Goal: Task Accomplishment & Management: Manage account settings

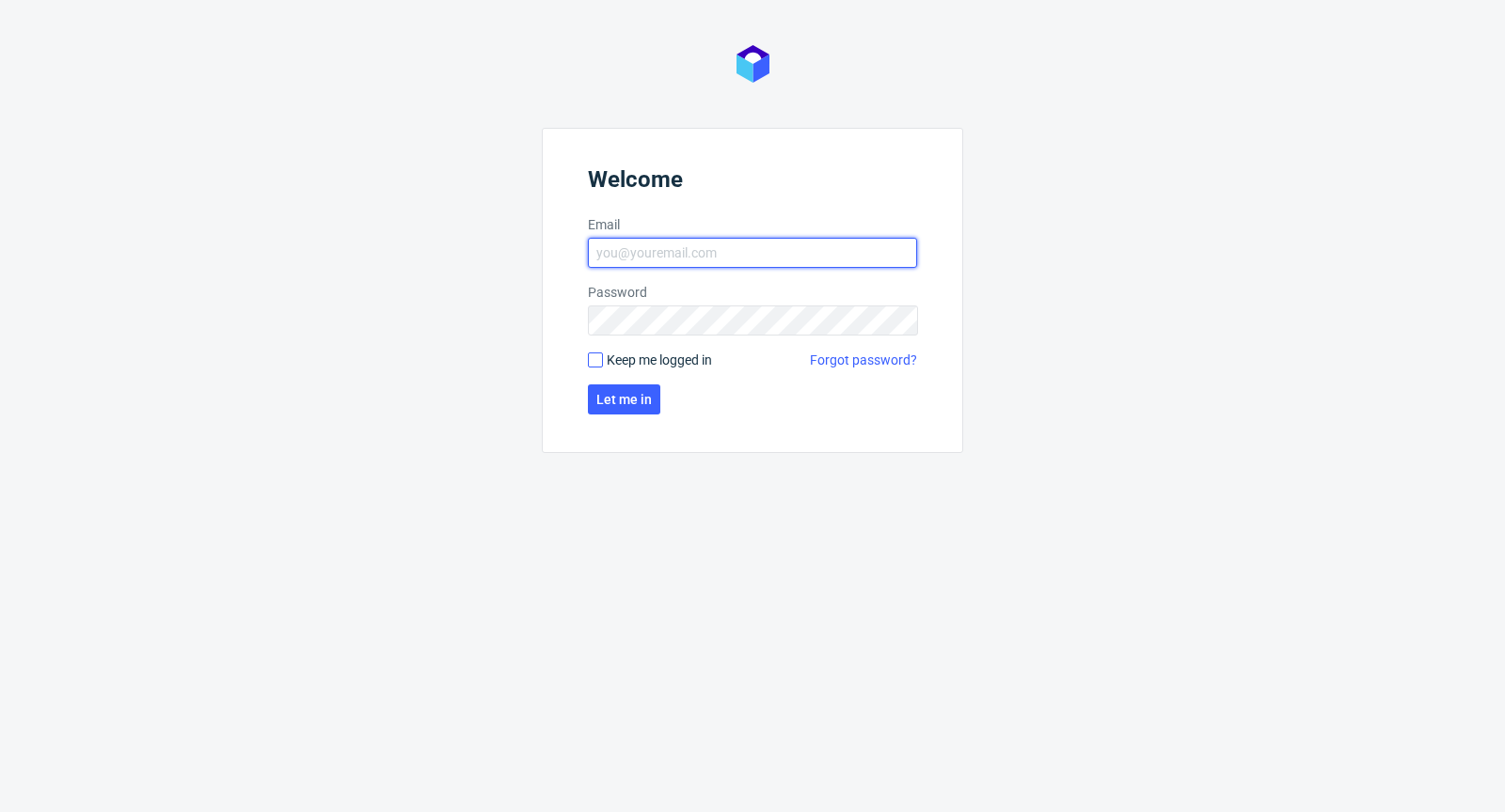
type input "[PERSON_NAME][EMAIL_ADDRESS][PERSON_NAME][DOMAIN_NAME]"
click at [595, 351] on form "Welcome Email [PERSON_NAME][EMAIL_ADDRESS][PERSON_NAME][DOMAIN_NAME] Password K…" at bounding box center [752, 290] width 421 height 325
click at [601, 368] on form "Welcome Email [PERSON_NAME][EMAIL_ADDRESS][PERSON_NAME][DOMAIN_NAME] Password K…" at bounding box center [752, 290] width 421 height 325
click at [593, 355] on input "Keep me logged in" at bounding box center [594, 359] width 15 height 15
checkbox input "true"
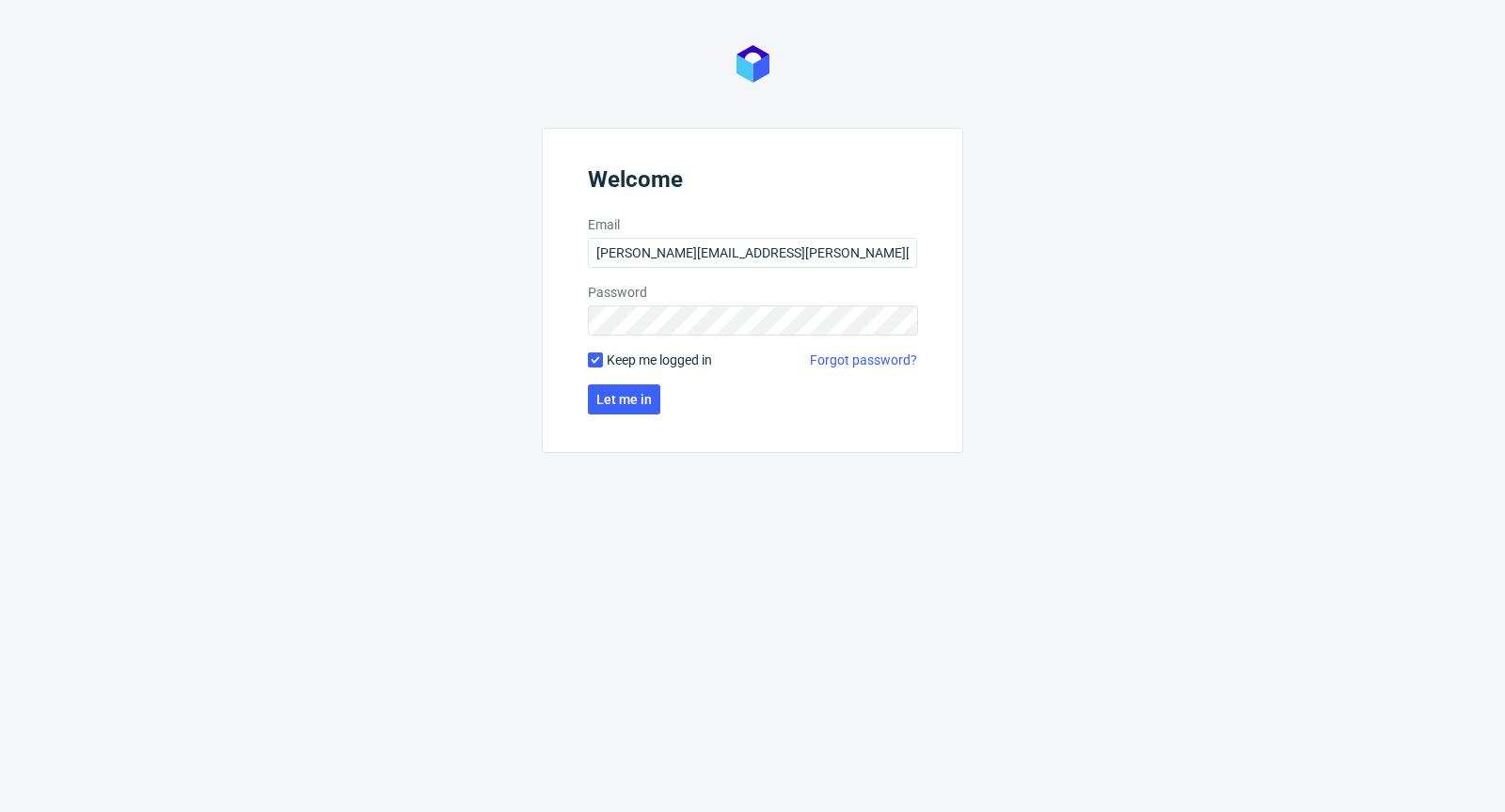
click at [609, 381] on form "Welcome Email [PERSON_NAME][EMAIL_ADDRESS][PERSON_NAME][DOMAIN_NAME] Password K…" at bounding box center [752, 290] width 421 height 325
click at [611, 396] on span "Let me in" at bounding box center [624, 399] width 55 height 13
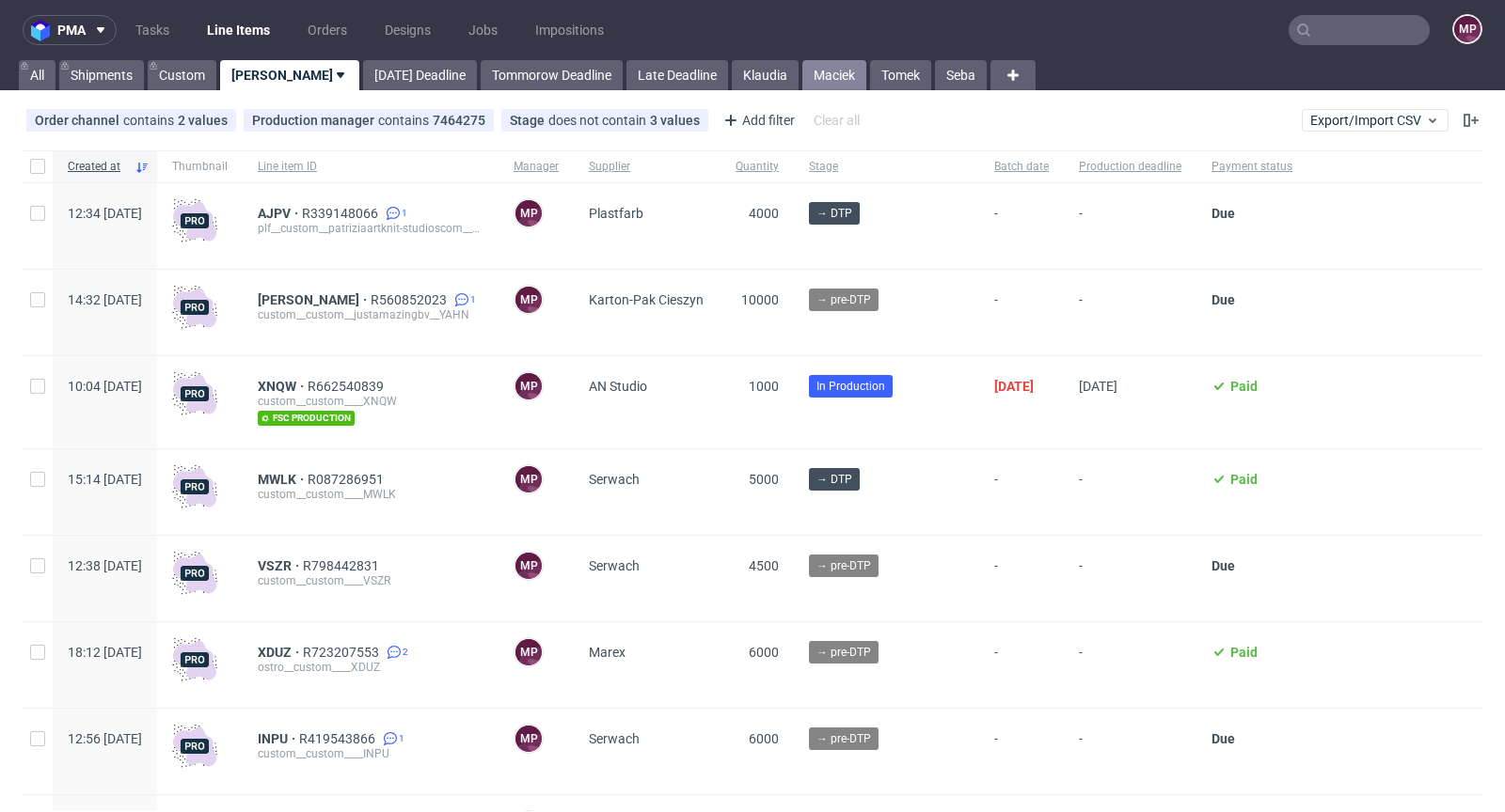
click at [803, 72] on link "Maciek" at bounding box center [834, 75] width 64 height 30
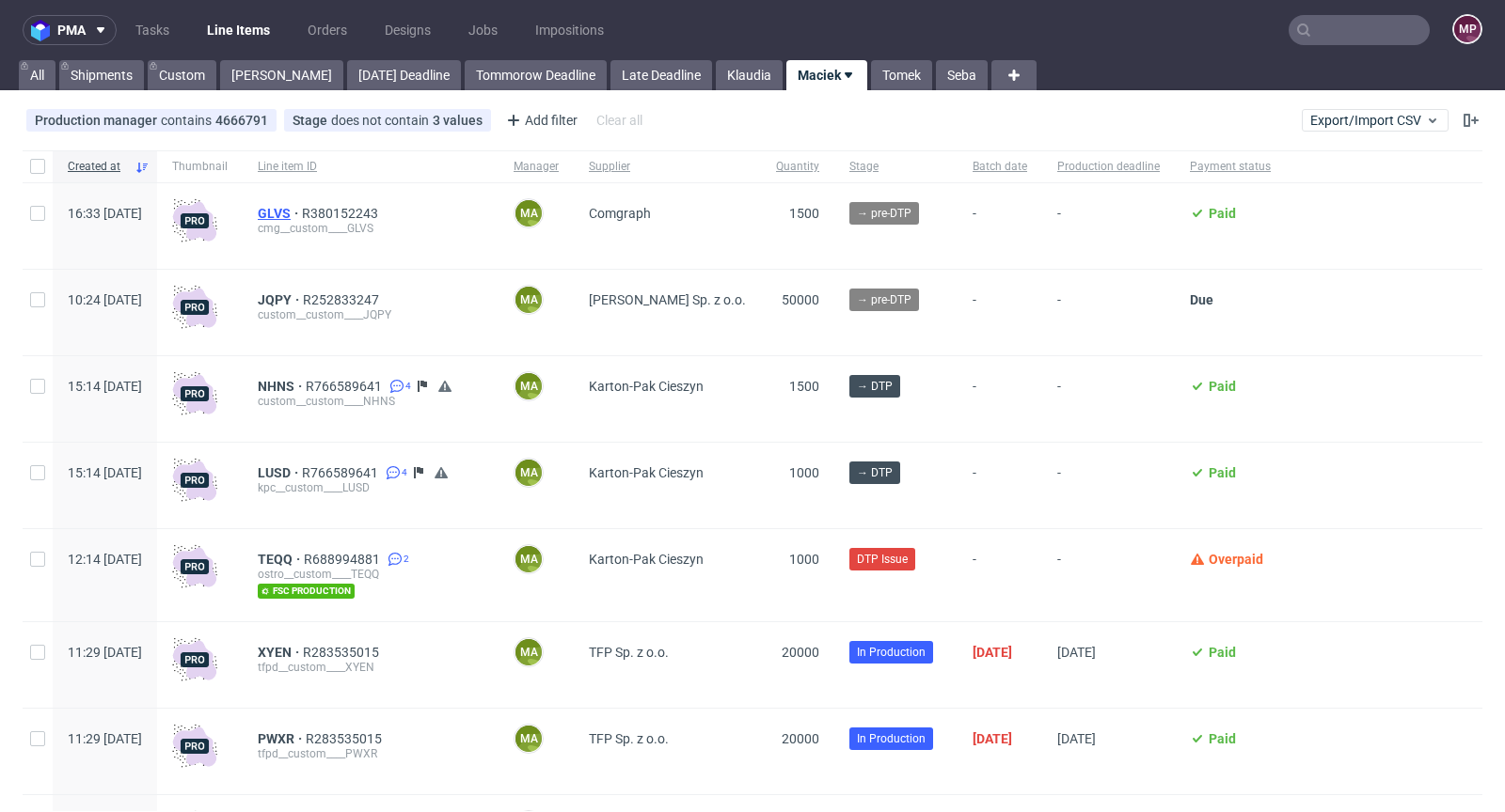
click at [302, 211] on span "GLVS" at bounding box center [279, 213] width 45 height 15
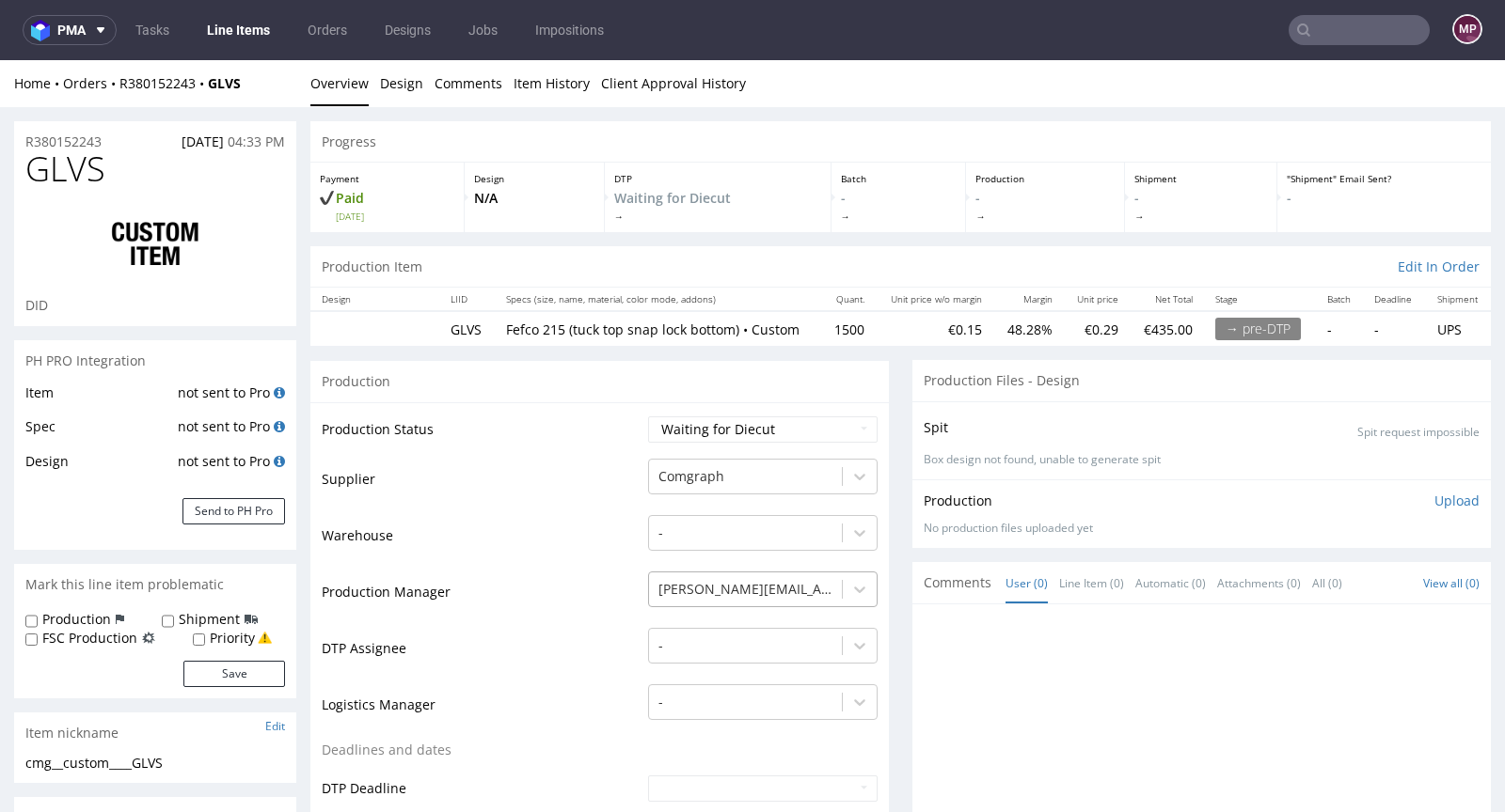
click at [784, 598] on div "[PERSON_NAME][EMAIL_ADDRESS][PERSON_NAME][DOMAIN_NAME]" at bounding box center [763, 584] width 230 height 27
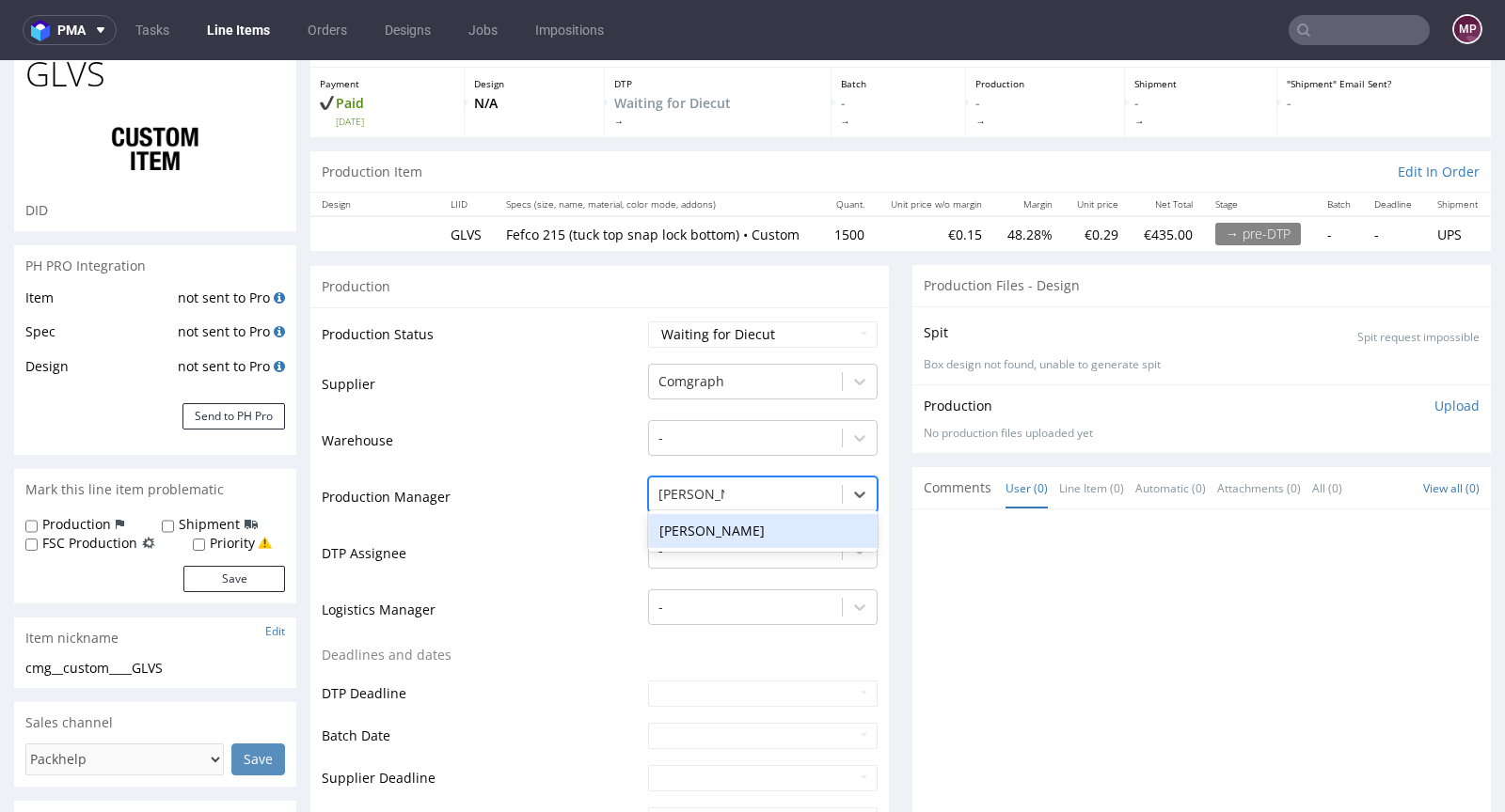
type input "michał pal"
click at [715, 528] on div "[PERSON_NAME]" at bounding box center [763, 531] width 230 height 34
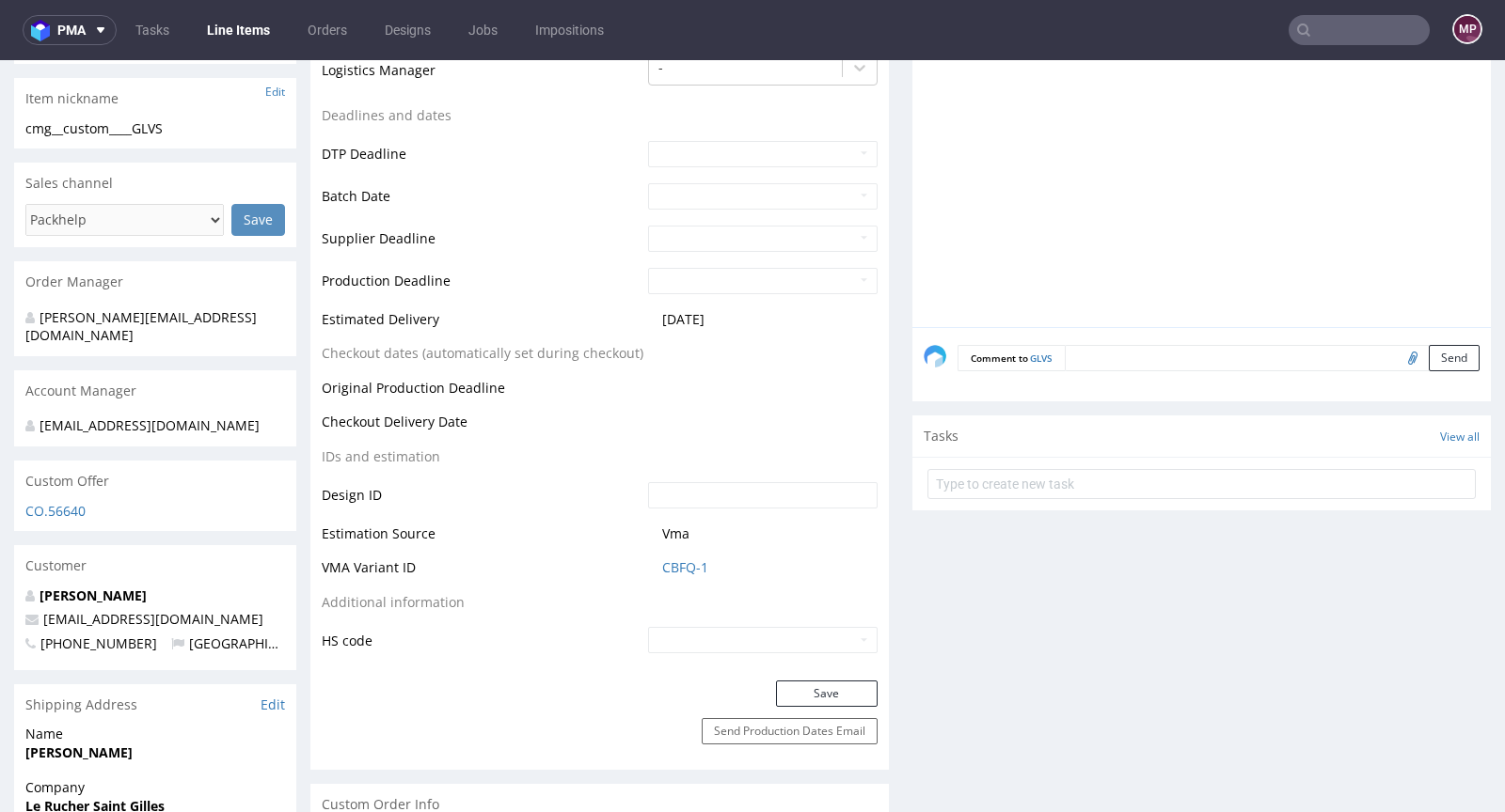
scroll to position [932, 0]
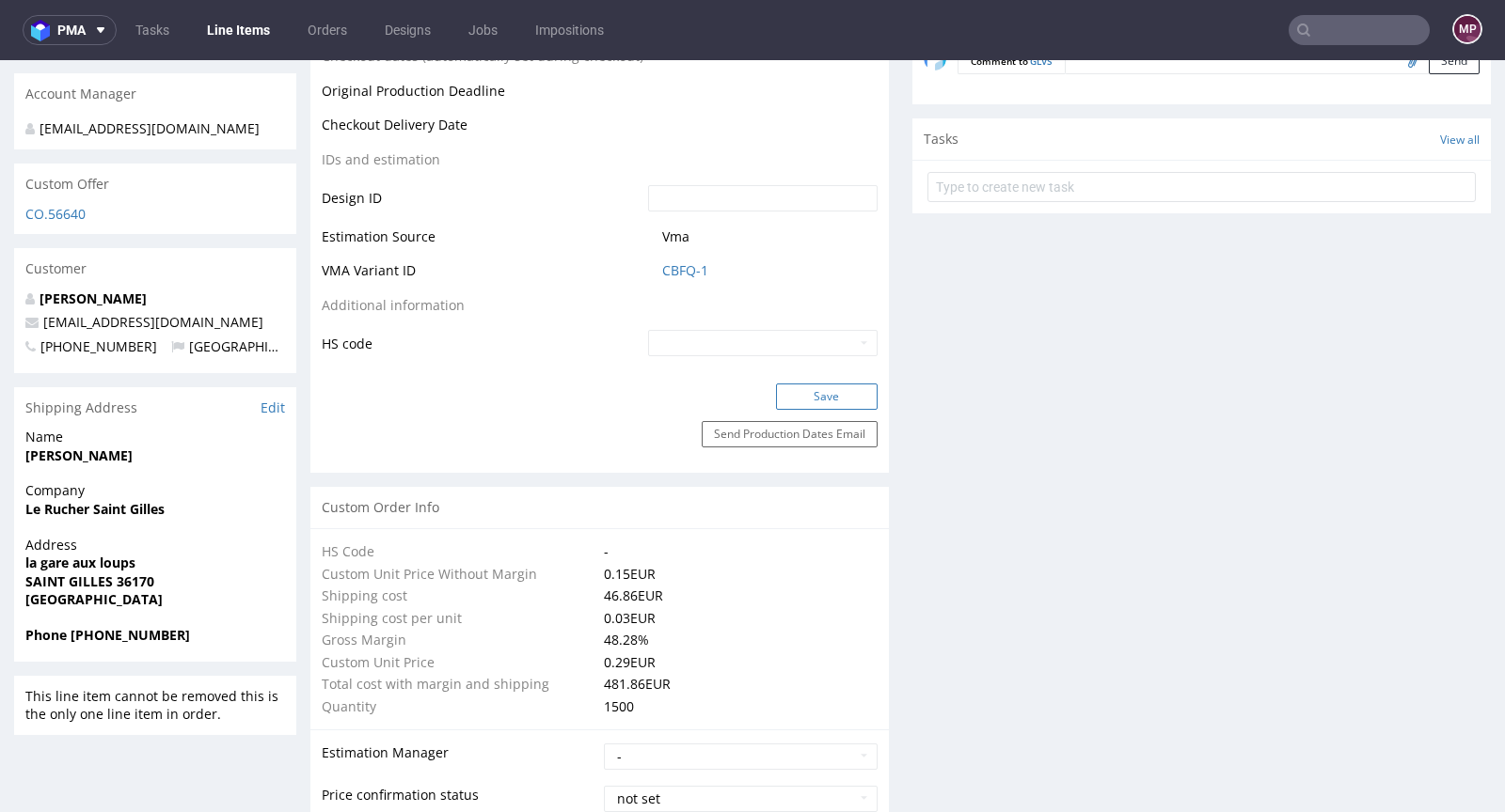
click at [806, 410] on button "Save" at bounding box center [826, 396] width 102 height 27
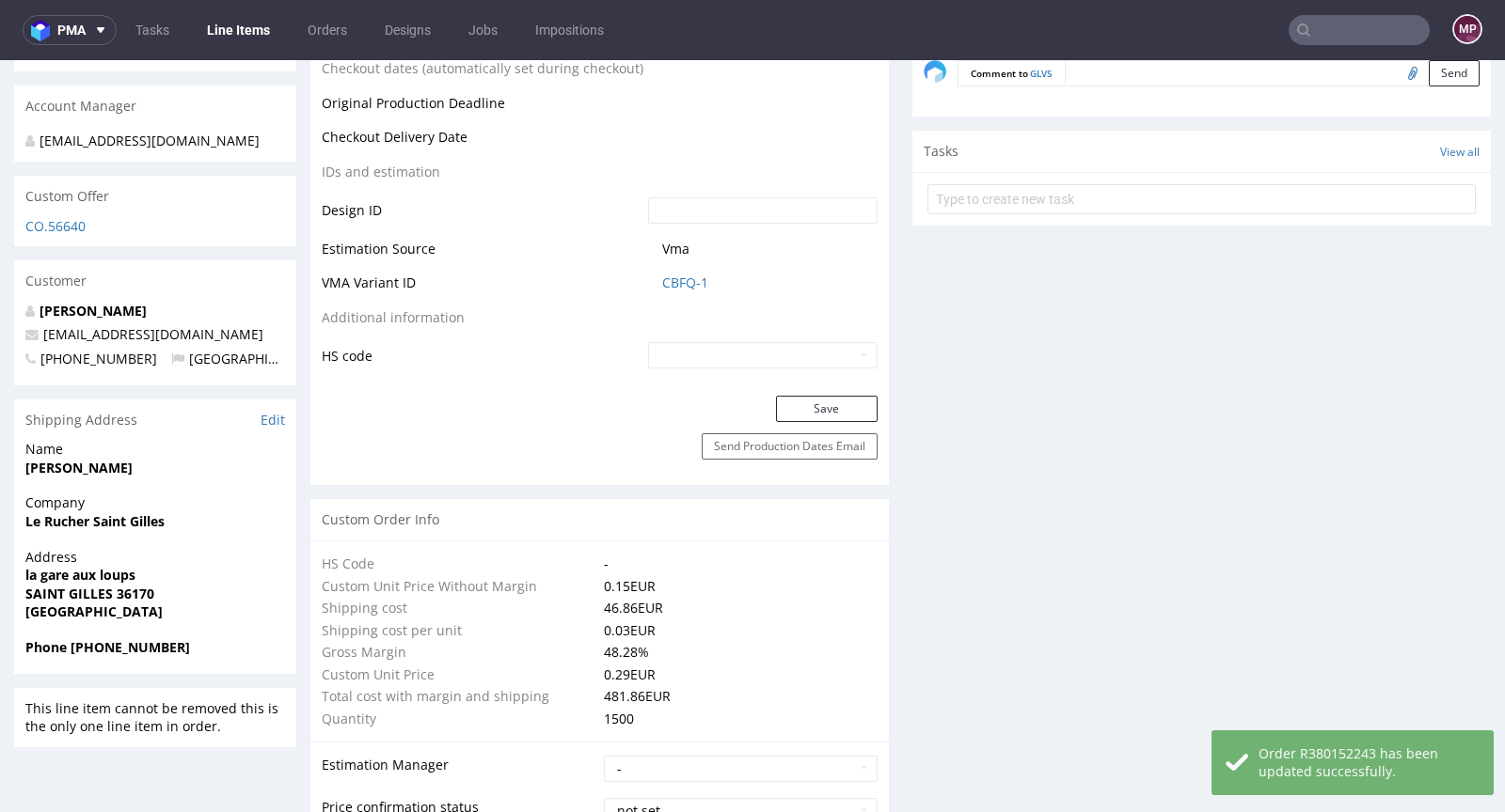
scroll to position [0, 0]
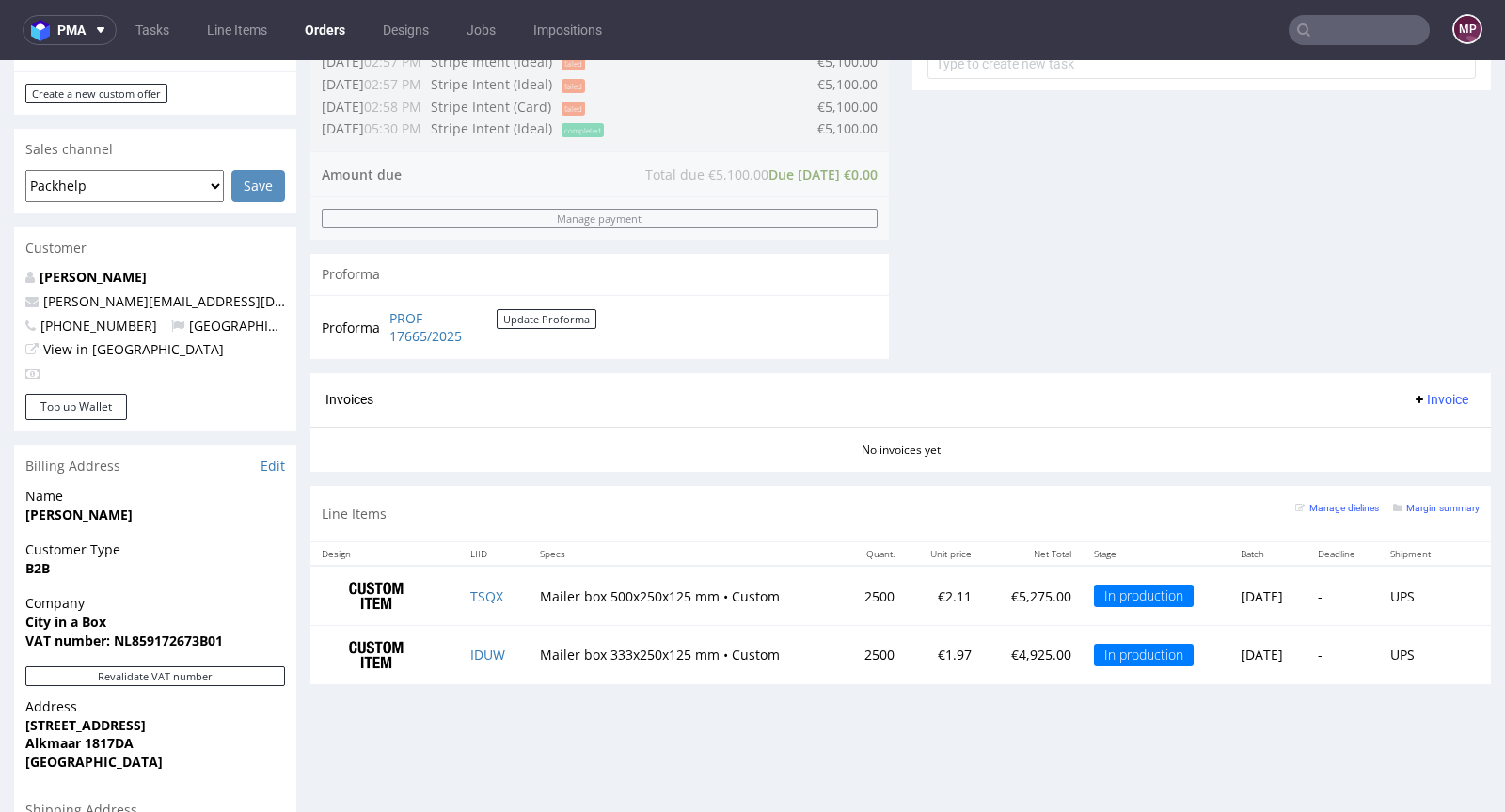
scroll to position [741, 0]
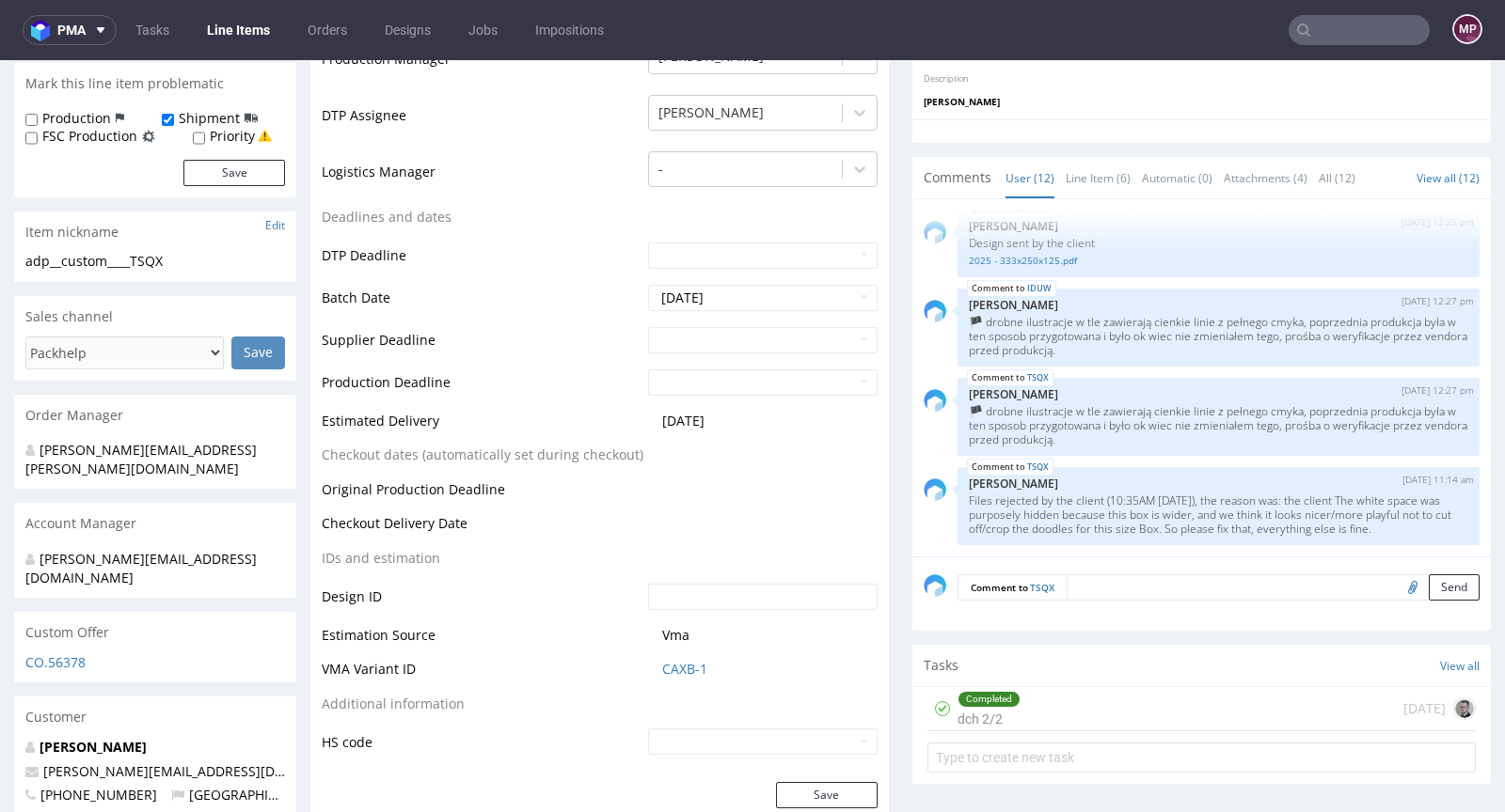
scroll to position [242, 0]
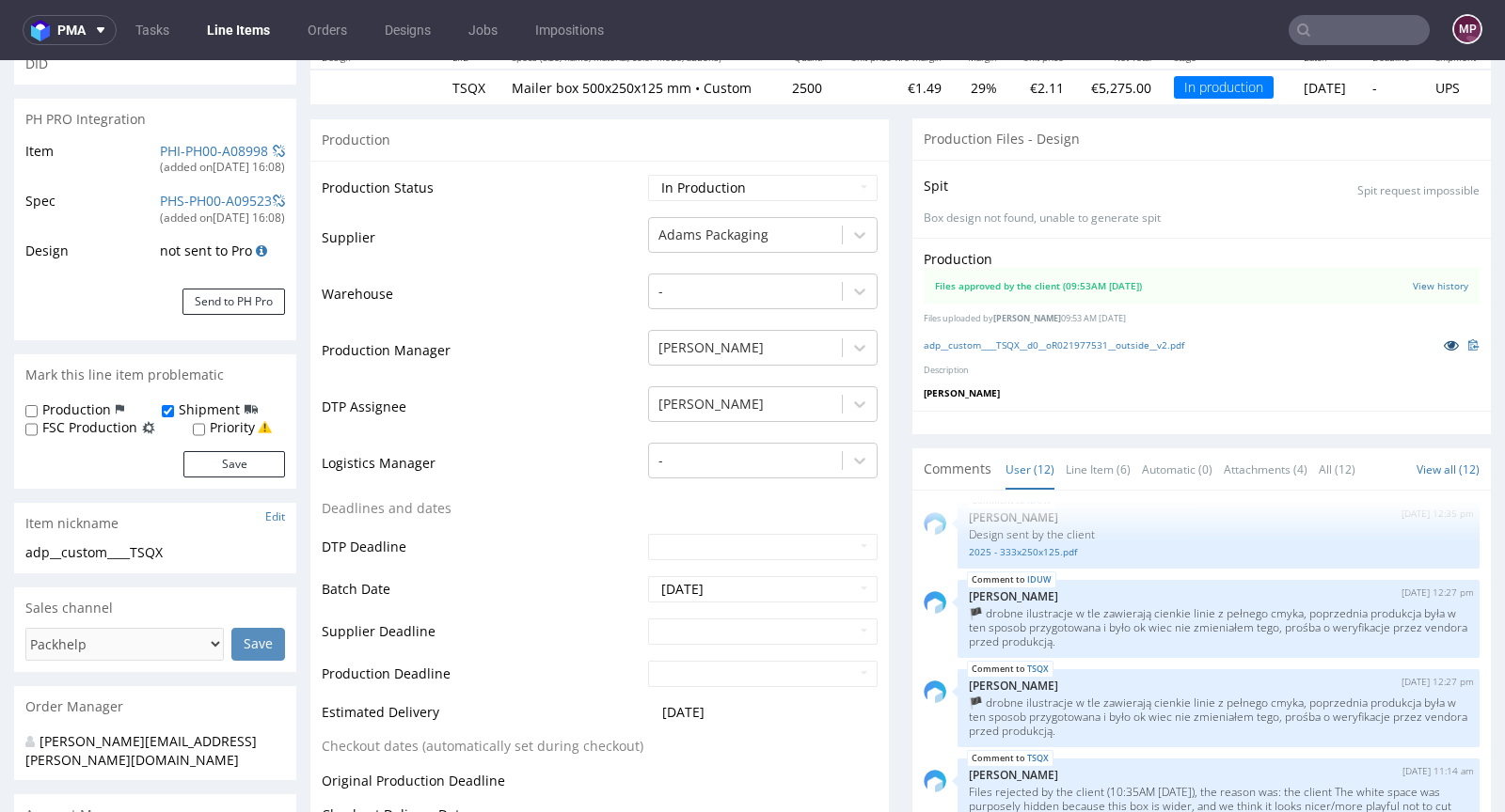
click at [1444, 352] on icon at bounding box center [1451, 345] width 15 height 13
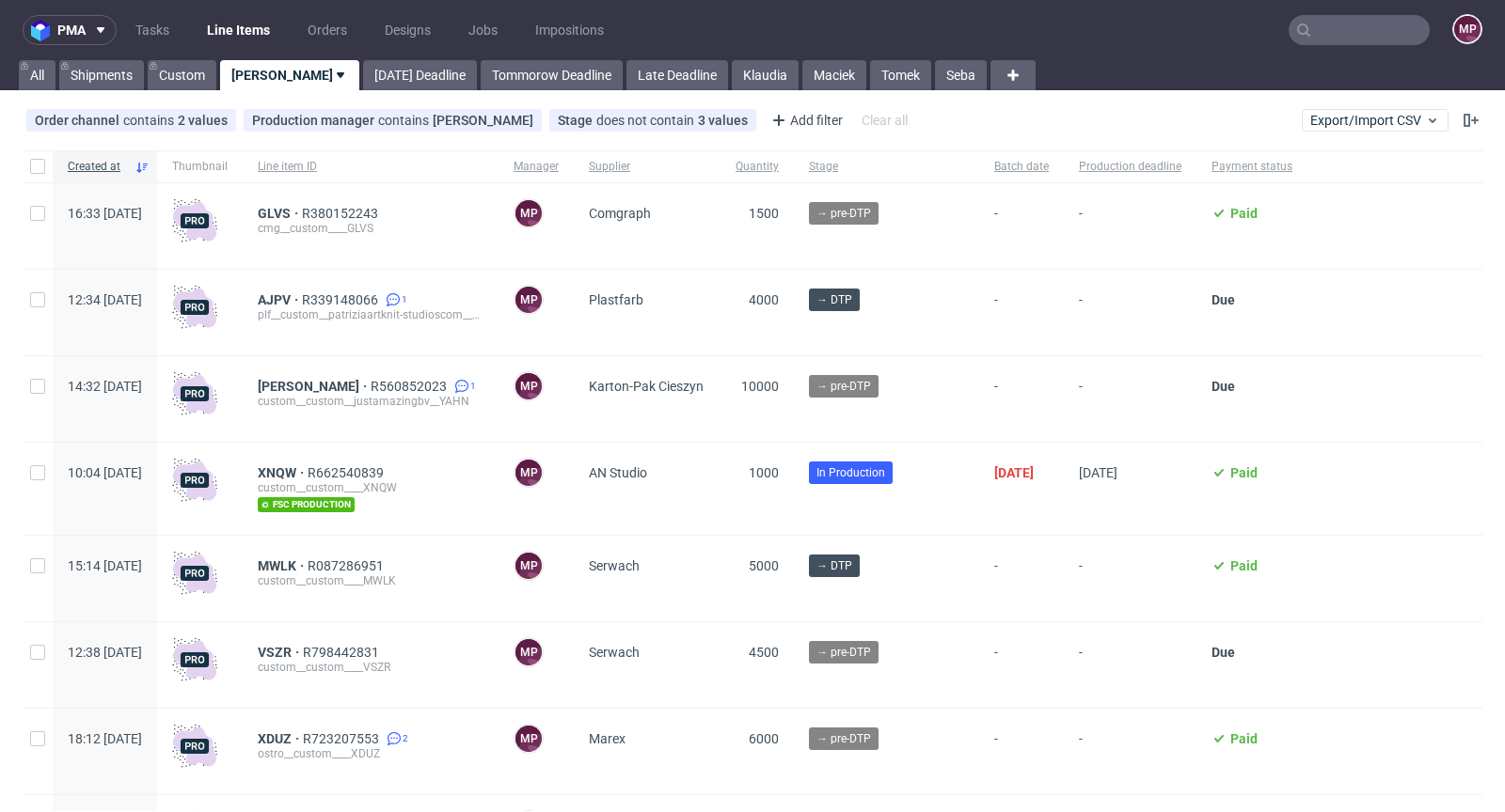
click at [1341, 30] on input "text" at bounding box center [1358, 30] width 141 height 30
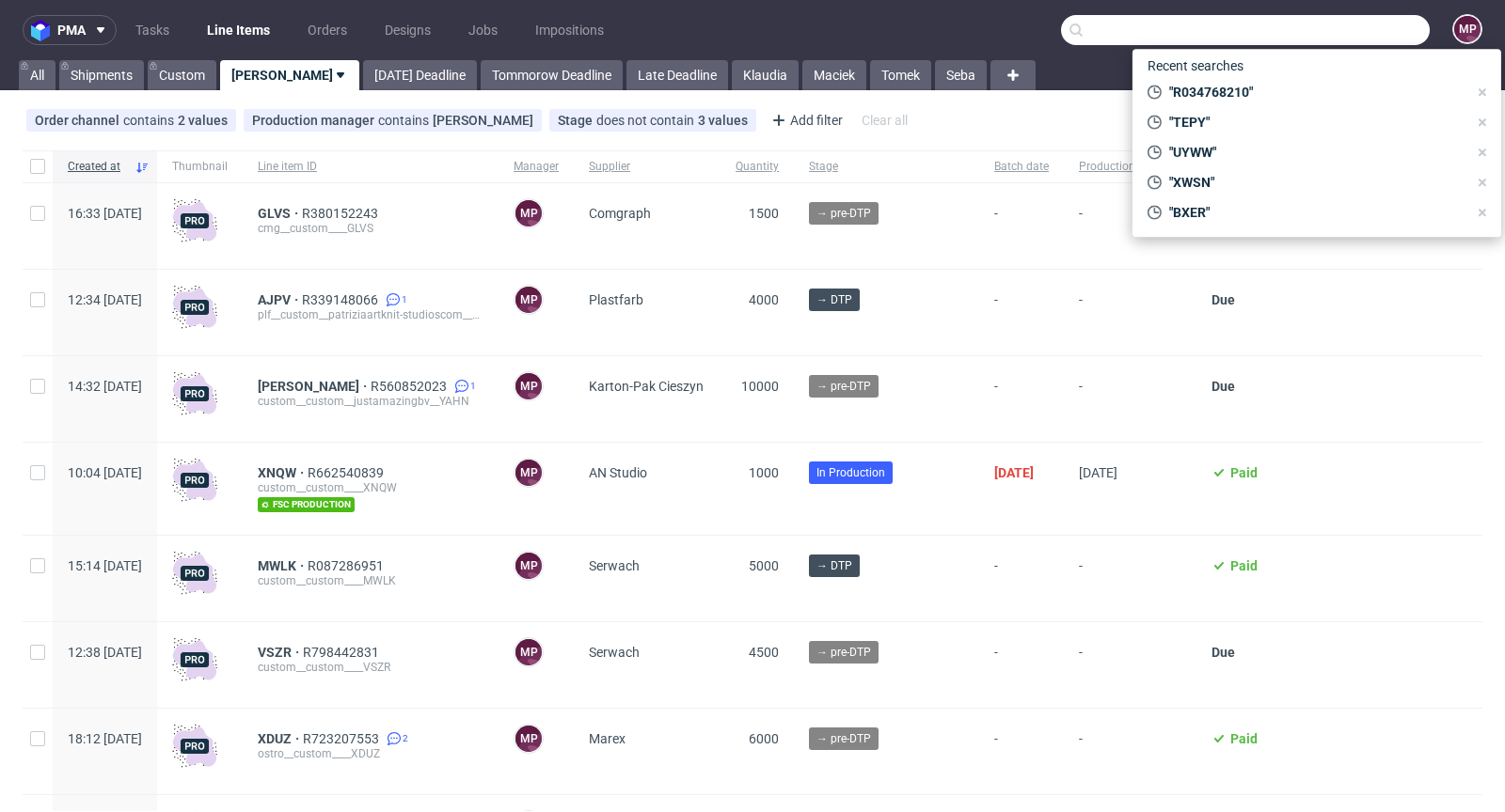
paste input "MDKV"
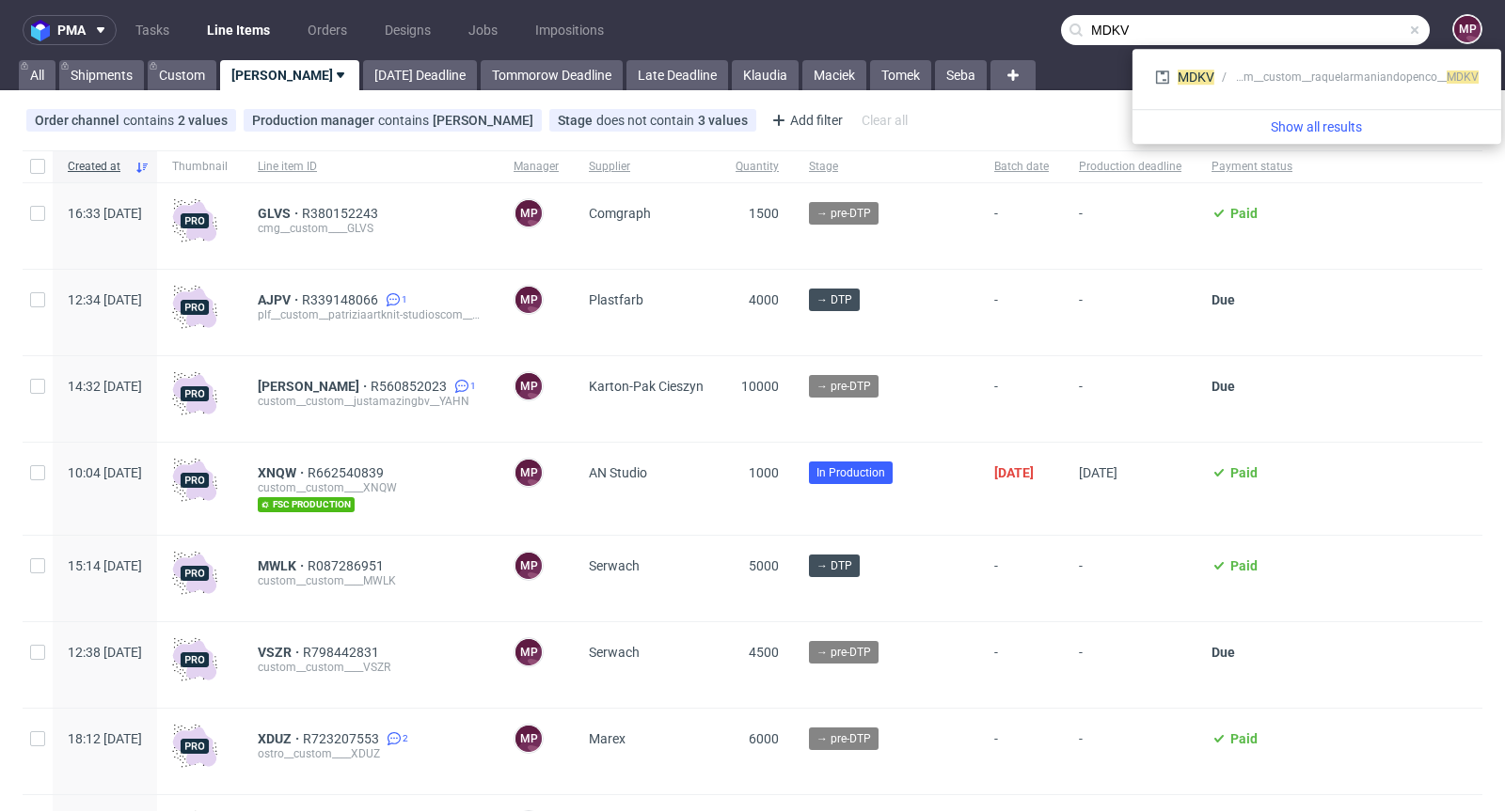
type input "MDKV"
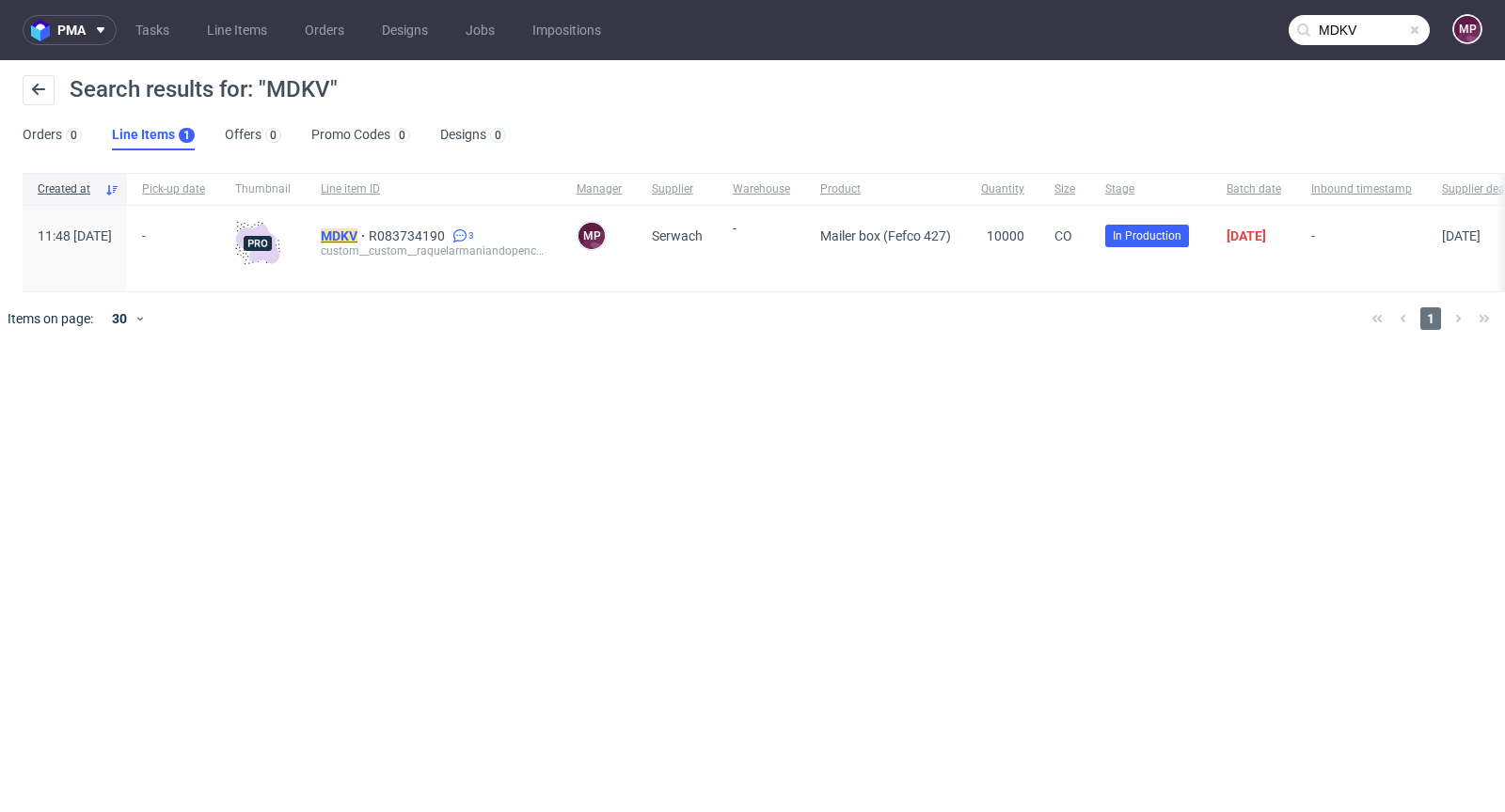
click at [358, 234] on mark "MDKV" at bounding box center [339, 236] width 37 height 15
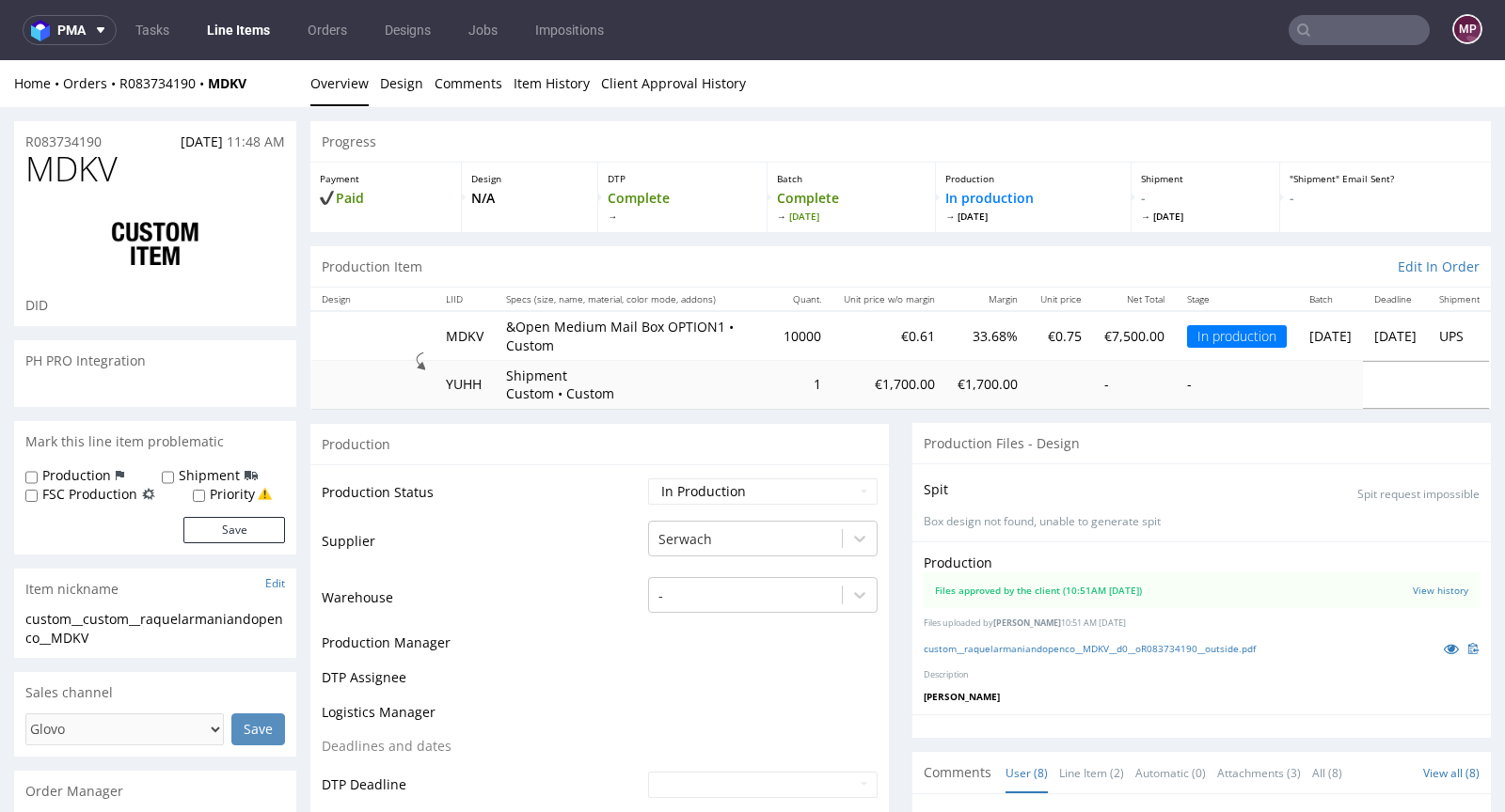
scroll to position [292, 0]
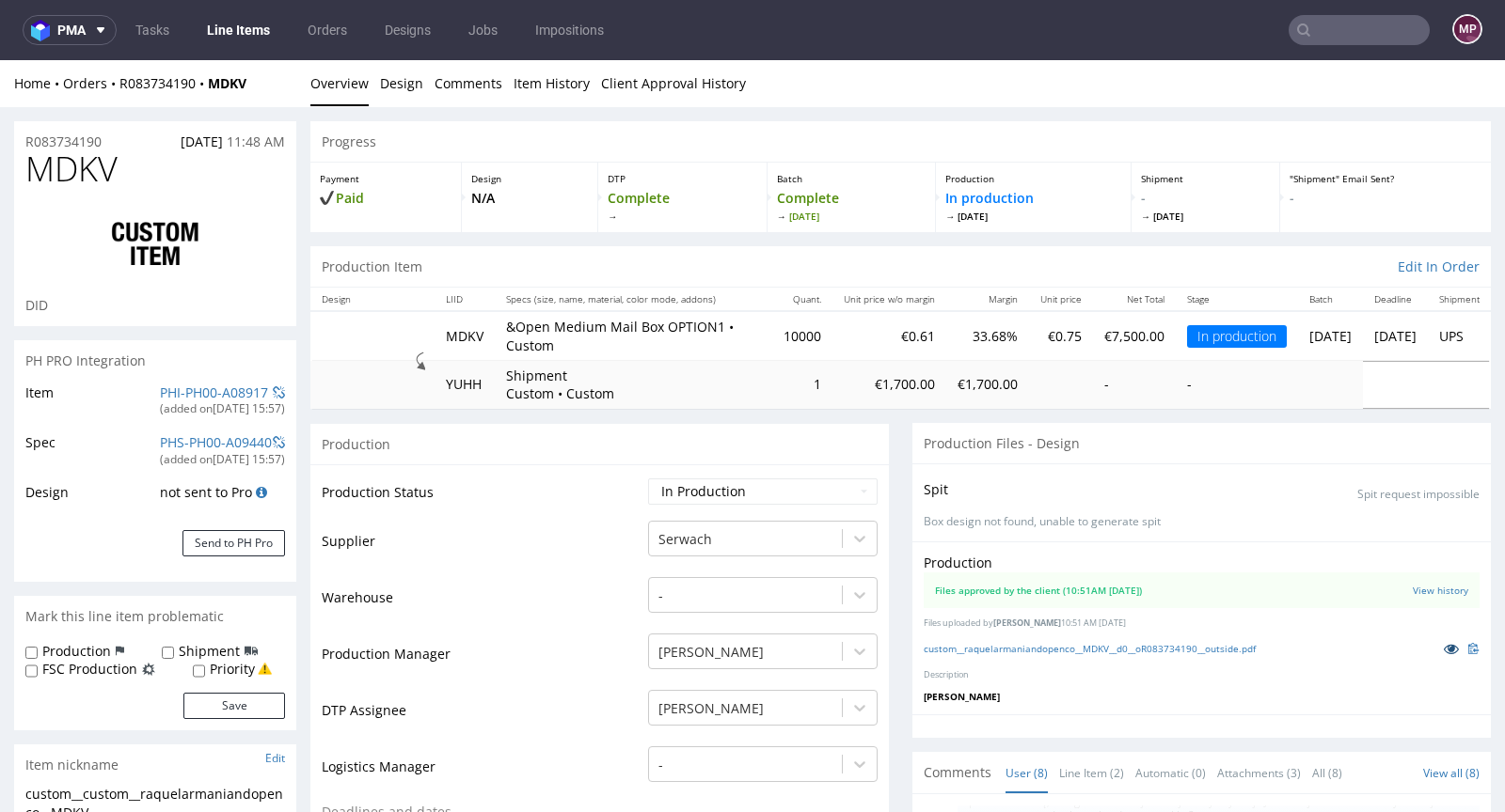
click at [1444, 648] on icon at bounding box center [1451, 648] width 15 height 13
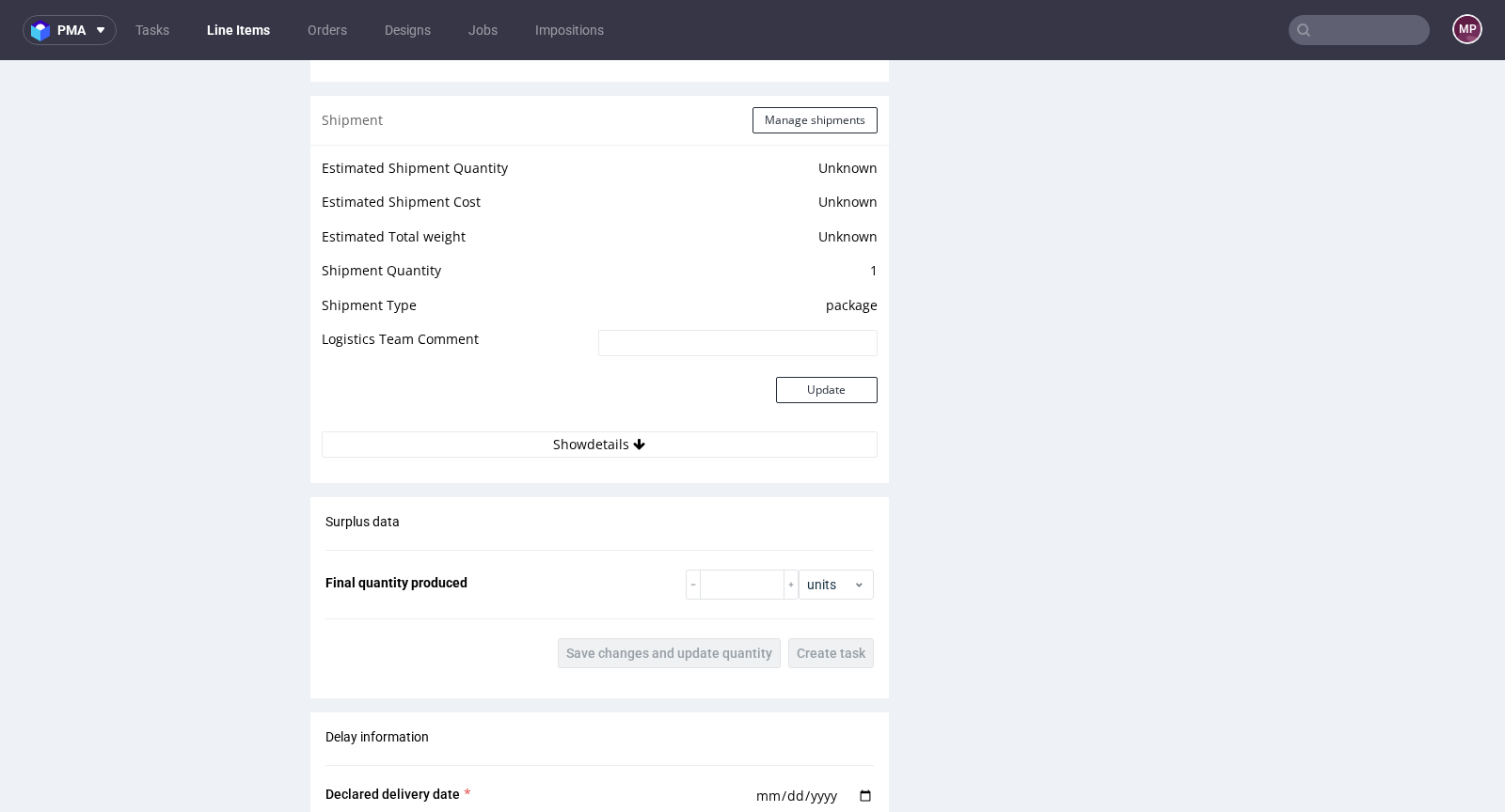
scroll to position [2690, 0]
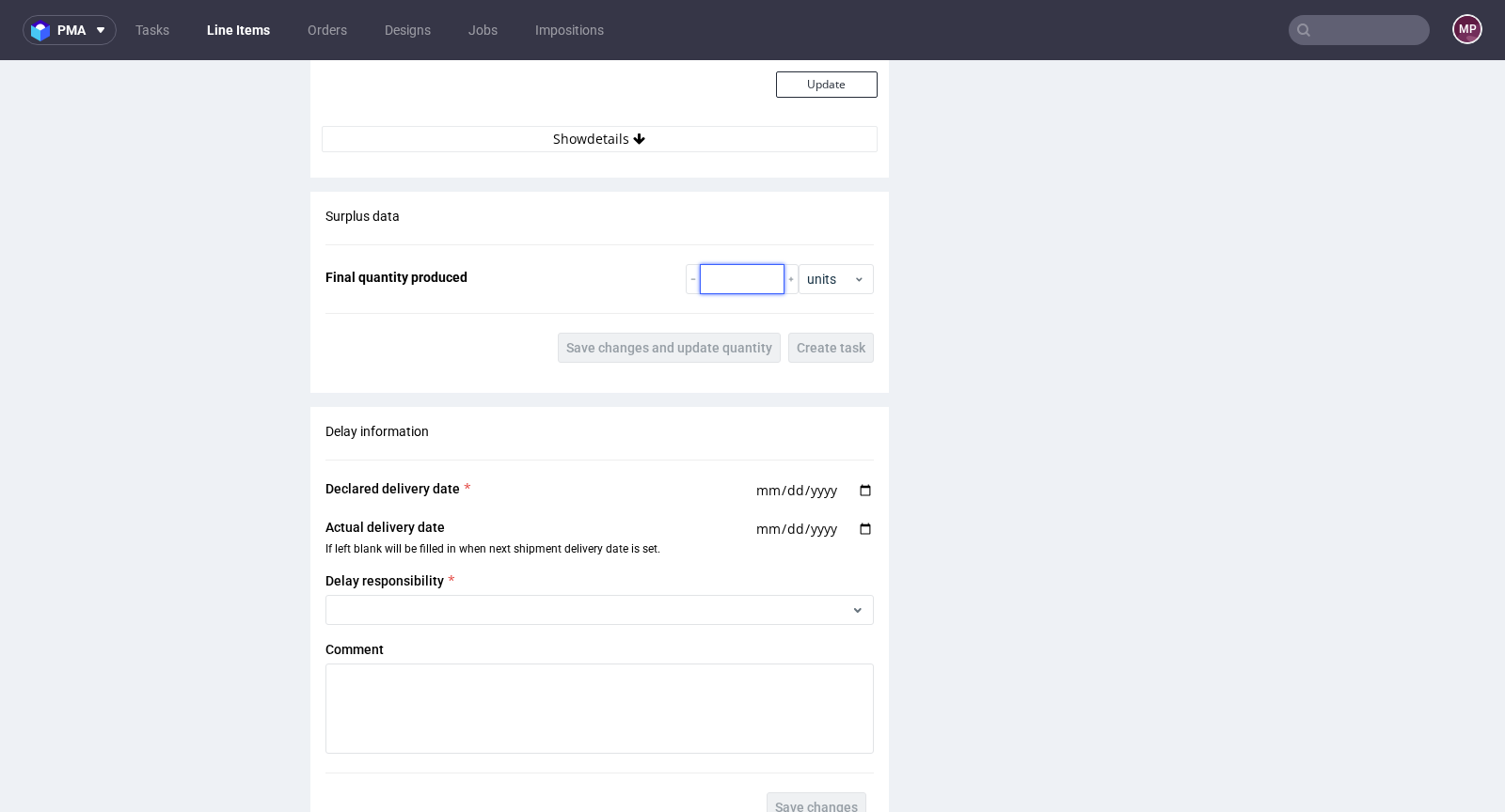
click at [715, 277] on input "number" at bounding box center [741, 279] width 84 height 30
paste input "10470"
type input "10470"
click at [719, 326] on div "Surplus data Final quantity produced 10470 units Save changes and update quanti…" at bounding box center [599, 285] width 579 height 186
click at [718, 334] on button "Save changes and update quantity" at bounding box center [669, 348] width 223 height 30
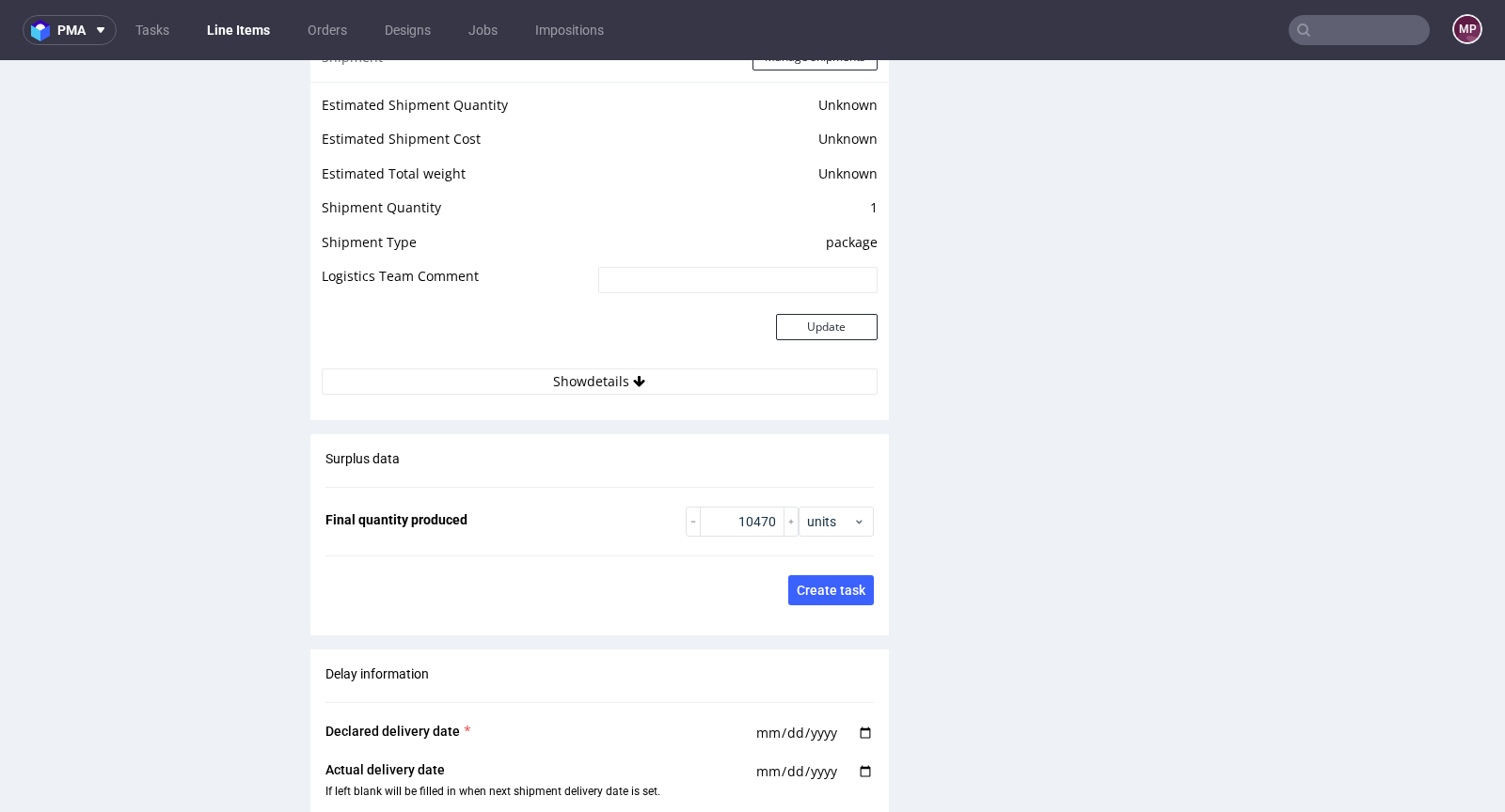
scroll to position [2136, 0]
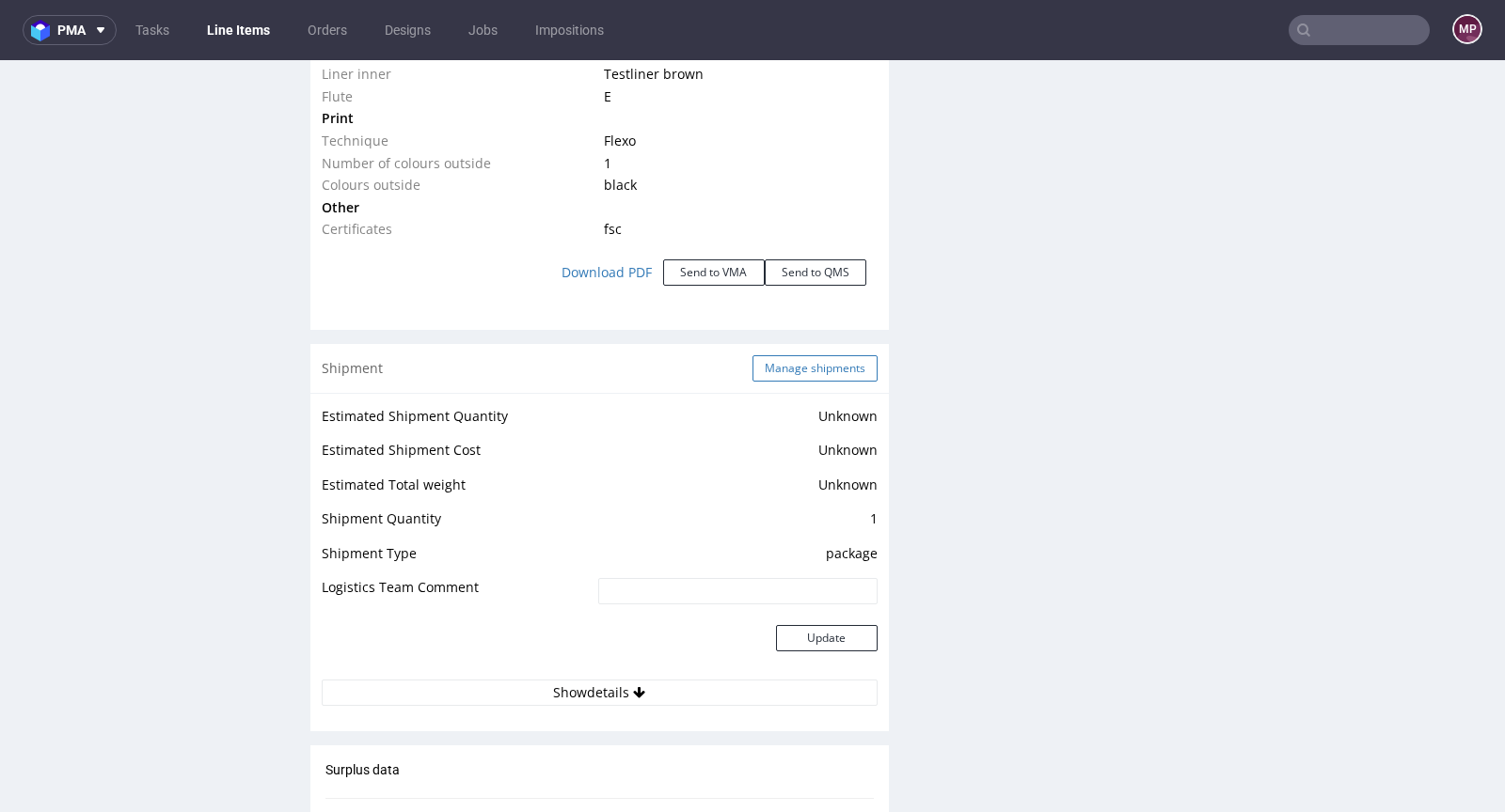
click at [813, 367] on button "Manage shipments" at bounding box center [814, 368] width 125 height 27
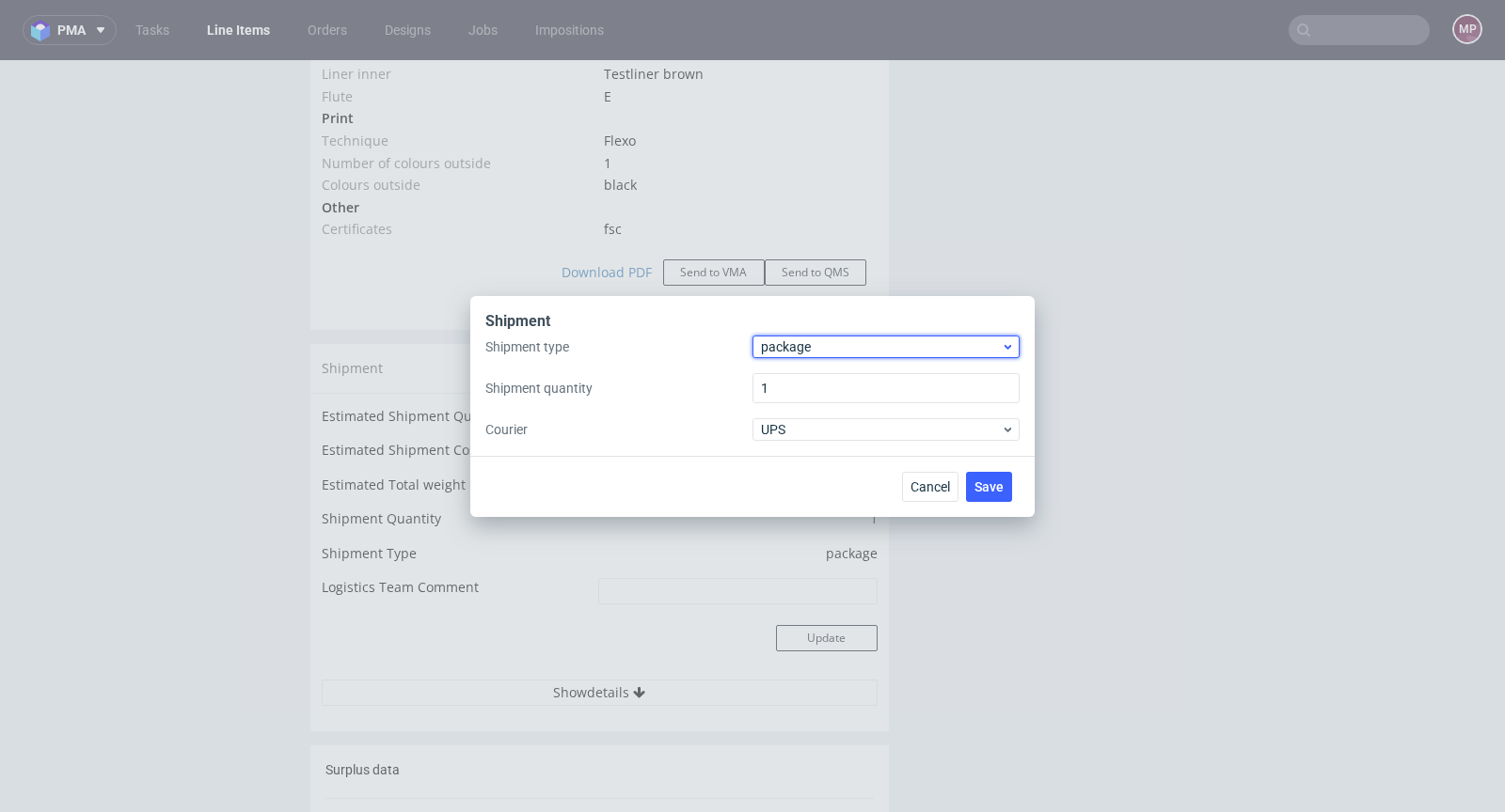
click at [808, 351] on span "package" at bounding box center [881, 347] width 240 height 19
click at [818, 375] on div "pallet" at bounding box center [886, 386] width 252 height 34
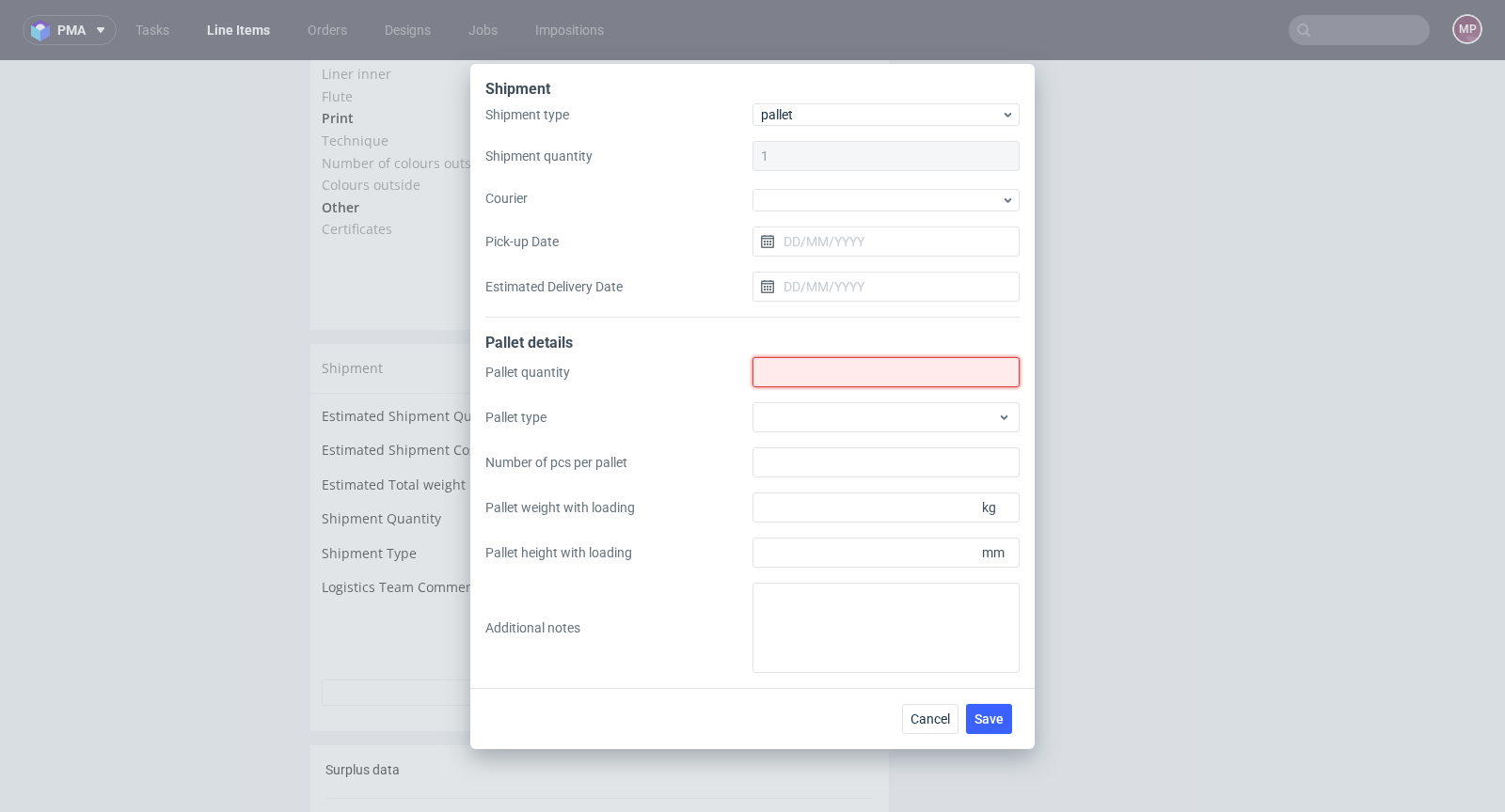
click at [805, 376] on input "Shipment type" at bounding box center [886, 372] width 268 height 30
type input "10"
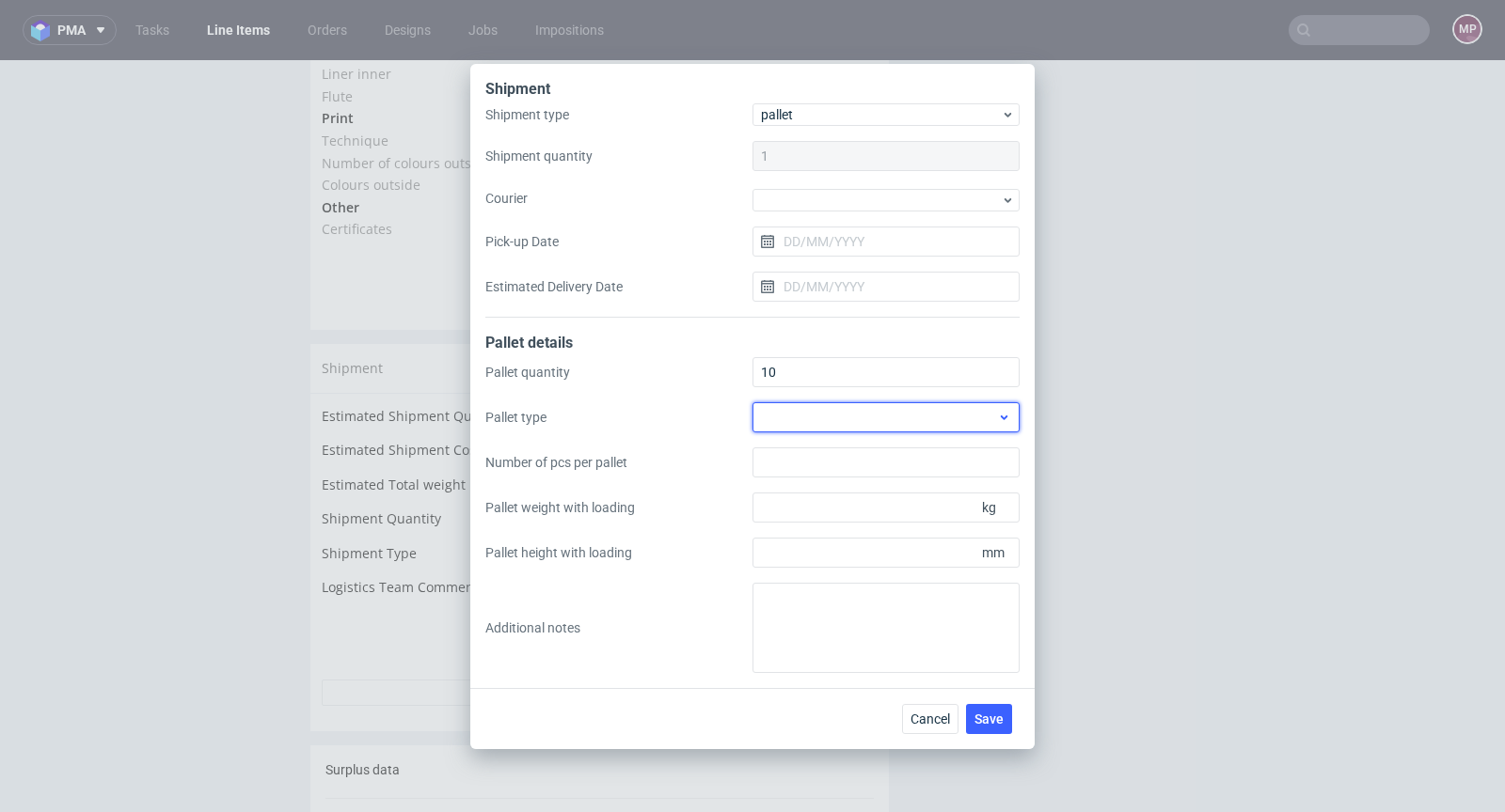
click at [871, 426] on div at bounding box center [886, 417] width 268 height 30
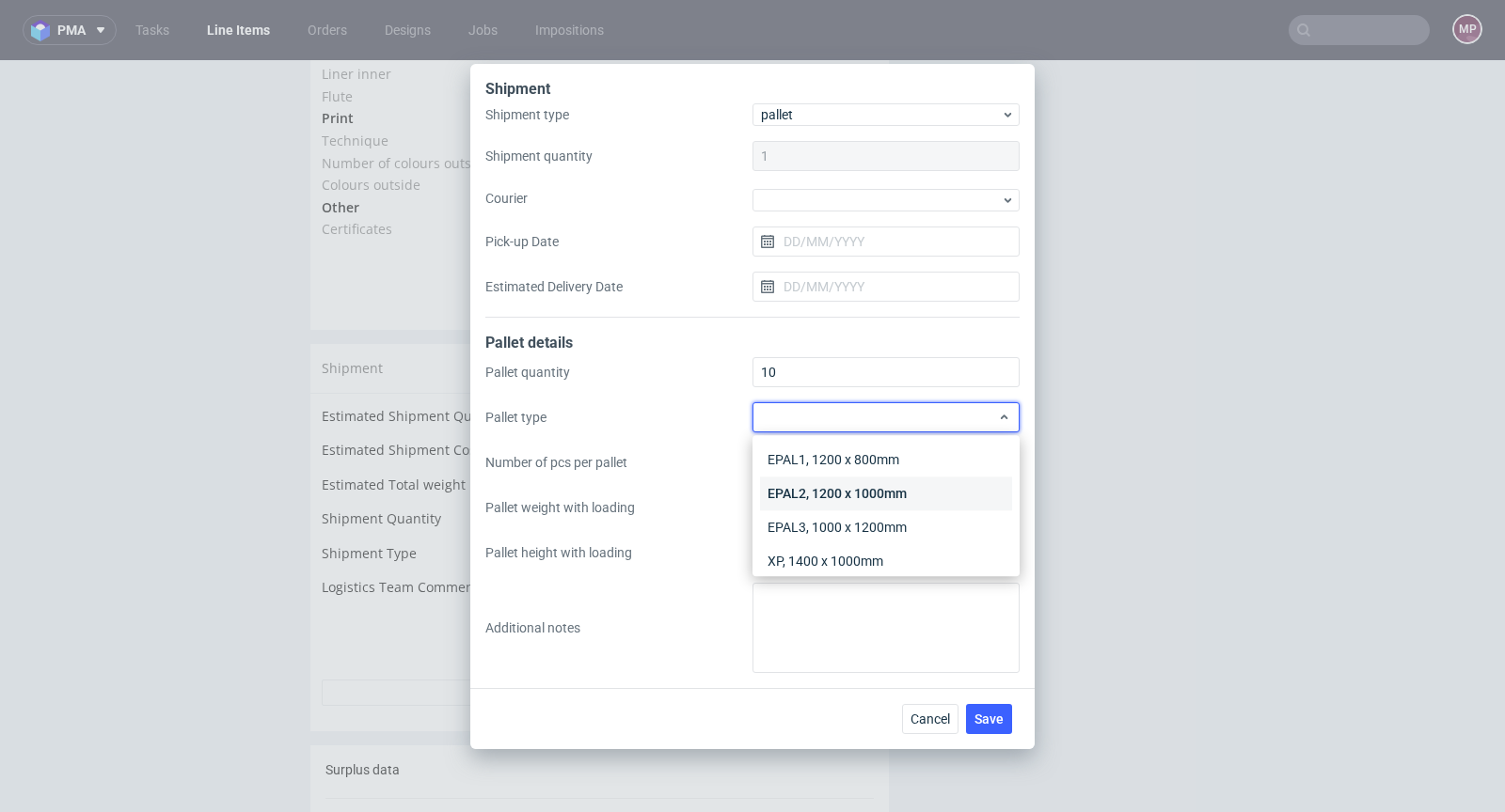
click at [895, 486] on div "EPAL2, 1200 x 1000mm" at bounding box center [886, 493] width 252 height 34
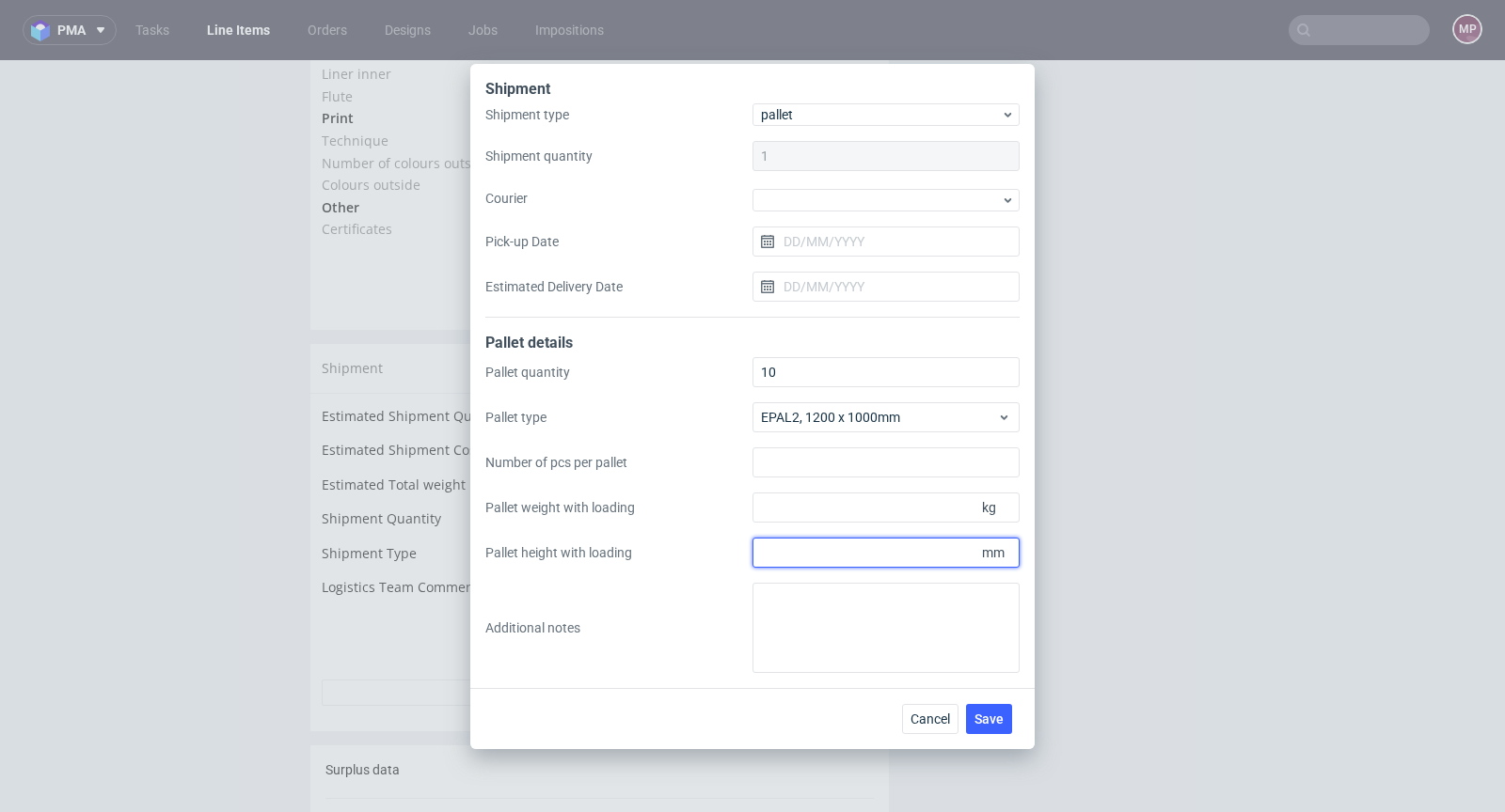
click at [907, 552] on input "Pallet height with loading" at bounding box center [886, 553] width 268 height 30
type input "1800"
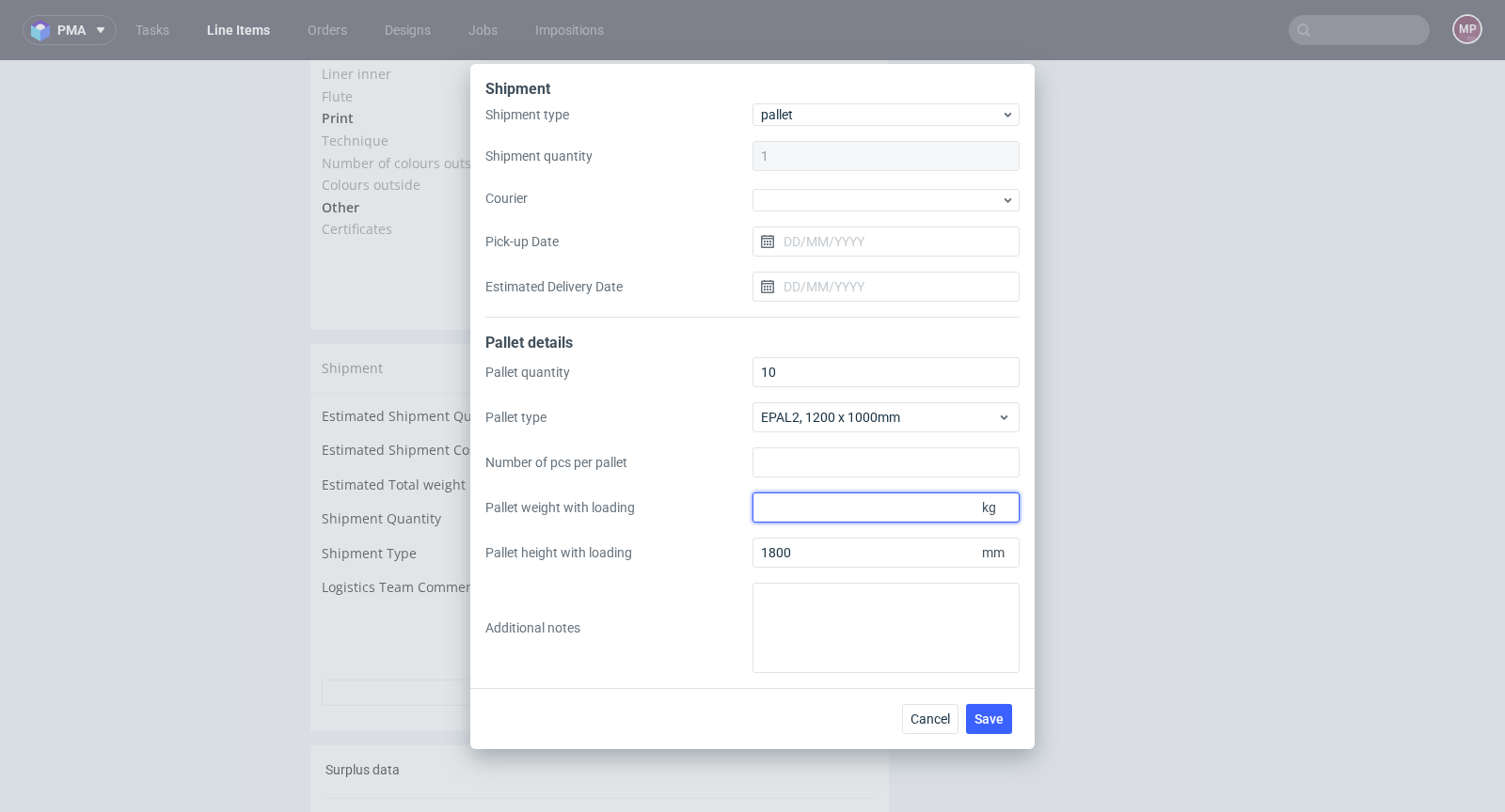
click at [847, 509] on input "Pallet weight with loading" at bounding box center [886, 507] width 268 height 30
type input "400"
click at [986, 726] on button "Save" at bounding box center [989, 719] width 47 height 30
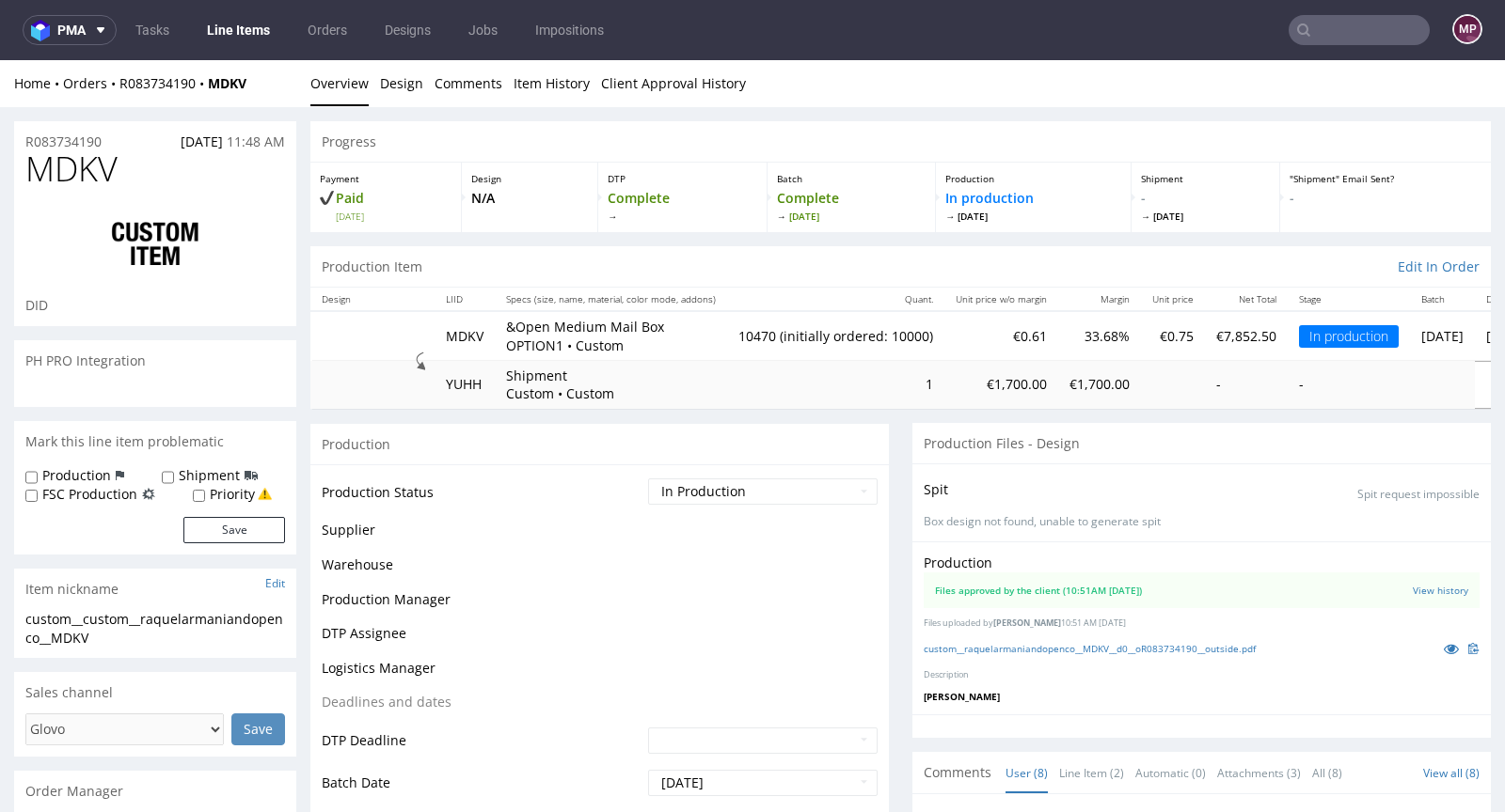
scroll to position [292, 0]
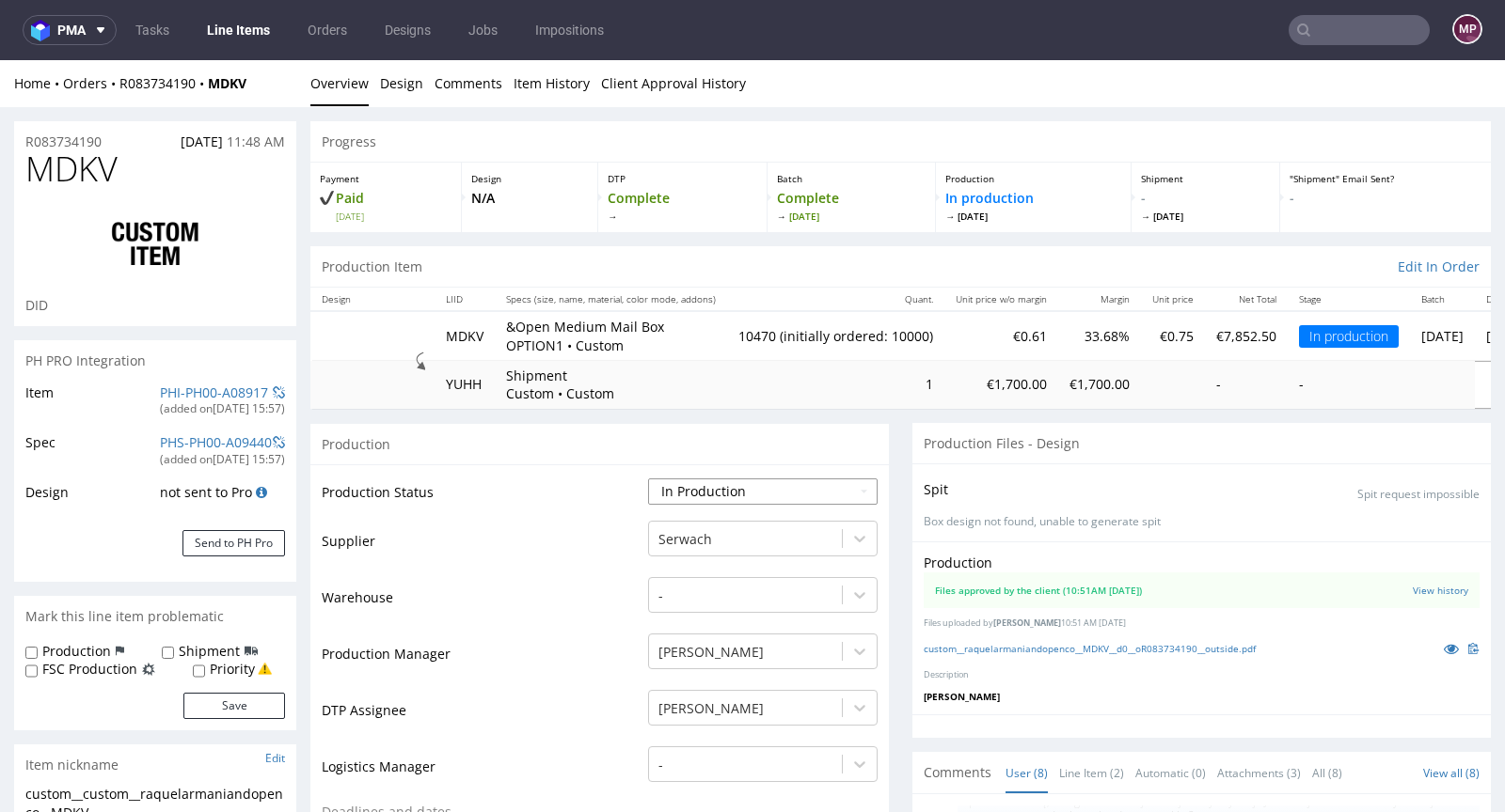
type input "10470"
click at [732, 492] on select "Waiting for Artwork Waiting for Diecut Waiting for Mockup Waiting for DTP Waiti…" at bounding box center [763, 491] width 230 height 27
select select "production_complete"
click at [648, 478] on select "Waiting for Artwork Waiting for Diecut Waiting for Mockup Waiting for DTP Waiti…" at bounding box center [763, 491] width 230 height 27
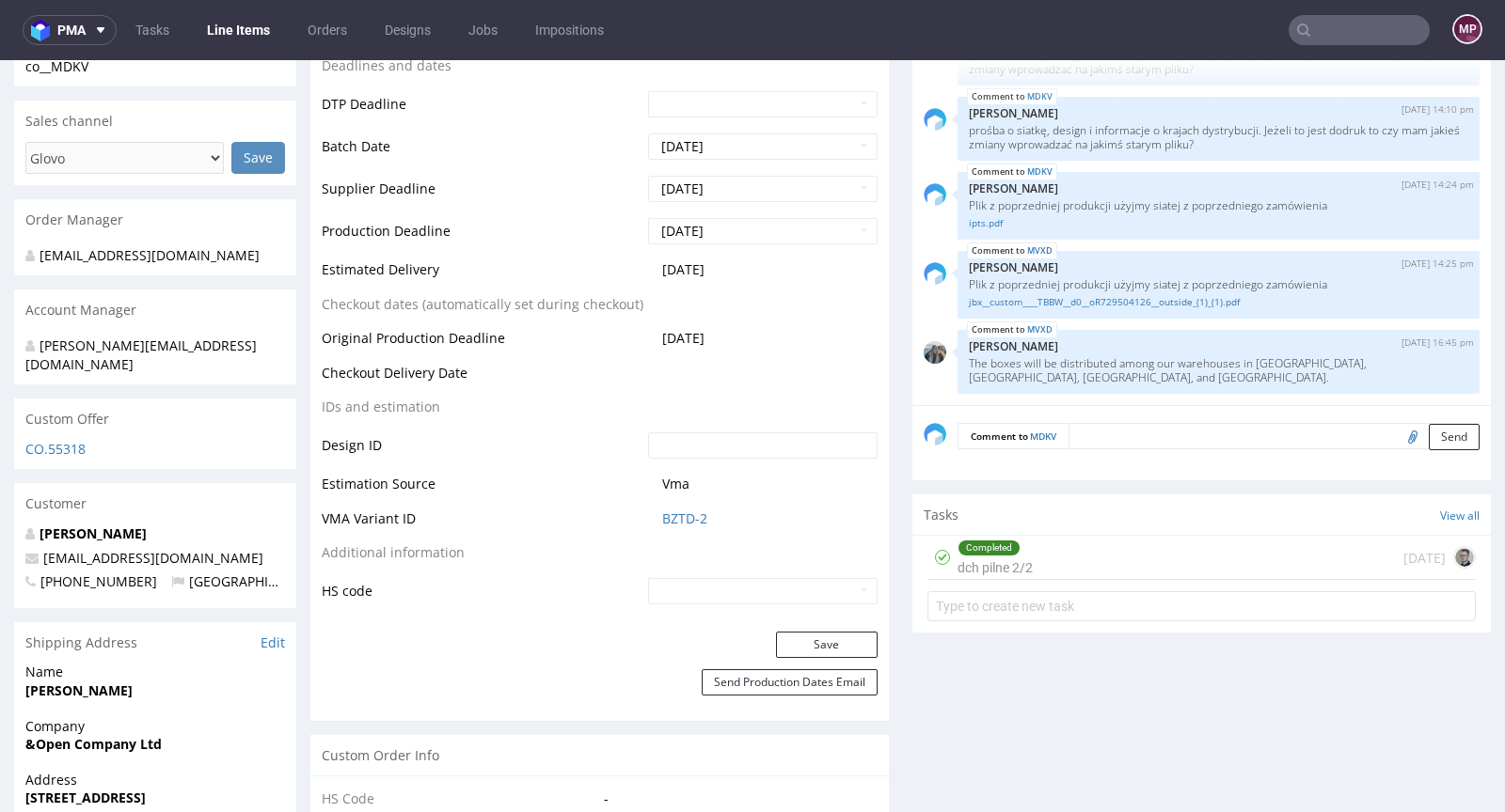
scroll to position [787, 0]
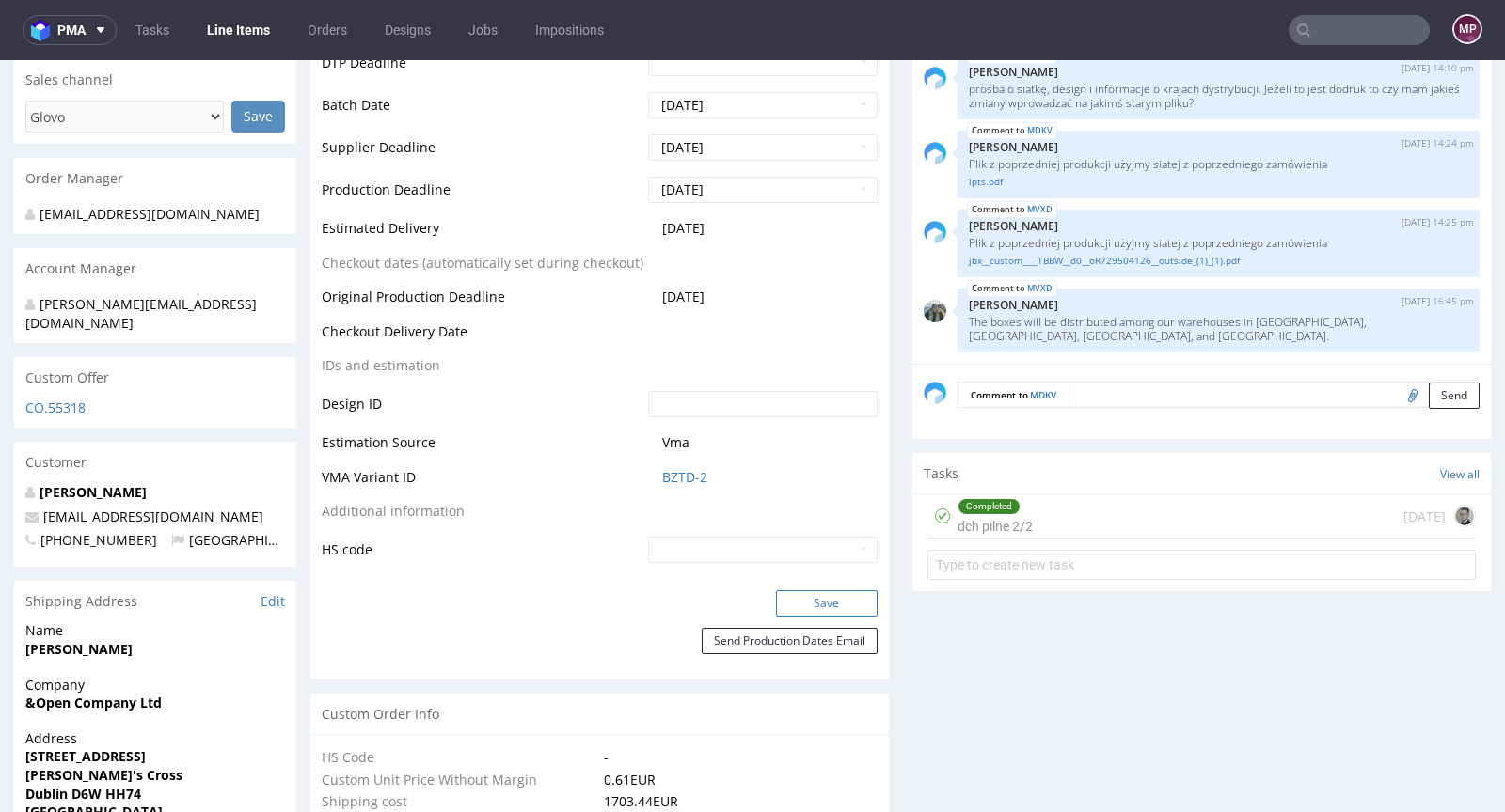
click at [823, 590] on button "Save" at bounding box center [826, 603] width 102 height 27
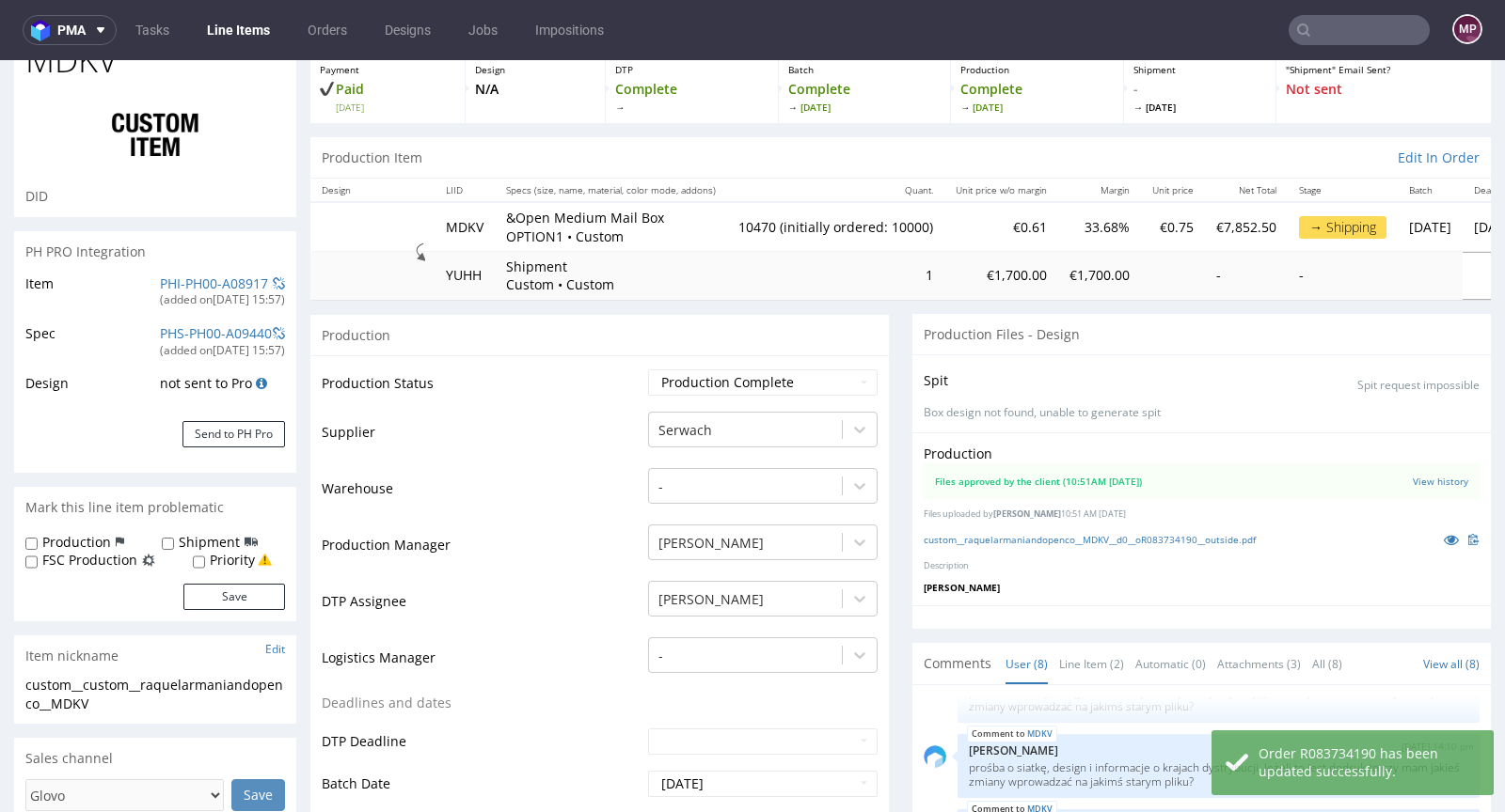
scroll to position [0, 0]
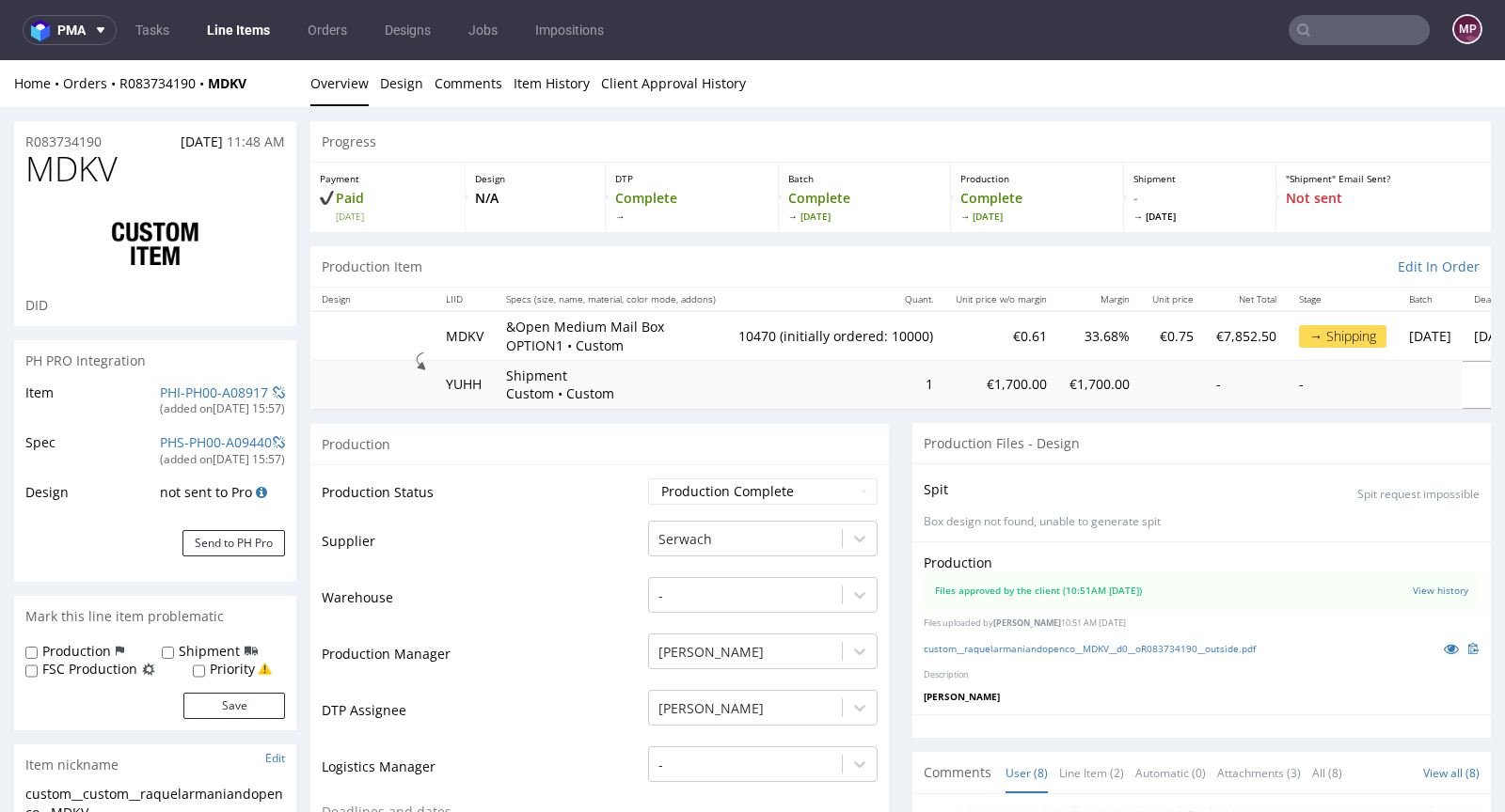
click at [1344, 30] on input "text" at bounding box center [1358, 30] width 141 height 30
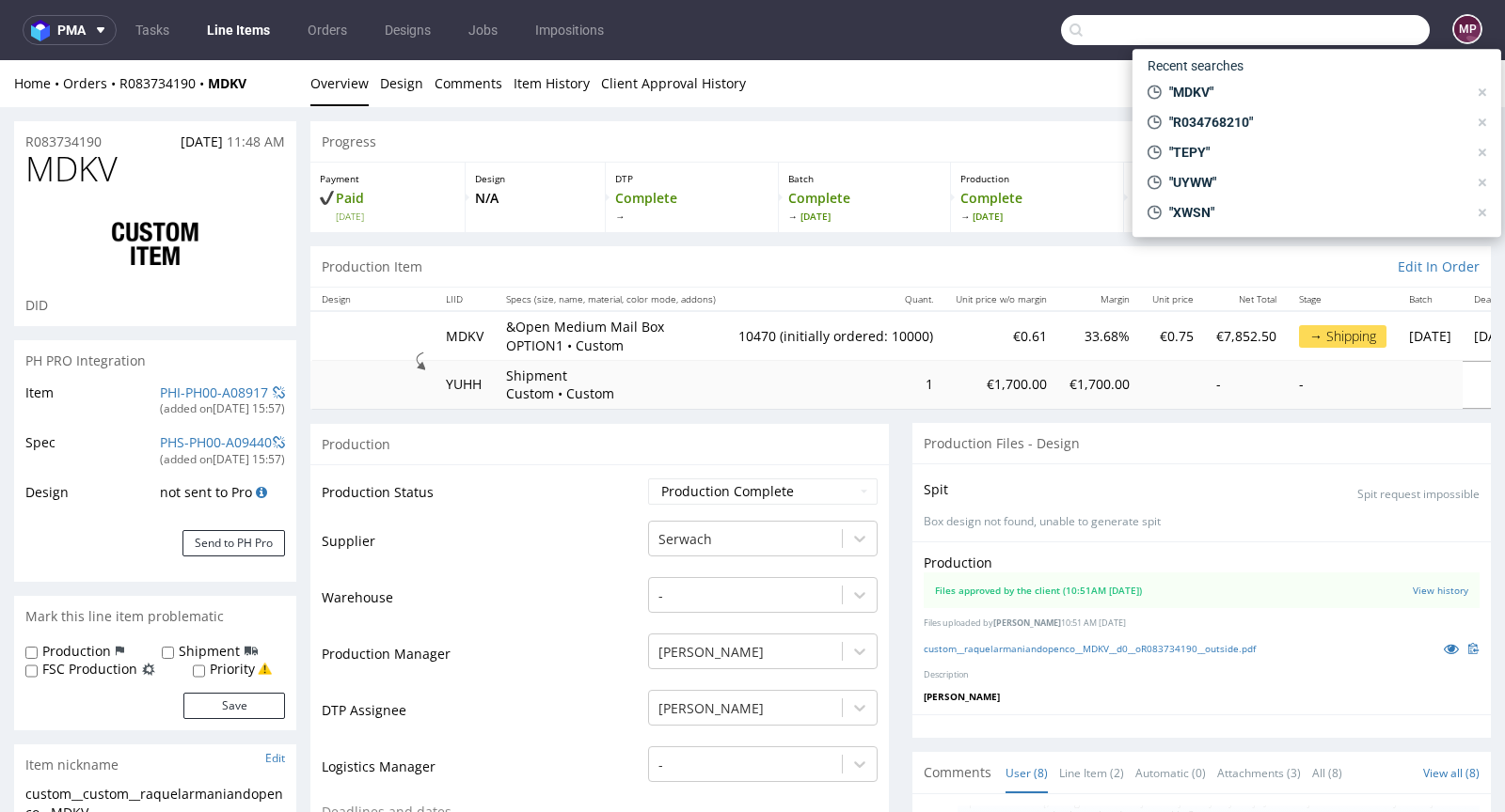
paste input "MVXD"
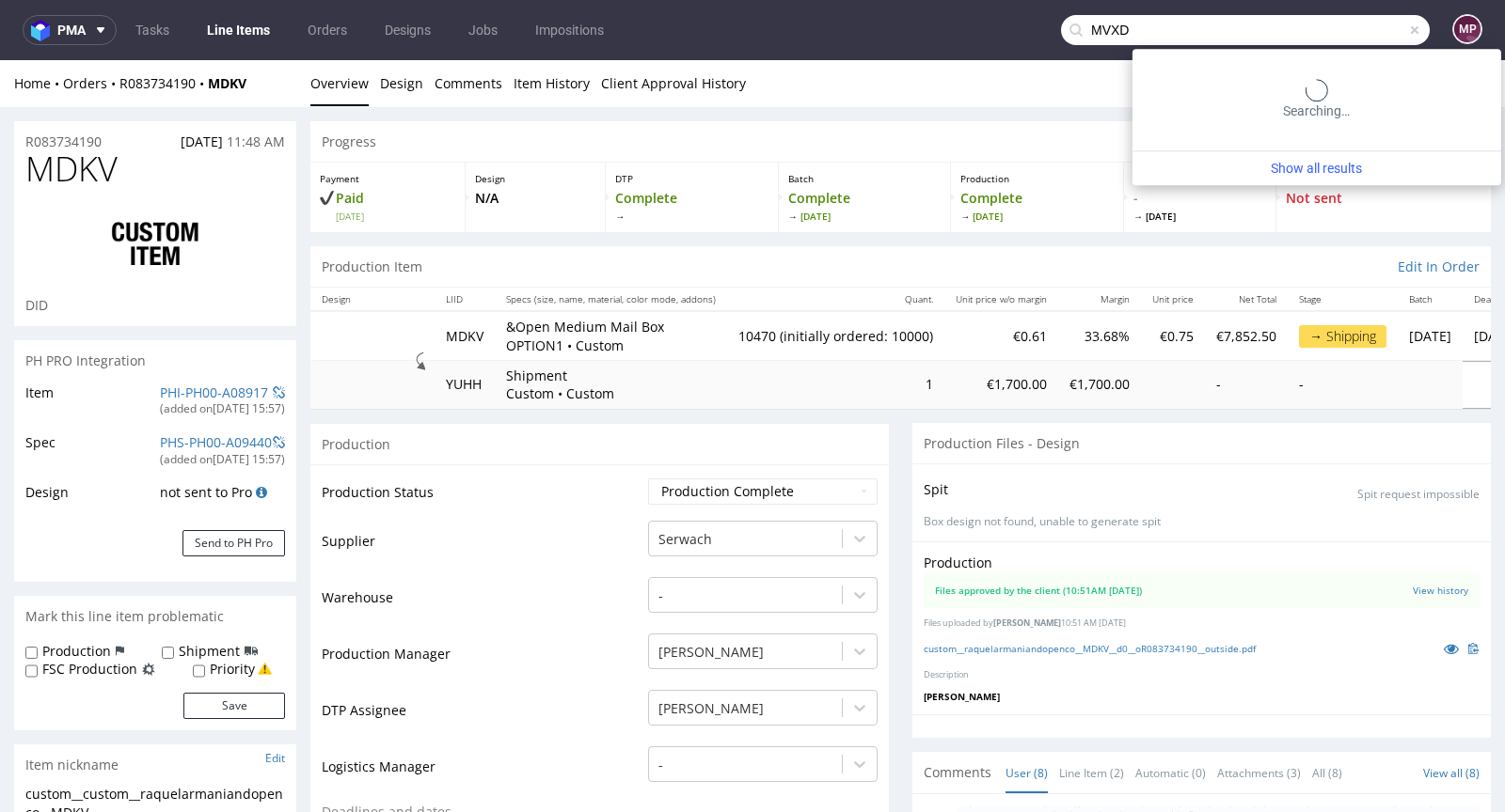
type input "MVXD"
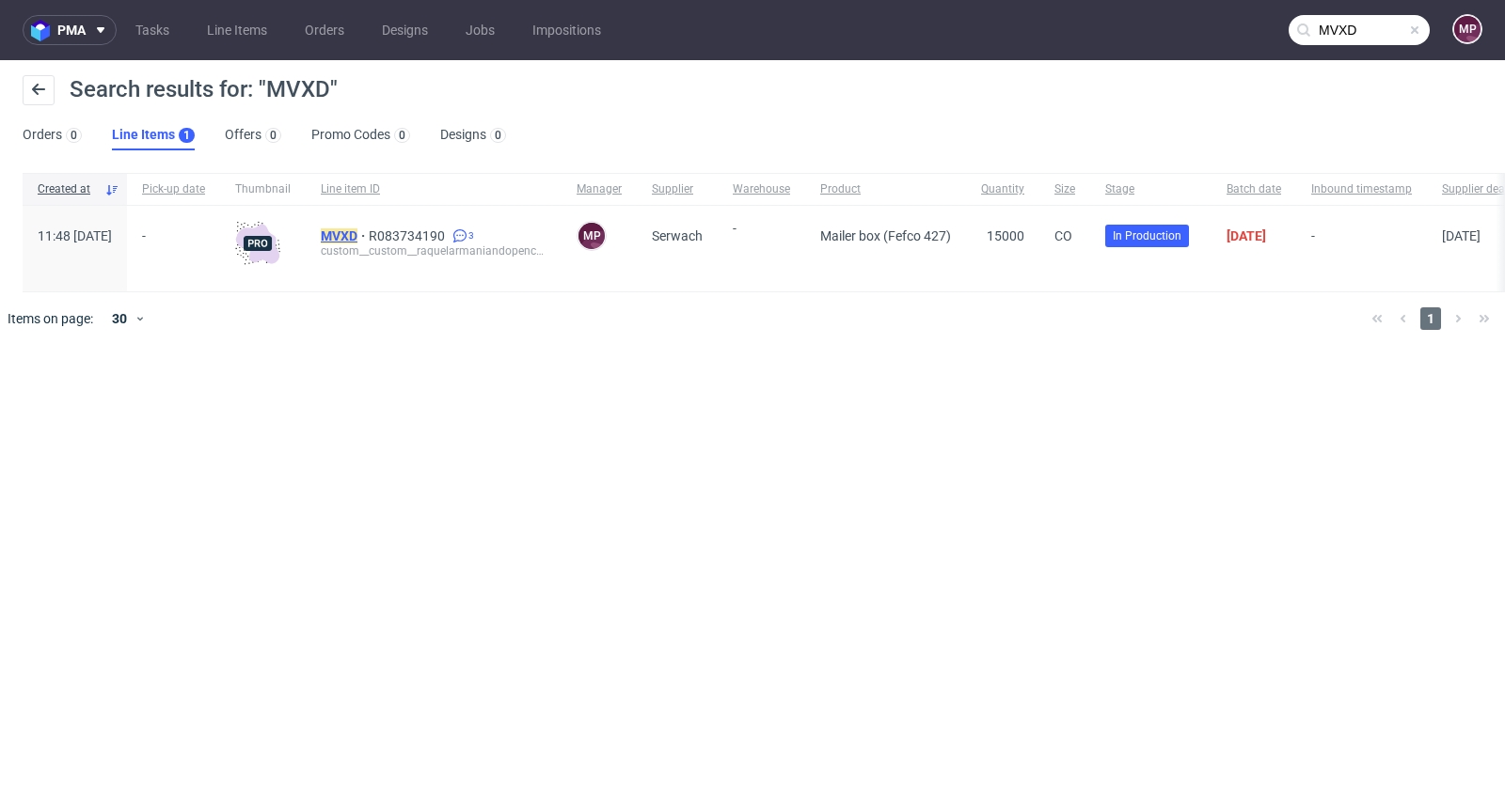
click at [358, 234] on mark "MVXD" at bounding box center [339, 236] width 37 height 15
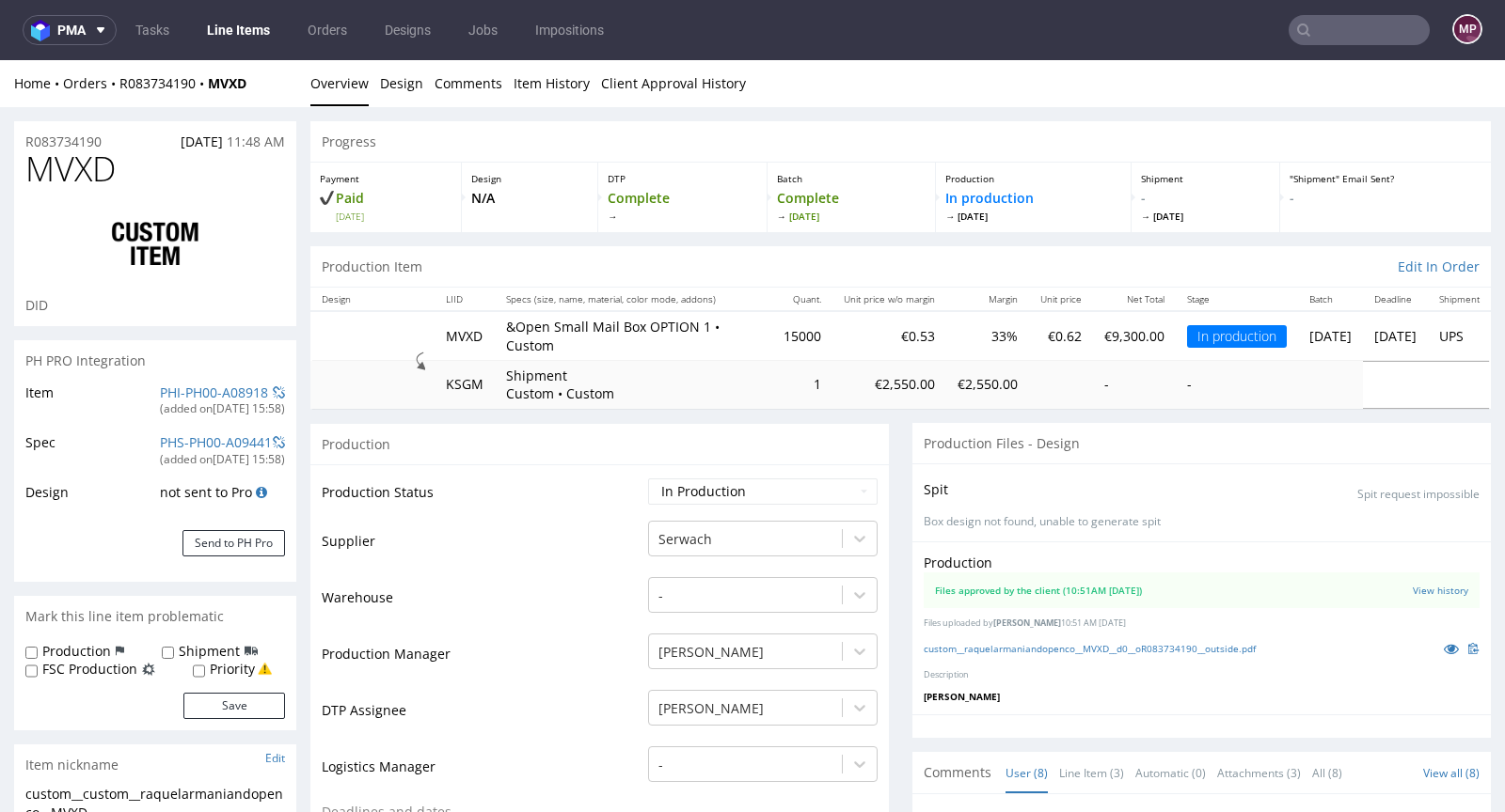
scroll to position [292, 0]
click at [1444, 644] on icon at bounding box center [1451, 648] width 15 height 13
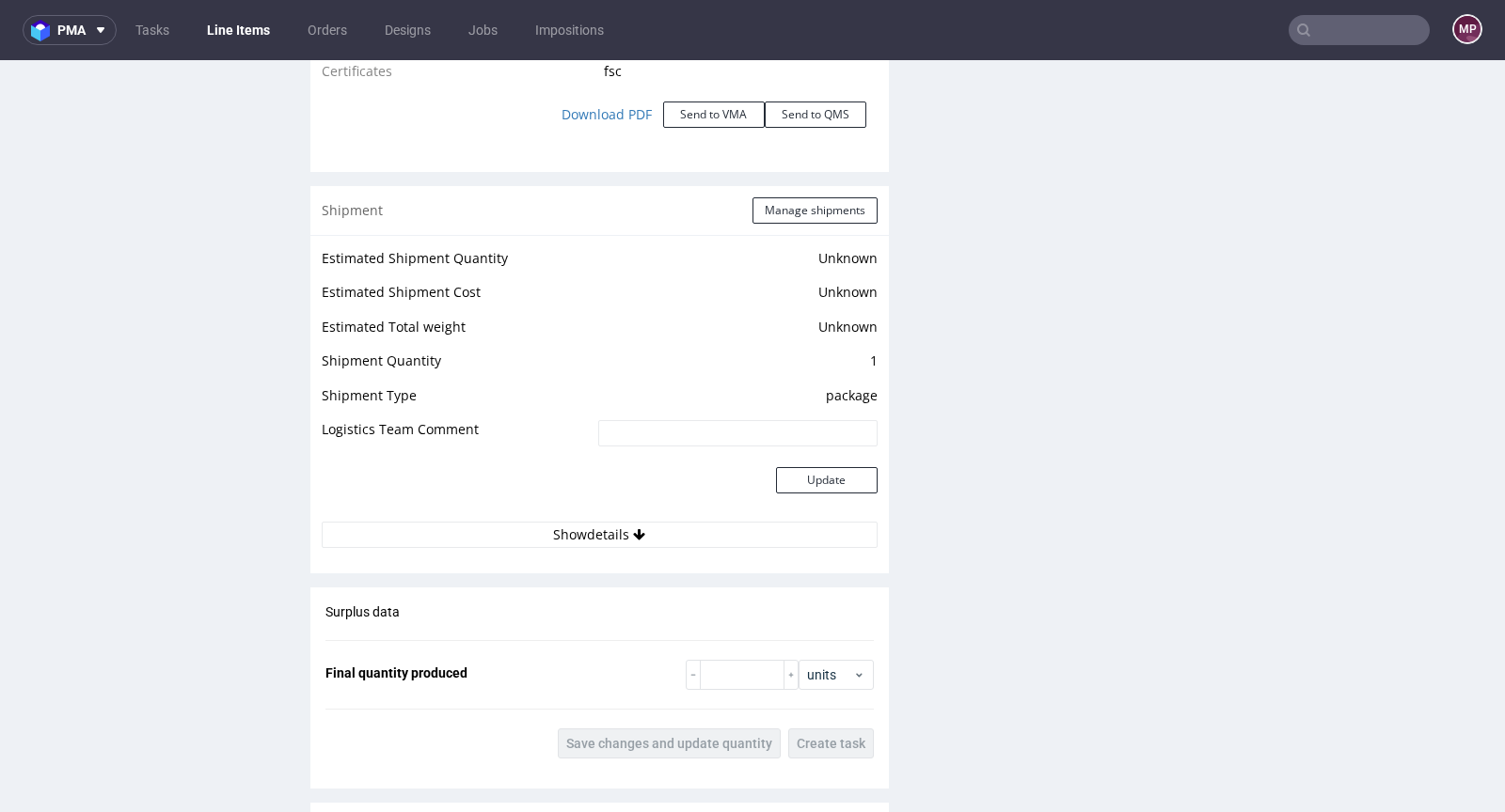
scroll to position [2460, 0]
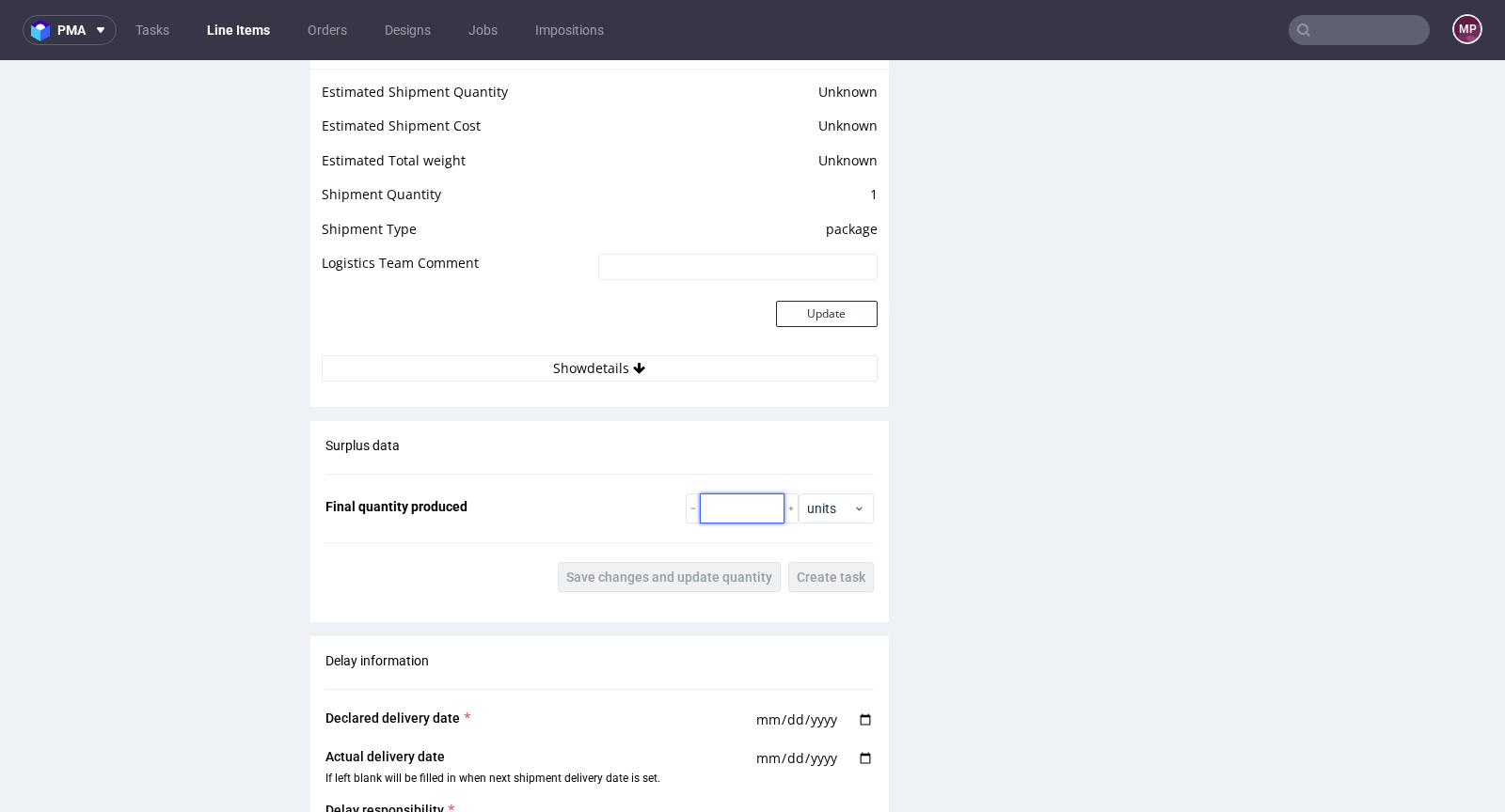
click at [699, 497] on input "number" at bounding box center [741, 508] width 84 height 30
paste input "14150"
type input "14150"
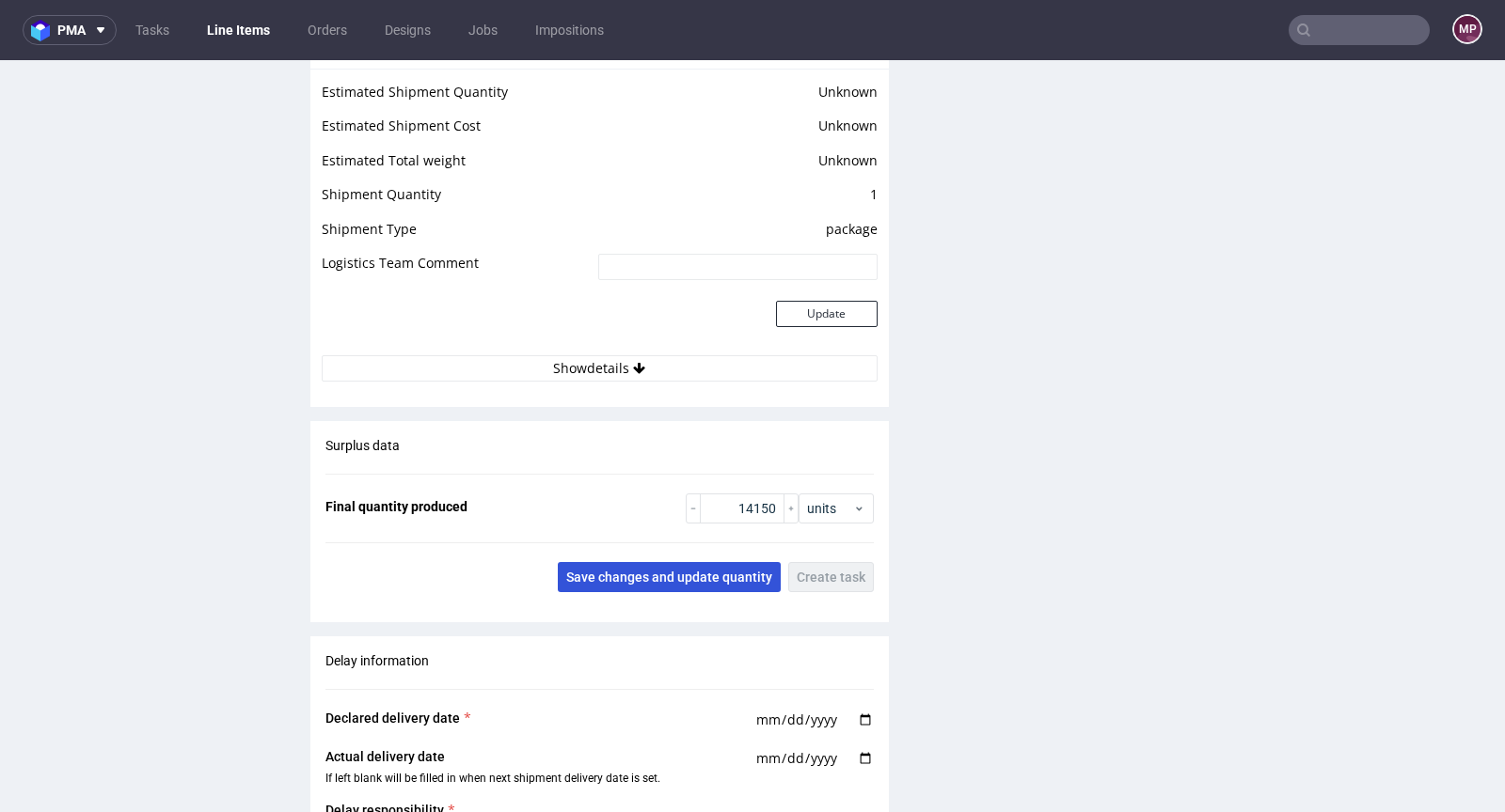
click at [705, 570] on span "Save changes and update quantity" at bounding box center [669, 576] width 206 height 13
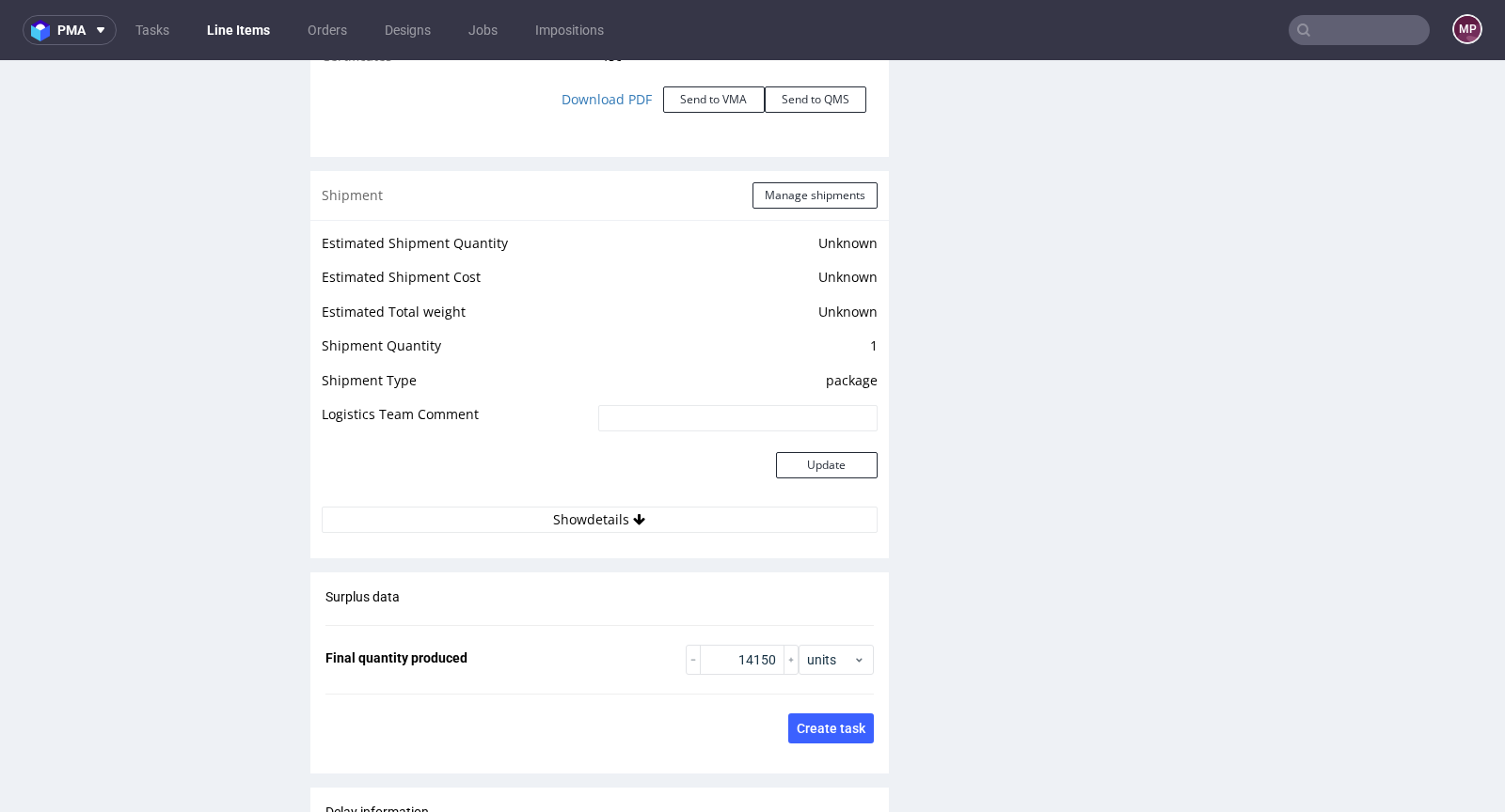
scroll to position [2228, 0]
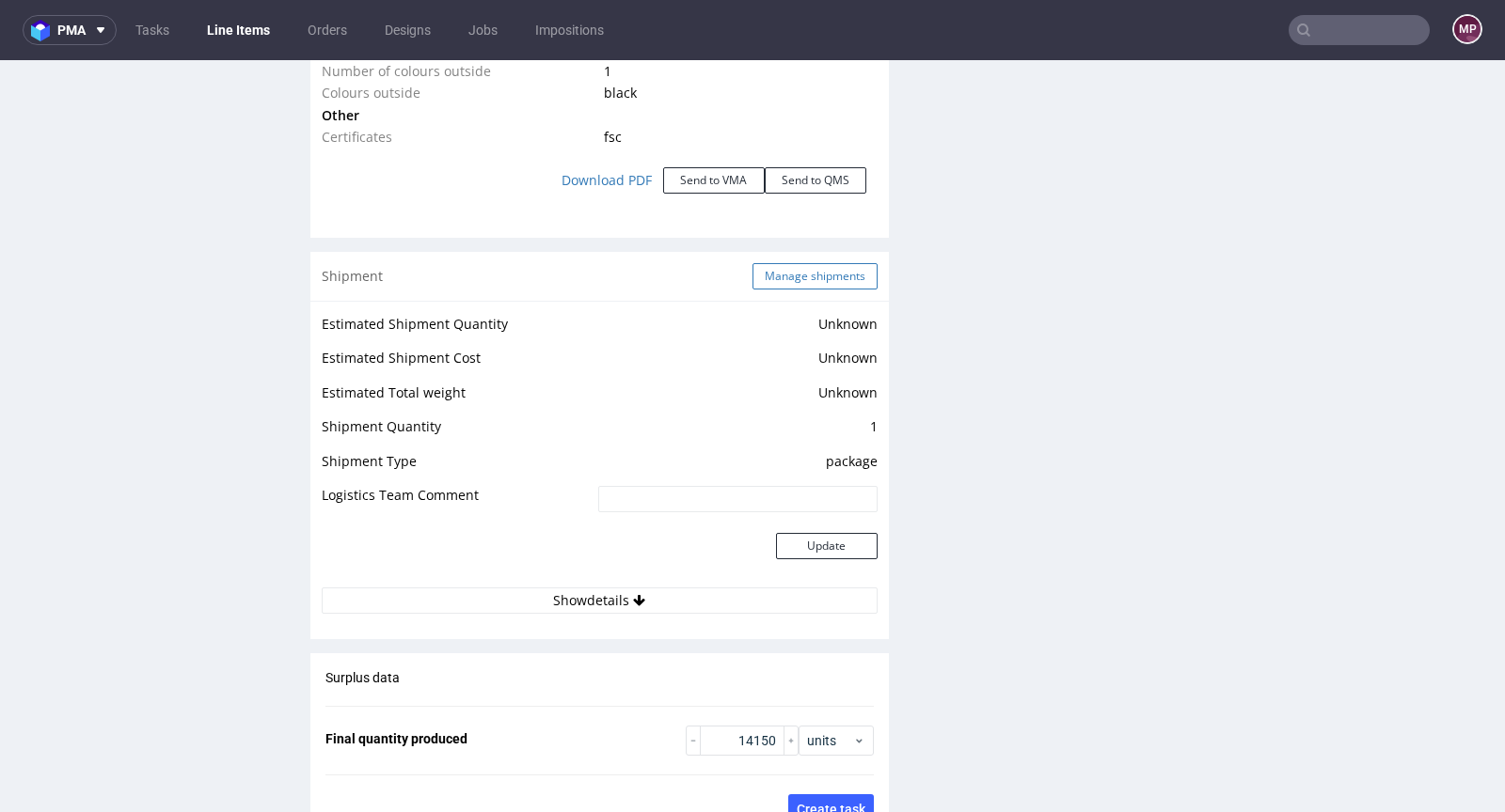
click at [792, 284] on button "Manage shipments" at bounding box center [814, 276] width 125 height 27
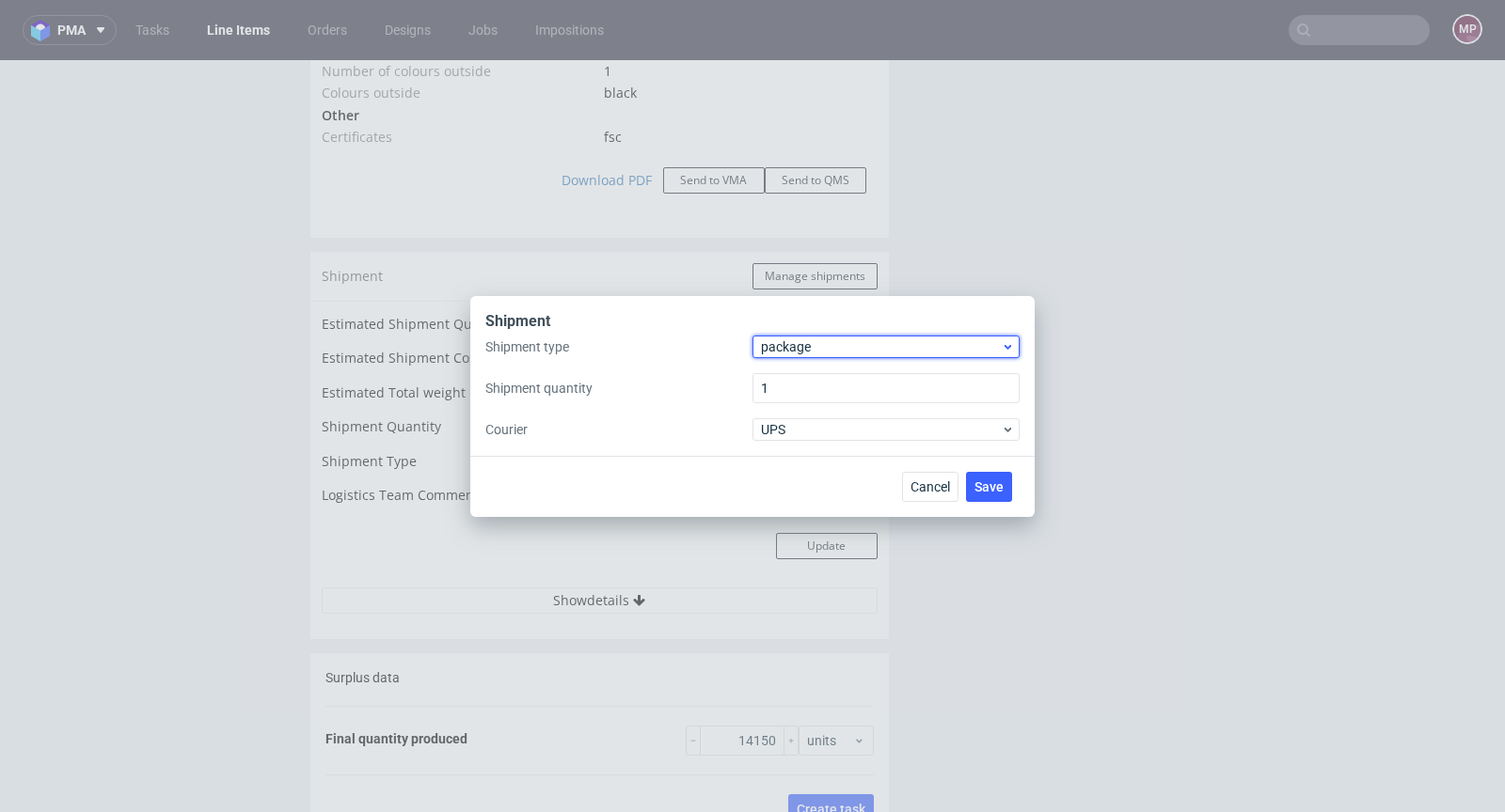
click at [804, 341] on span "package" at bounding box center [881, 347] width 240 height 19
click at [809, 370] on div "pallet" at bounding box center [886, 386] width 252 height 34
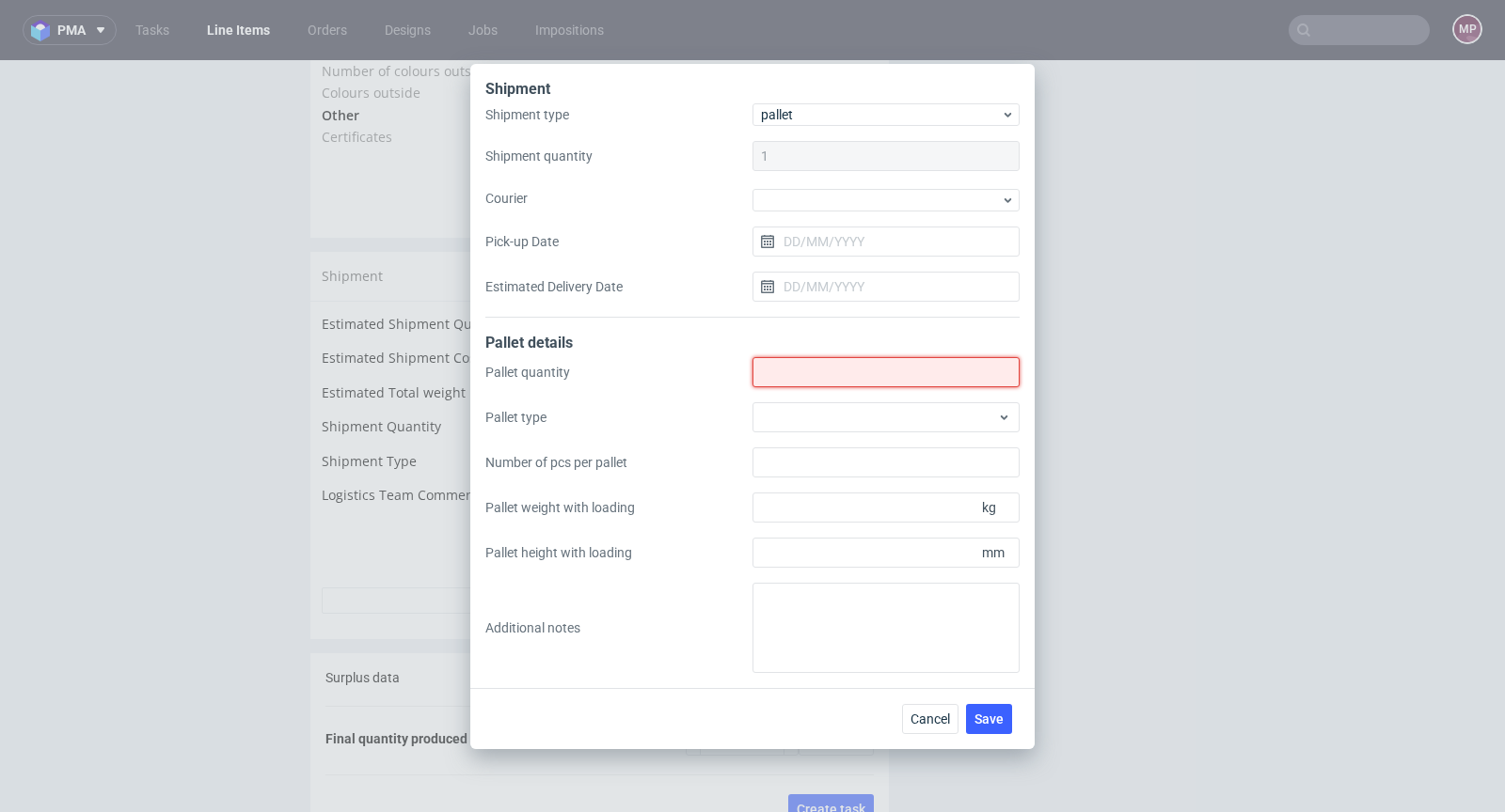
click at [785, 373] on input "Shipment type" at bounding box center [886, 372] width 268 height 30
paste input "14"
type input "14"
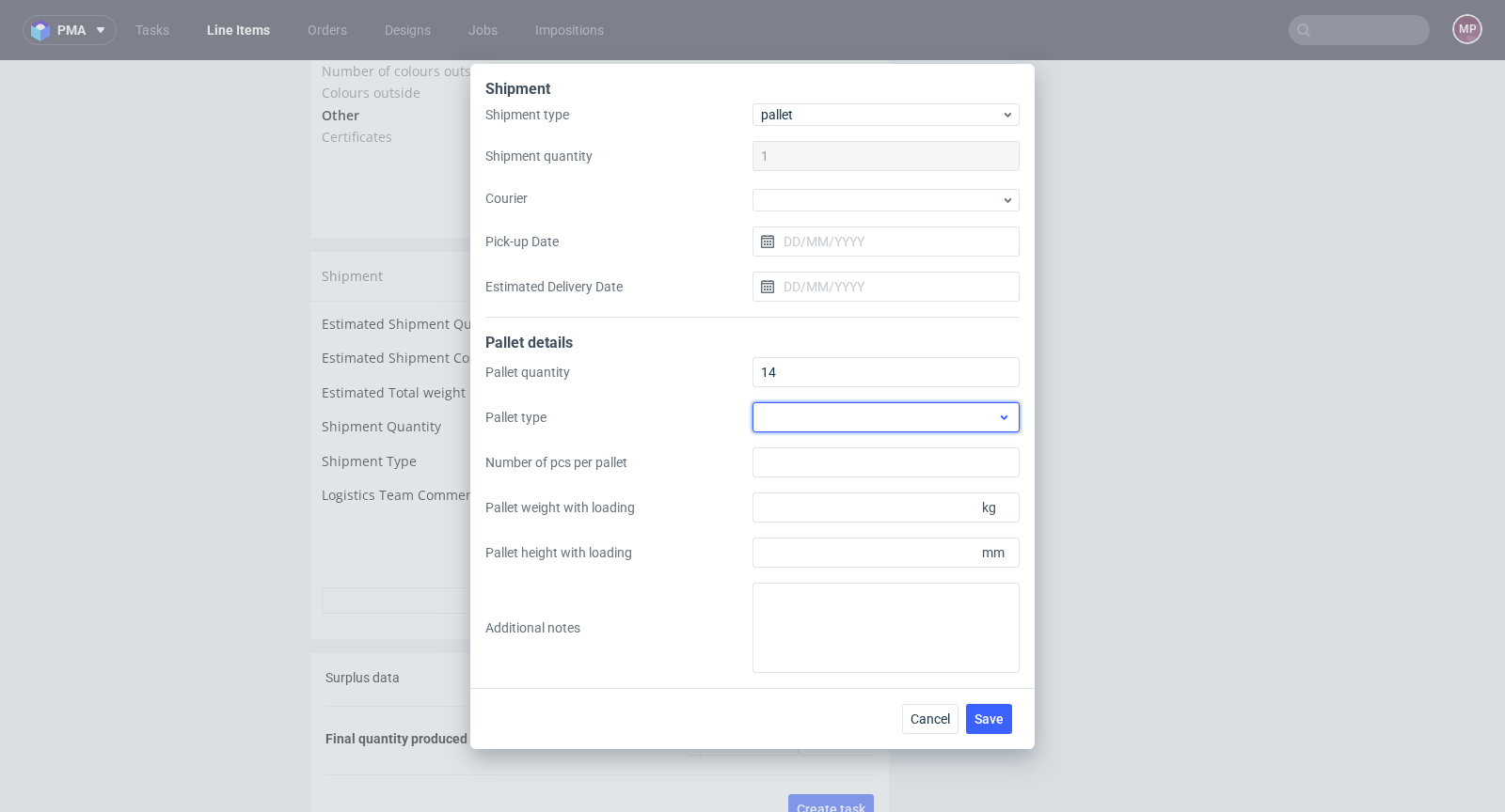
click at [901, 412] on div at bounding box center [886, 417] width 268 height 30
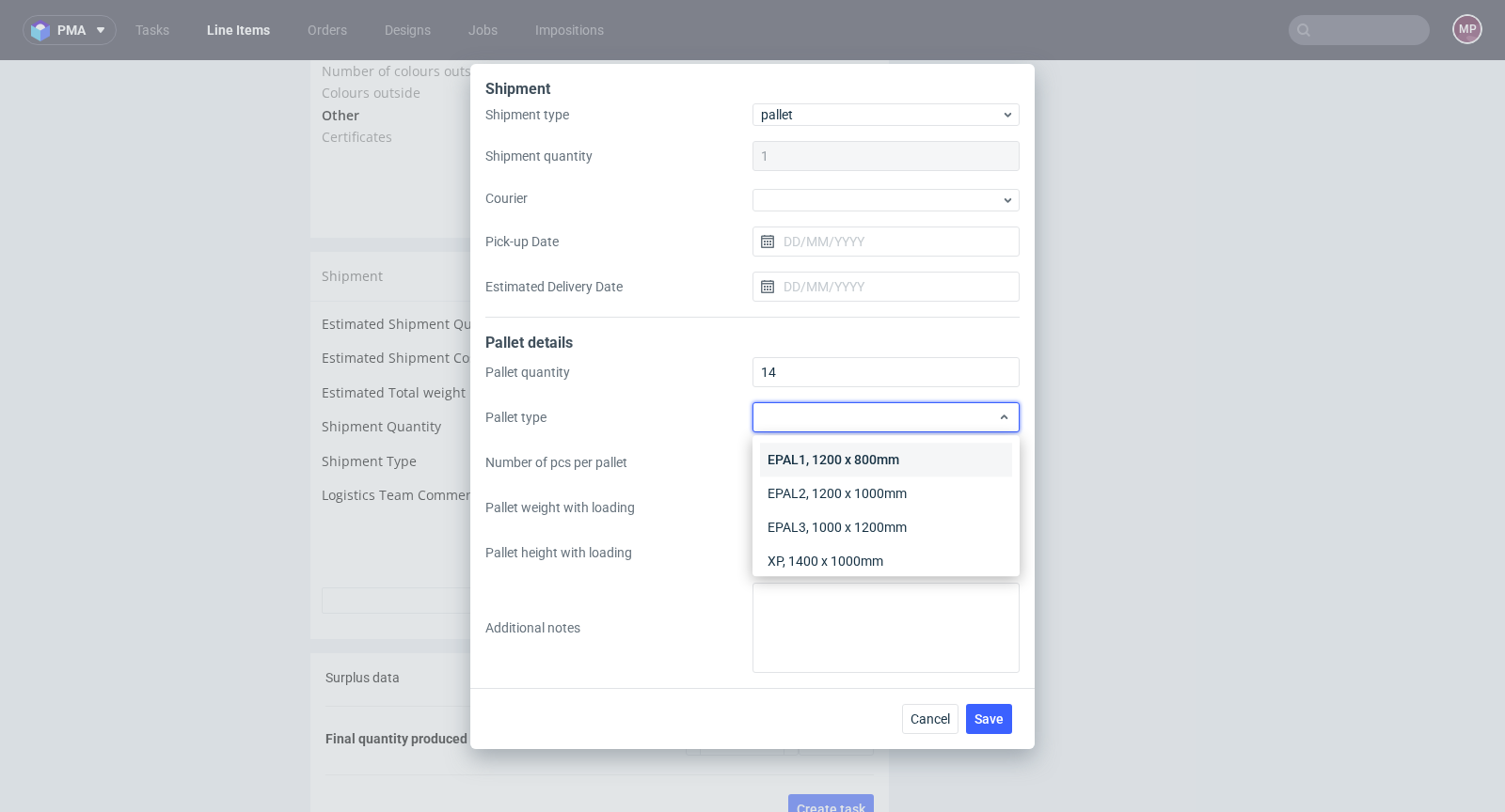
click at [890, 456] on div "EPAL1, 1200 x 800mm" at bounding box center [886, 459] width 252 height 34
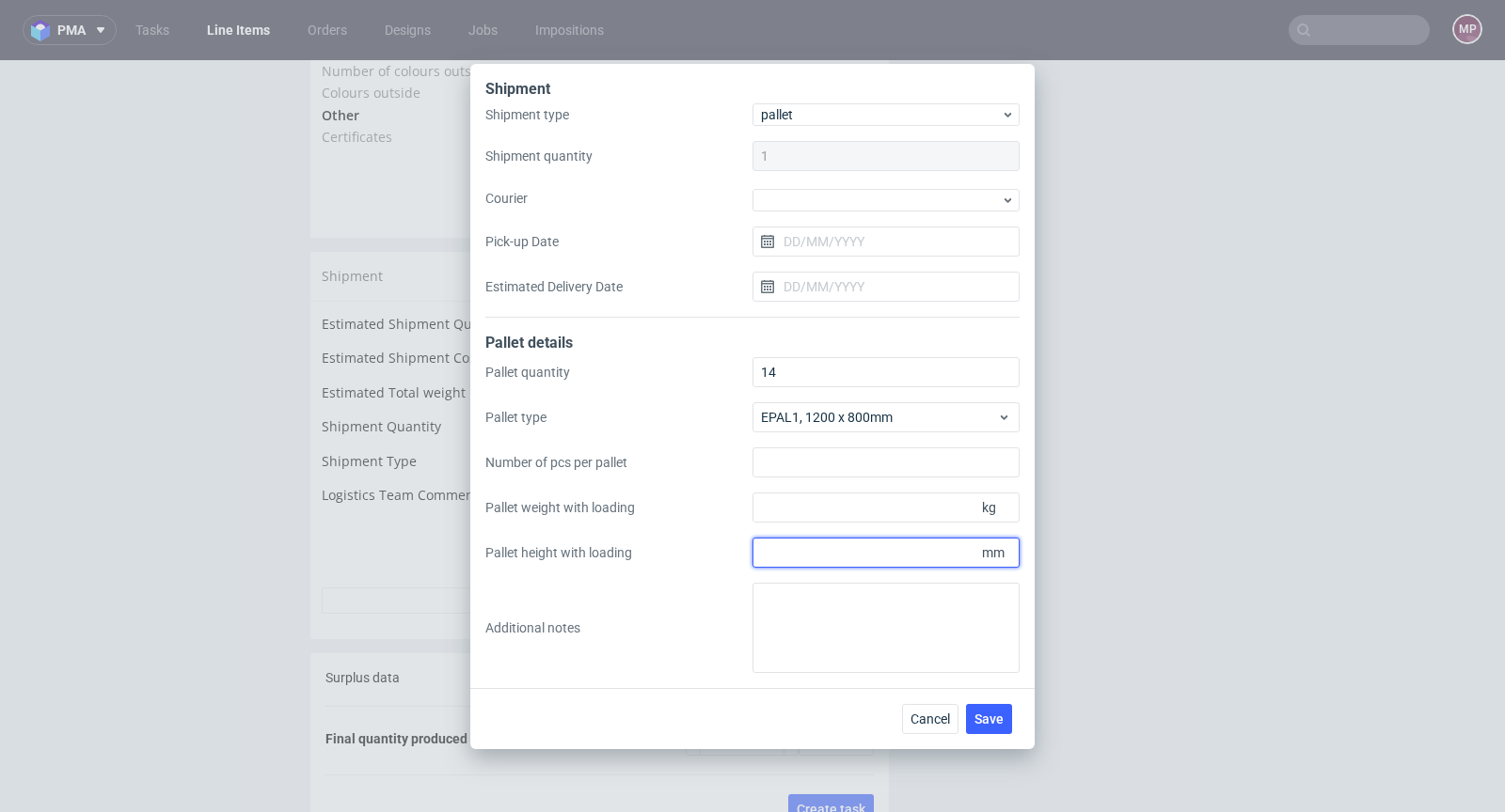
click at [898, 565] on input "Pallet height with loading" at bounding box center [886, 553] width 268 height 30
type input "1800"
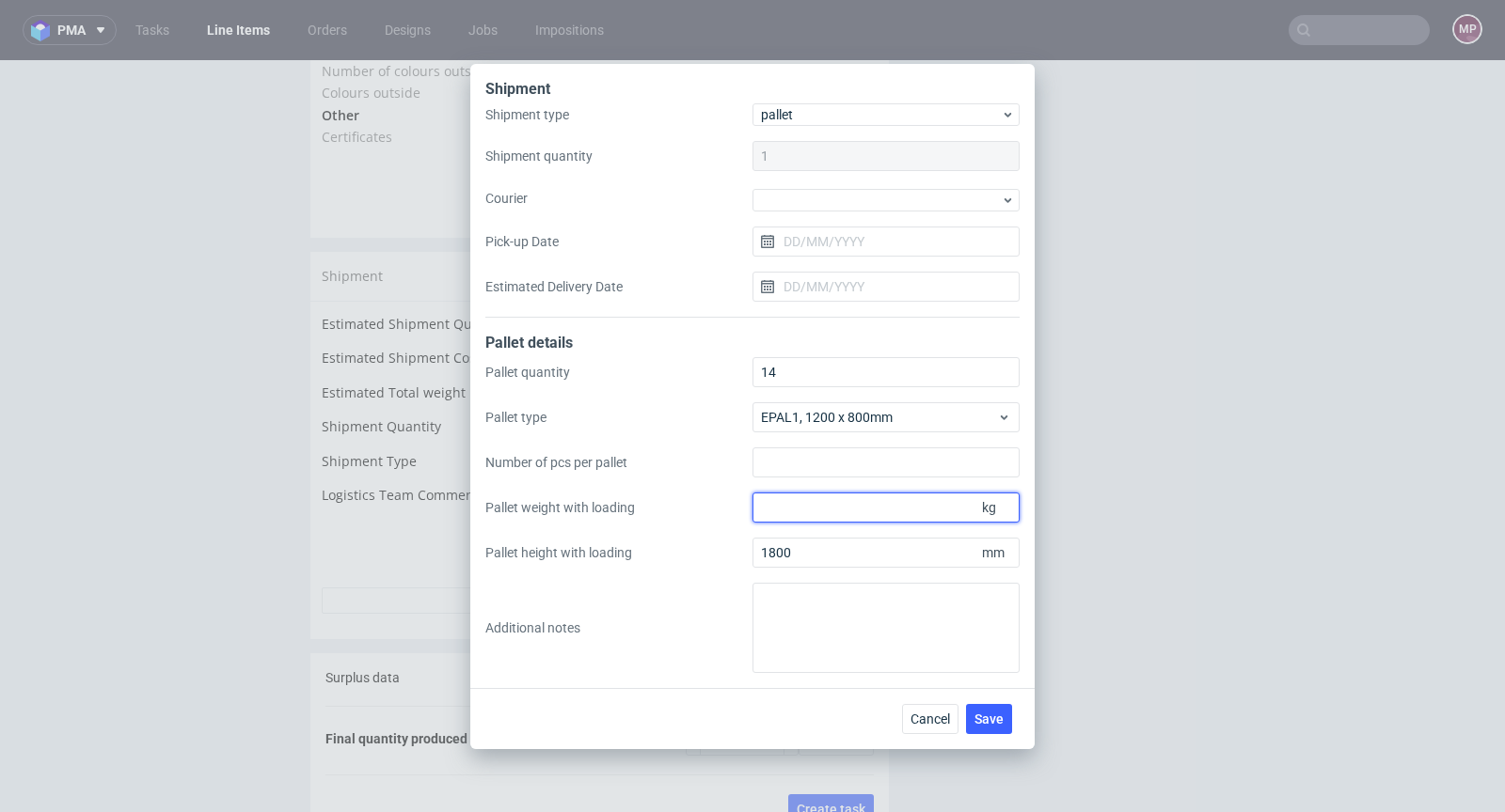
click at [835, 511] on input "Pallet weight with loading" at bounding box center [886, 507] width 268 height 30
paste input "314"
type input "314"
click at [999, 719] on span "Save" at bounding box center [988, 719] width 29 height 13
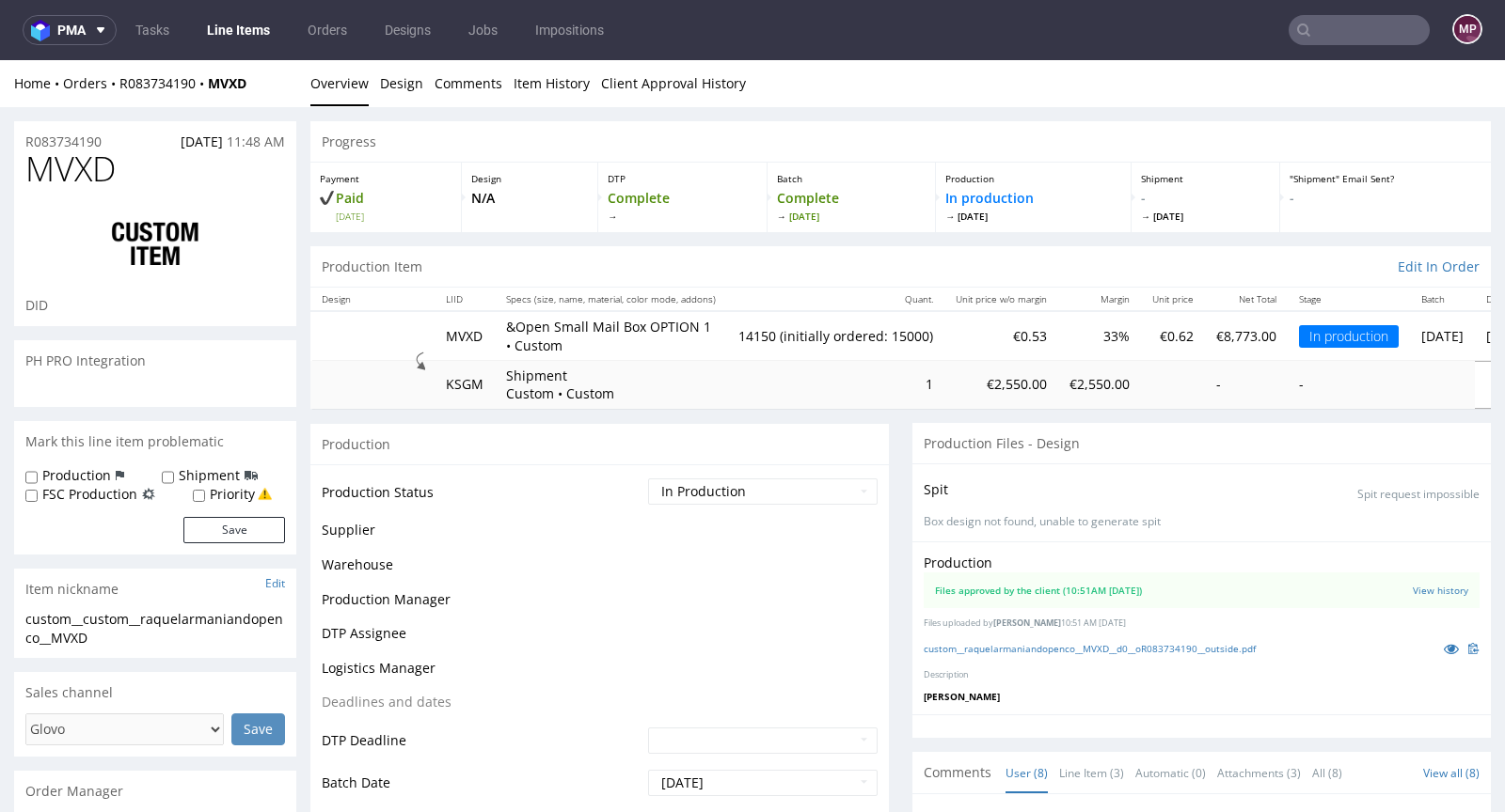
scroll to position [292, 0]
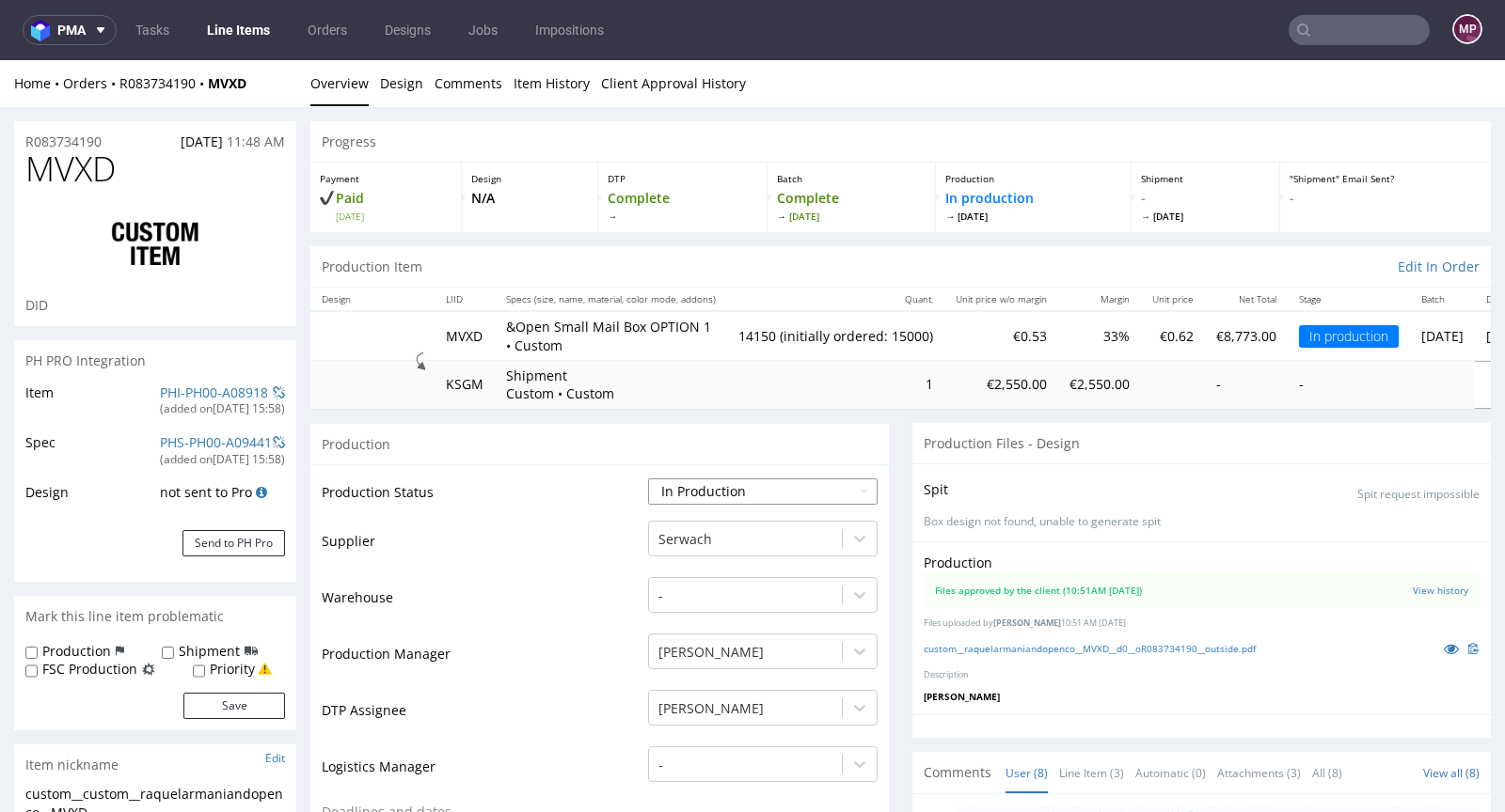
click at [704, 494] on select "Waiting for Artwork Waiting for Diecut Waiting for Mockup Waiting for DTP Waiti…" at bounding box center [763, 491] width 230 height 27
select select "production_complete"
click at [648, 478] on select "Waiting for Artwork Waiting for Diecut Waiting for Mockup Waiting for DTP Waiti…" at bounding box center [763, 491] width 230 height 27
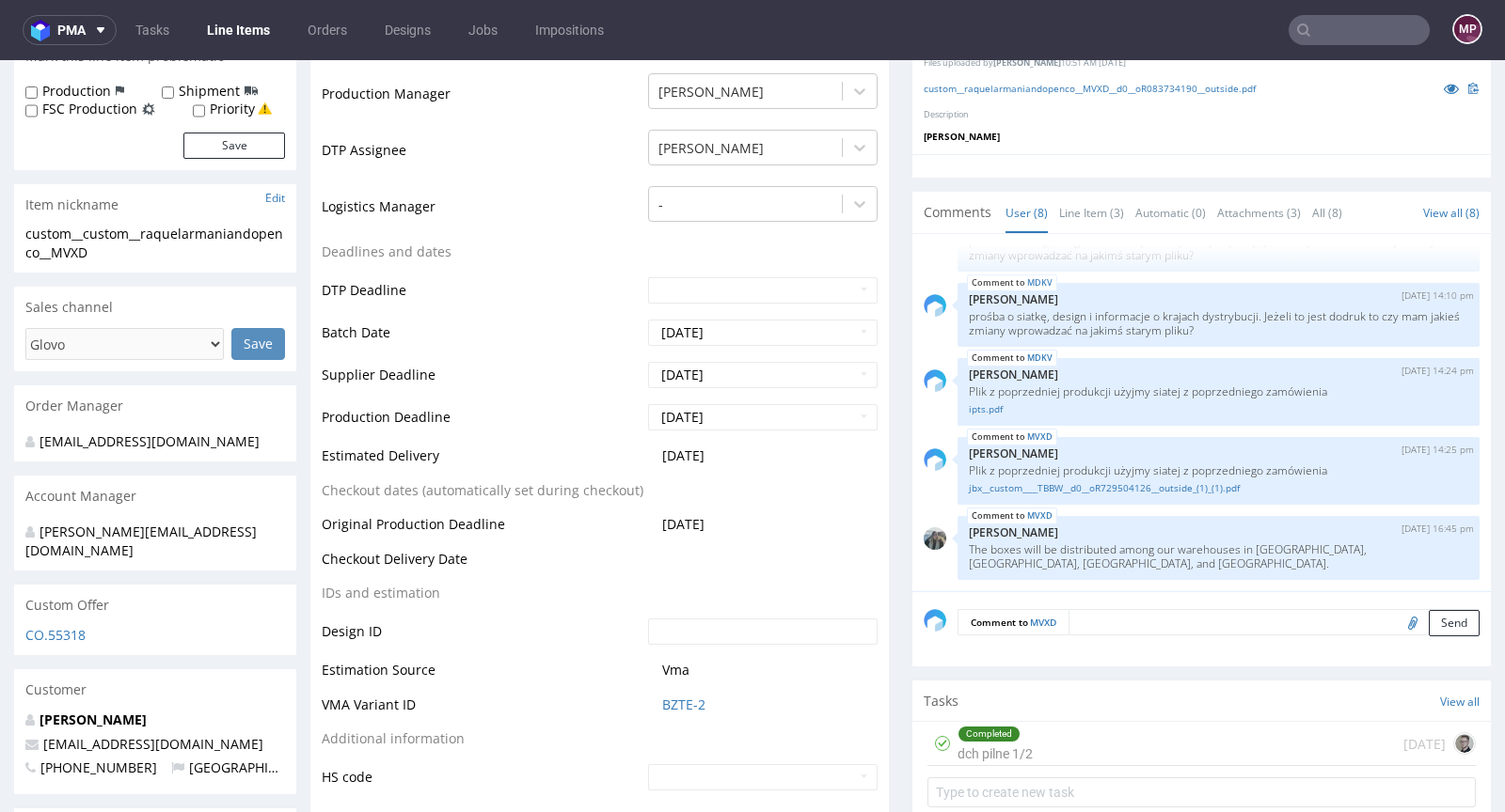
scroll to position [821, 0]
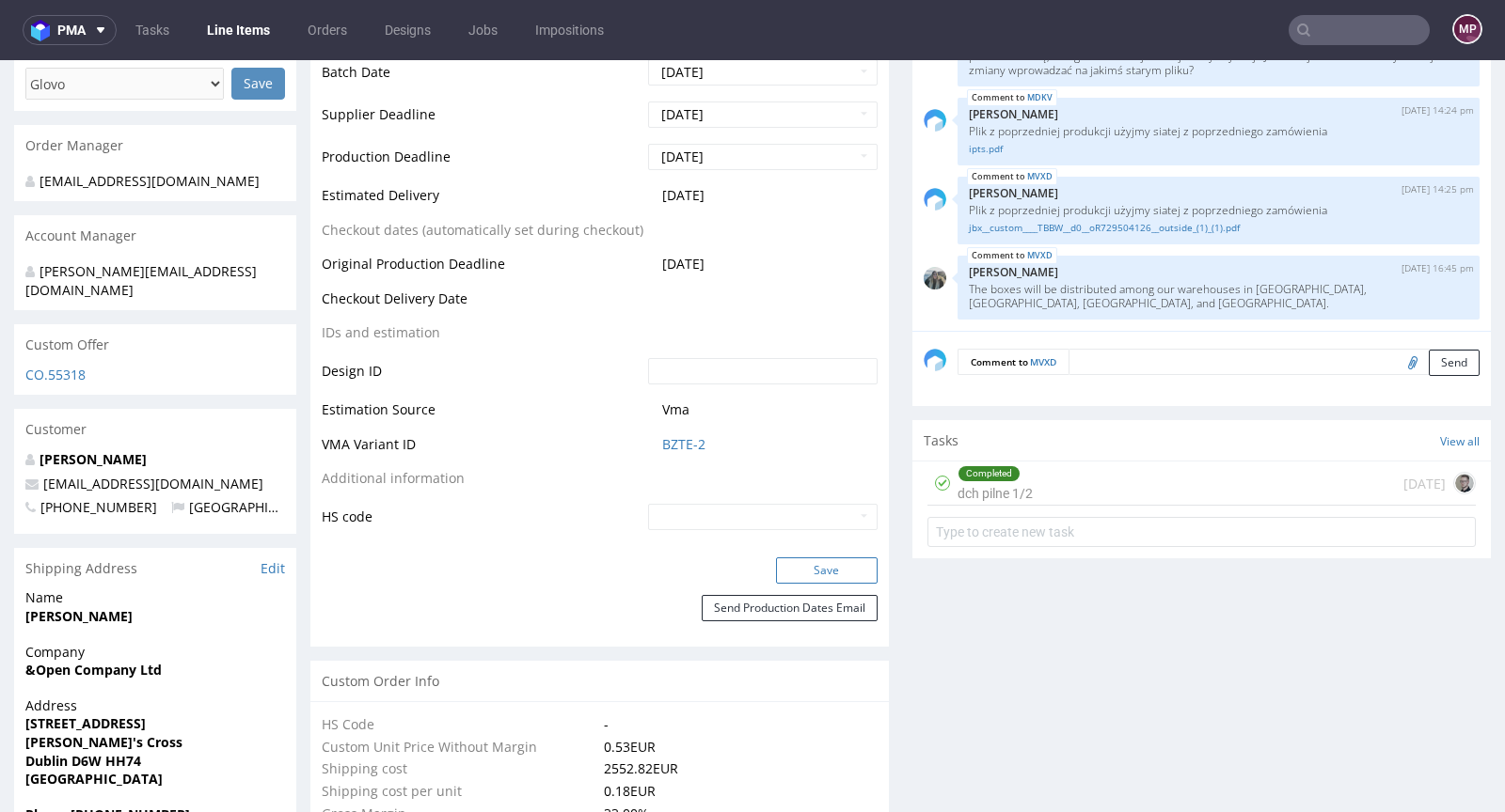
click at [776, 561] on button "Save" at bounding box center [826, 570] width 102 height 27
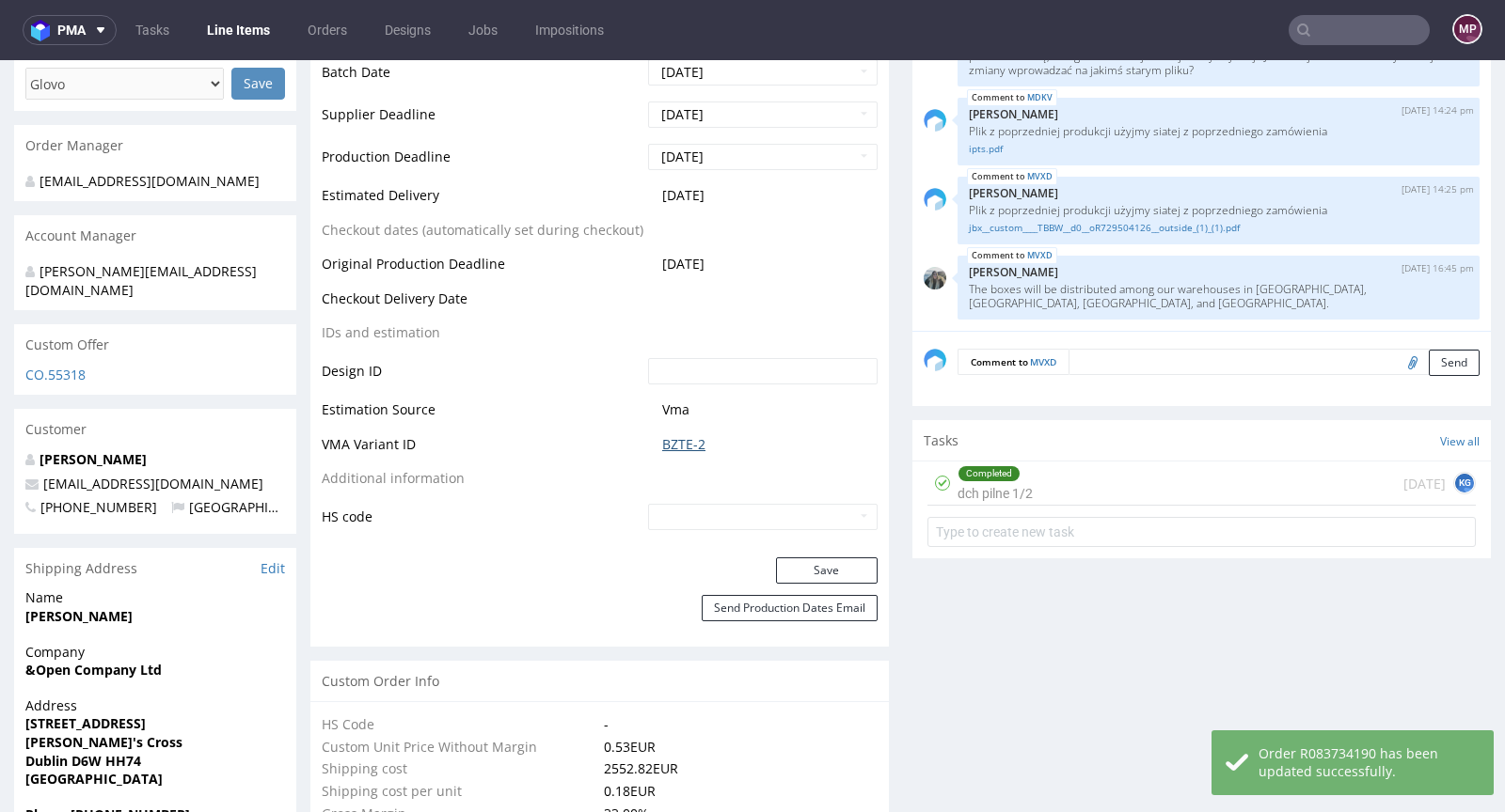
scroll to position [0, 0]
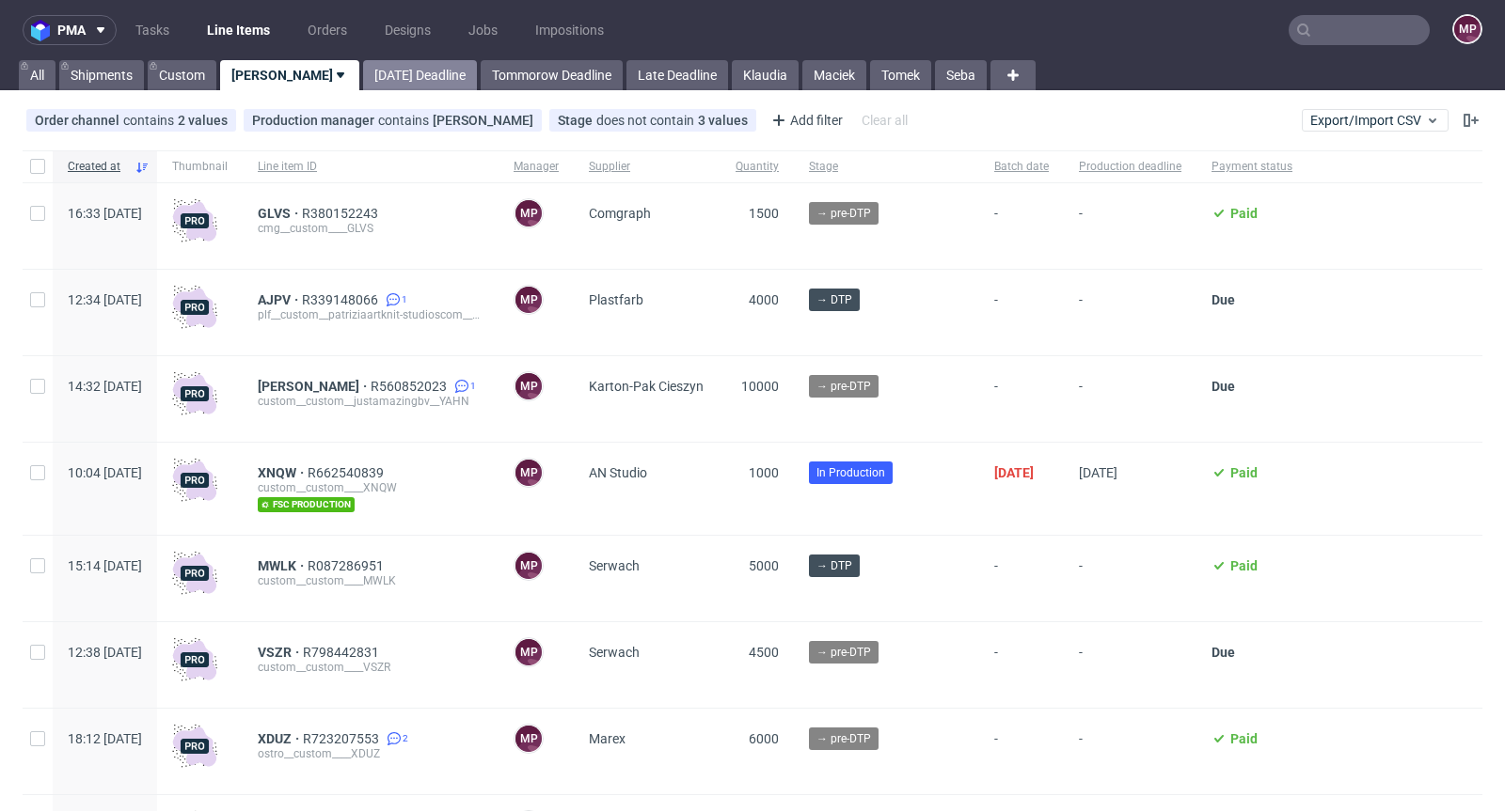
click at [376, 81] on link "[DATE] Deadline" at bounding box center [419, 75] width 114 height 30
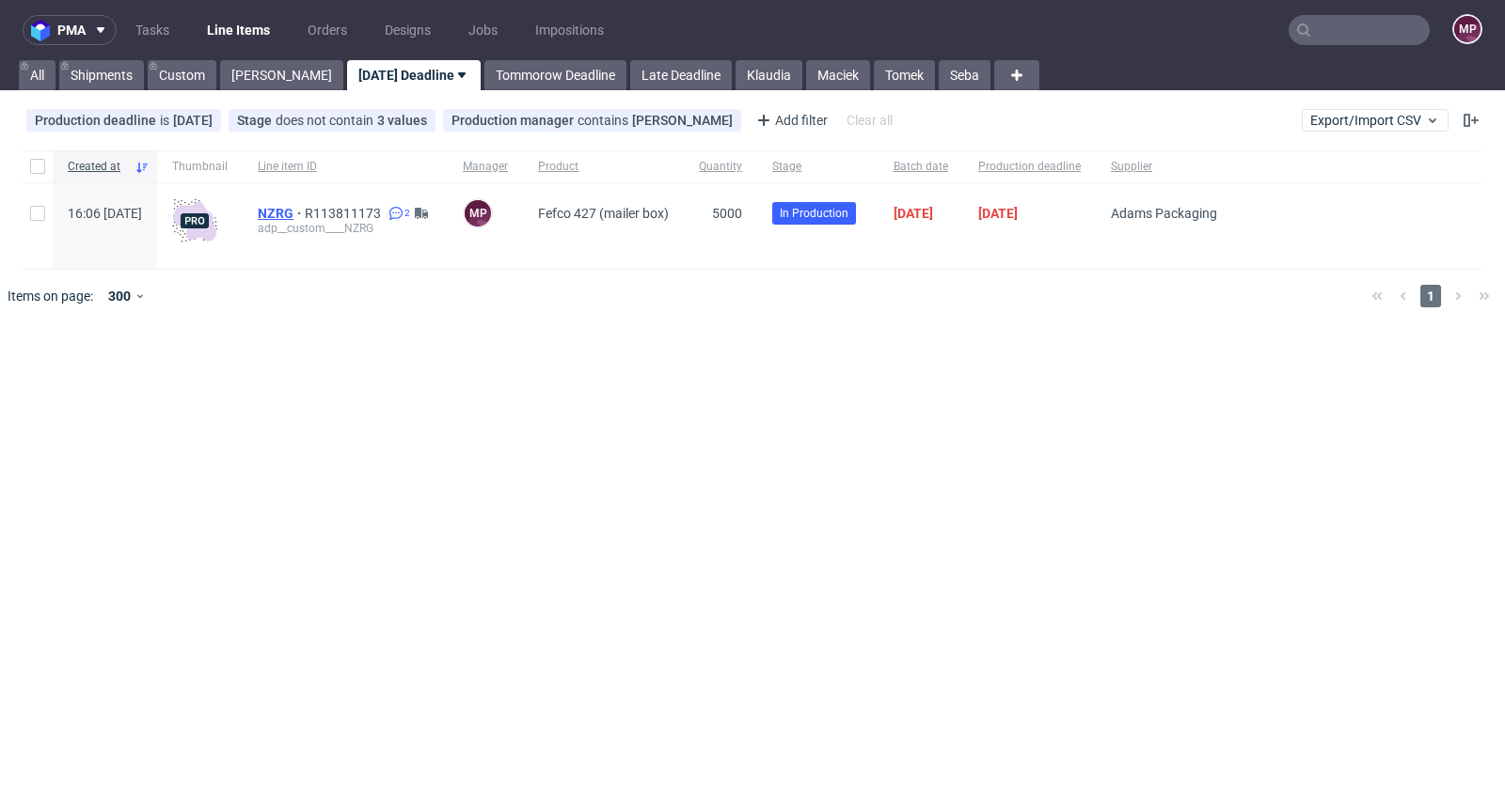
click at [305, 218] on span "NZRG" at bounding box center [280, 213] width 47 height 15
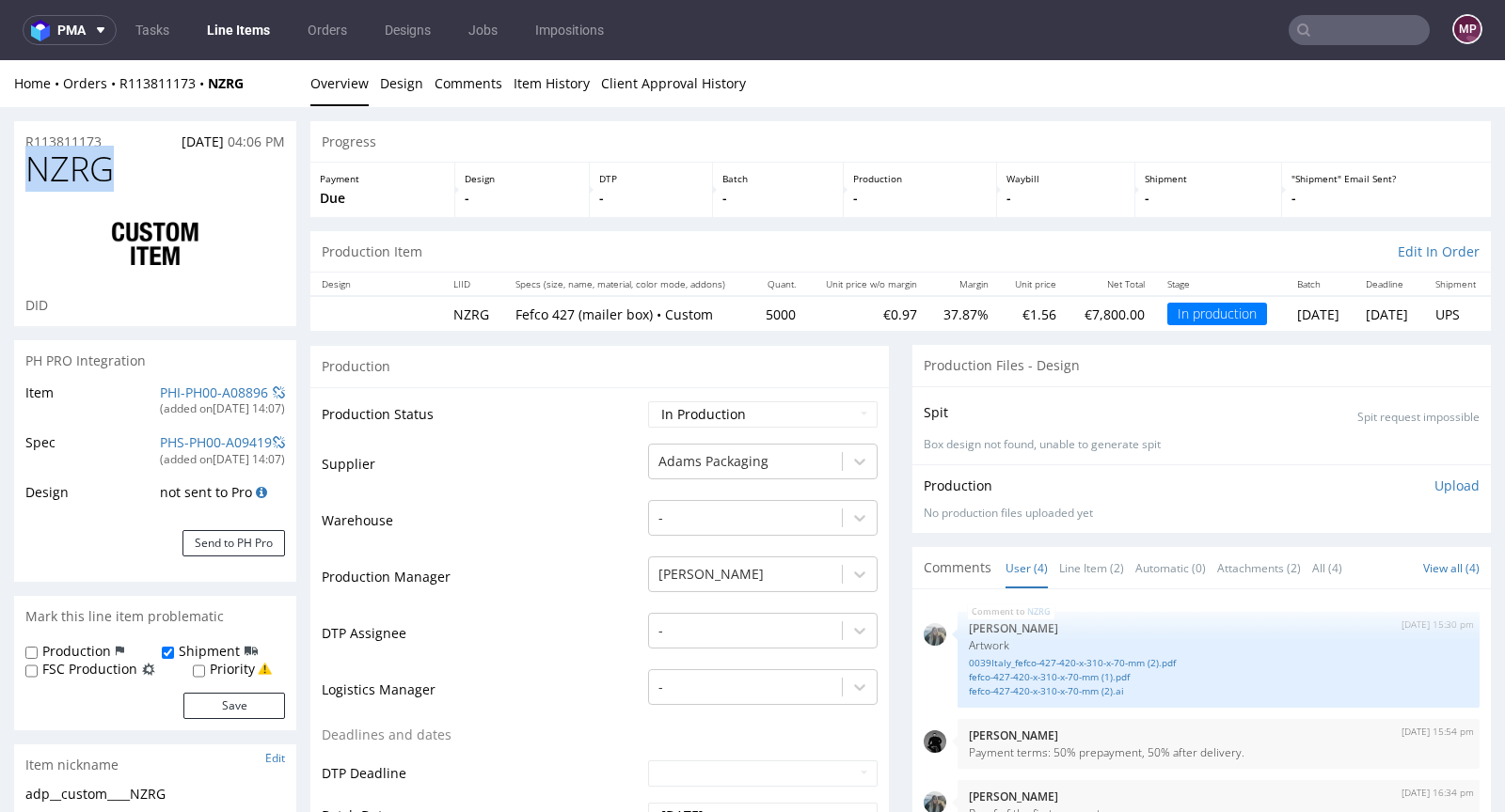
drag, startPoint x: 160, startPoint y: 171, endPoint x: 16, endPoint y: 169, distance: 144.0
click at [16, 169] on div "NZRG DID" at bounding box center [155, 239] width 282 height 176
copy span "NZRG"
click at [232, 387] on link "PHI-PH00-A08896" at bounding box center [213, 392] width 108 height 18
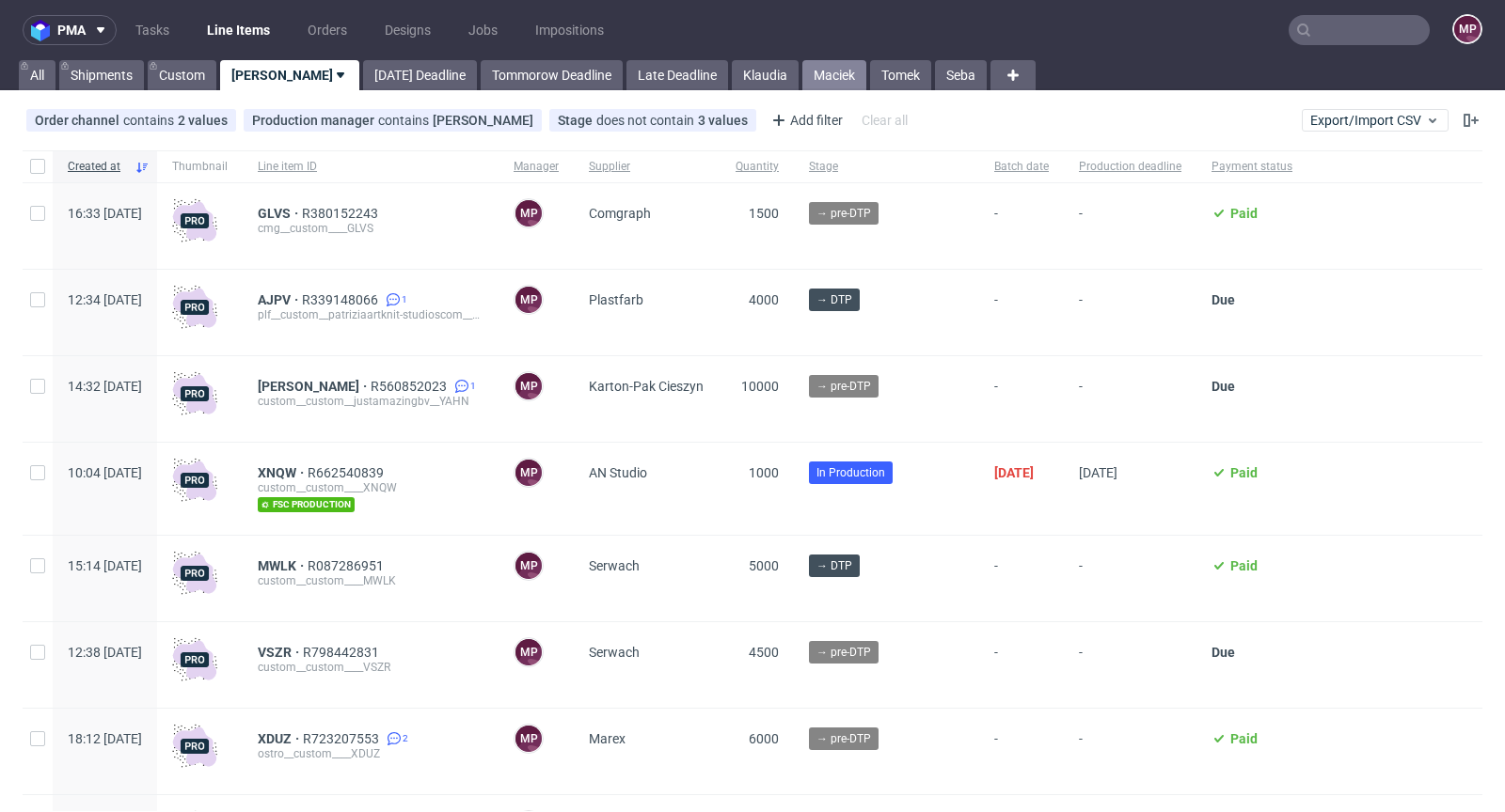
click at [803, 73] on link "Maciek" at bounding box center [834, 75] width 64 height 30
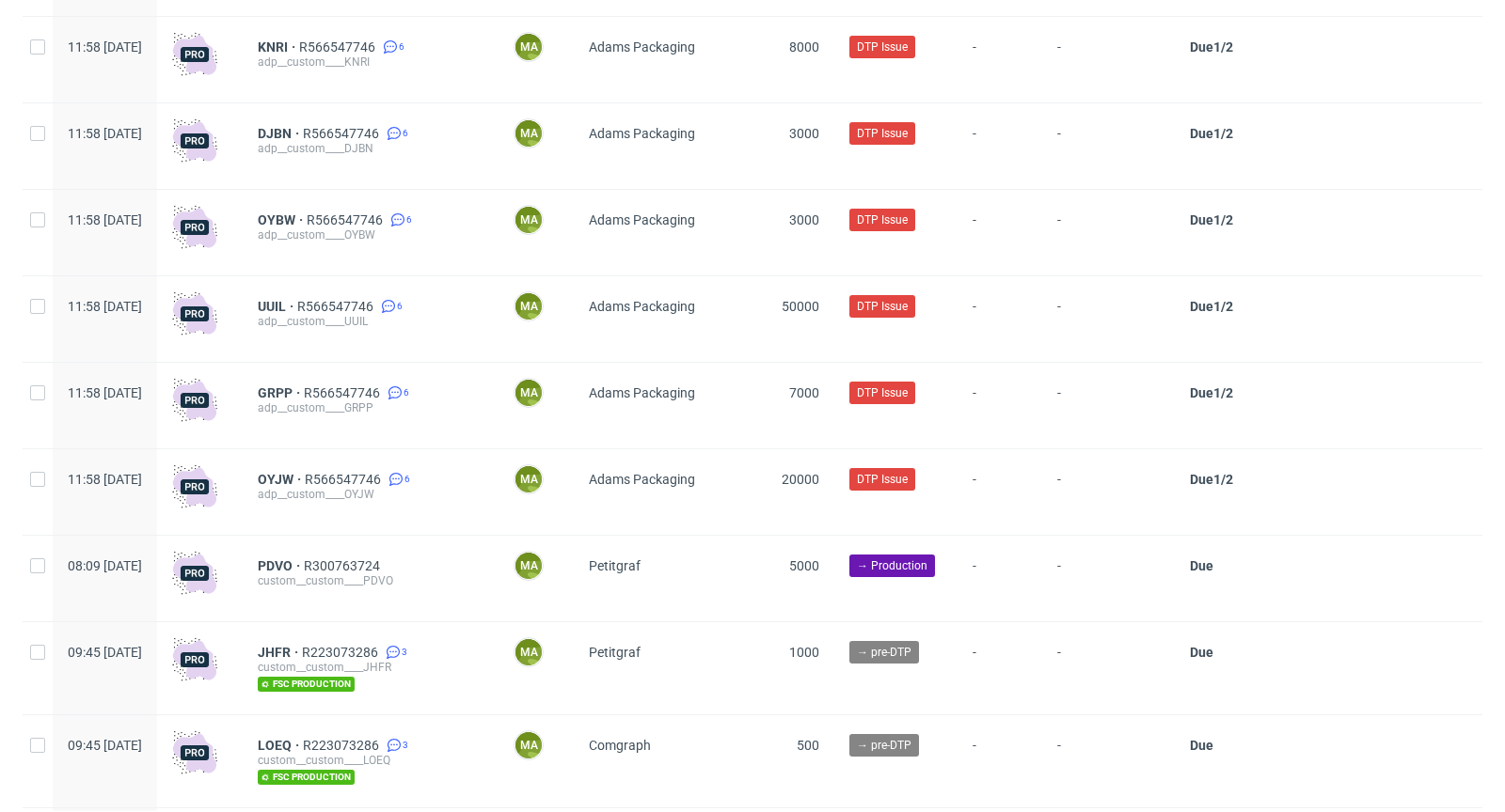
scroll to position [4229, 0]
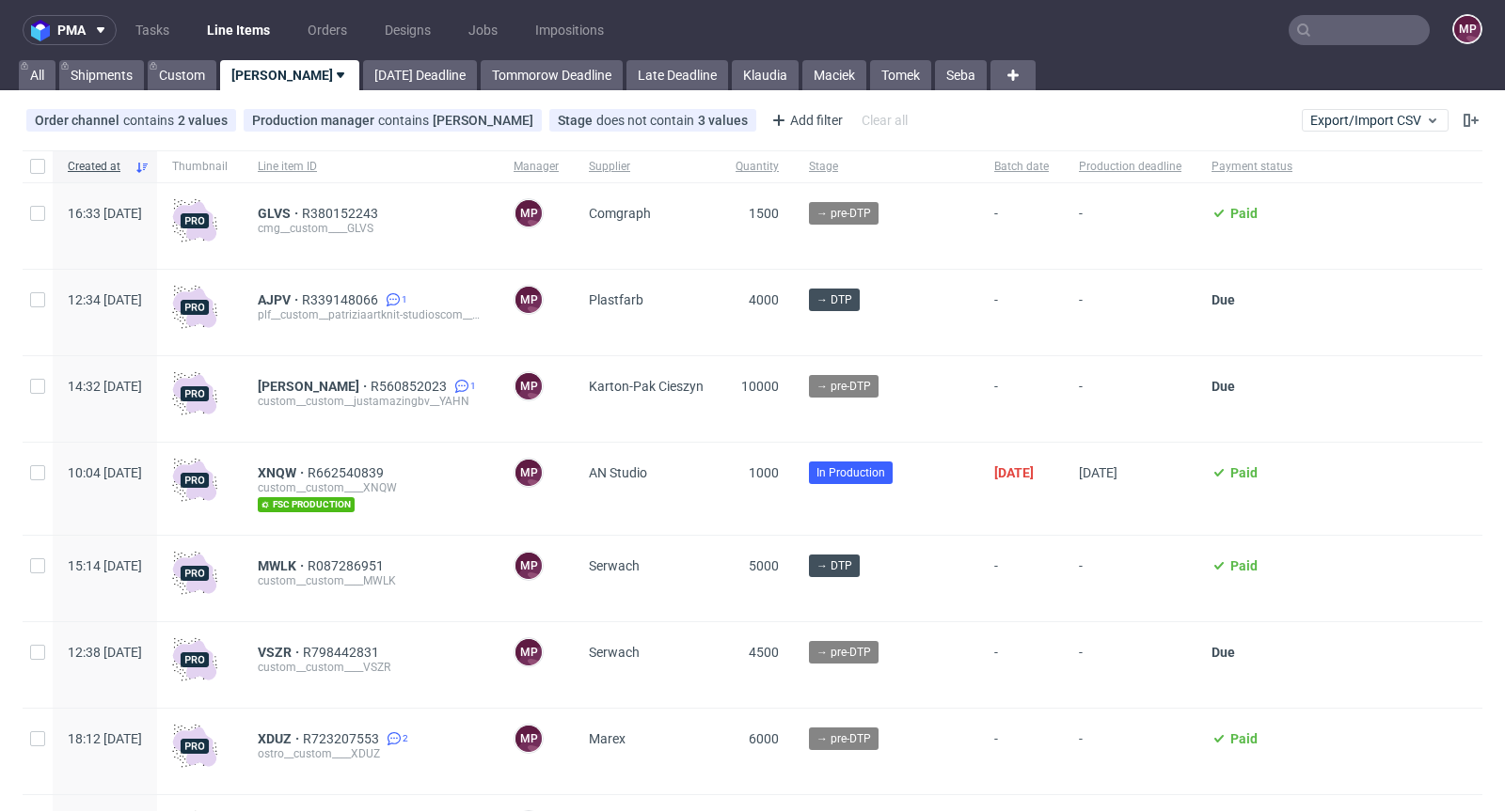
click at [1315, 36] on input "text" at bounding box center [1358, 30] width 141 height 30
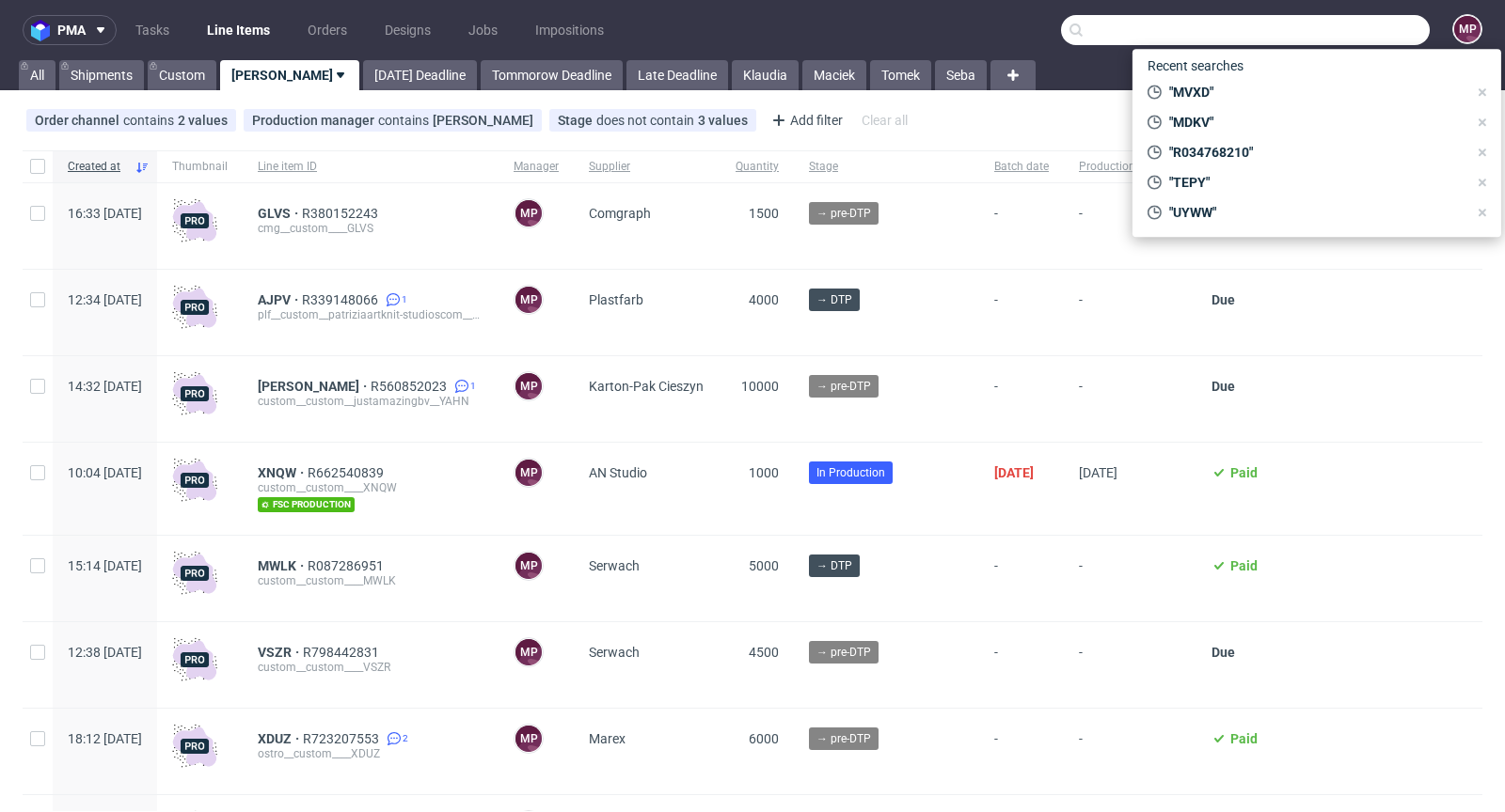
paste input "NZRG"
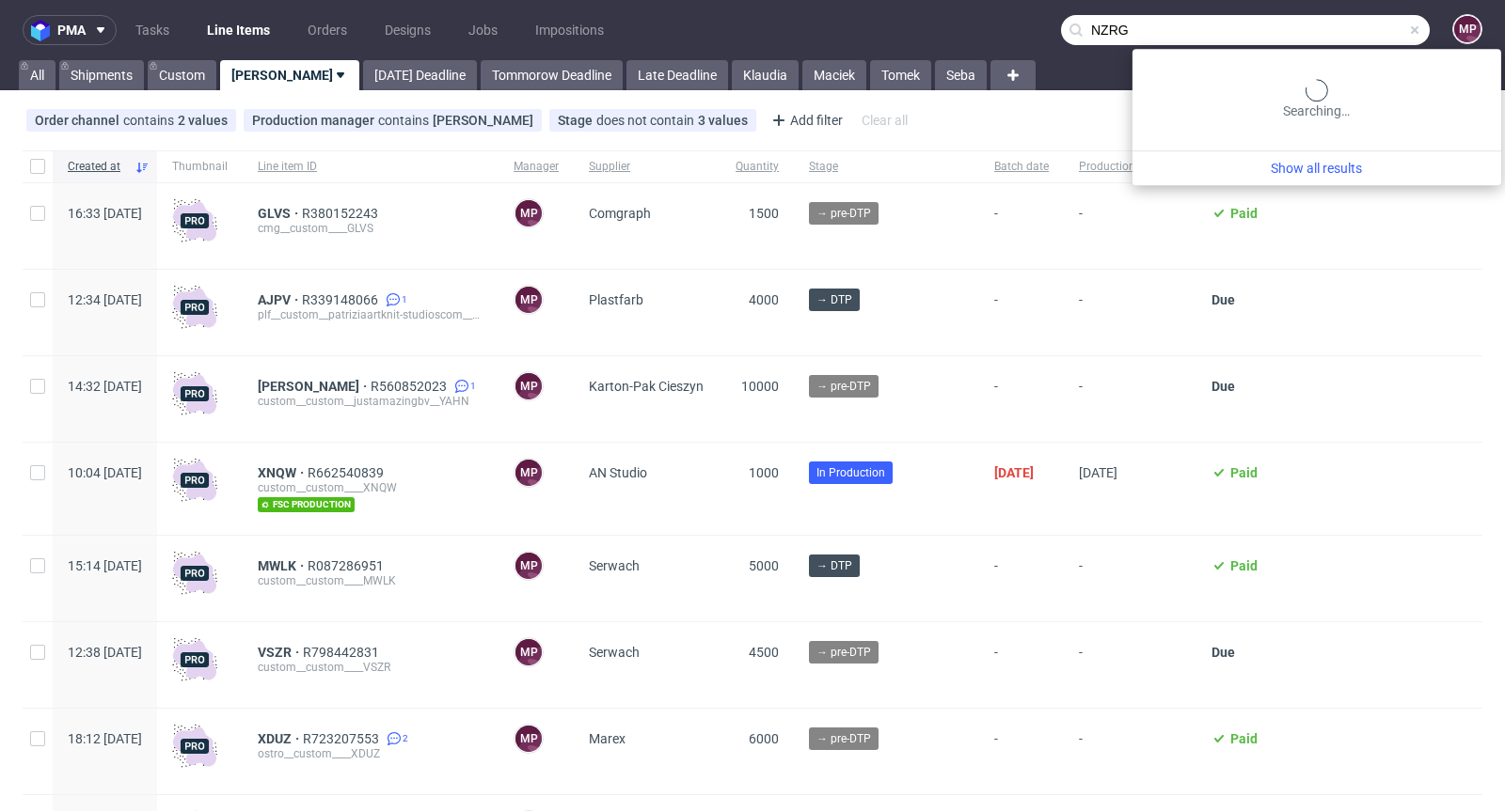
type input "NZRG"
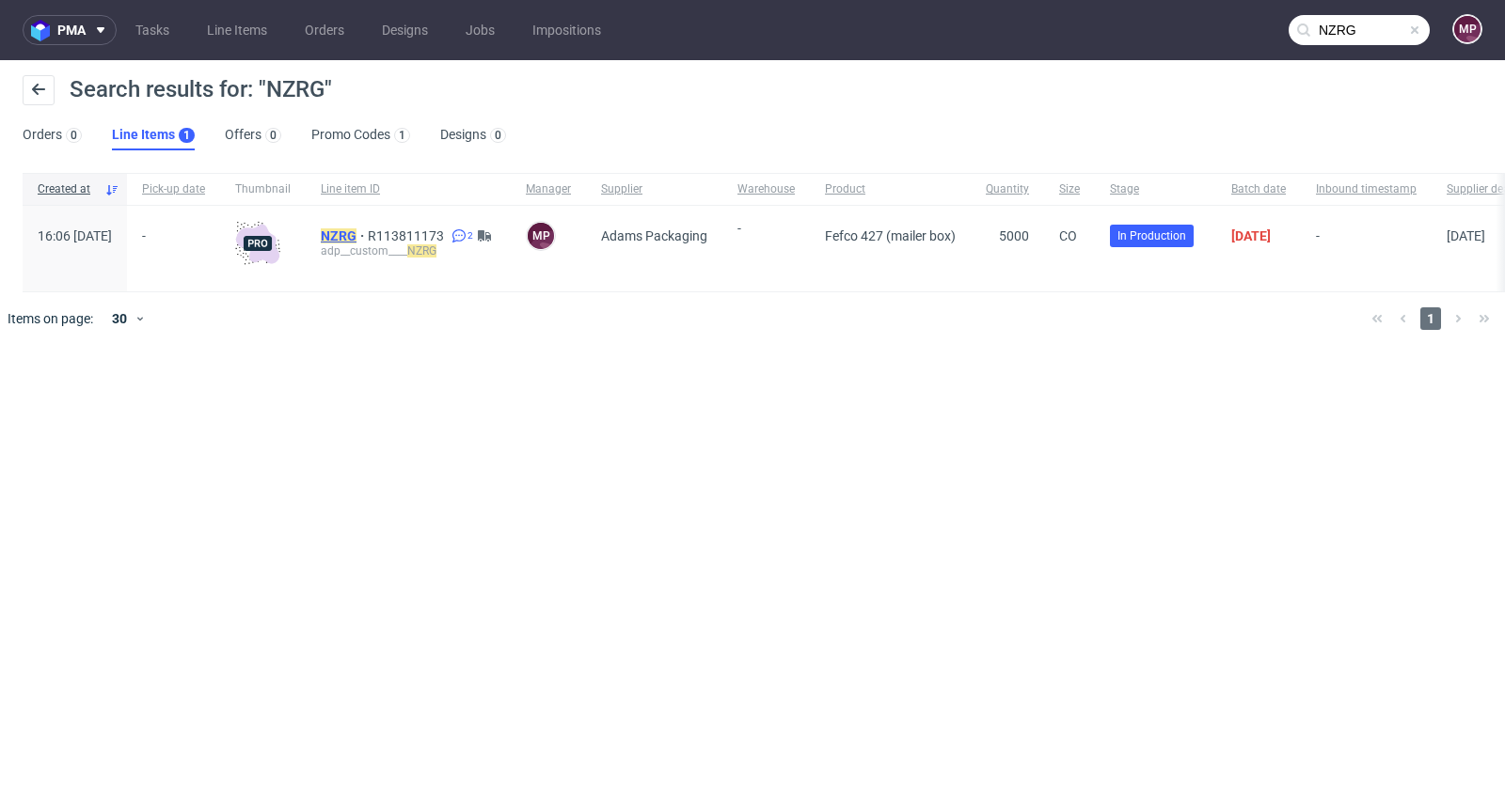
click at [357, 232] on mark "NZRG" at bounding box center [339, 236] width 36 height 15
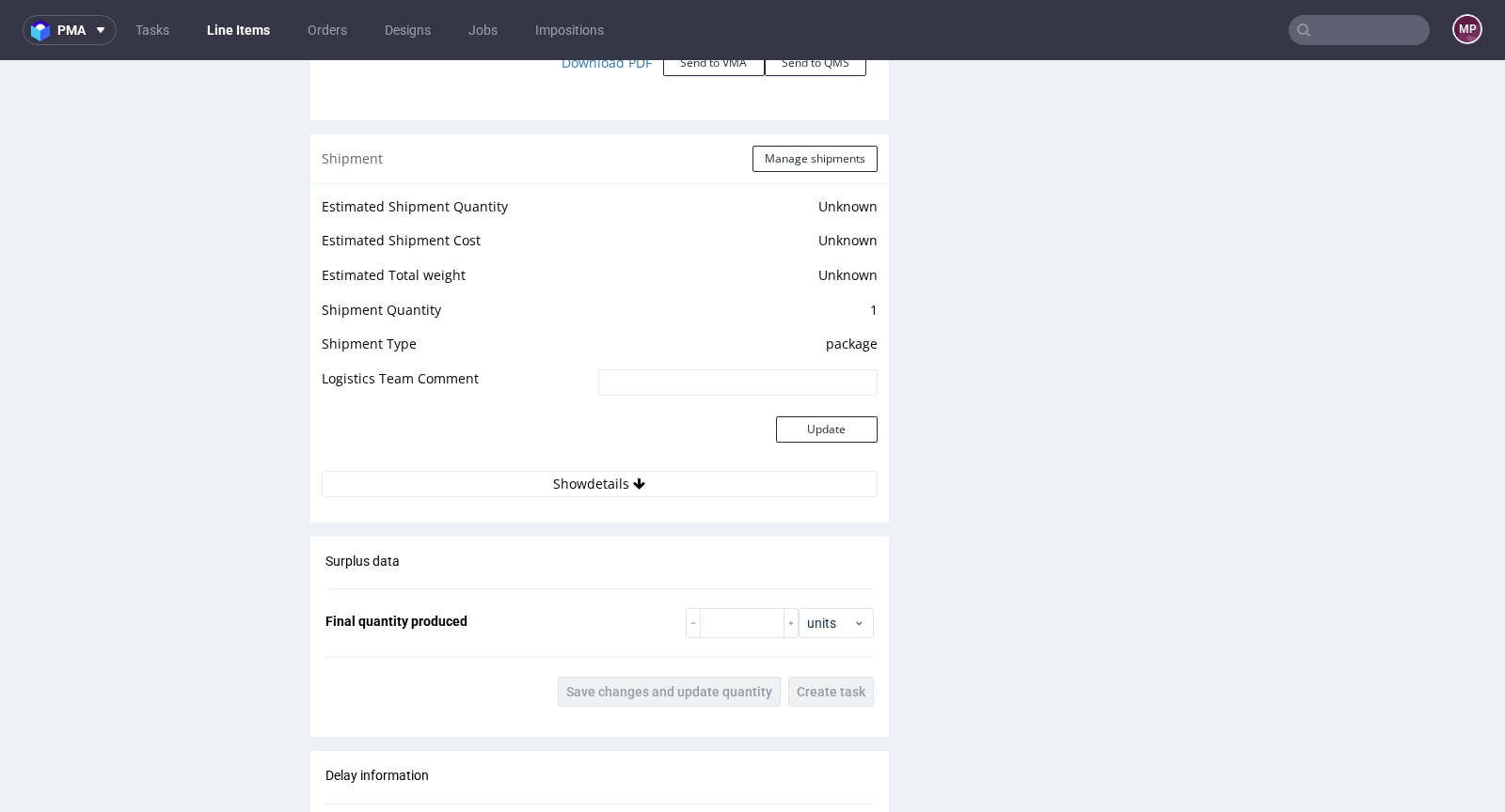
scroll to position [2516, 0]
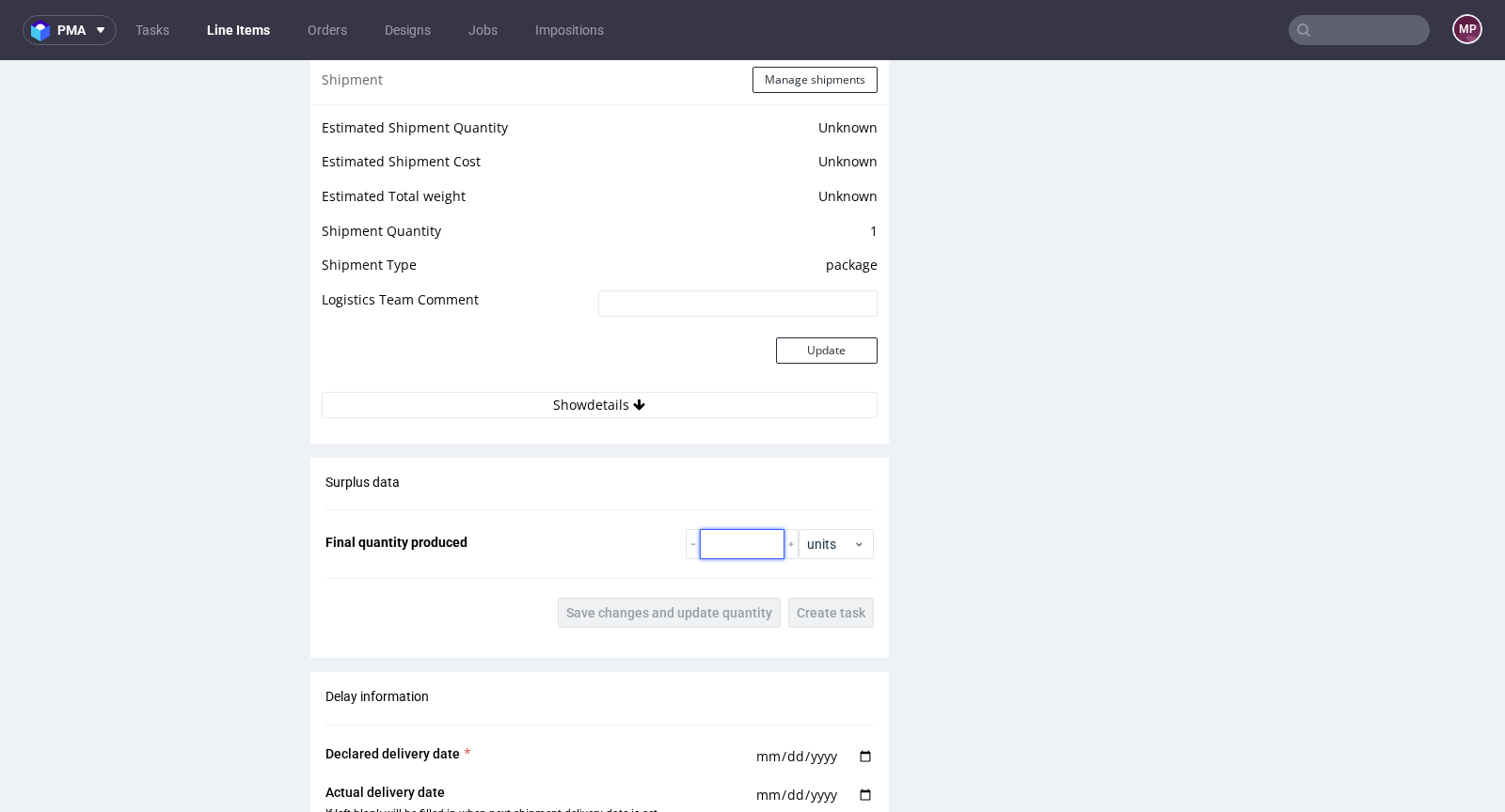
click at [717, 532] on input "number" at bounding box center [741, 544] width 84 height 30
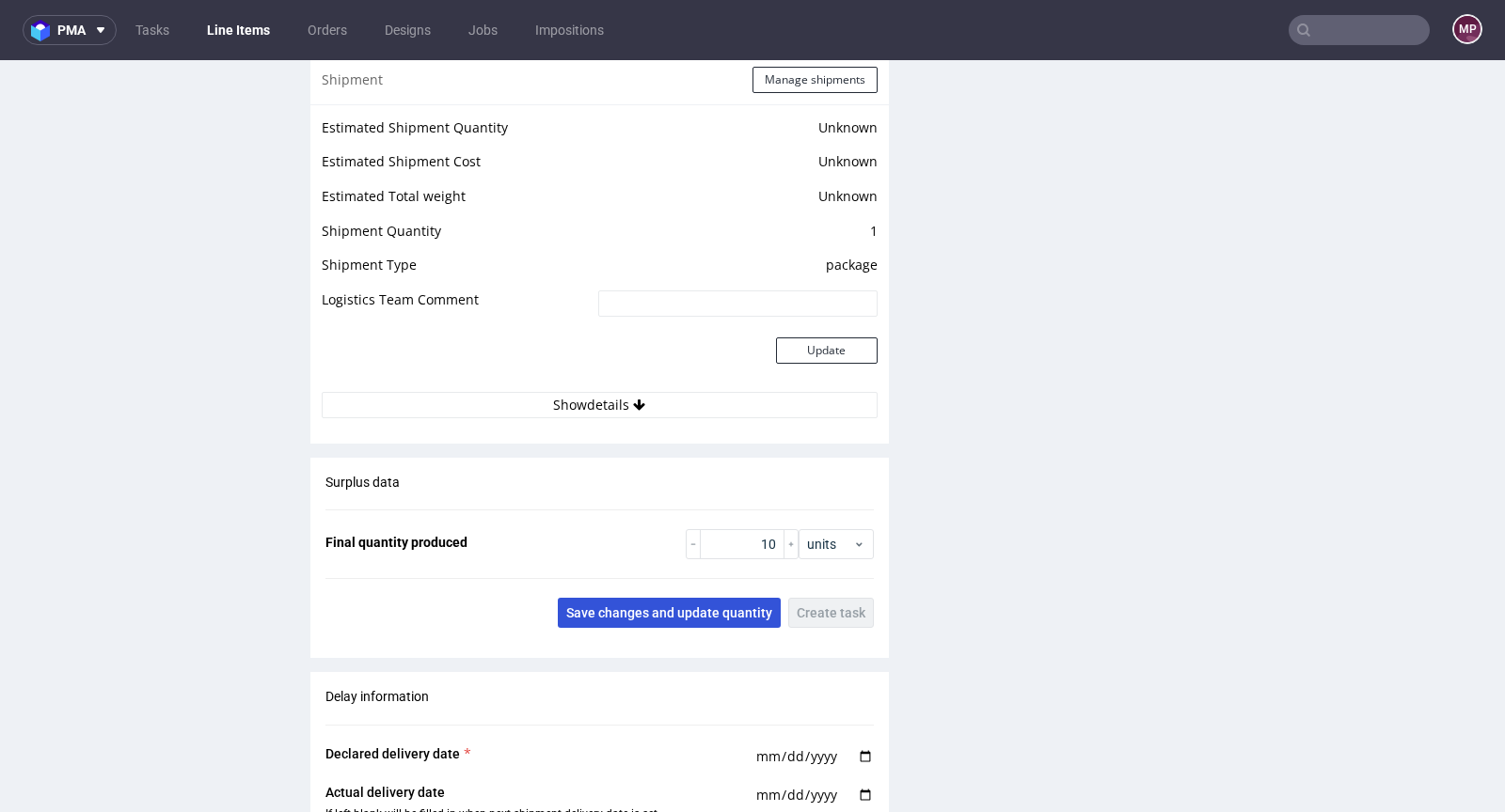
click at [711, 606] on span "Save changes and update quantity" at bounding box center [669, 612] width 206 height 13
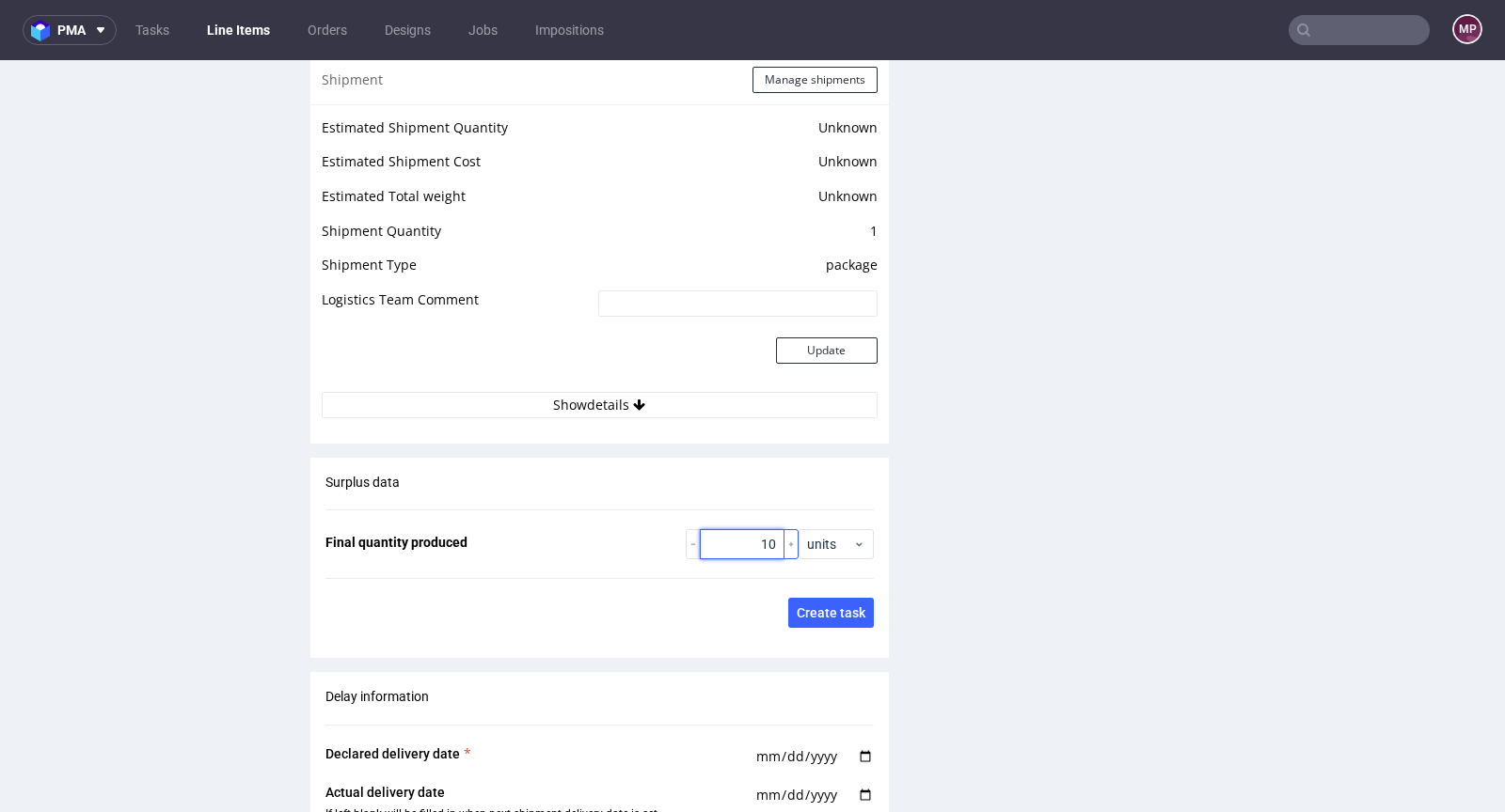
drag, startPoint x: 733, startPoint y: 530, endPoint x: 771, endPoint y: 538, distance: 38.8
click at [771, 538] on div "10" at bounding box center [742, 544] width 113 height 30
paste input "5098"
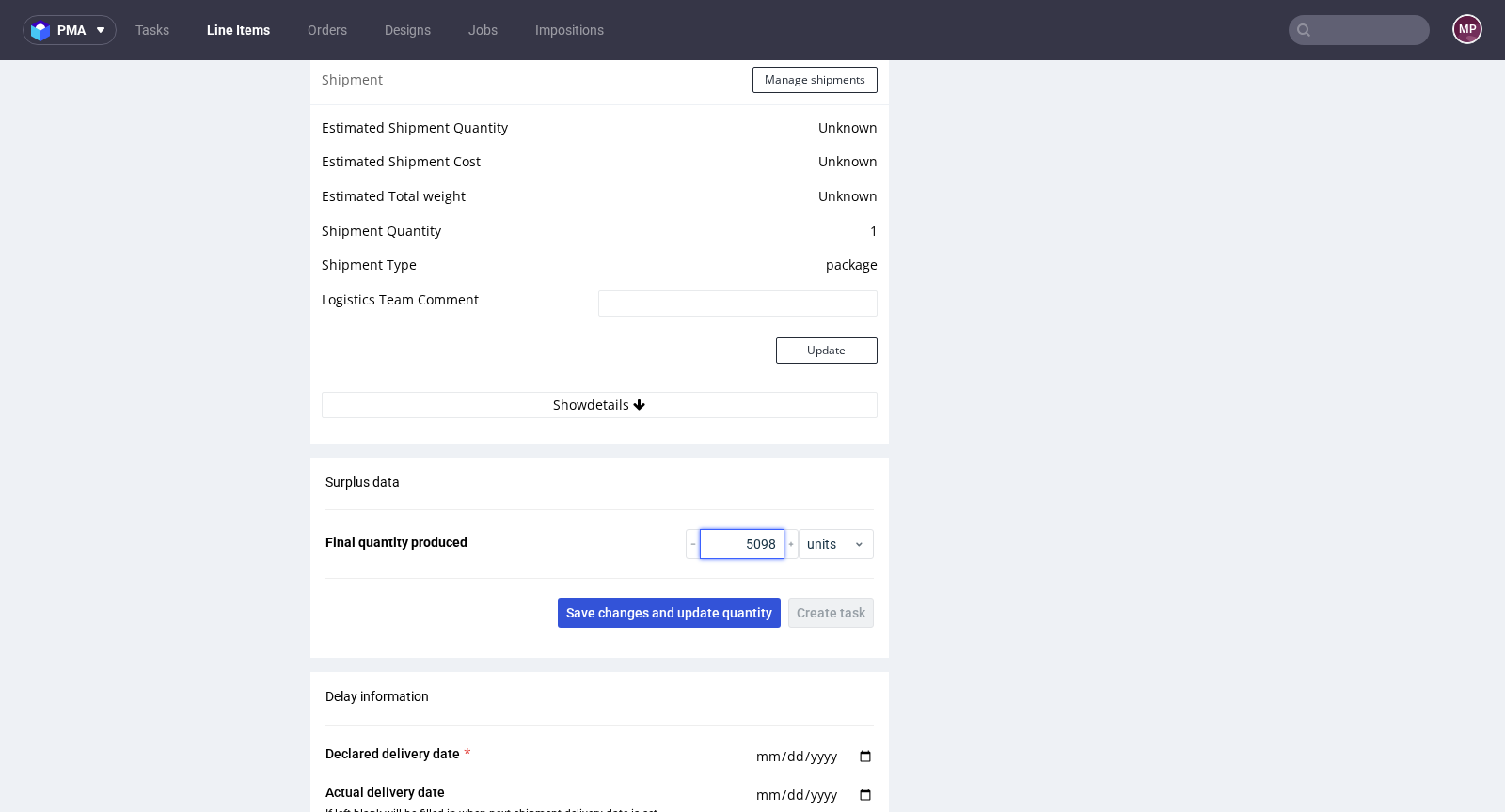
type input "5098"
click at [696, 606] on span "Save changes and update quantity" at bounding box center [669, 612] width 206 height 13
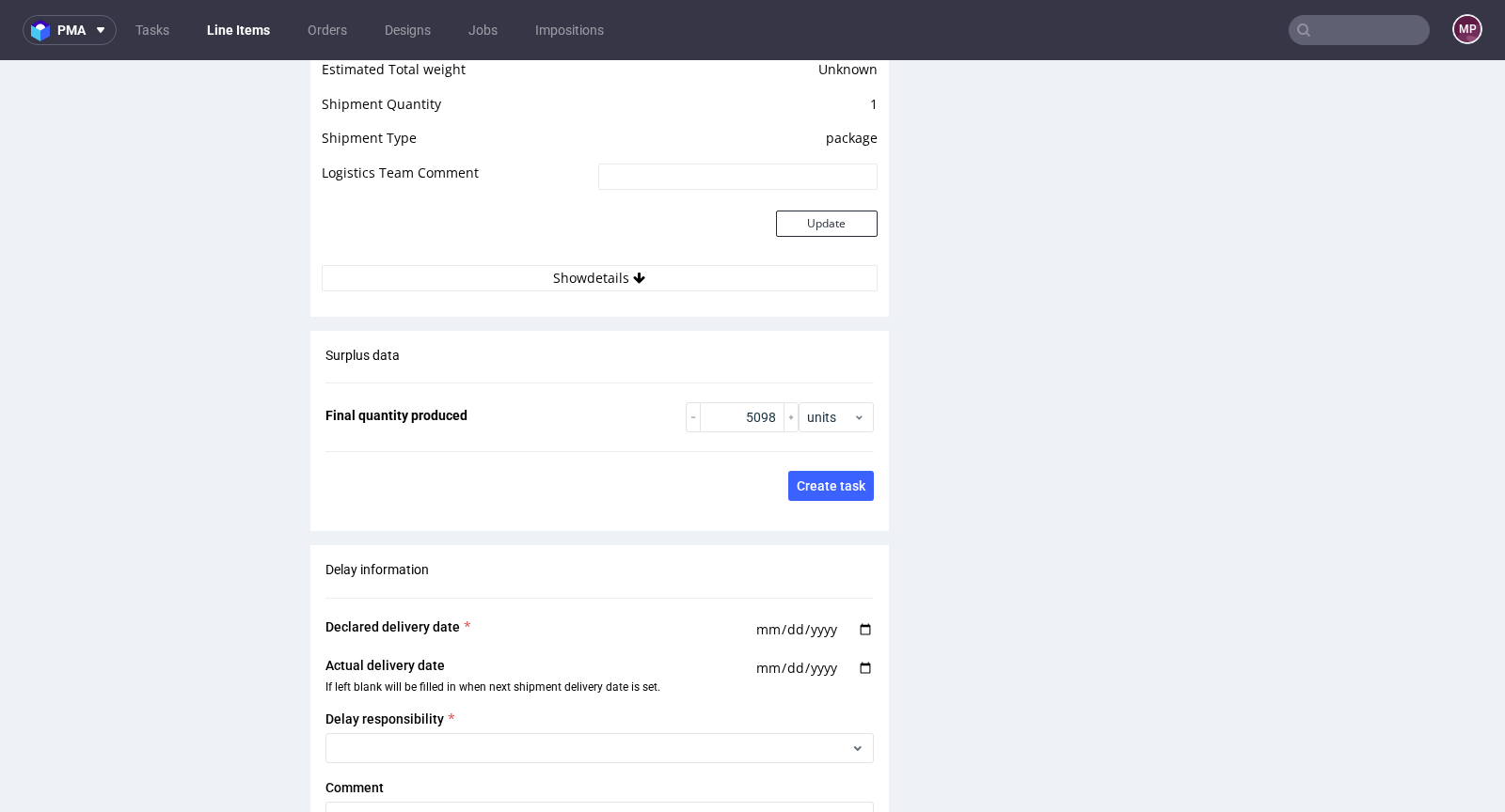
scroll to position [2448, 0]
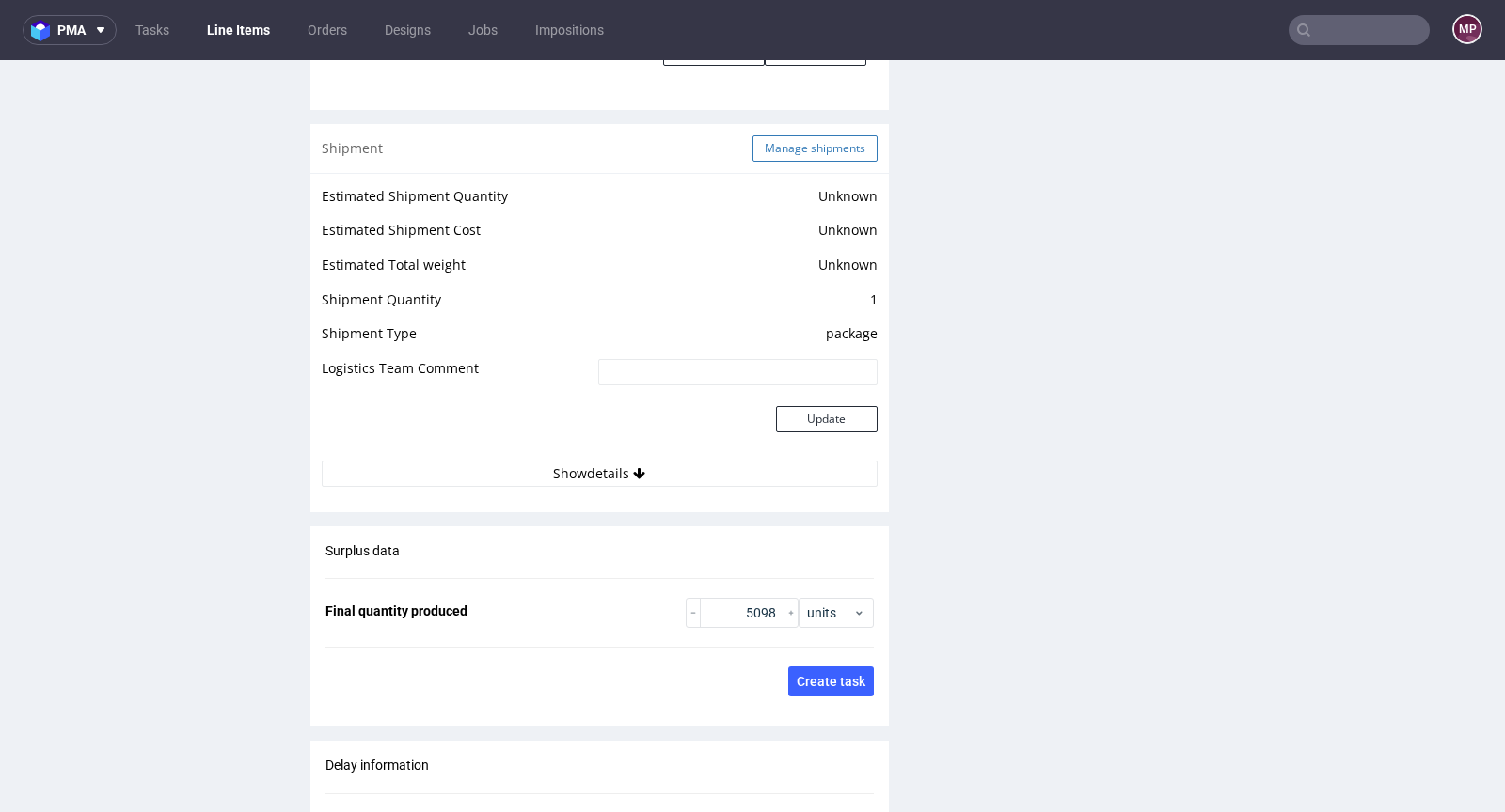
click at [808, 152] on button "Manage shipments" at bounding box center [814, 149] width 125 height 27
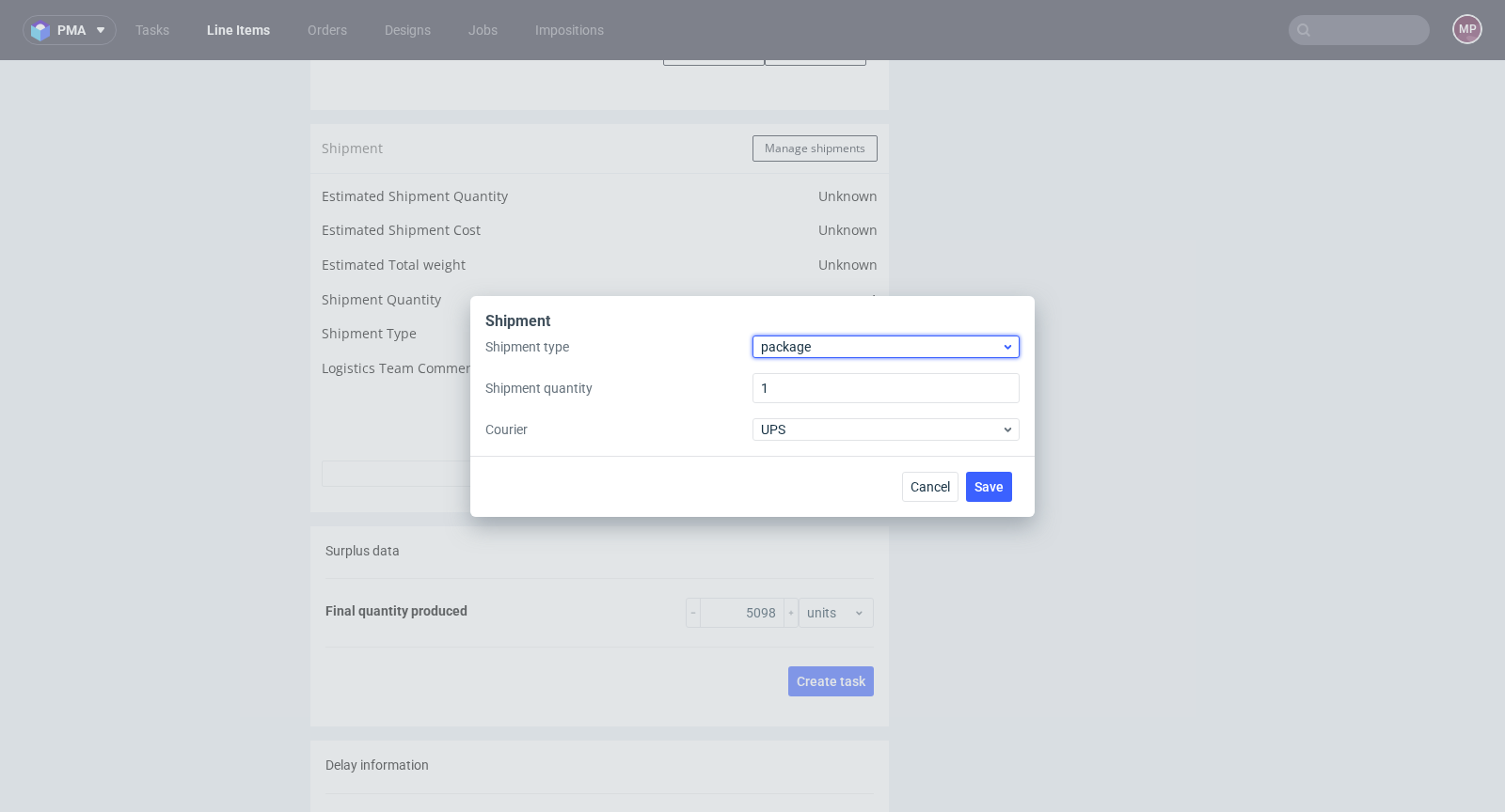
click at [829, 356] on div "package" at bounding box center [886, 347] width 268 height 23
click at [818, 390] on div "pallet" at bounding box center [886, 386] width 252 height 34
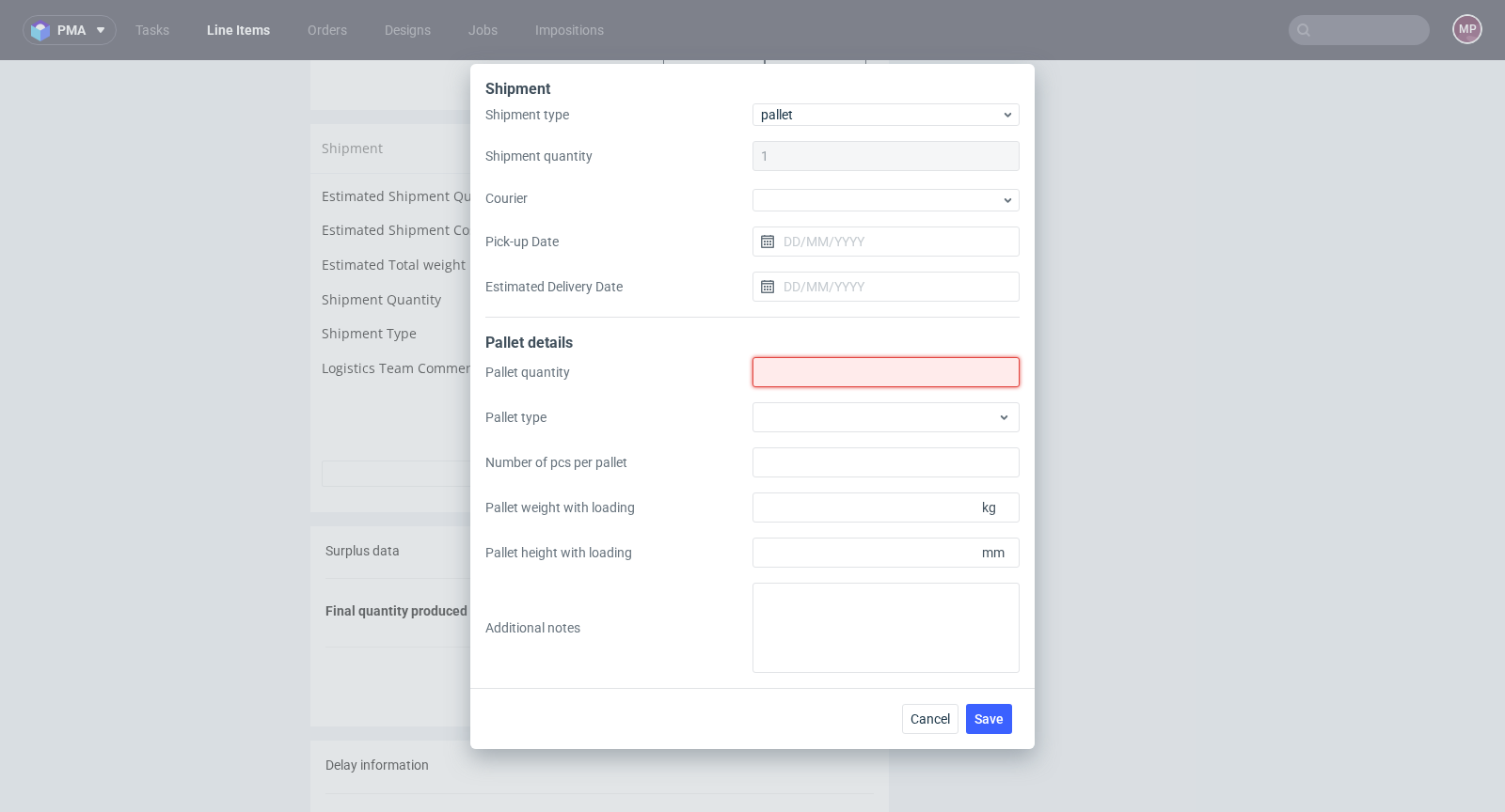
click at [819, 364] on input "Shipment type" at bounding box center [886, 372] width 268 height 30
type input "10"
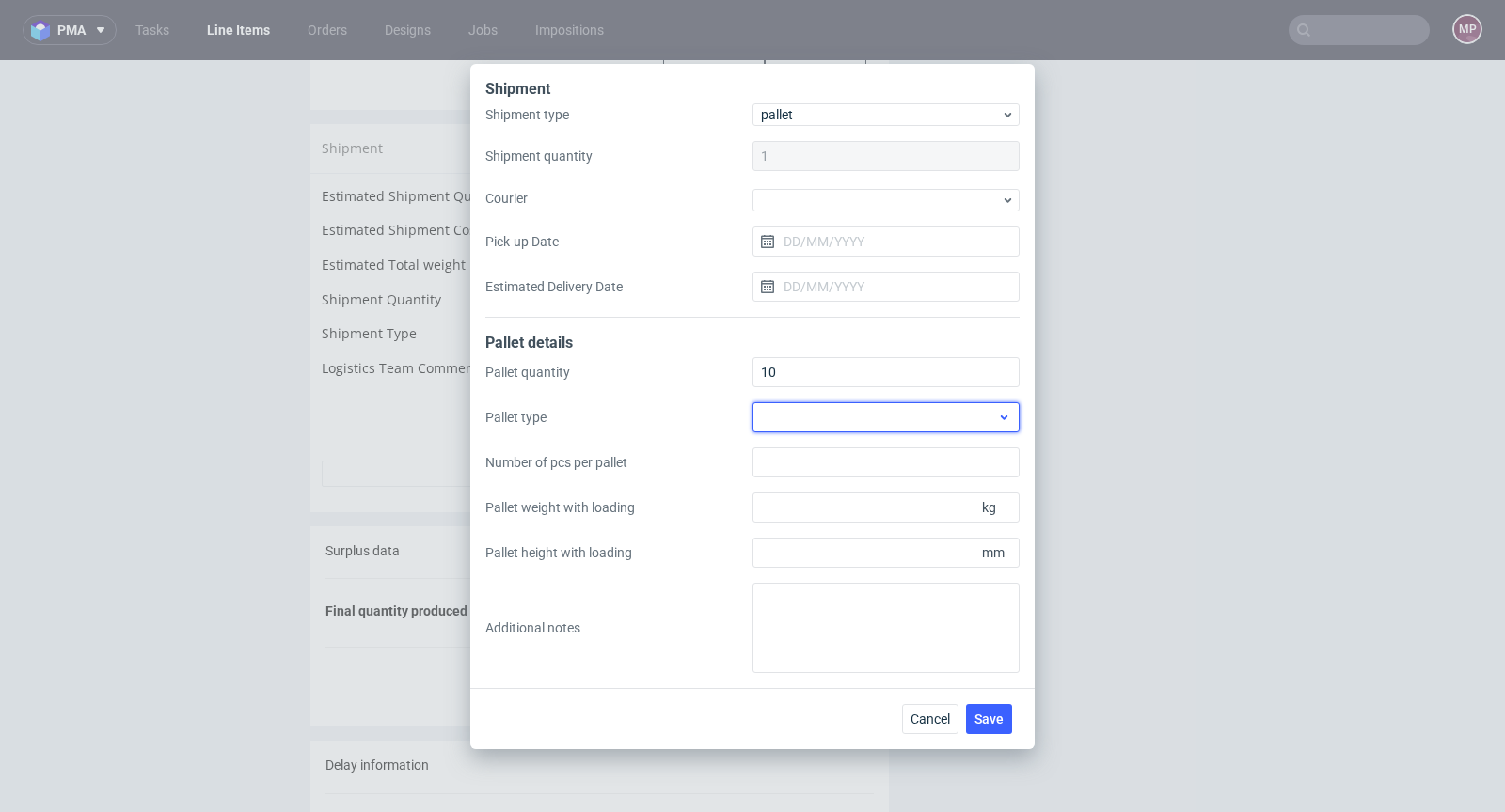
click at [940, 412] on div at bounding box center [886, 417] width 268 height 30
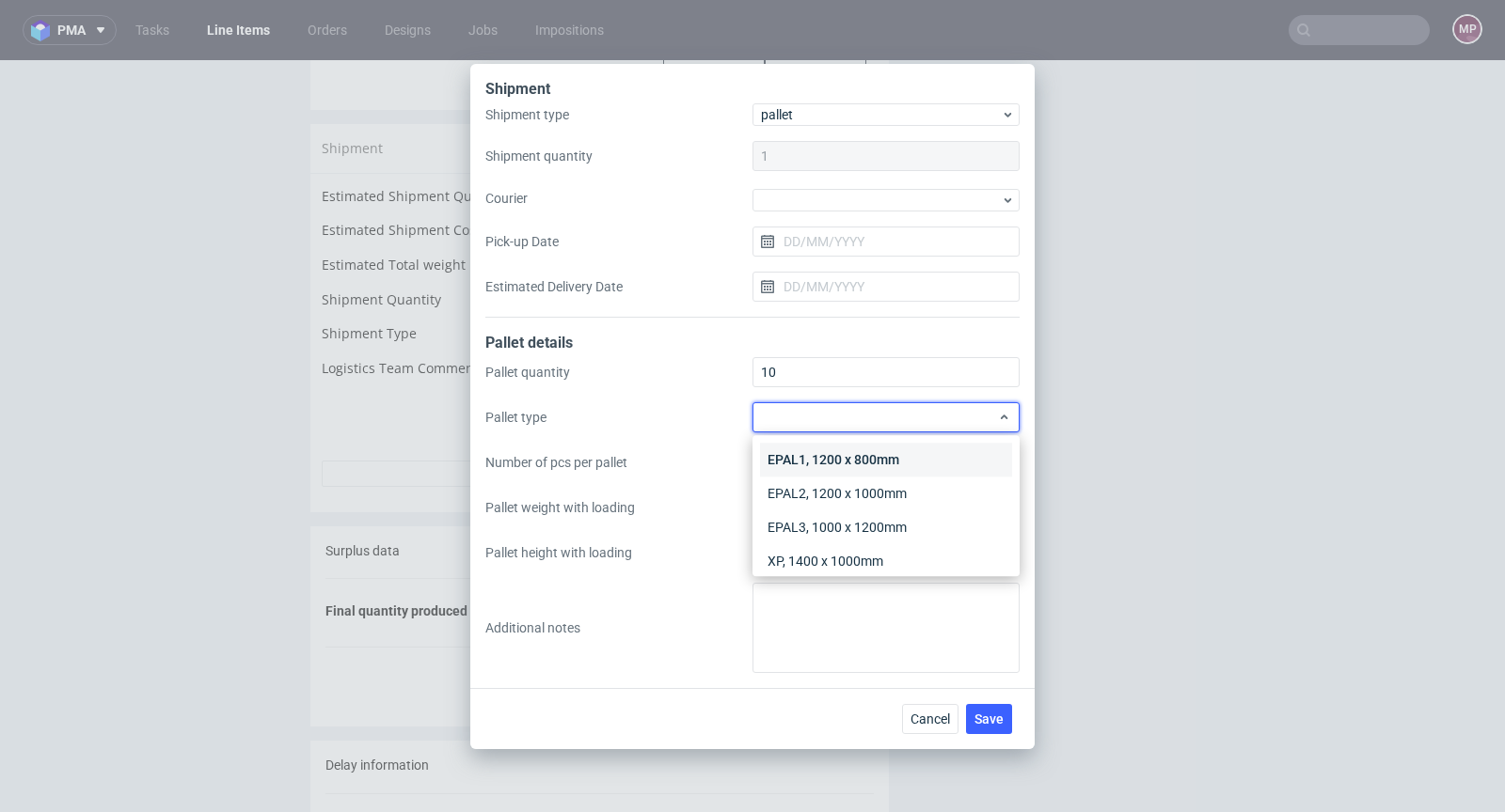
click at [927, 446] on div "EPAL1, 1200 x 800mm" at bounding box center [886, 459] width 252 height 34
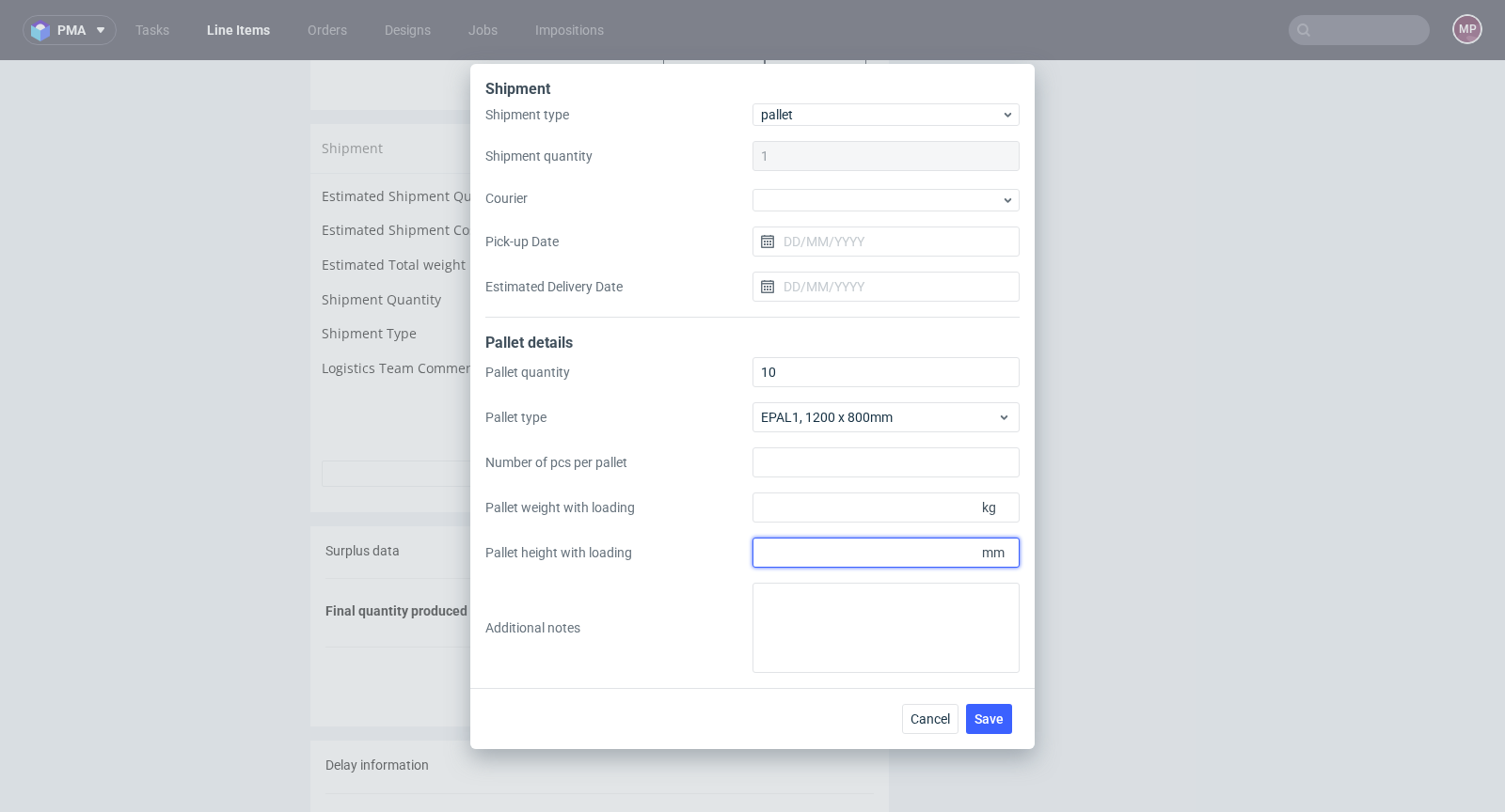
click at [945, 557] on input "Pallet height with loading" at bounding box center [886, 553] width 268 height 30
type input "1800"
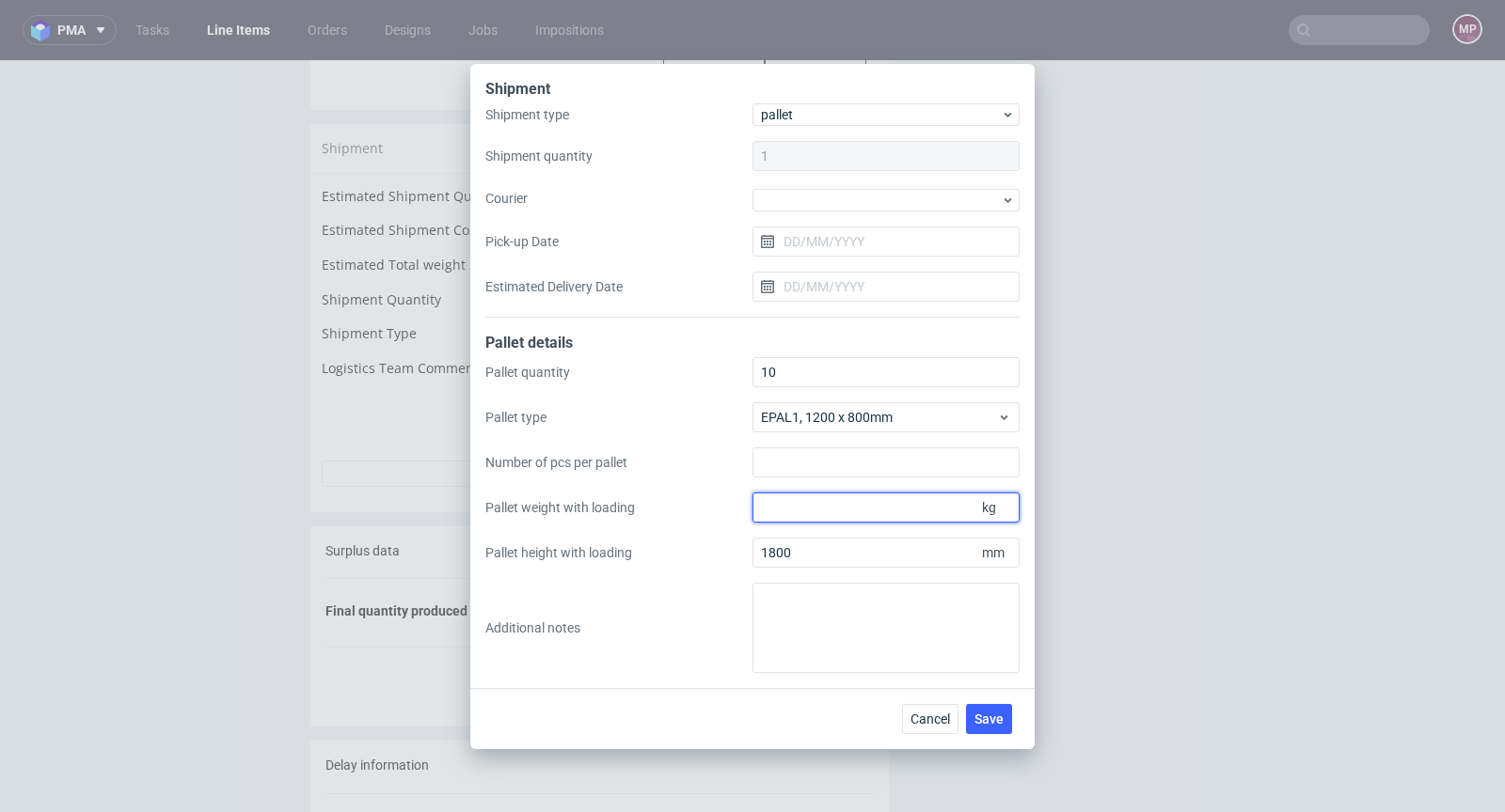
click at [808, 510] on input "Pallet weight with loading" at bounding box center [886, 507] width 268 height 30
paste input "185.5"
type input "185.5"
click at [988, 713] on span "Save" at bounding box center [988, 719] width 29 height 13
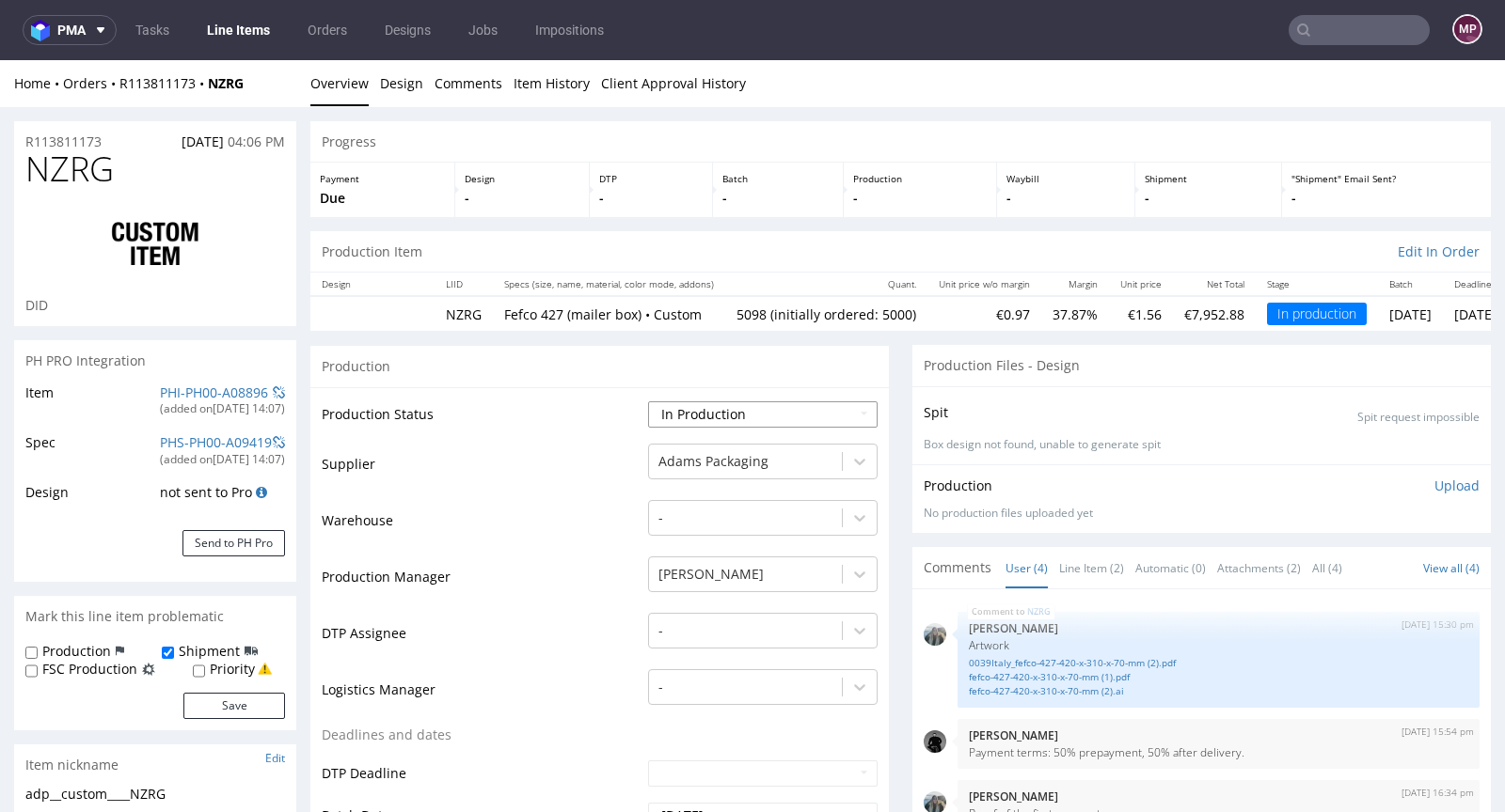
click at [727, 407] on select "Waiting for Artwork Waiting for Diecut Waiting for Mockup Waiting for DTP Waiti…" at bounding box center [763, 414] width 230 height 27
select select "production_complete"
click at [648, 401] on select "Waiting for Artwork Waiting for Diecut Waiting for Mockup Waiting for DTP Waiti…" at bounding box center [763, 414] width 230 height 27
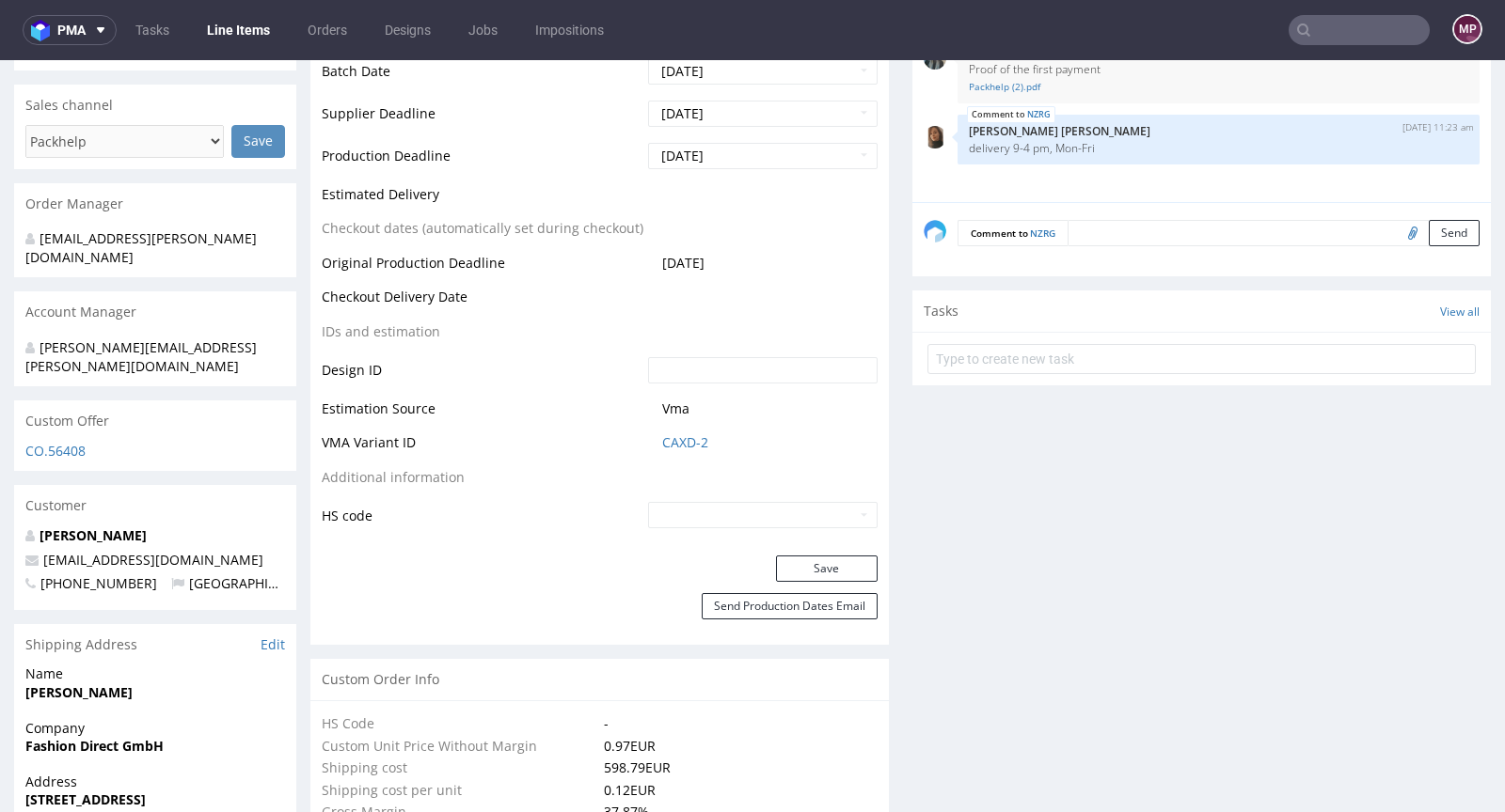
scroll to position [839, 0]
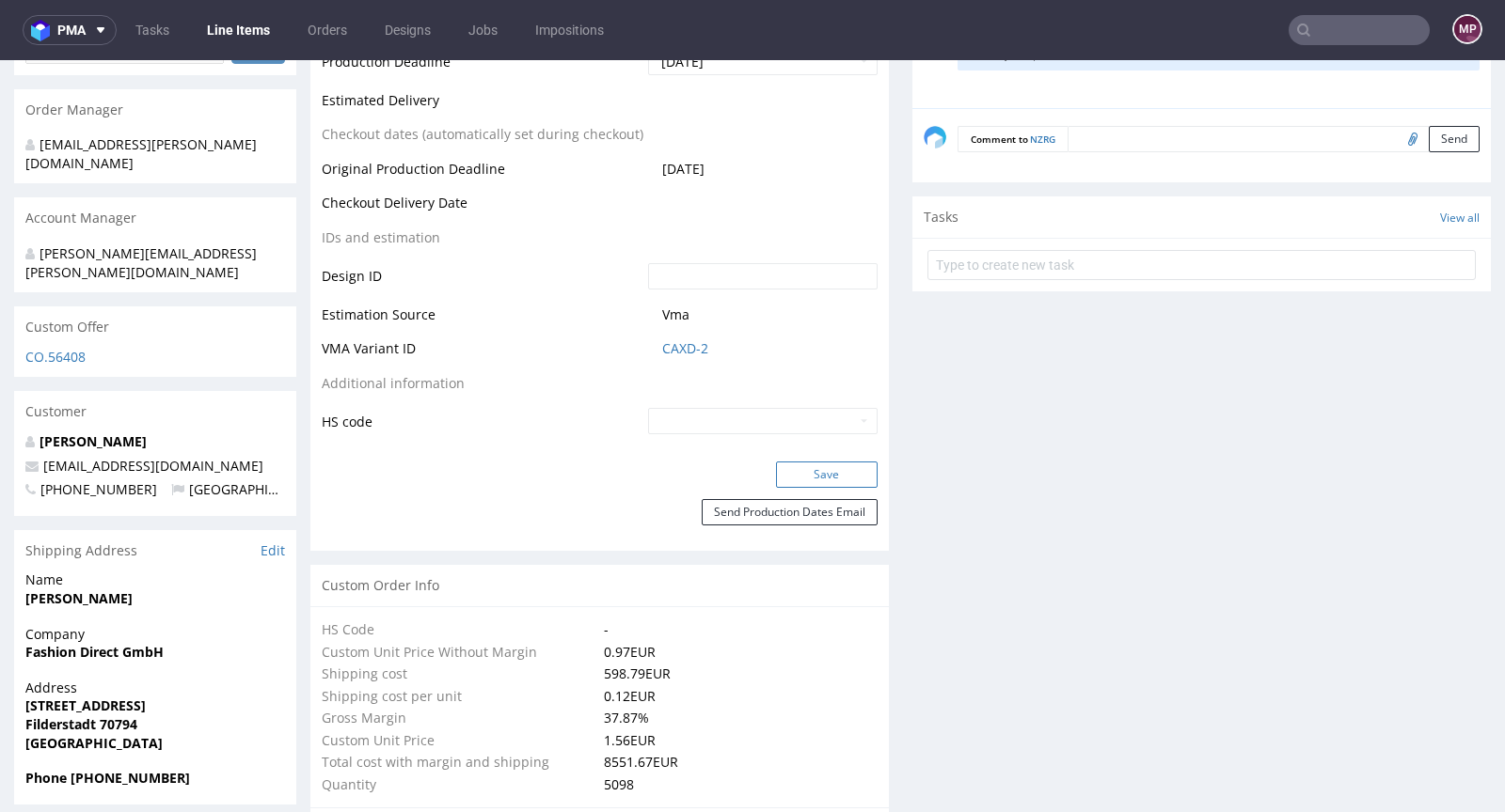
click at [813, 469] on button "Save" at bounding box center [826, 474] width 102 height 27
click at [1330, 36] on input "text" at bounding box center [1358, 30] width 141 height 30
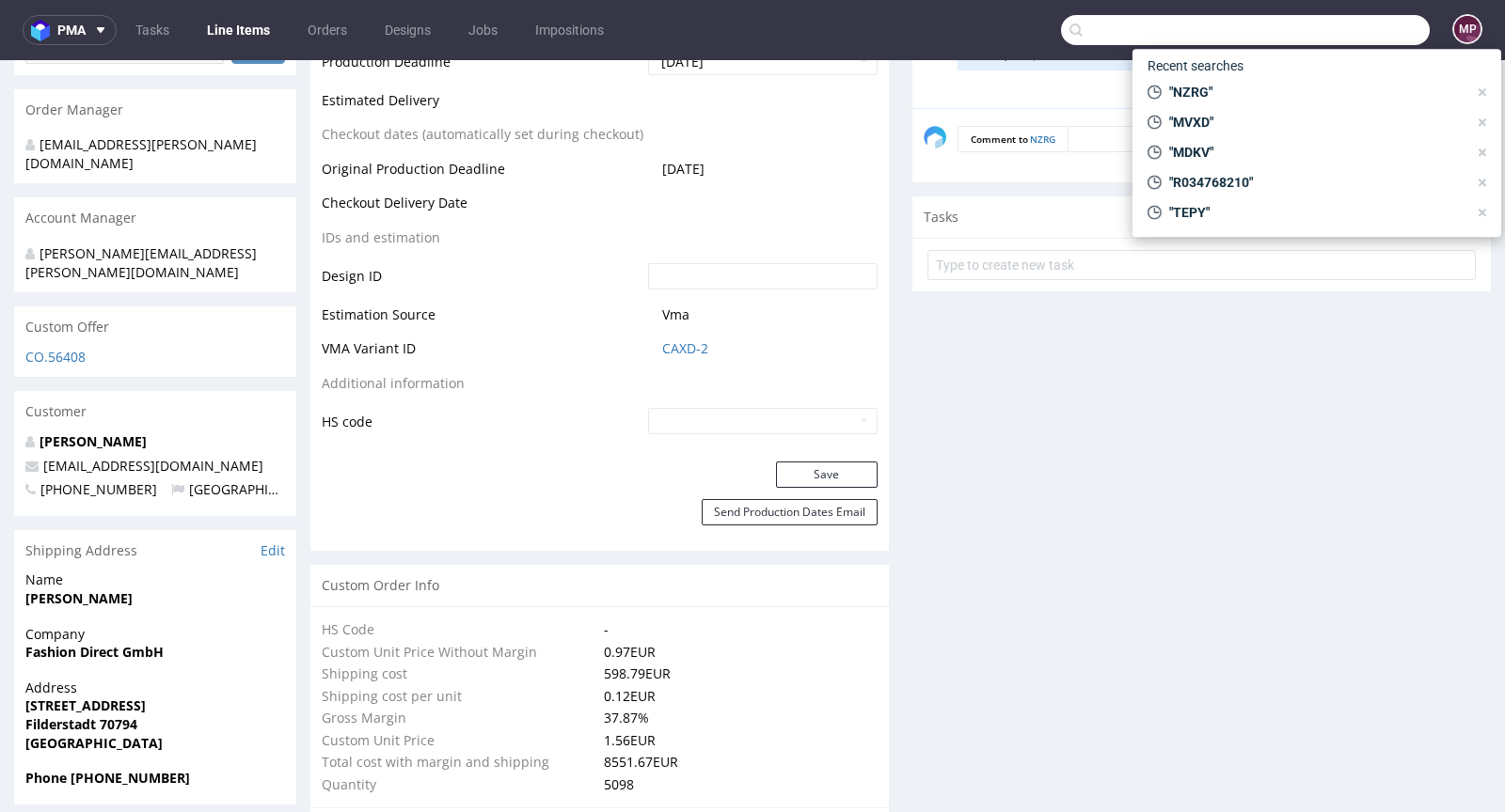
paste input "R414017148"
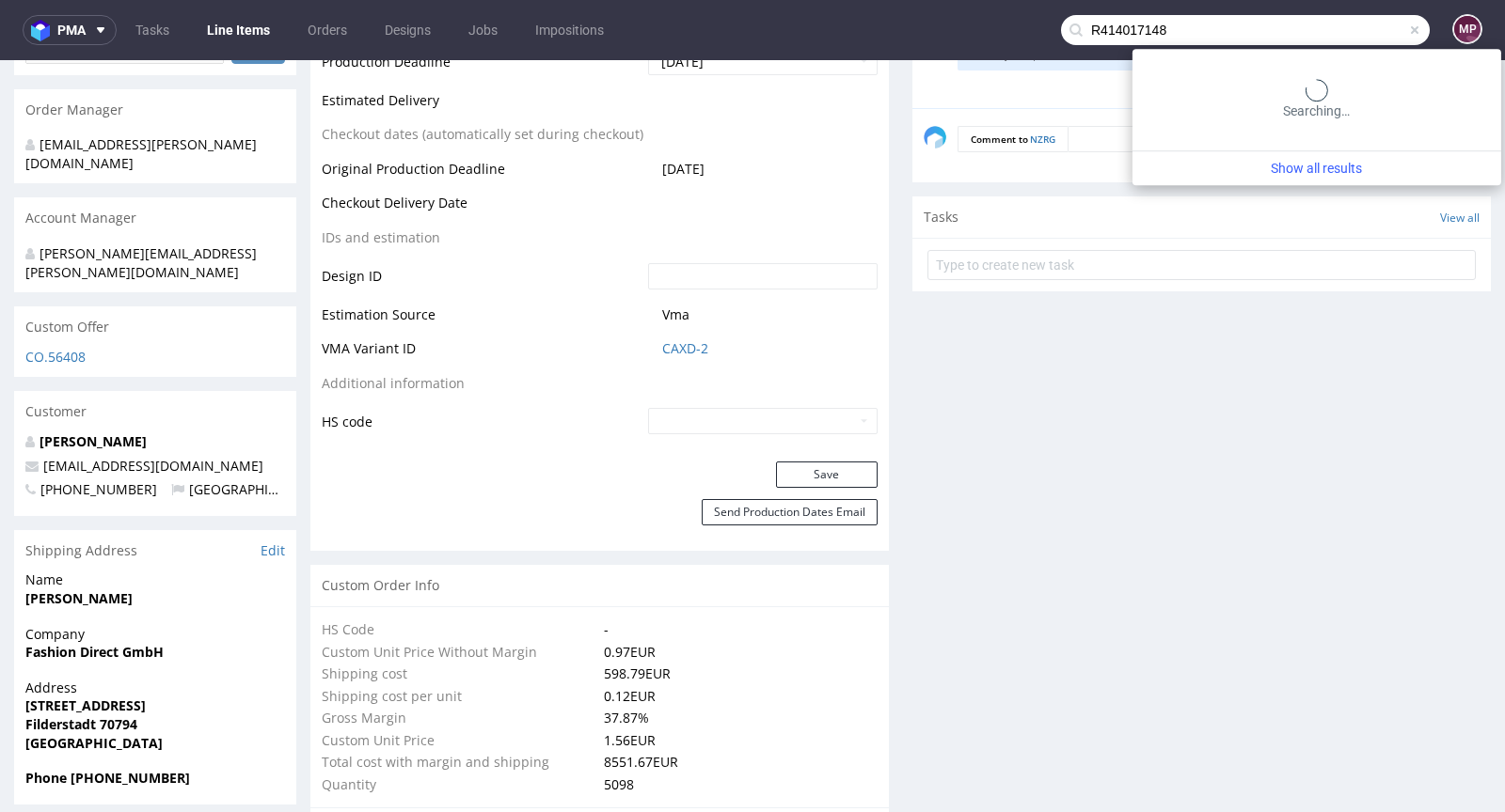
type input "R414017148"
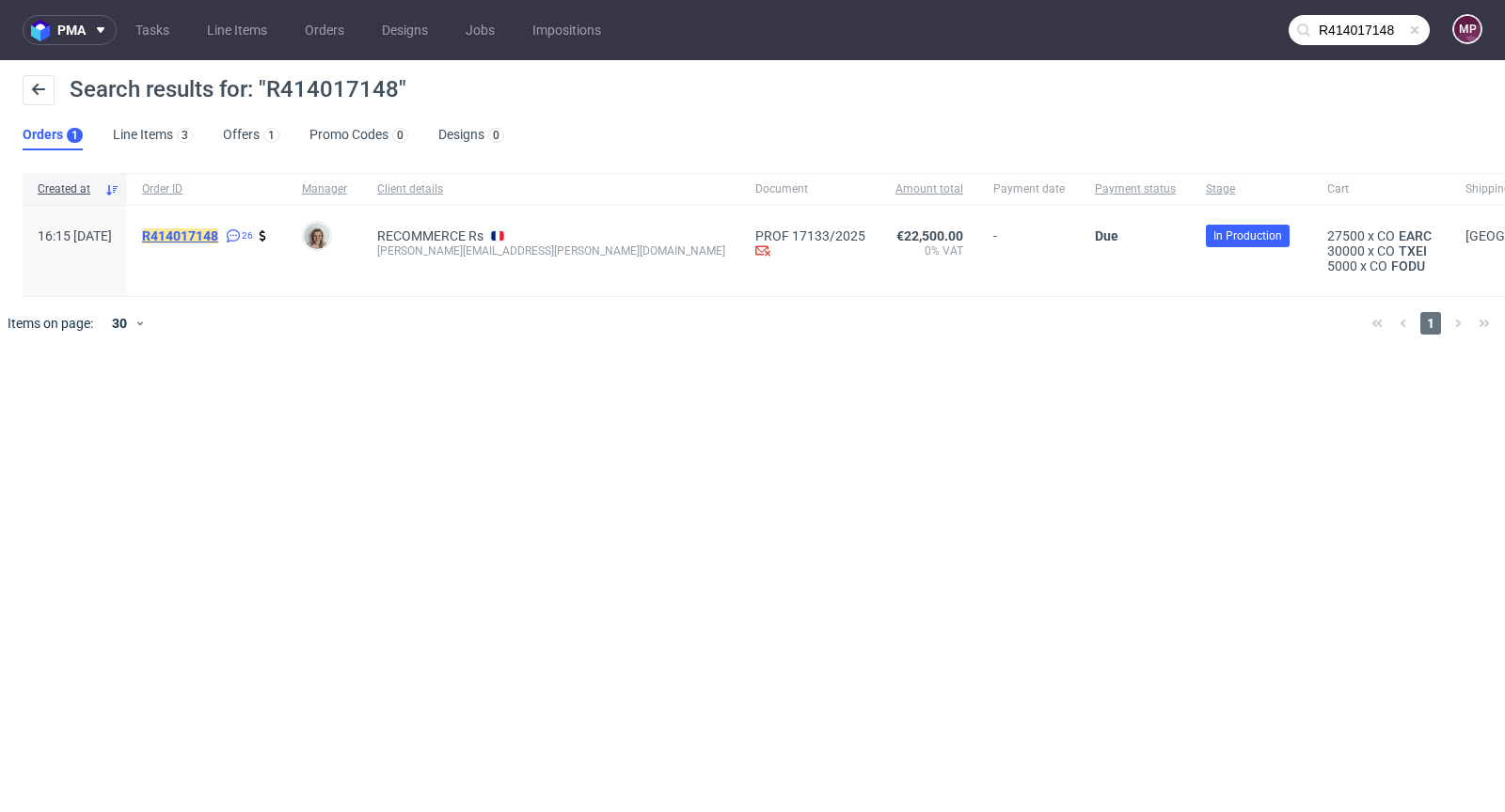
click at [207, 237] on mark "R414017148" at bounding box center [179, 236] width 76 height 15
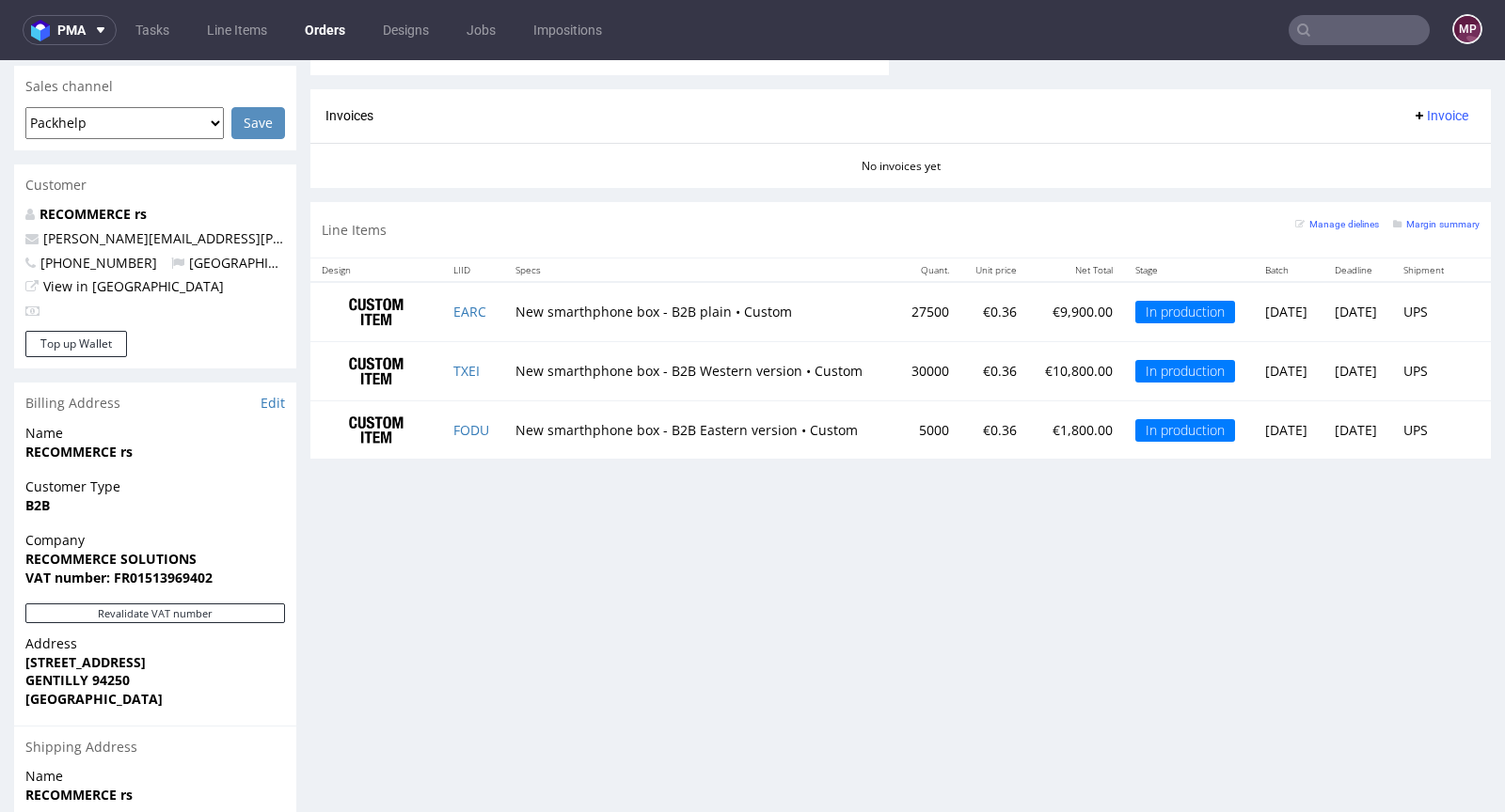
scroll to position [845, 0]
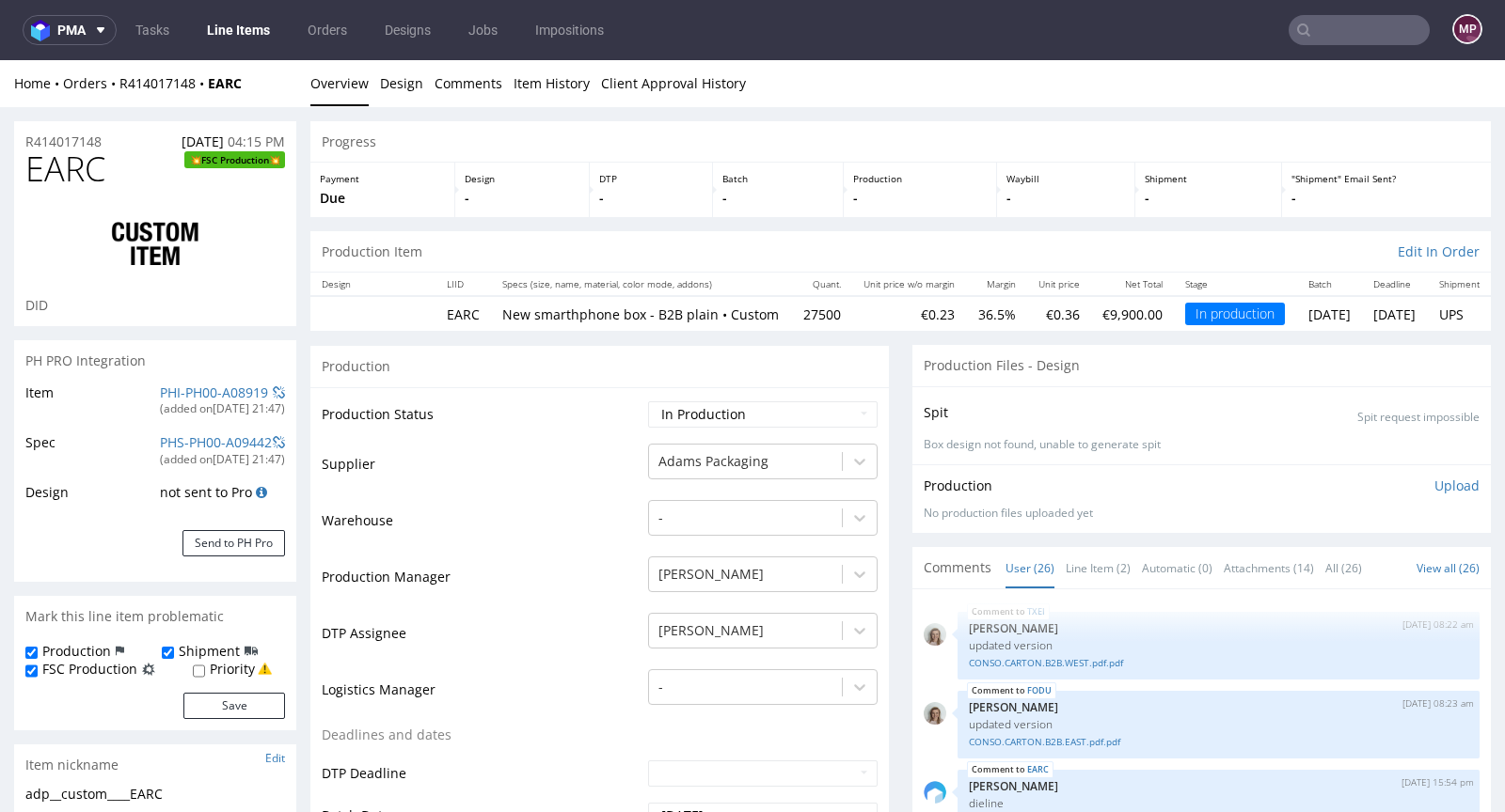
scroll to position [2011, 0]
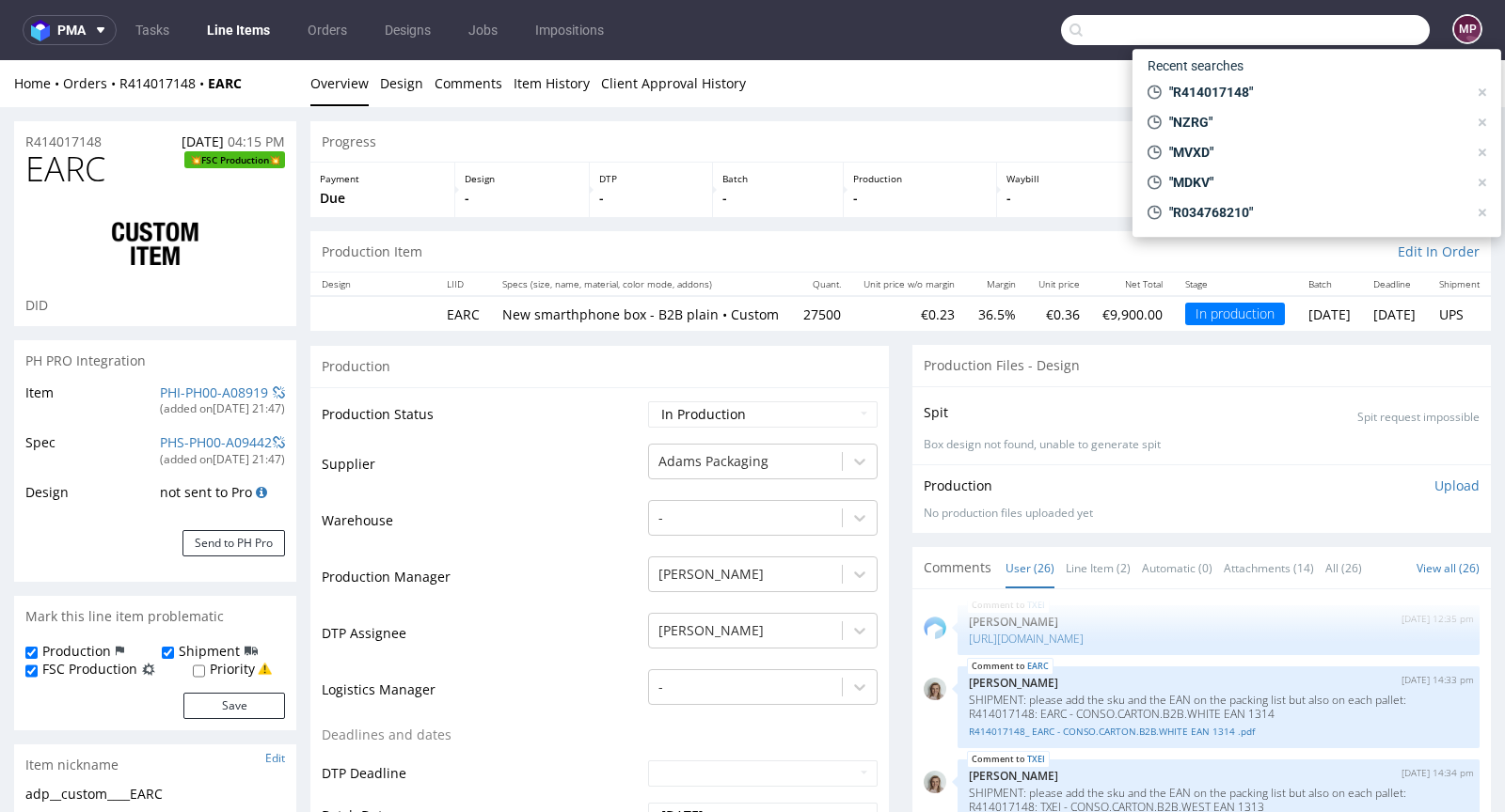
click at [1343, 31] on input "text" at bounding box center [1245, 30] width 369 height 30
paste input "DBIL"
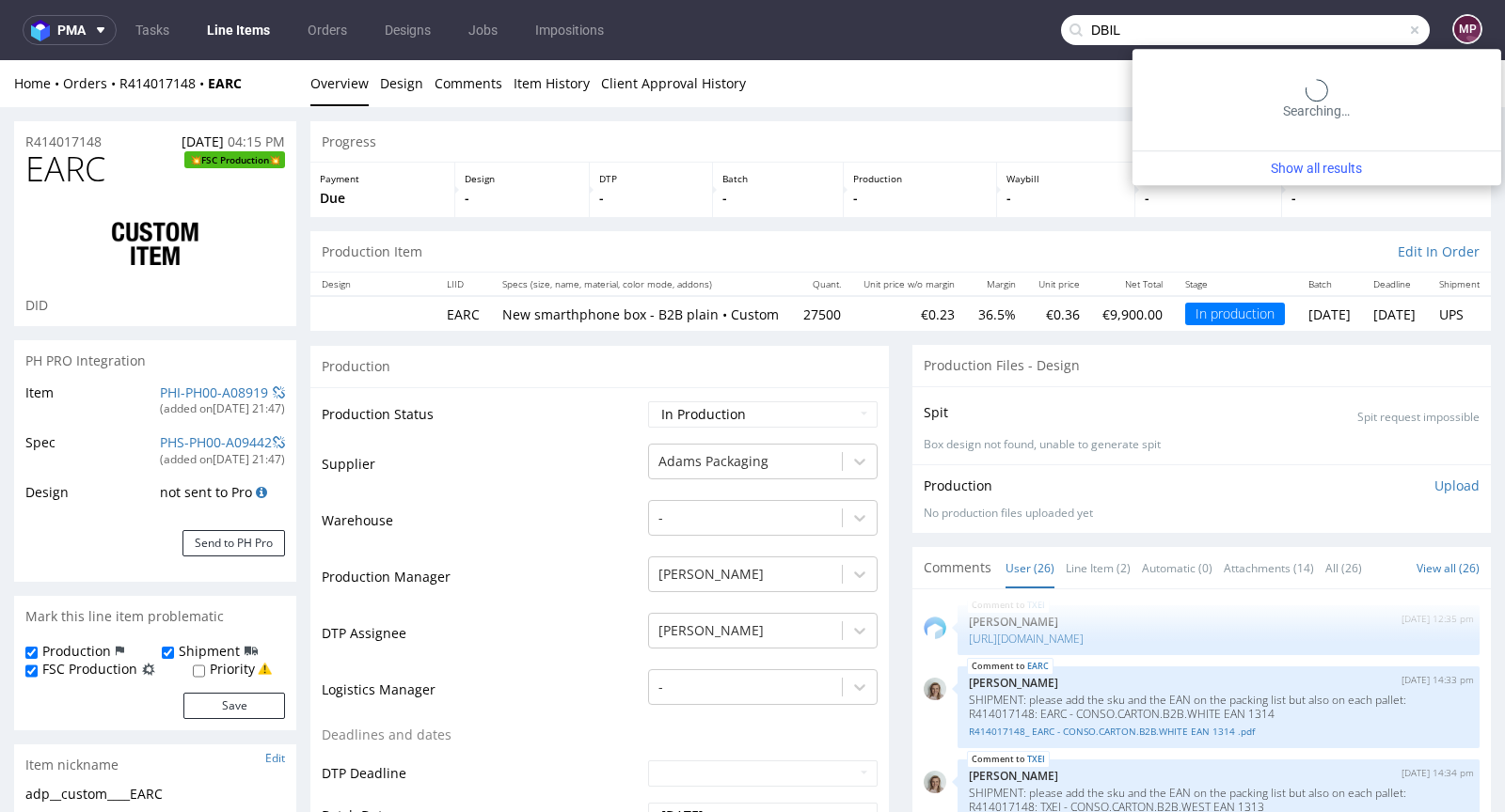
type input "DBIL"
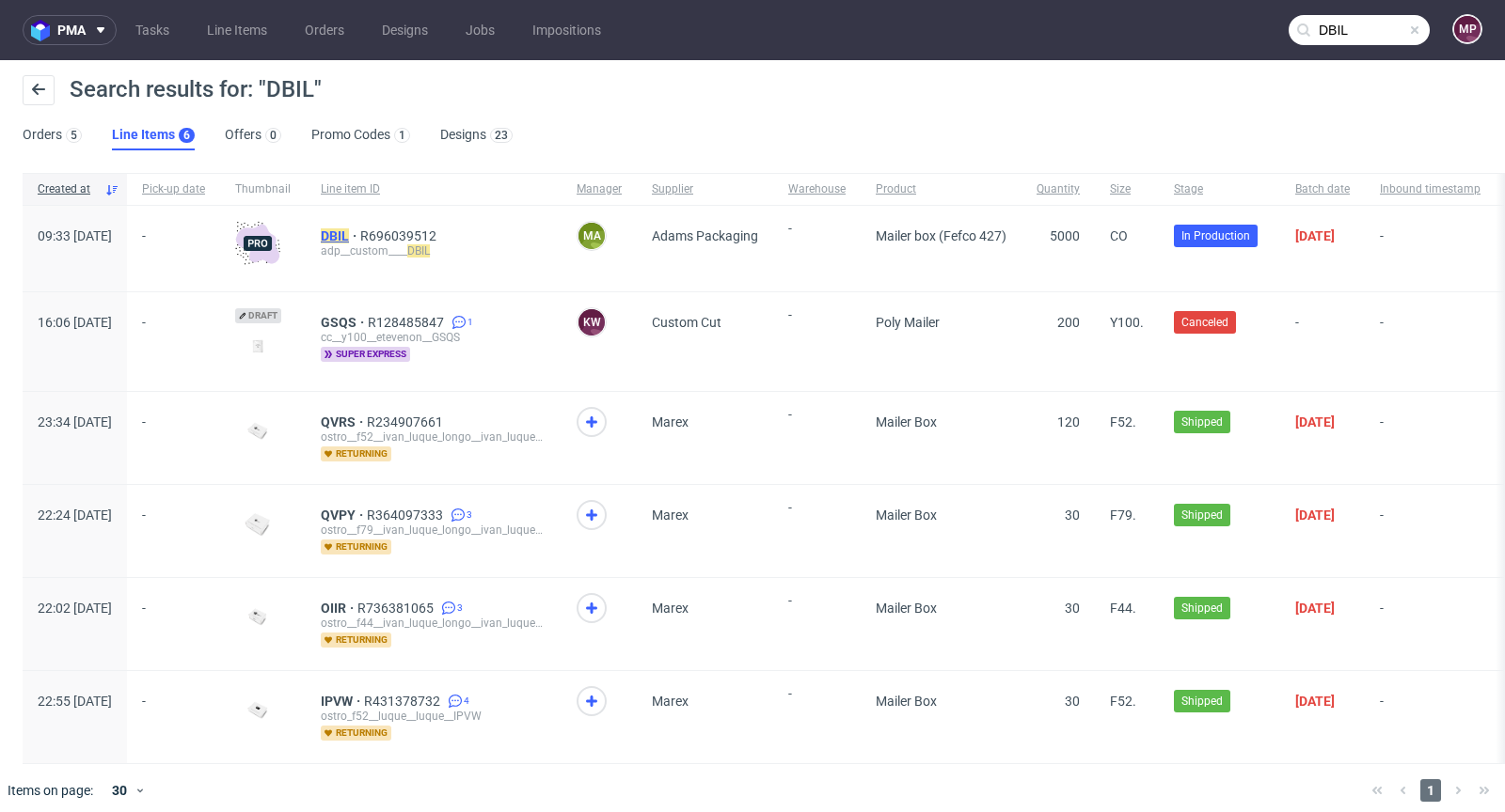
click at [349, 229] on mark "DBIL" at bounding box center [335, 236] width 28 height 15
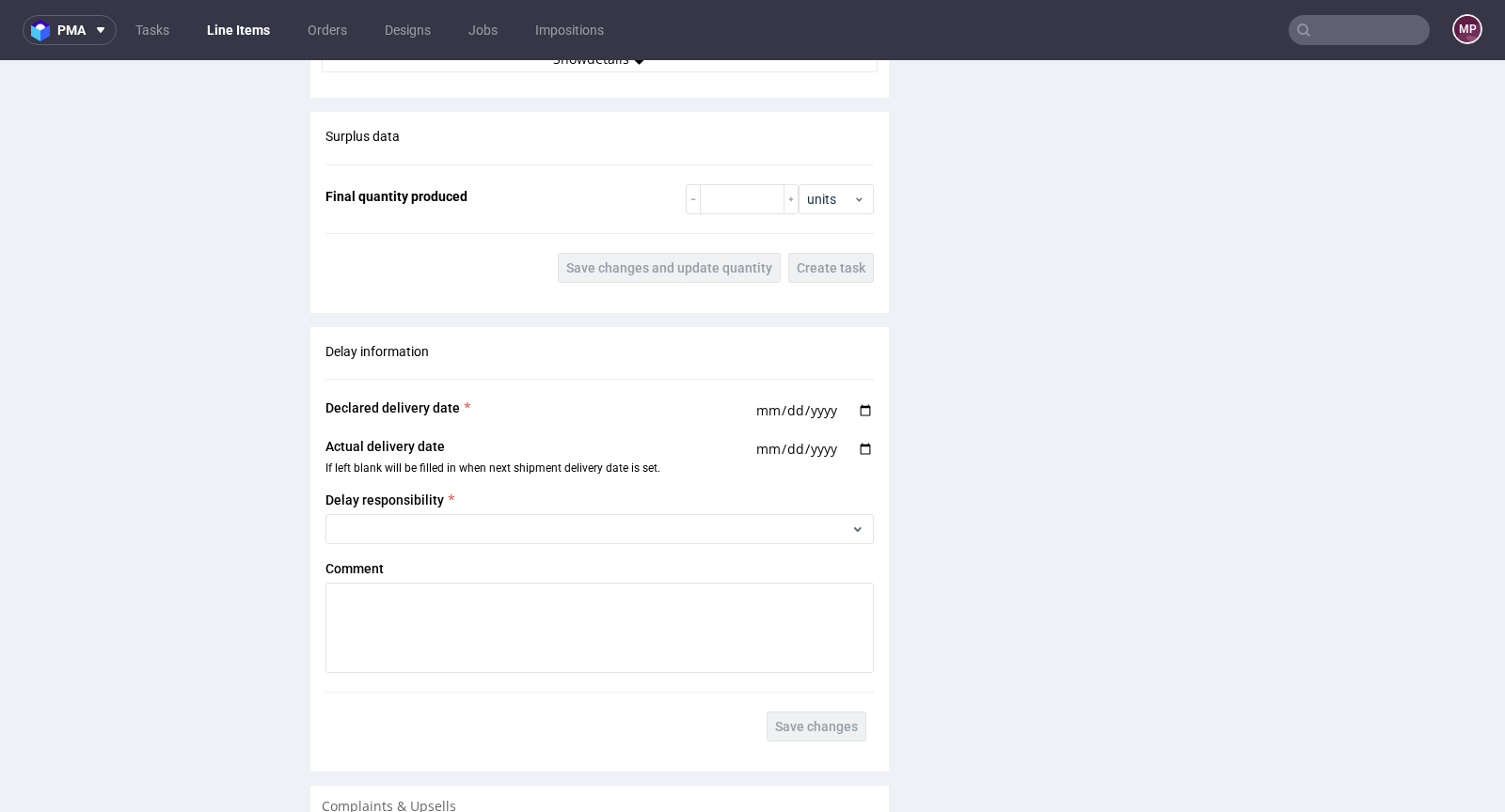
scroll to position [2662, 0]
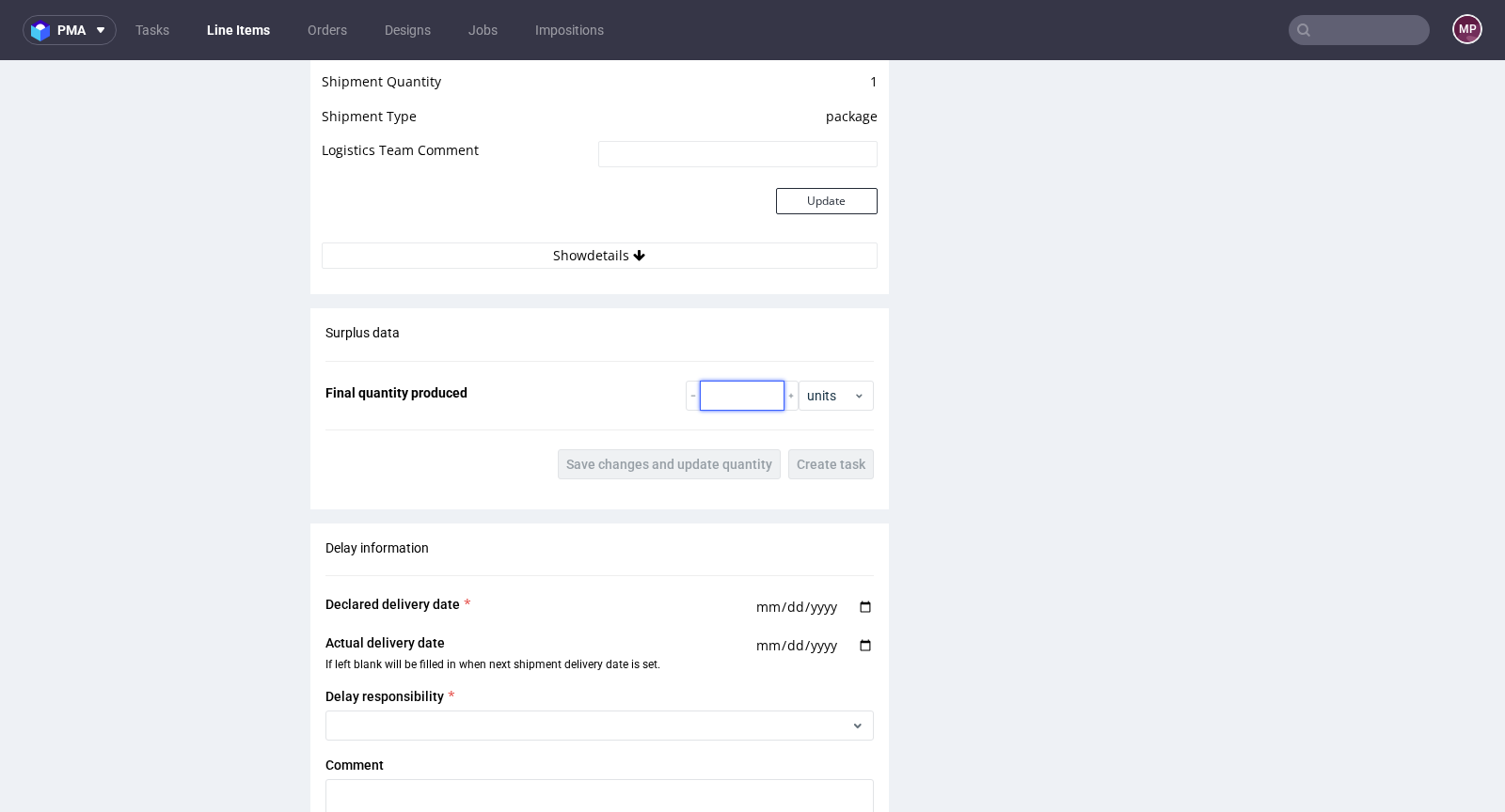
click at [710, 401] on input "number" at bounding box center [741, 395] width 84 height 30
paste input "5236"
type input "5236"
click at [725, 457] on span "Save changes and update quantity" at bounding box center [669, 463] width 206 height 13
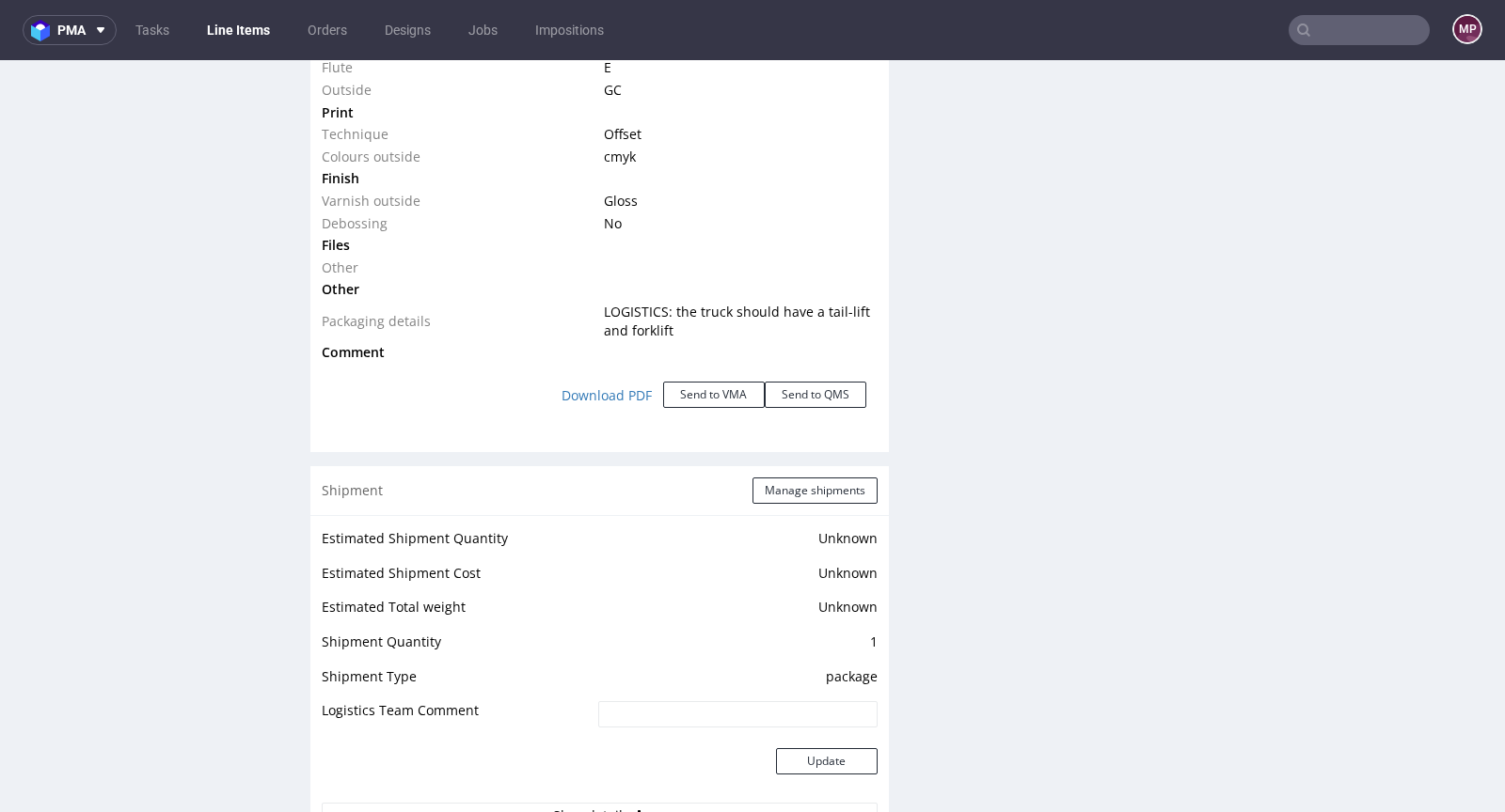
scroll to position [2206, 0]
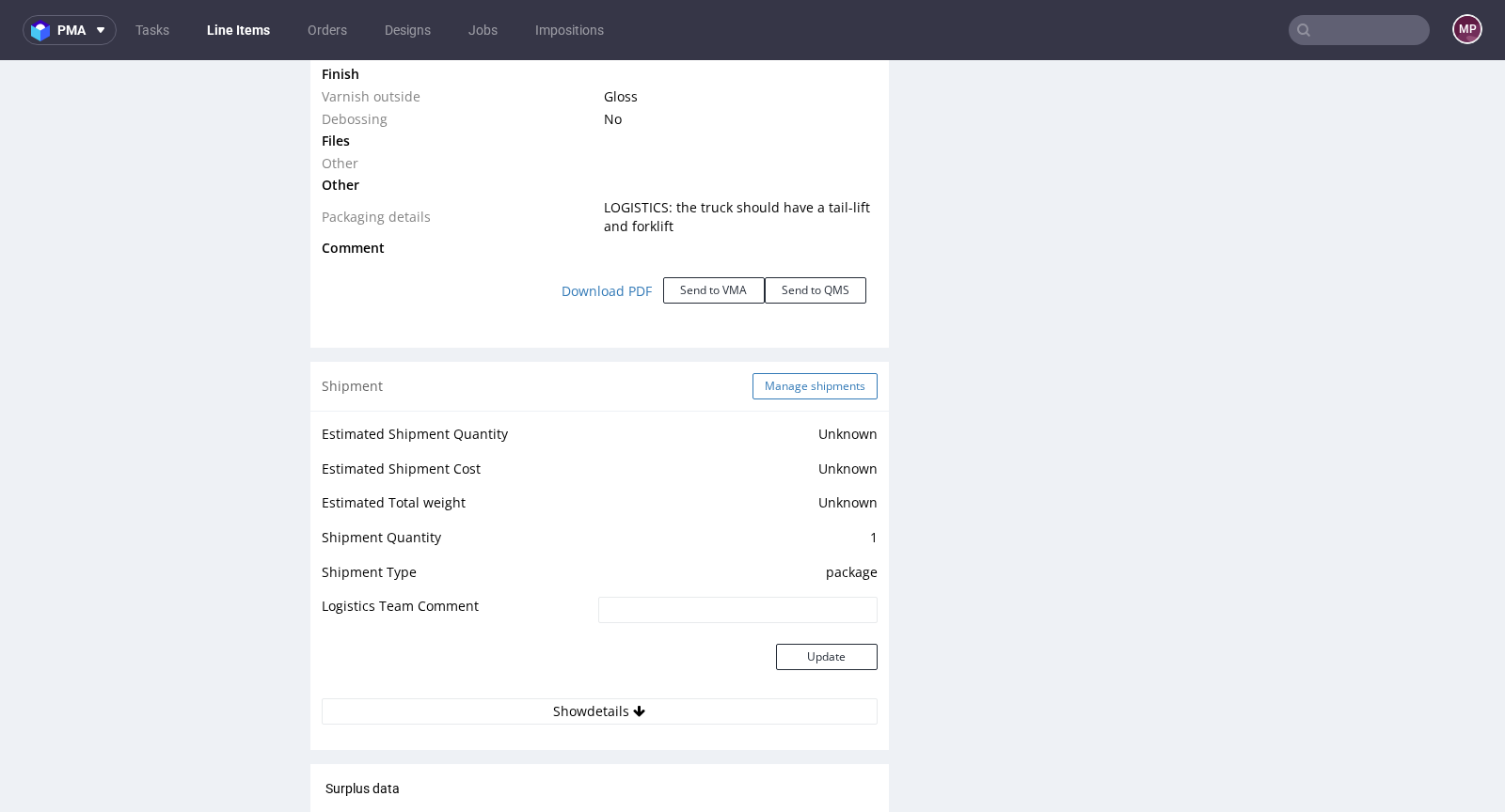
click at [780, 381] on button "Manage shipments" at bounding box center [814, 386] width 125 height 27
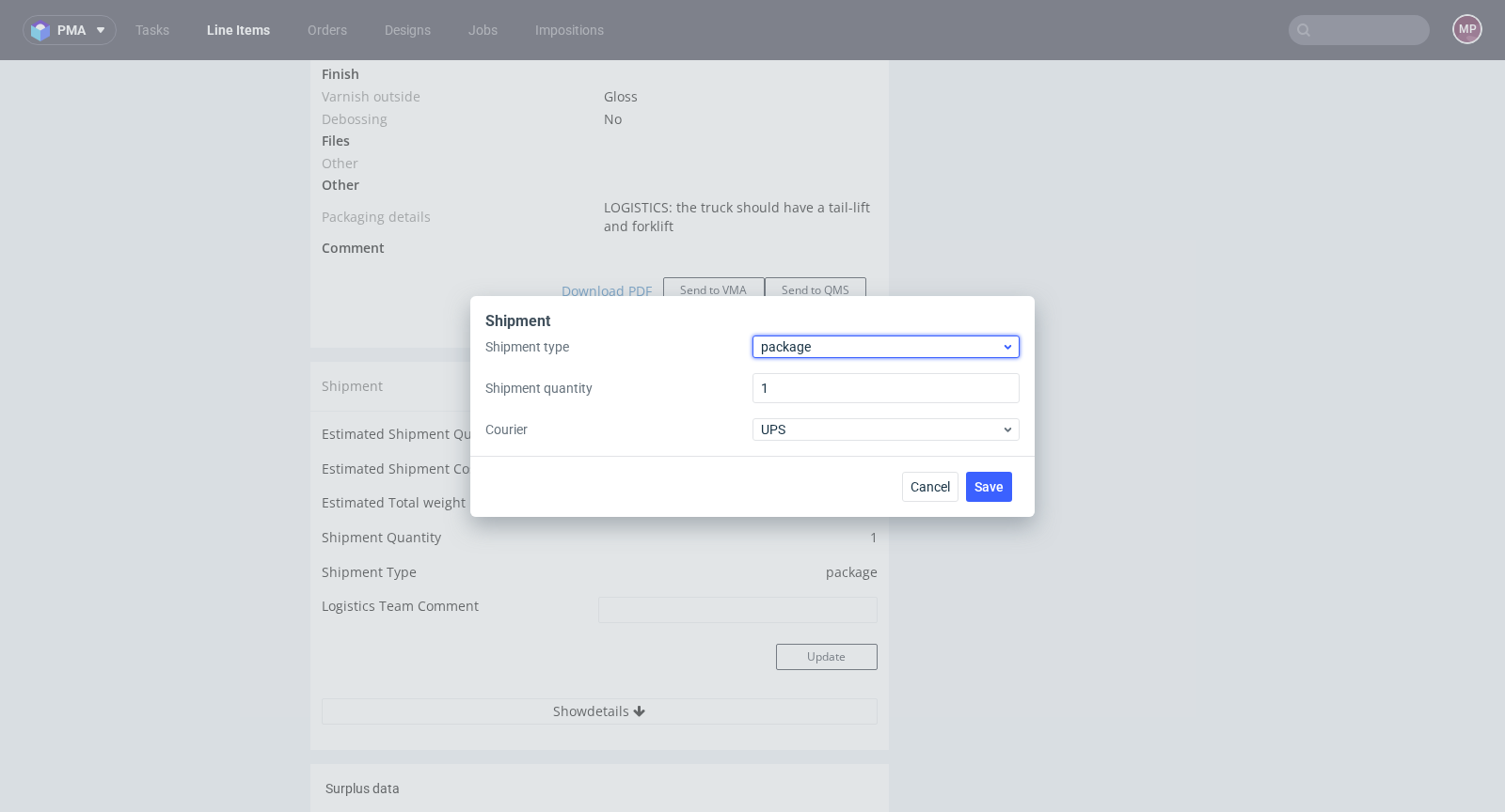
click at [813, 350] on span "package" at bounding box center [881, 347] width 240 height 19
click at [809, 371] on div "pallet" at bounding box center [886, 386] width 252 height 34
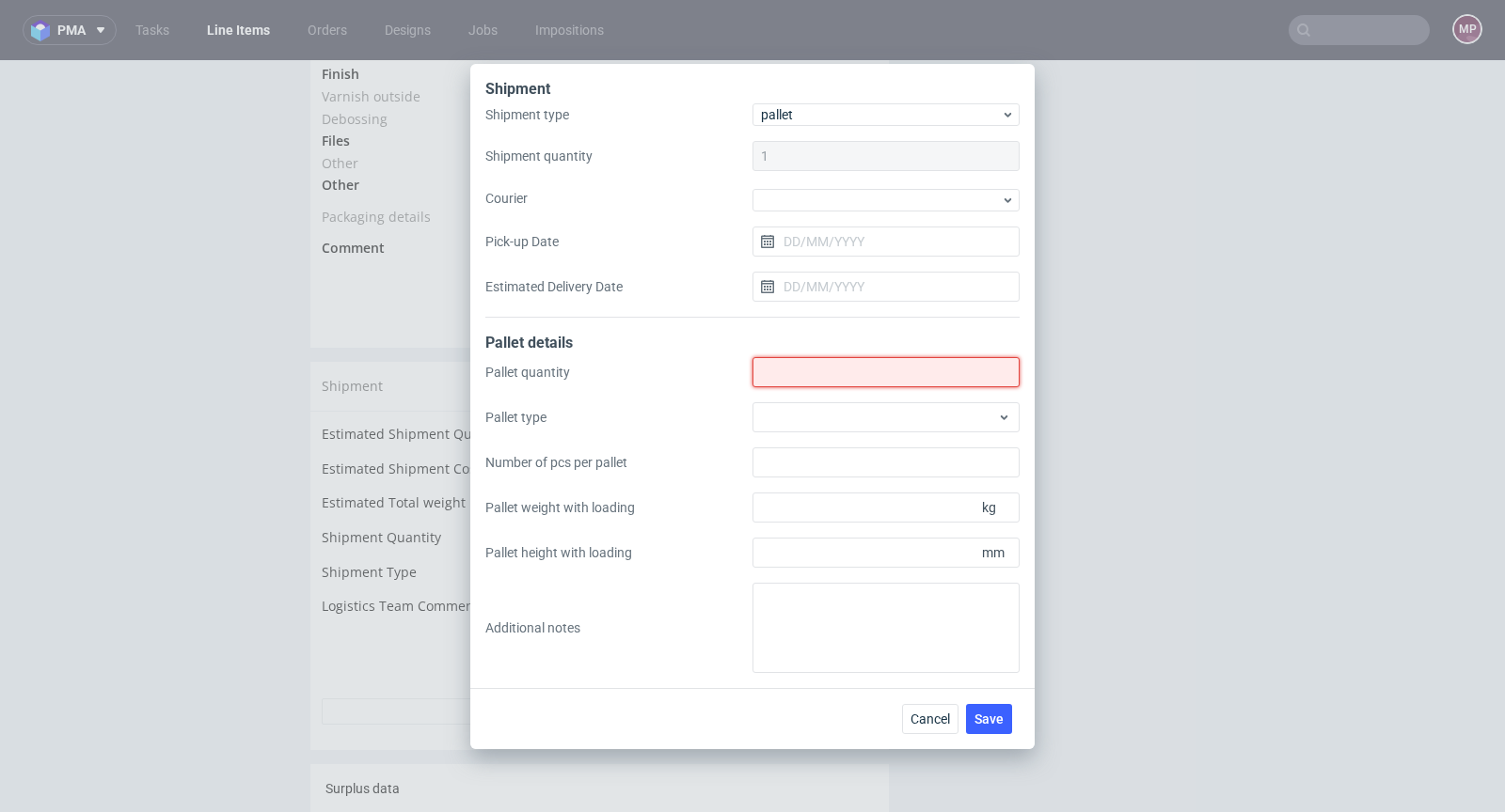
click at [835, 375] on input "Shipment type" at bounding box center [886, 372] width 268 height 30
type input "2"
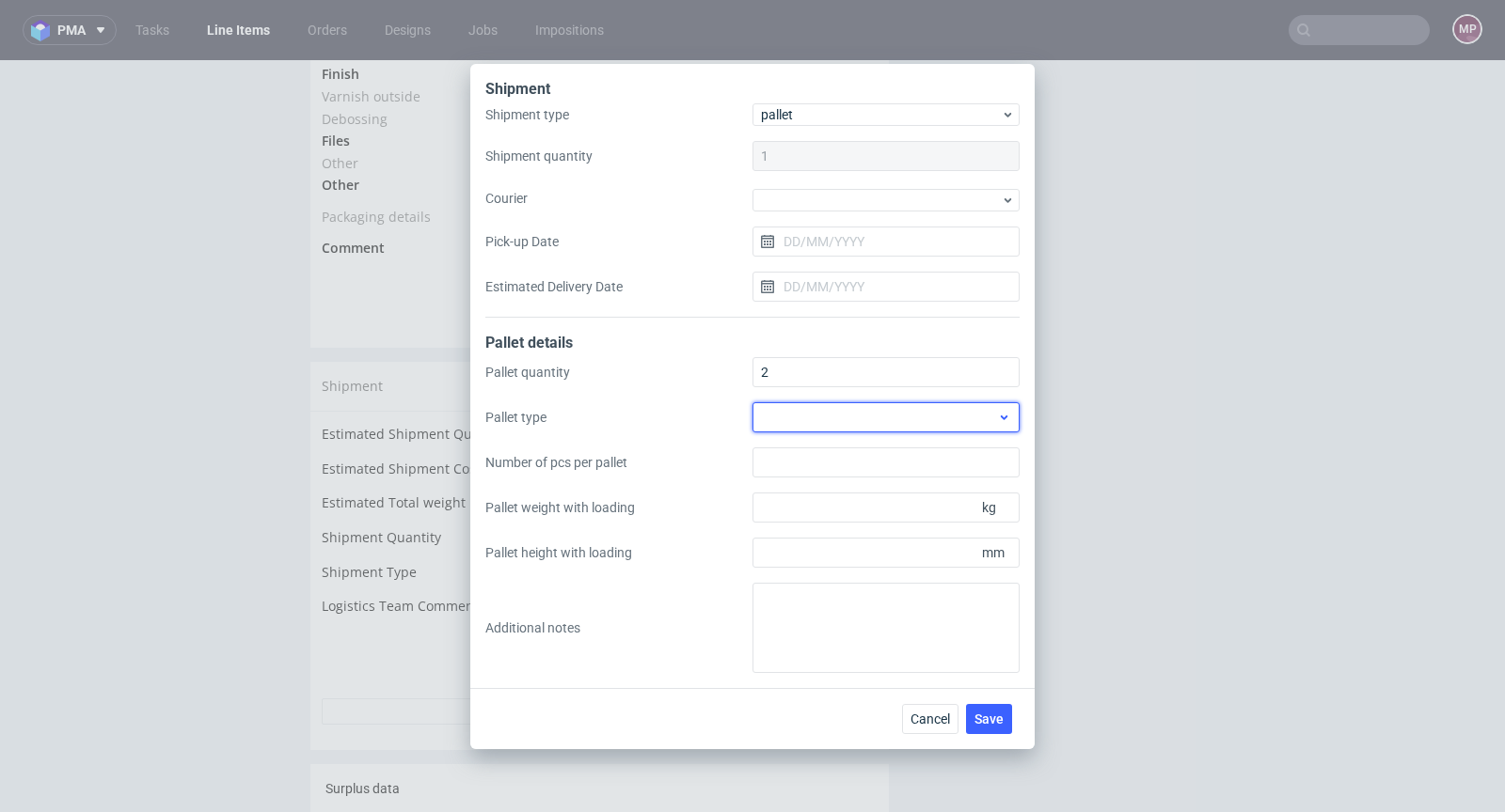
click at [911, 419] on div at bounding box center [886, 417] width 268 height 30
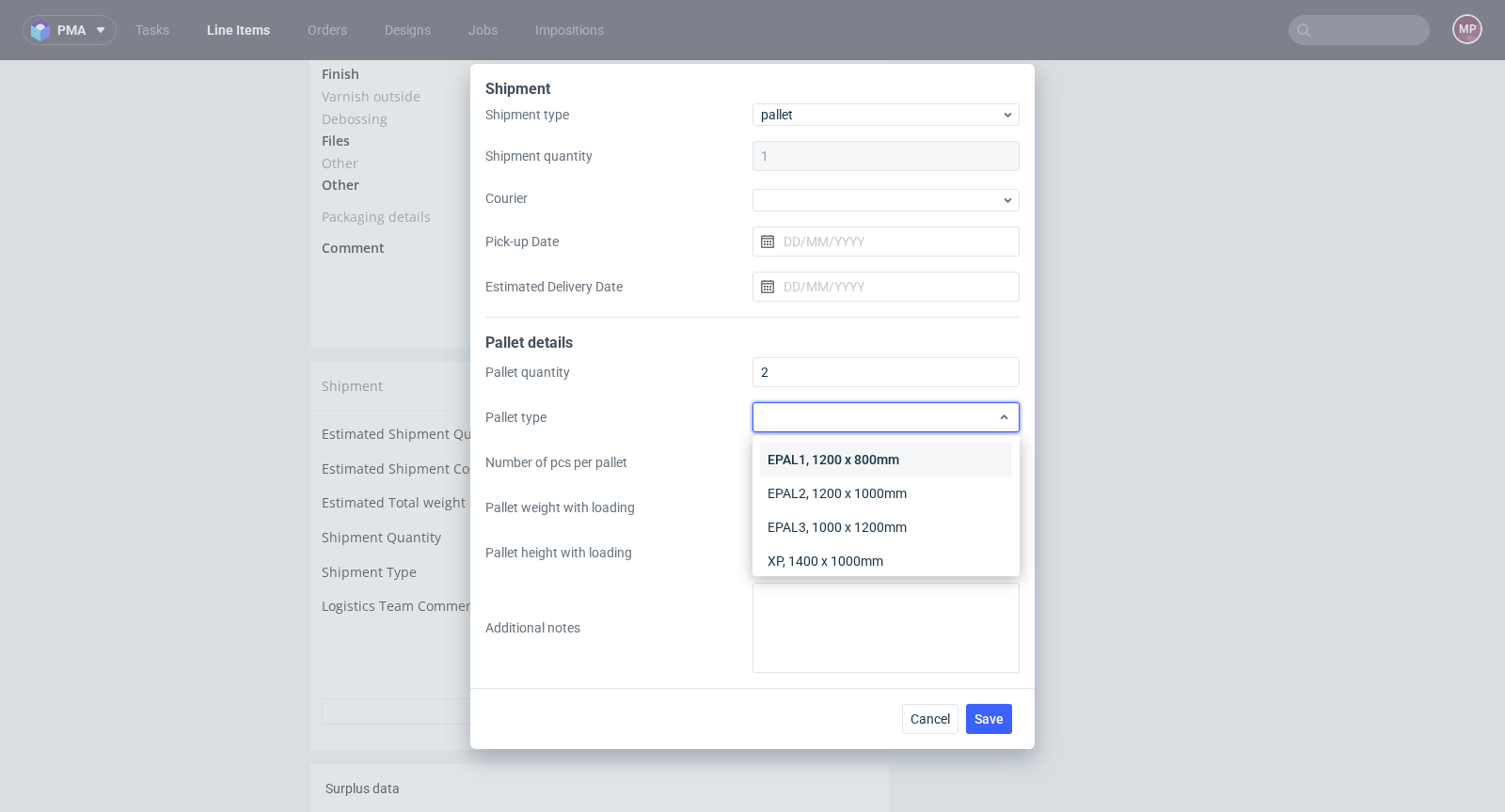
click at [905, 461] on div "EPAL1, 1200 x 800mm" at bounding box center [886, 459] width 252 height 34
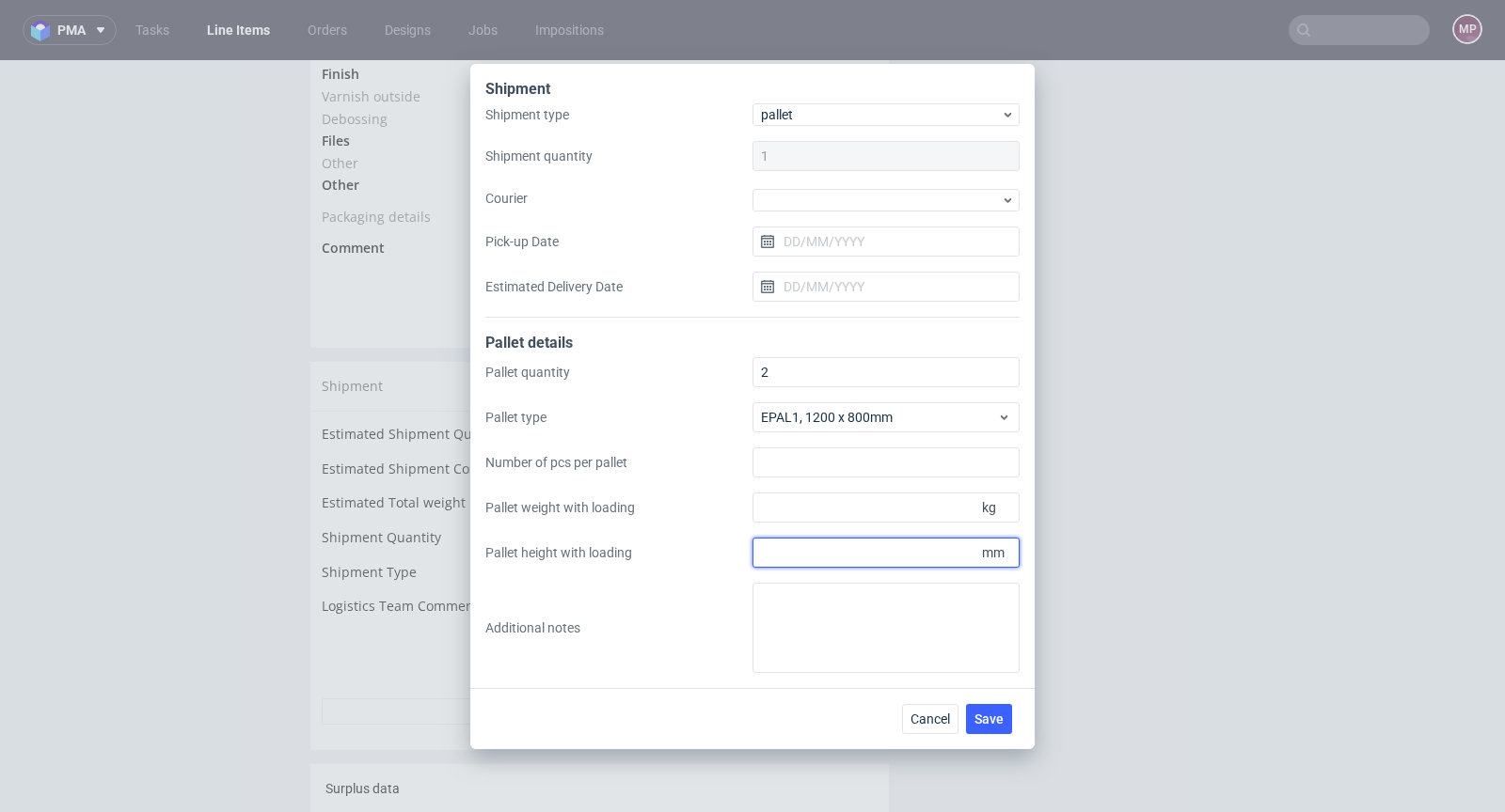
click at [845, 565] on input "Pallet height with loading" at bounding box center [886, 553] width 268 height 30
type input "1800"
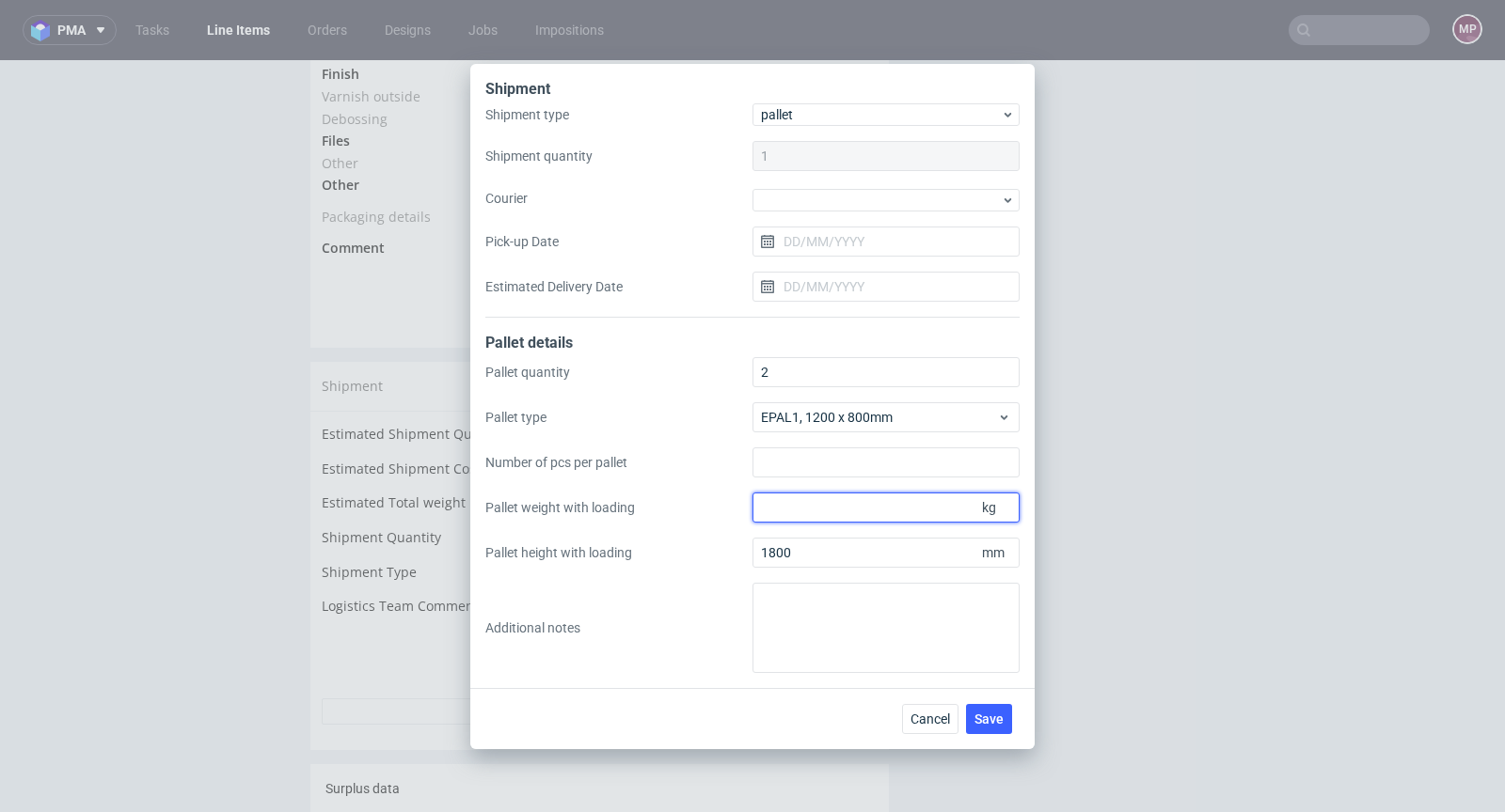
click at [806, 513] on input "Pallet weight with loading" at bounding box center [886, 507] width 268 height 30
paste input "460.6"
type input "460.6"
click at [992, 725] on span "Save" at bounding box center [988, 719] width 29 height 13
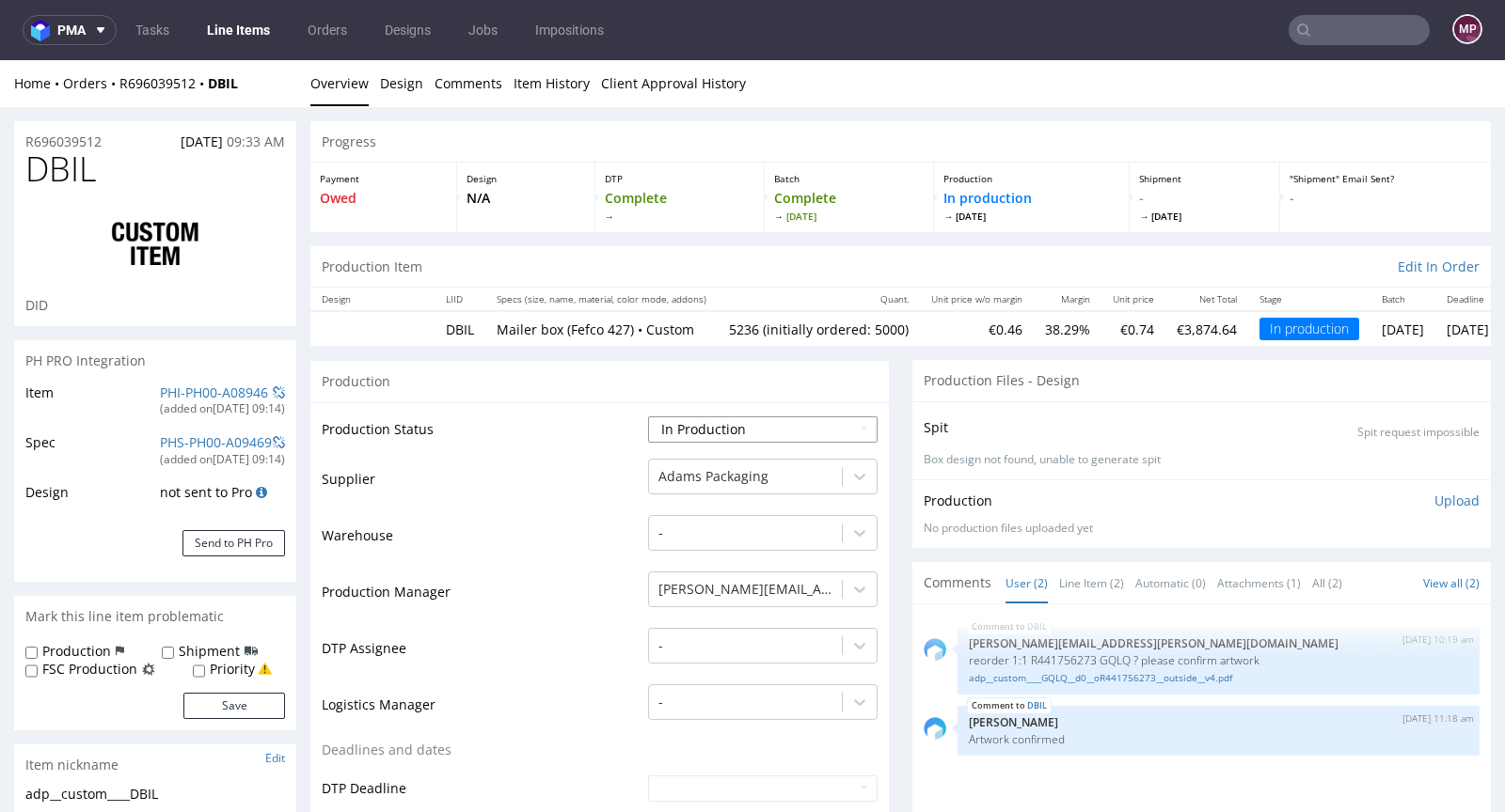
click at [699, 420] on select "Waiting for Artwork Waiting for Diecut Waiting for Mockup Waiting for DTP Waiti…" at bounding box center [763, 430] width 230 height 27
select select "production_complete"
click at [648, 417] on select "Waiting for Artwork Waiting for Diecut Waiting for Mockup Waiting for DTP Waiti…" at bounding box center [763, 430] width 230 height 27
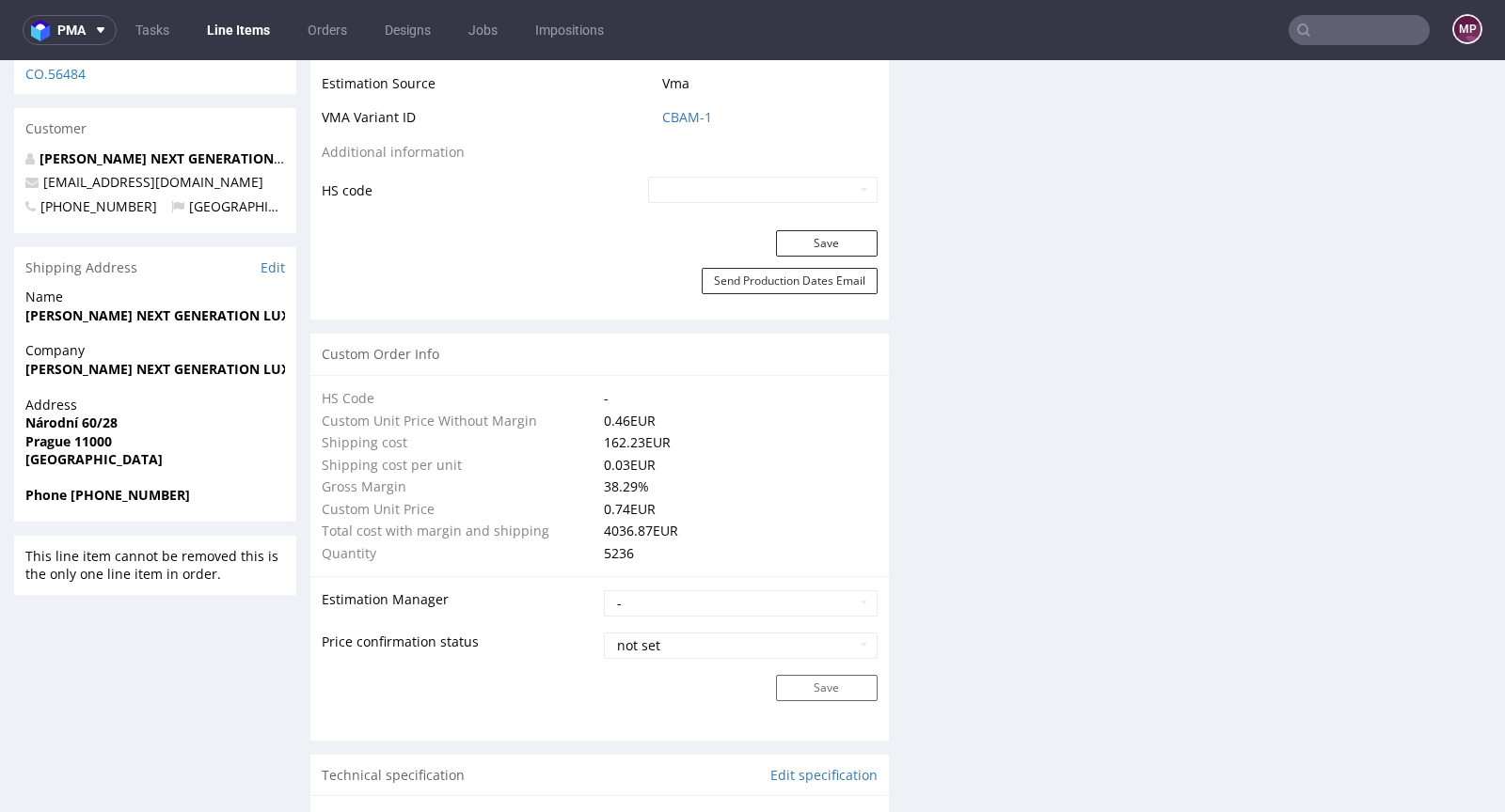
scroll to position [1090, 0]
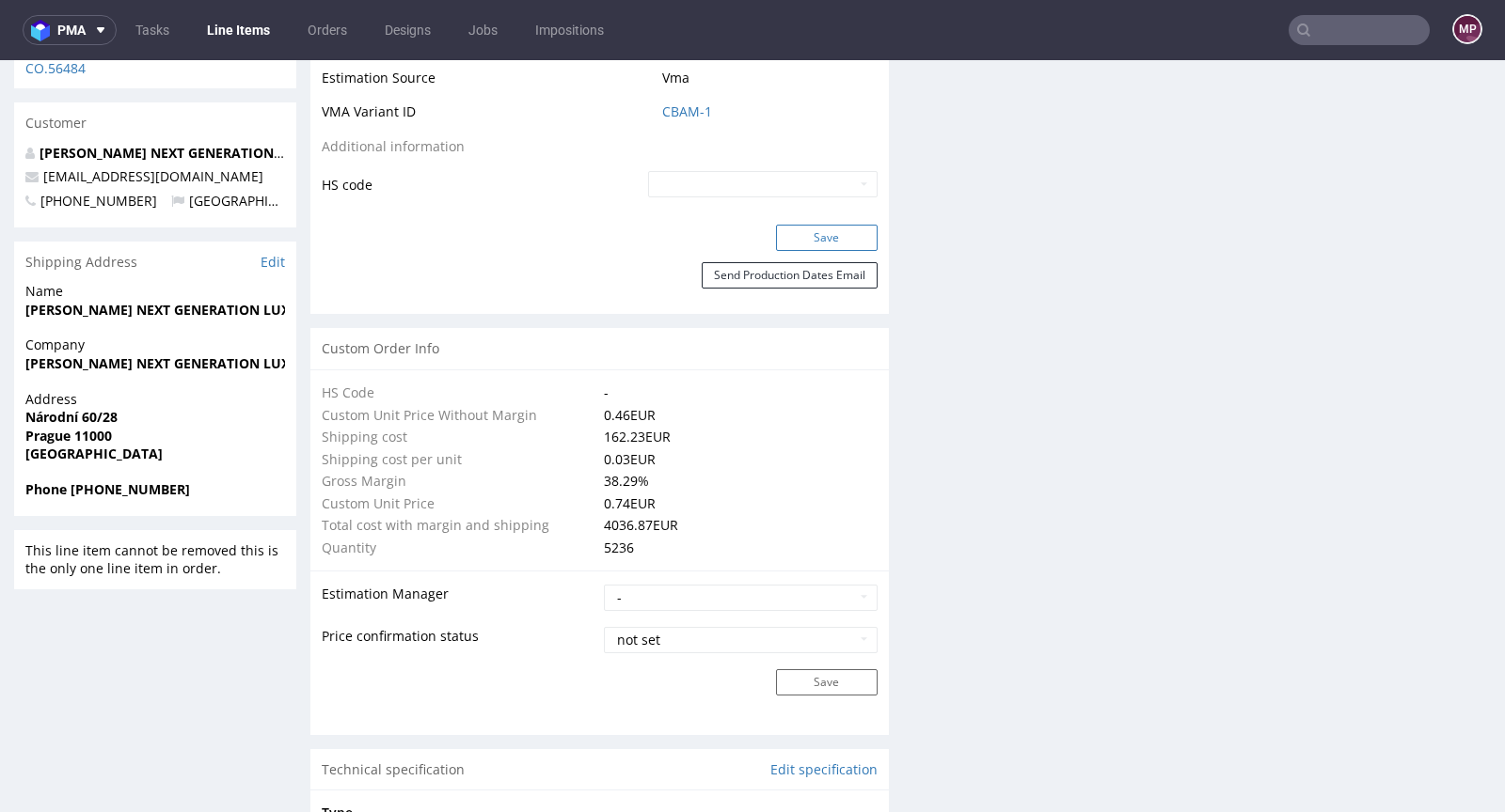
click at [808, 236] on button "Save" at bounding box center [826, 238] width 102 height 27
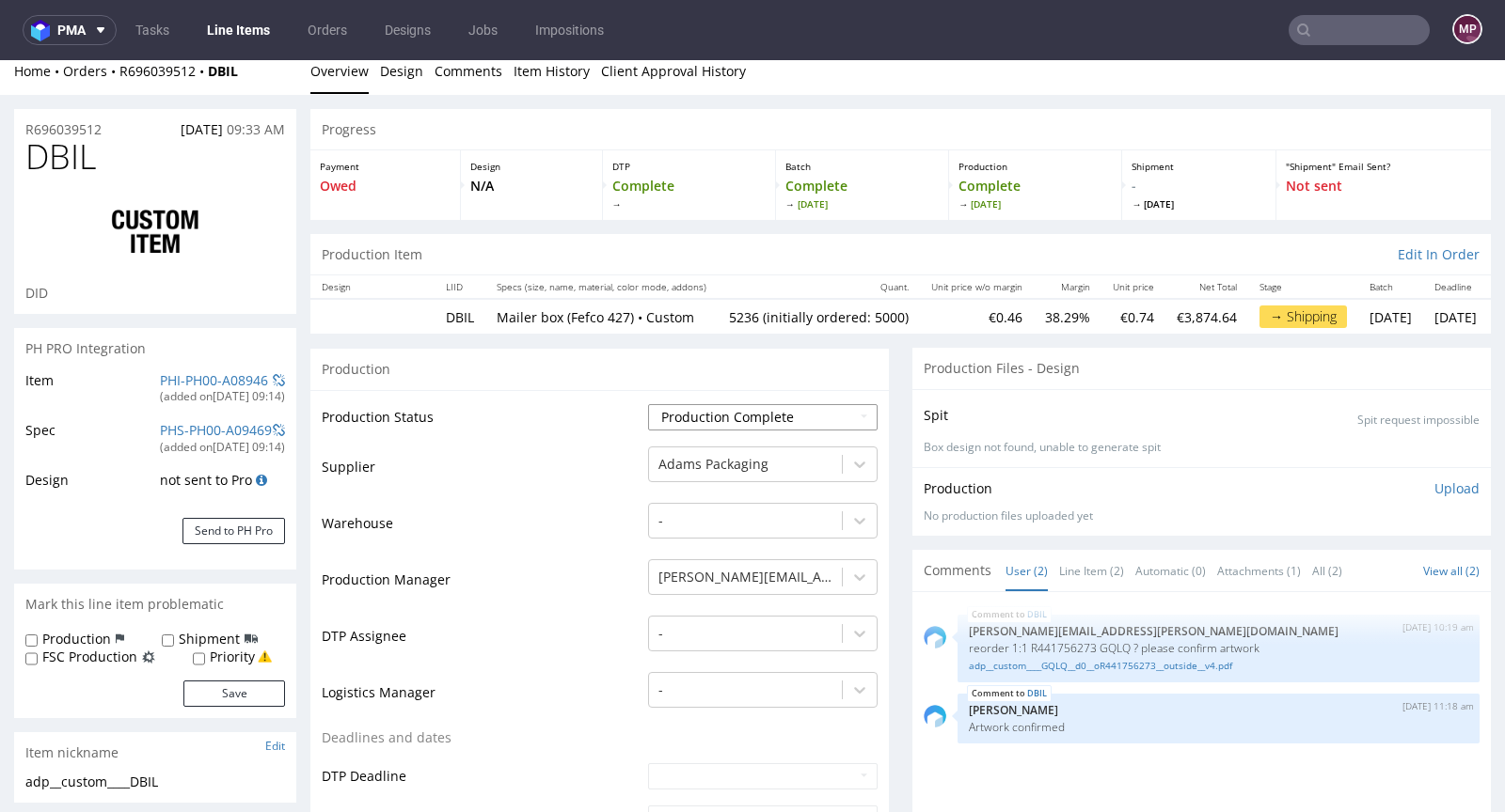
scroll to position [0, 0]
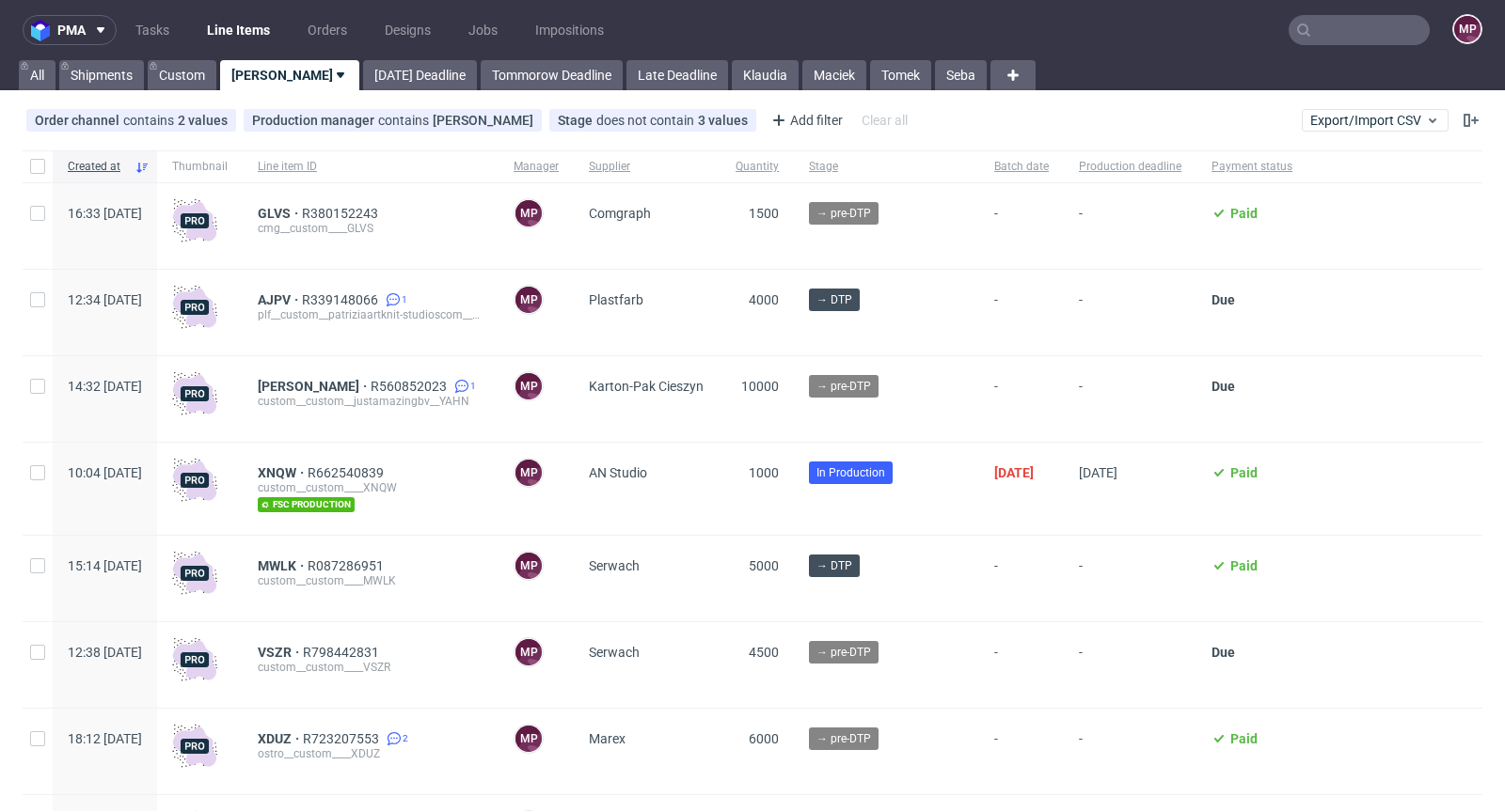
click at [1333, 38] on input "text" at bounding box center [1358, 30] width 141 height 30
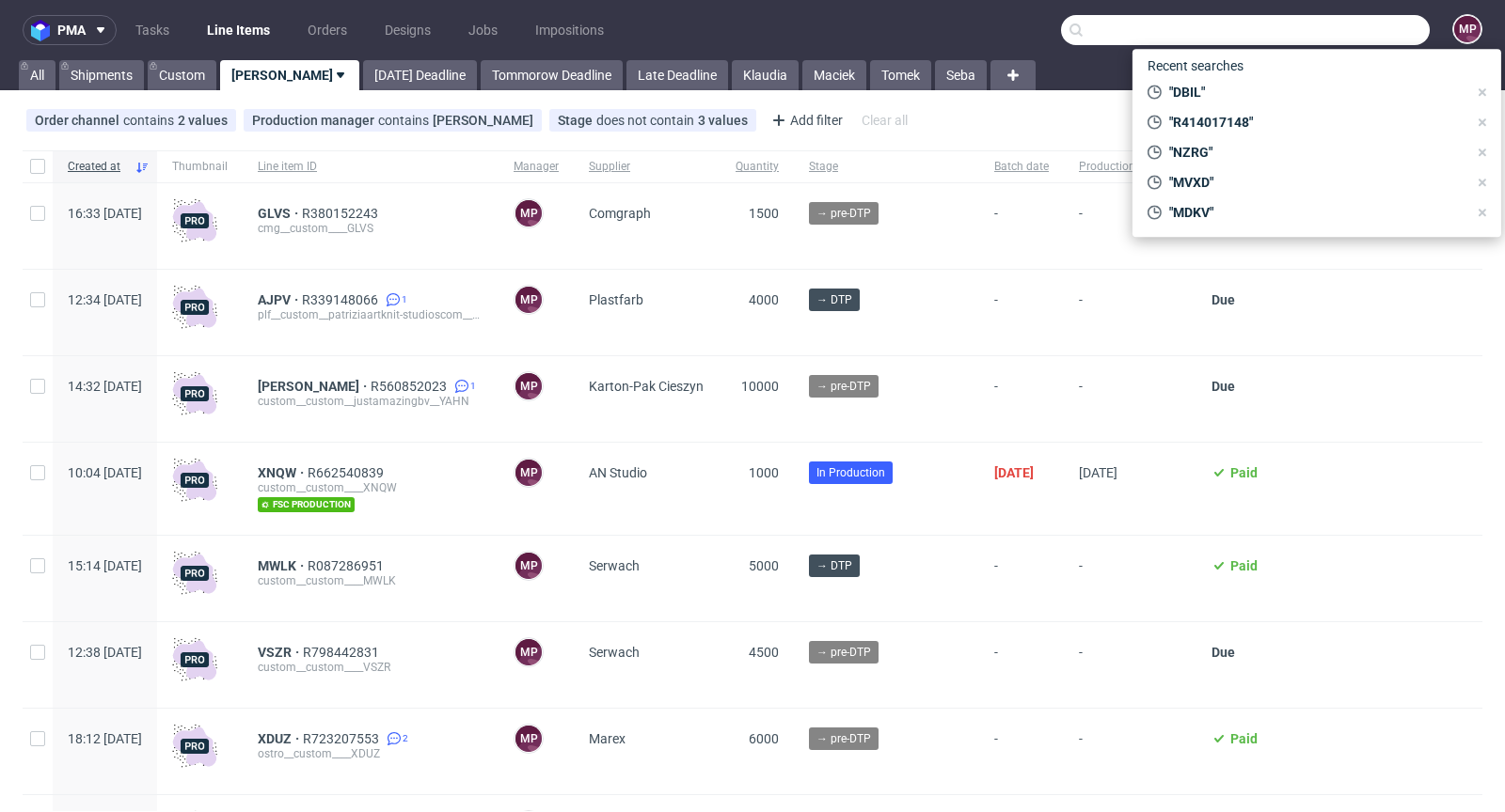
type input "e"
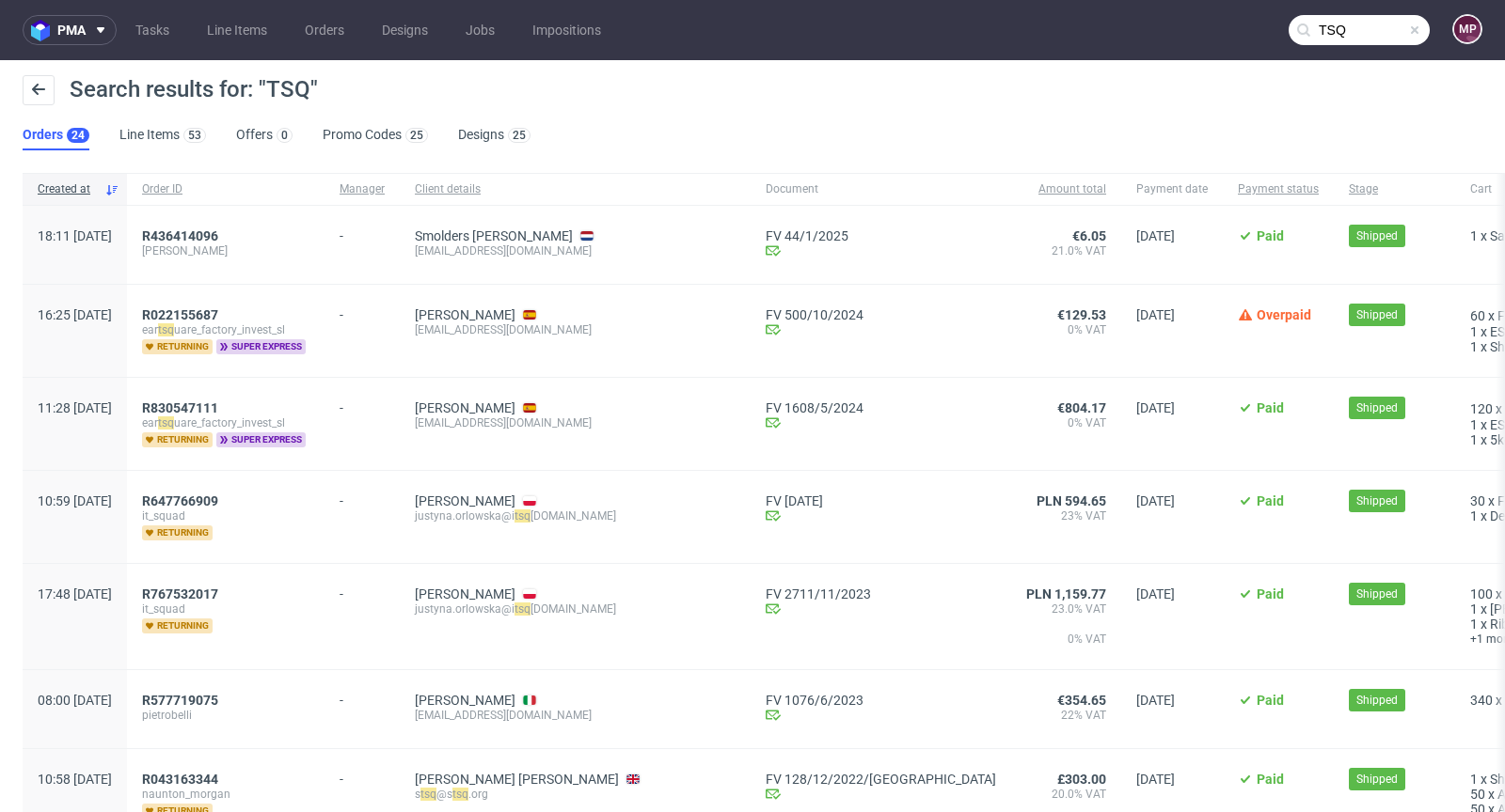
click at [1368, 27] on input "TSQ" at bounding box center [1358, 30] width 141 height 30
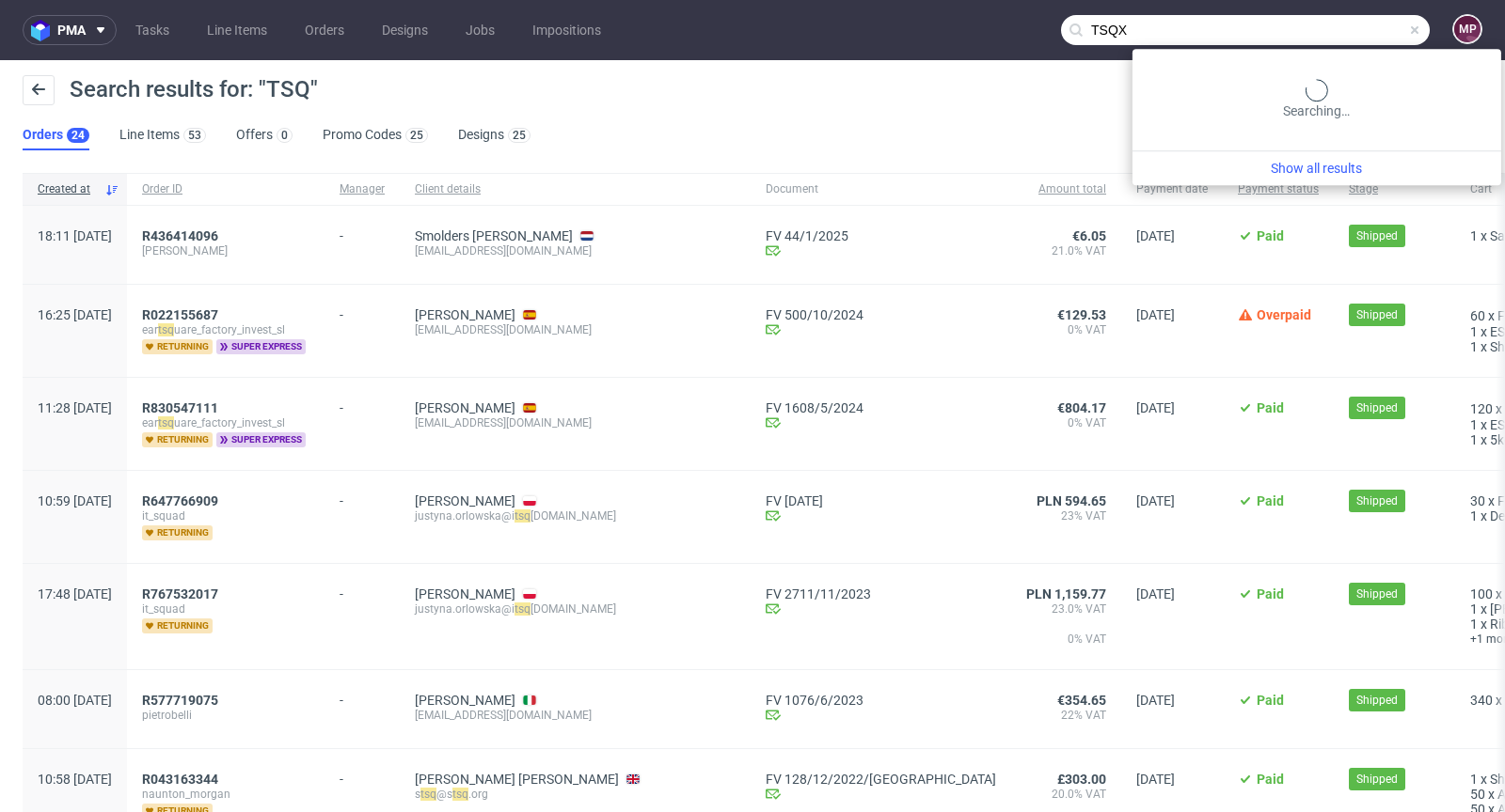
type input "TSQX"
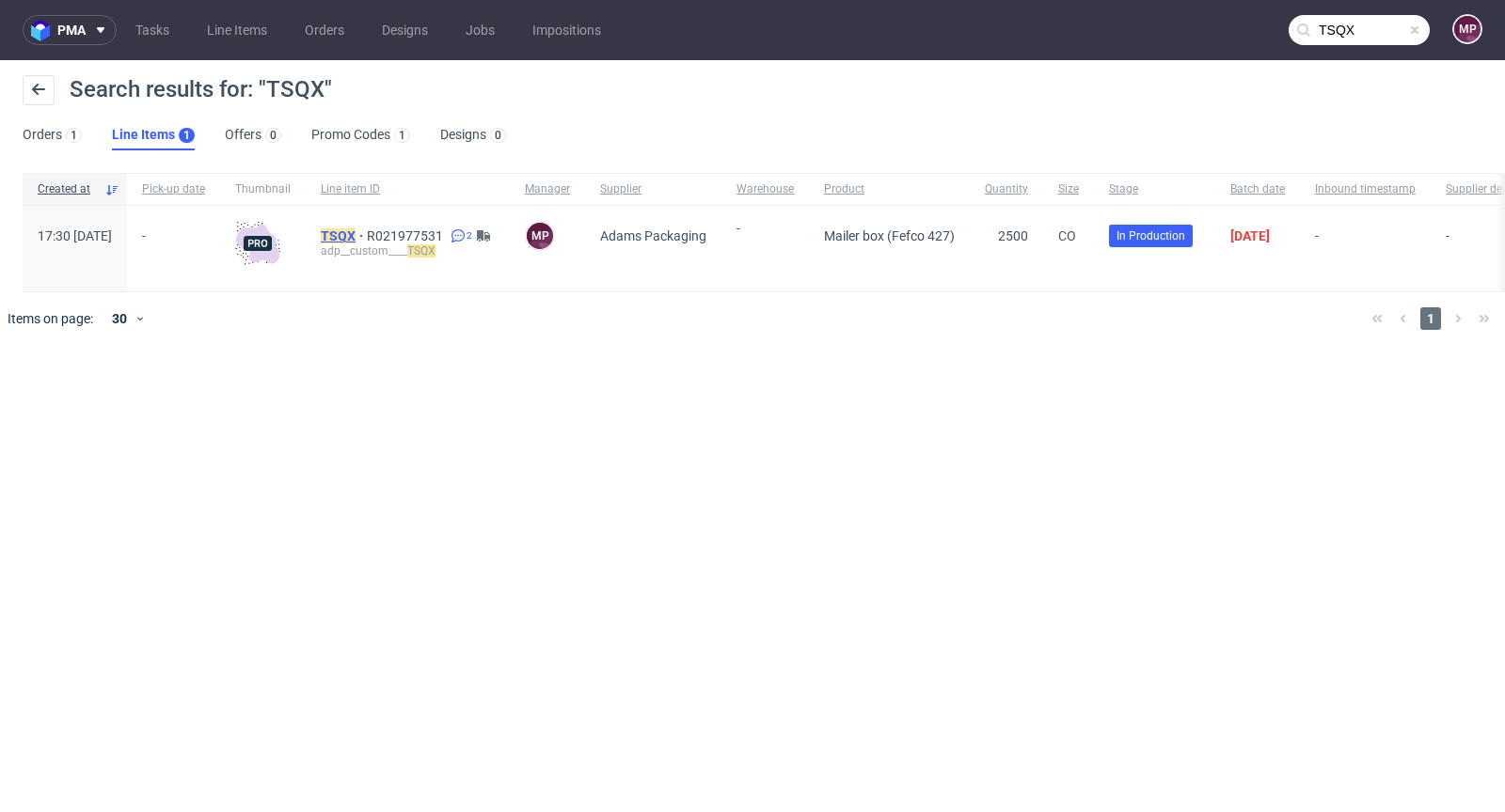
click at [356, 232] on mark "TSQX" at bounding box center [338, 236] width 35 height 15
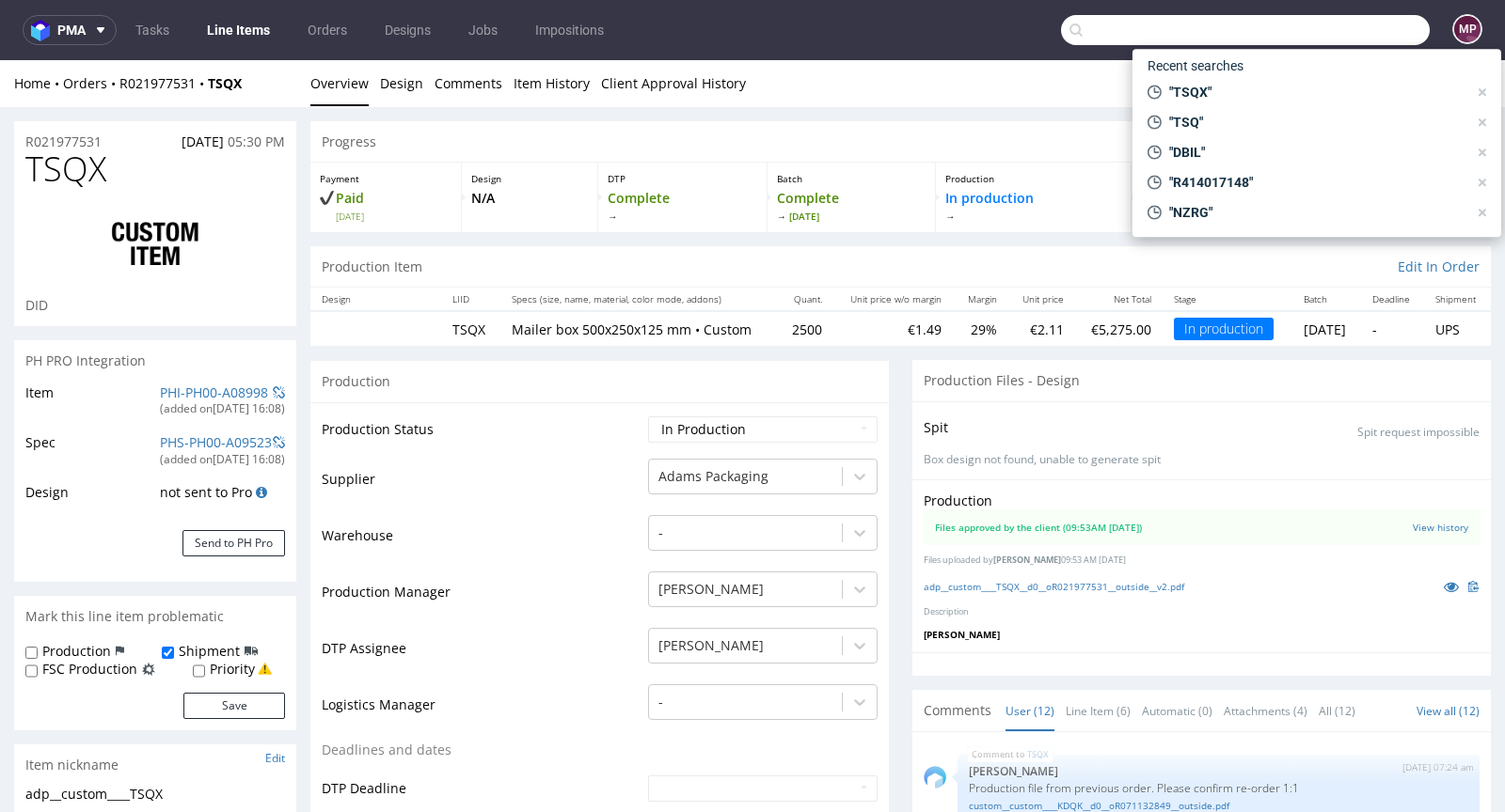
click at [1356, 29] on input "text" at bounding box center [1245, 30] width 369 height 30
paste input "EARC"
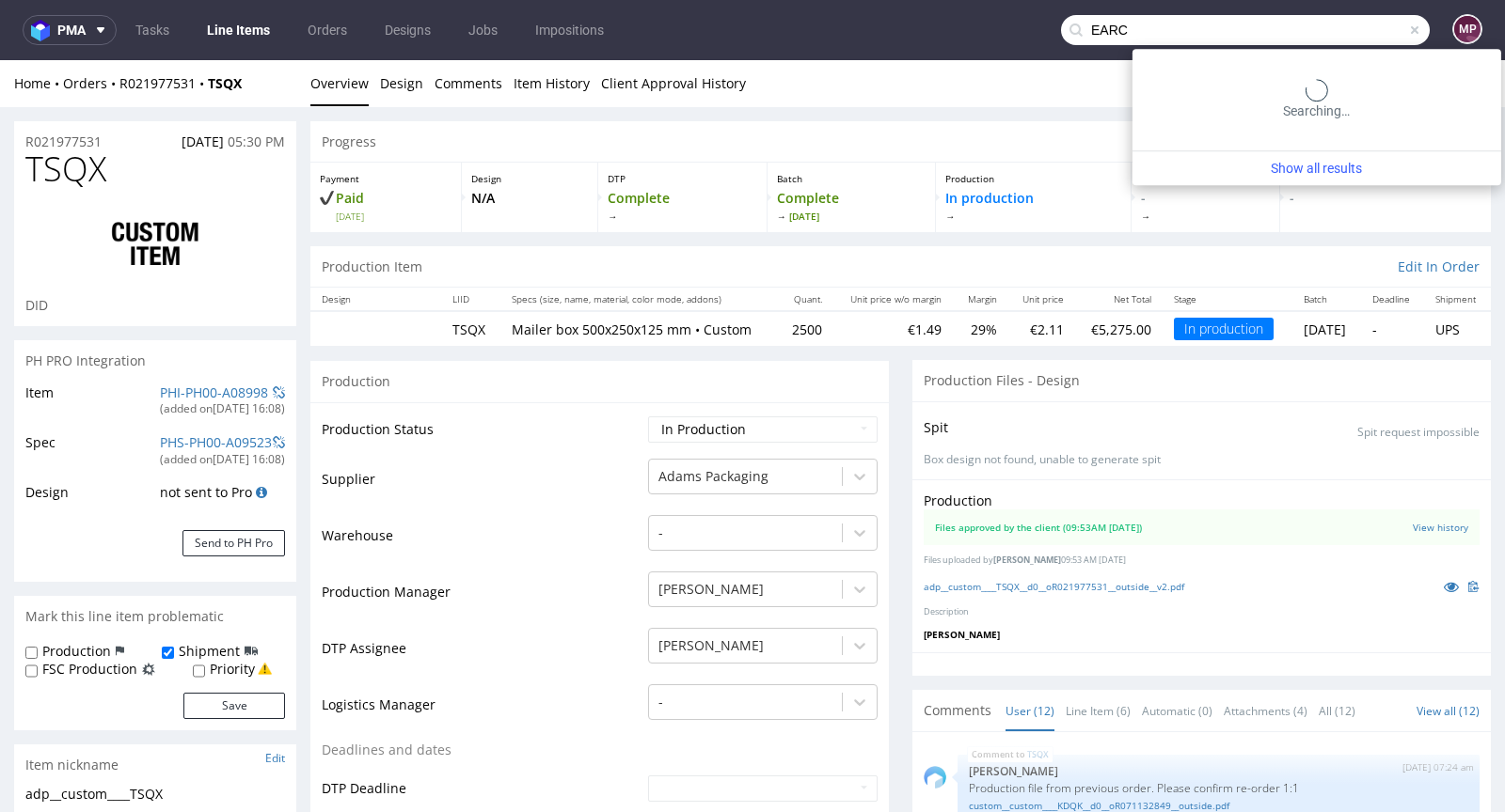
type input "EARC"
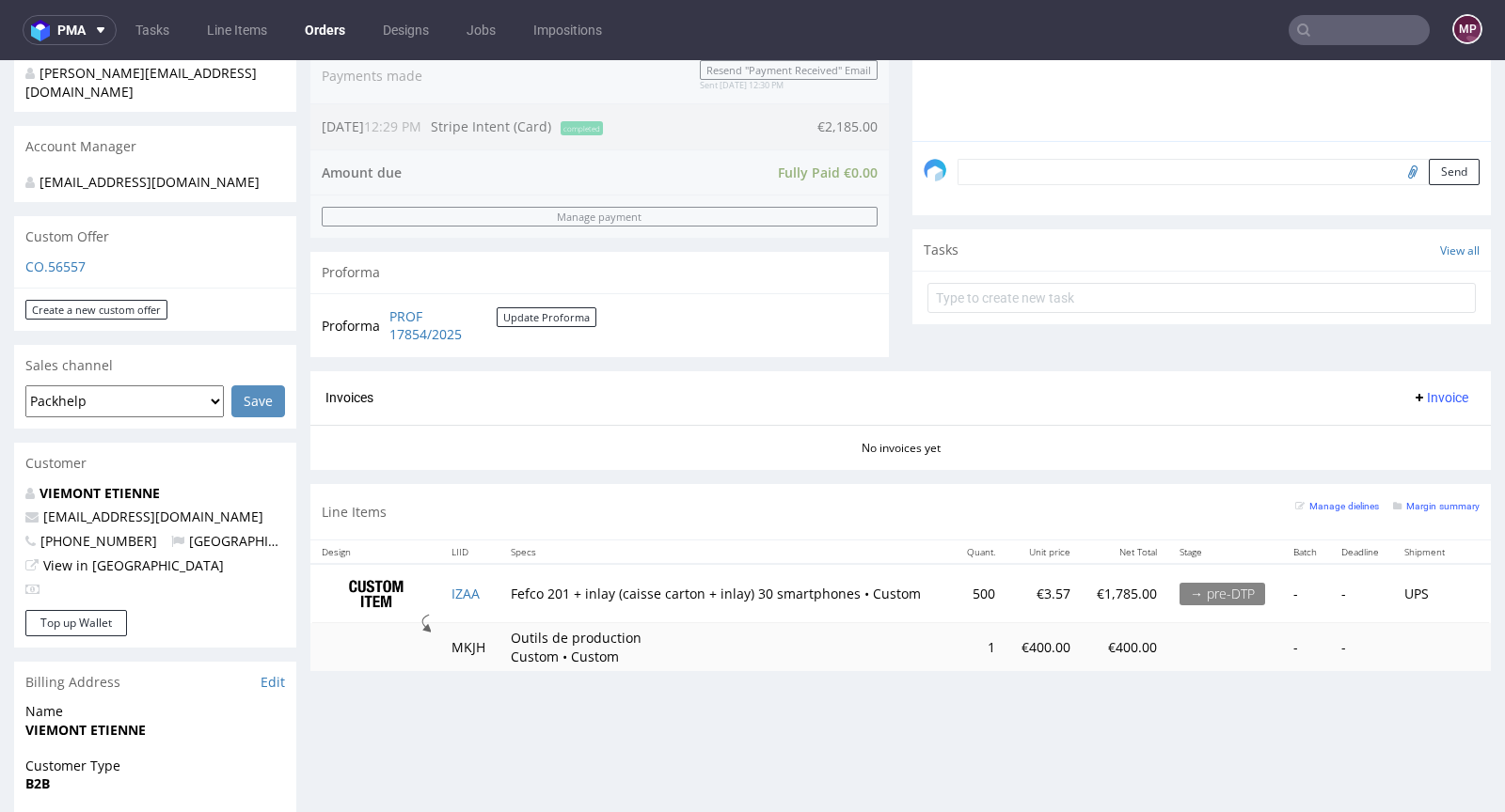
scroll to position [519, 0]
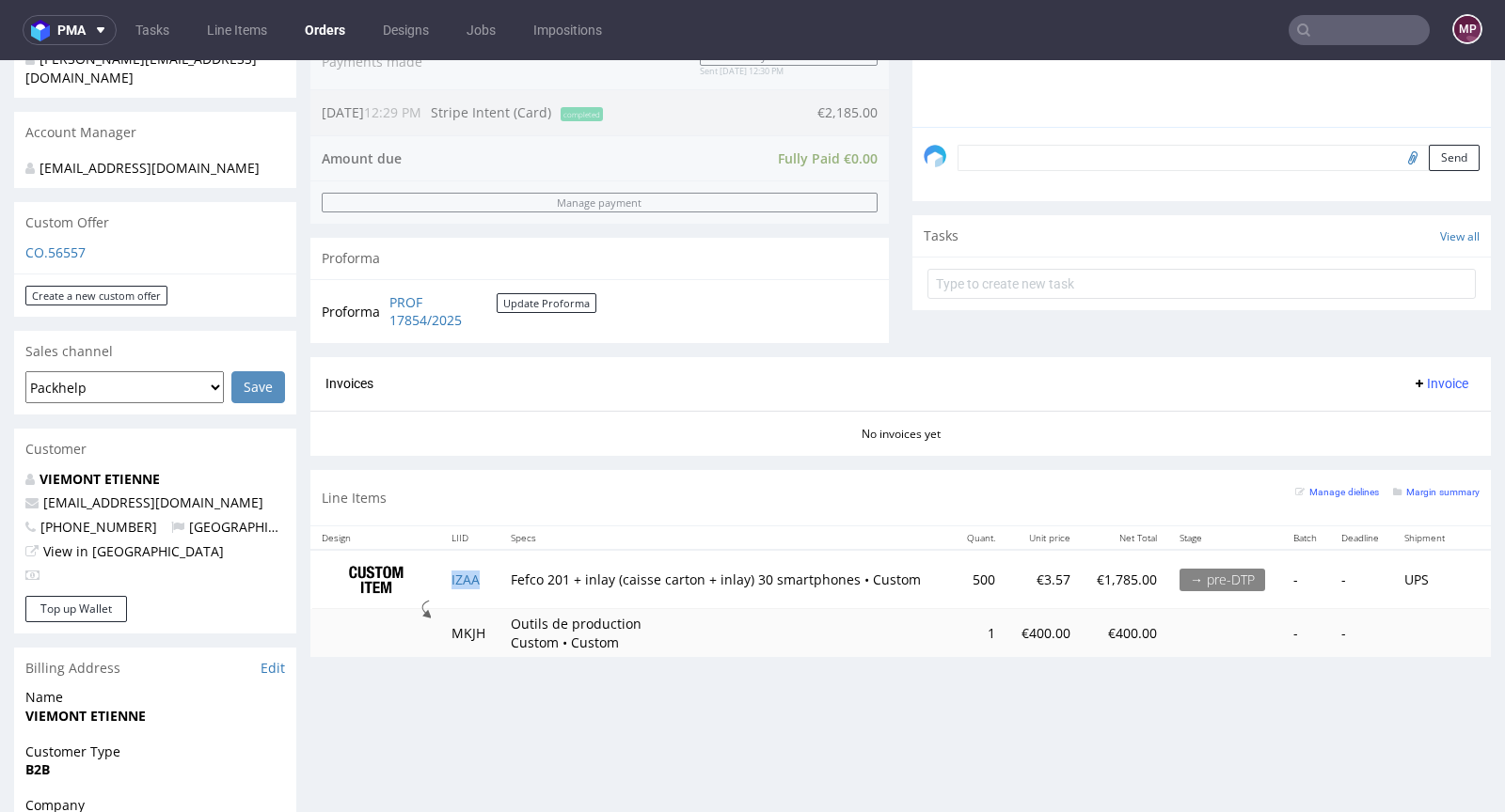
click at [477, 571] on td "IZAA" at bounding box center [470, 579] width 59 height 59
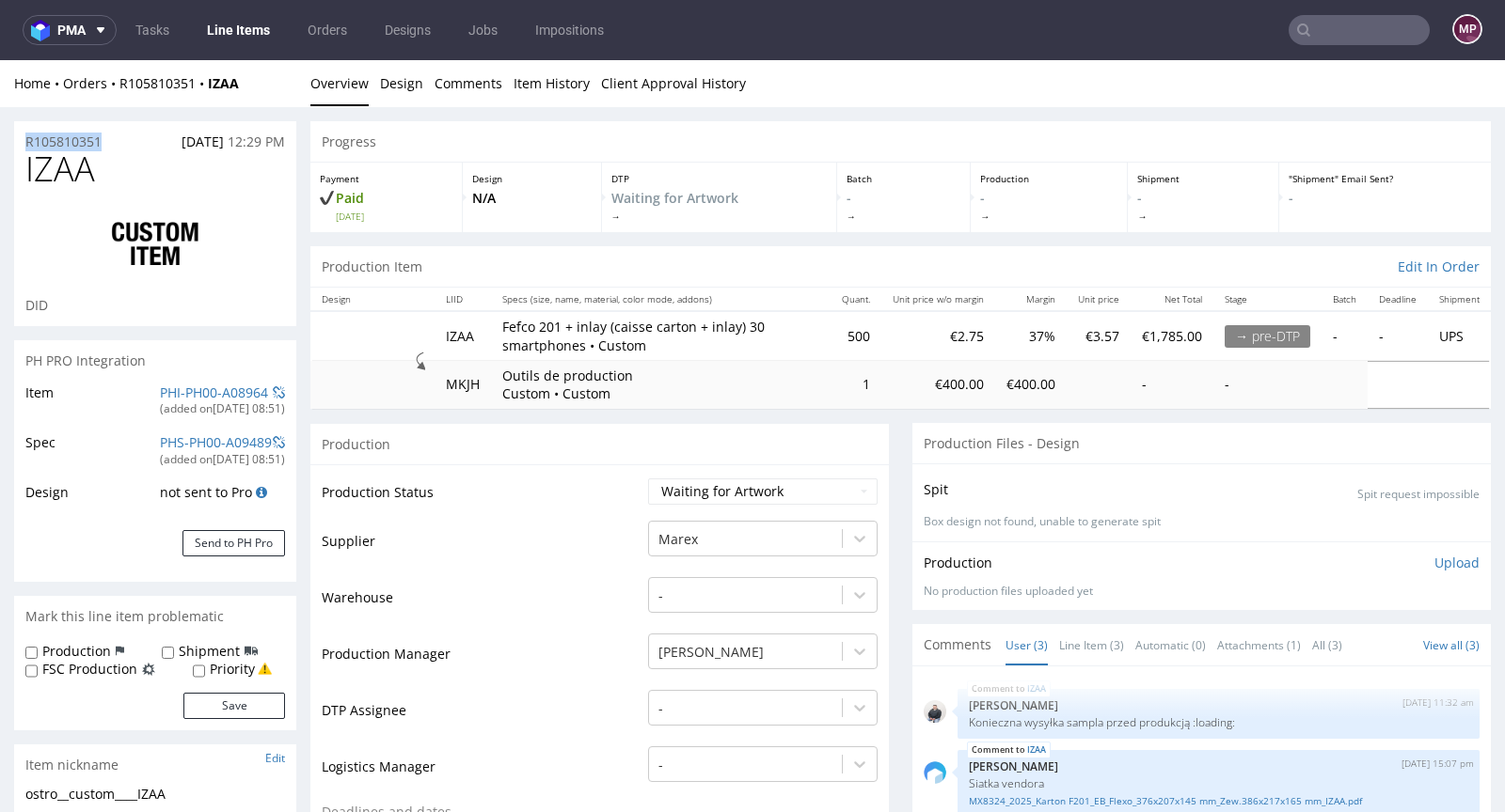
drag, startPoint x: 108, startPoint y: 143, endPoint x: 15, endPoint y: 142, distance: 93.0
click at [15, 142] on div "R105810351 24.08.2025 12:29 PM" at bounding box center [155, 136] width 282 height 30
copy p "R105810351"
drag, startPoint x: 112, startPoint y: 172, endPoint x: 28, endPoint y: 173, distance: 84.0
click at [28, 173] on h1 "IZAA" at bounding box center [156, 169] width 260 height 38
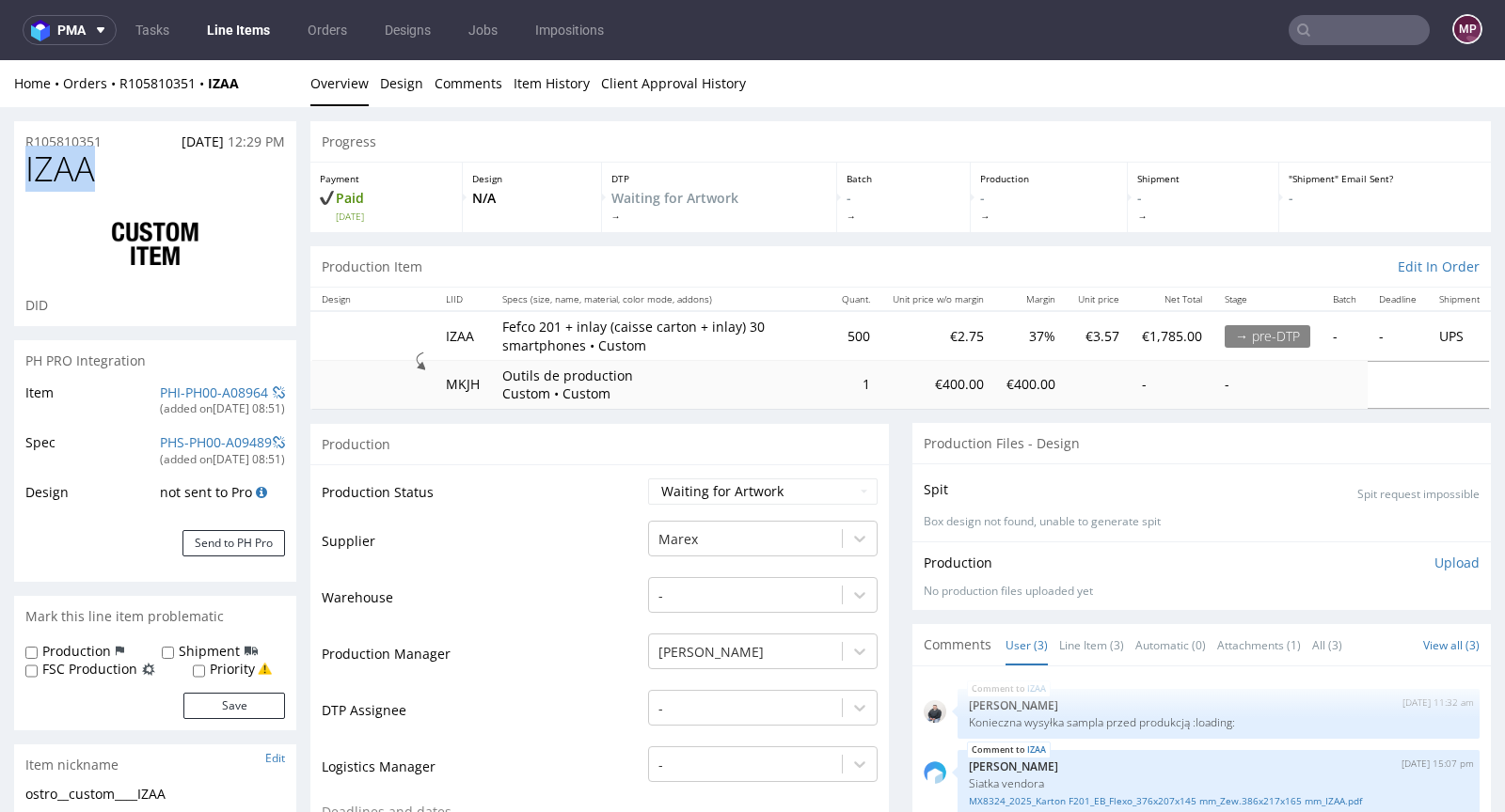
copy span "IZAA"
click at [221, 396] on link "PHI-PH00-A08964" at bounding box center [213, 392] width 108 height 18
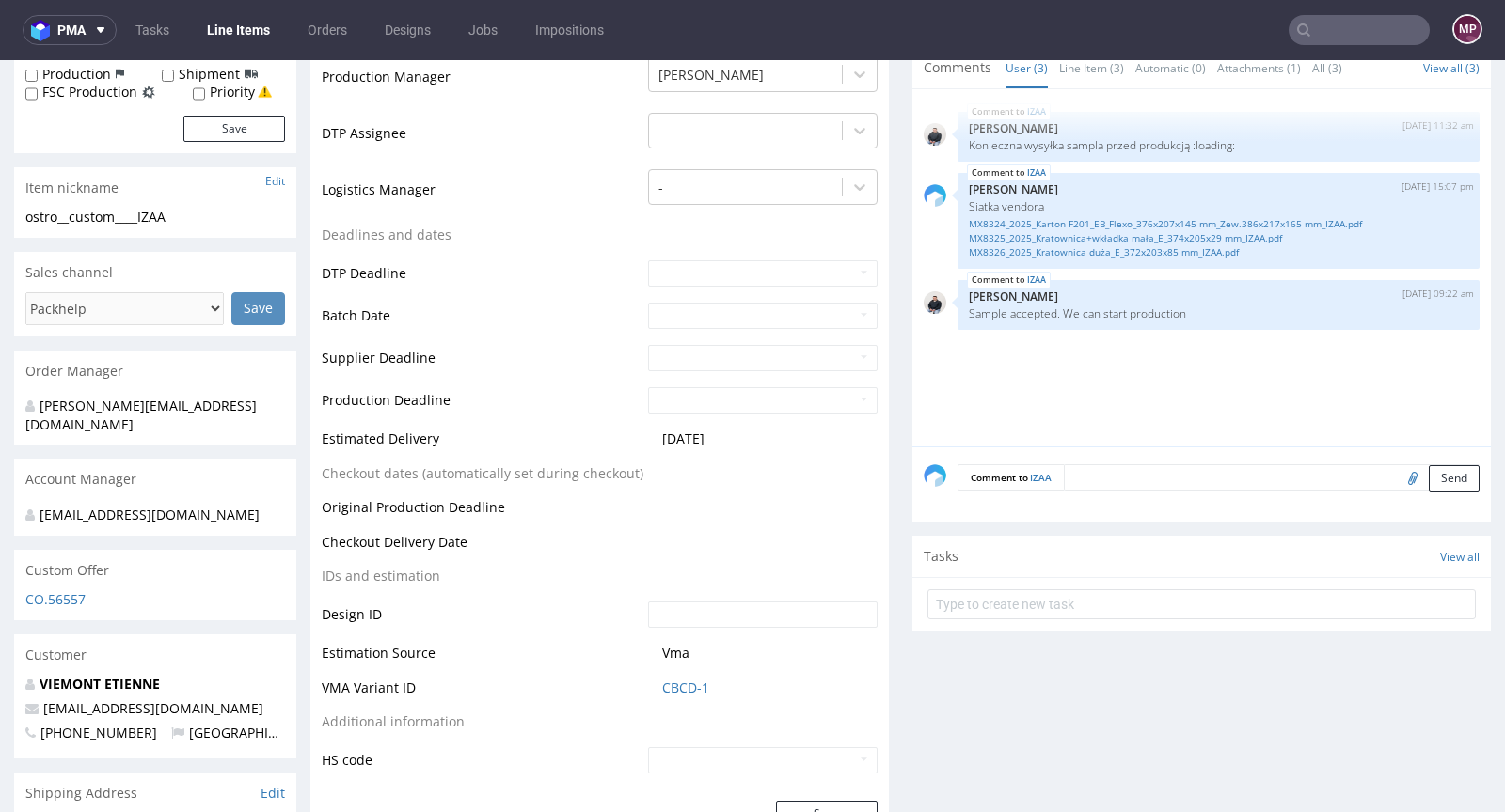
scroll to position [556, 0]
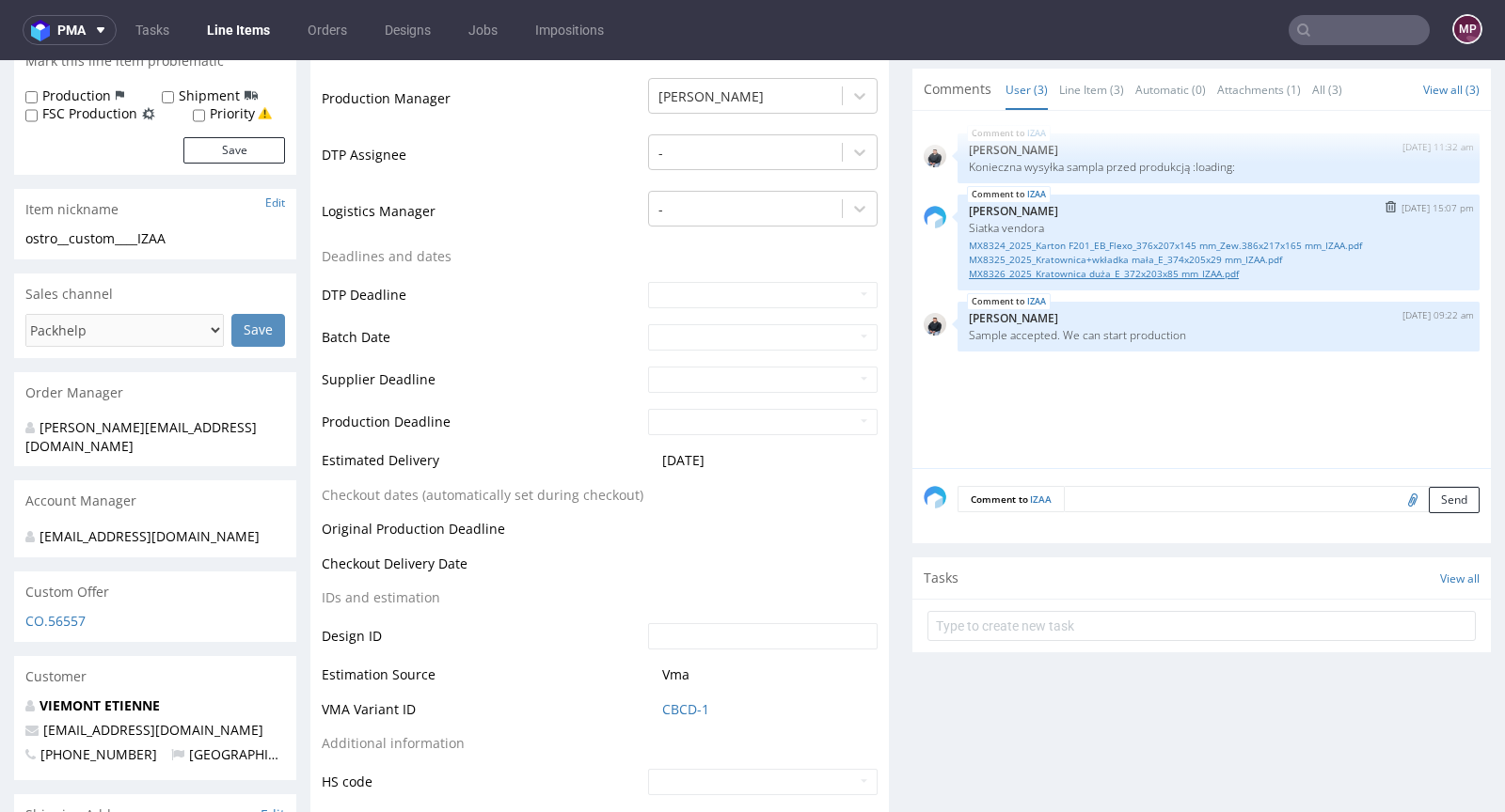
click at [1091, 274] on link "MX8326_2025_Kratownica duża_E_372x203x85 mm_IZAA.pdf" at bounding box center [1219, 274] width 499 height 14
click at [1086, 255] on link "MX8325_2025_Kratownica+wkładka mała_E_374x205x29 mm_IZAA.pdf" at bounding box center [1219, 259] width 499 height 14
click at [1072, 241] on link "MX8324_2025_Karton F201_EB_Flexo_376x207x145 mm_Zew.386x217x165 mm_IZAA.pdf" at bounding box center [1219, 246] width 499 height 14
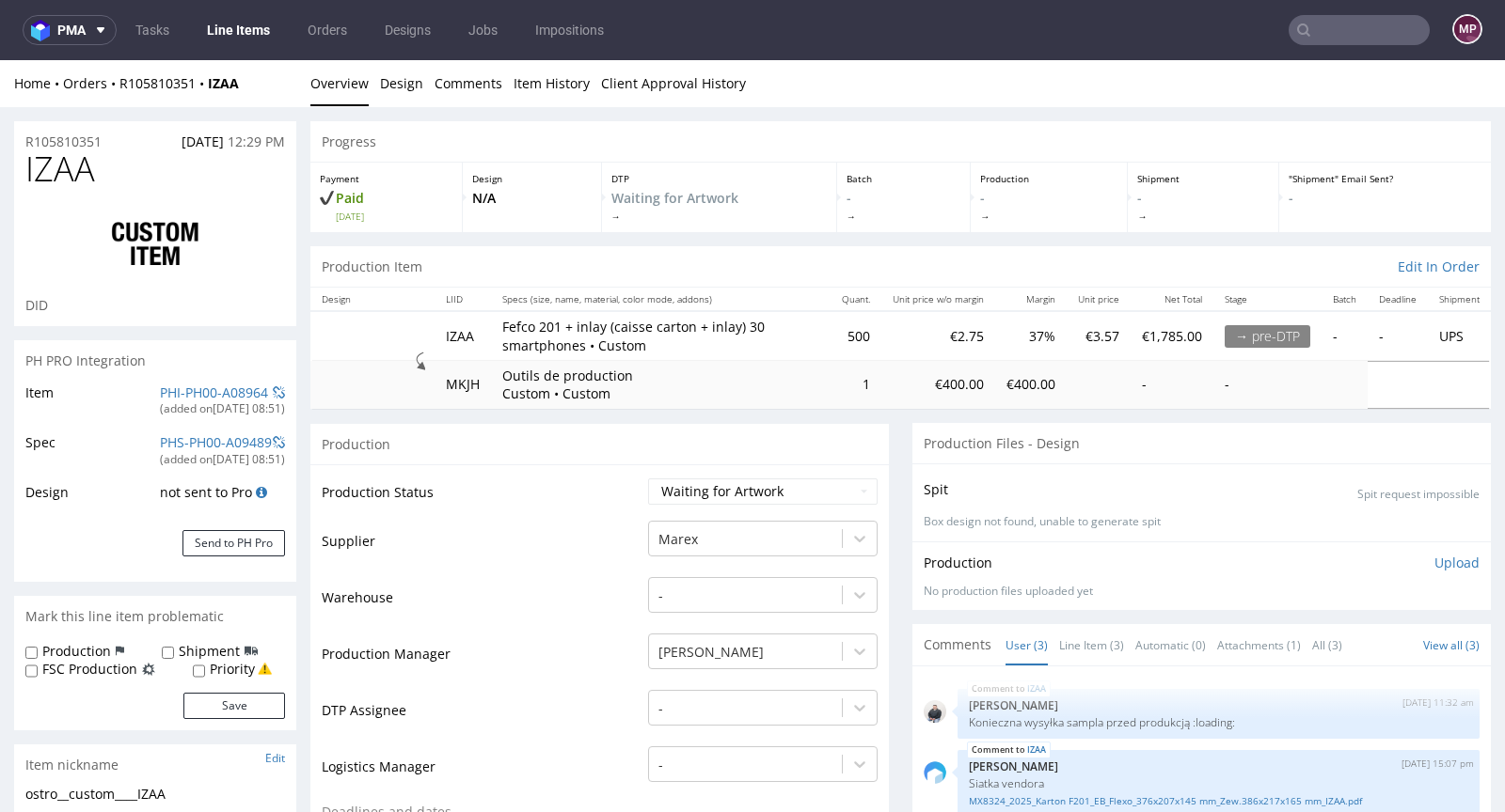
click at [830, 339] on td "500" at bounding box center [855, 335] width 51 height 49
drag, startPoint x: 819, startPoint y: 339, endPoint x: 799, endPoint y: 337, distance: 20.1
click at [830, 337] on td "500" at bounding box center [855, 335] width 51 height 49
copy td "500"
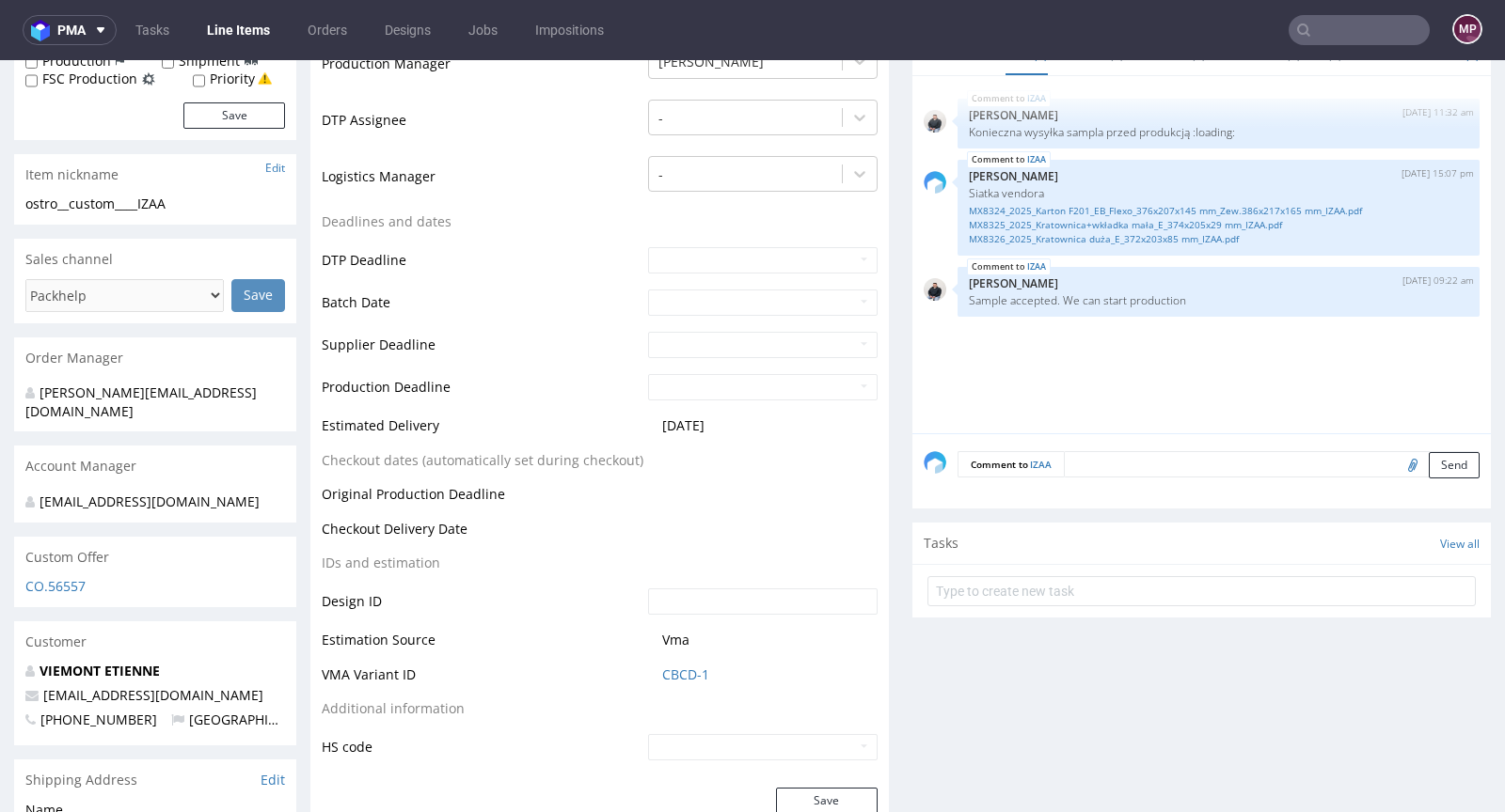
scroll to position [975, 0]
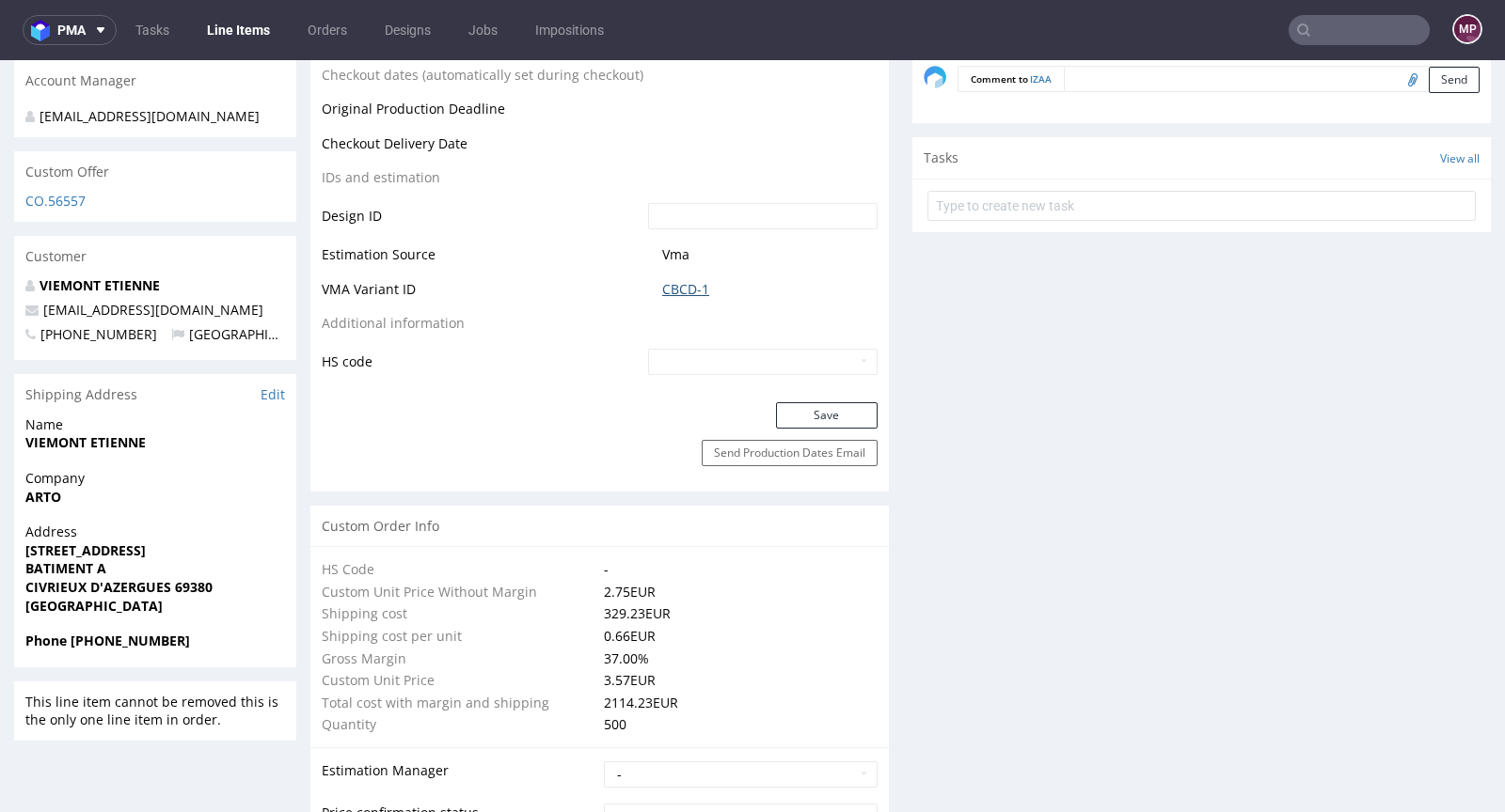
click at [686, 290] on link "CBCD-1" at bounding box center [685, 289] width 47 height 19
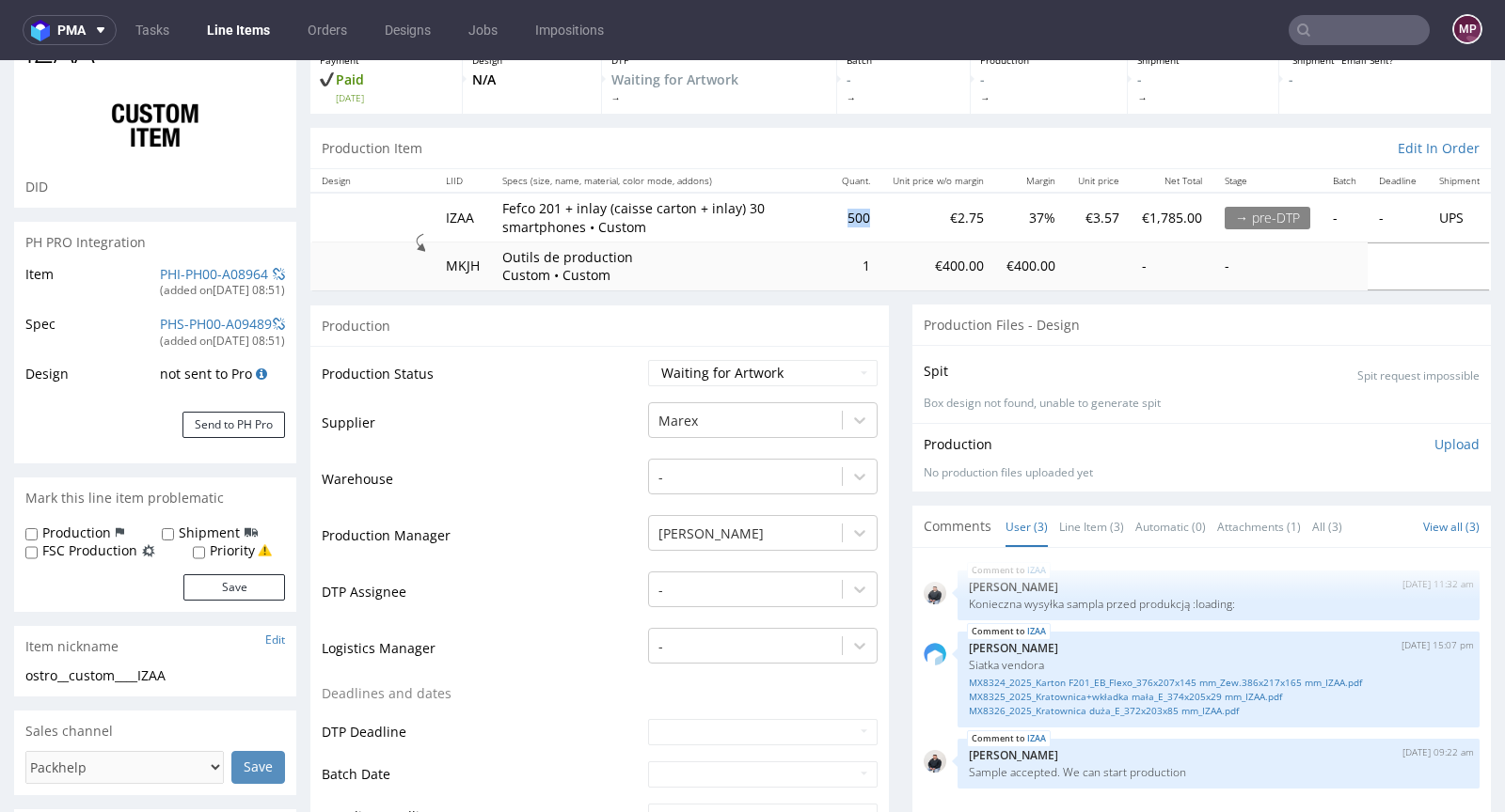
scroll to position [0, 0]
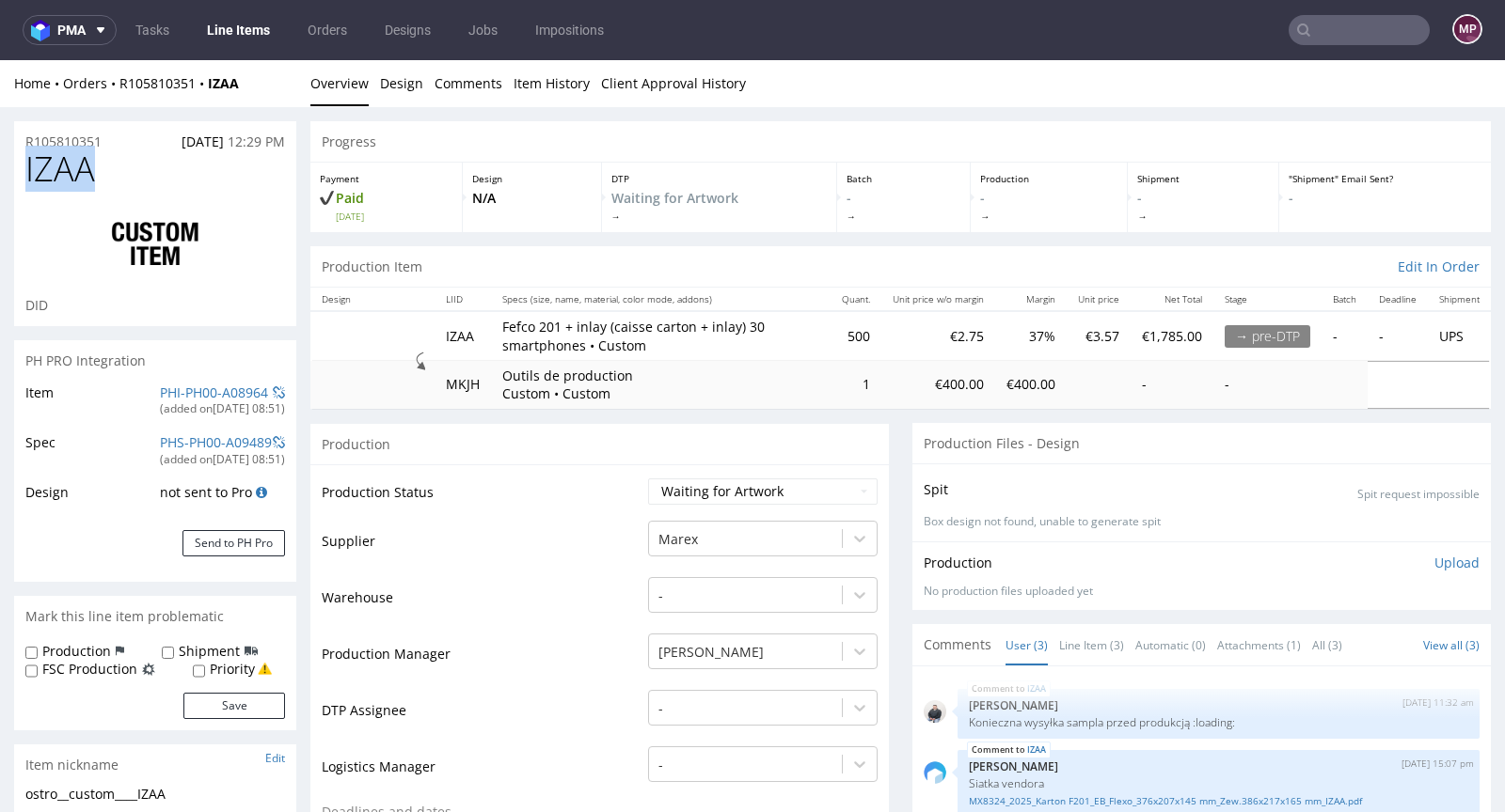
drag, startPoint x: 133, startPoint y: 181, endPoint x: 28, endPoint y: 175, distance: 105.2
click at [28, 175] on h1 "IZAA" at bounding box center [156, 169] width 260 height 38
copy span "IZAA"
click at [217, 397] on link "PHI-PH00-A08964" at bounding box center [213, 392] width 108 height 18
click at [112, 144] on div "R105810351 24.08.2025 12:29 PM" at bounding box center [155, 136] width 282 height 30
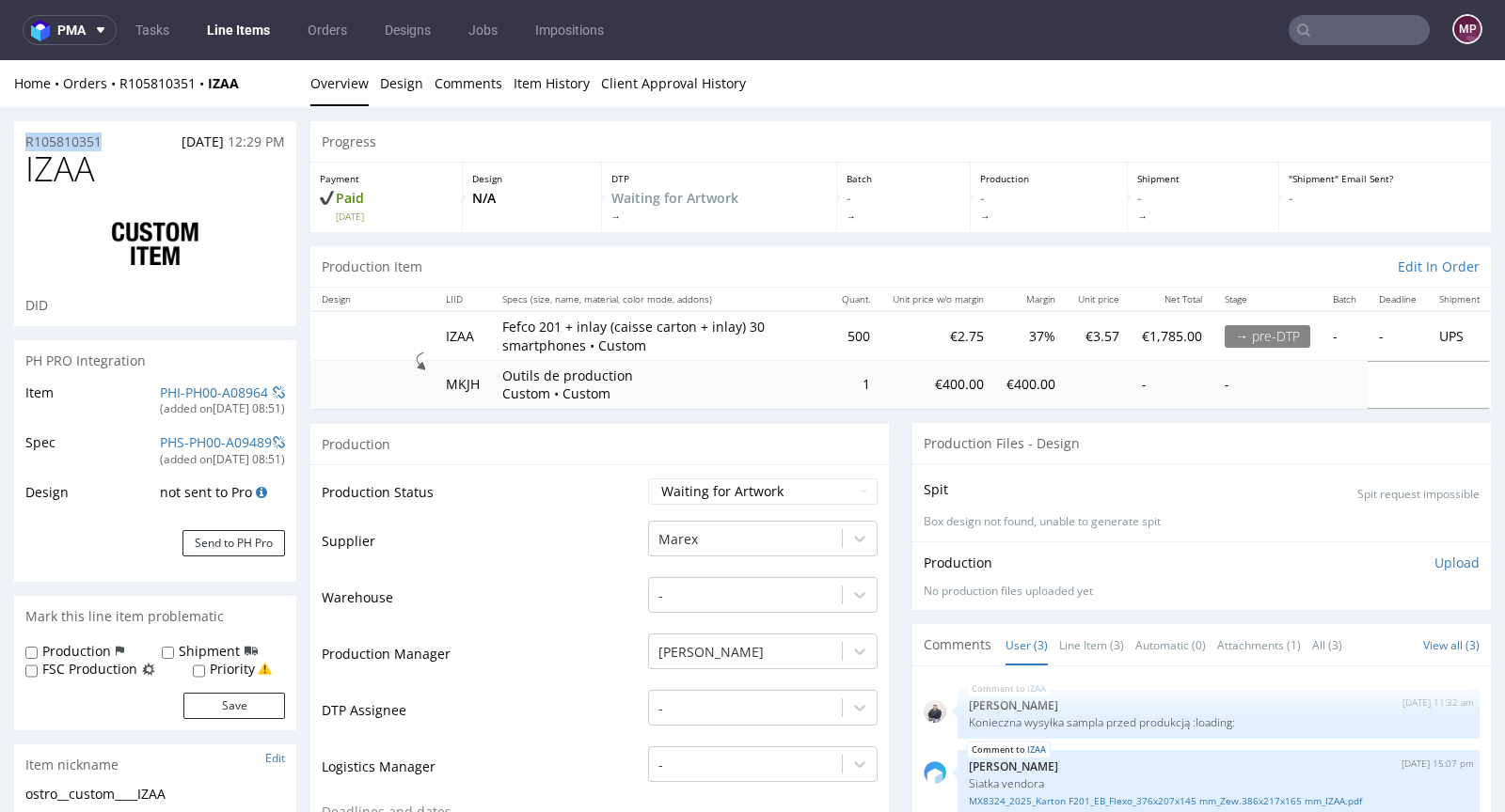
drag, startPoint x: 112, startPoint y: 141, endPoint x: 24, endPoint y: 141, distance: 88.0
click at [24, 141] on div "R105810351 24.08.2025 12:29 PM" at bounding box center [155, 136] width 282 height 30
copy p "R105810351"
drag, startPoint x: 110, startPoint y: 170, endPoint x: 17, endPoint y: 158, distance: 93.8
click at [17, 158] on div "IZAA DID" at bounding box center [155, 239] width 282 height 176
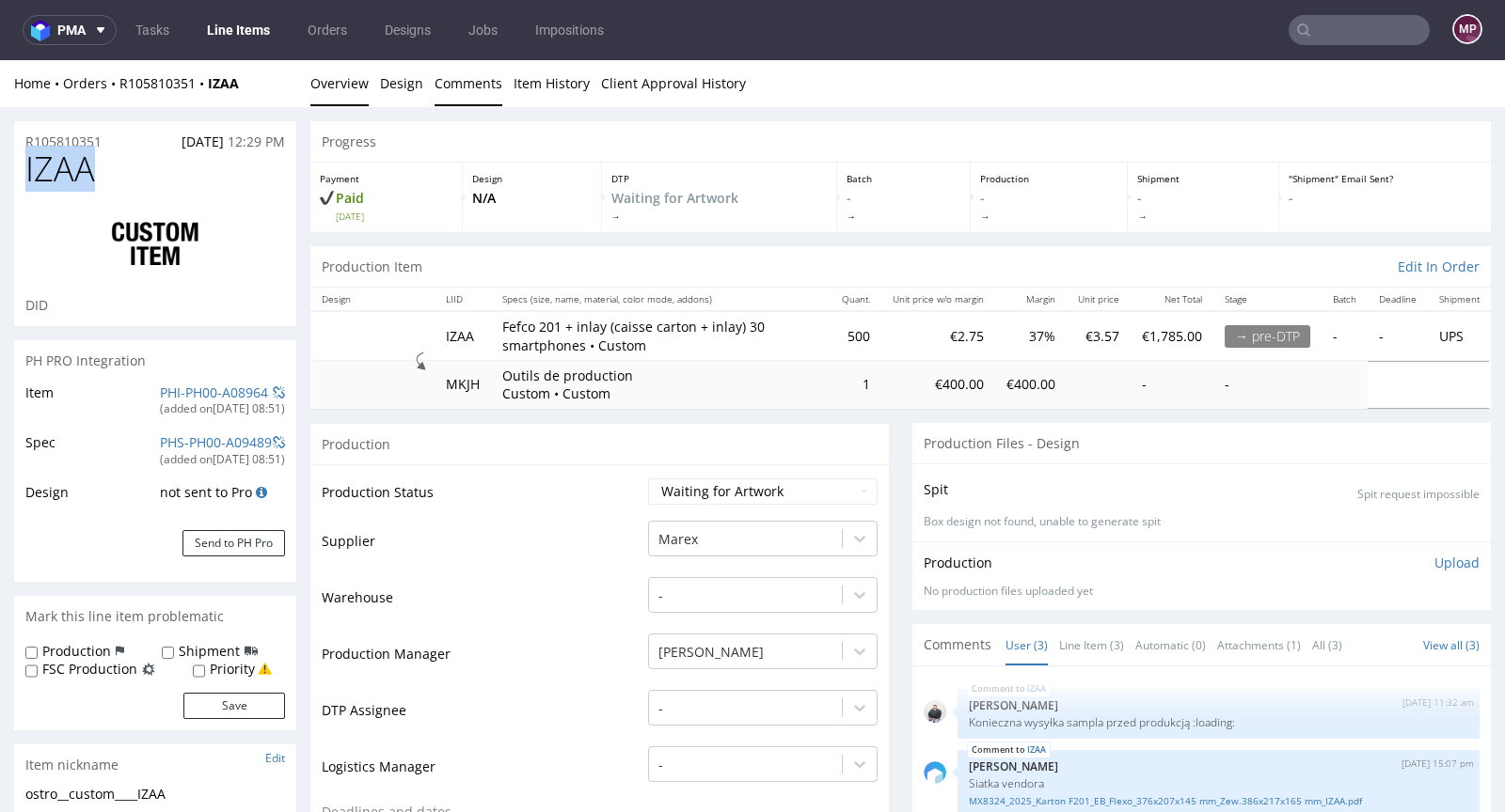
copy span "IZAA"
click at [740, 488] on select "Waiting for Artwork Waiting for Diecut Waiting for Mockup Waiting for DTP Waiti…" at bounding box center [763, 491] width 230 height 27
select select "production_in_process"
click at [648, 478] on select "Waiting for Artwork Waiting for Diecut Waiting for Mockup Waiting for DTP Waiti…" at bounding box center [763, 491] width 230 height 27
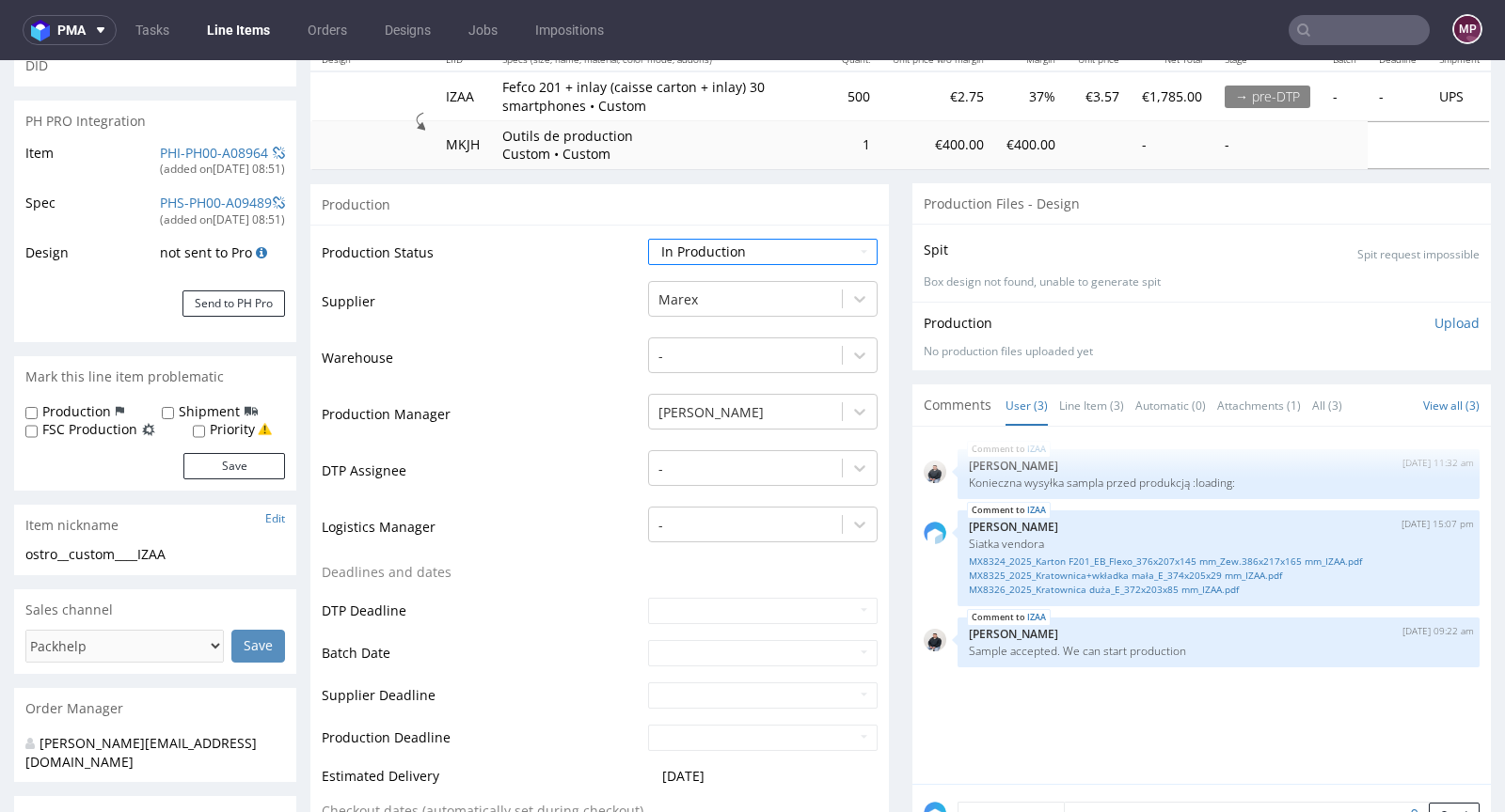
scroll to position [327, 0]
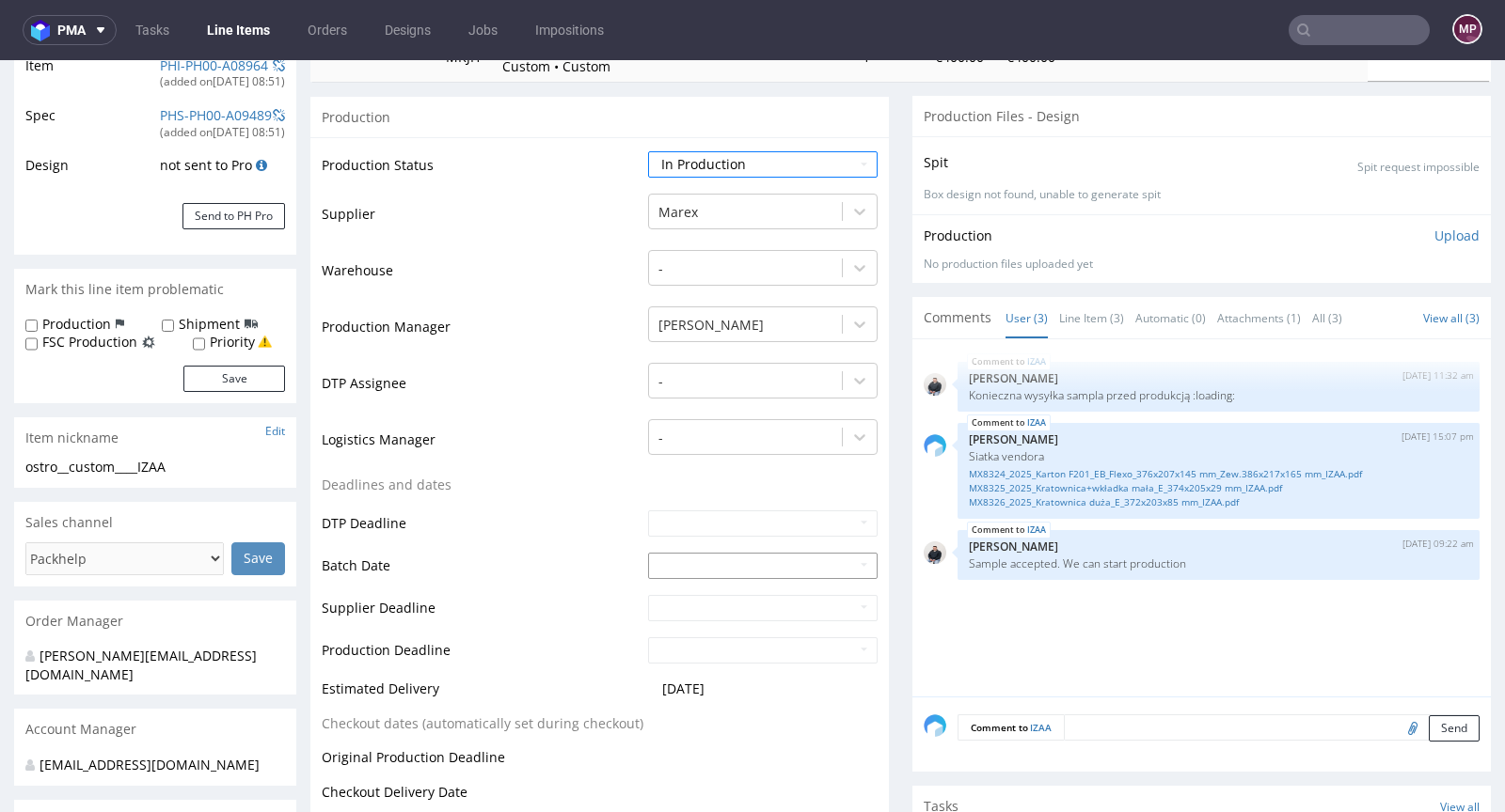
click at [675, 555] on input "text" at bounding box center [763, 565] width 230 height 27
click at [723, 398] on td "2" at bounding box center [717, 395] width 28 height 28
type input "2025-09-02"
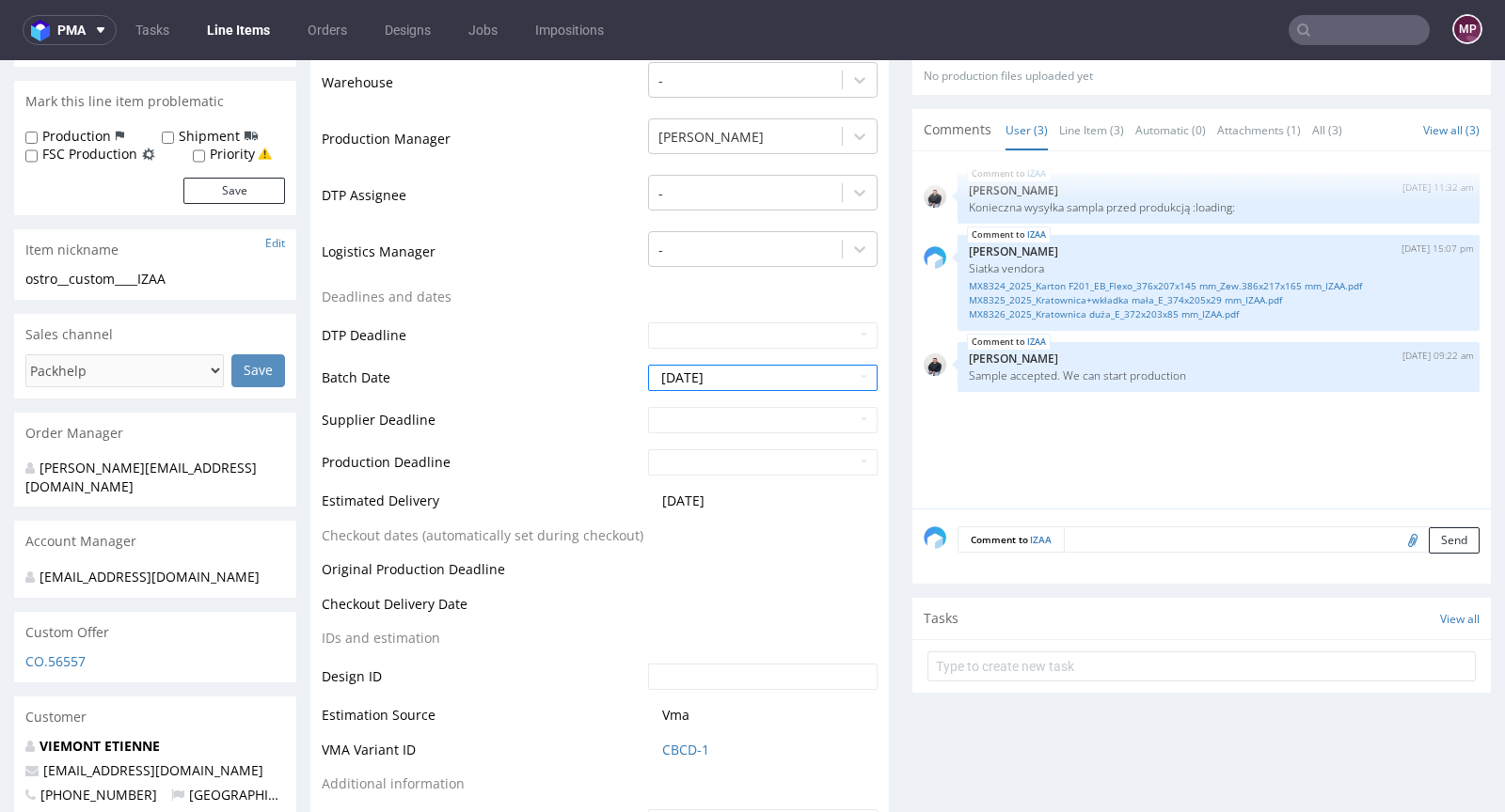
scroll to position [691, 0]
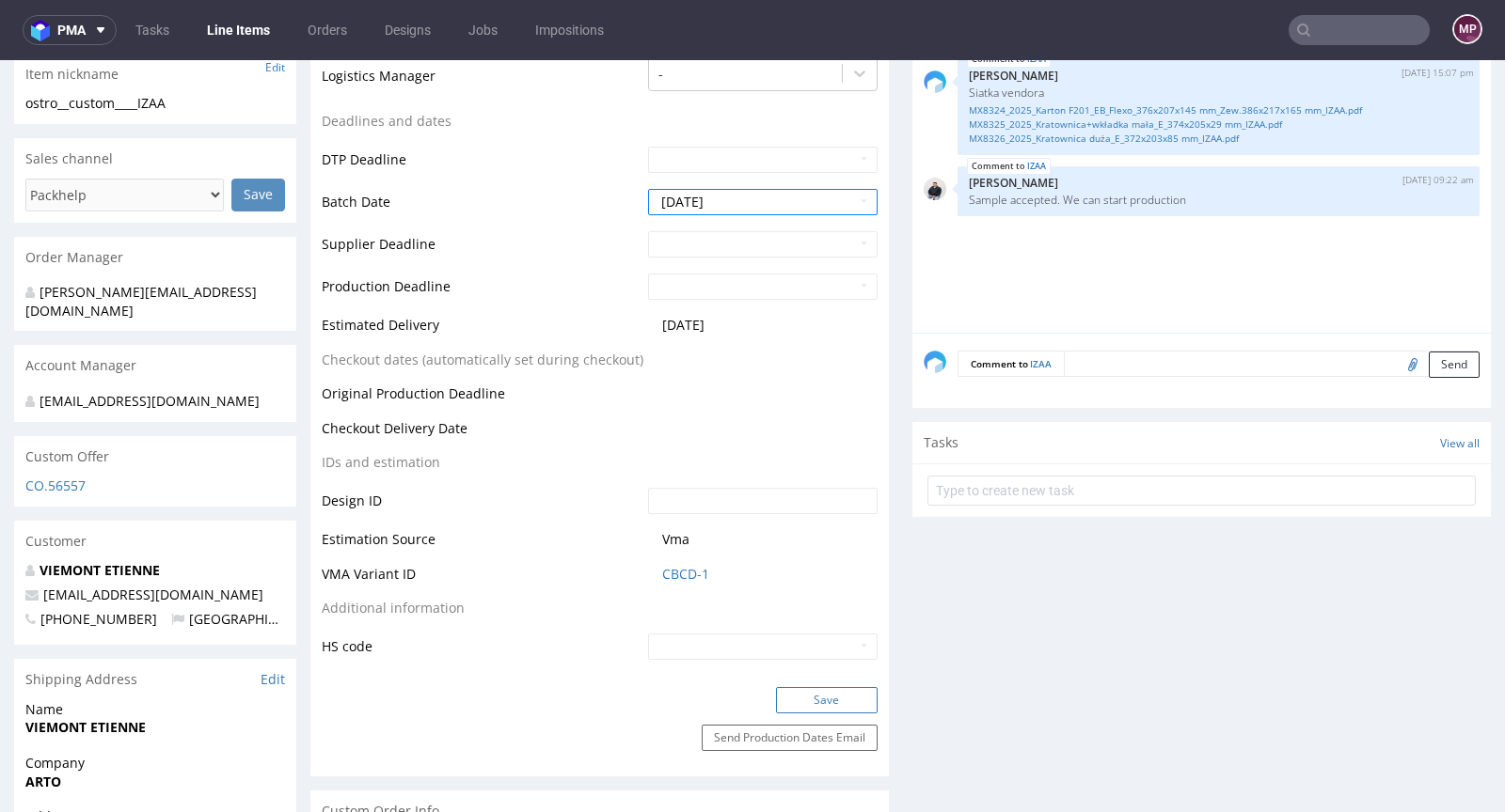
click at [802, 690] on button "Save" at bounding box center [826, 700] width 102 height 27
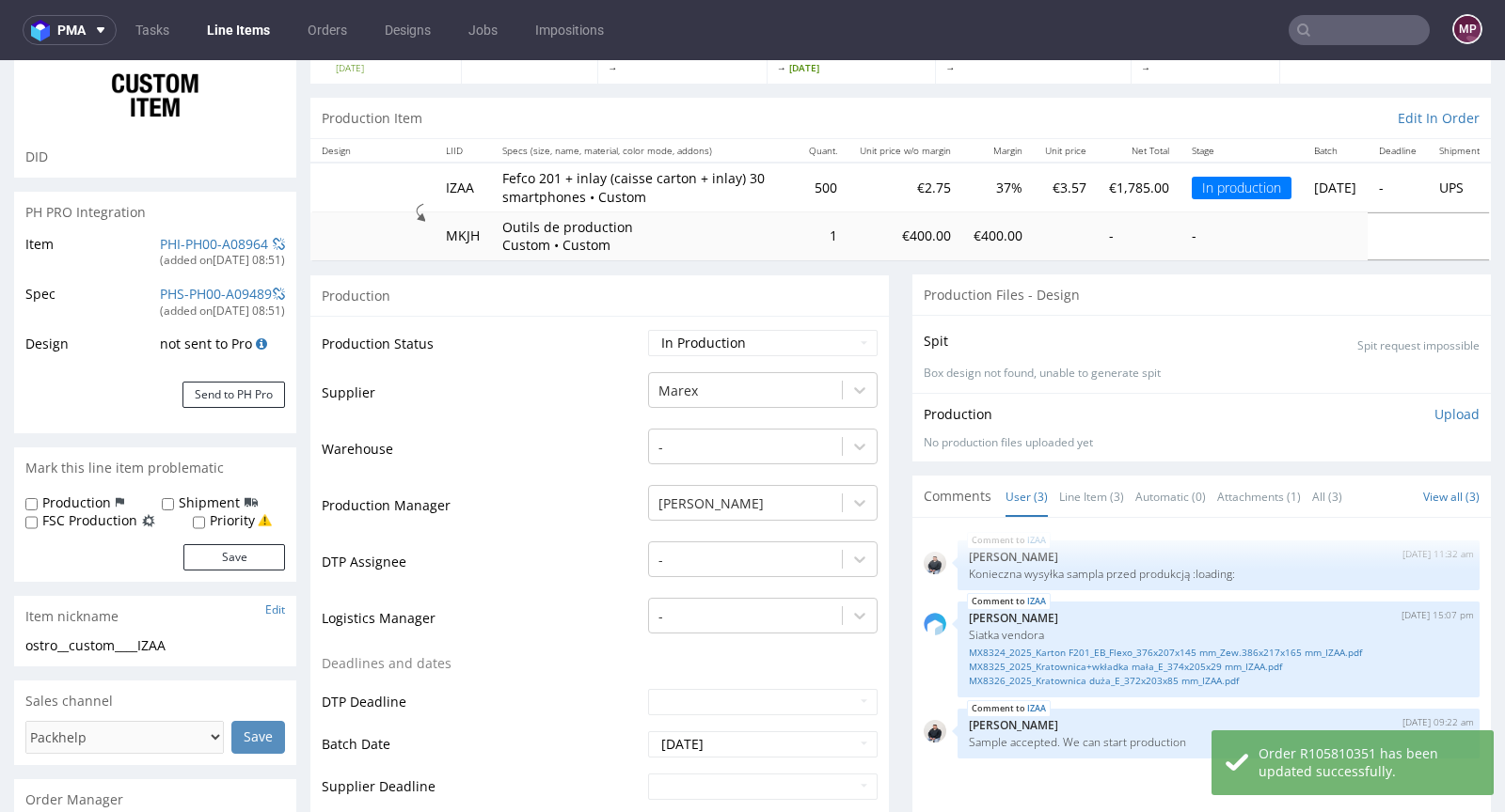
scroll to position [0, 0]
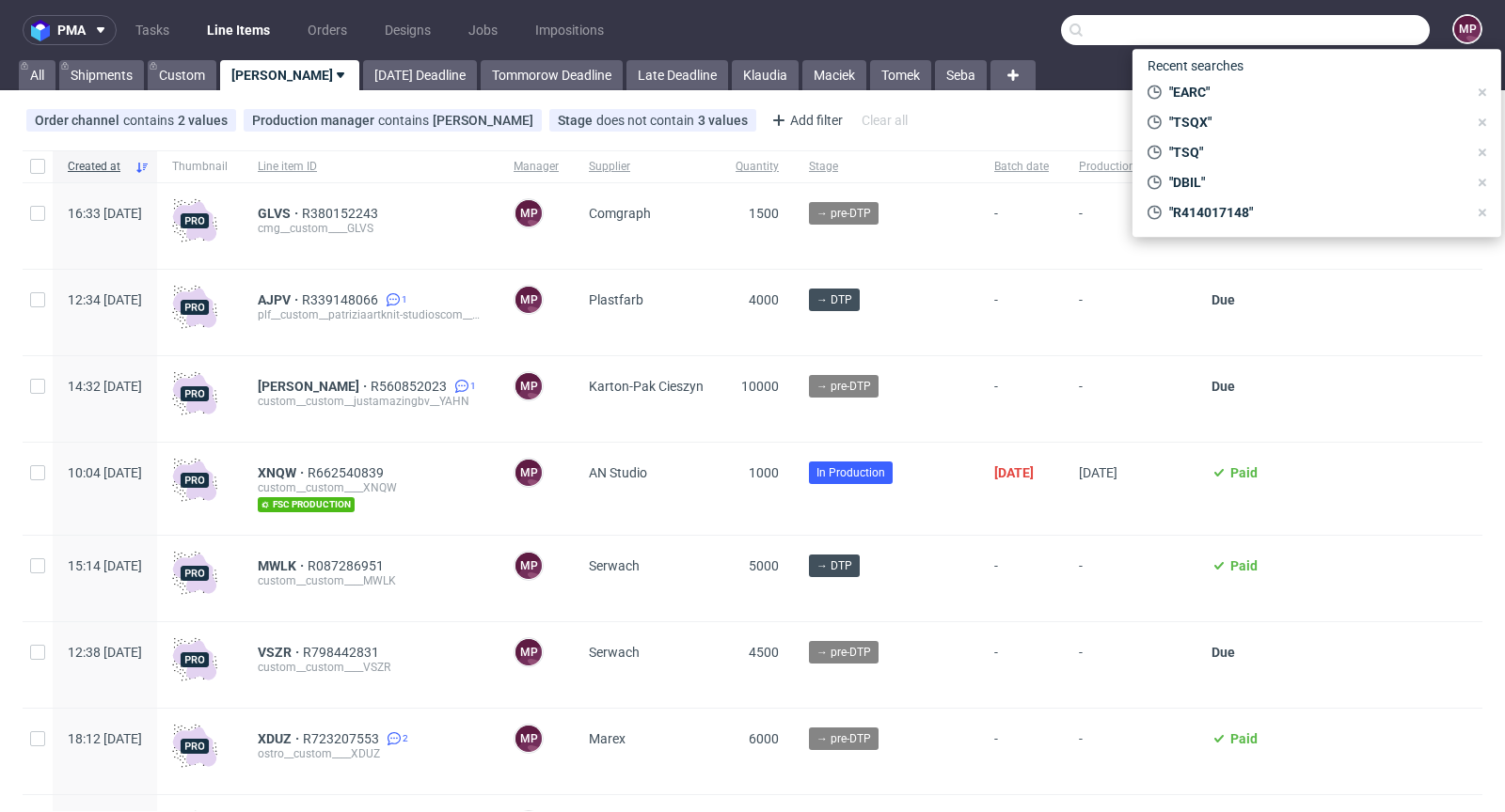
click at [1335, 31] on input "text" at bounding box center [1245, 30] width 369 height 30
paste input "BMHG"
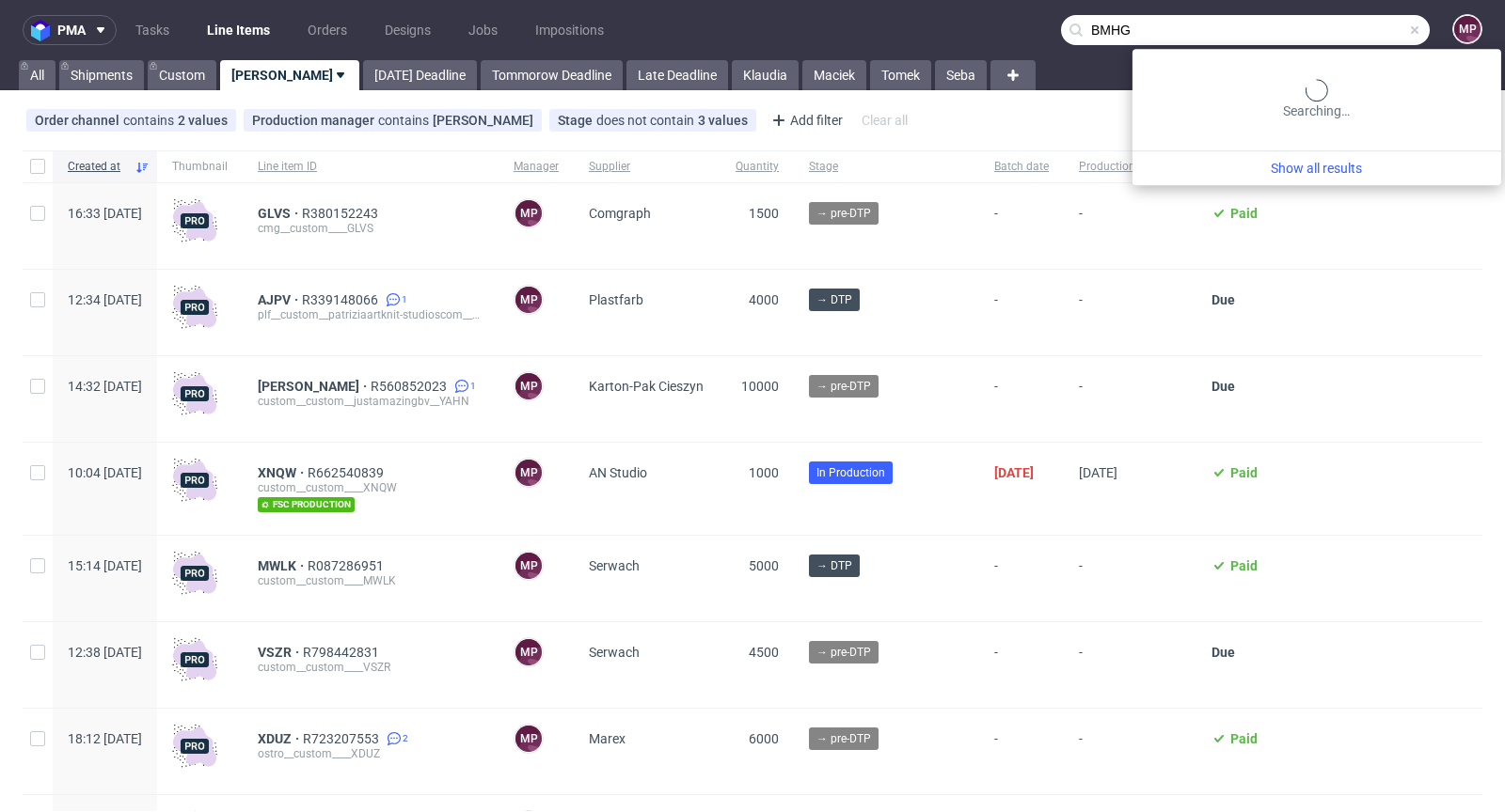
type input "BMHG"
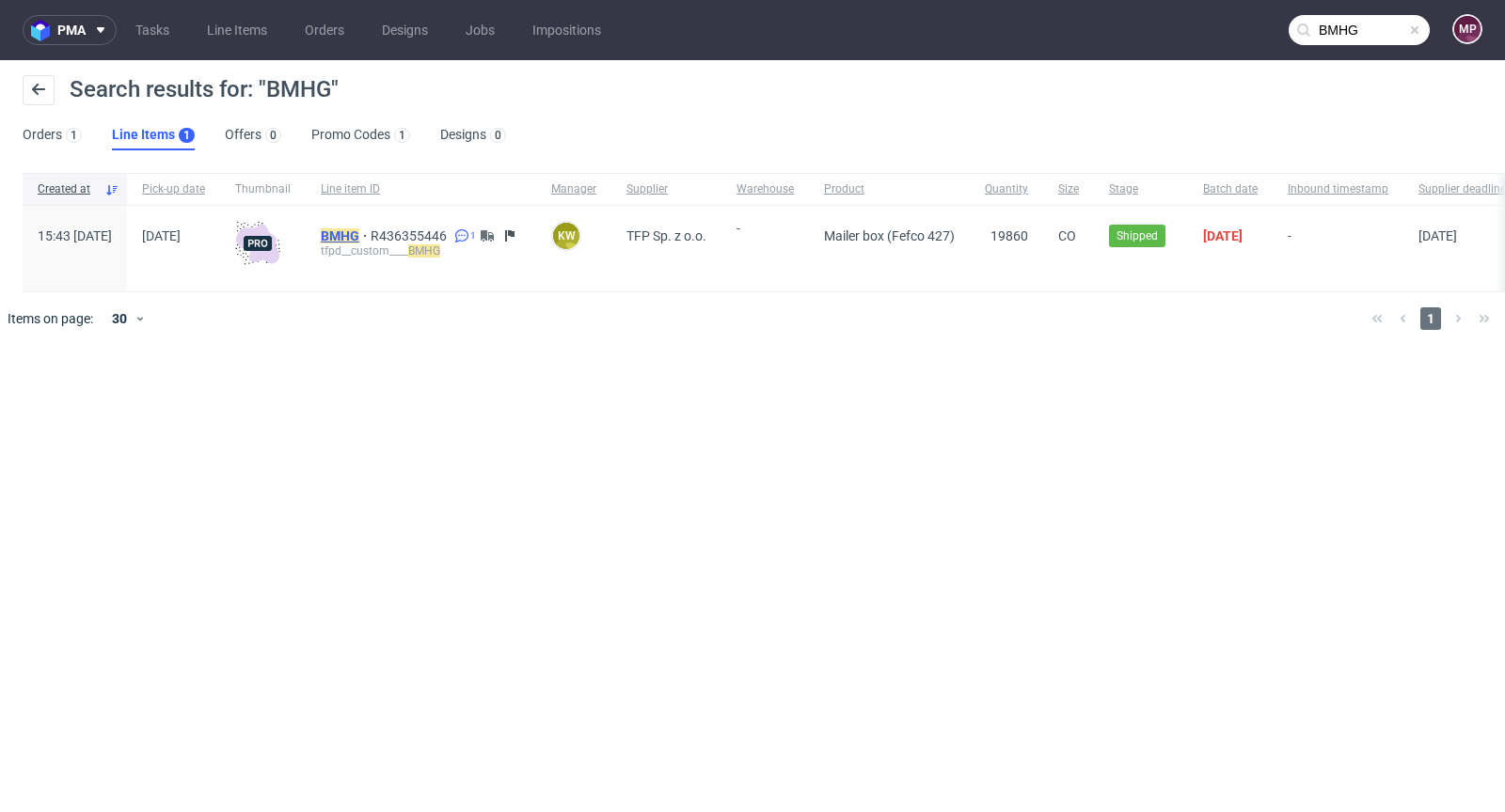
click at [360, 236] on mark "BMHG" at bounding box center [340, 236] width 39 height 15
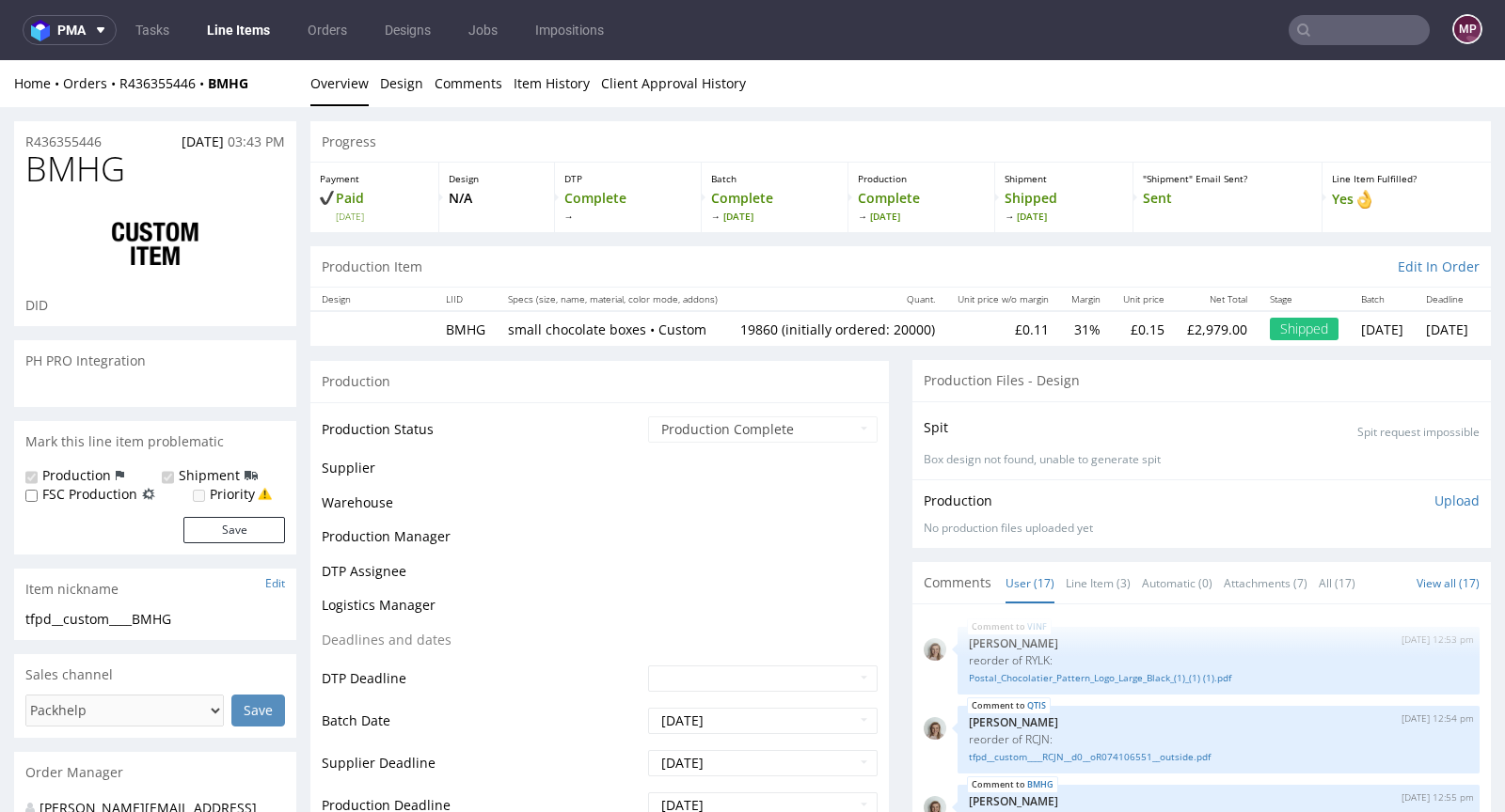
scroll to position [928, 0]
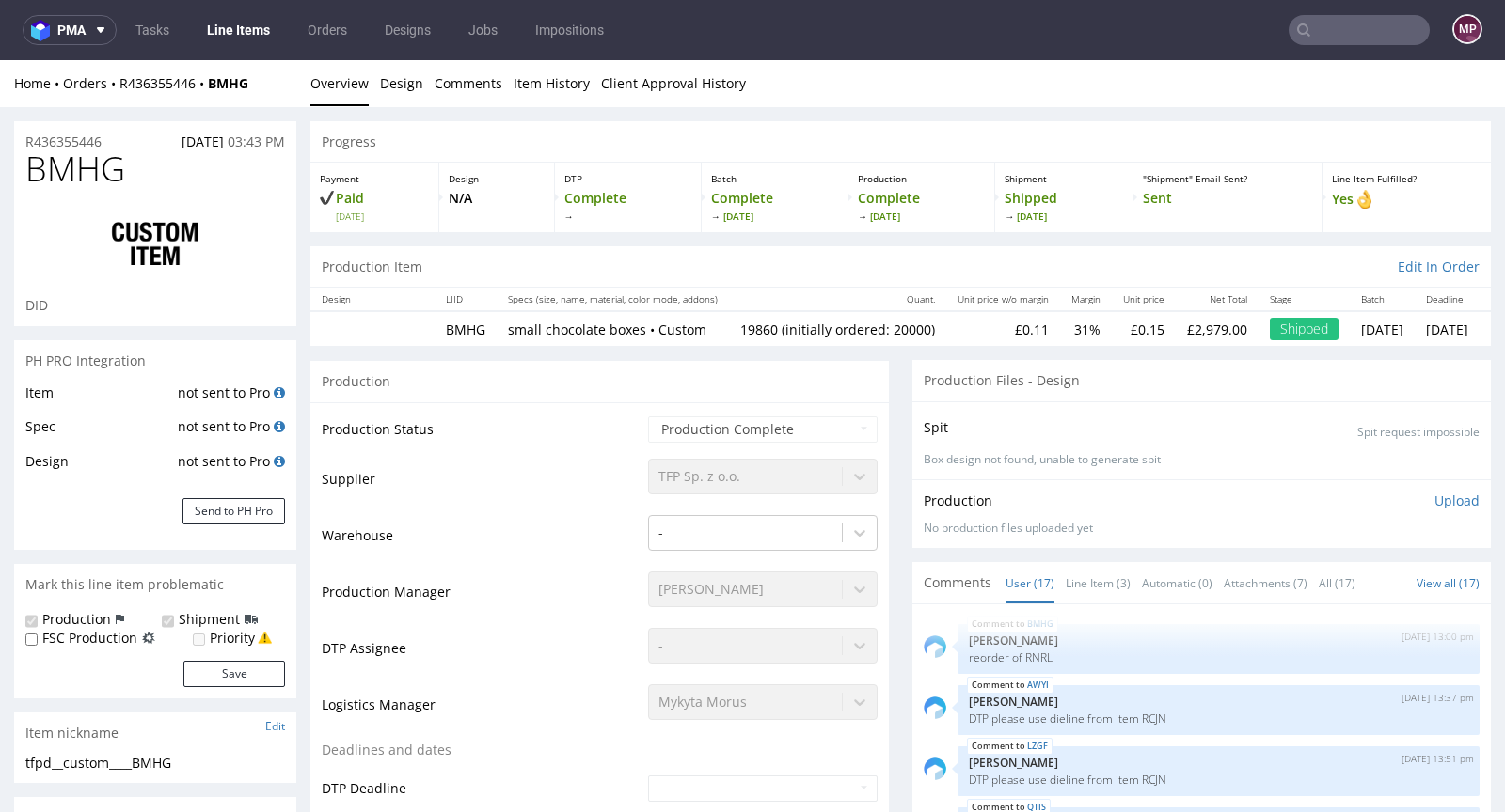
select select "in_progress"
click at [1103, 573] on link "Line Item (3)" at bounding box center [1098, 583] width 64 height 41
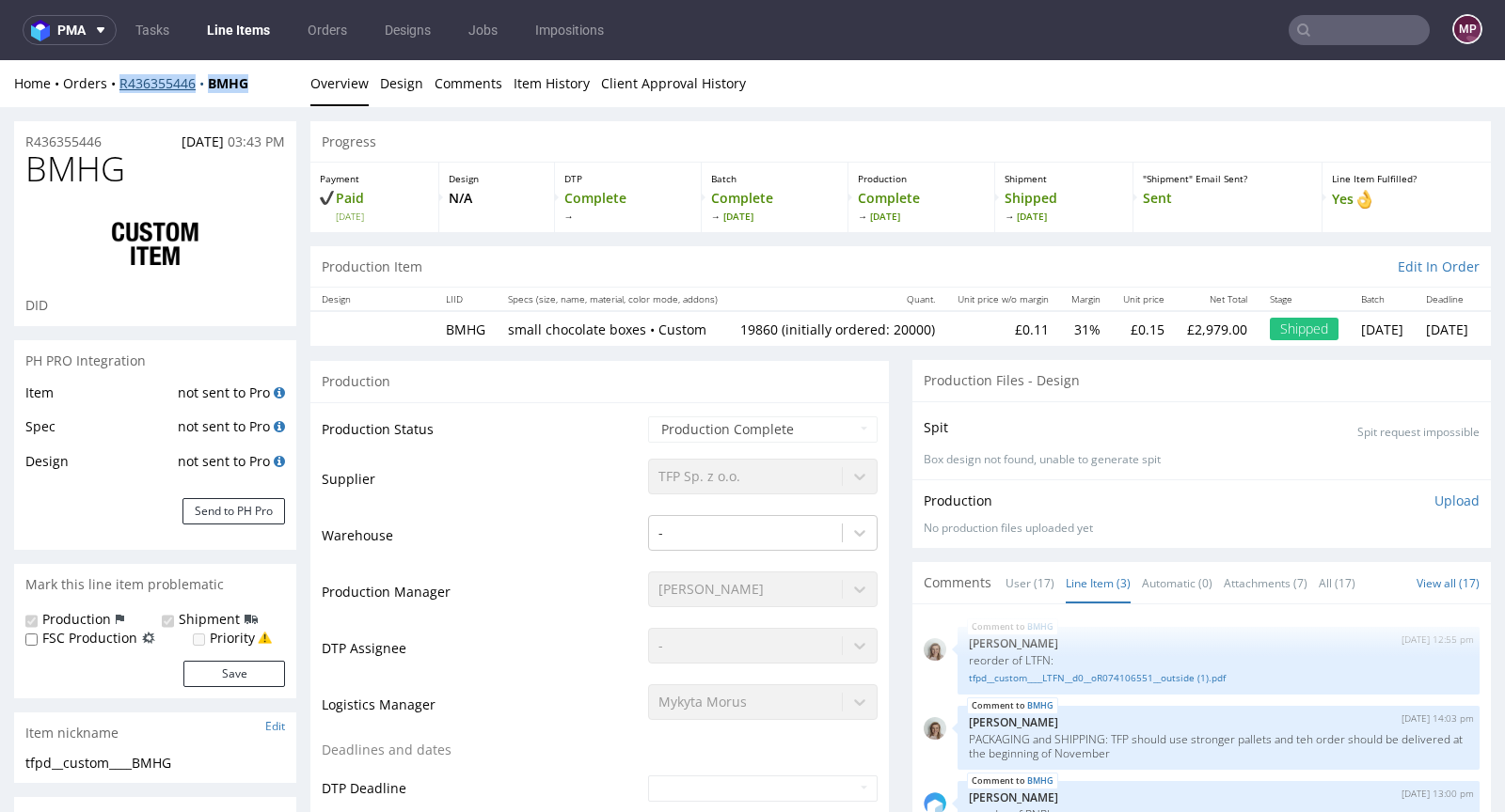
drag, startPoint x: 273, startPoint y: 88, endPoint x: 121, endPoint y: 83, distance: 152.1
click at [121, 83] on div "Home Orders R436355446 BMHG" at bounding box center [155, 83] width 282 height 19
copy div "R436355446 BMHG"
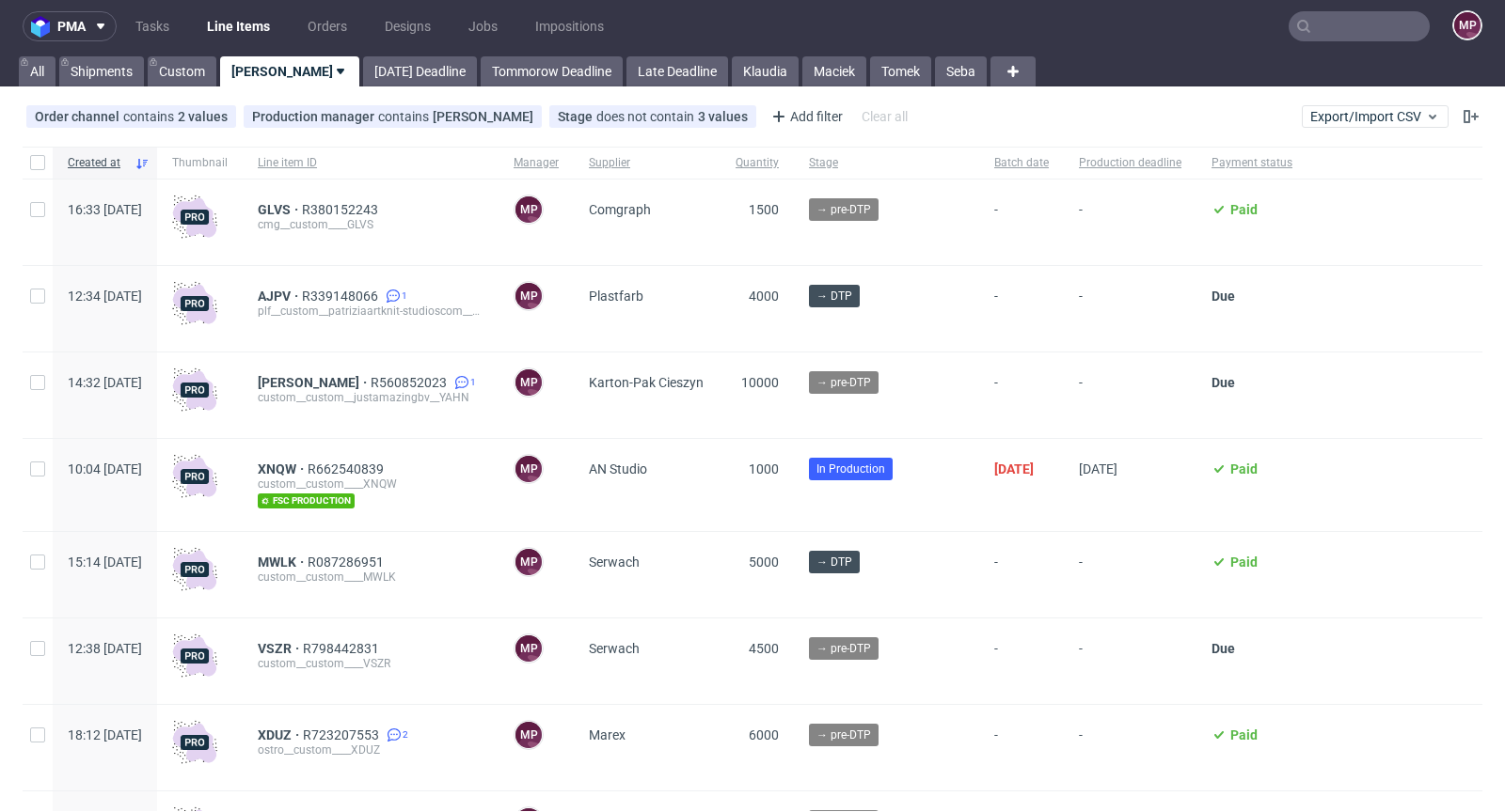
scroll to position [200, 0]
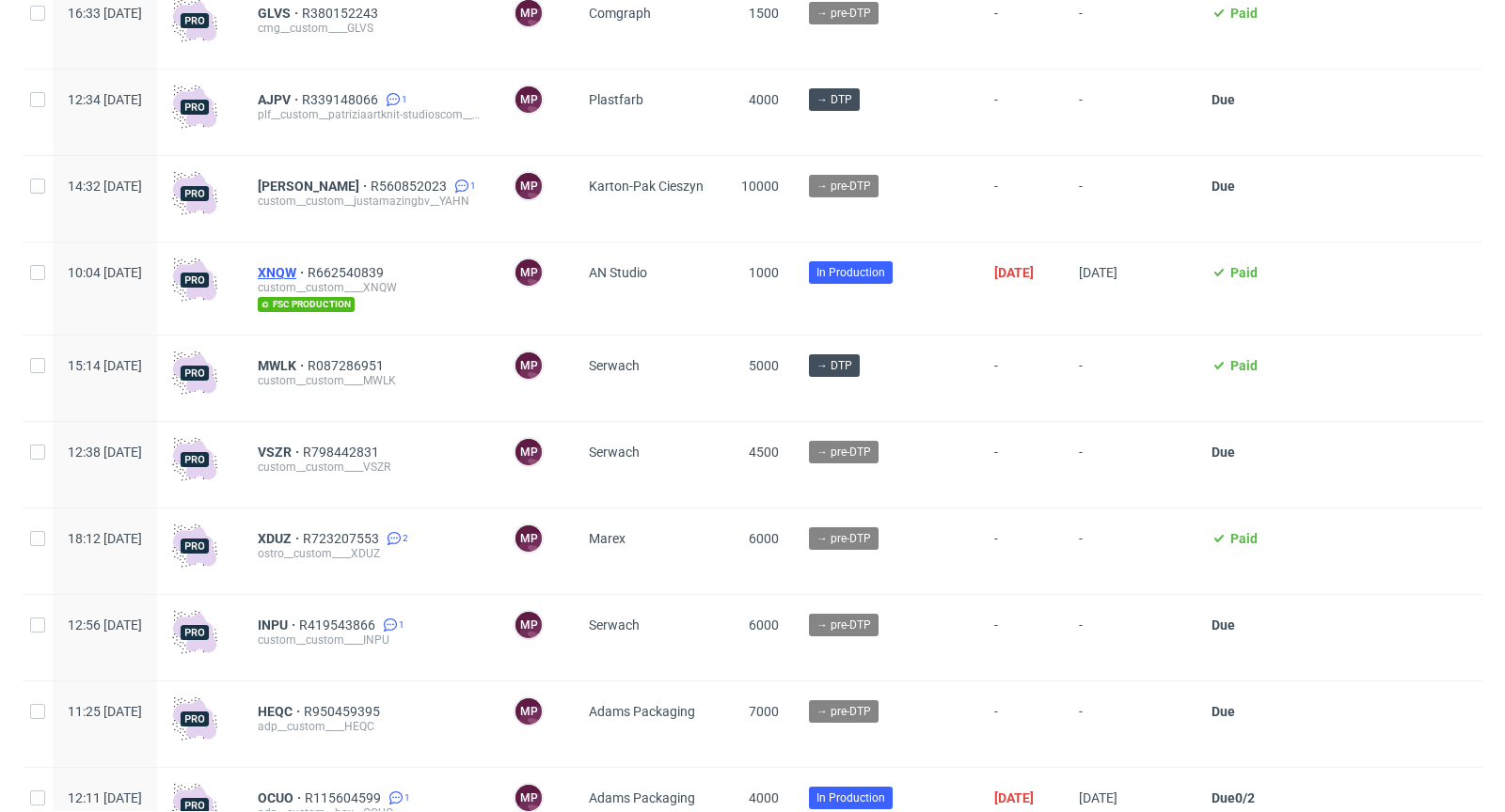
click at [307, 271] on span "XNQW" at bounding box center [282, 272] width 50 height 15
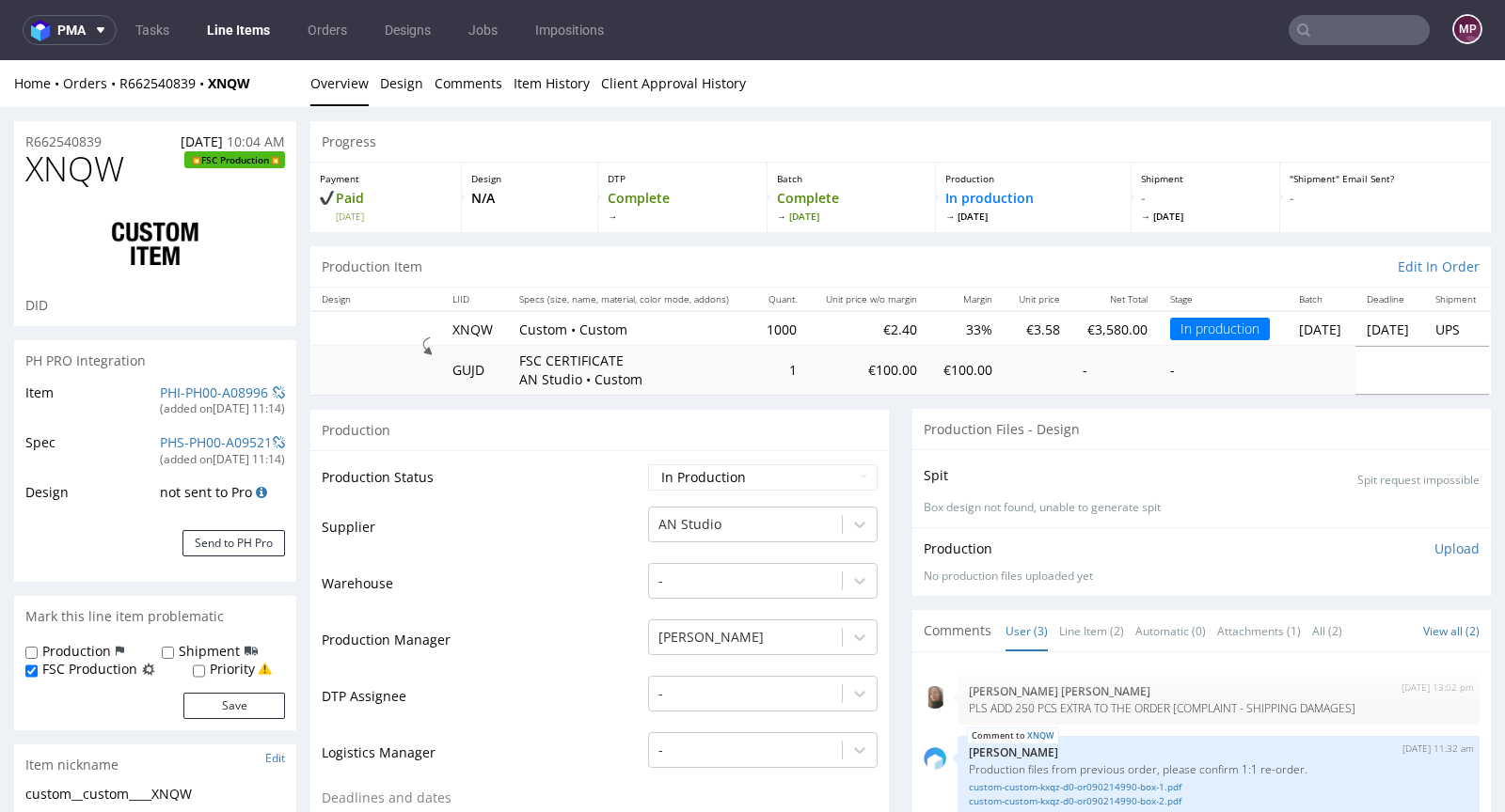
scroll to position [373, 0]
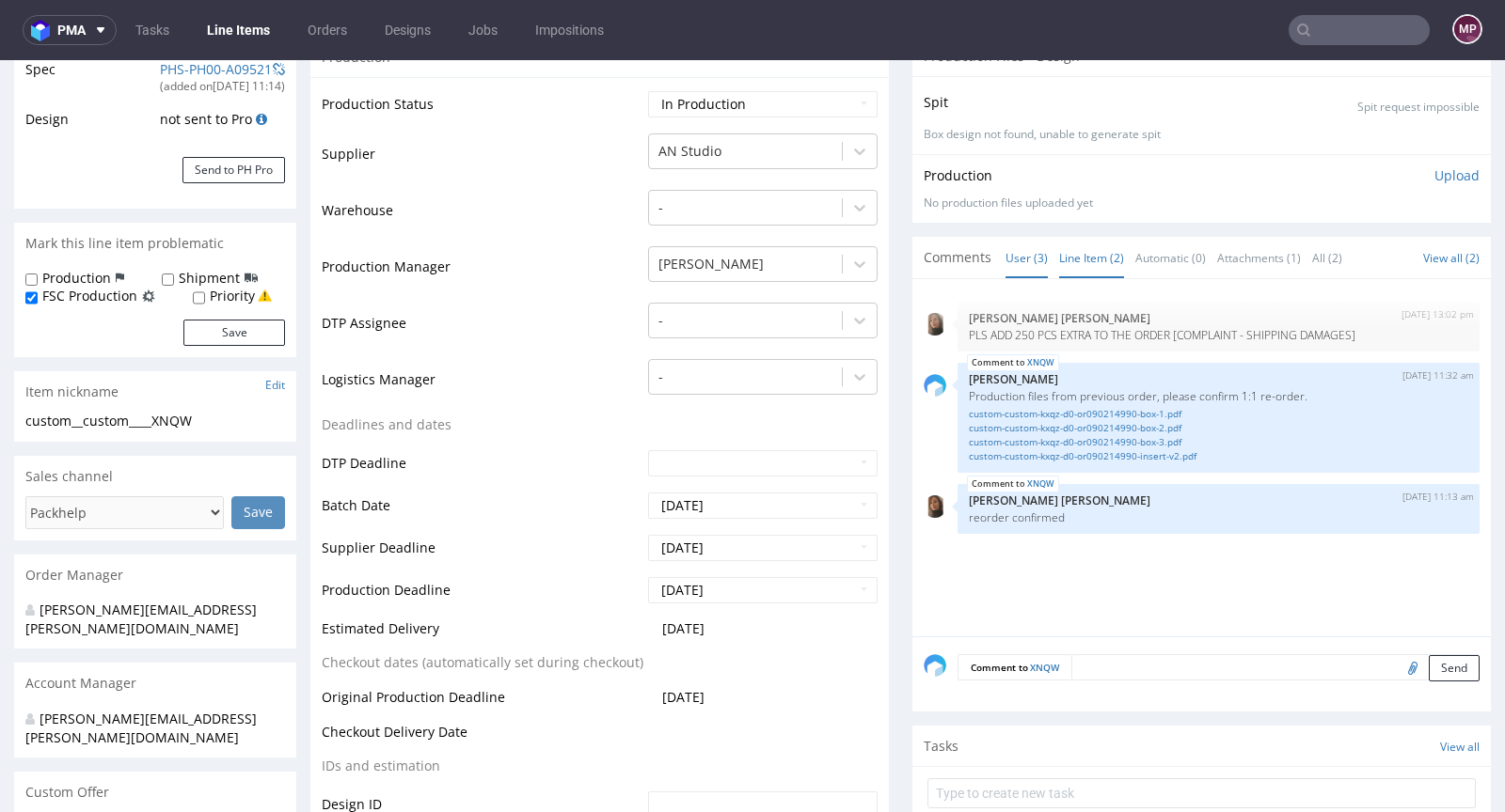
click at [1059, 258] on link "Line Item (2)" at bounding box center [1091, 257] width 64 height 41
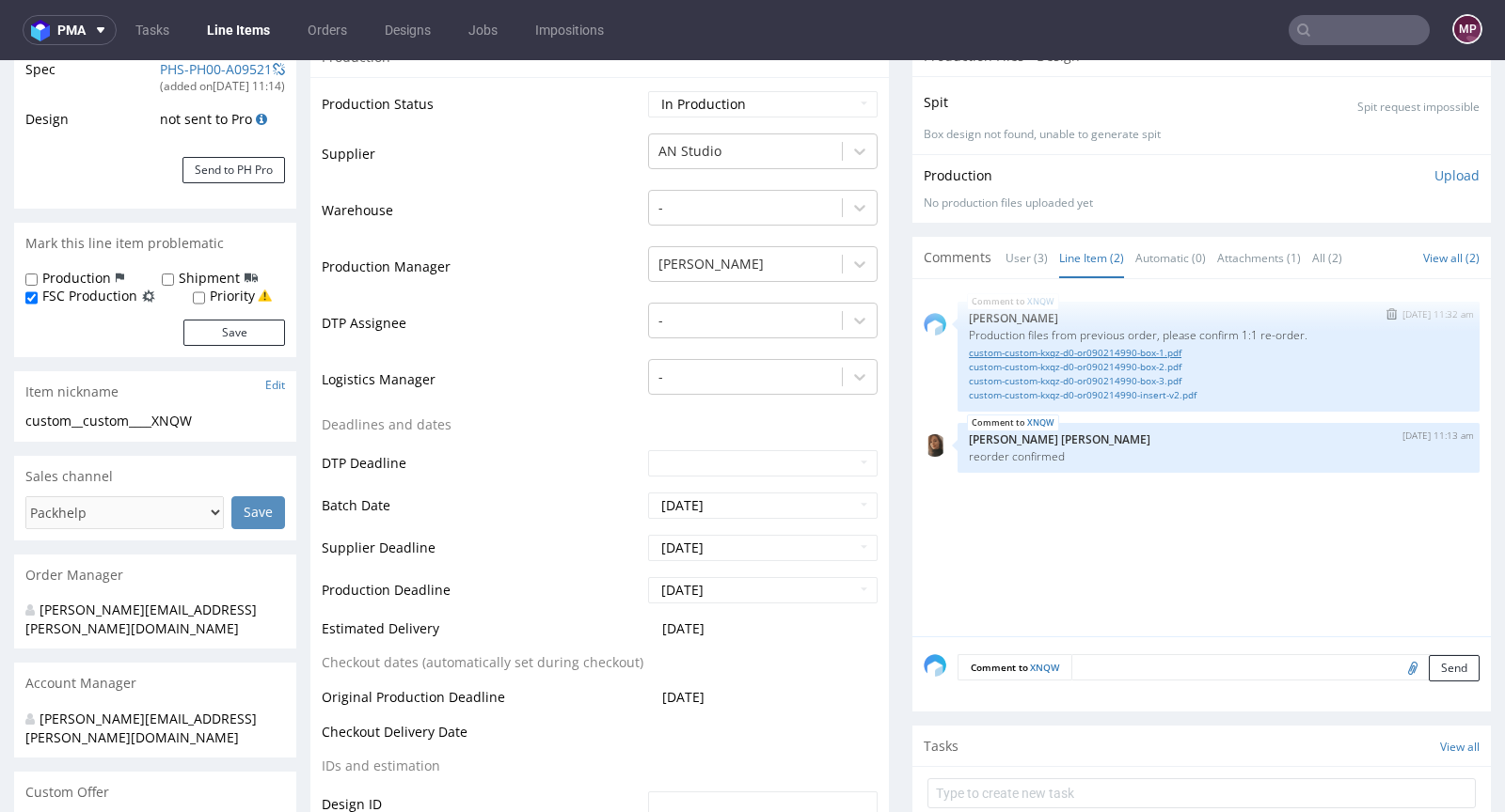
click at [1127, 354] on link "custom-custom-kxqz-d0-or090214990-box-1.pdf" at bounding box center [1219, 353] width 499 height 14
click at [1114, 361] on link "custom-custom-kxqz-d0-or090214990-box-2.pdf" at bounding box center [1219, 367] width 499 height 14
click at [1103, 374] on link "custom-custom-kxqz-d0-or090214990-box-3.pdf" at bounding box center [1219, 381] width 499 height 14
click at [1109, 351] on link "custom-custom-kxqz-d0-or090214990-box-1.pdf" at bounding box center [1219, 353] width 499 height 14
click at [1135, 360] on link "custom-custom-kxqz-d0-or090214990-box-2.pdf" at bounding box center [1219, 367] width 499 height 14
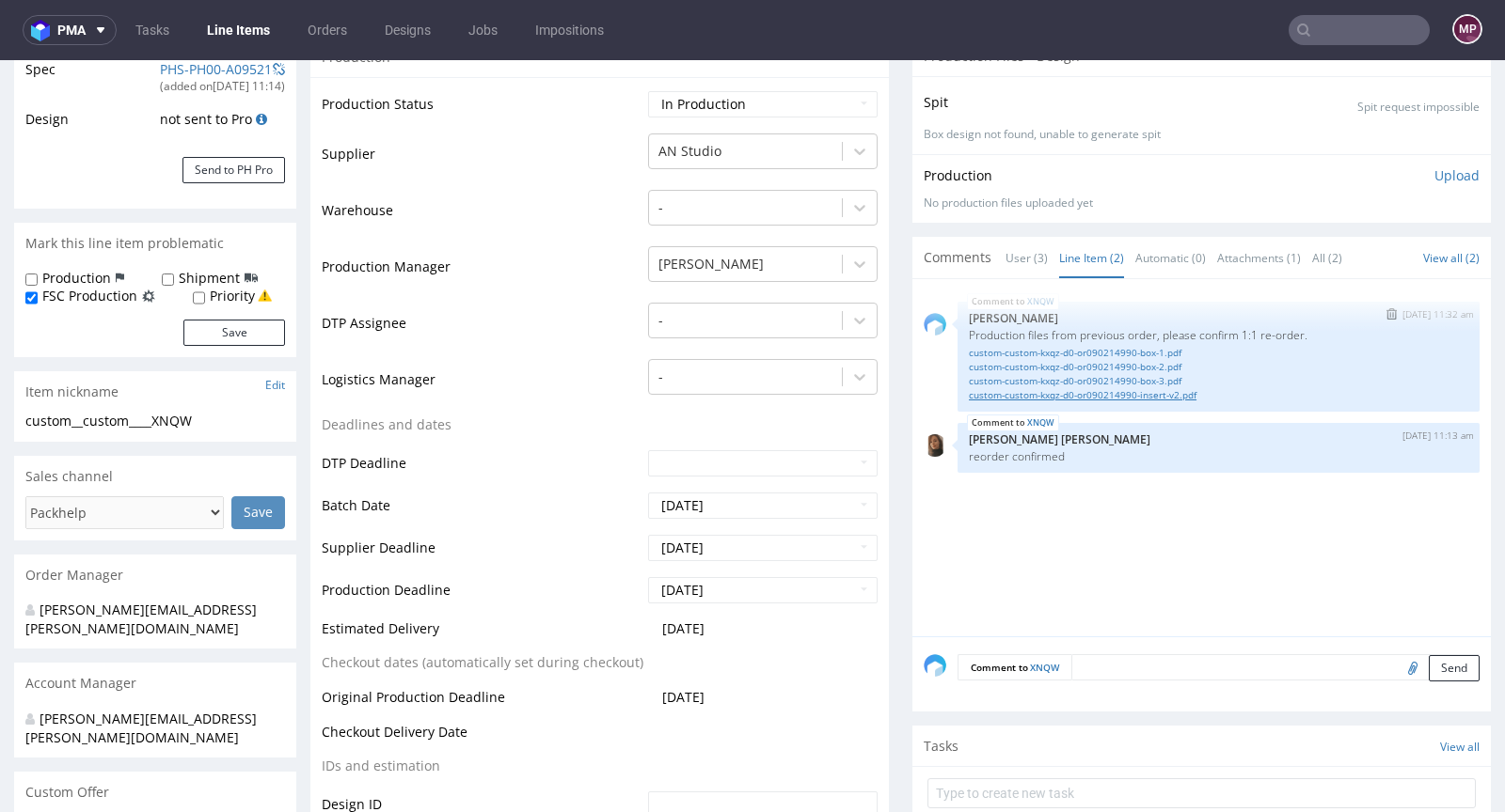
click at [1132, 388] on link "custom-custom-kxqz-d0-or090214990-insert-v2.pdf" at bounding box center [1219, 395] width 499 height 14
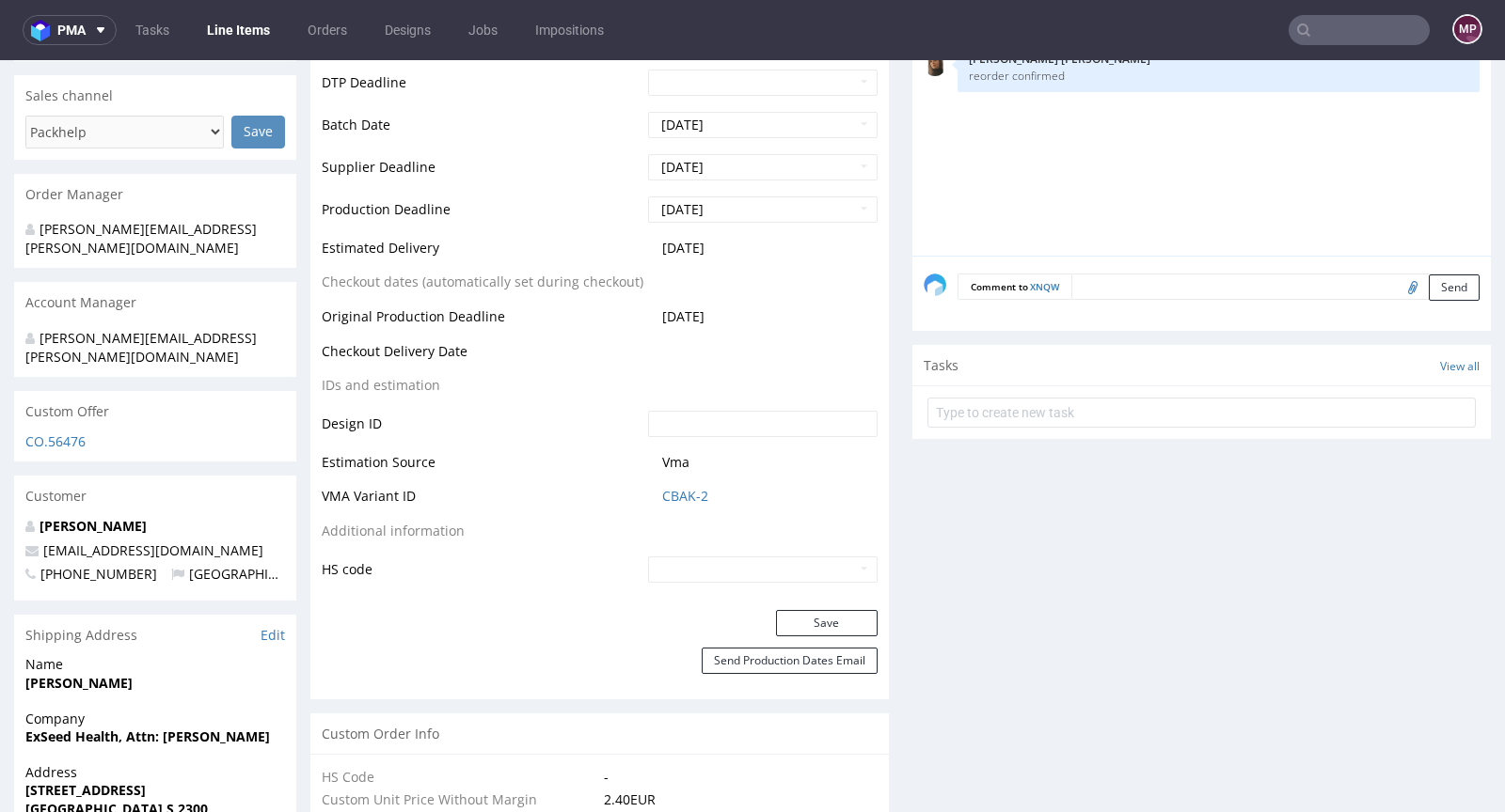
scroll to position [777, 0]
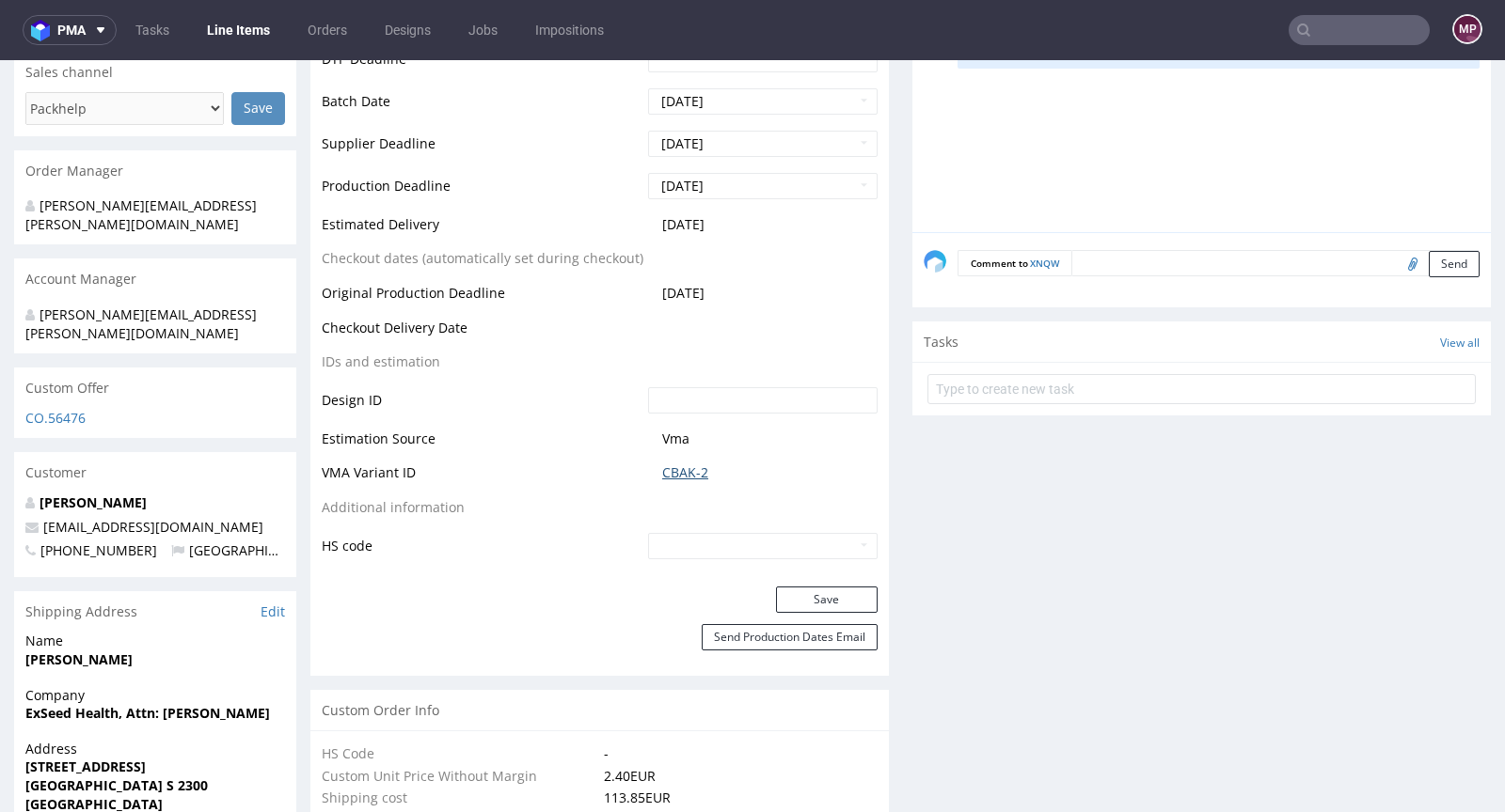
click at [674, 474] on link "CBAK-2" at bounding box center [685, 472] width 47 height 19
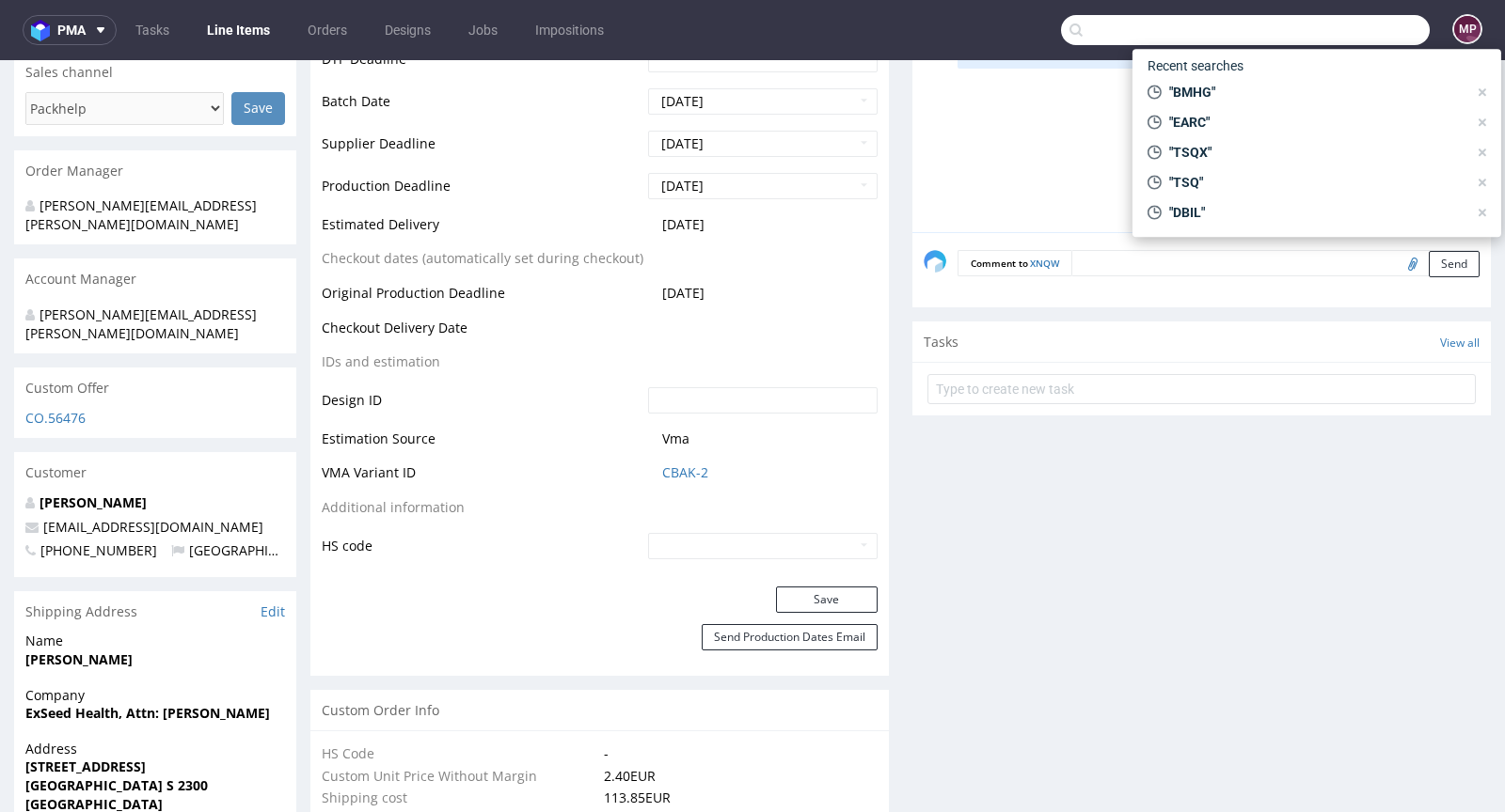
click at [1371, 31] on input "text" at bounding box center [1245, 30] width 369 height 30
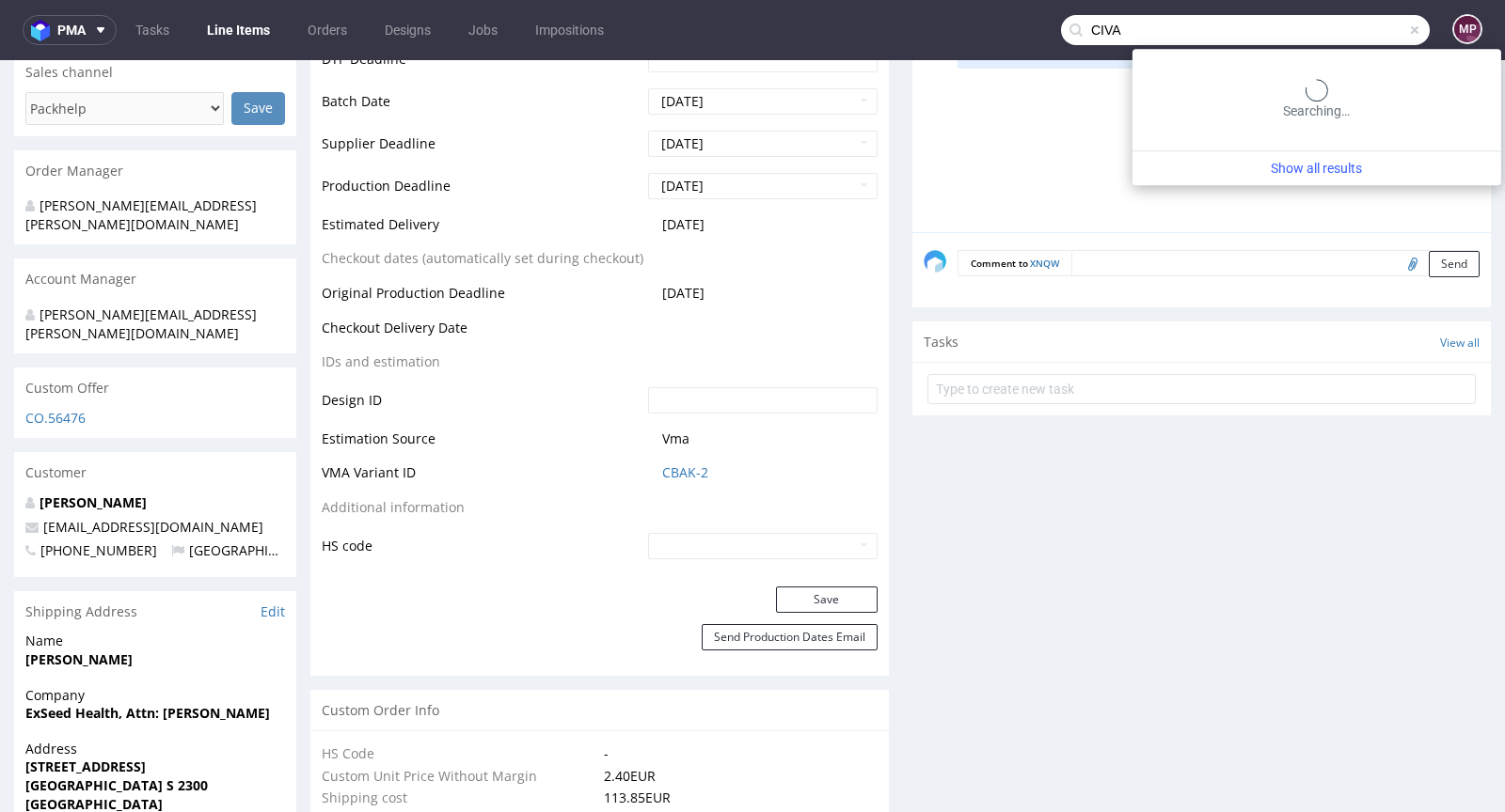
type input "CIVA"
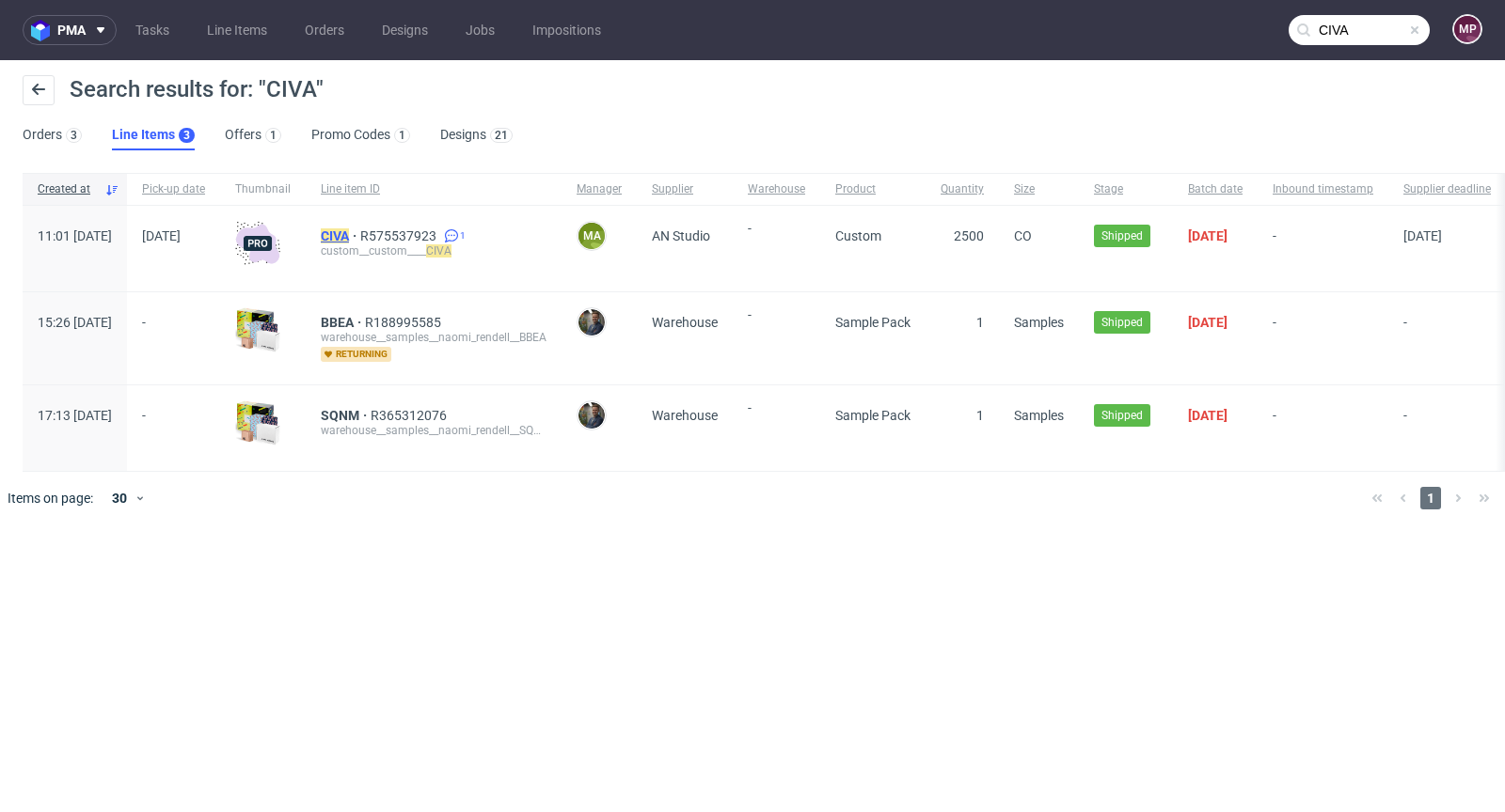
click at [361, 239] on span "CIVA" at bounding box center [341, 236] width 40 height 15
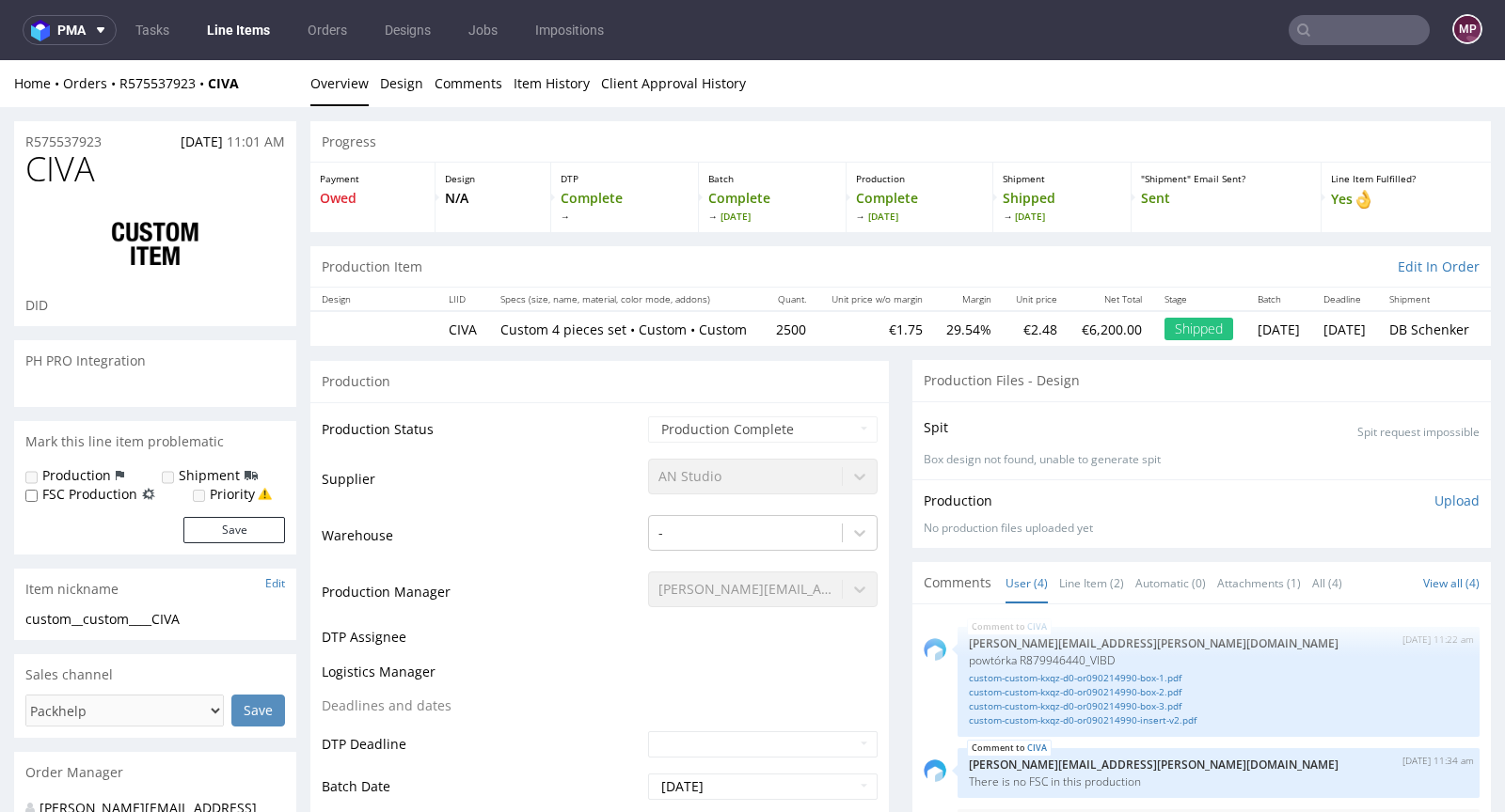
select select "in_progress"
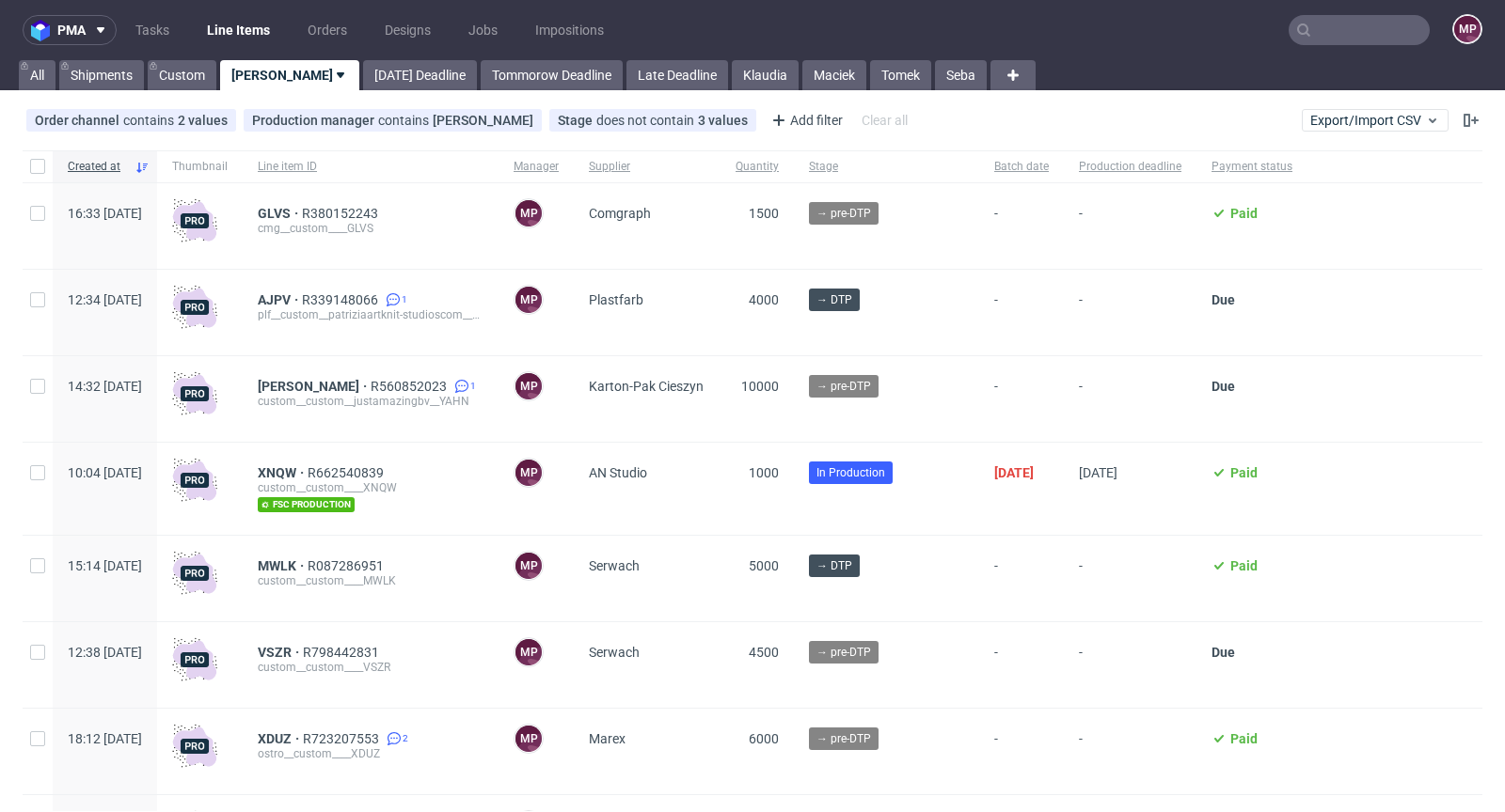
click at [1324, 23] on input "text" at bounding box center [1358, 30] width 141 height 30
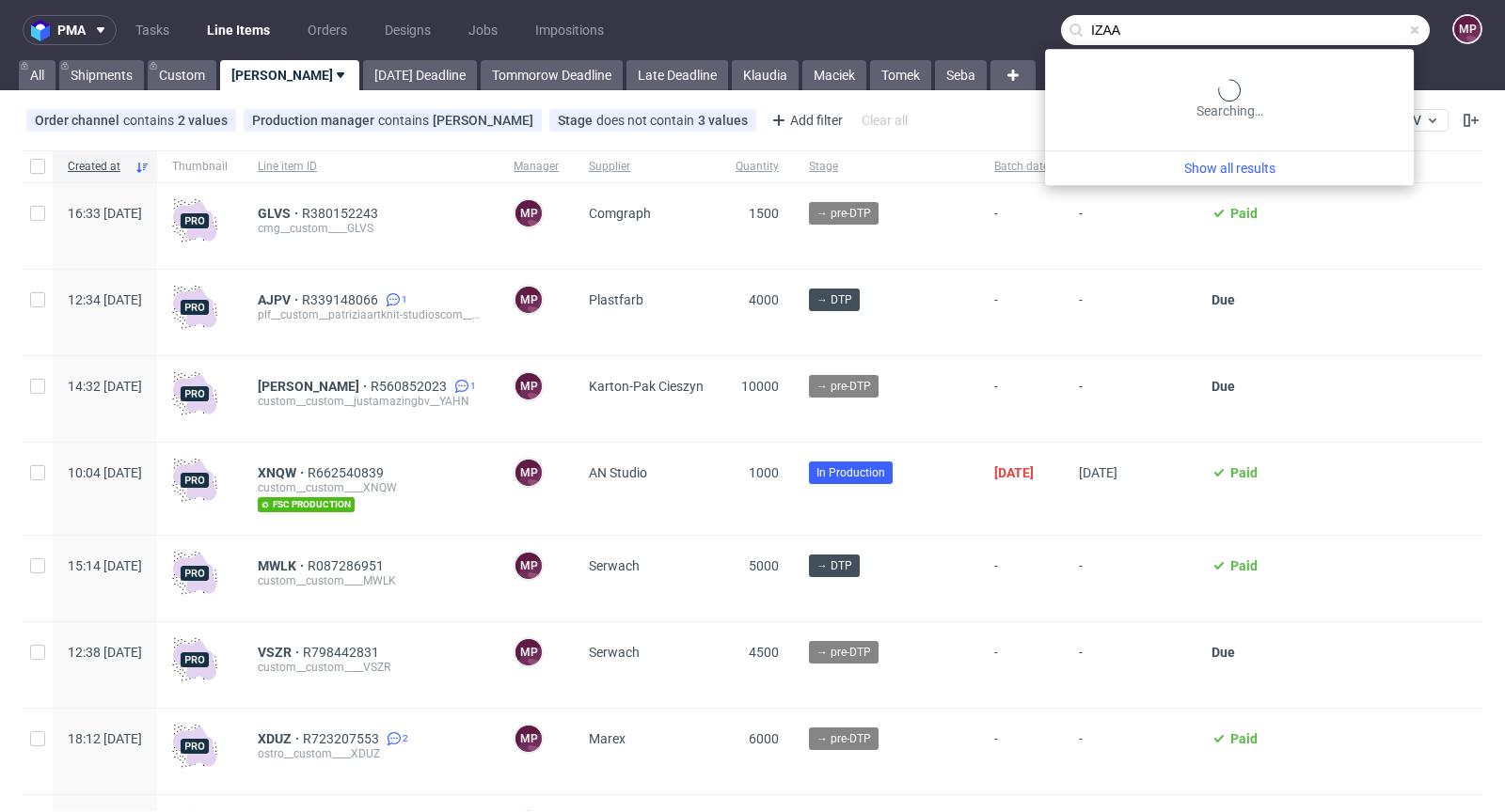
type input "IZAA"
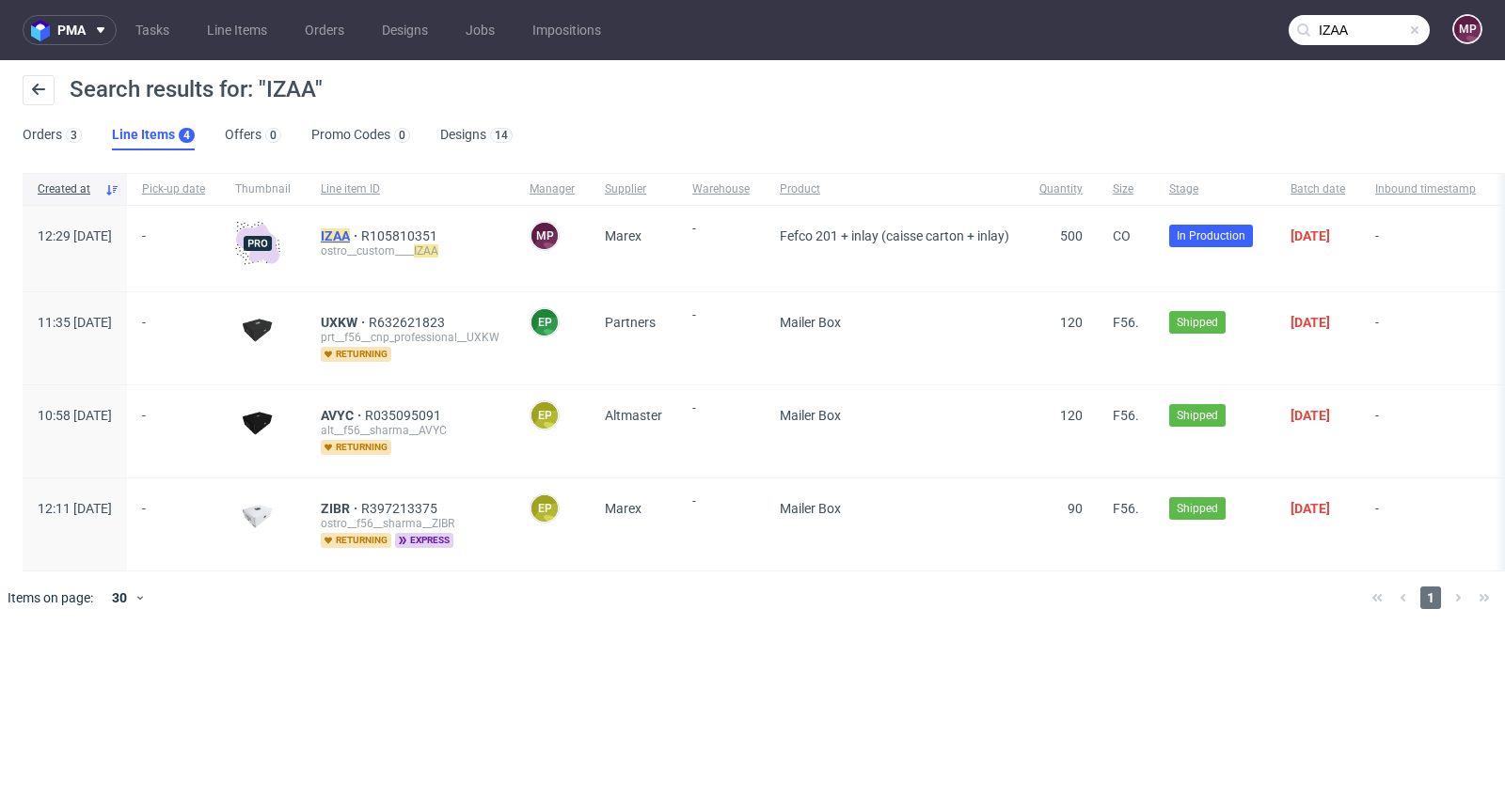
click at [350, 234] on mark "IZAA" at bounding box center [335, 236] width 29 height 15
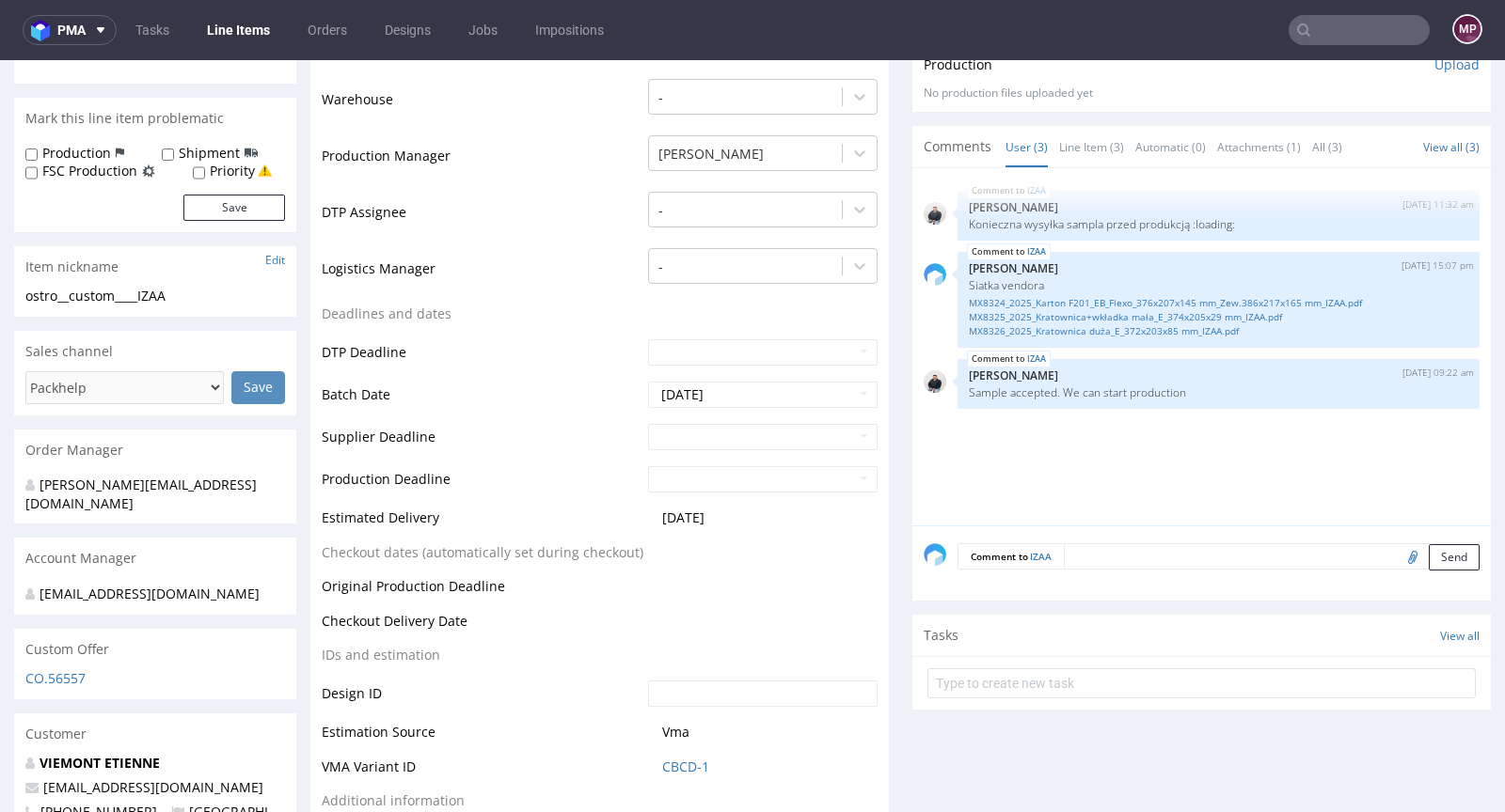
scroll to position [521, 0]
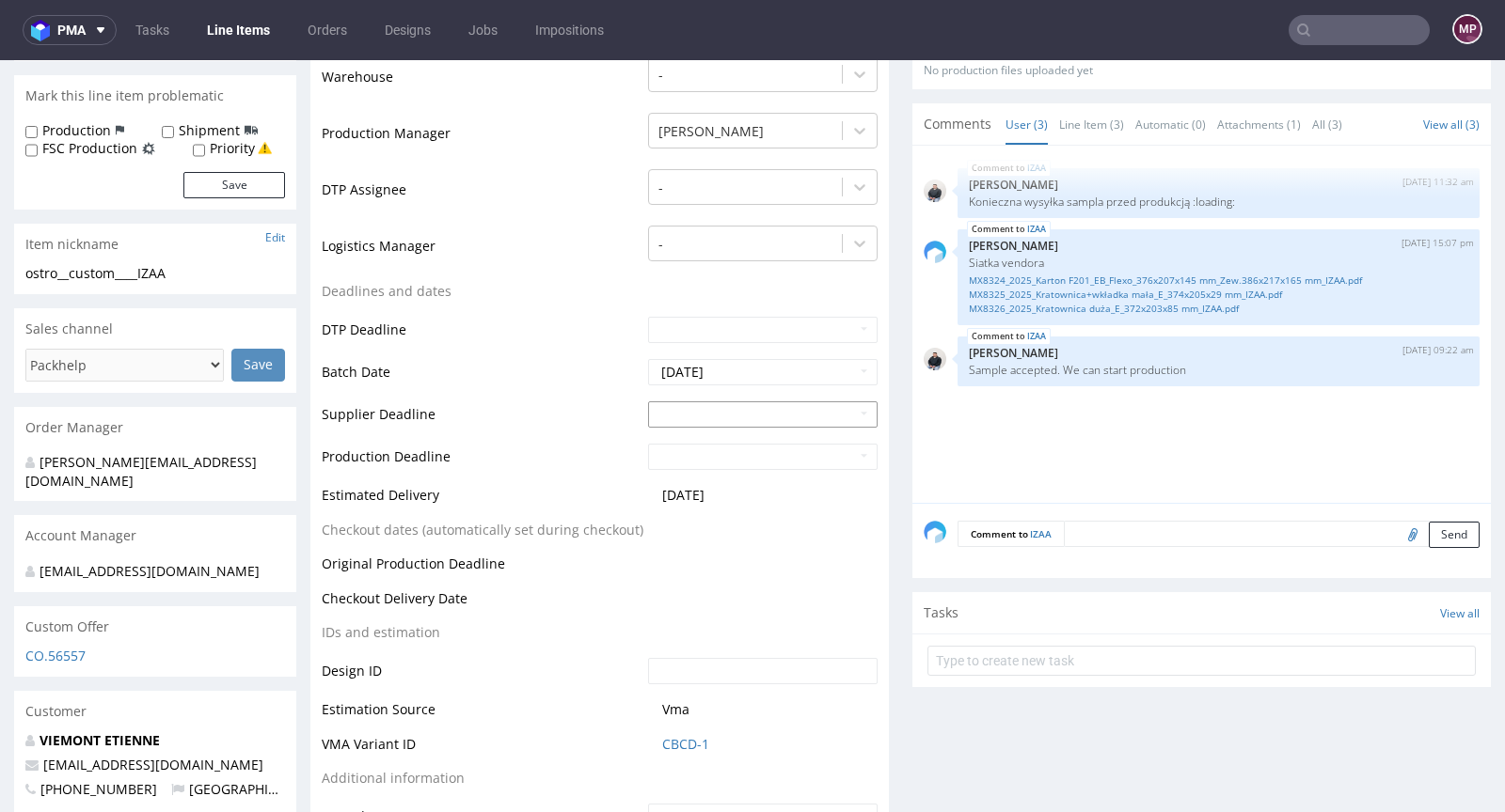
click at [743, 413] on input "text" at bounding box center [763, 414] width 230 height 27
click at [723, 328] on td "23" at bounding box center [717, 329] width 28 height 28
type input "2025-09-23"
click at [746, 461] on input "text" at bounding box center [763, 457] width 230 height 27
click at [784, 371] on td "25" at bounding box center [775, 371] width 28 height 28
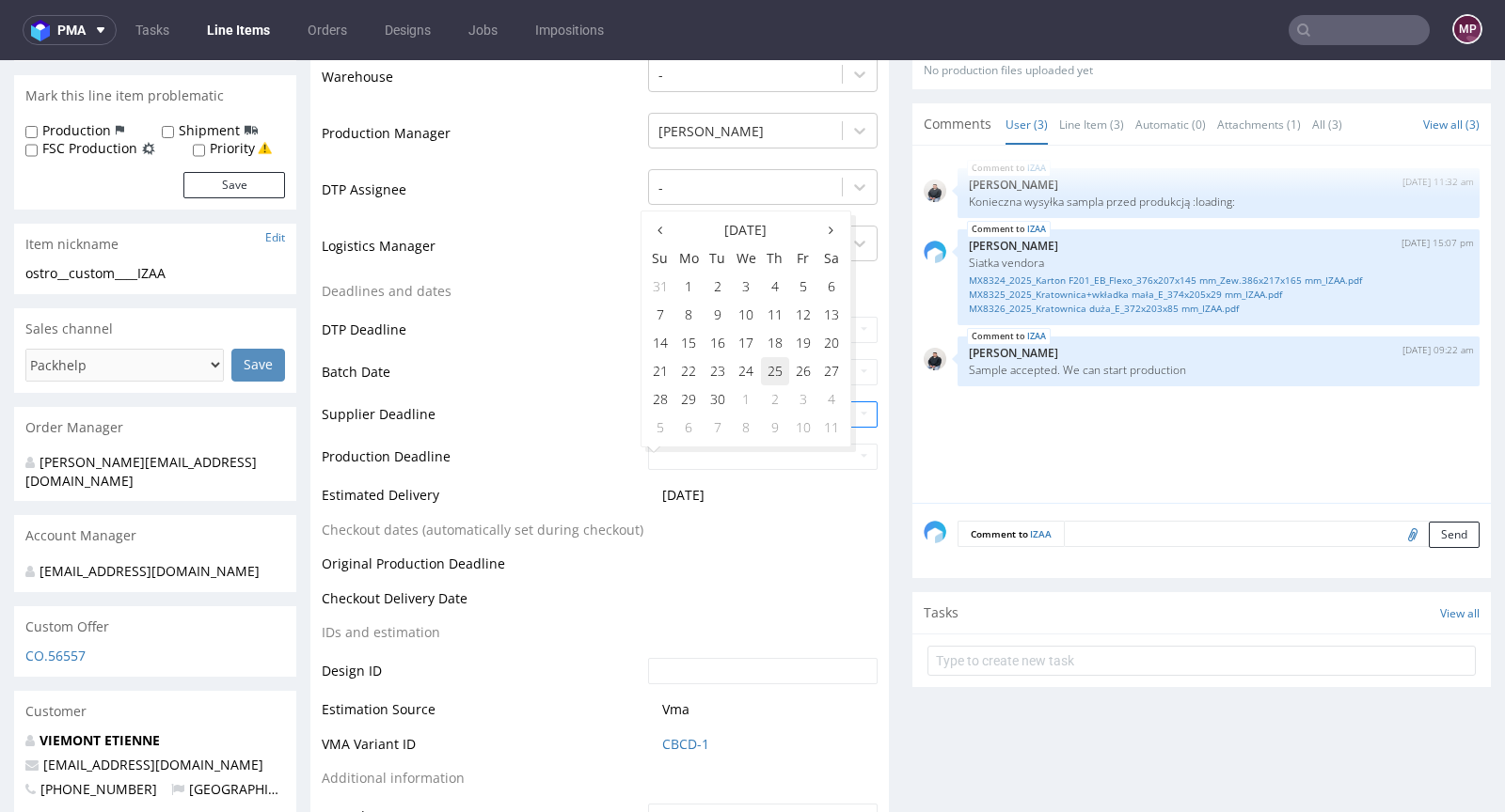
type input "2025-09-25"
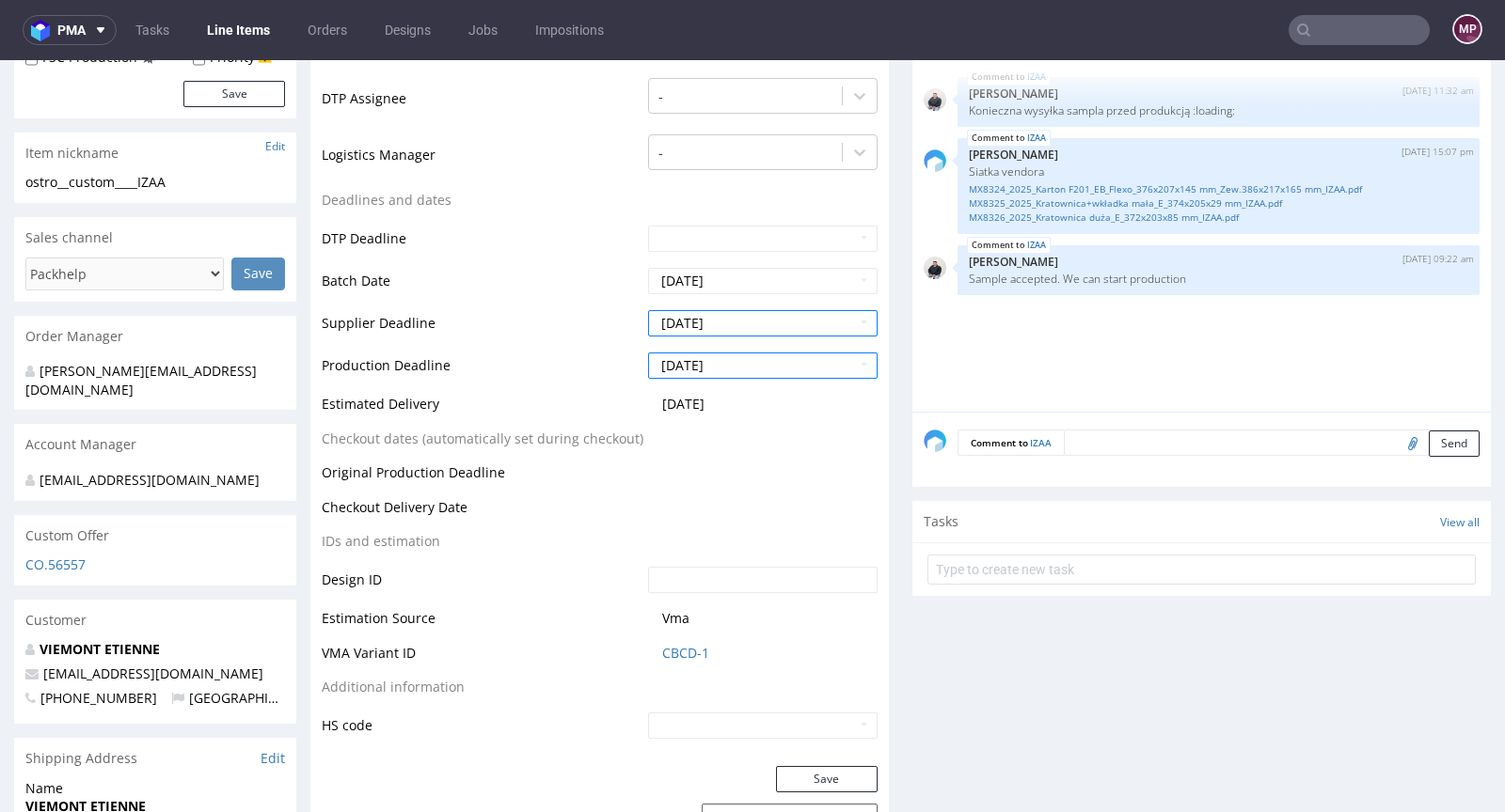
scroll to position [870, 0]
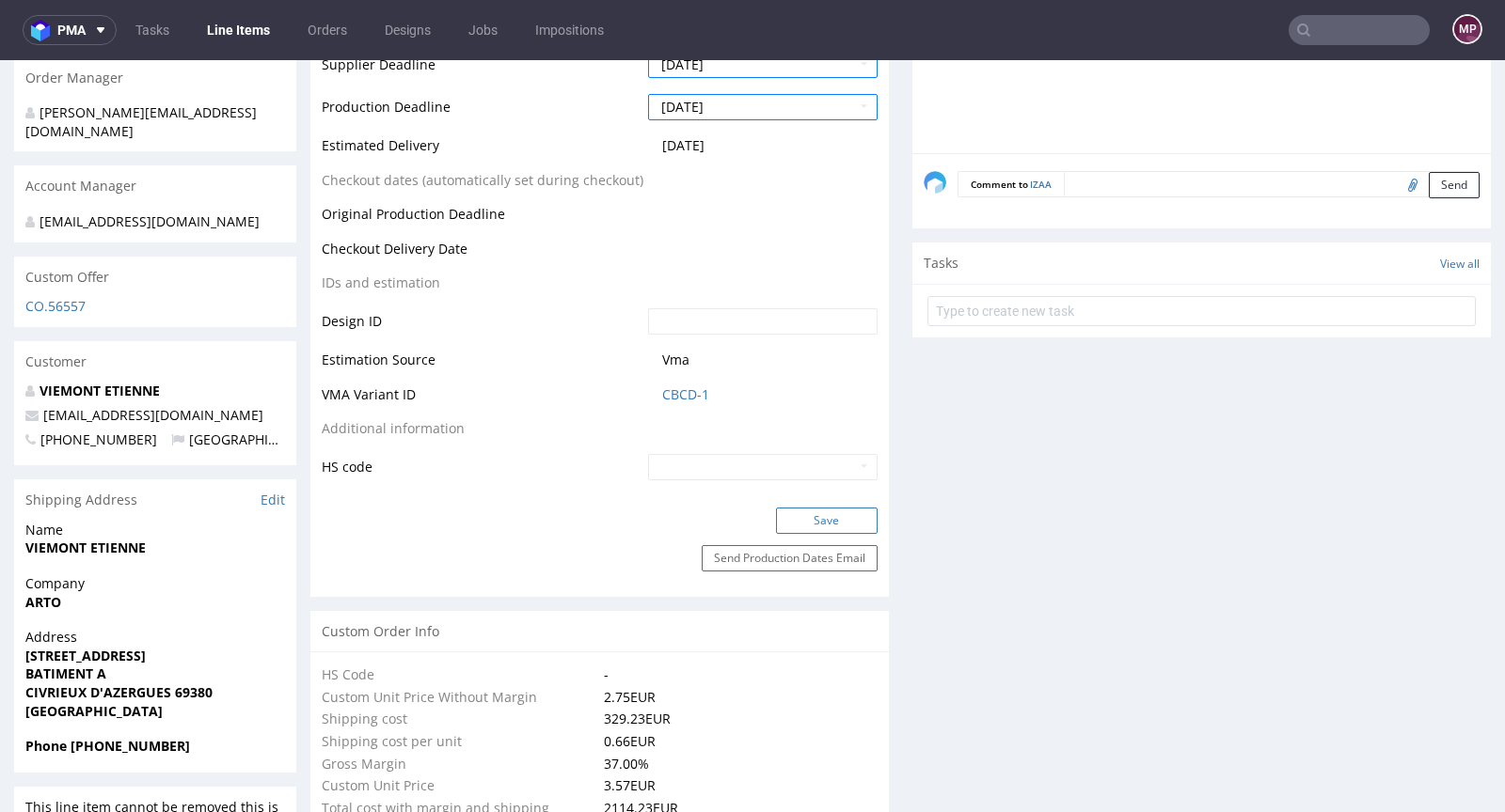
click at [836, 514] on button "Save" at bounding box center [826, 521] width 102 height 27
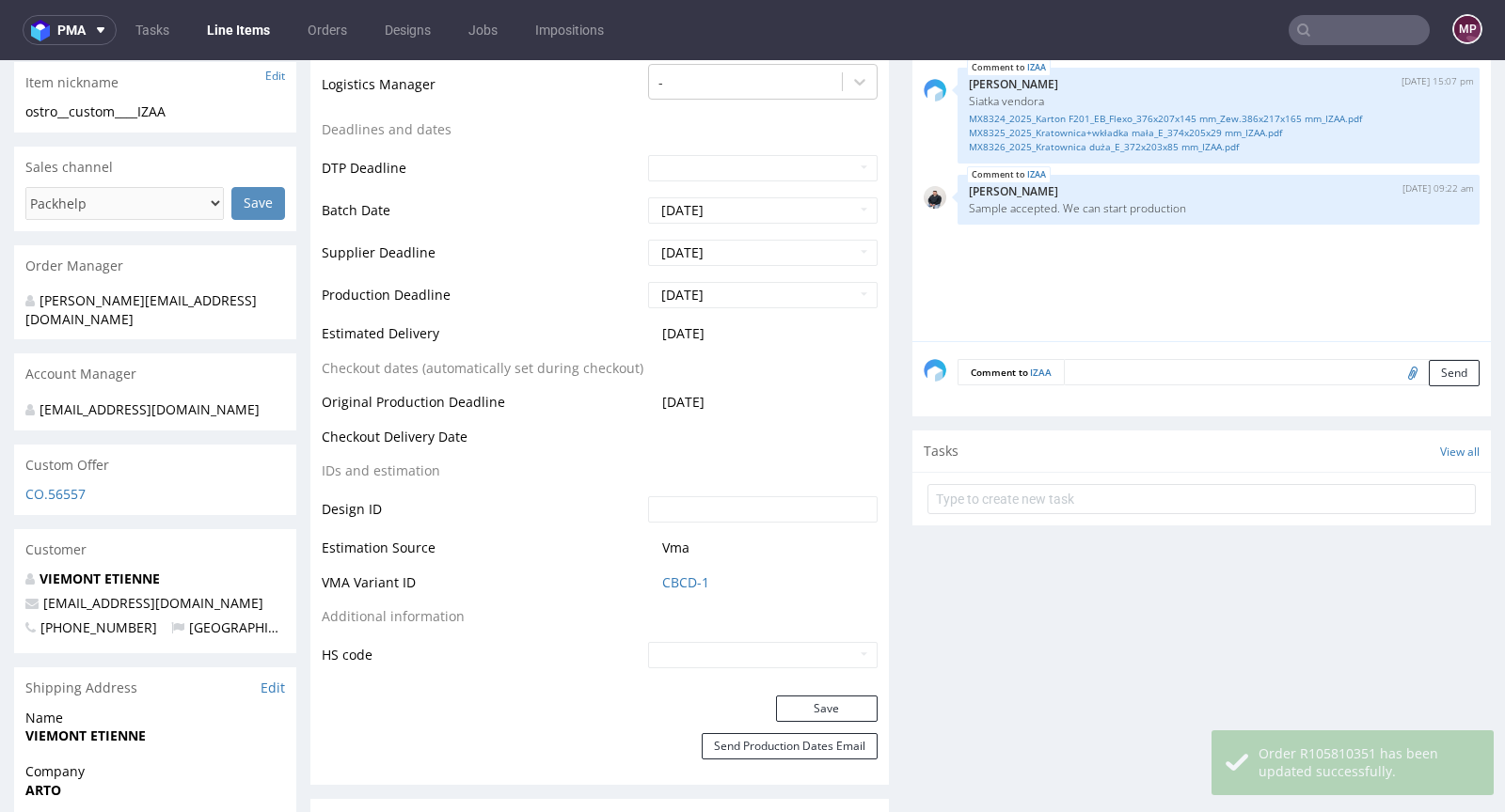
scroll to position [858, 0]
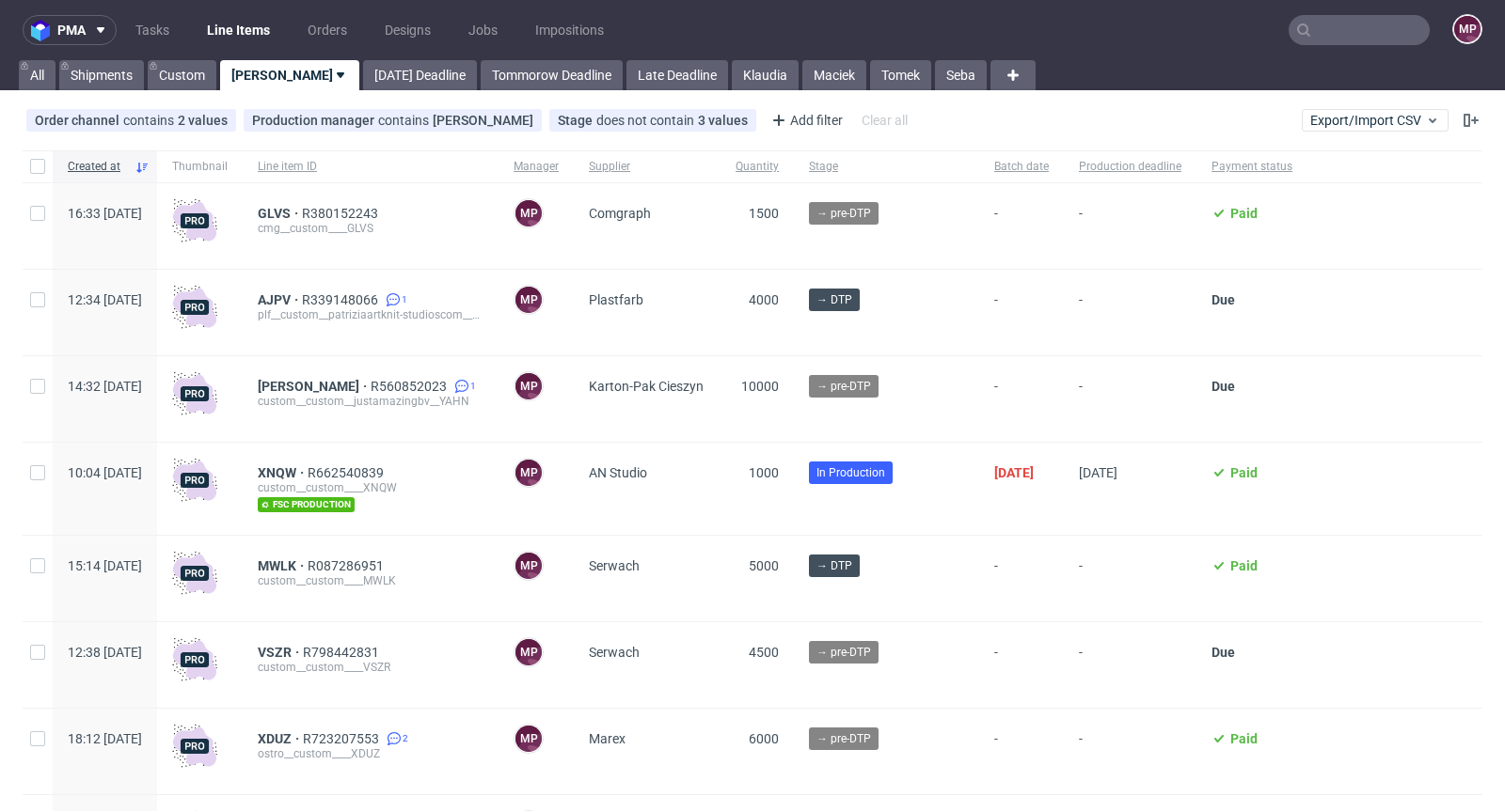
click at [422, 202] on div "GLVS R380152243 cmg__custom____GLVS" at bounding box center [371, 226] width 256 height 85
click at [381, 207] on span "R380152243" at bounding box center [342, 213] width 80 height 15
click at [381, 213] on span "R380152243" at bounding box center [342, 213] width 80 height 15
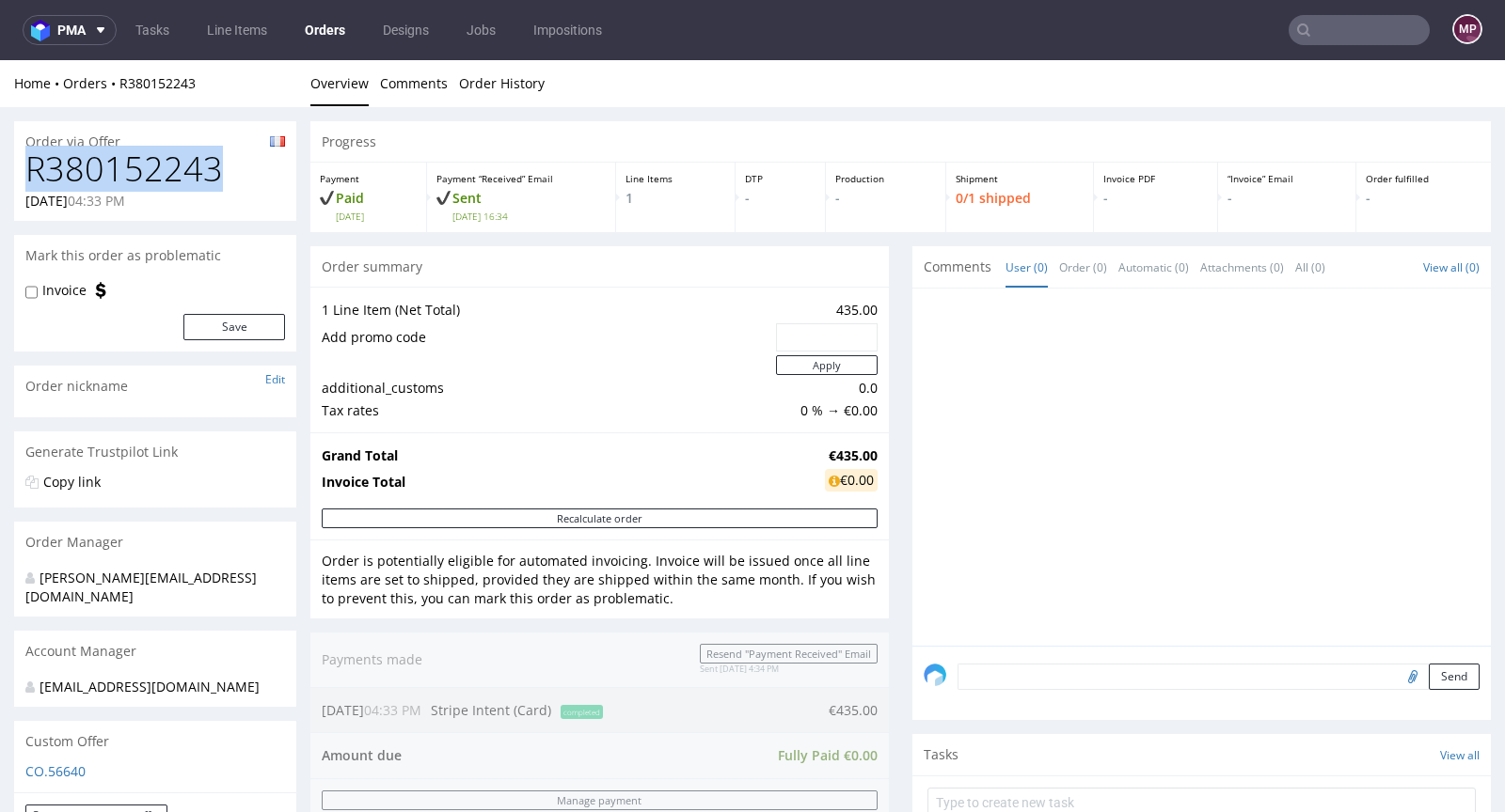
drag, startPoint x: 223, startPoint y: 167, endPoint x: 15, endPoint y: 168, distance: 208.0
click at [15, 168] on div "R380152243 01.09.2025 04:33 PM" at bounding box center [155, 185] width 282 height 70
copy h1 "R380152243"
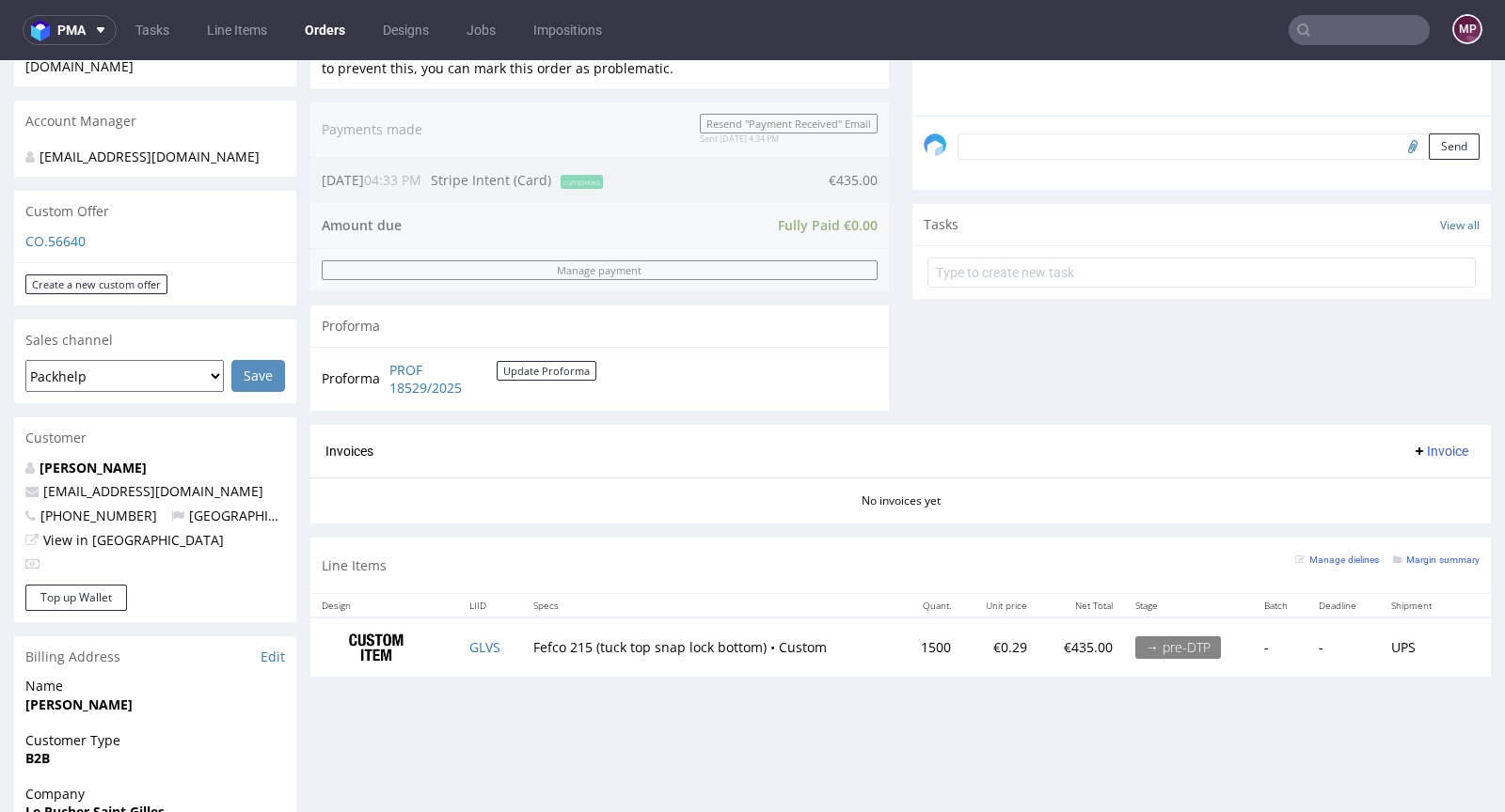
scroll to position [720, 0]
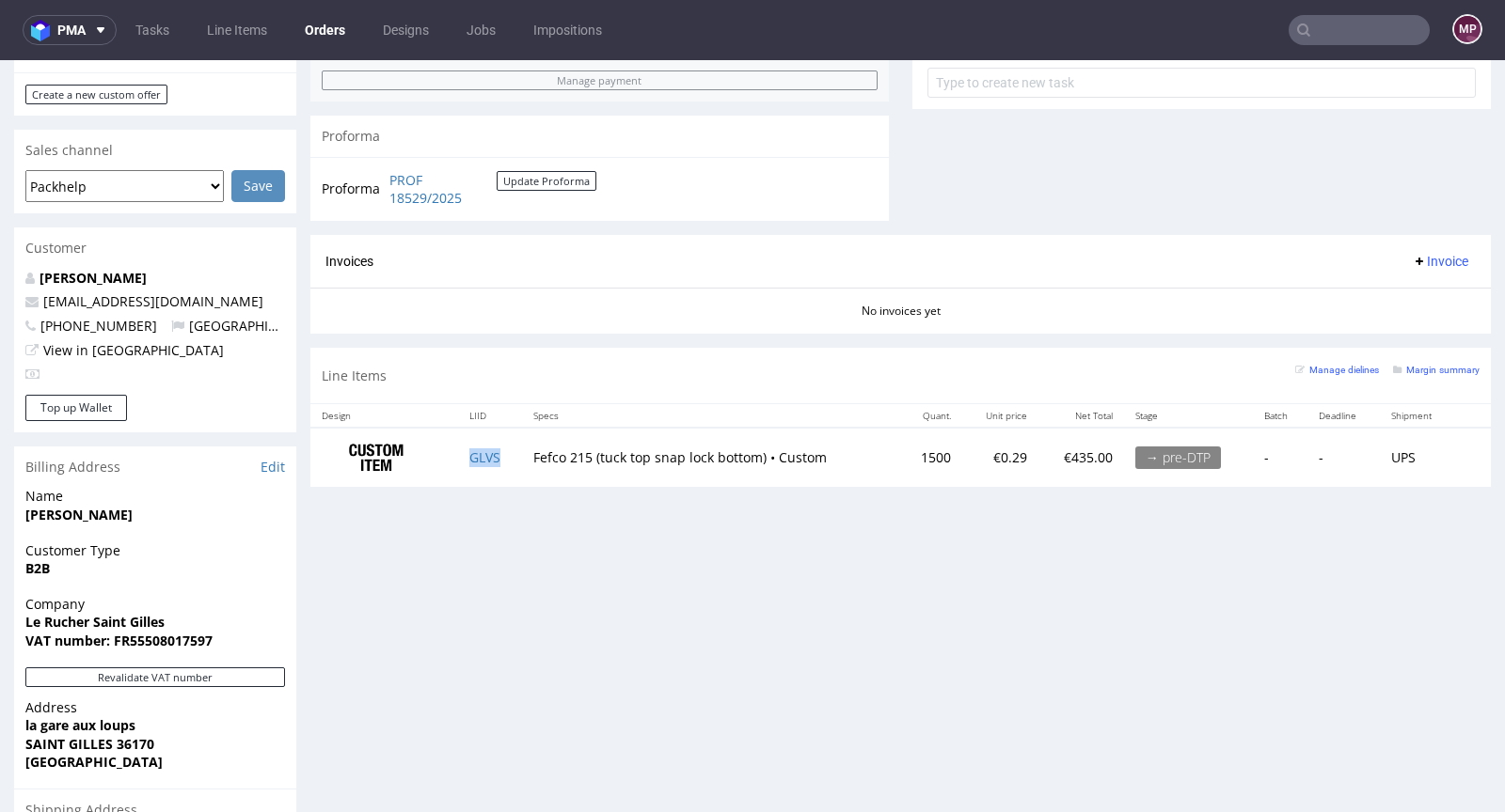
click at [508, 457] on td "GLVS" at bounding box center [489, 457] width 64 height 59
copy link "GLVS"
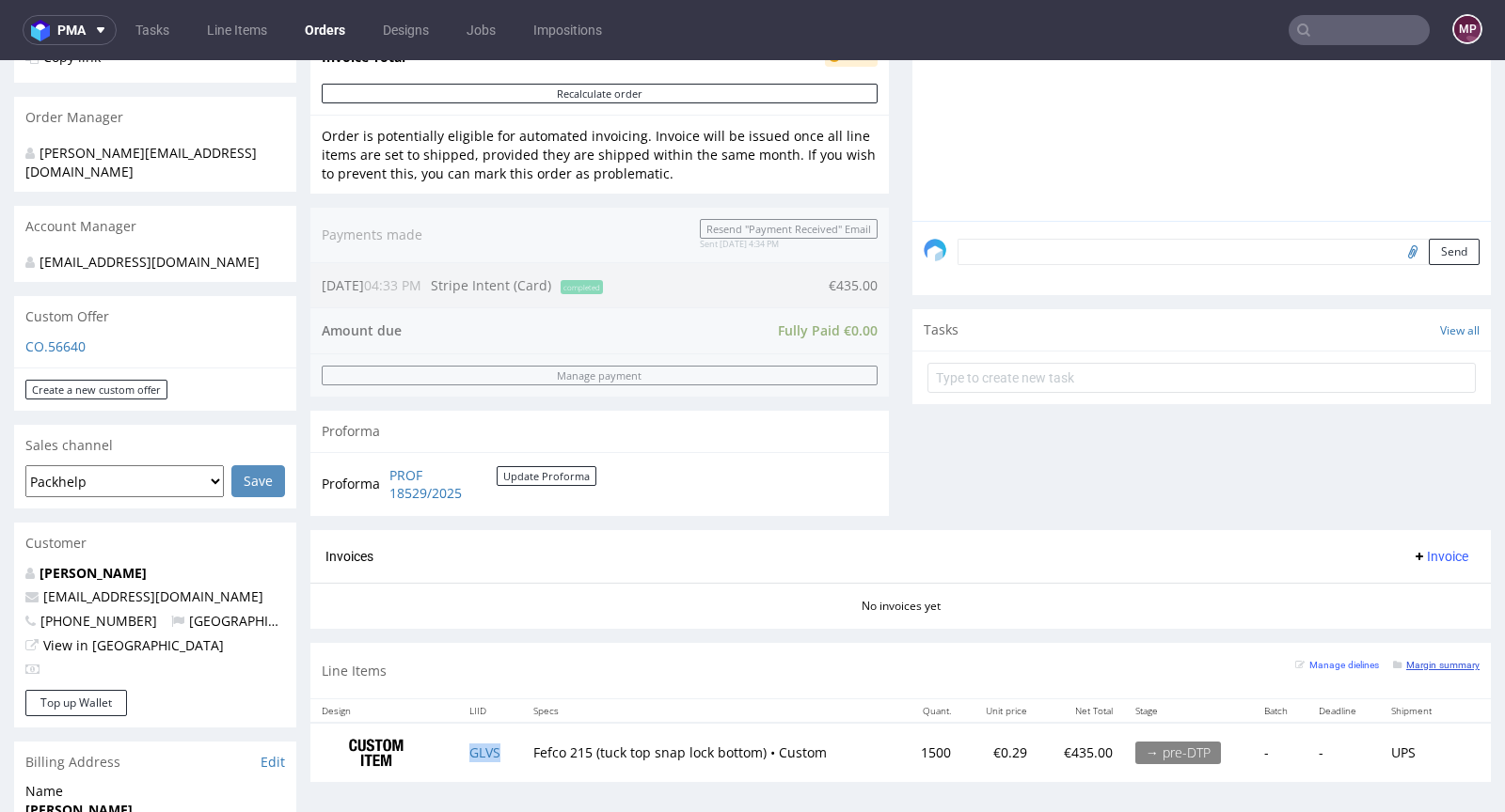
scroll to position [519, 0]
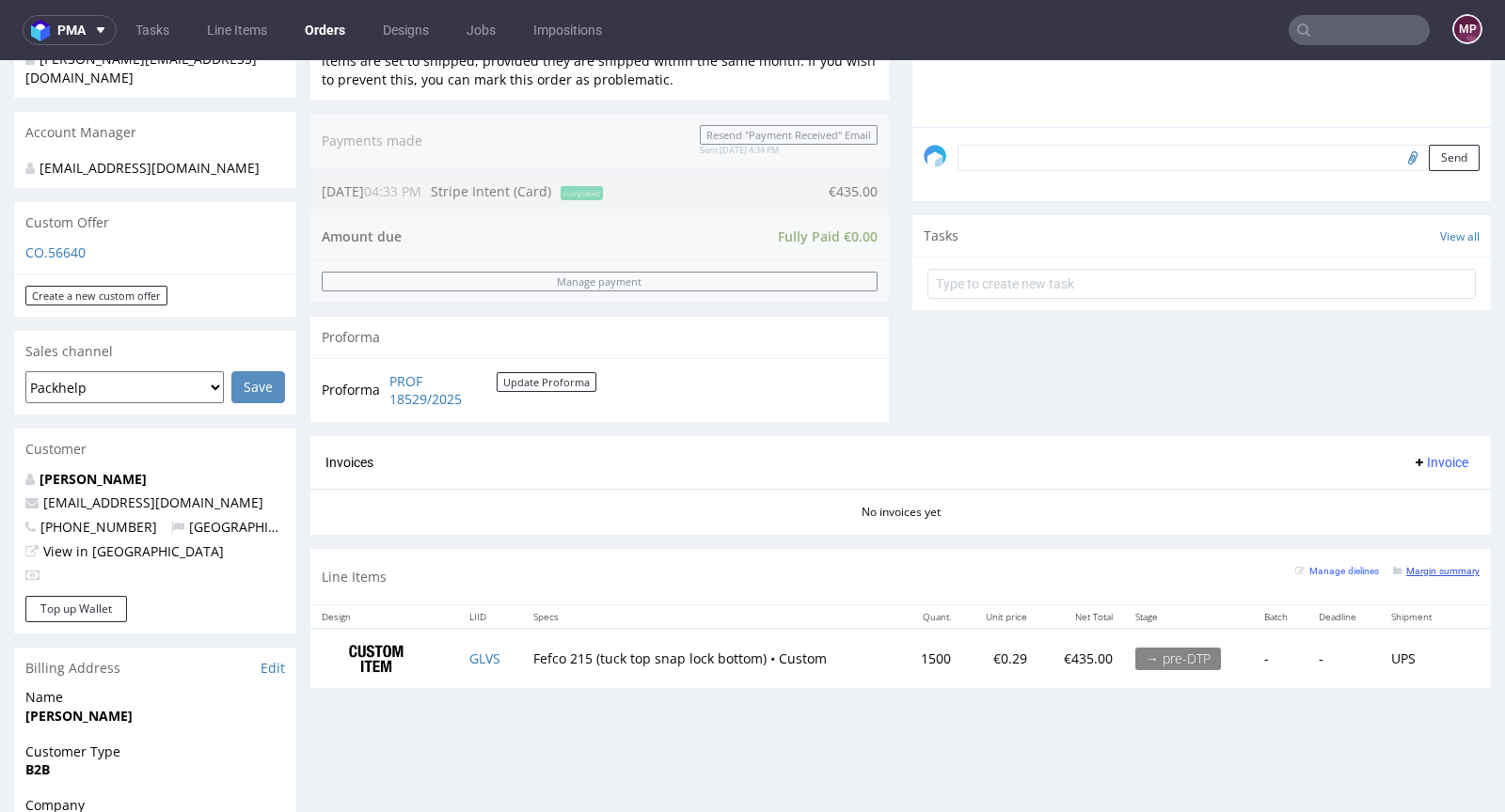
click at [1410, 567] on small "Margin summary" at bounding box center [1436, 570] width 86 height 10
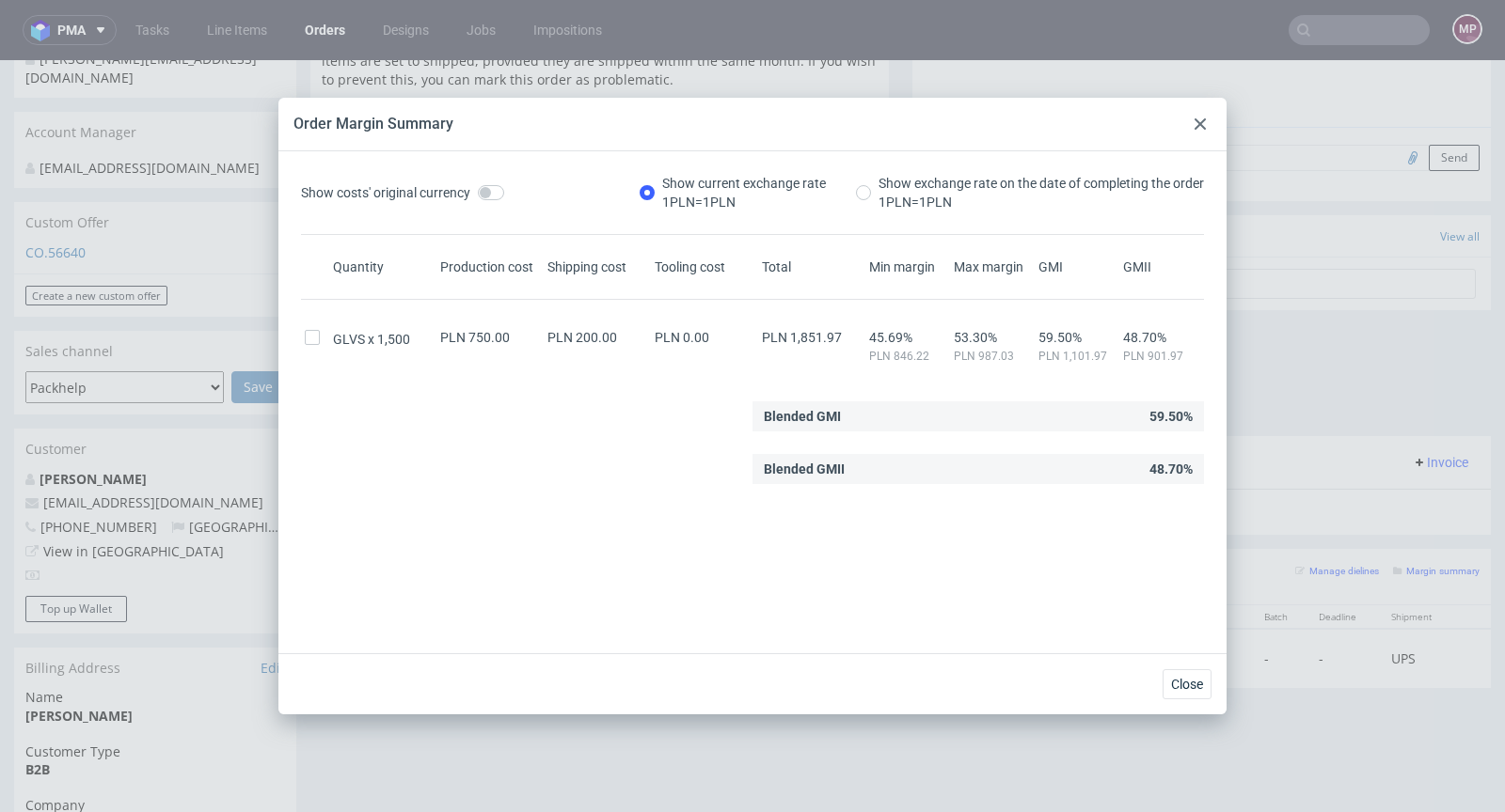
click at [1196, 122] on icon at bounding box center [1200, 124] width 11 height 11
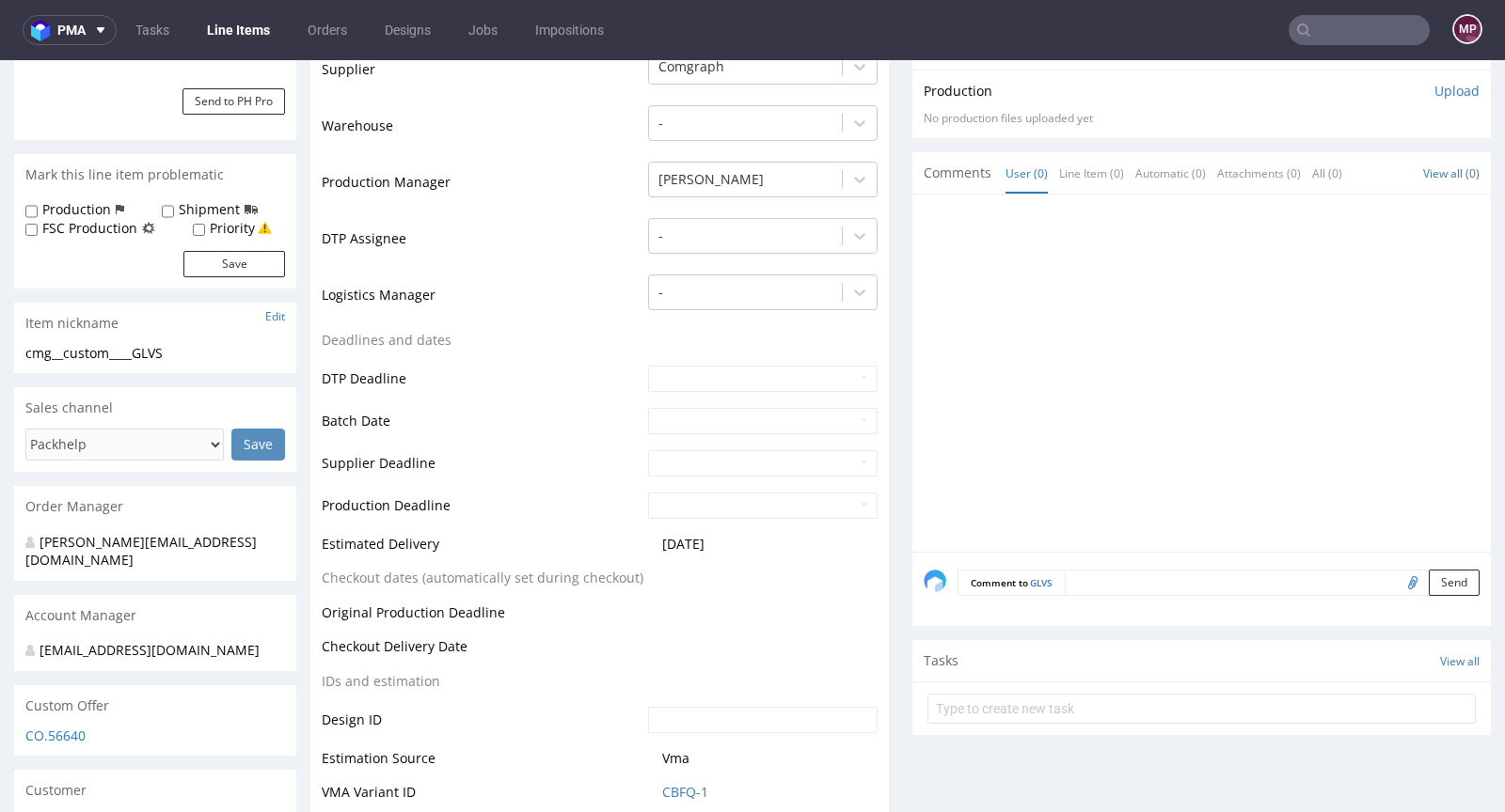
scroll to position [551, 0]
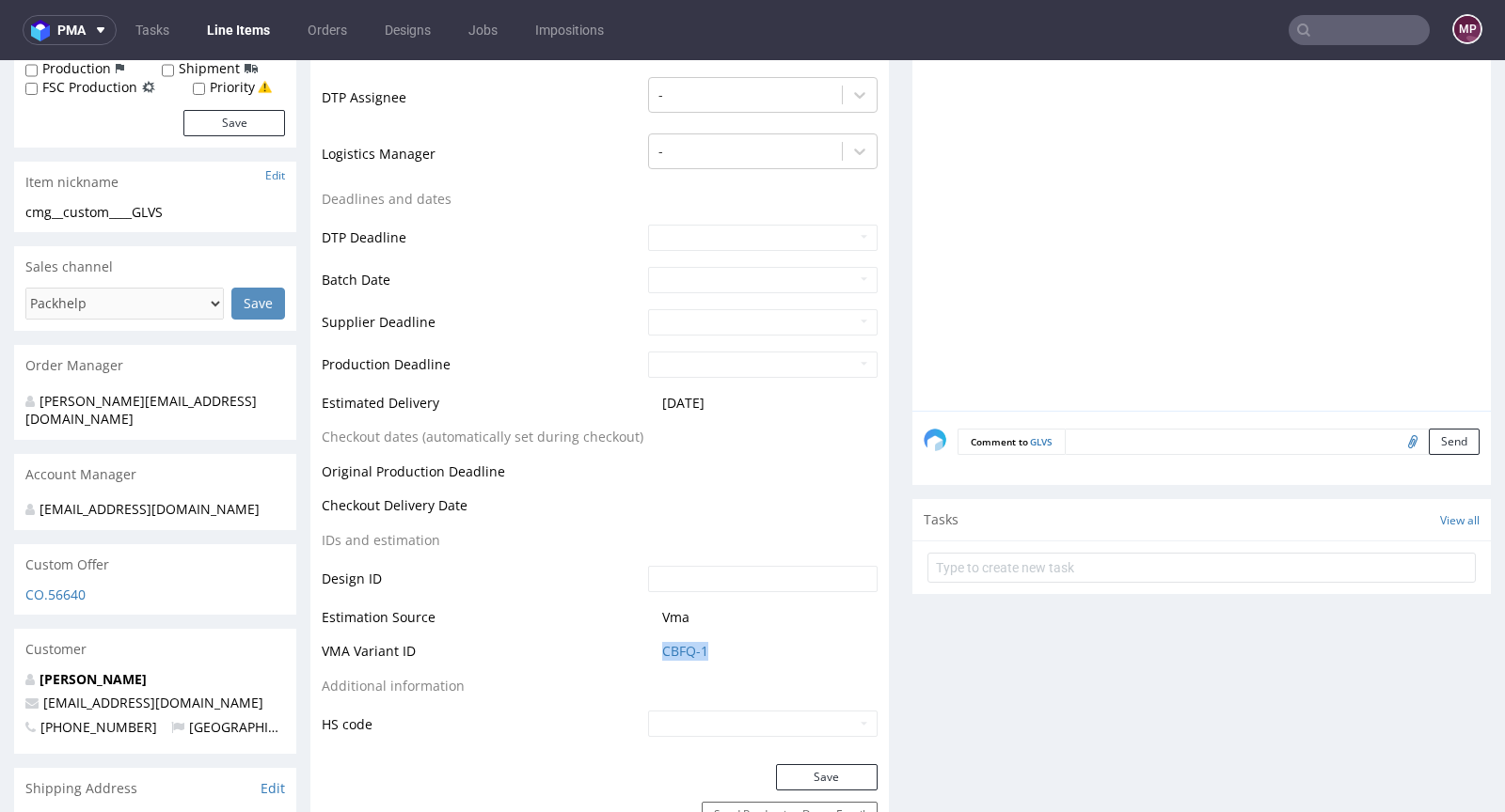
drag, startPoint x: 727, startPoint y: 658, endPoint x: 649, endPoint y: 660, distance: 78.0
click at [649, 660] on td "CBFQ-1" at bounding box center [760, 657] width 234 height 35
copy link "CBFQ-1"
click at [668, 656] on link "CBFQ-1" at bounding box center [685, 651] width 47 height 19
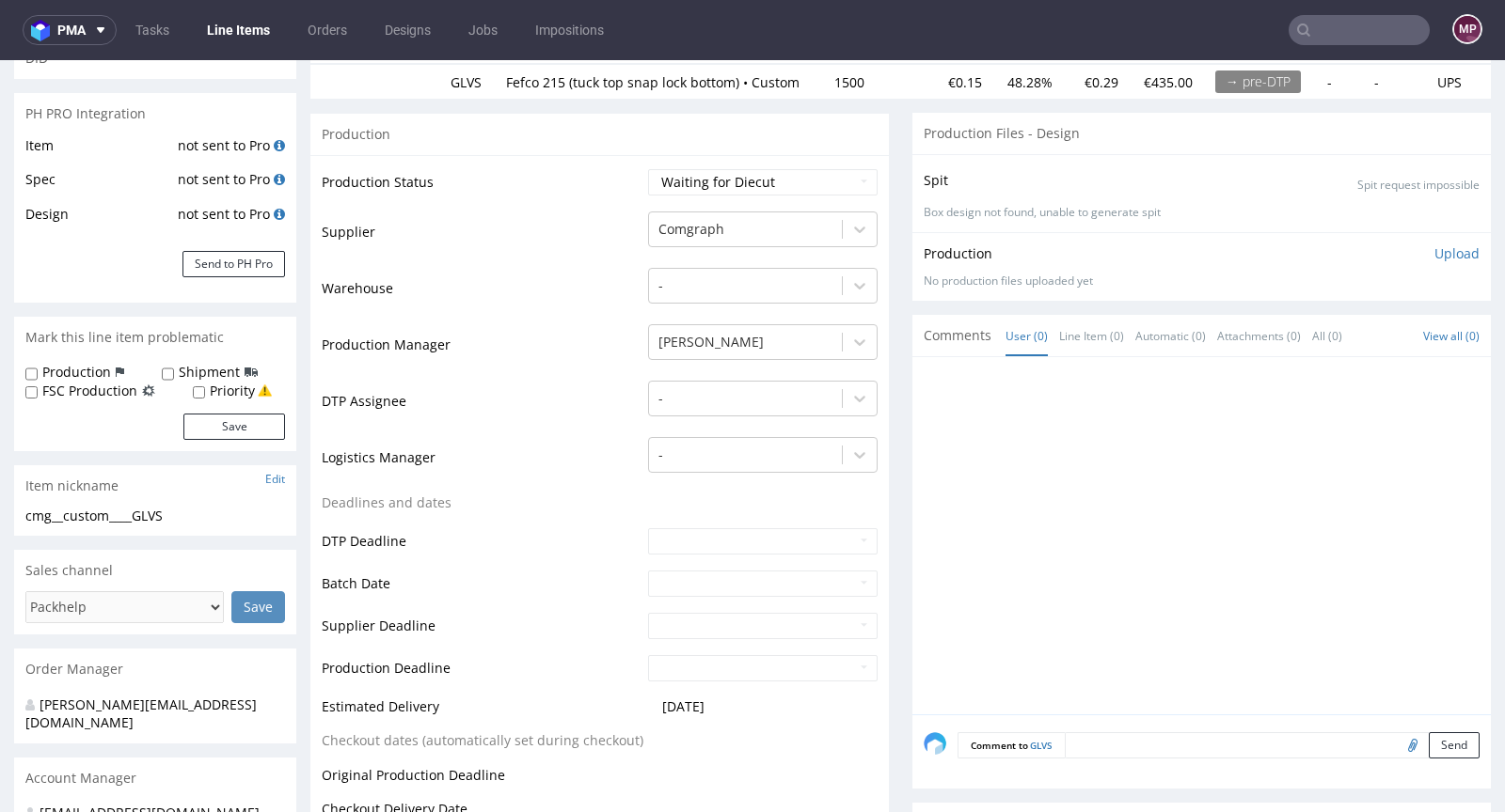
scroll to position [0, 0]
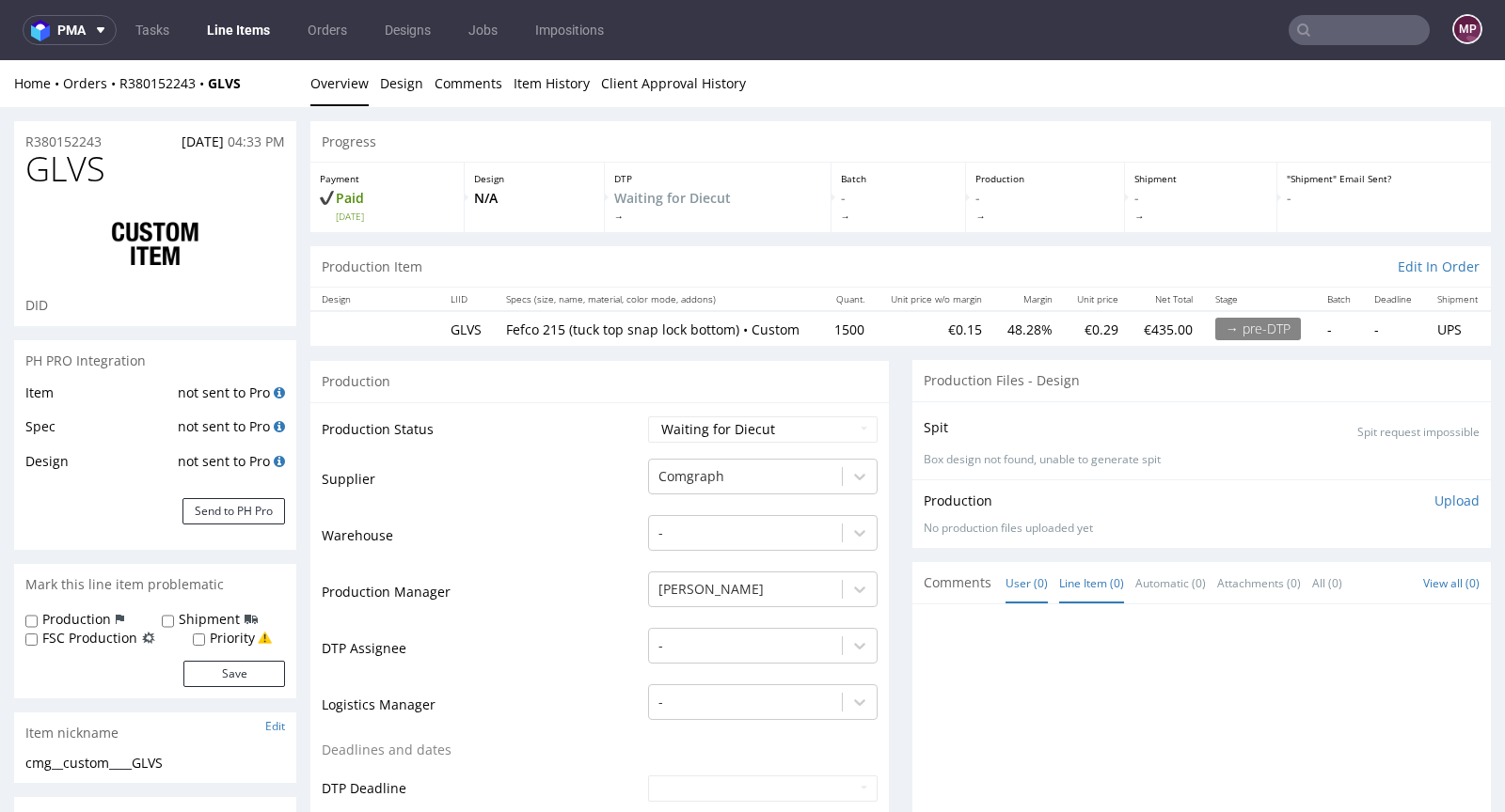
click at [1078, 592] on link "Line Item (0)" at bounding box center [1091, 583] width 64 height 41
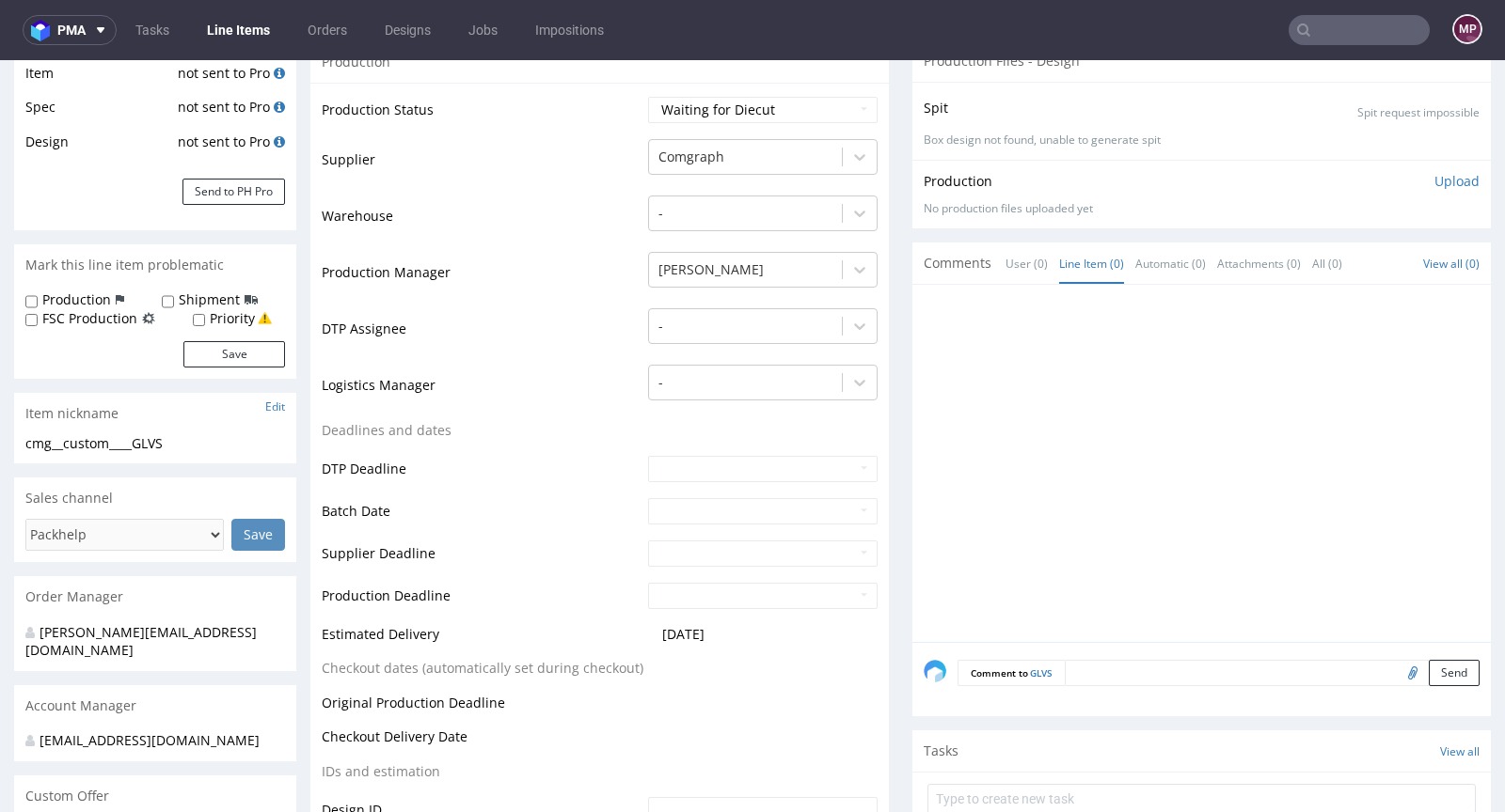
scroll to position [351, 0]
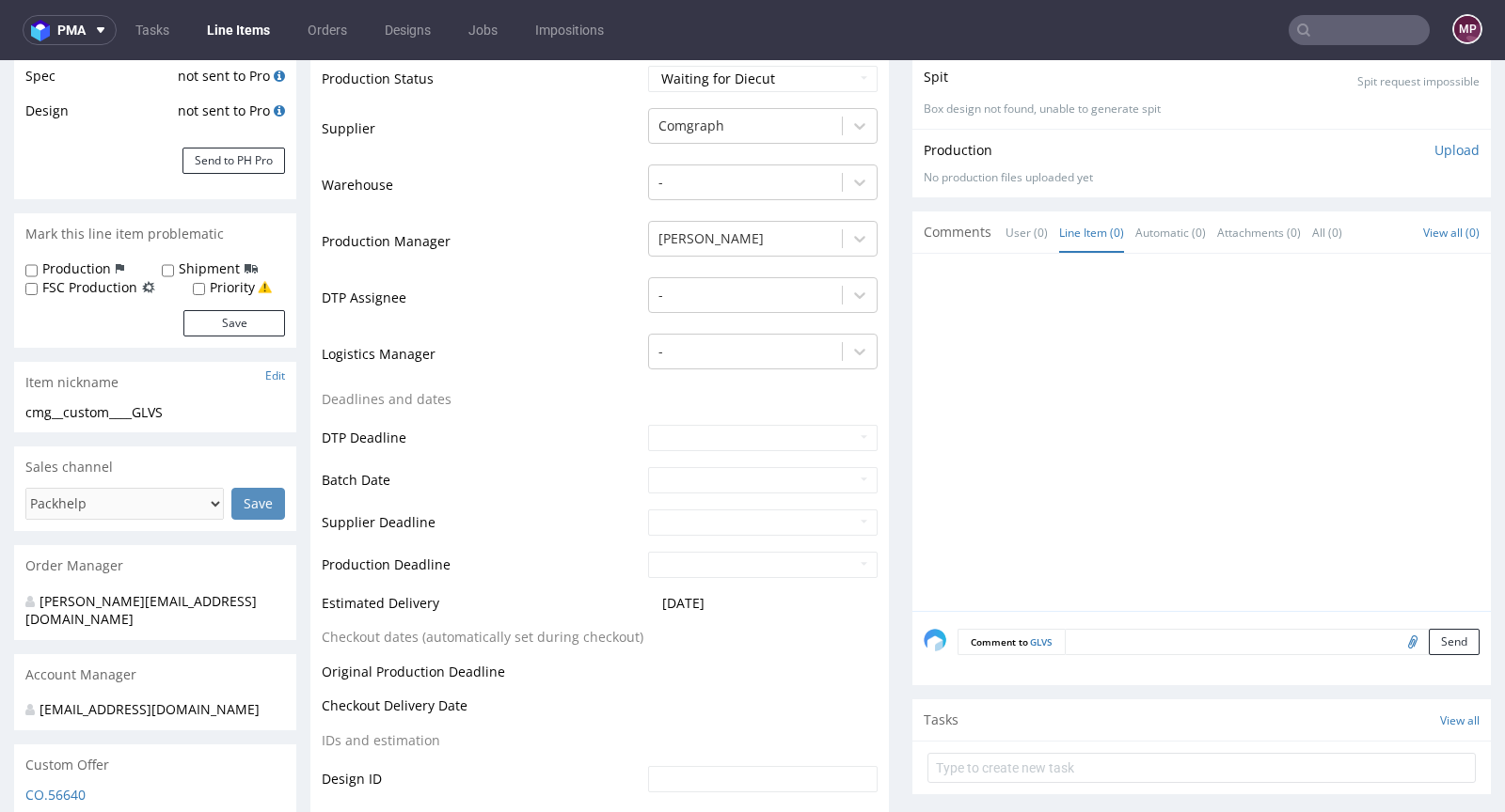
click at [1086, 656] on textarea at bounding box center [1272, 642] width 415 height 27
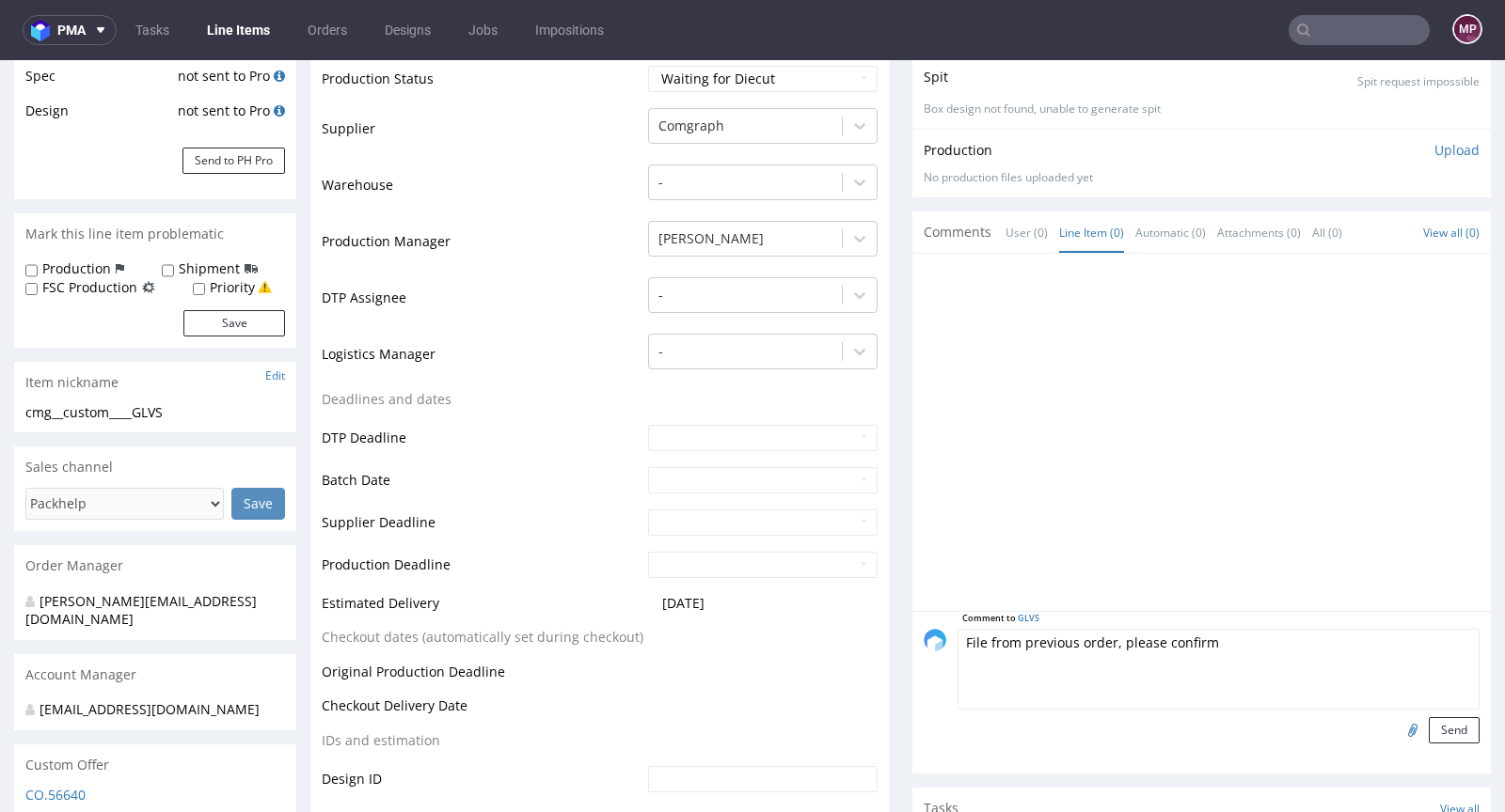
type textarea "File from previous order, please confirm"
click at [1397, 742] on input "file" at bounding box center [1410, 729] width 27 height 25
type input "C:\fakepath\tuck-top-snap-lock-bottom-57x57x92-mm.pdf"
click at [1429, 736] on button "Send" at bounding box center [1453, 730] width 51 height 27
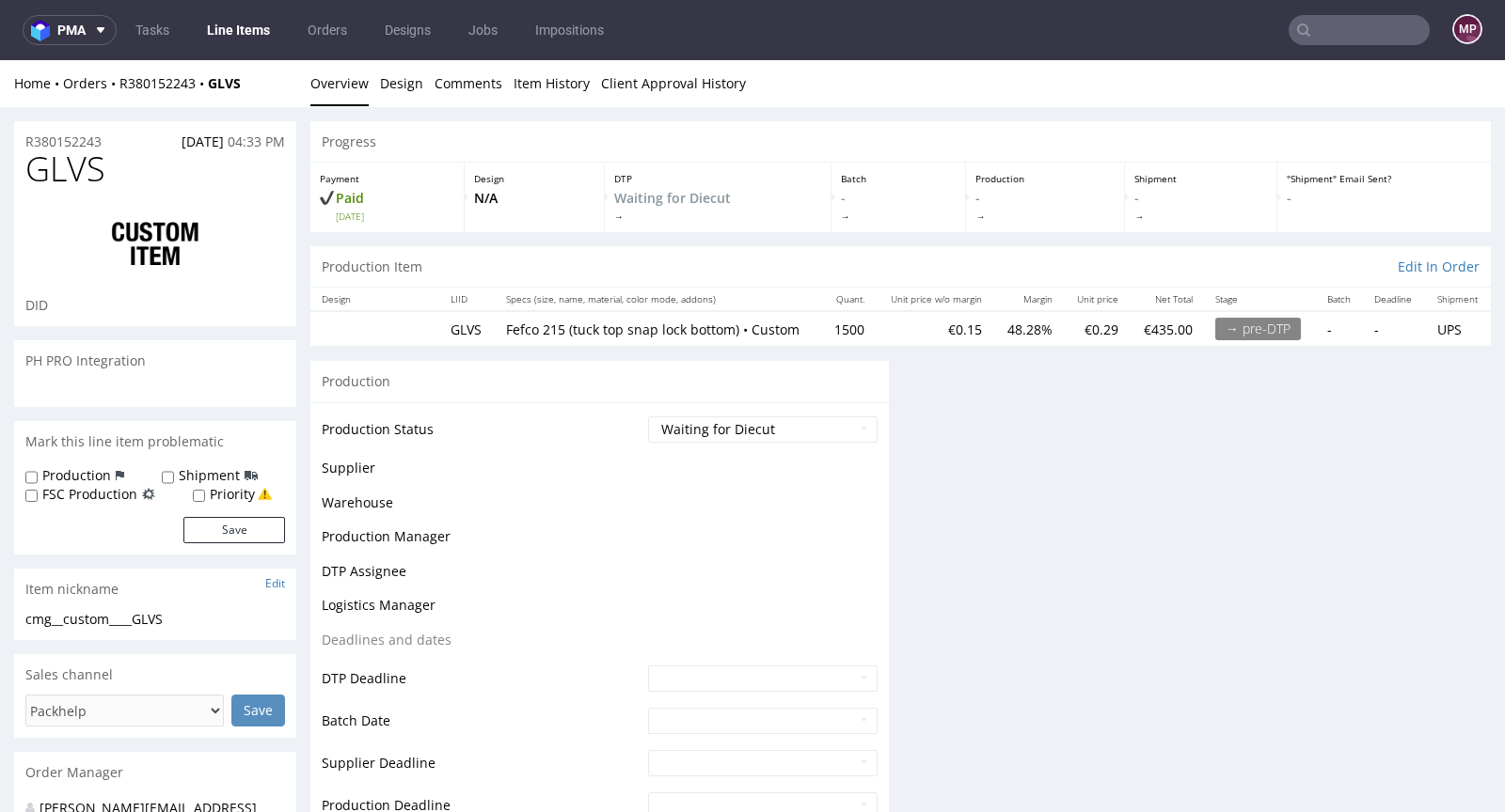
scroll to position [0, 0]
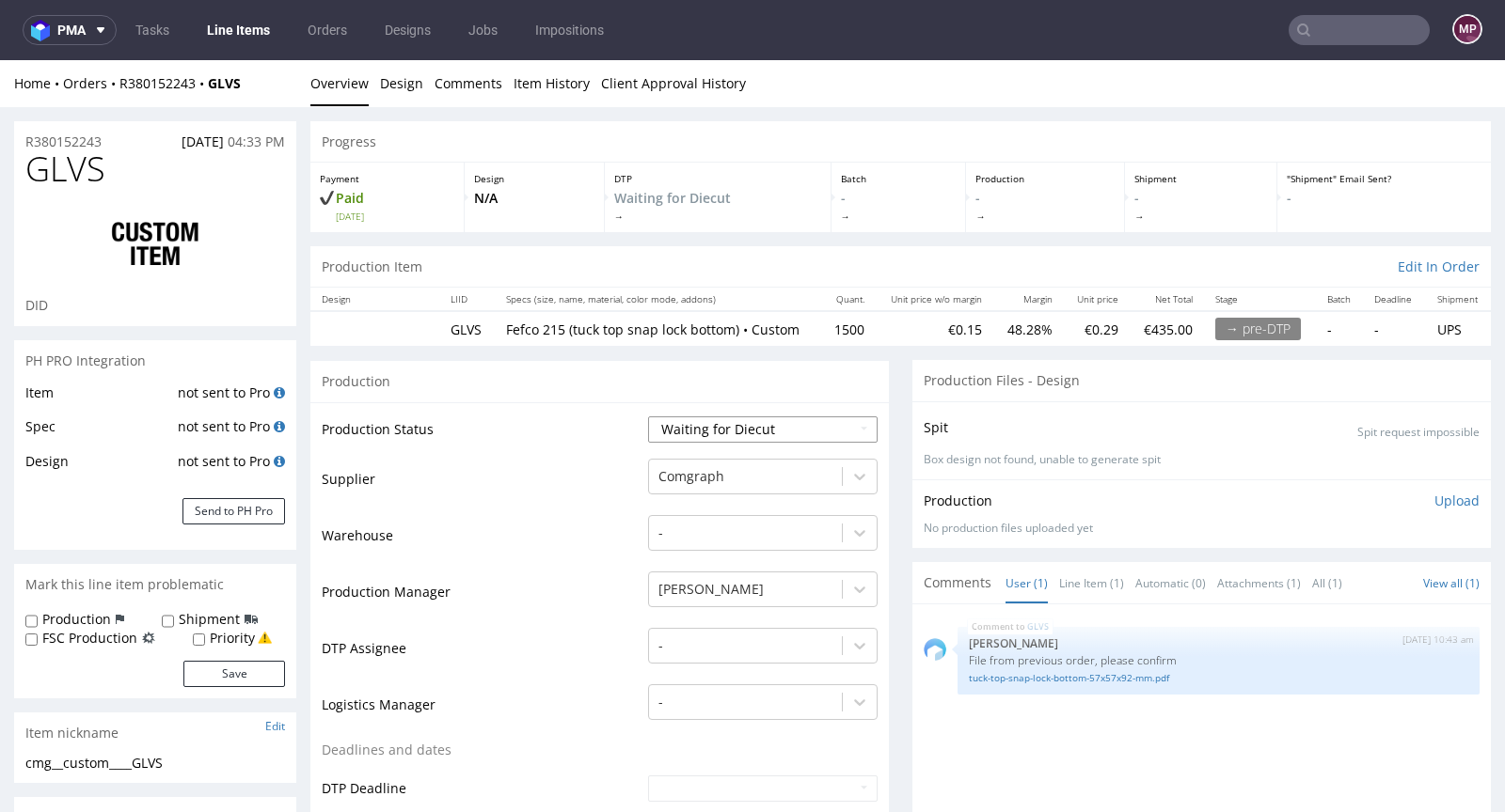
click at [757, 440] on select "Waiting for Artwork Waiting for Diecut Waiting for Mockup Waiting for DTP Waiti…" at bounding box center [763, 430] width 230 height 27
select select "pre_dtp_waiting_for_artwork"
click at [648, 417] on select "Waiting for Artwork Waiting for Diecut Waiting for Mockup Waiting for DTP Waiti…" at bounding box center [763, 430] width 230 height 27
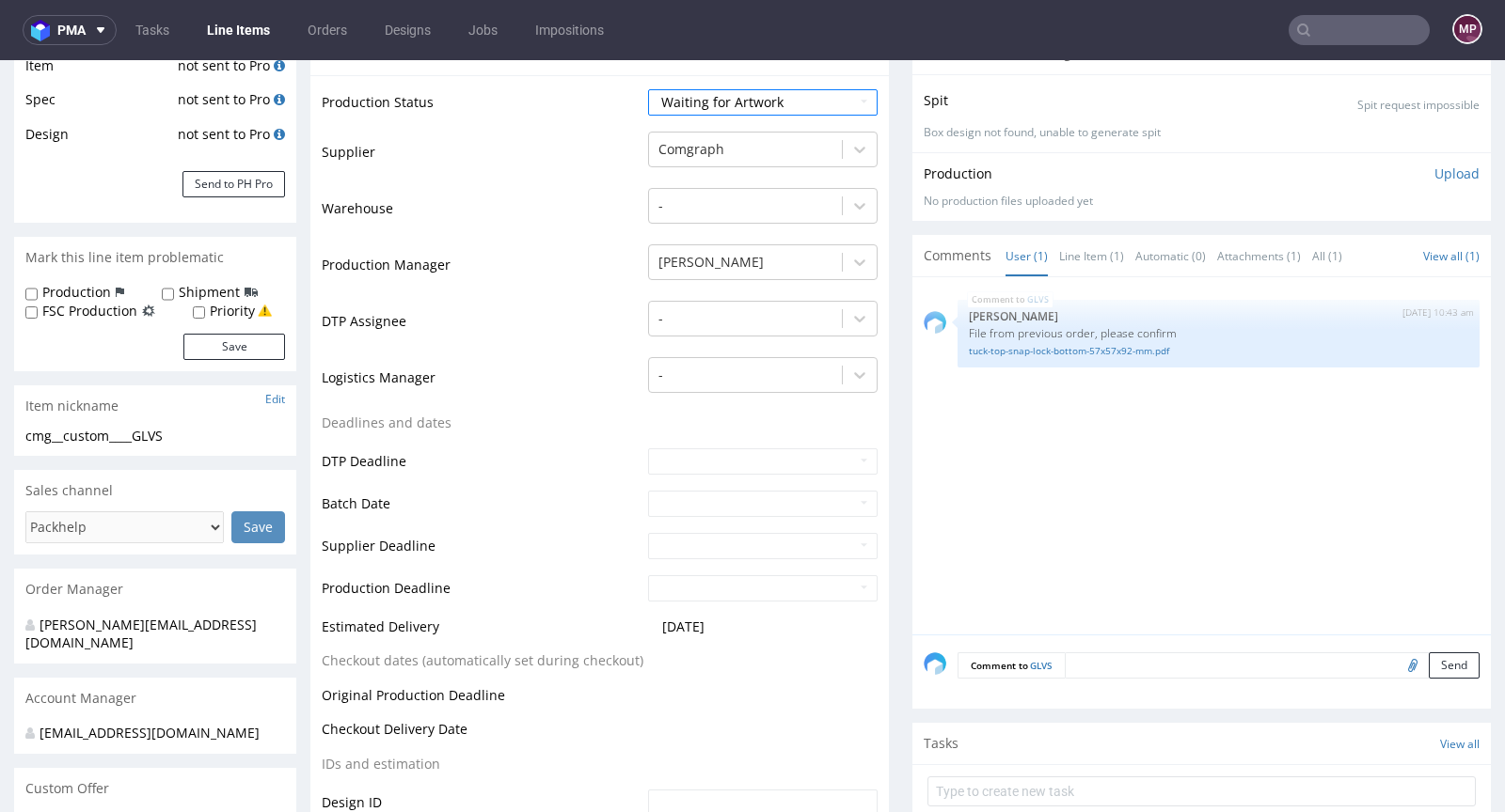
scroll to position [668, 0]
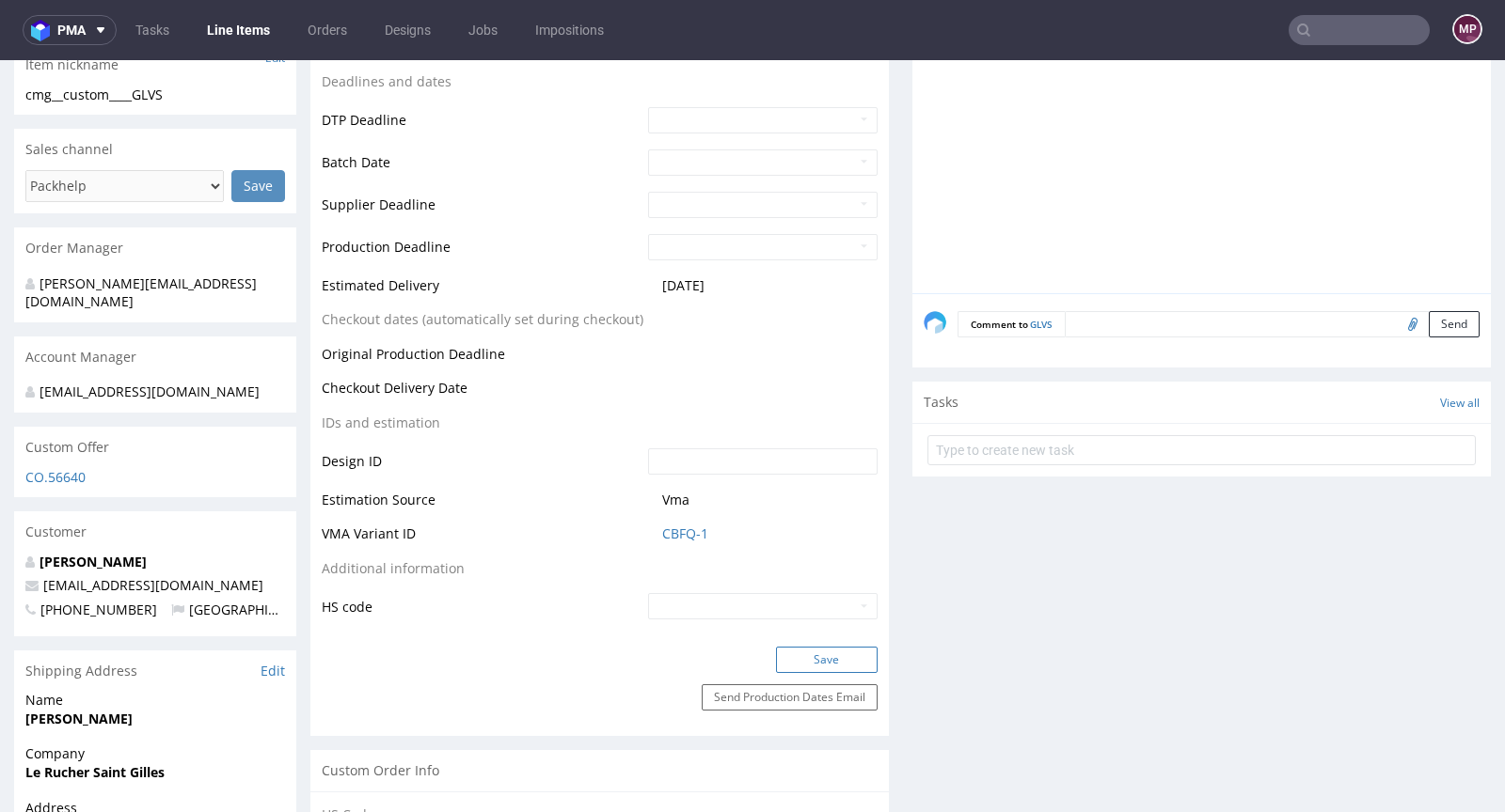
click at [842, 673] on button "Save" at bounding box center [826, 660] width 102 height 27
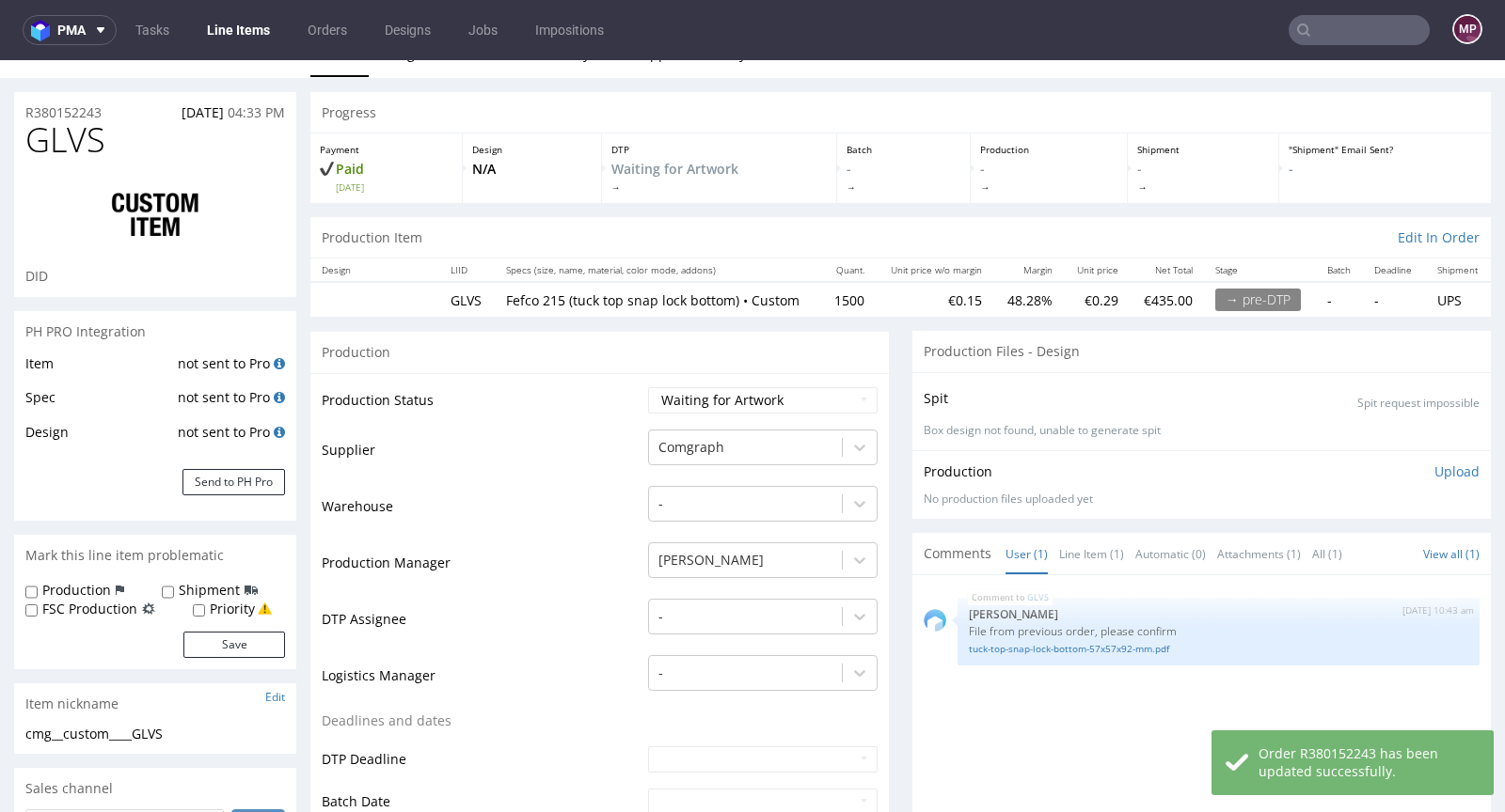
scroll to position [0, 0]
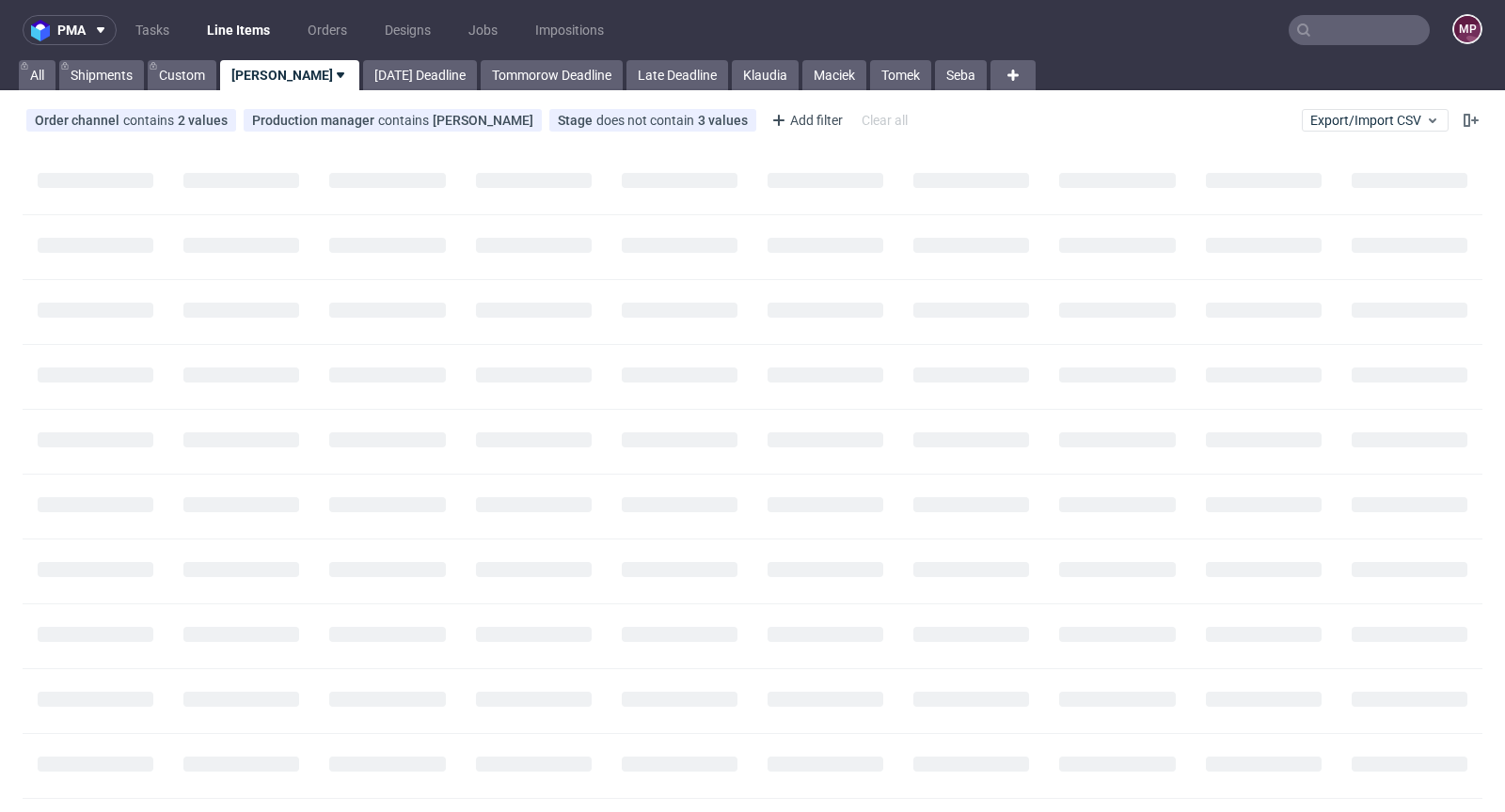
click at [1335, 17] on input "text" at bounding box center [1358, 30] width 141 height 30
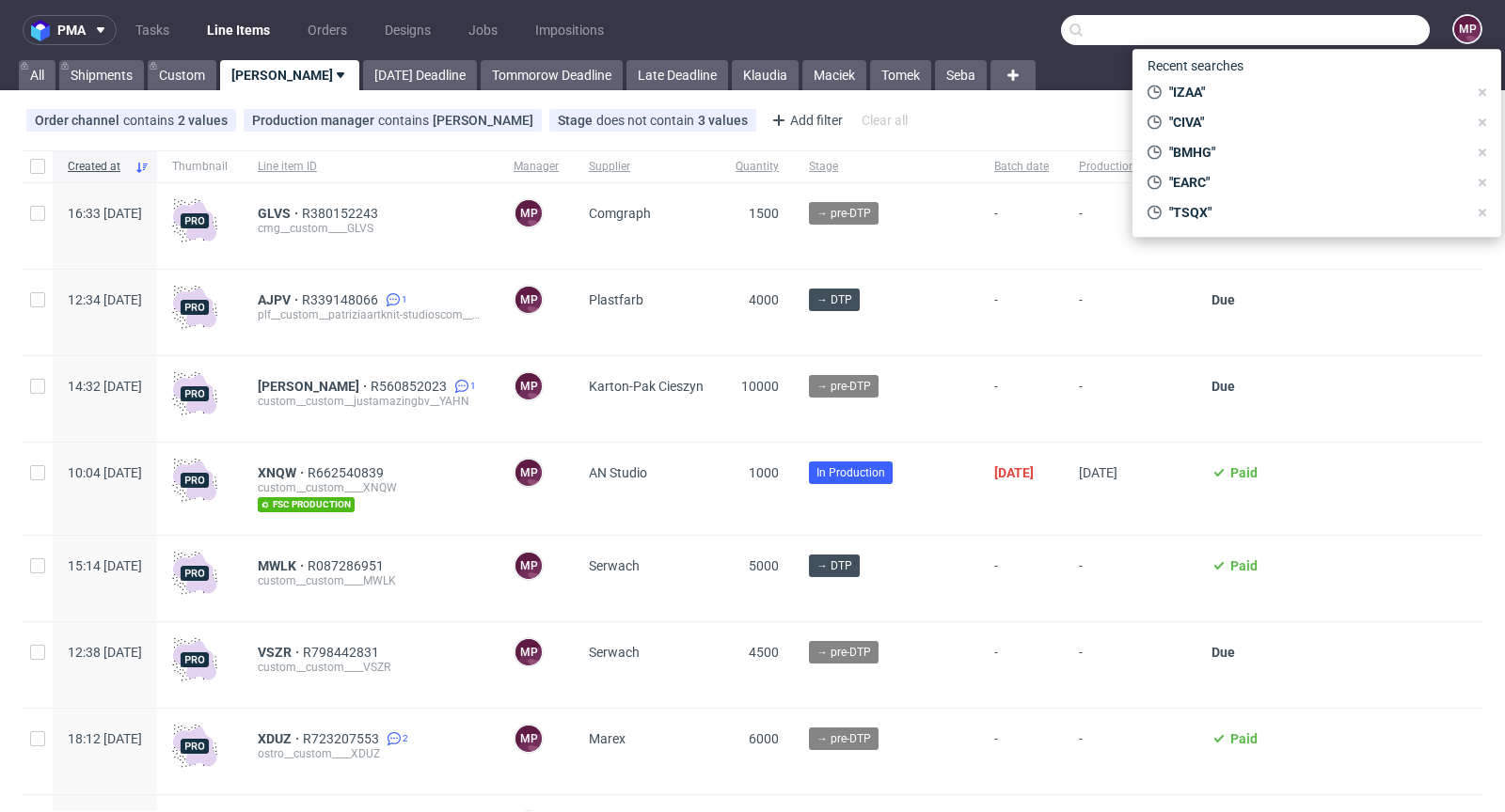
paste input "RSJY"
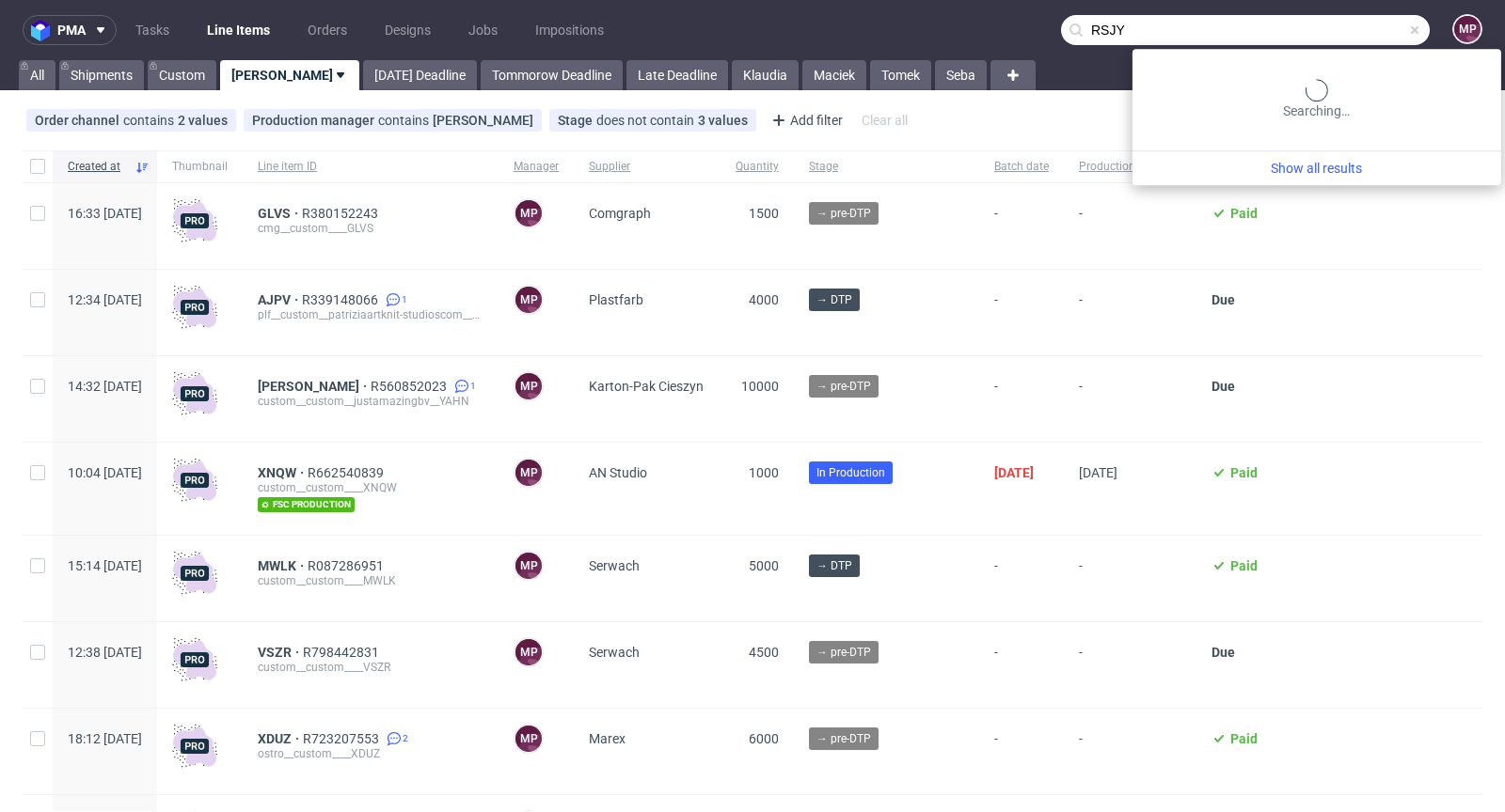
type input "RSJY"
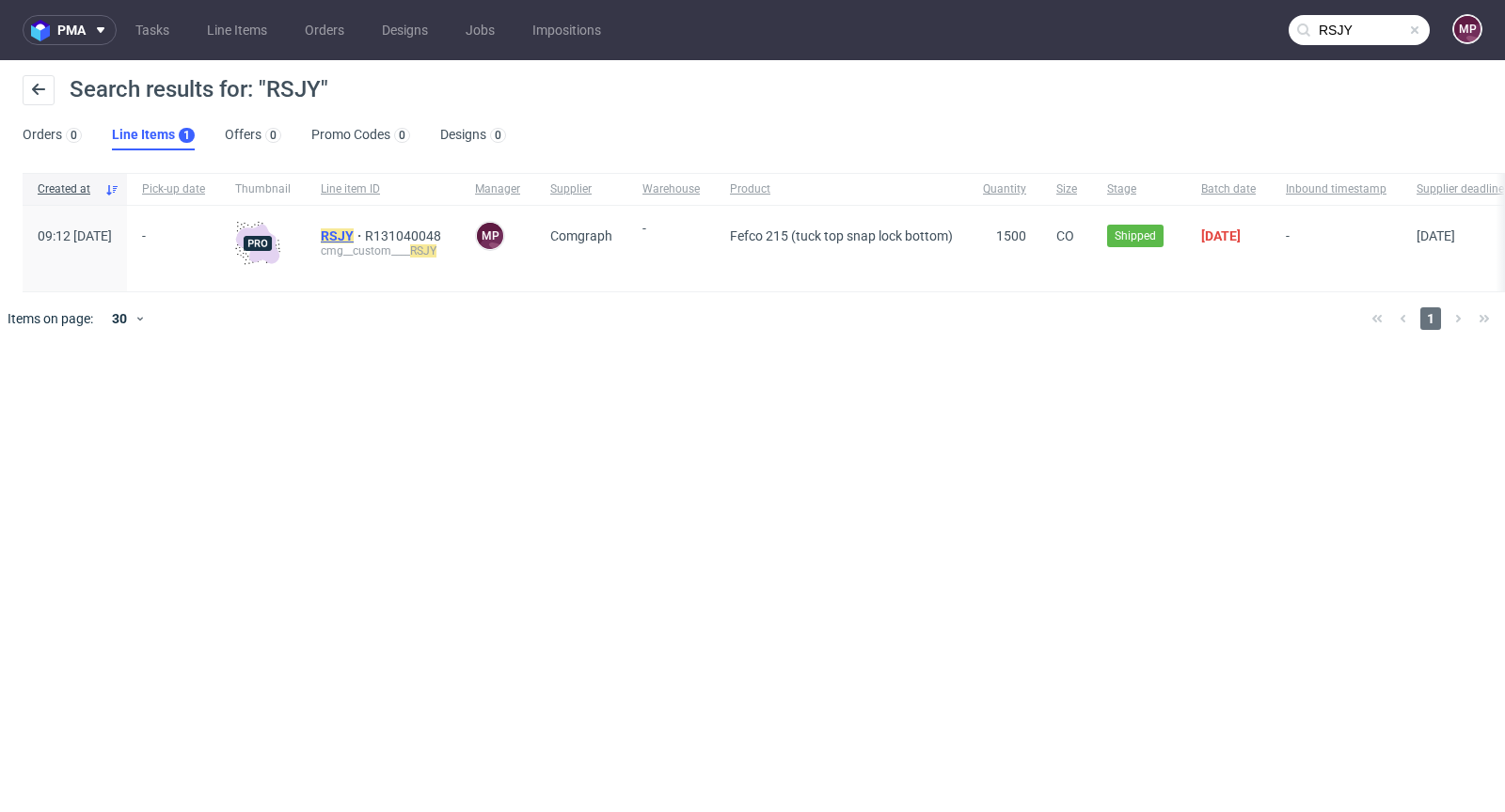
click at [354, 234] on mark "RSJY" at bounding box center [337, 236] width 33 height 15
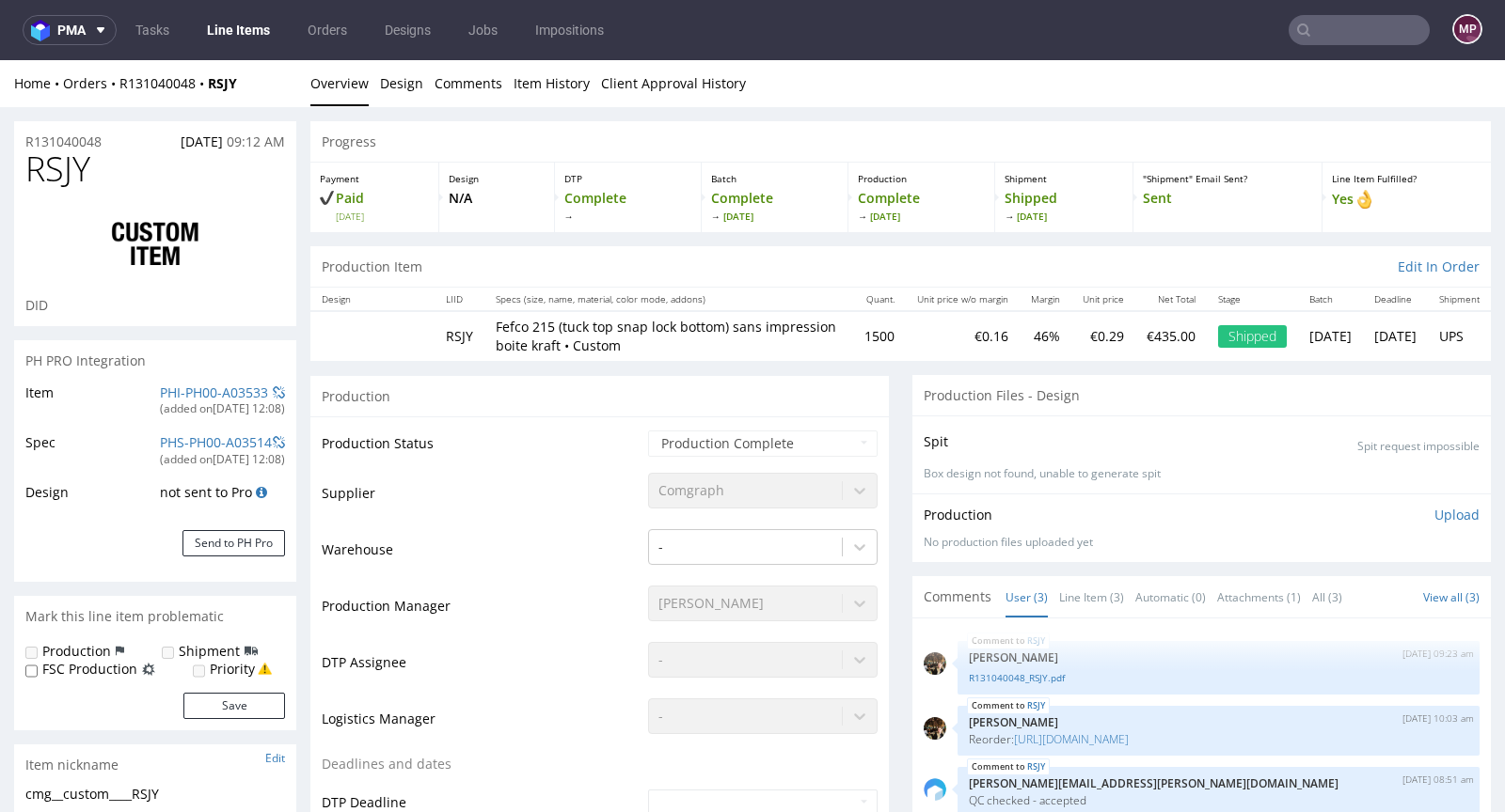
select select "in_progress"
click at [1059, 592] on link "Line Item (3)" at bounding box center [1091, 597] width 64 height 41
click at [1086, 590] on link "Line Item (3)" at bounding box center [1091, 597] width 64 height 41
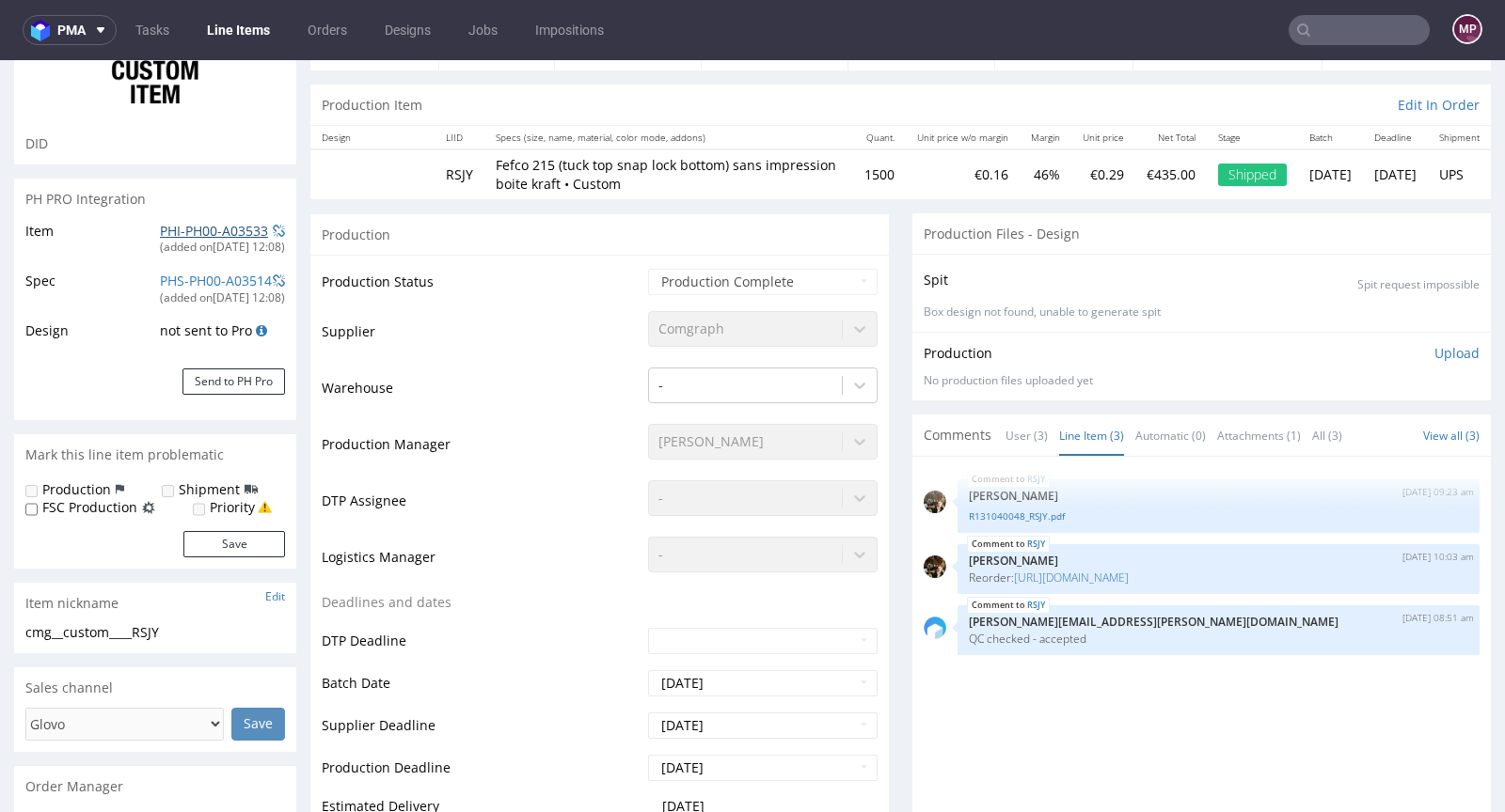
click at [188, 225] on link "PHI-PH00-A03533" at bounding box center [213, 231] width 108 height 18
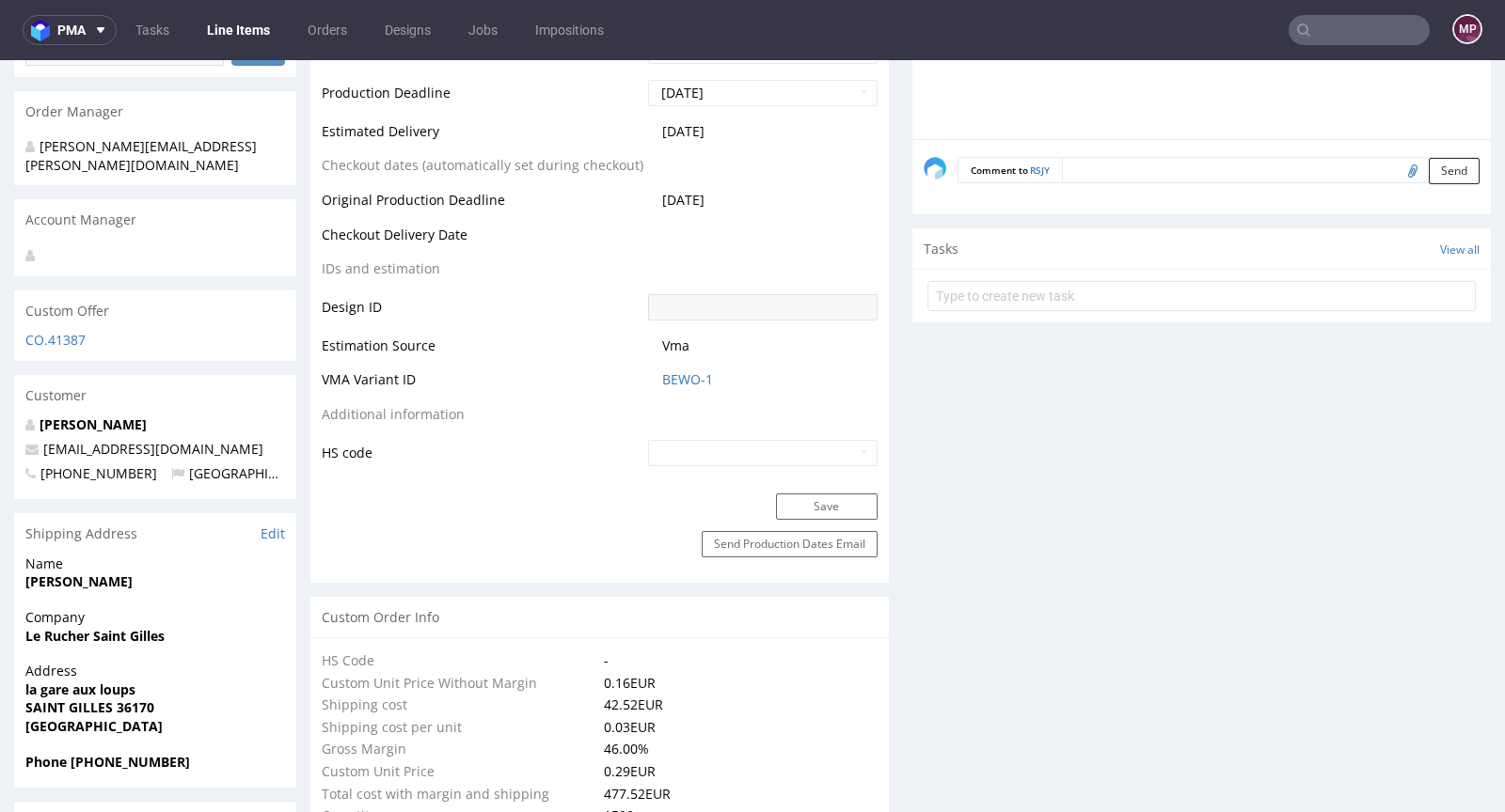
scroll to position [574, 0]
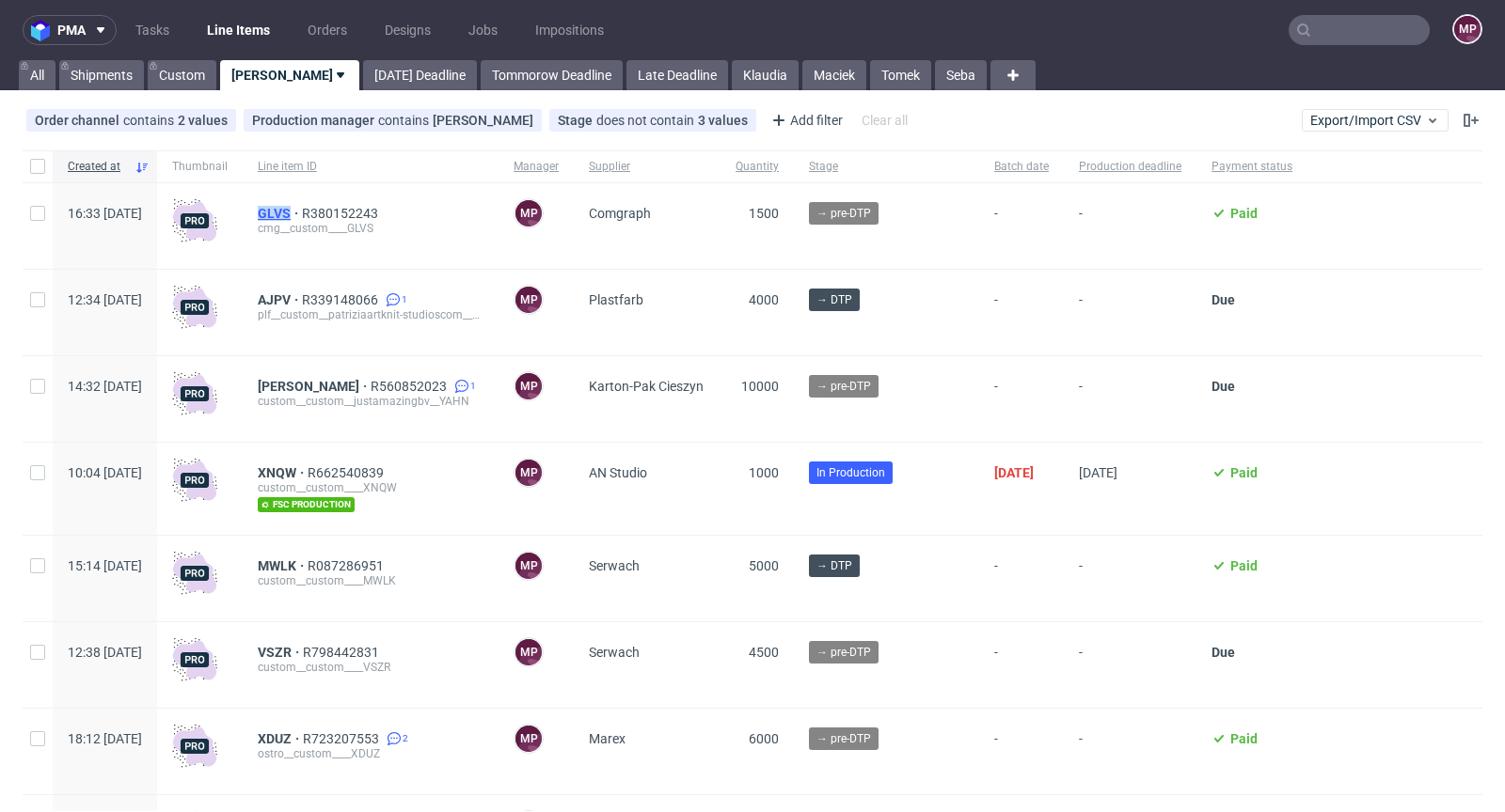
drag, startPoint x: 304, startPoint y: 207, endPoint x: 347, endPoint y: 208, distance: 43.0
click at [347, 208] on div "GLVS R380152243 cmg__custom____GLVS" at bounding box center [371, 226] width 256 height 85
copy span "GLVS"
click at [302, 300] on span "AJPV" at bounding box center [279, 299] width 45 height 15
click at [302, 216] on span "GLVS" at bounding box center [279, 213] width 45 height 15
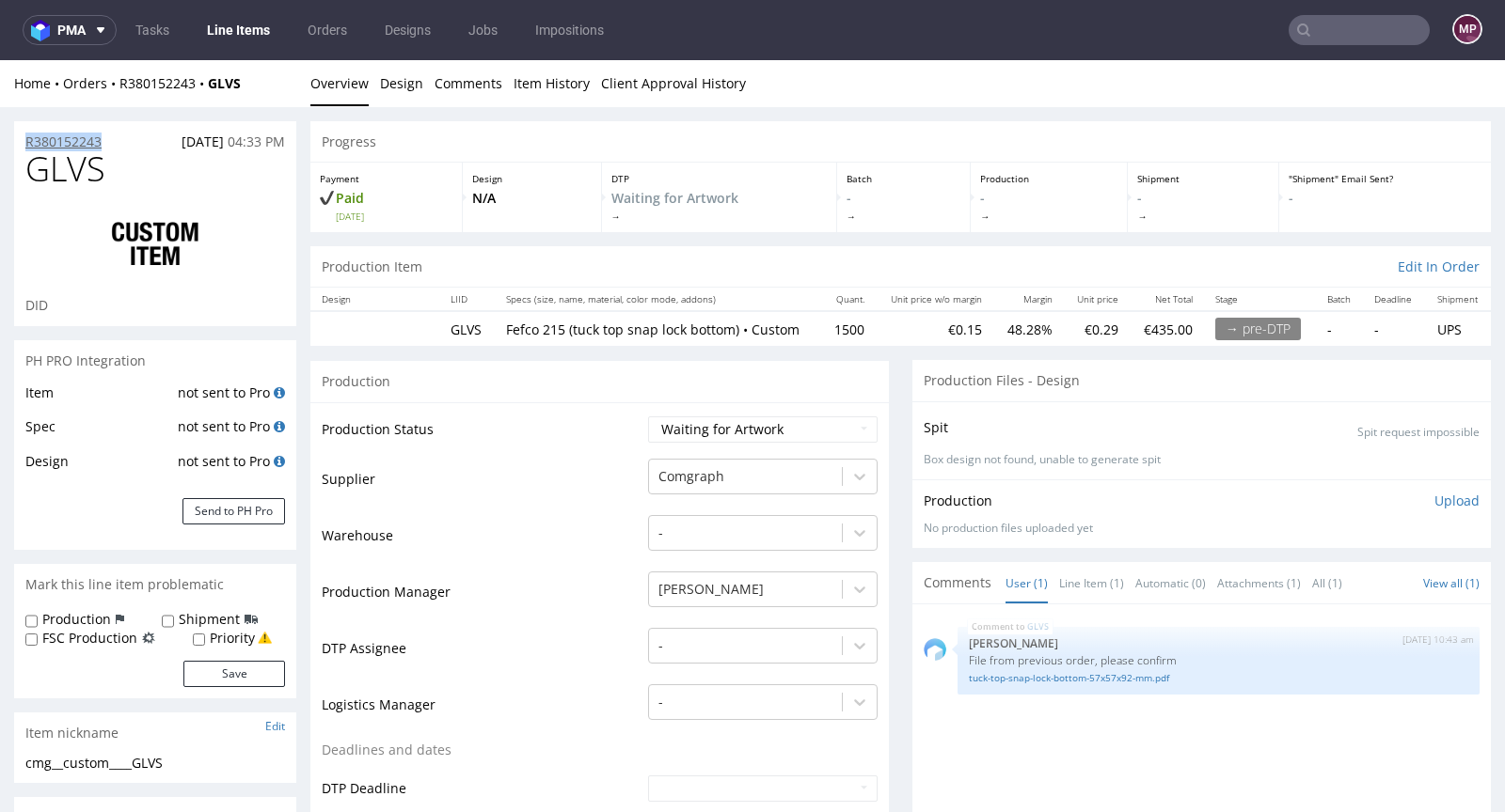
drag, startPoint x: 113, startPoint y: 143, endPoint x: 26, endPoint y: 136, distance: 87.3
click at [26, 136] on div "R380152243 01.09.2025 04:33 PM" at bounding box center [155, 136] width 282 height 30
copy p "R380152243"
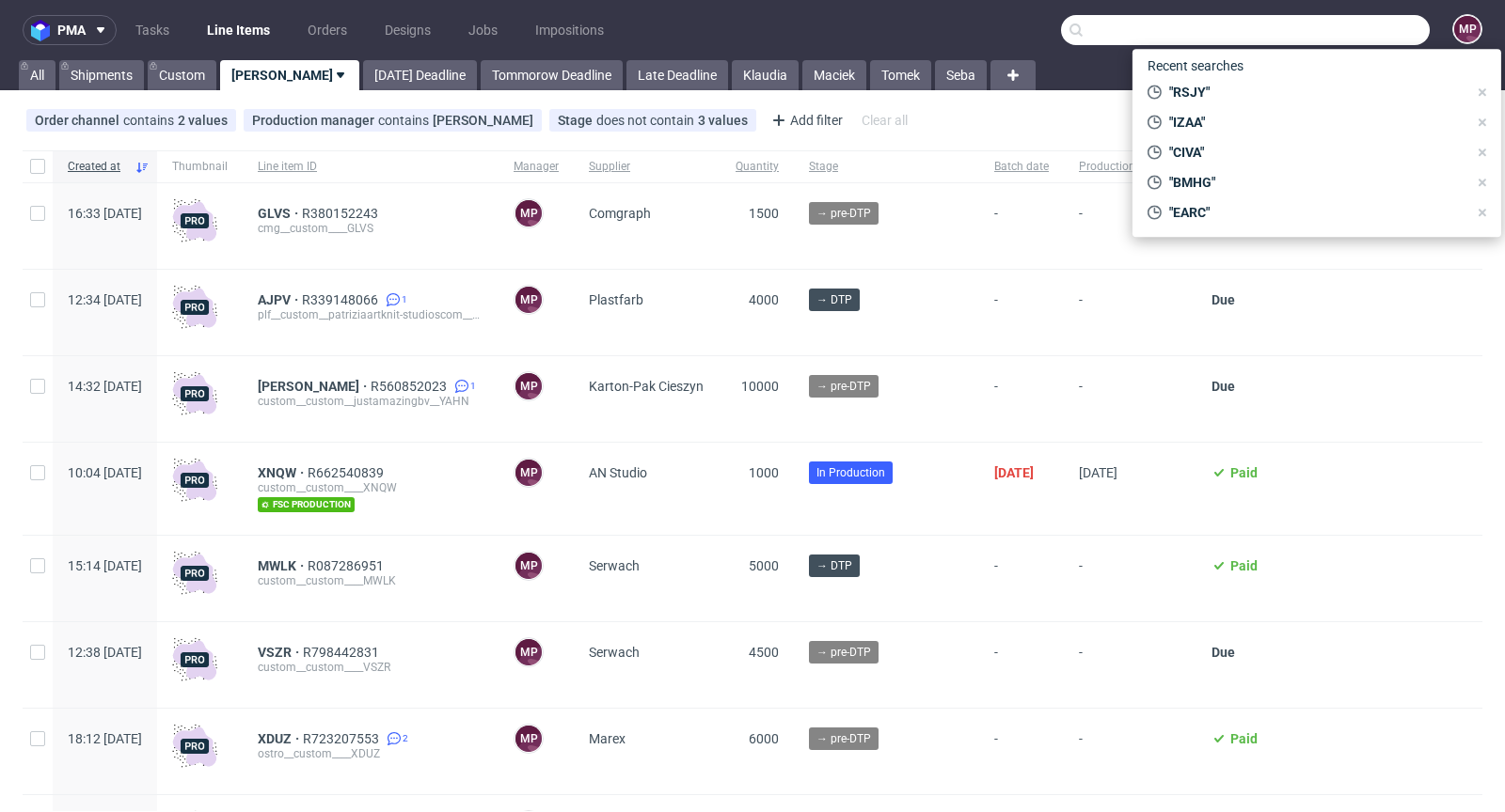
click at [1297, 22] on input "text" at bounding box center [1245, 30] width 369 height 30
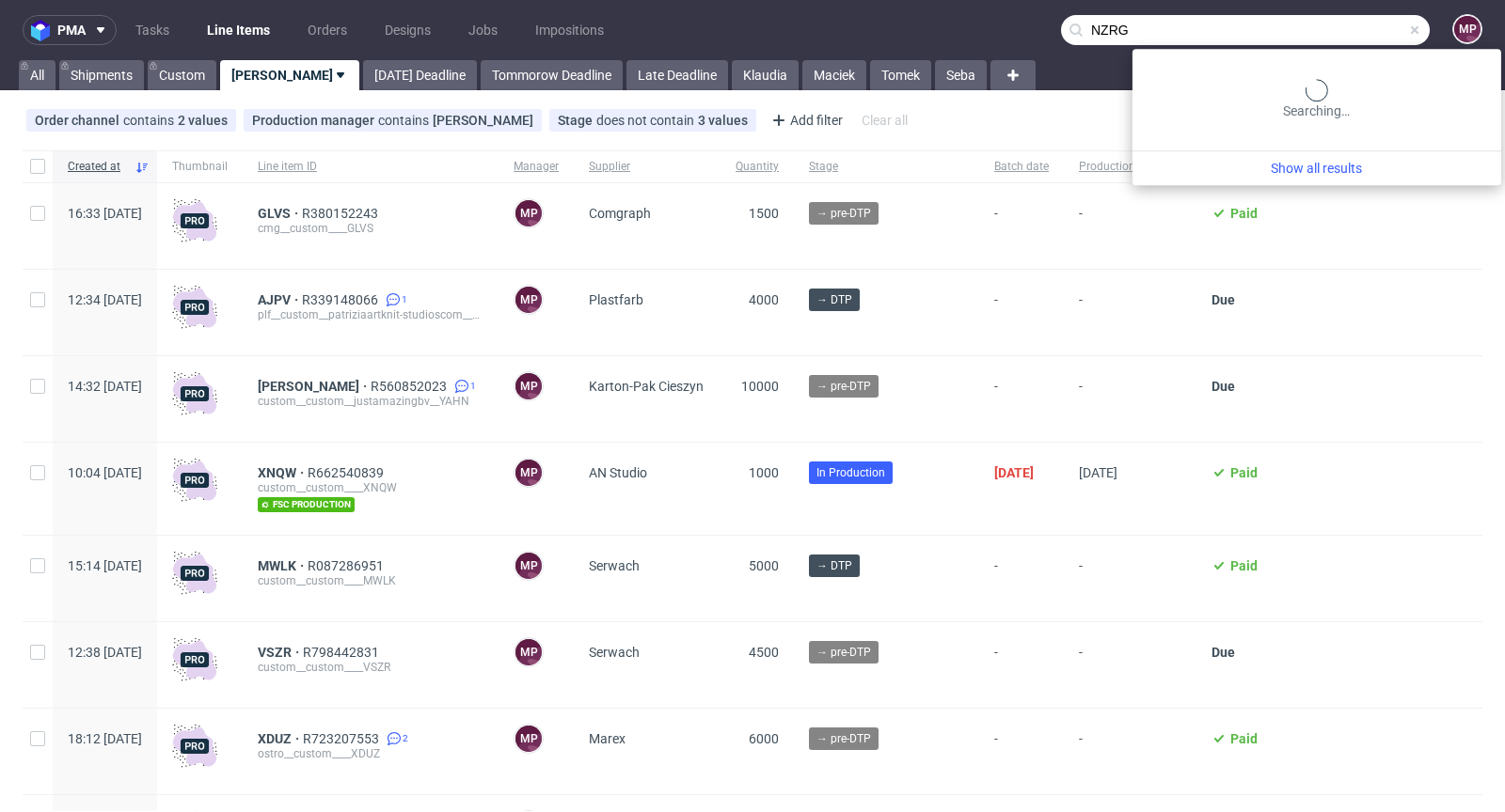
type input "NZRG"
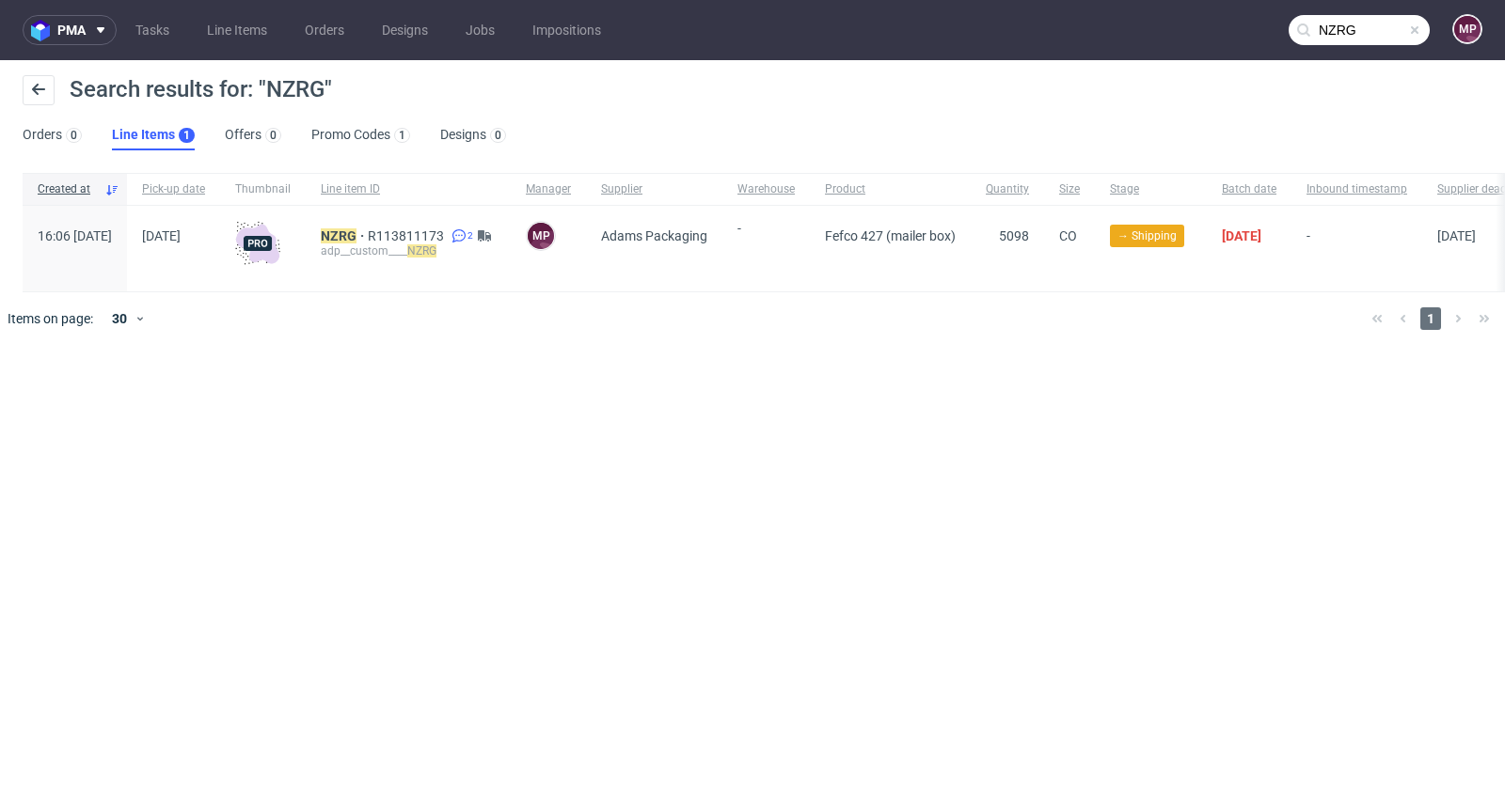
click at [1418, 31] on span at bounding box center [1414, 30] width 15 height 15
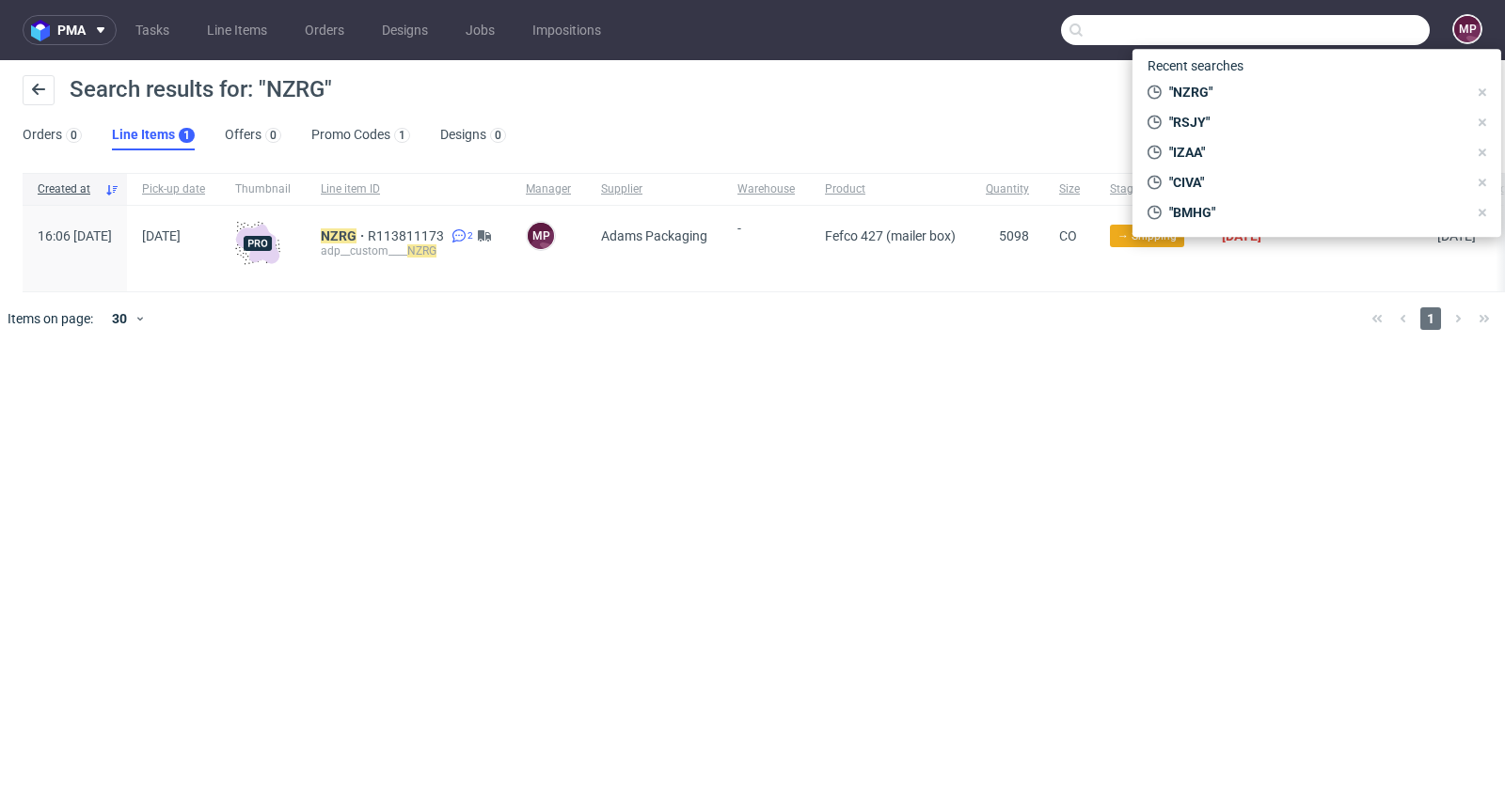
click at [1396, 31] on input "text" at bounding box center [1245, 30] width 369 height 30
paste input "DBIL"
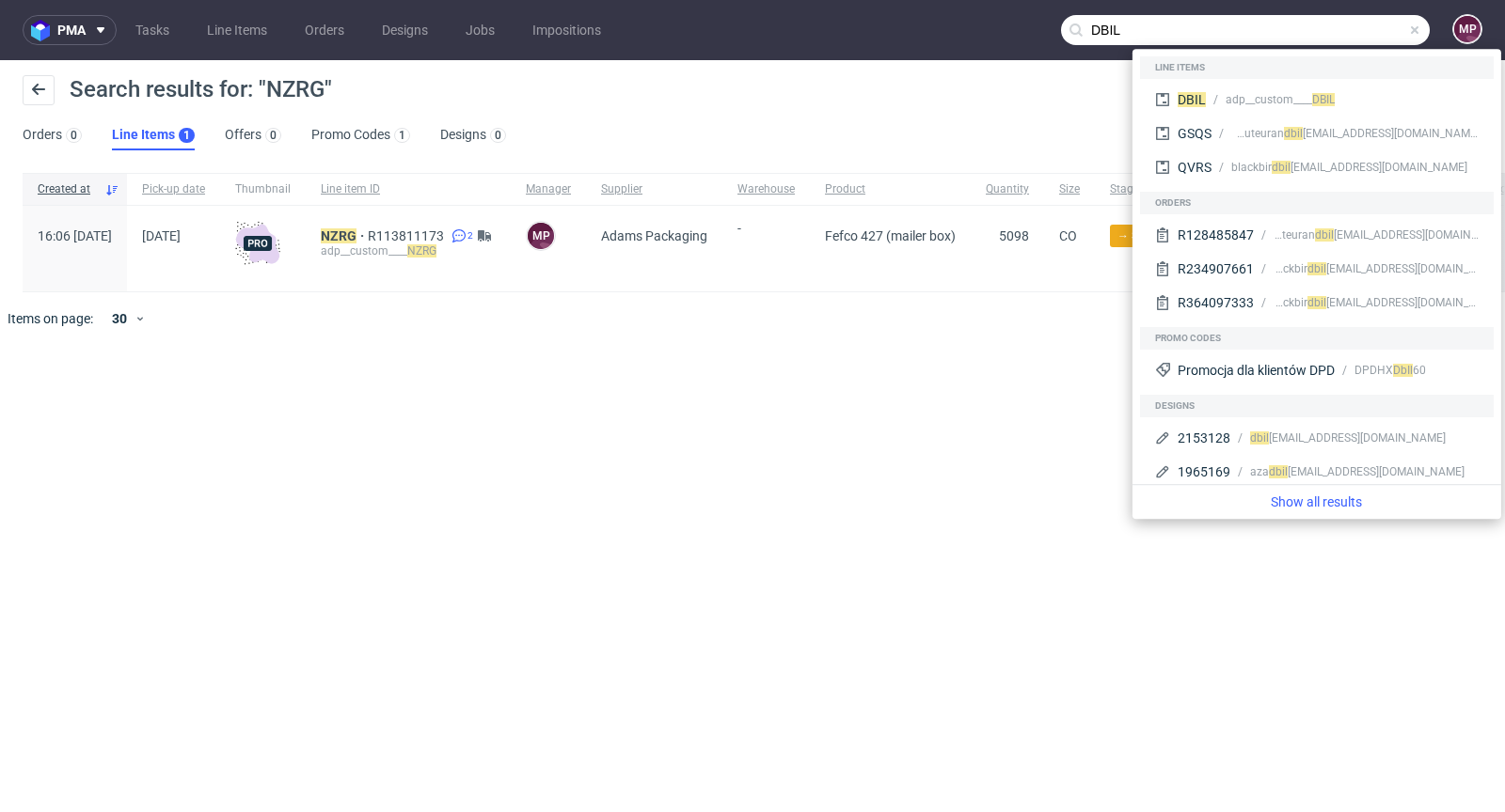
type input "DBIL"
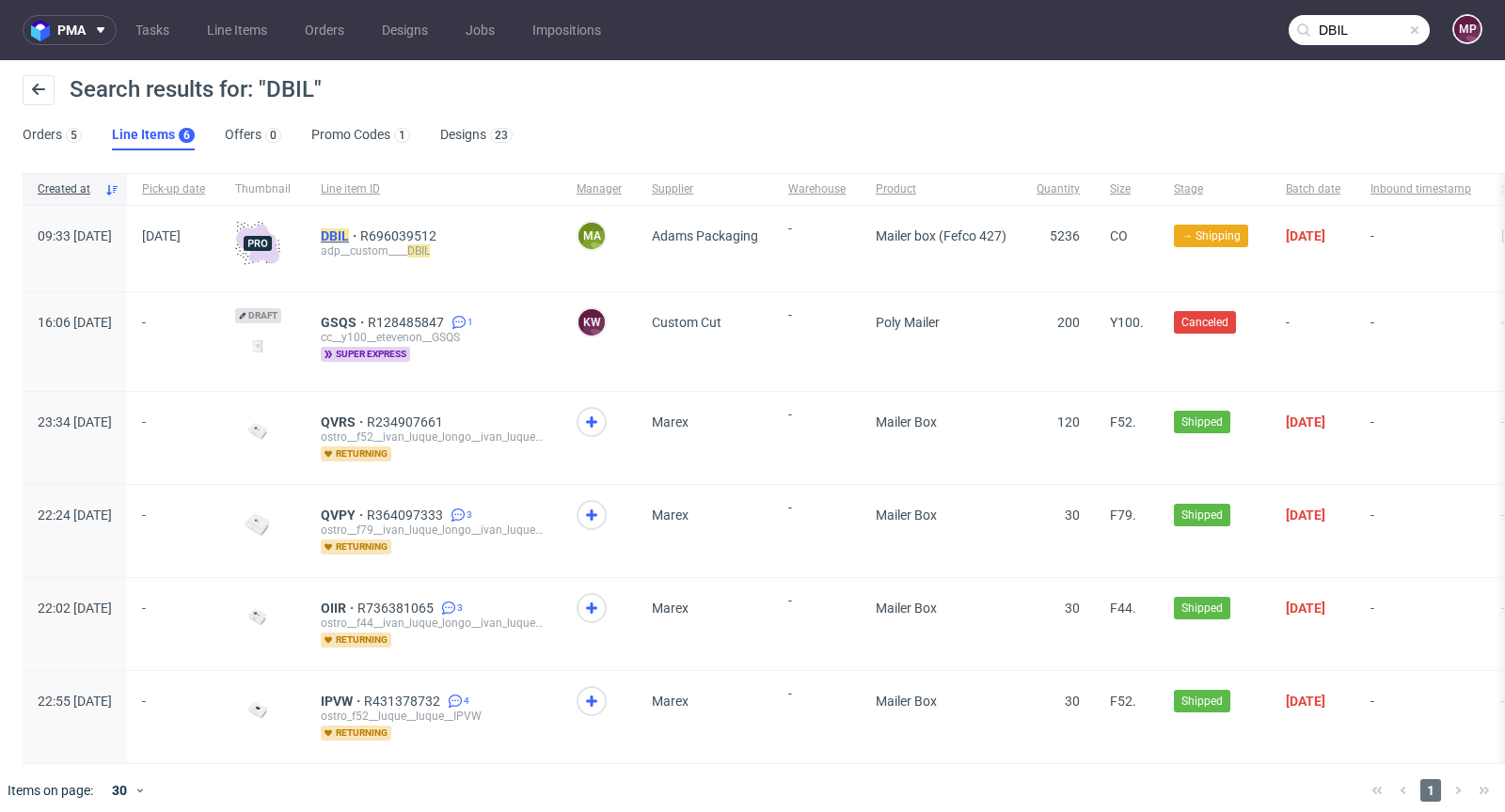
click at [349, 234] on mark "DBIL" at bounding box center [335, 236] width 28 height 15
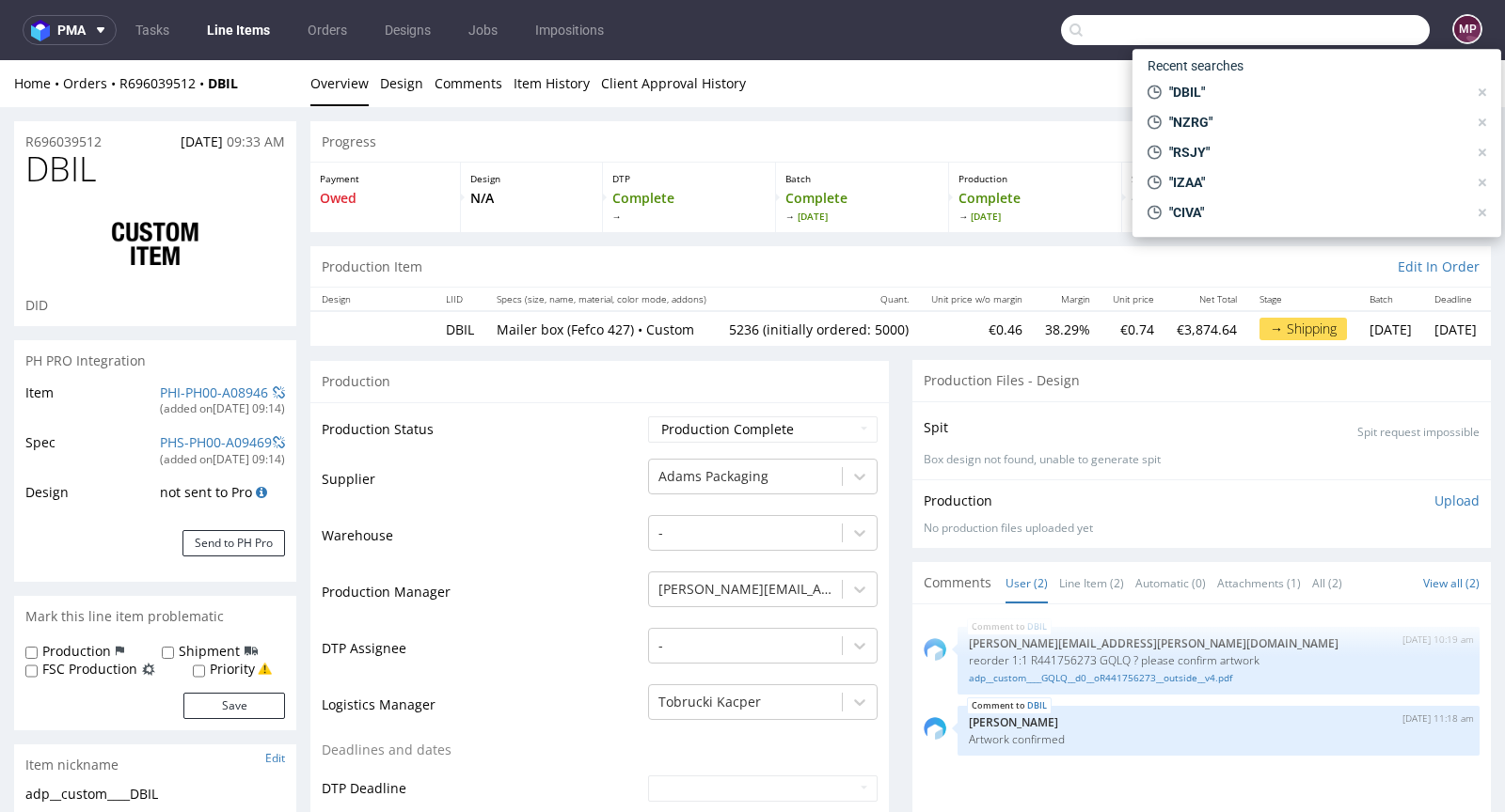
click at [1373, 35] on input "text" at bounding box center [1245, 30] width 369 height 30
paste input "QBMT"
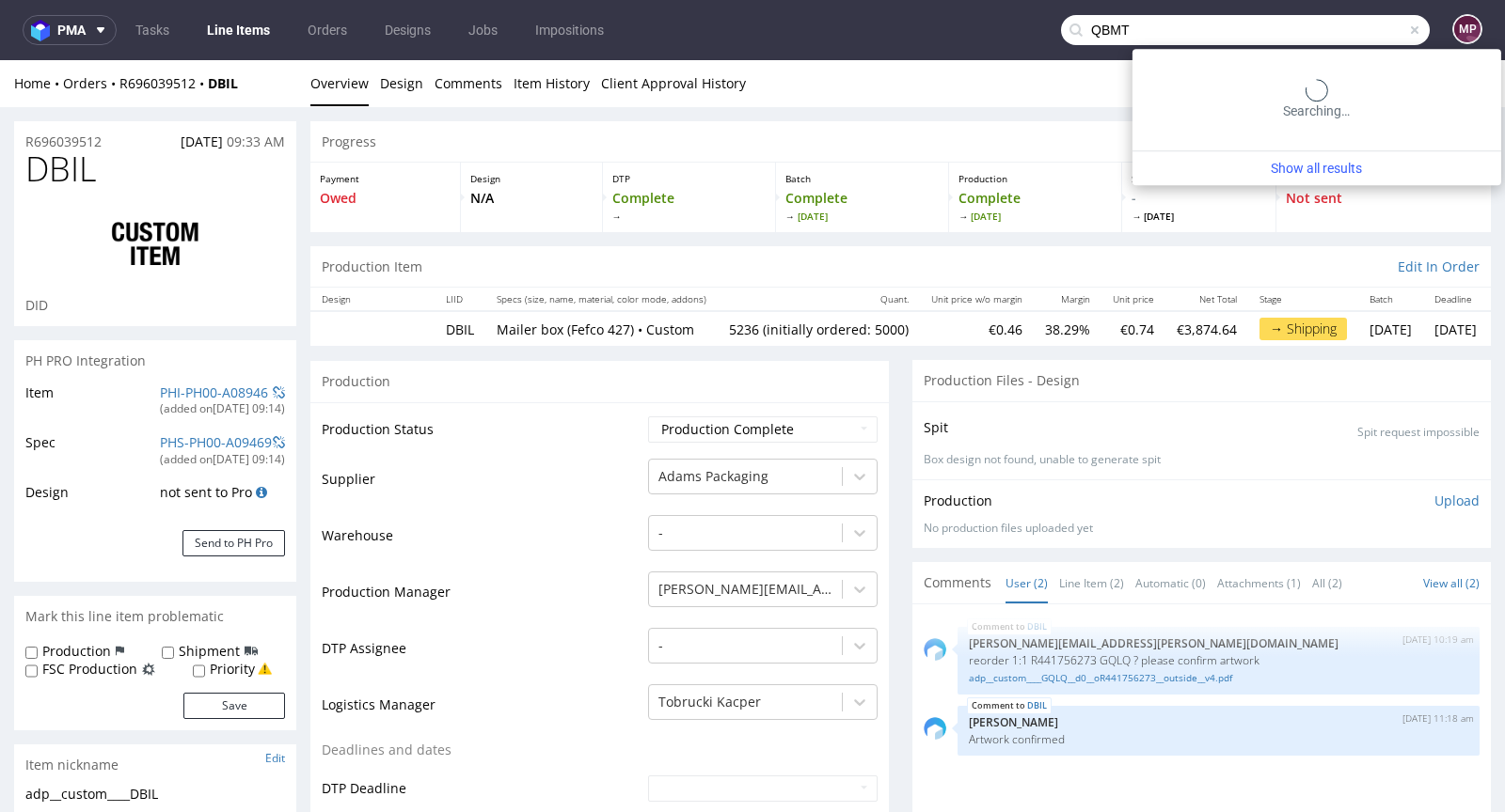
type input "QBMT"
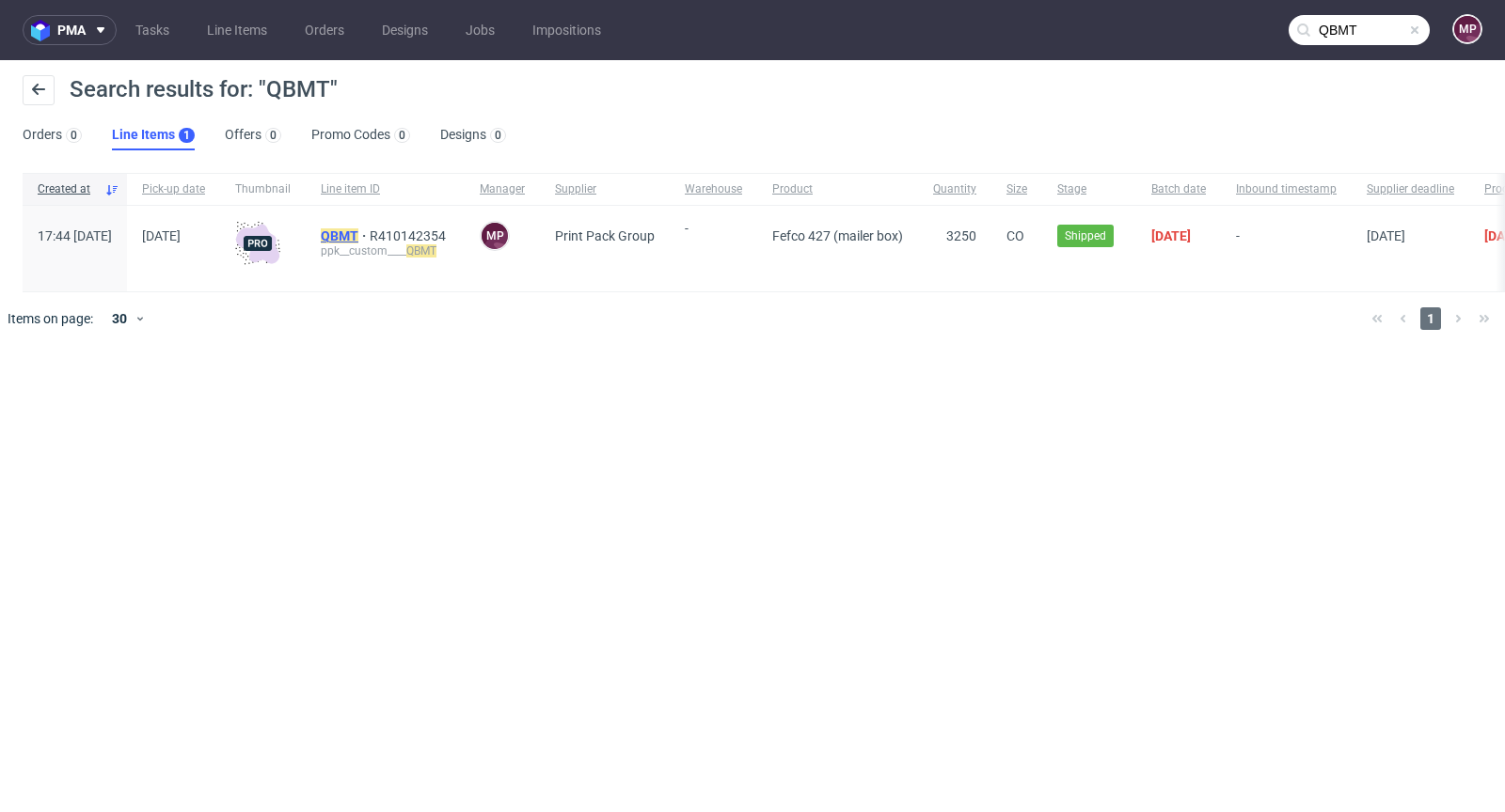
click at [359, 229] on mark "QBMT" at bounding box center [340, 236] width 38 height 15
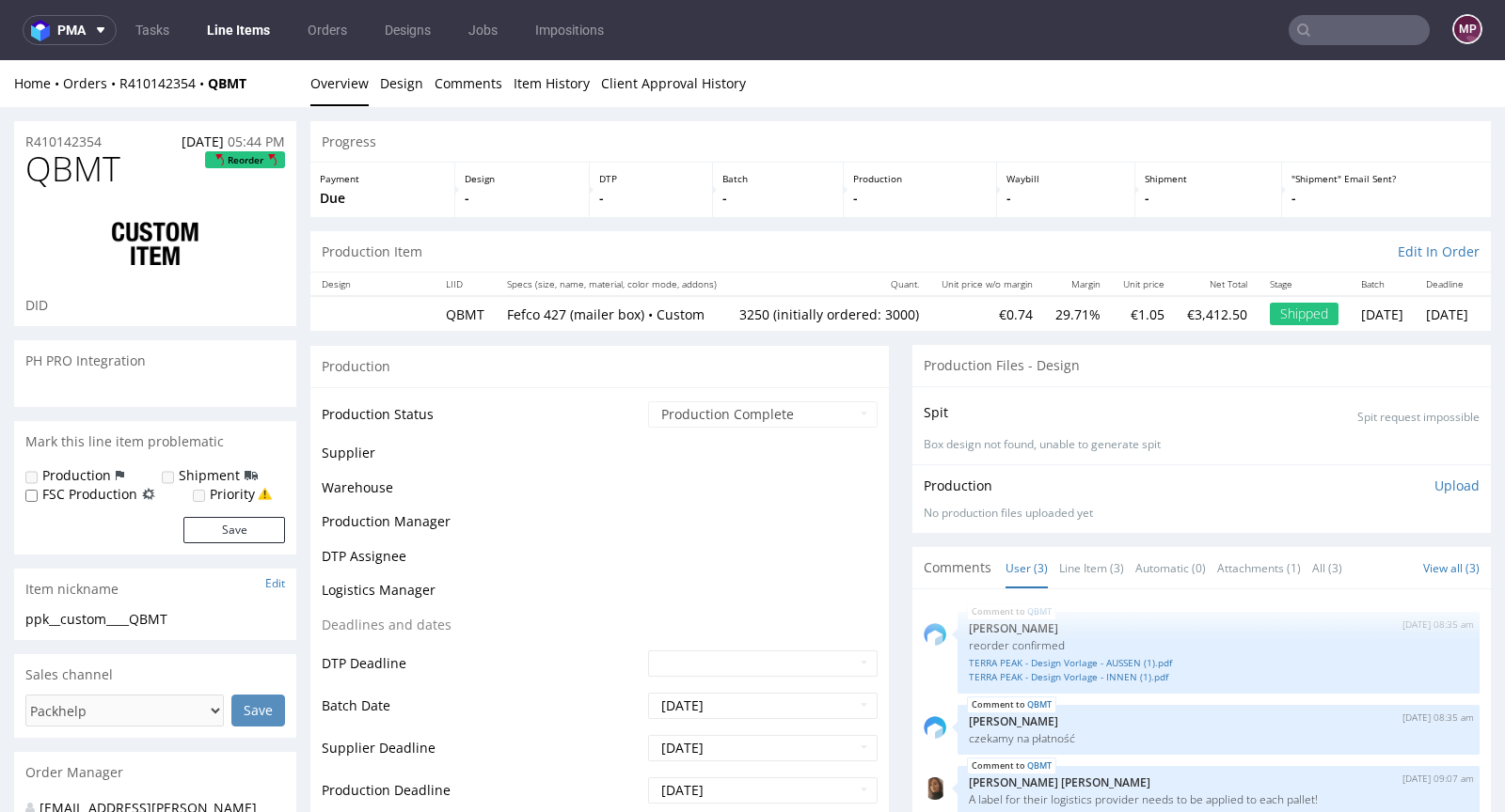
select select "in_progress"
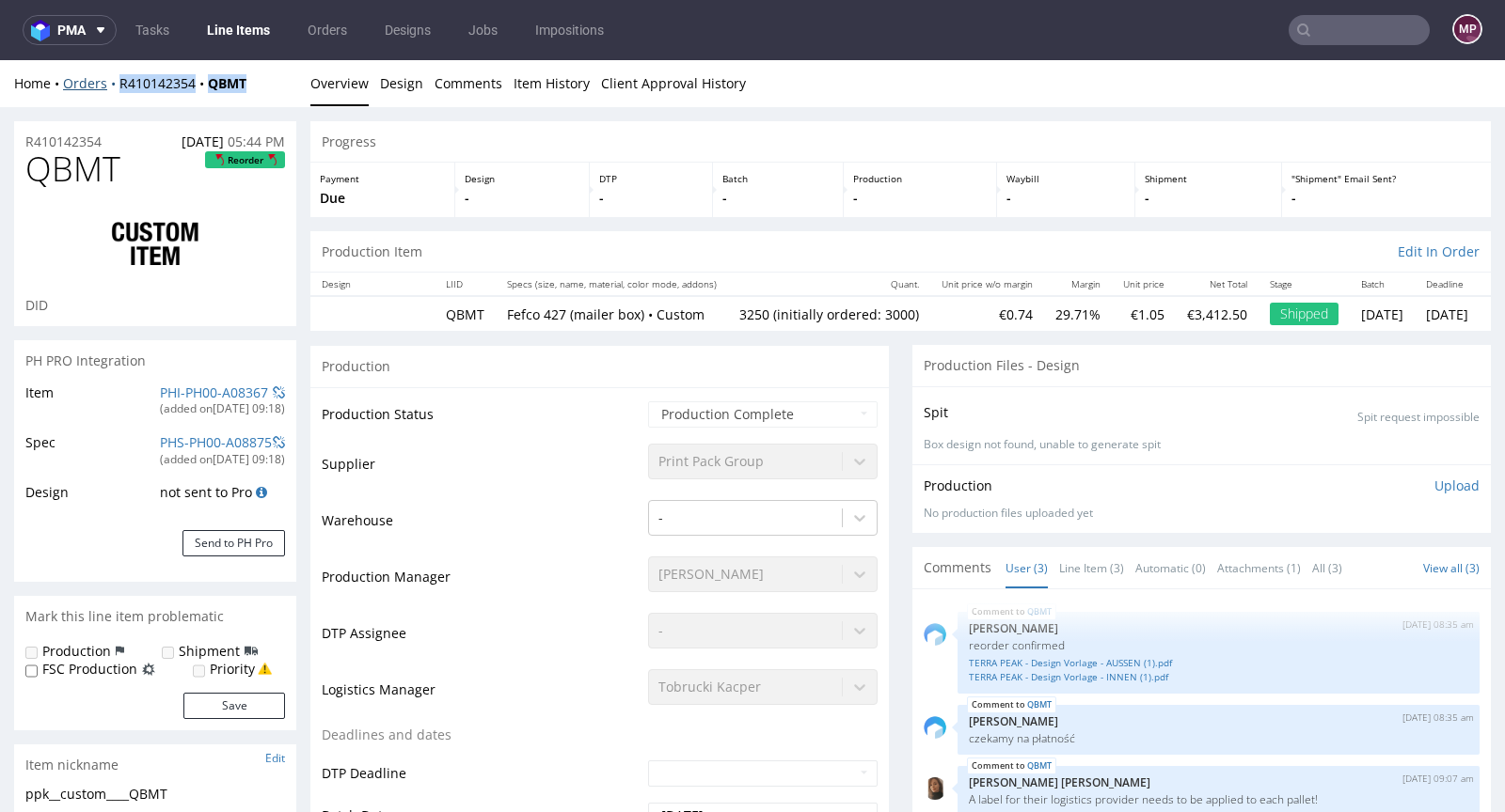
drag, startPoint x: 254, startPoint y: 81, endPoint x: 117, endPoint y: 83, distance: 137.0
click at [117, 83] on div "Home Orders R410142354 QBMT" at bounding box center [155, 83] width 282 height 19
copy div "R410142354 QBMT"
click at [1366, 29] on input "text" at bounding box center [1358, 30] width 141 height 30
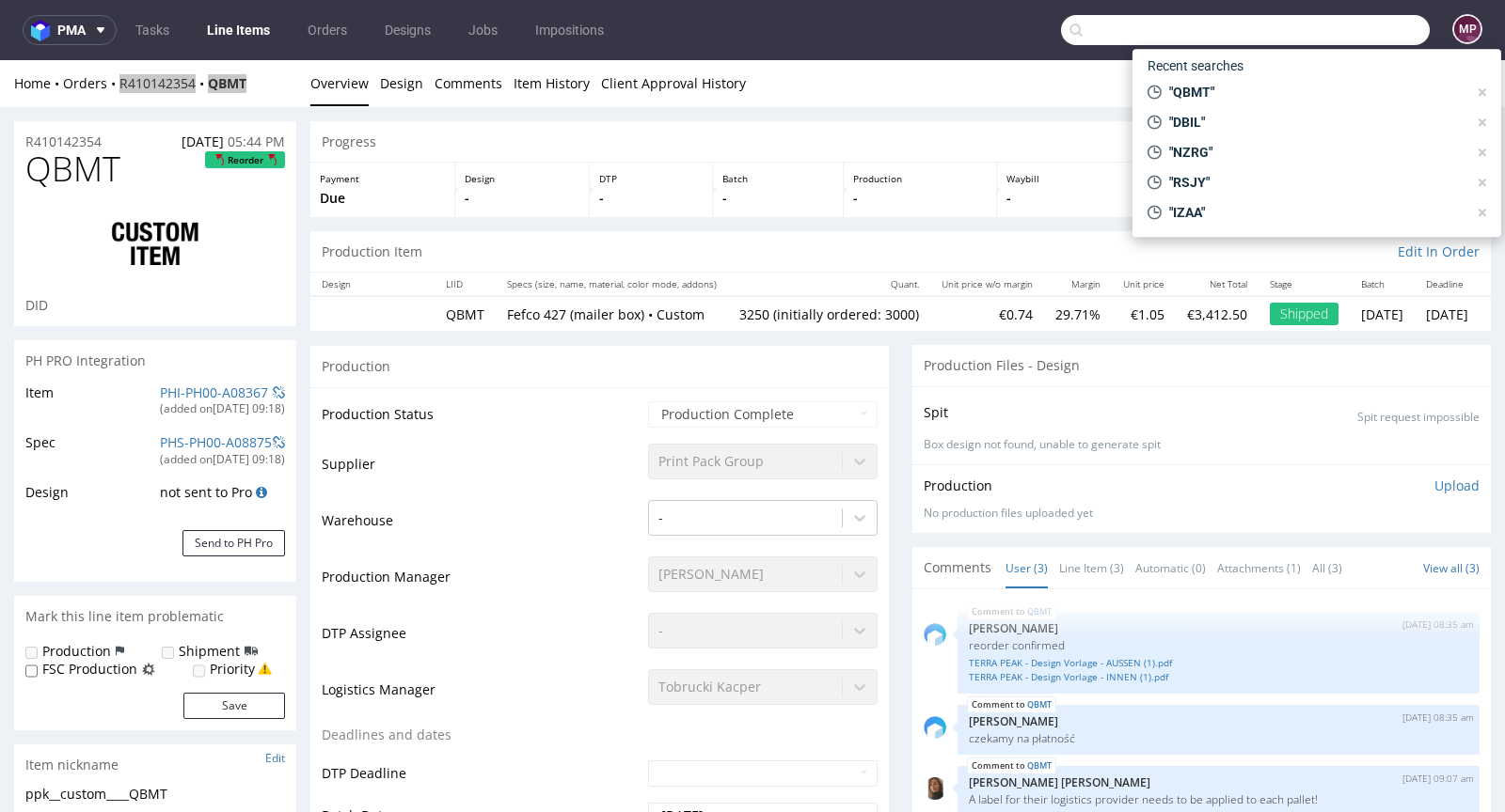
paste input "PWXR"
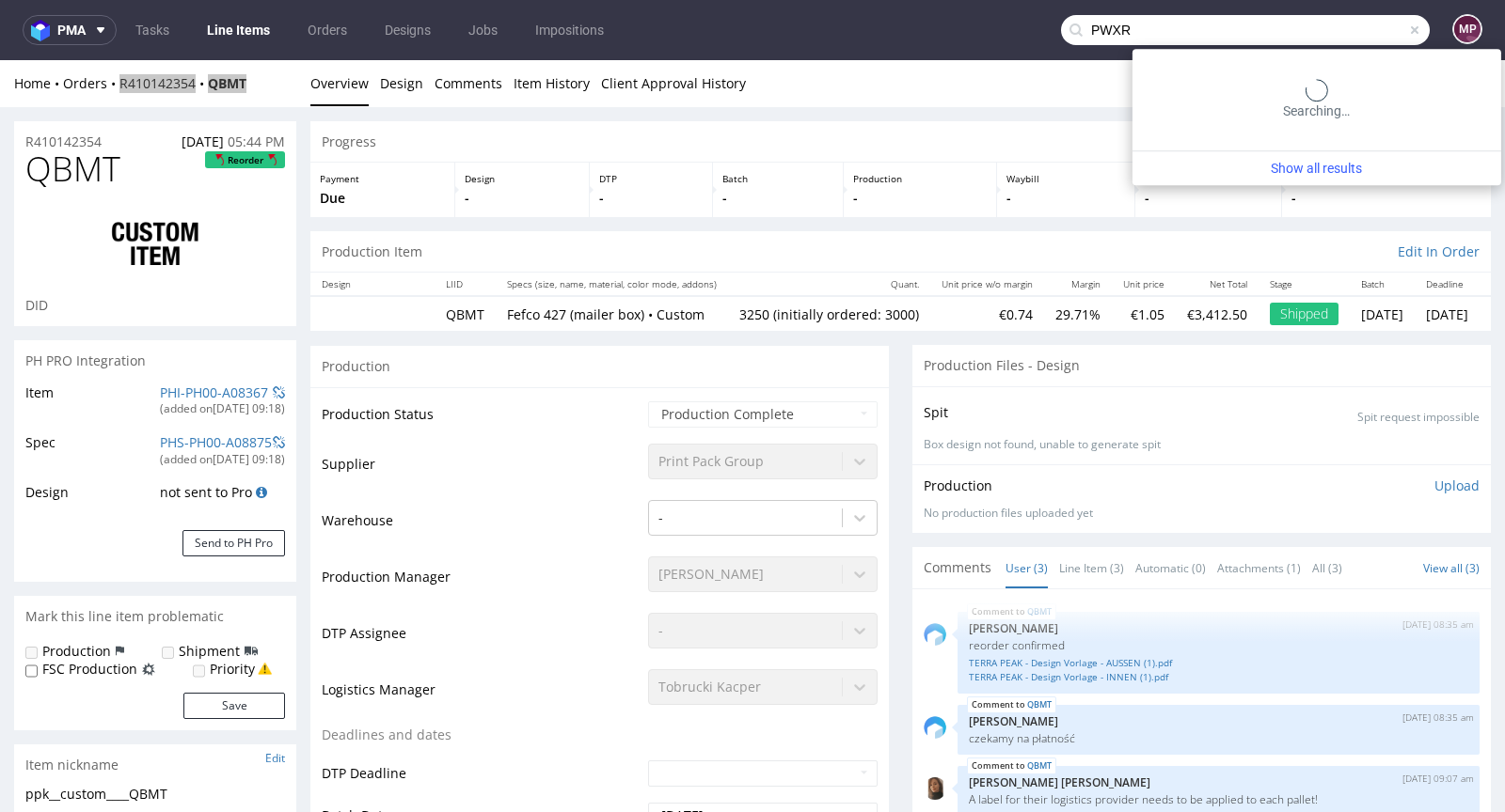
type input "PWXR"
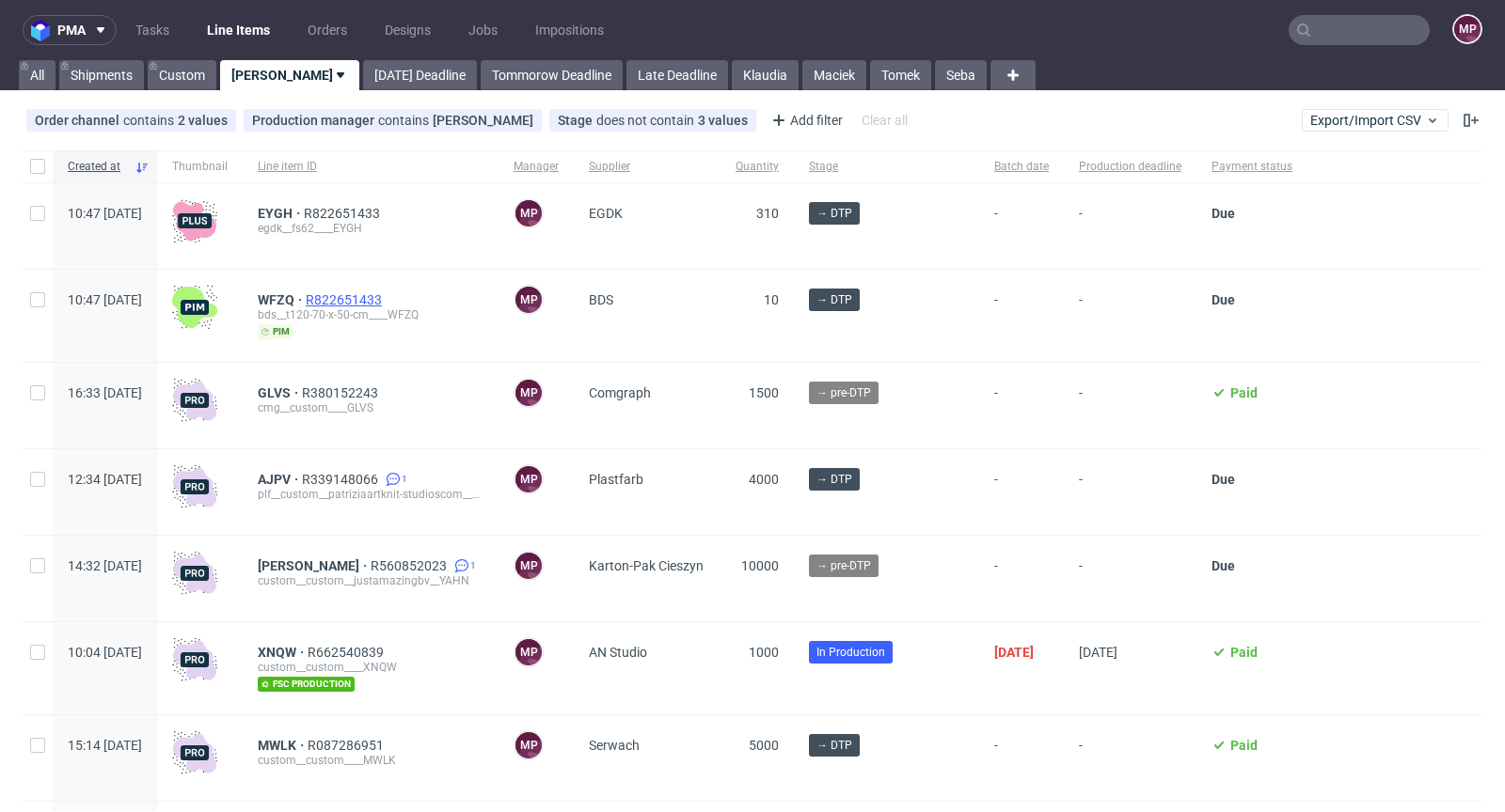
click at [385, 293] on span "R822651433" at bounding box center [346, 299] width 80 height 15
click at [306, 295] on span "WFZQ" at bounding box center [281, 299] width 48 height 15
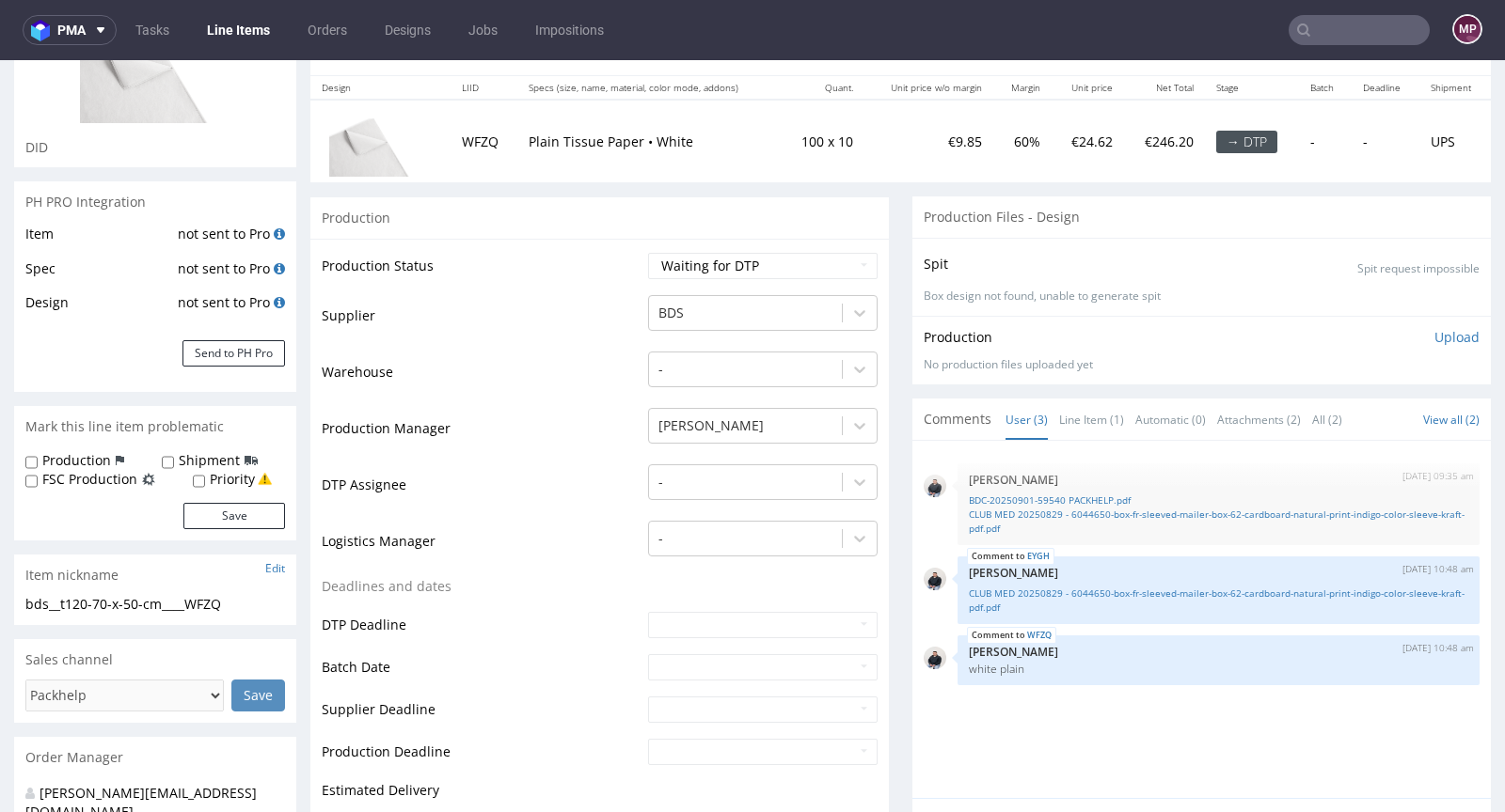
scroll to position [195, 0]
click at [1073, 425] on link "Line Item (1)" at bounding box center [1091, 420] width 64 height 41
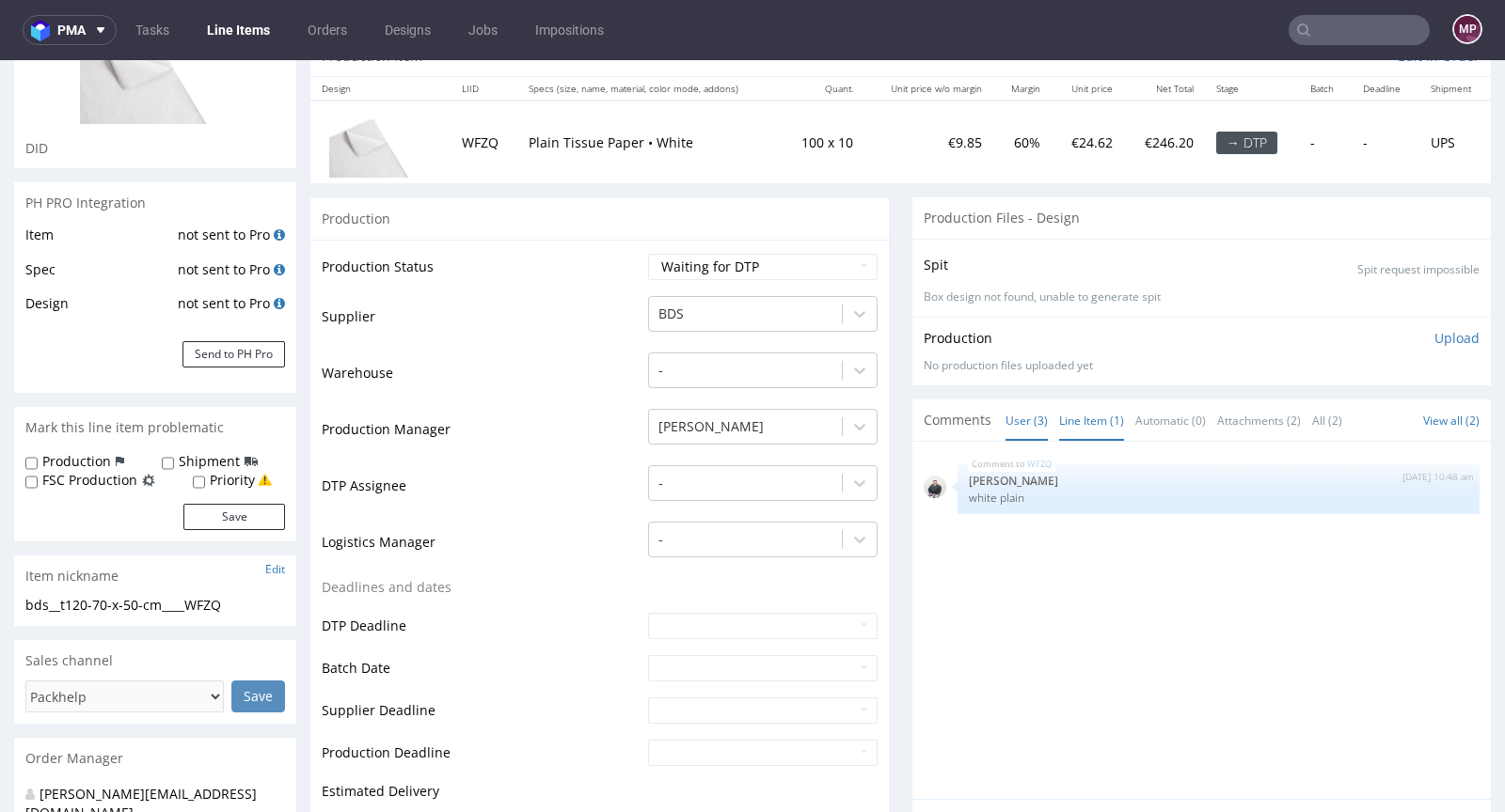
click at [1030, 415] on link "User (3)" at bounding box center [1026, 420] width 43 height 41
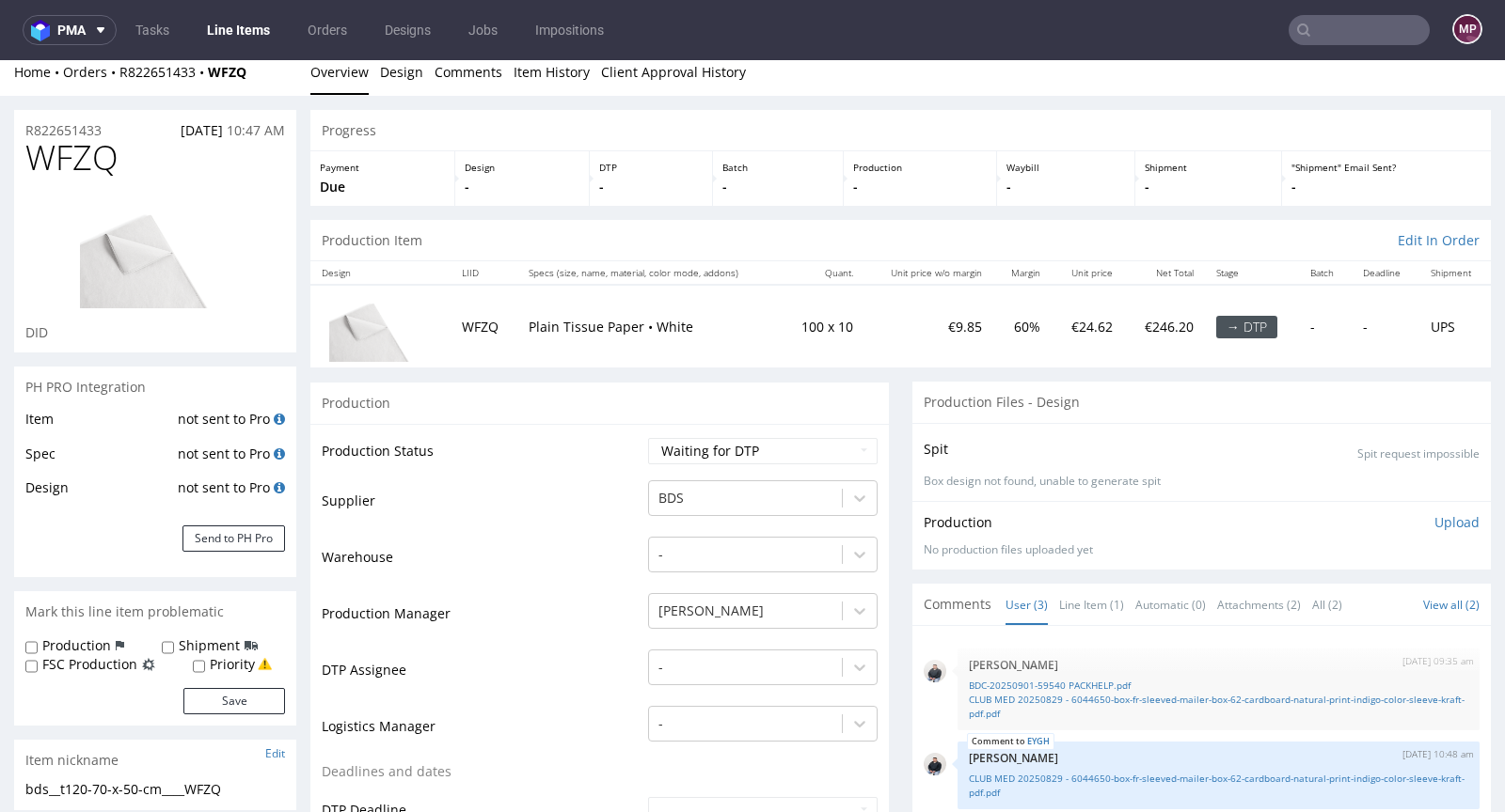
scroll to position [5, 0]
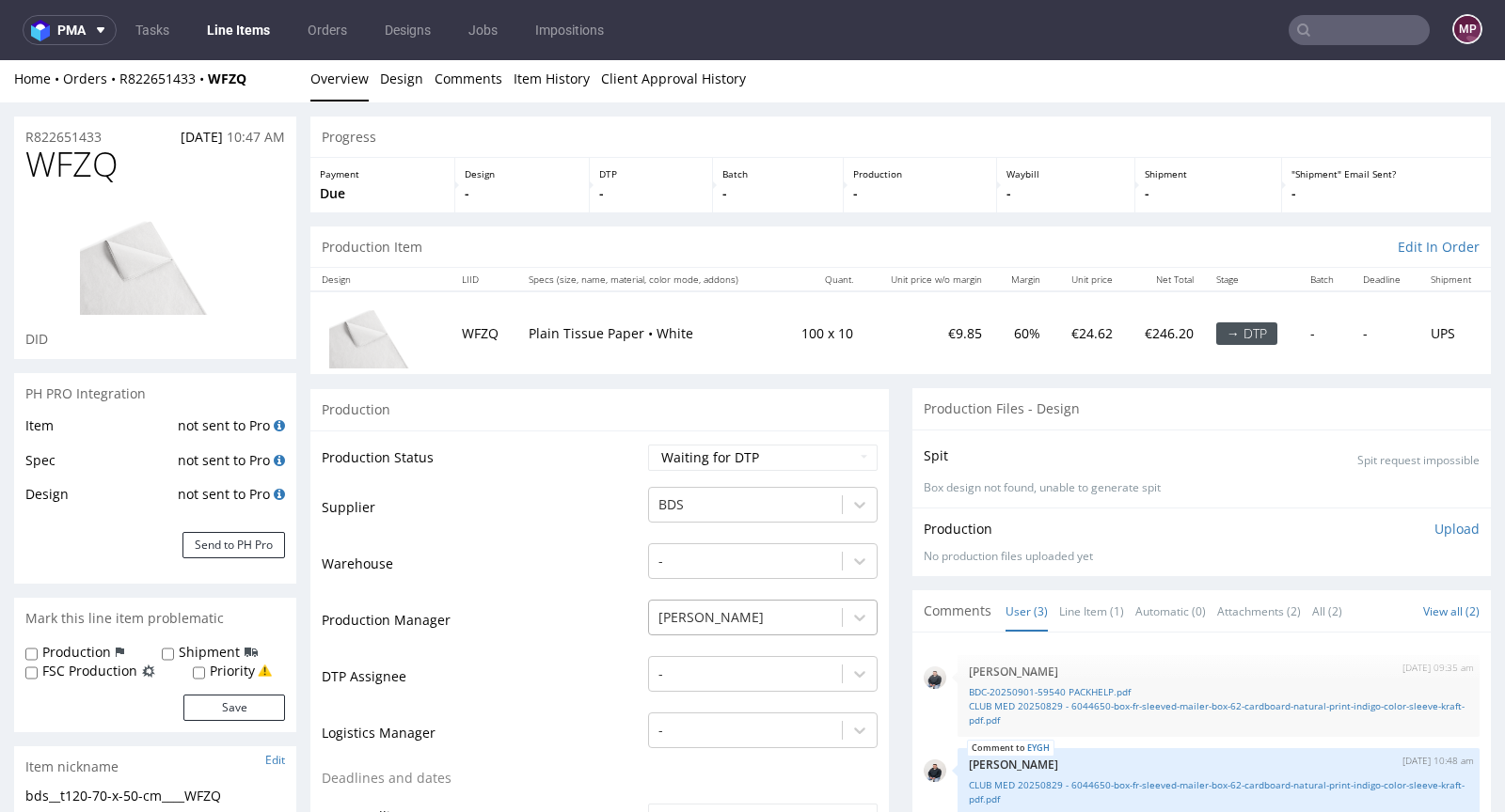
click at [725, 611] on div "[PERSON_NAME]" at bounding box center [763, 613] width 230 height 27
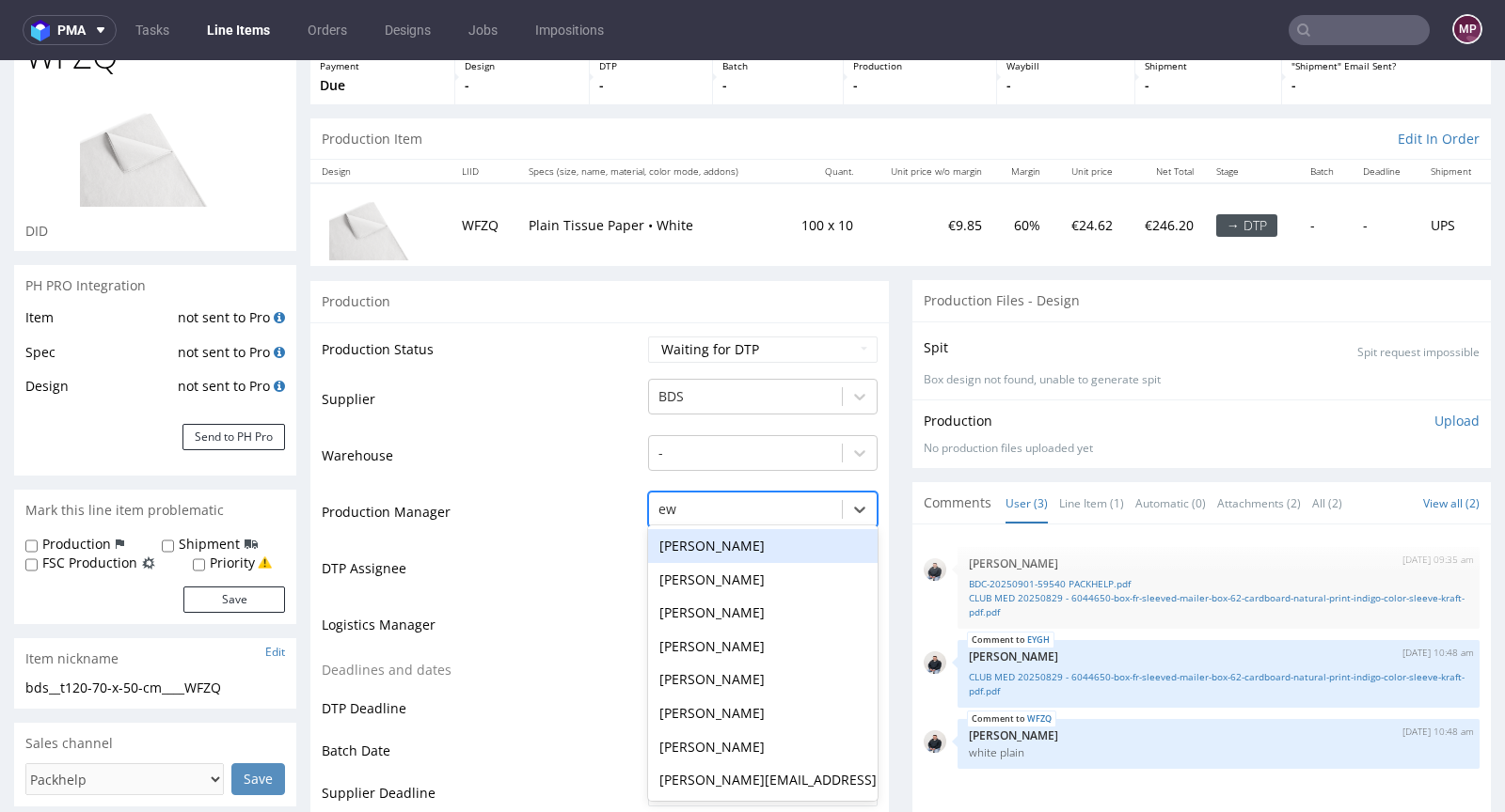
scroll to position [0, 0]
type input "ewa"
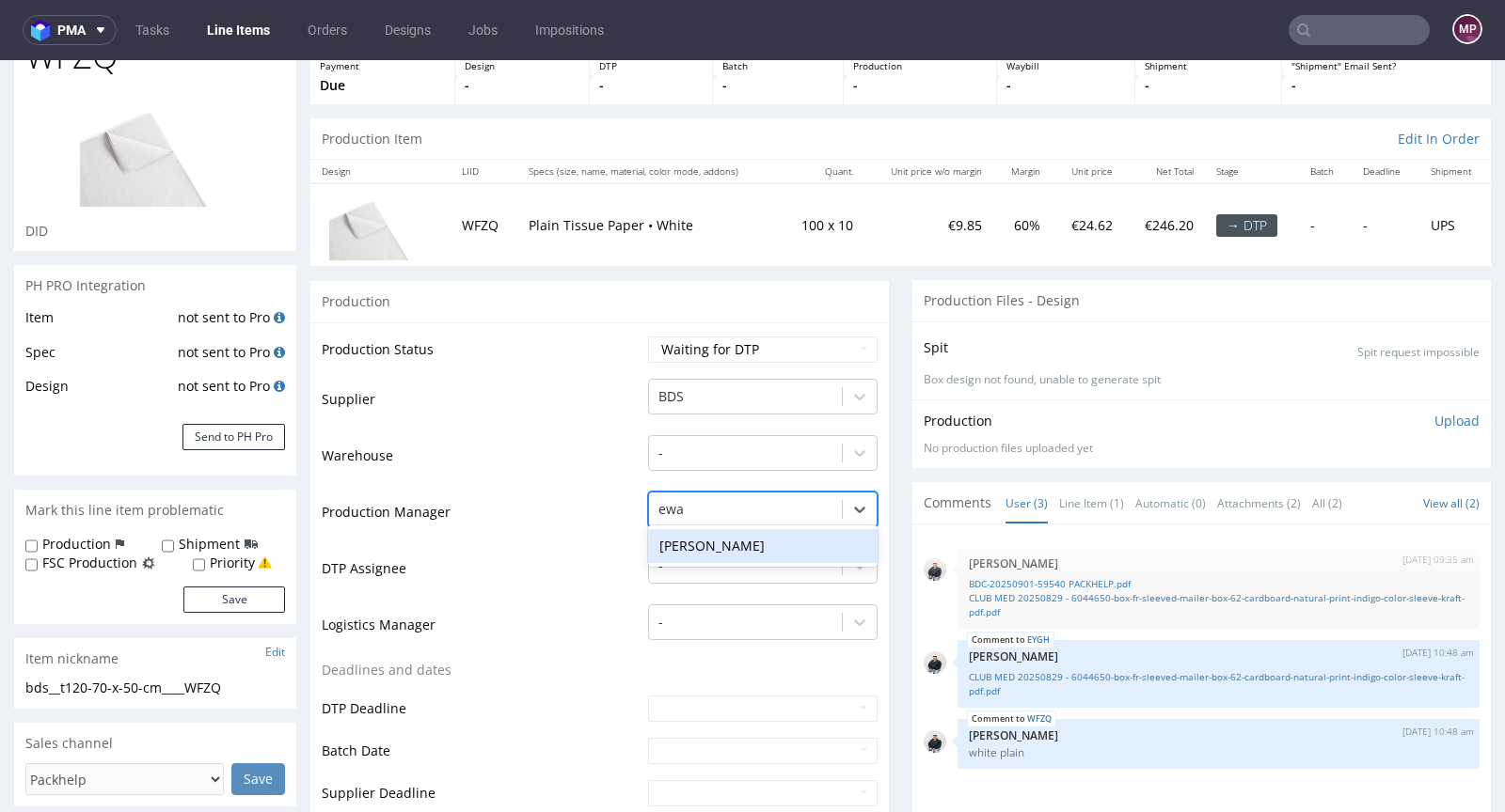
click at [707, 545] on div "Ewa Prus" at bounding box center [763, 546] width 230 height 34
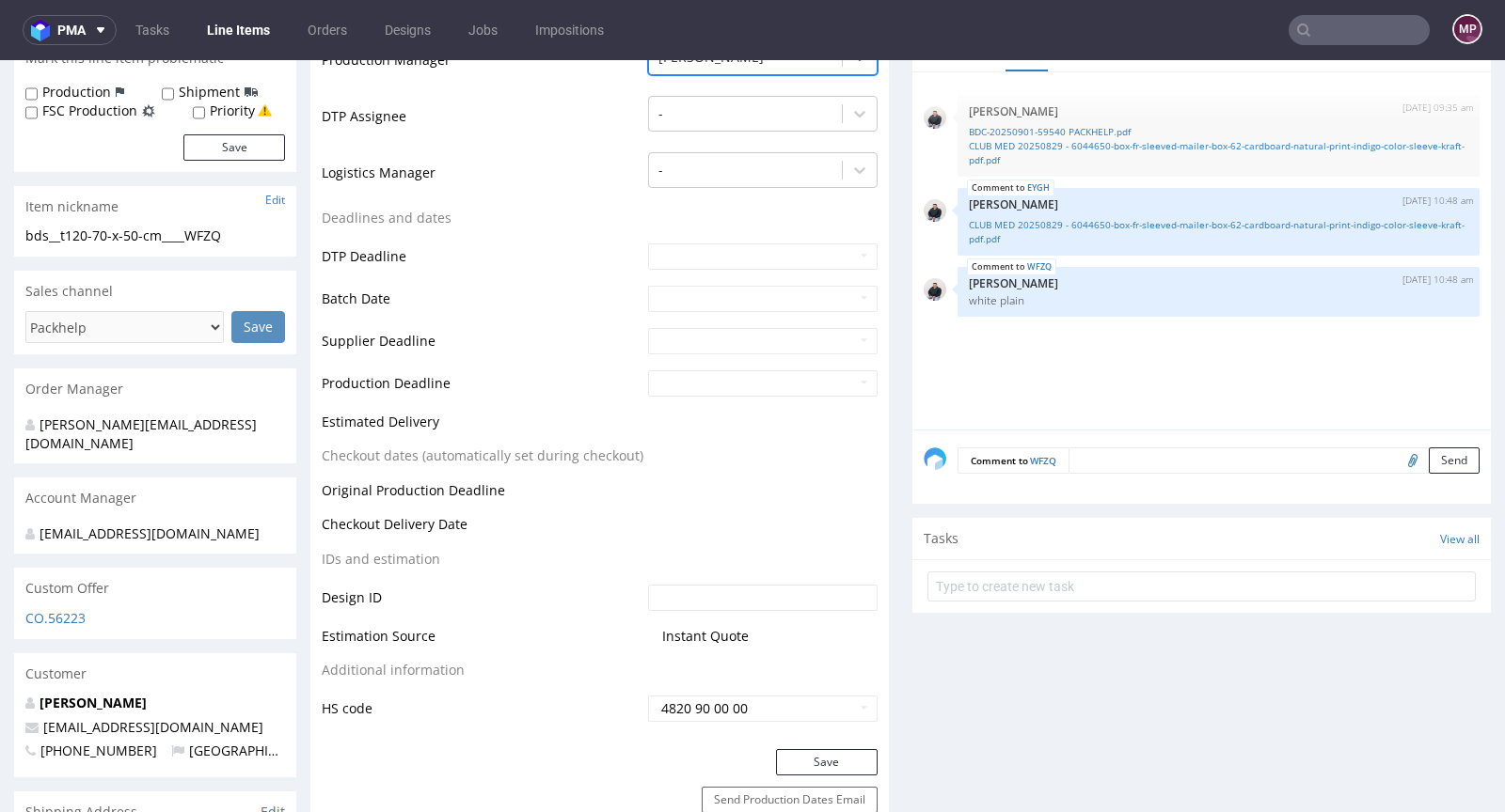
scroll to position [621, 0]
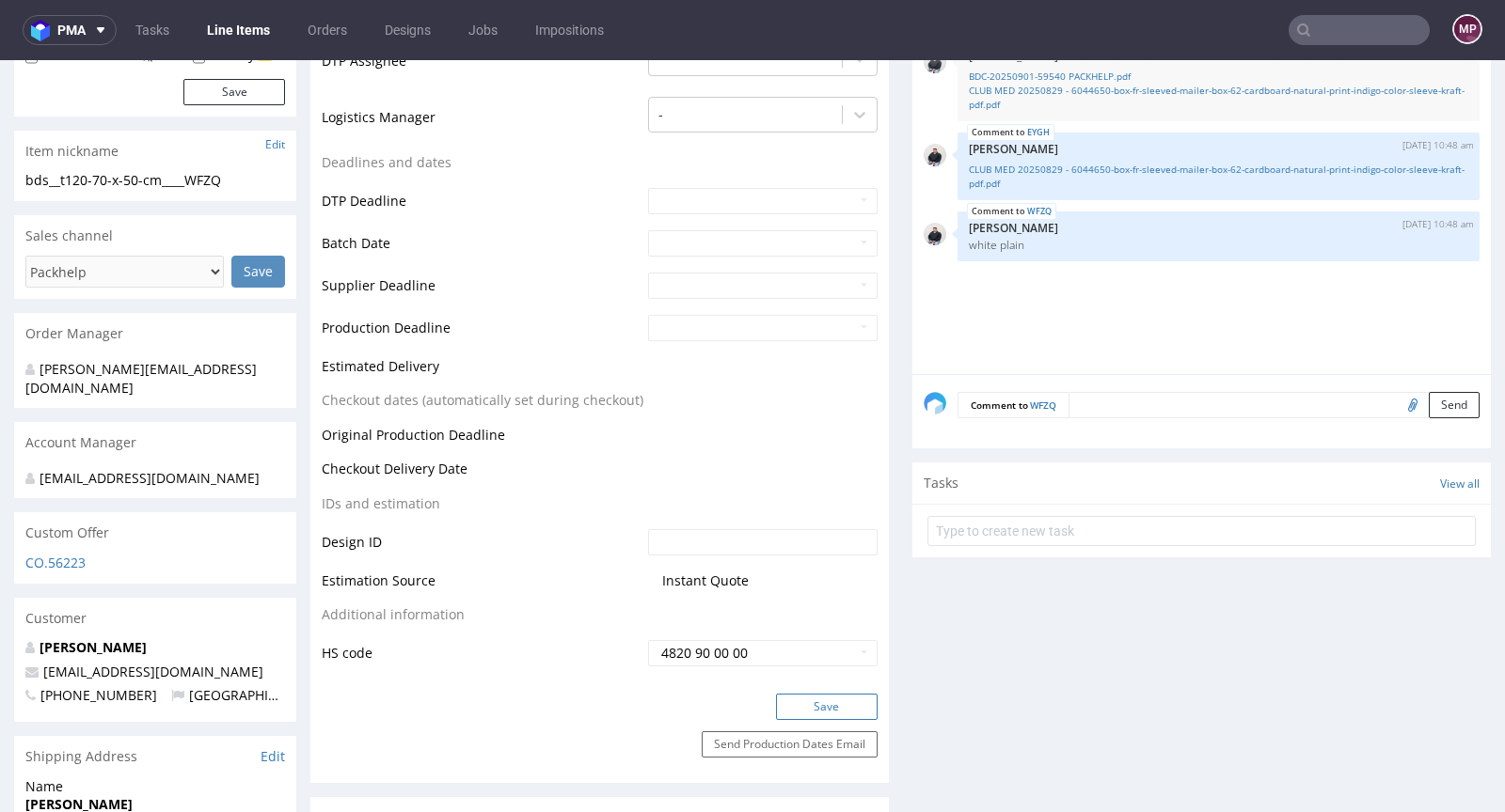
click at [818, 700] on button "Save" at bounding box center [826, 707] width 102 height 27
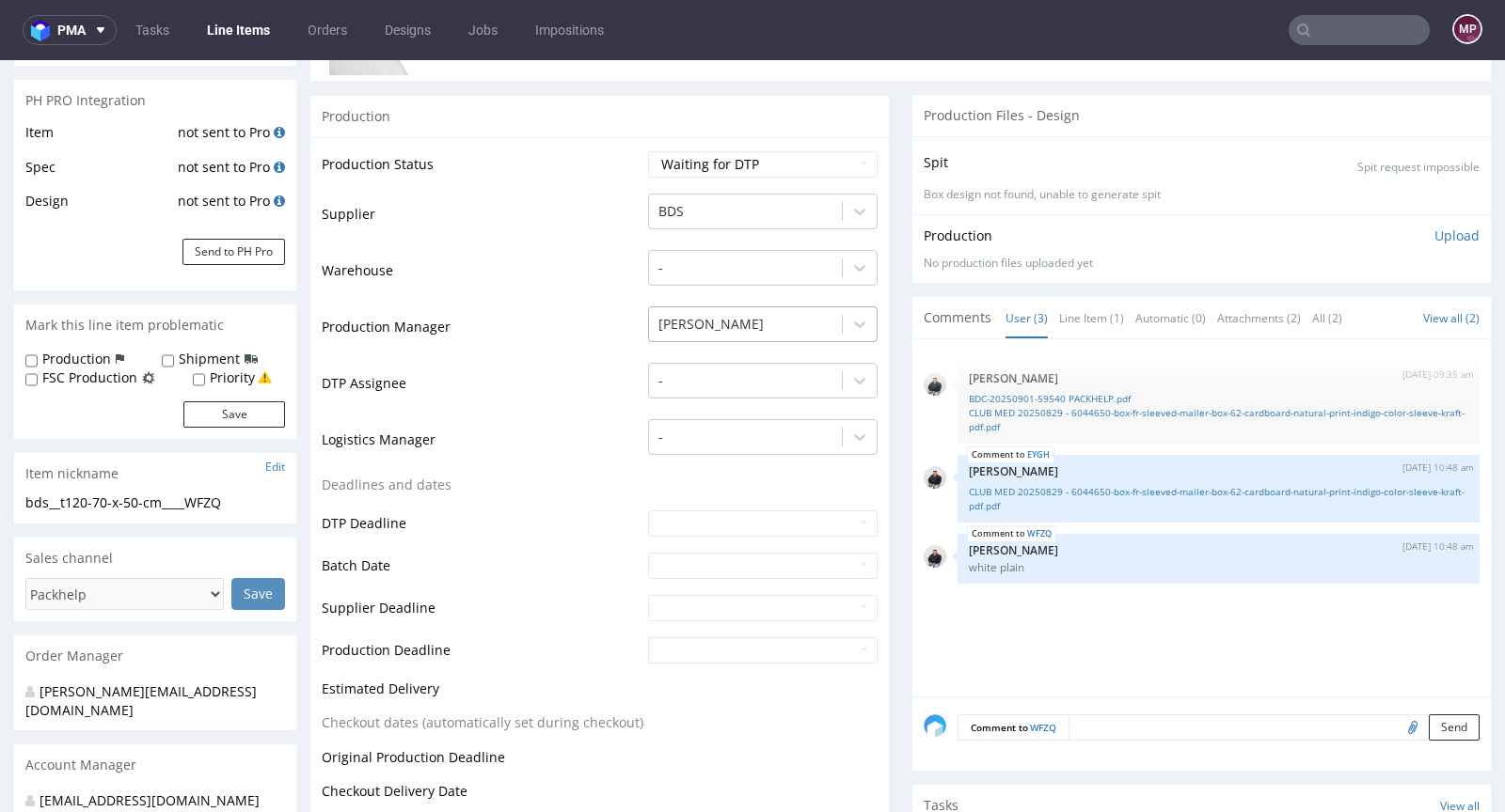
scroll to position [0, 0]
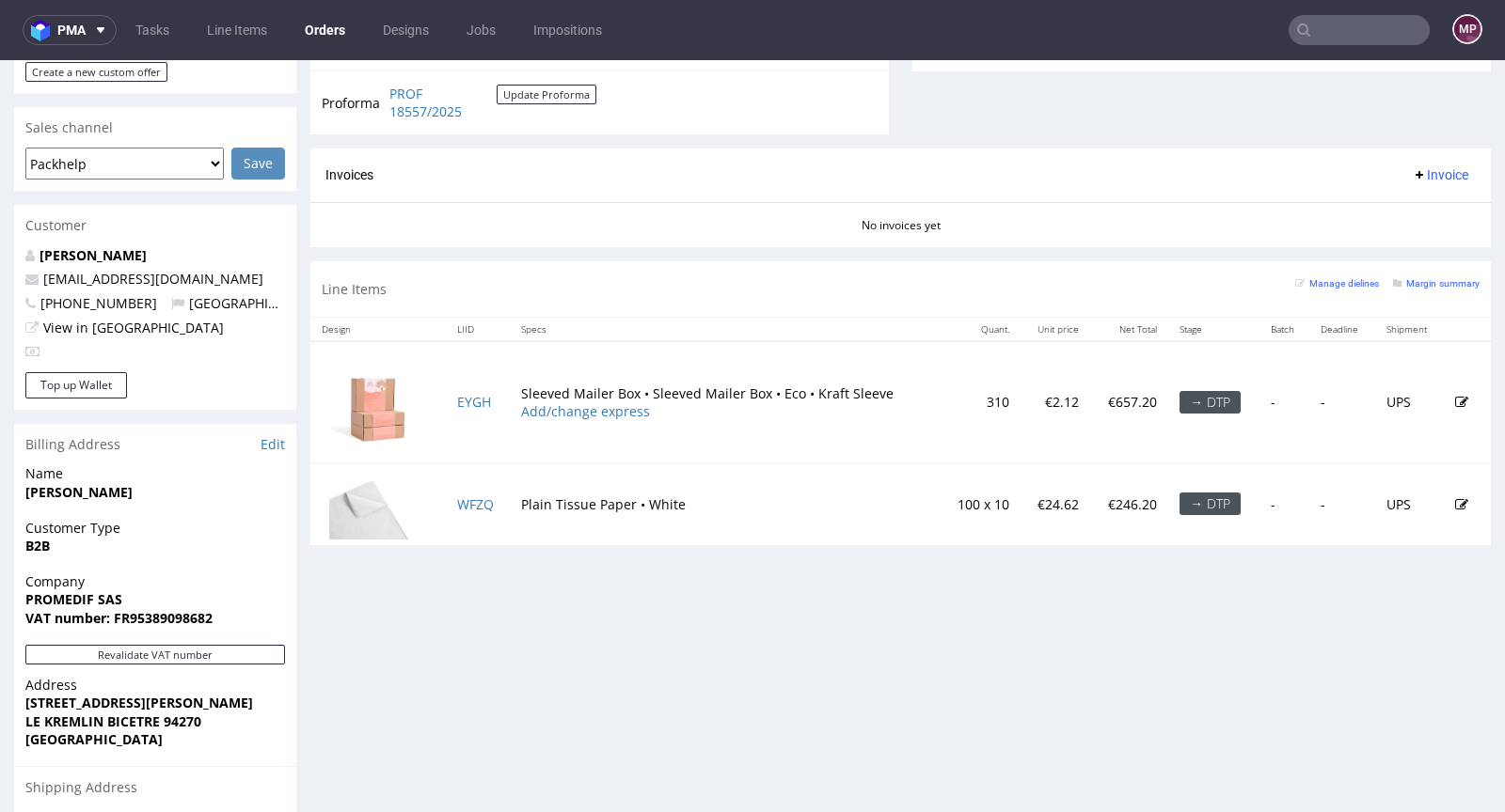
scroll to position [785, 0]
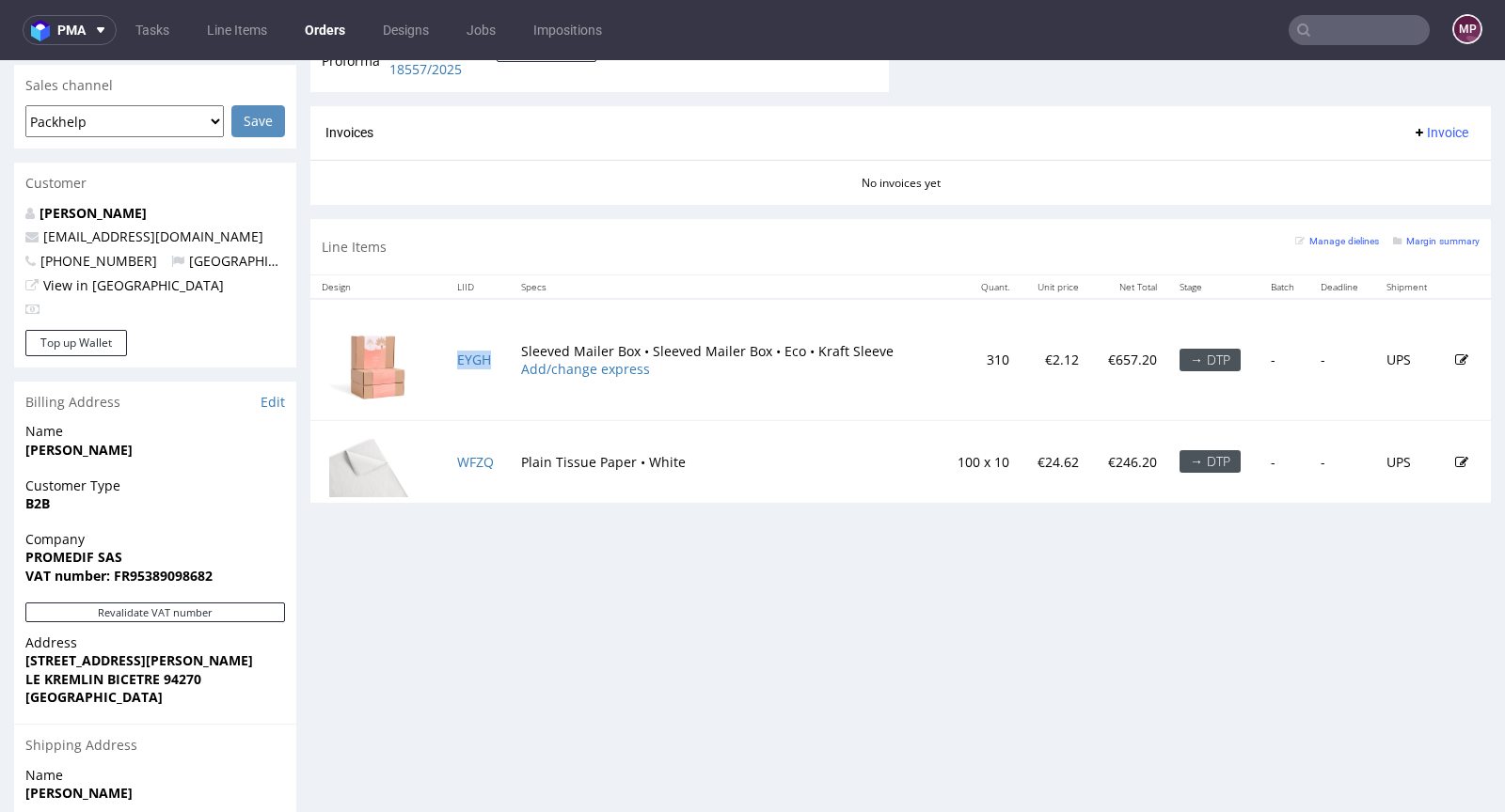
click at [491, 358] on td "EYGH" at bounding box center [478, 359] width 64 height 121
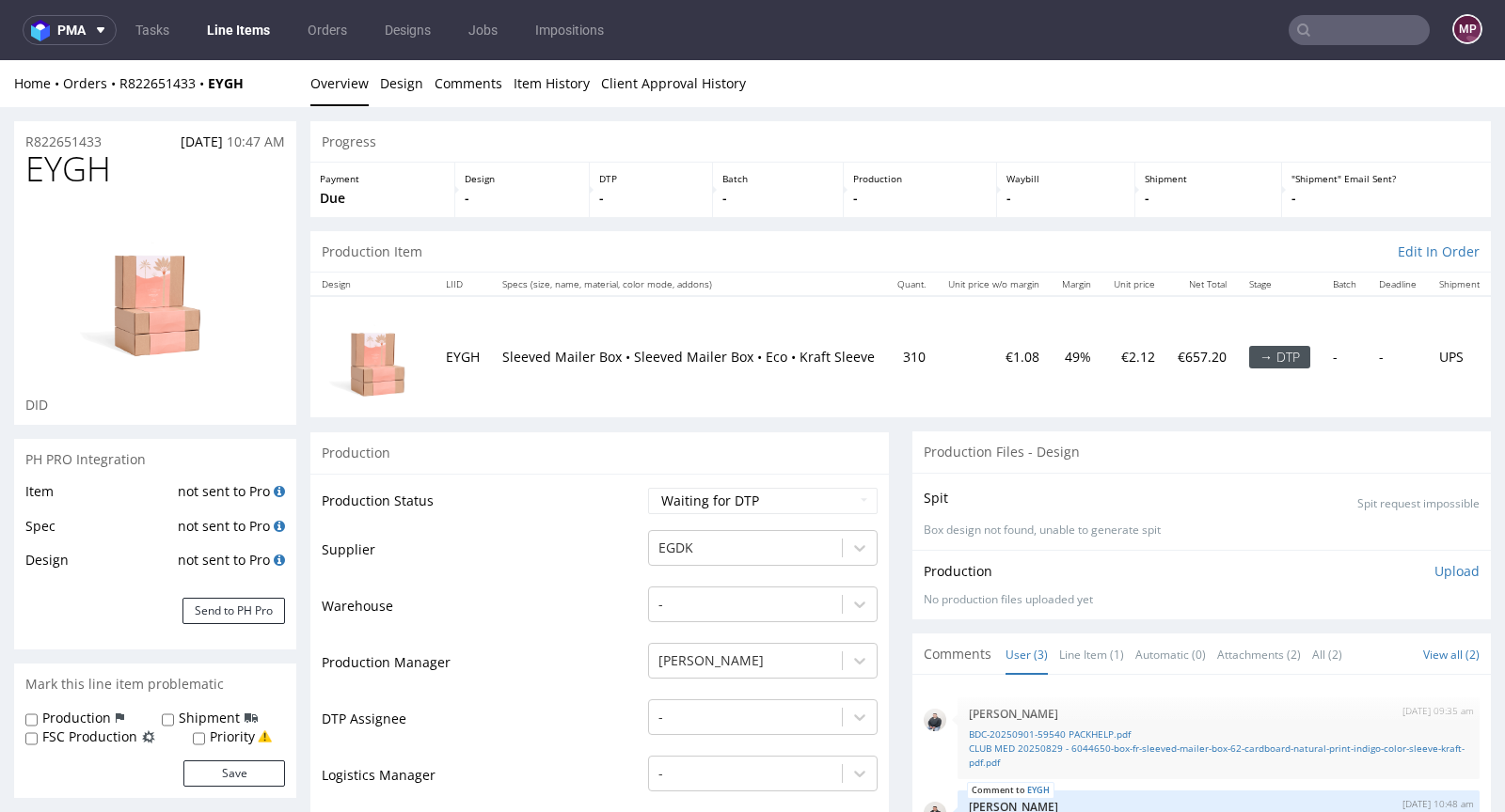
scroll to position [152, 0]
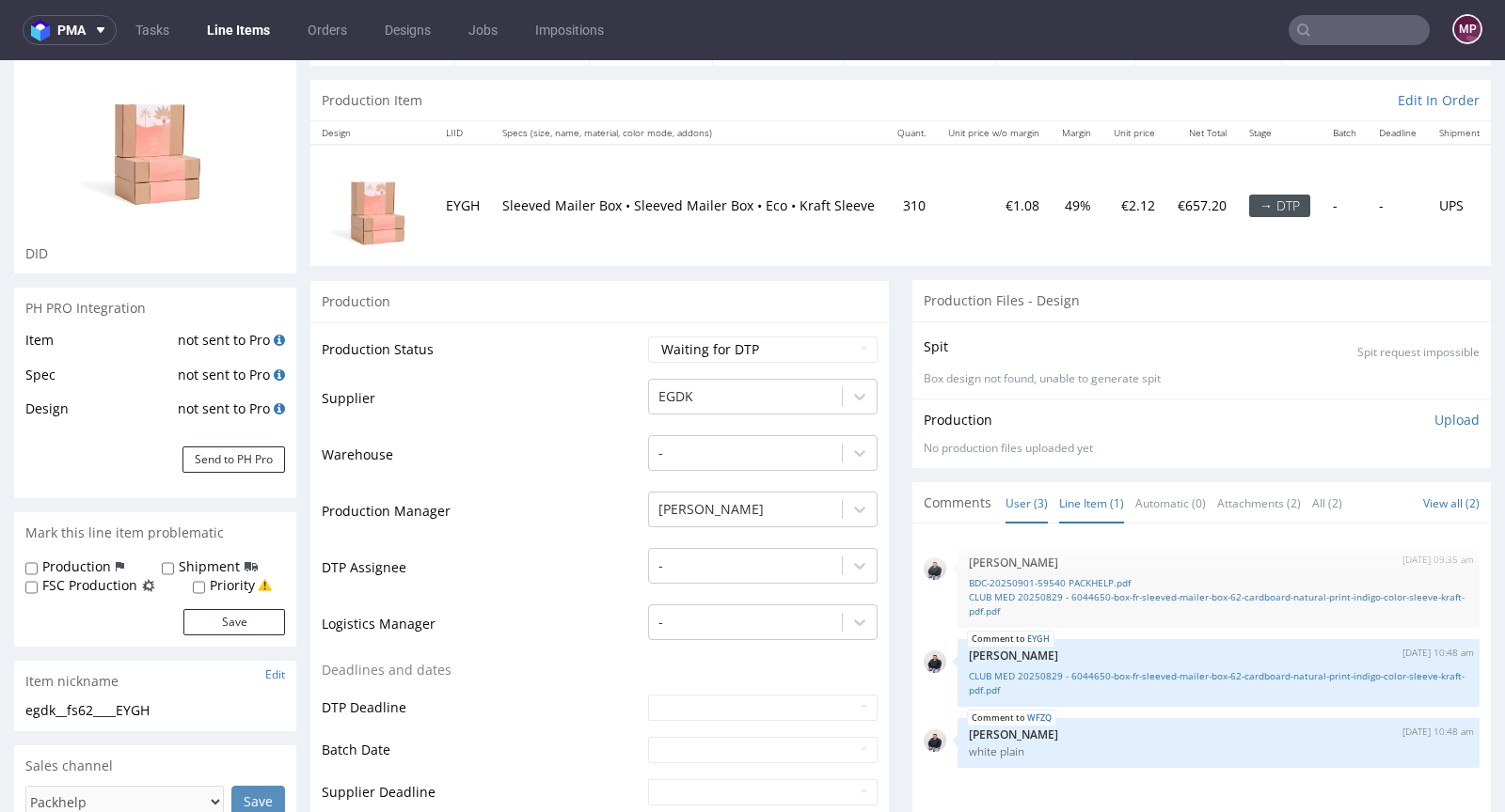
click at [1059, 493] on link "Line Item (1)" at bounding box center [1091, 503] width 64 height 41
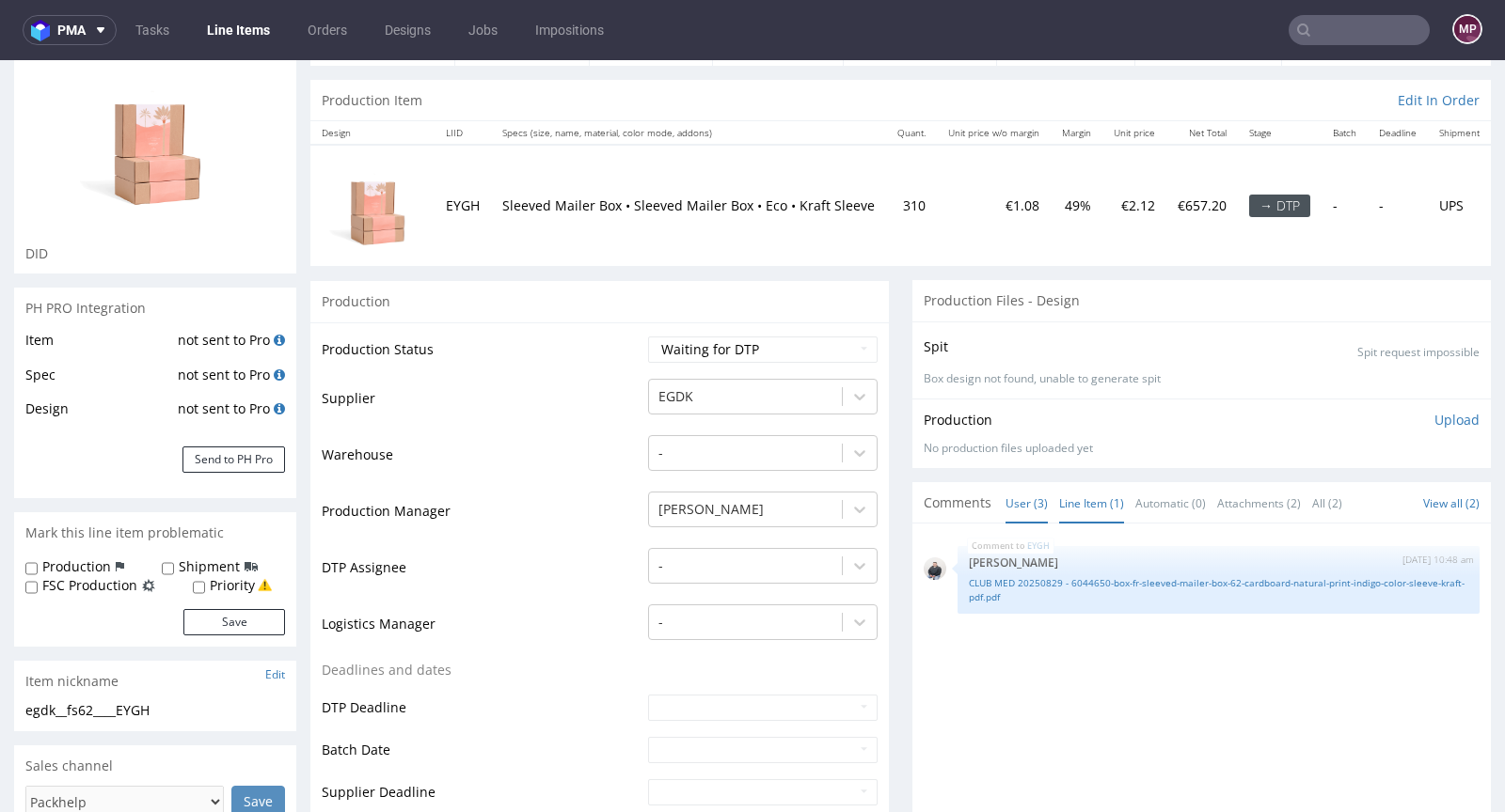
click at [1013, 494] on link "User (3)" at bounding box center [1026, 503] width 43 height 41
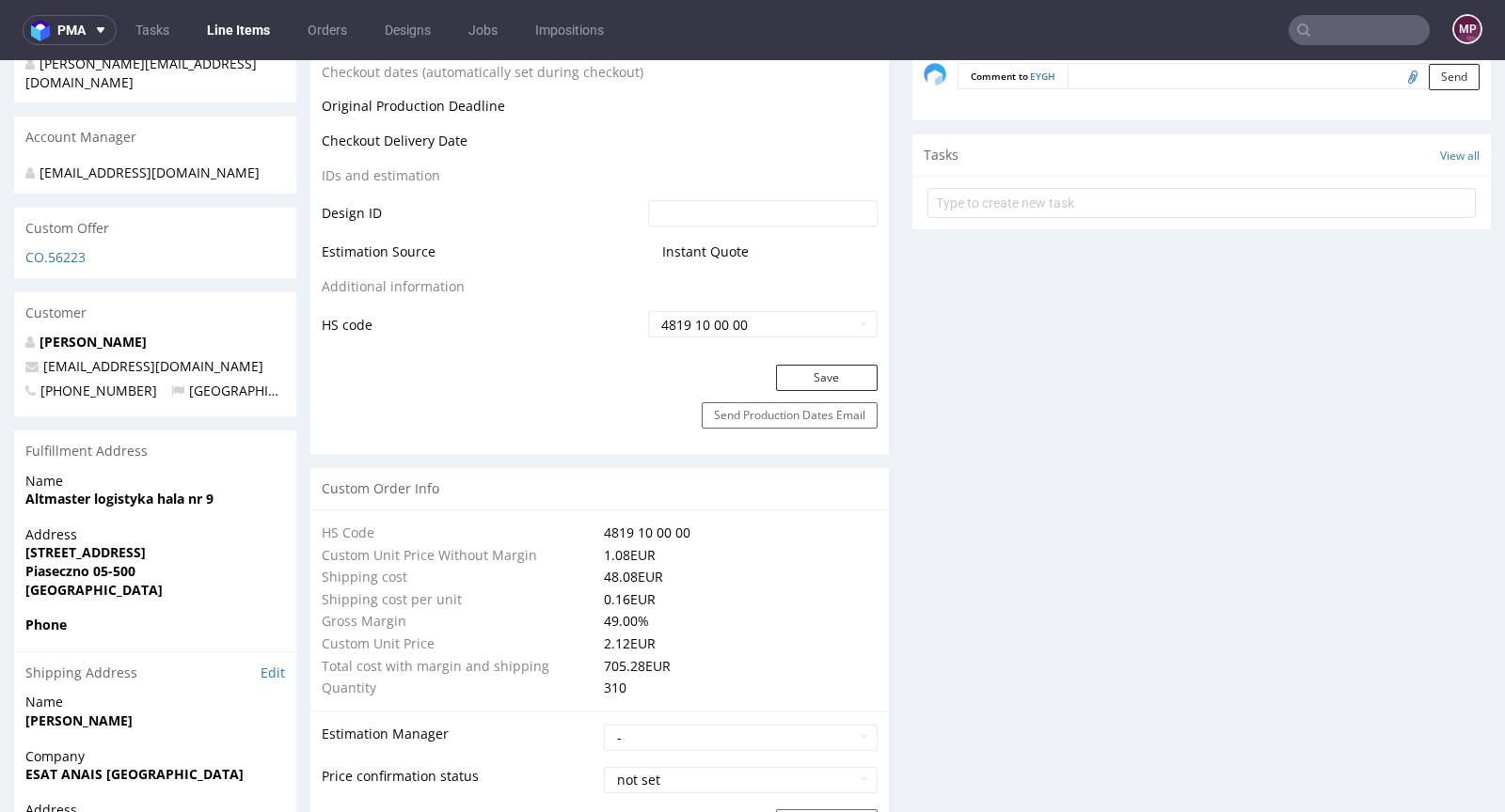
scroll to position [0, 0]
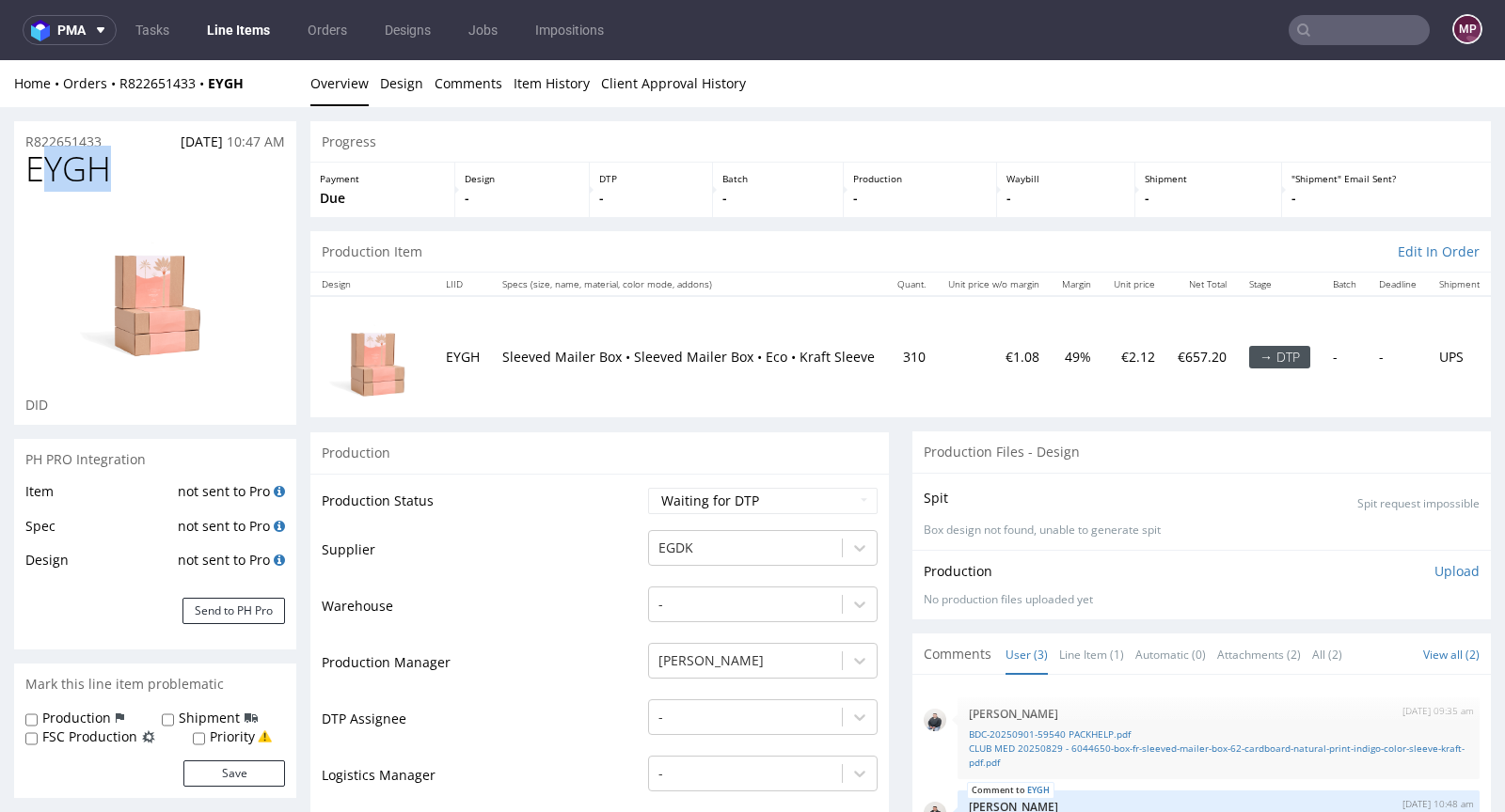
drag, startPoint x: 121, startPoint y: 171, endPoint x: 40, endPoint y: 162, distance: 81.5
click at [40, 162] on h1 "EYGH" at bounding box center [156, 169] width 260 height 38
click at [256, 85] on div "Home Orders R822651433 EYGH" at bounding box center [155, 83] width 282 height 19
drag, startPoint x: 254, startPoint y: 84, endPoint x: 215, endPoint y: 84, distance: 39.0
click at [215, 84] on div "Home Orders R822651433 EYGH" at bounding box center [155, 83] width 282 height 19
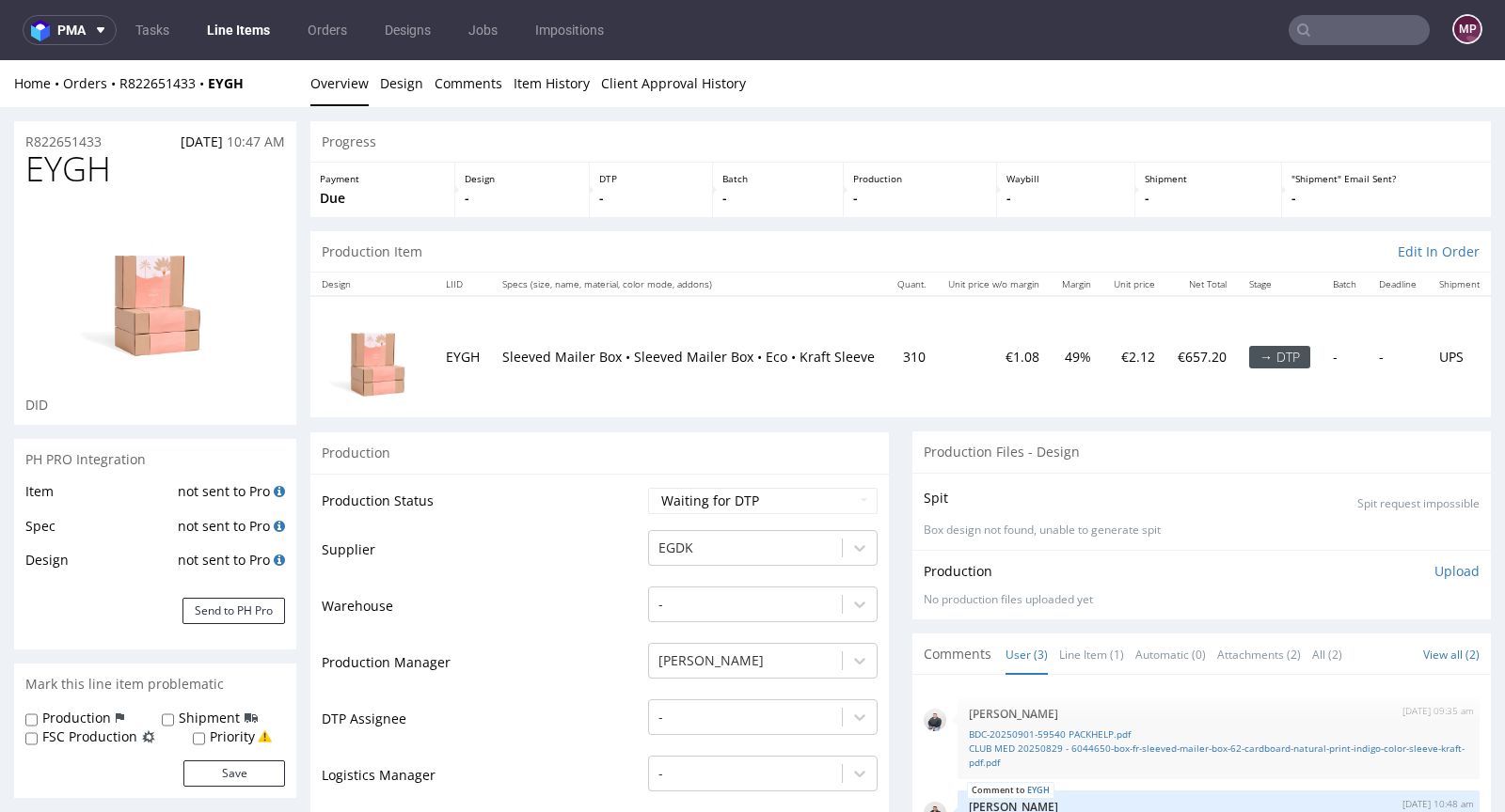
click at [256, 94] on div "Home Orders R822651433 EYGH Overview Design Comments Item History Client Approv…" at bounding box center [752, 83] width 1505 height 47
click at [259, 86] on div "Home Orders R822651433 EYGH" at bounding box center [155, 83] width 282 height 19
drag, startPoint x: 258, startPoint y: 83, endPoint x: 210, endPoint y: 82, distance: 48.0
click at [210, 82] on div "Home Orders R822651433 EYGH" at bounding box center [155, 83] width 282 height 19
copy strong "EYGH"
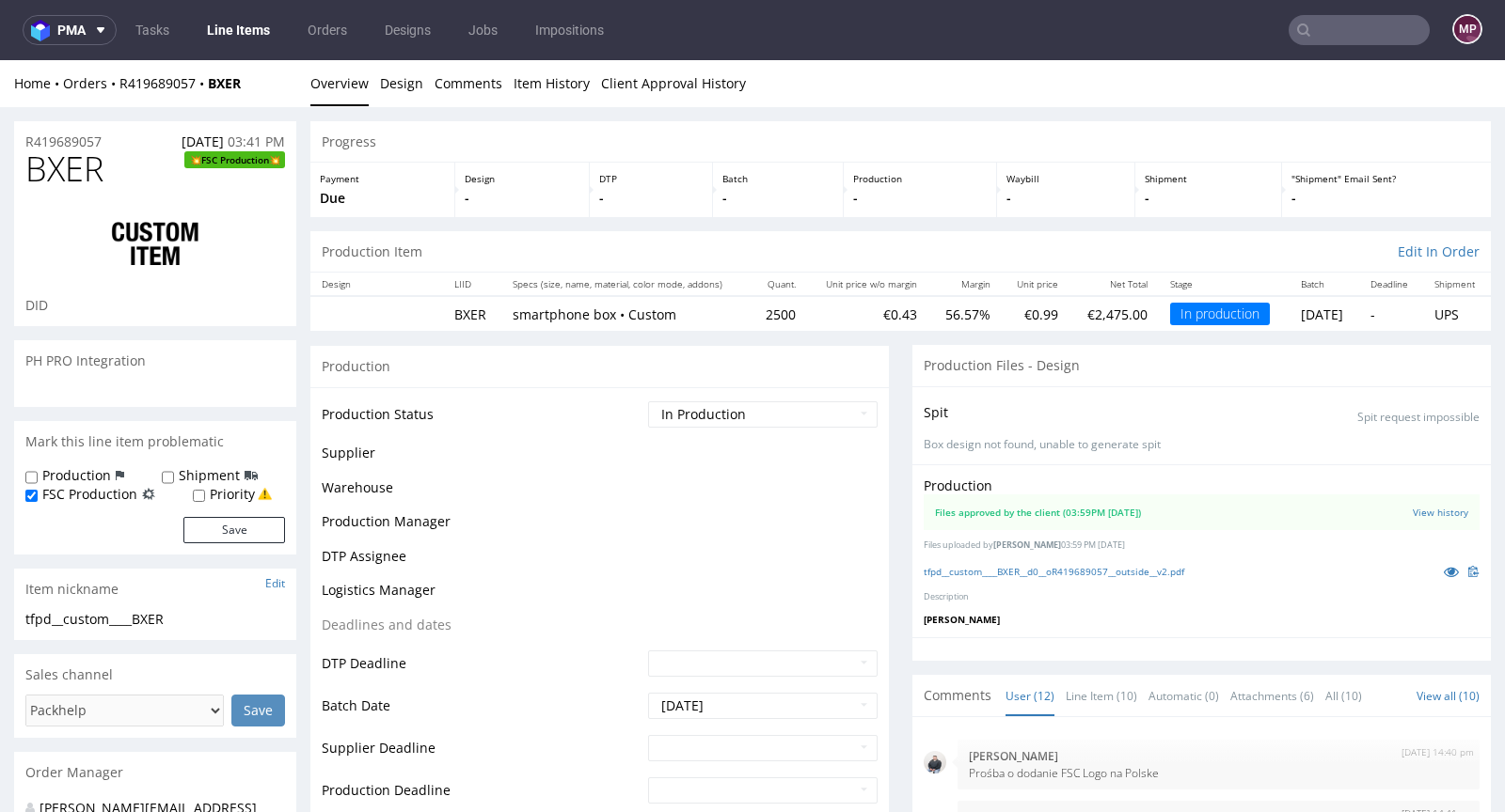
scroll to position [548, 0]
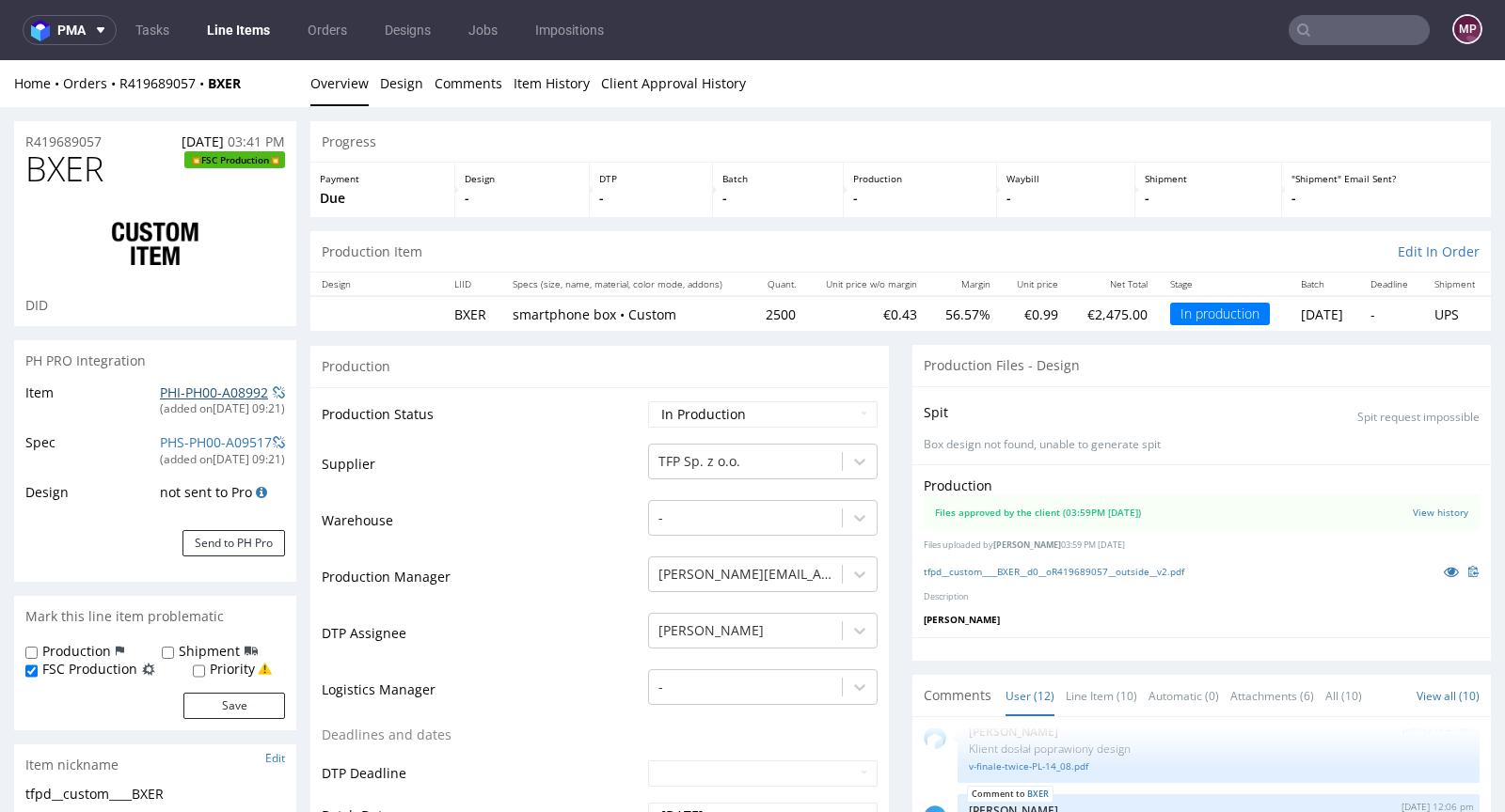
click at [225, 394] on link "PHI-PH00-A08992" at bounding box center [213, 392] width 108 height 18
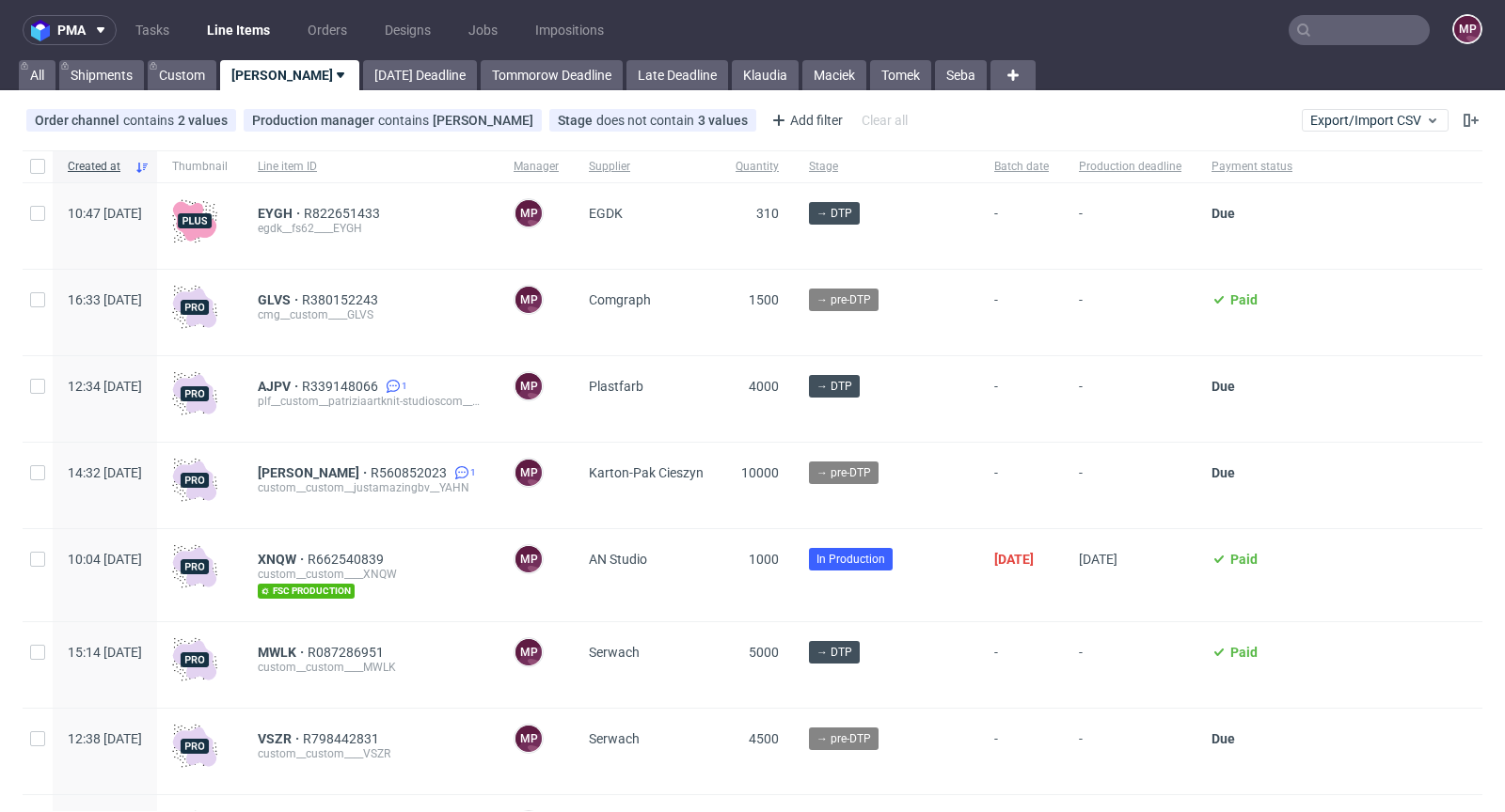
click at [1323, 22] on input "text" at bounding box center [1358, 30] width 141 height 30
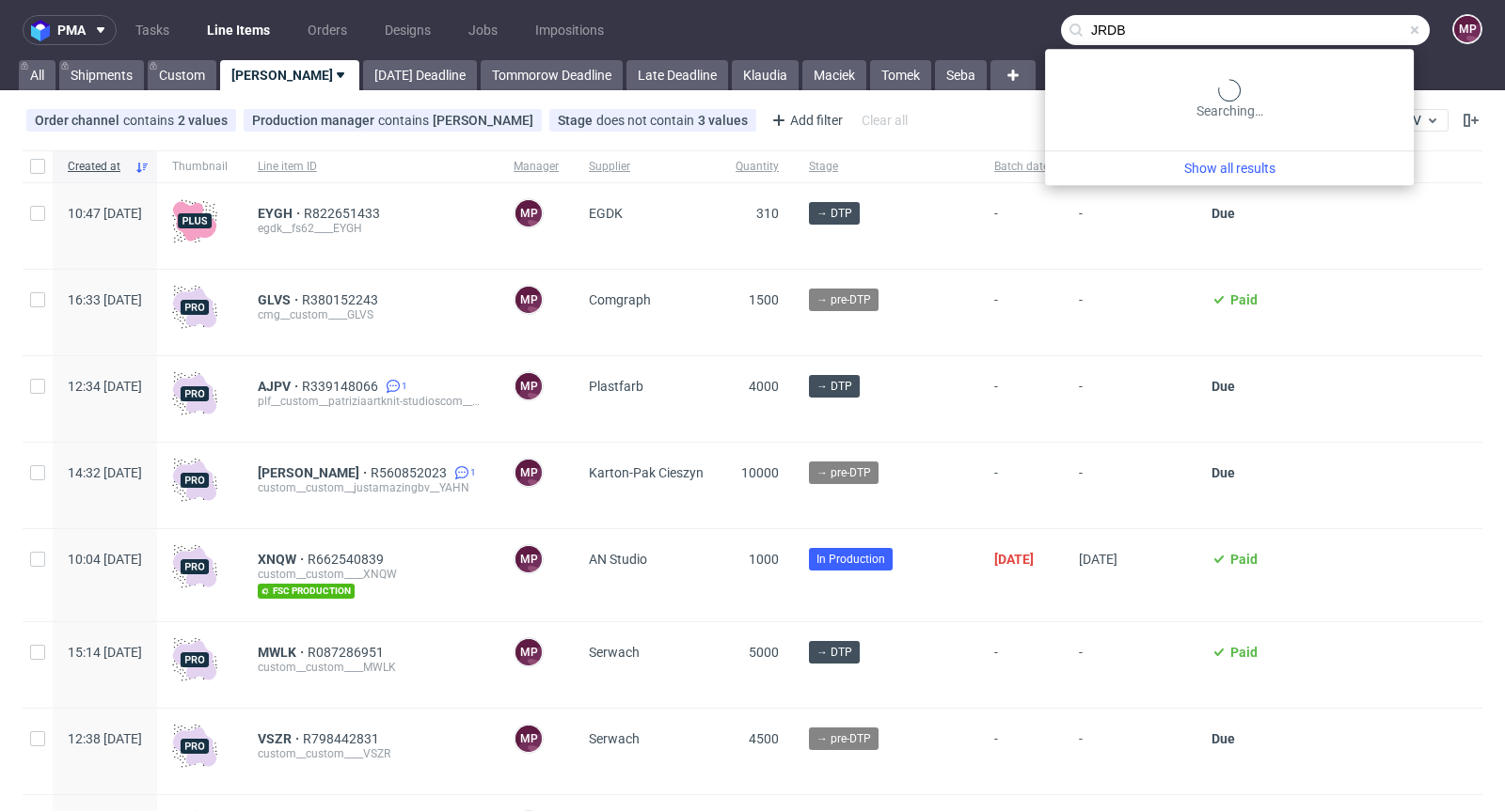
type input "JRDB"
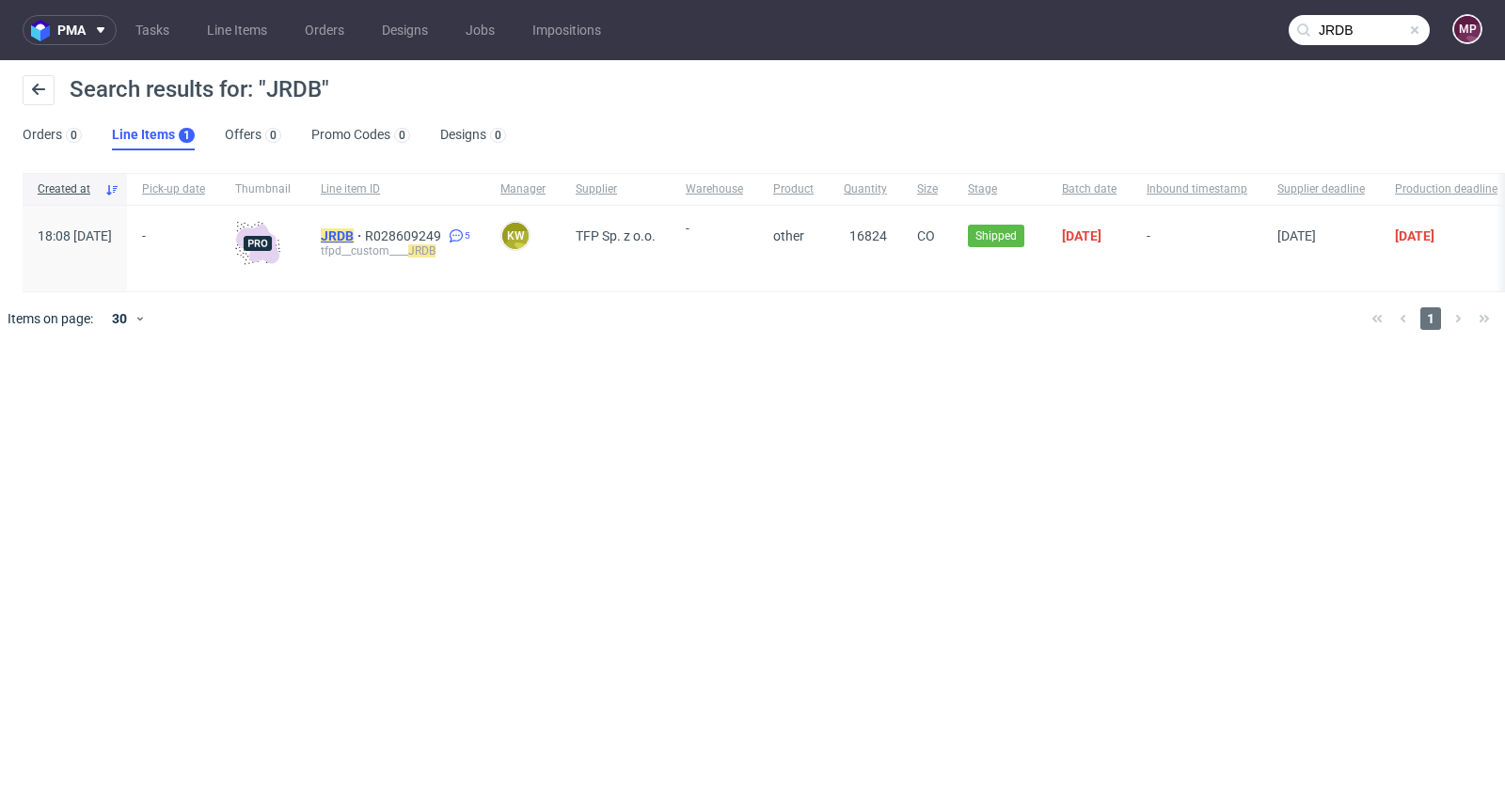
click at [365, 230] on span "JRDB" at bounding box center [343, 236] width 45 height 15
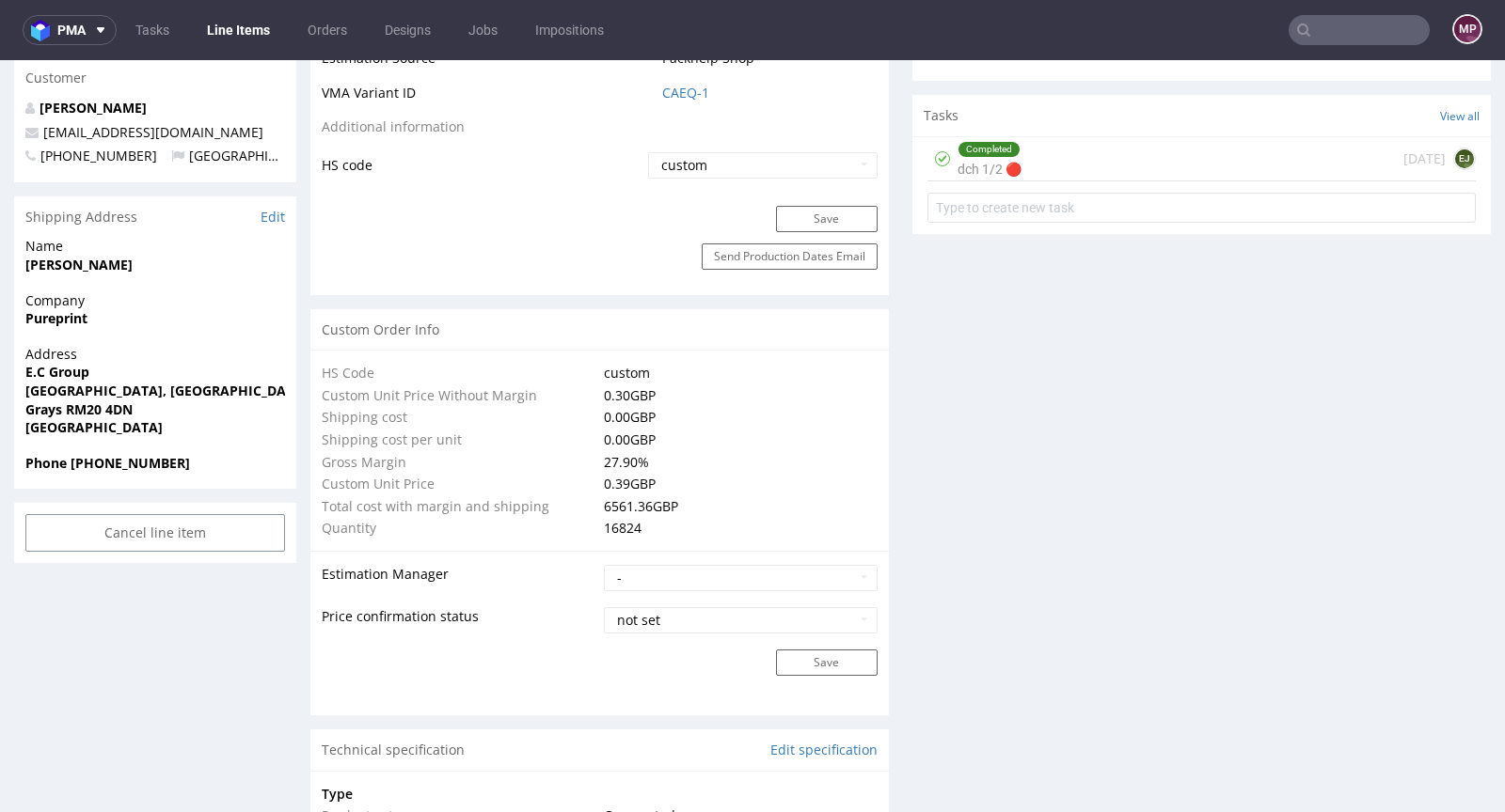
scroll to position [1286, 0]
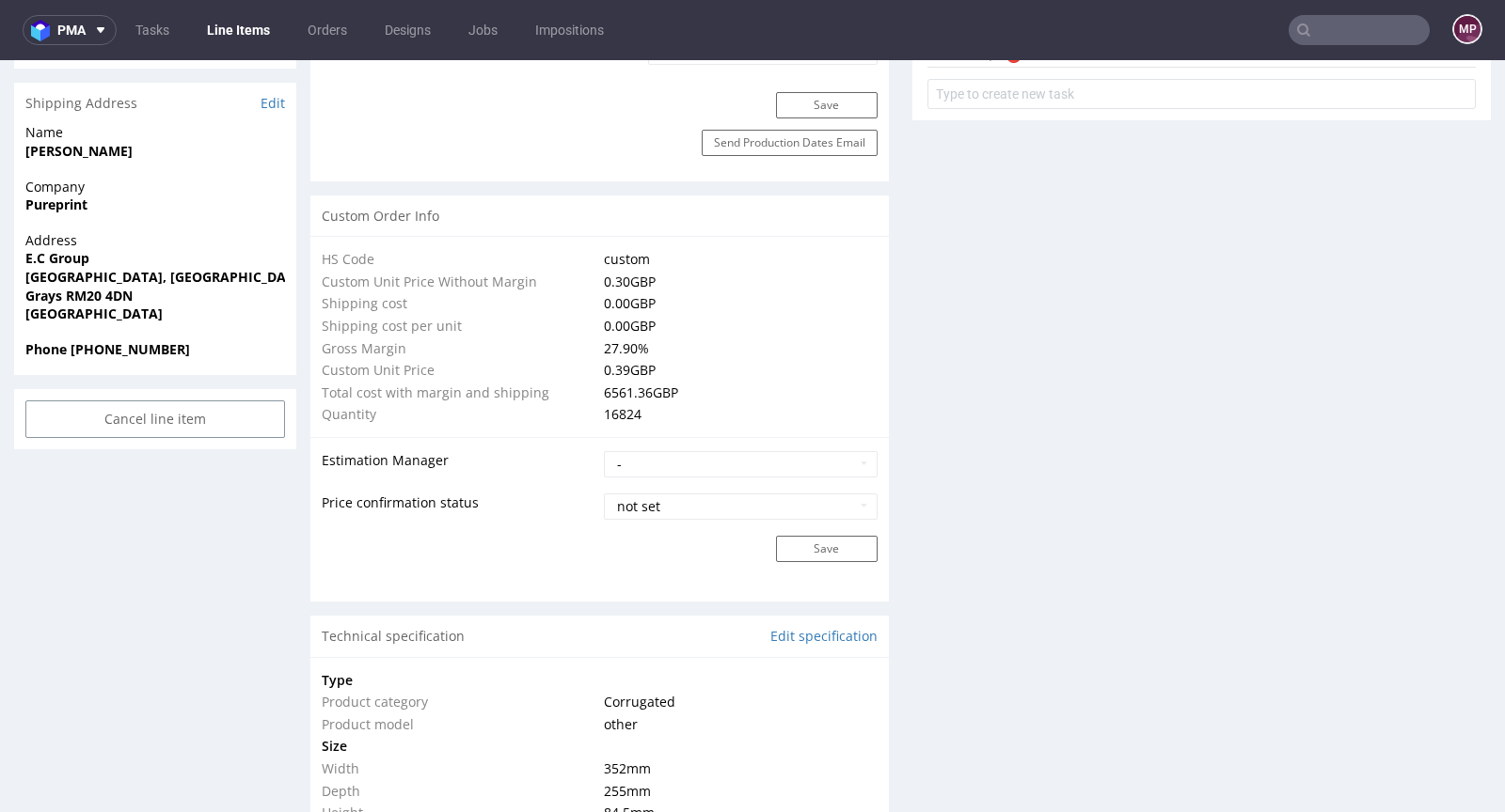
click at [1351, 35] on input "text" at bounding box center [1358, 30] width 141 height 30
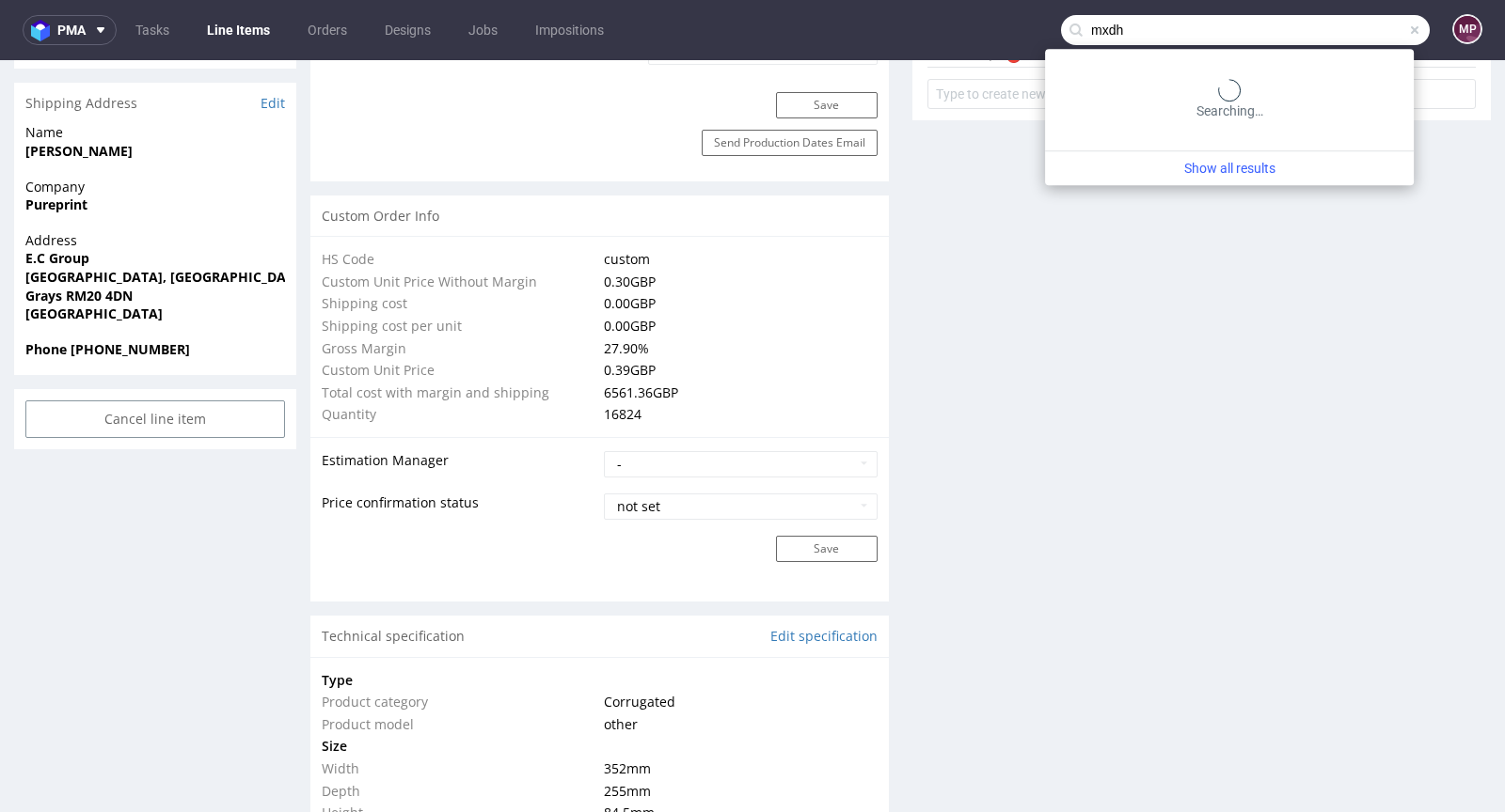
type input "mxdh"
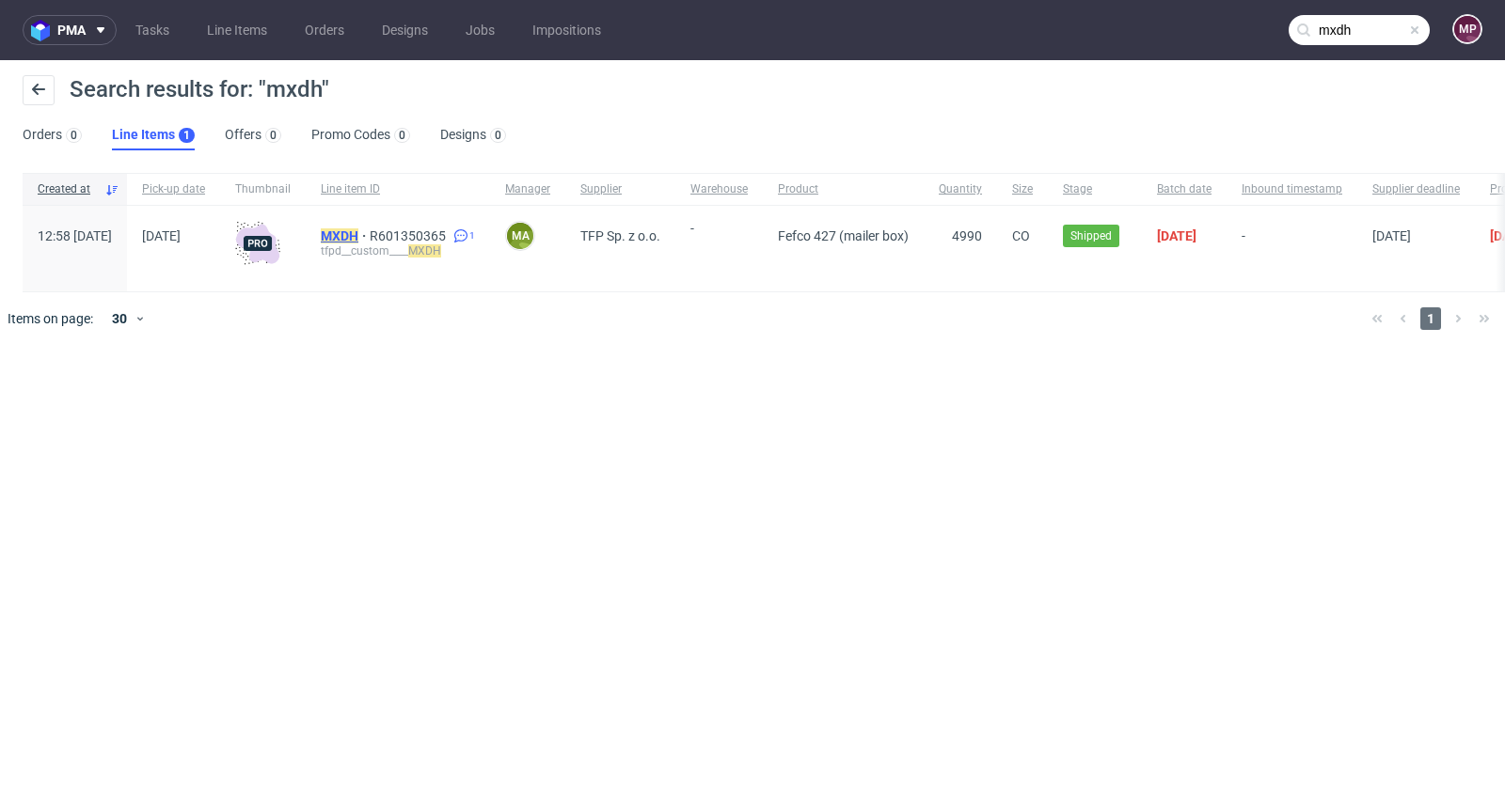
click at [359, 236] on mark "MXDH" at bounding box center [340, 236] width 38 height 15
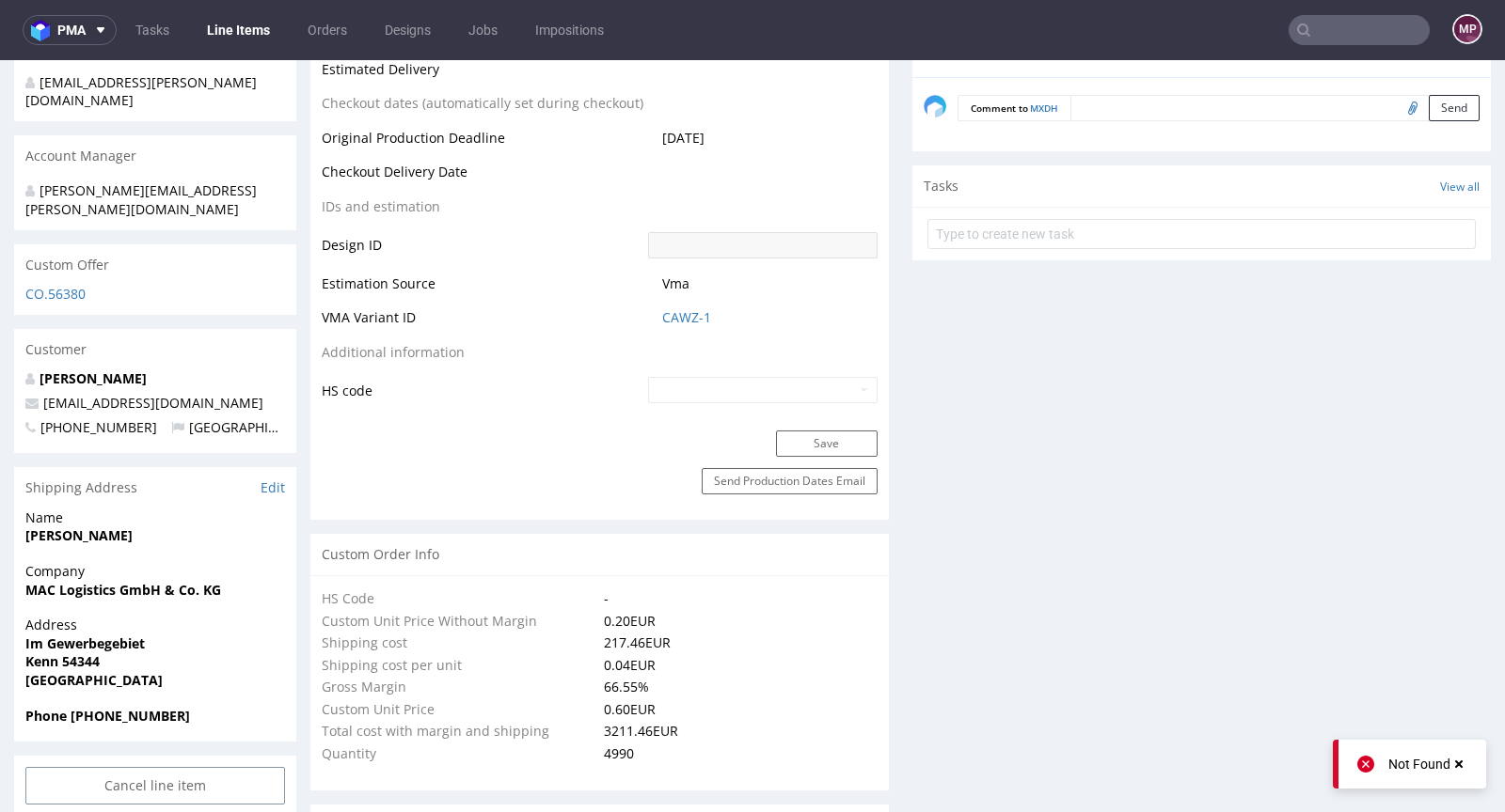
scroll to position [938, 0]
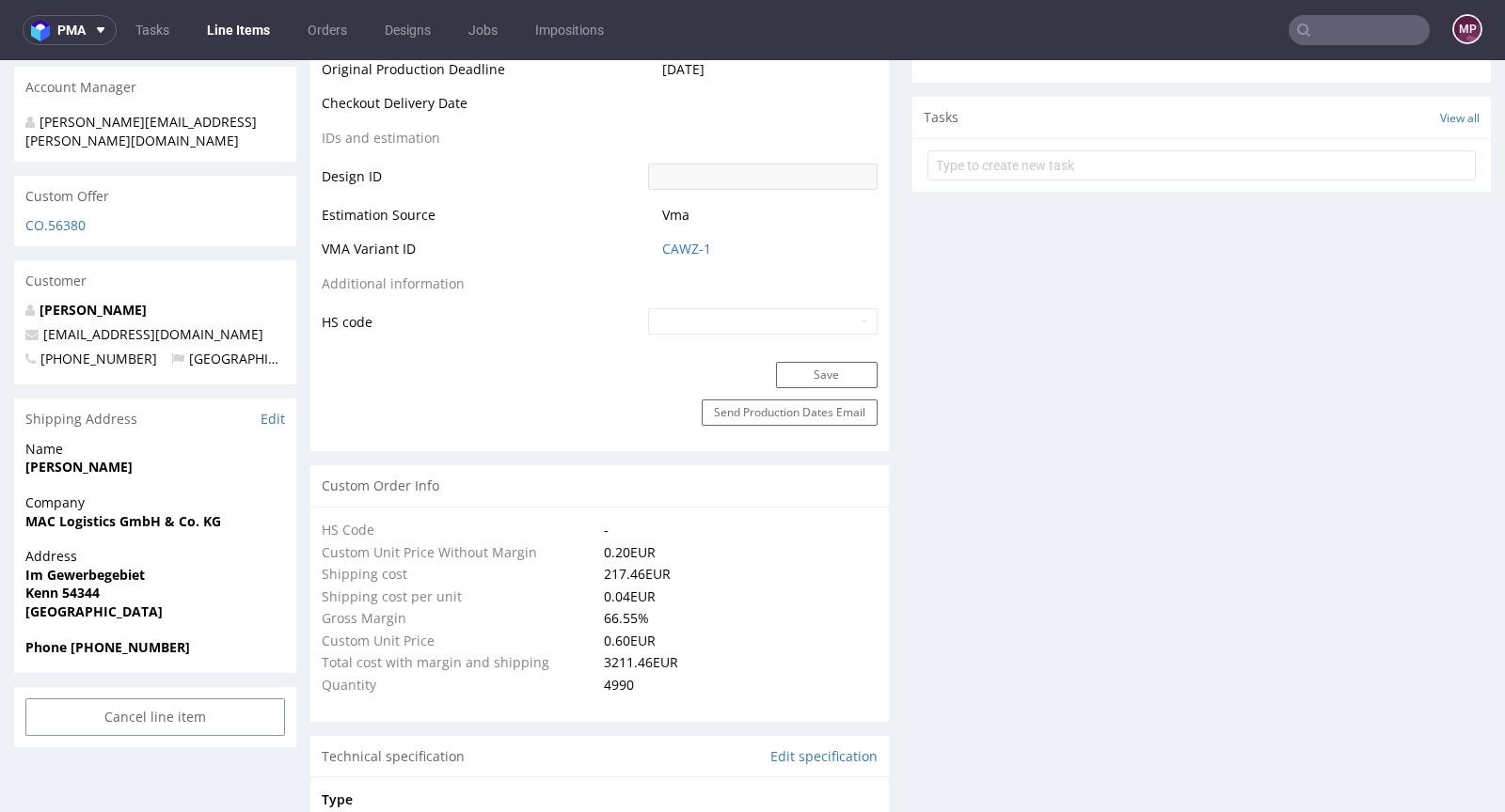
click at [1318, 27] on input "text" at bounding box center [1358, 30] width 141 height 30
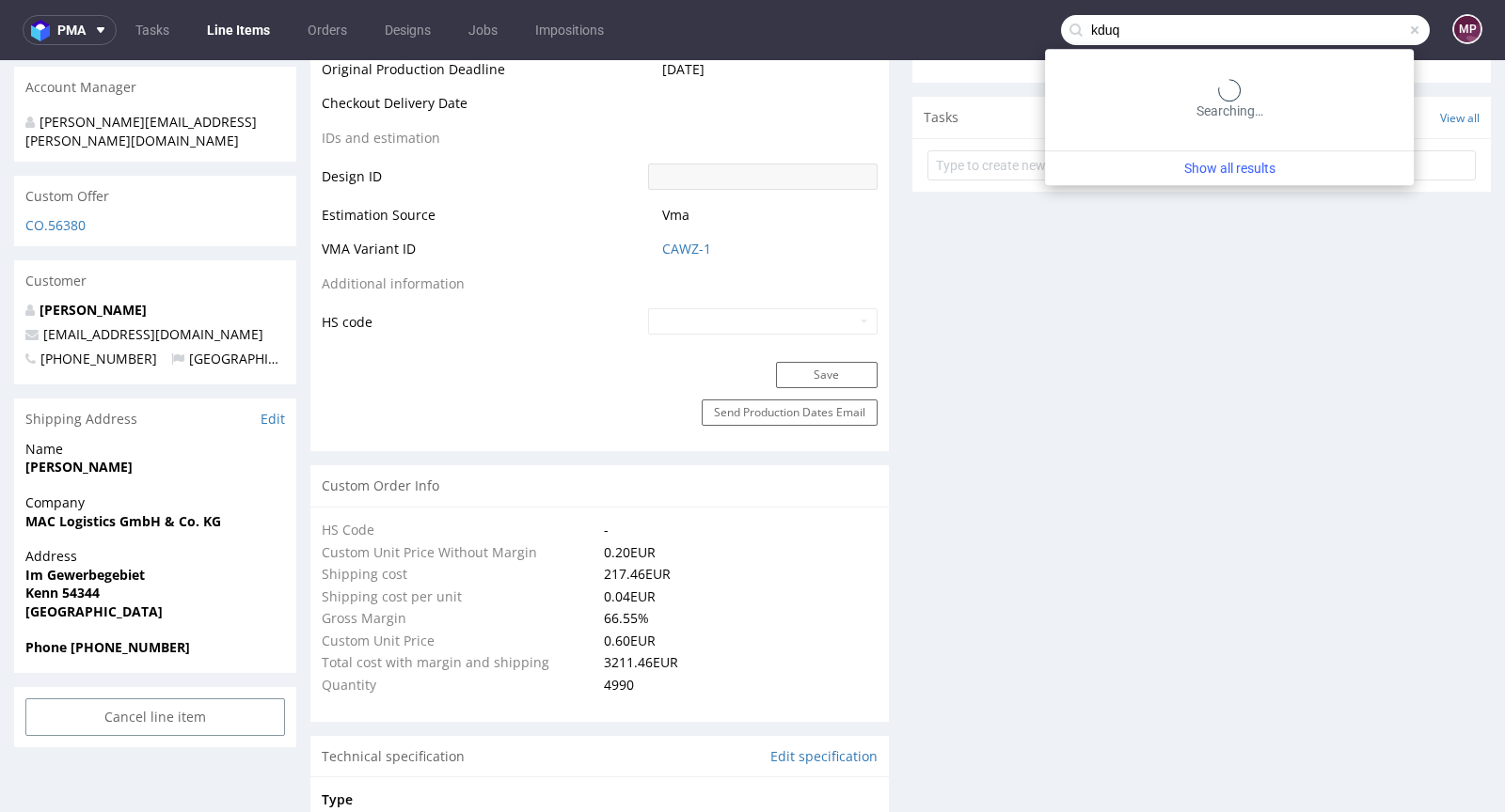
type input "kduq"
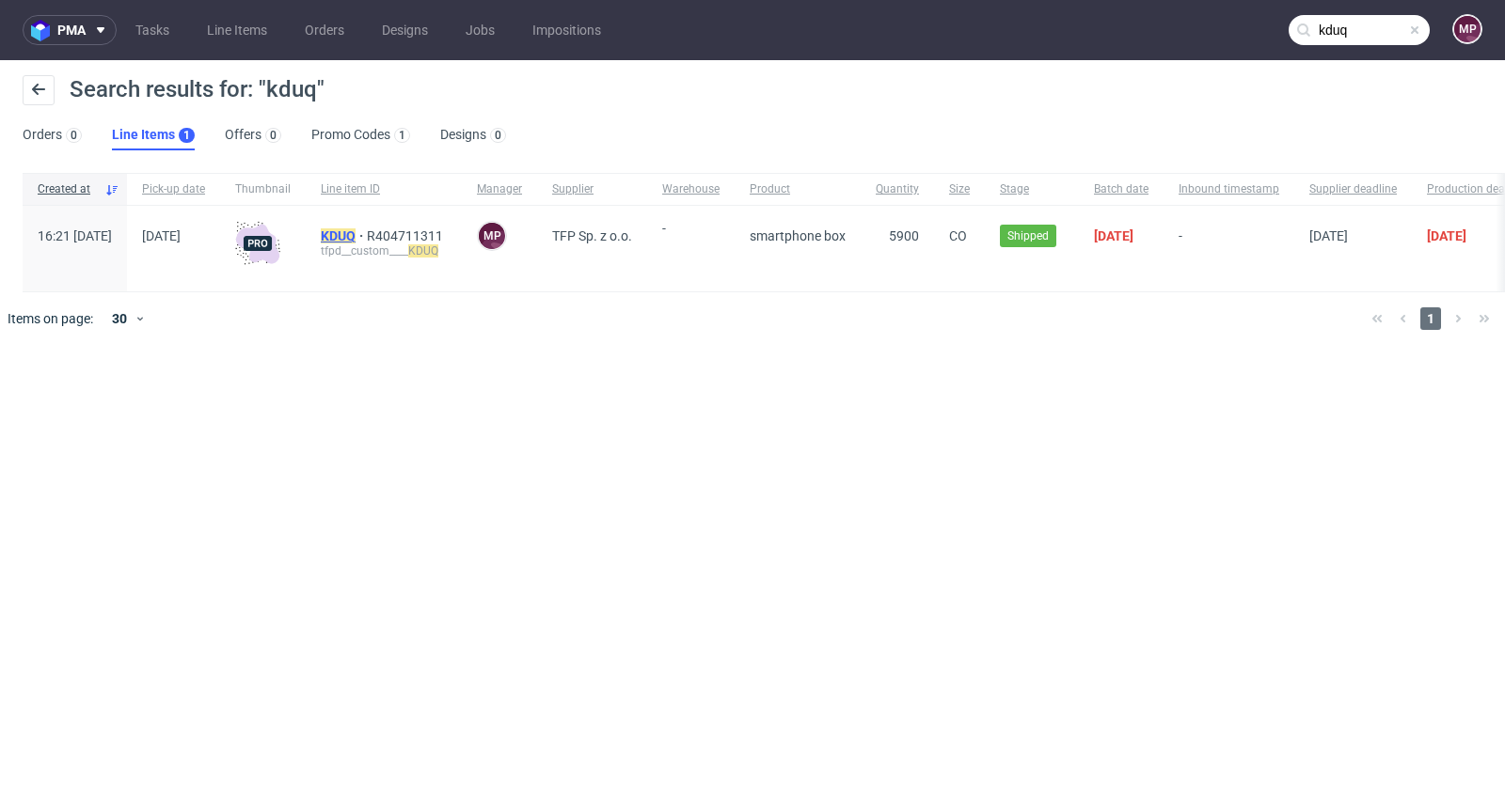
click at [356, 234] on mark "KDUQ" at bounding box center [338, 236] width 35 height 15
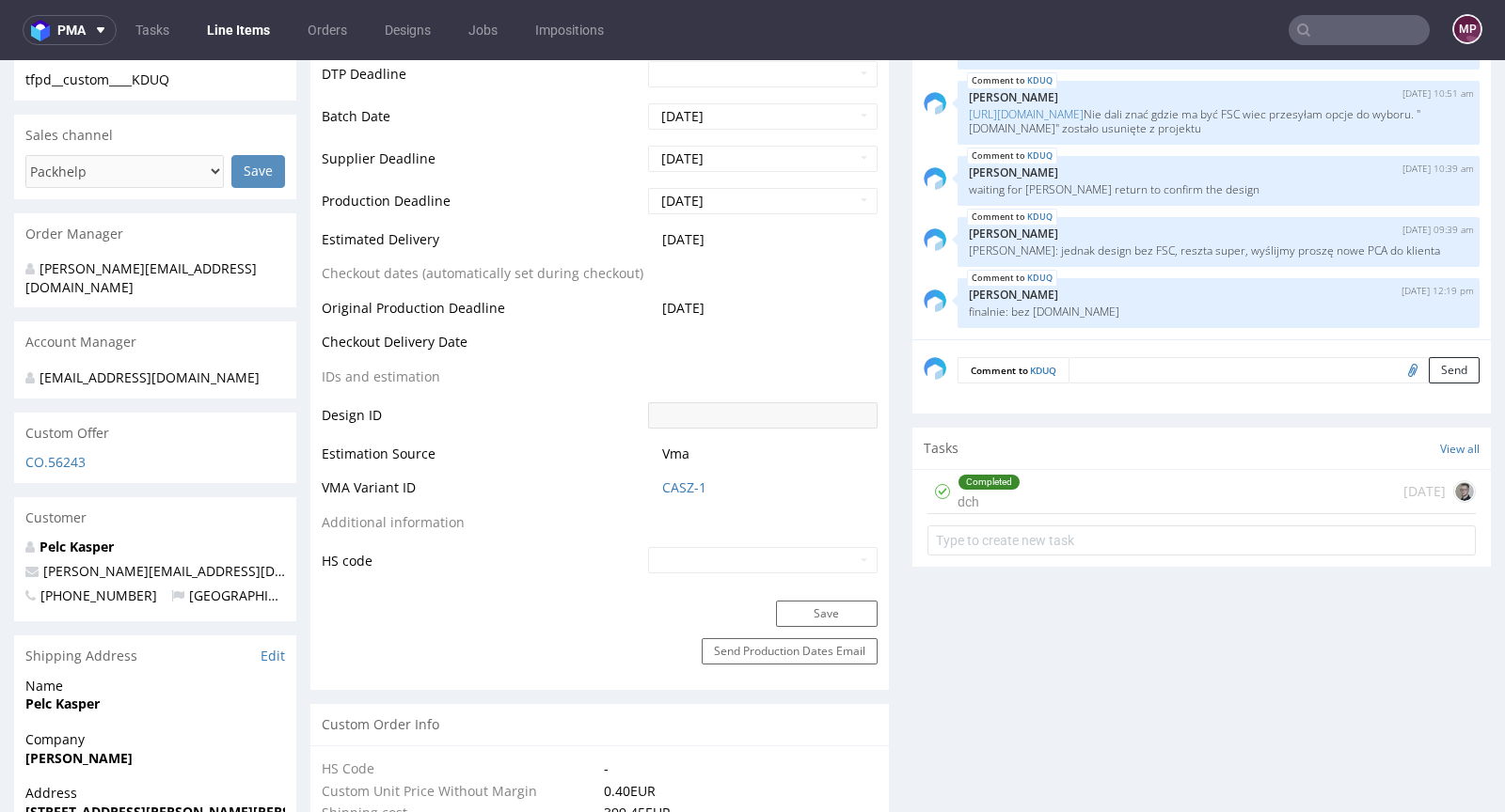
scroll to position [575, 0]
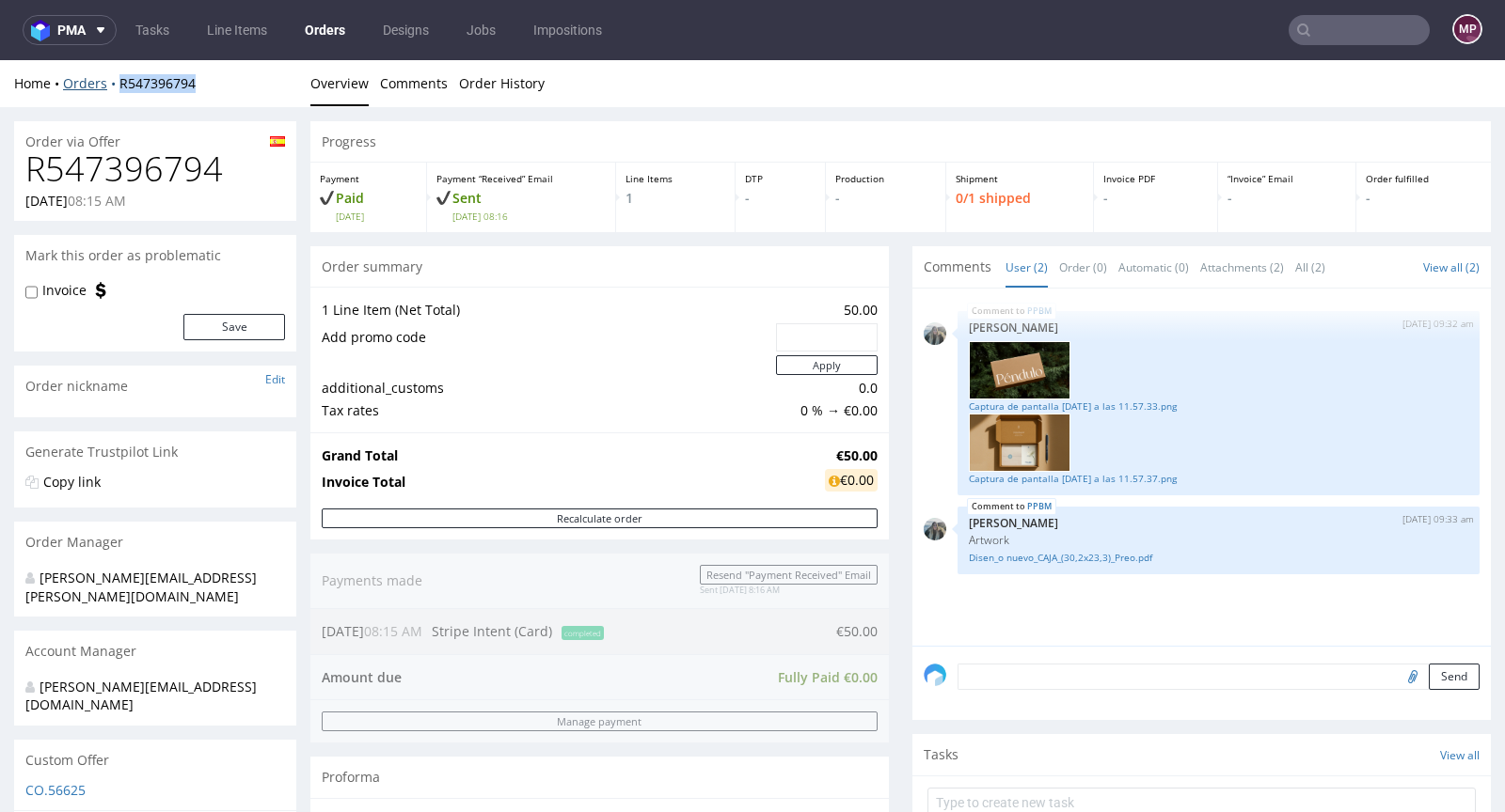
drag, startPoint x: 202, startPoint y: 83, endPoint x: 118, endPoint y: 83, distance: 84.0
click at [118, 83] on div "Home Orders R547396794" at bounding box center [155, 83] width 282 height 19
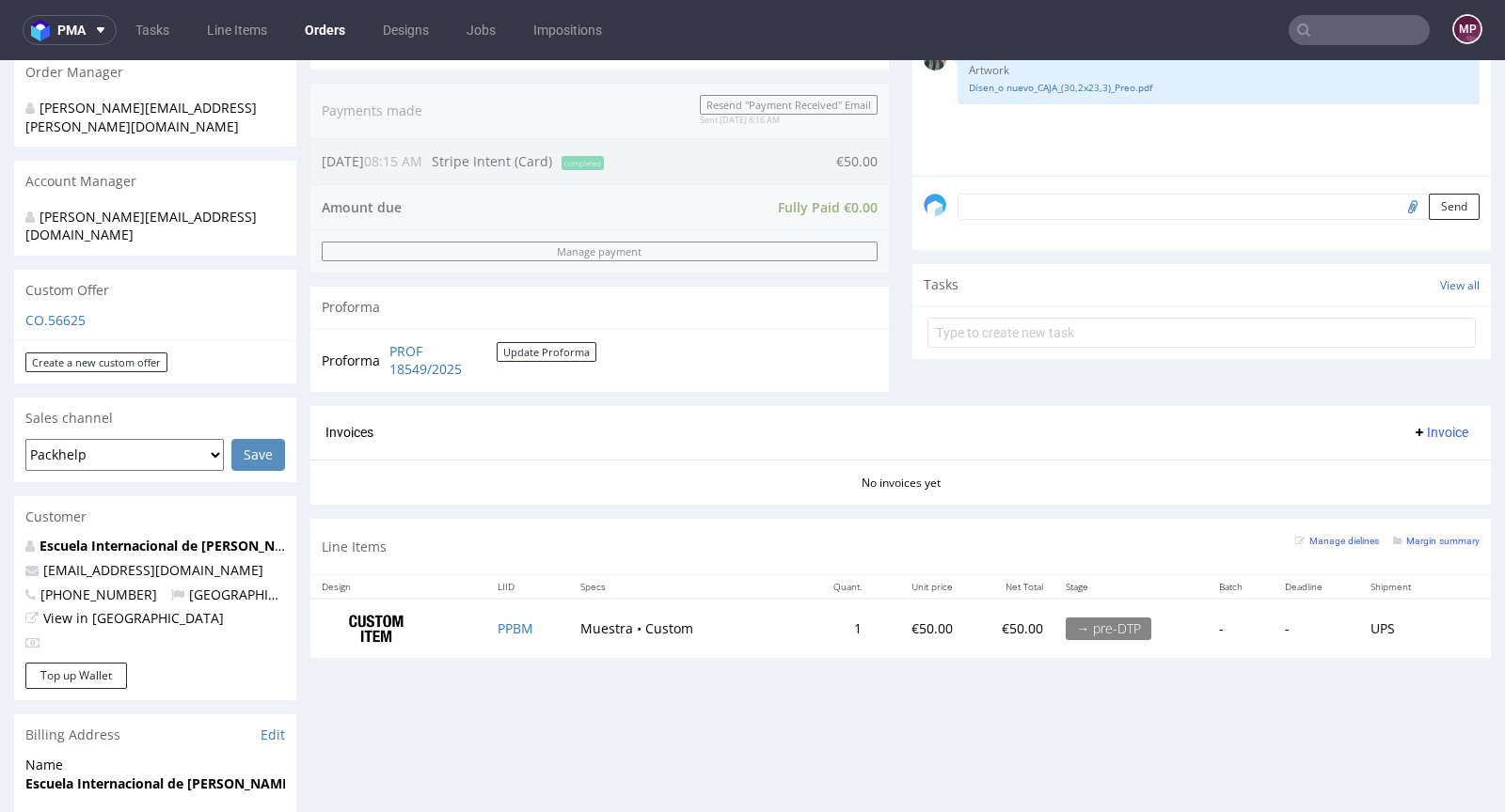
scroll to position [748, 0]
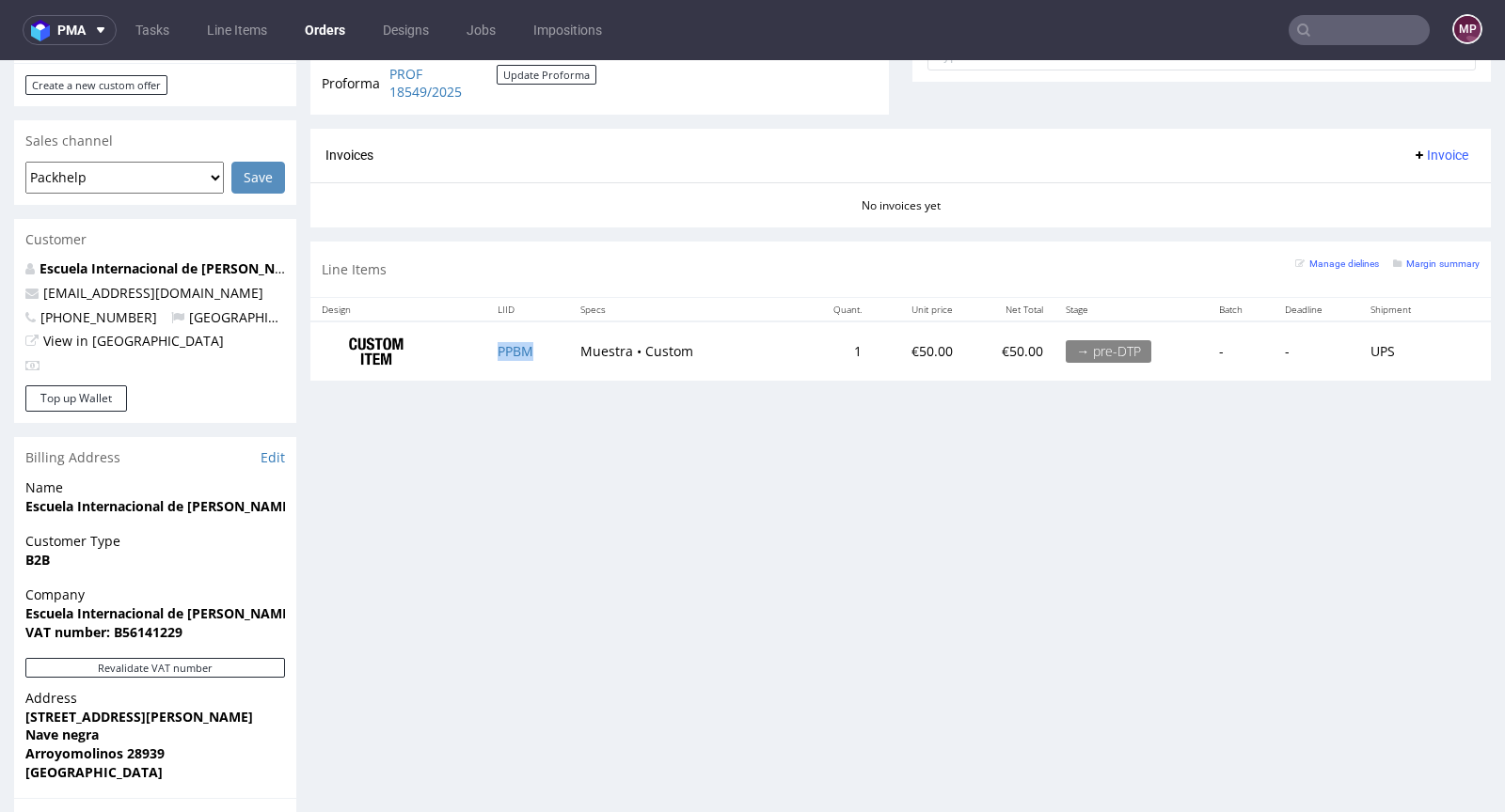
click at [506, 338] on td "PPBM" at bounding box center [528, 352] width 83 height 59
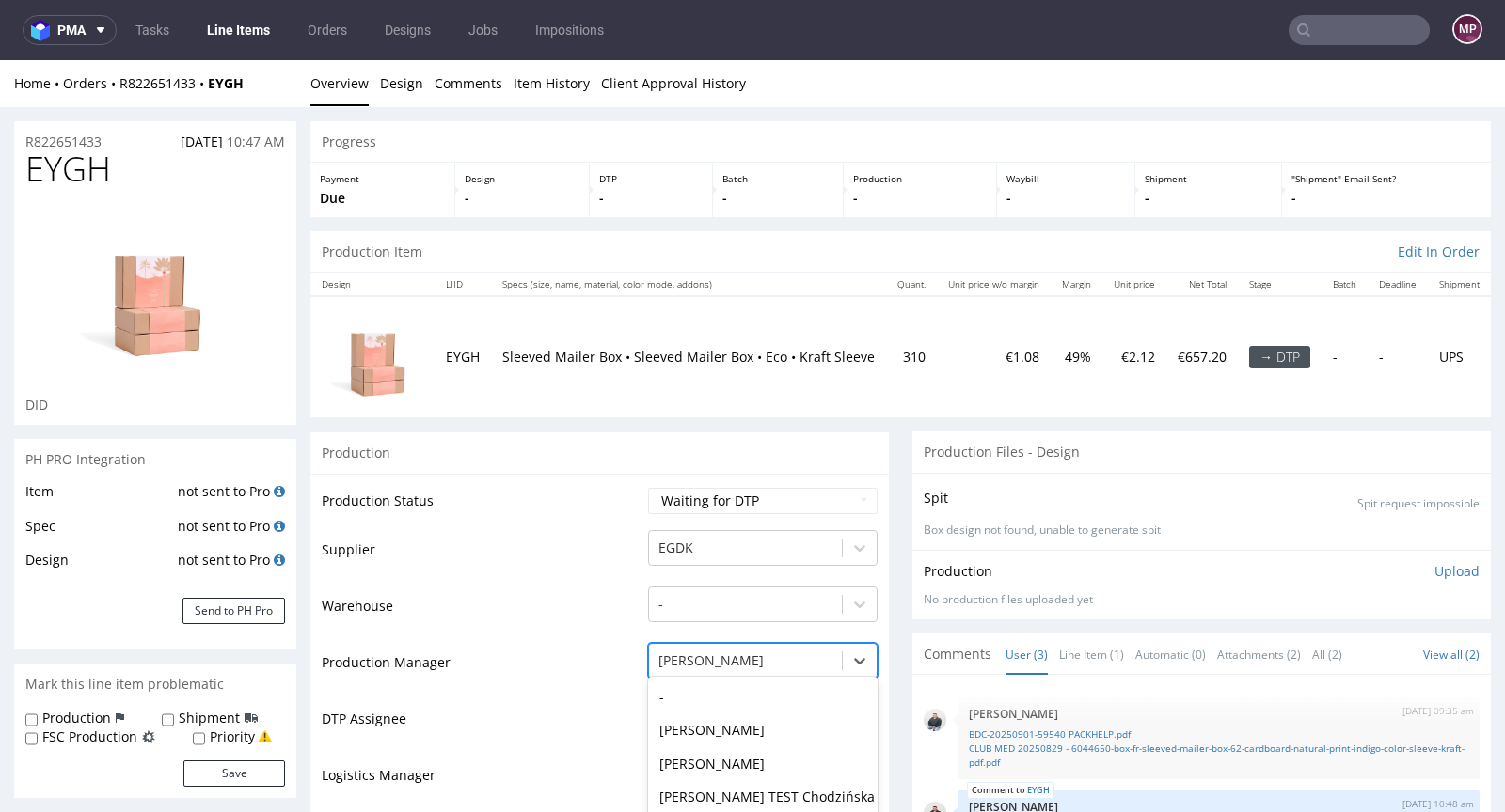
scroll to position [143, 0]
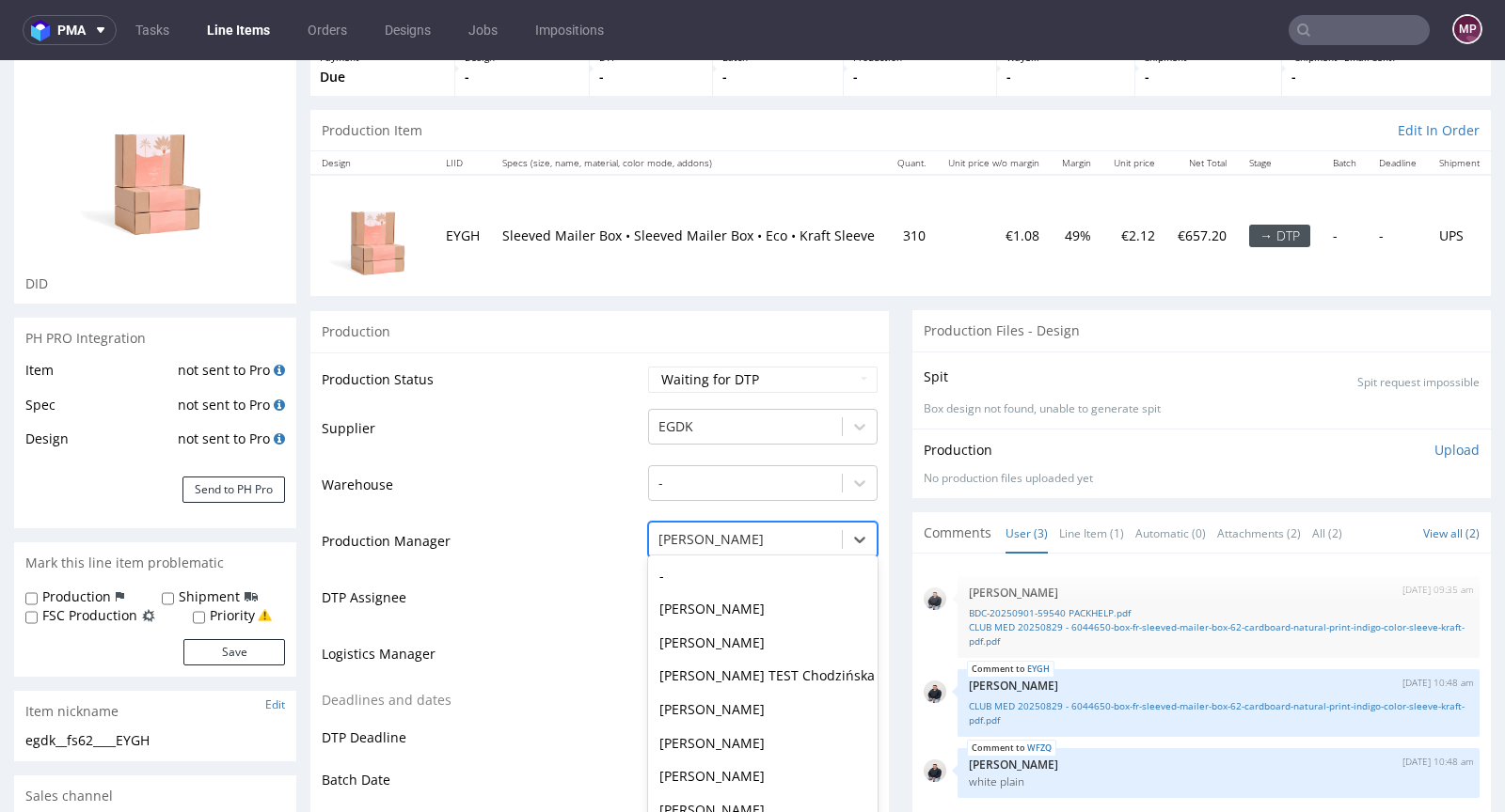
click at [719, 548] on div "[PERSON_NAME], 21 of 61. 61 results available. Use Up and Down to choose option…" at bounding box center [763, 535] width 230 height 27
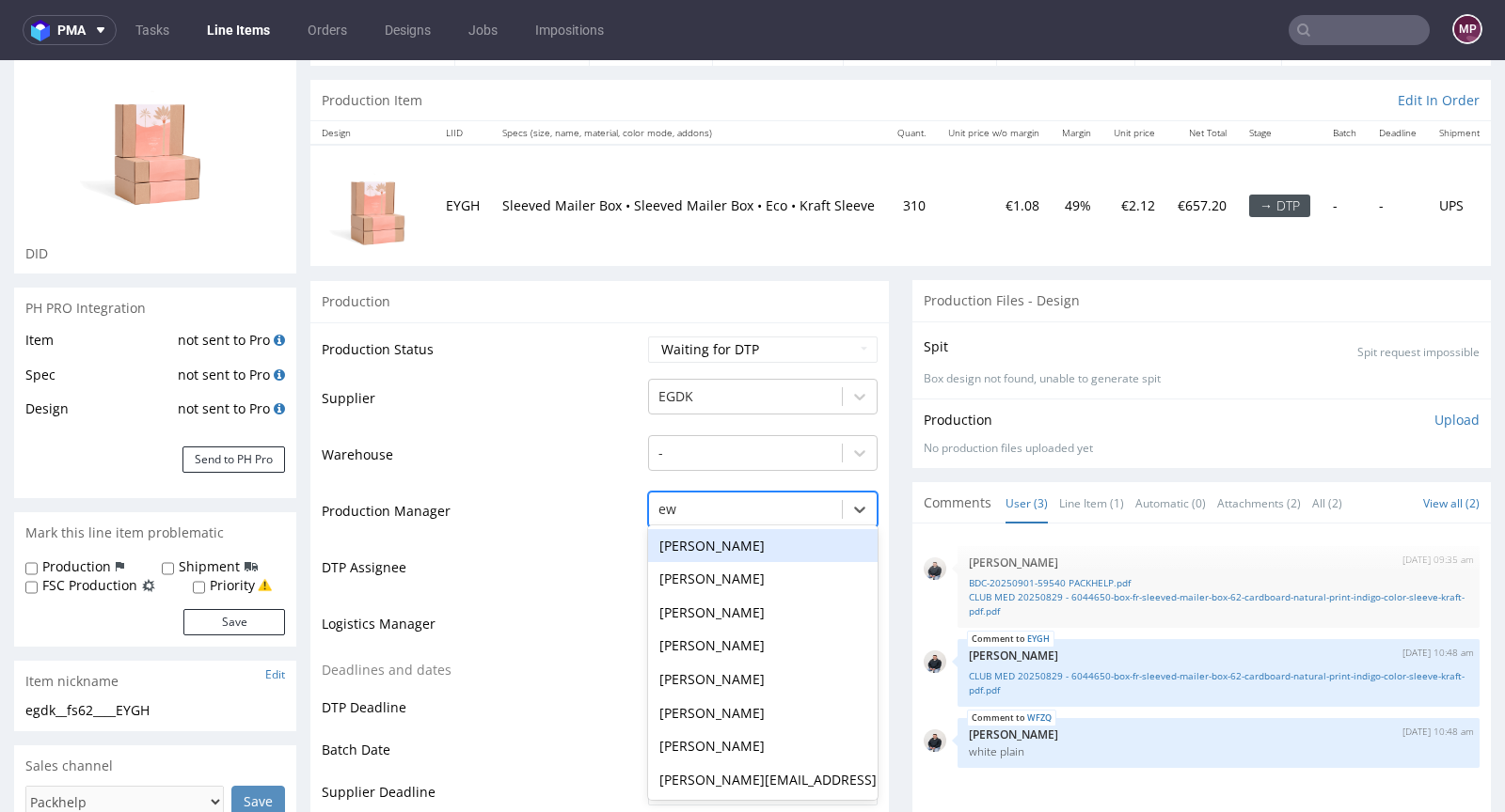
scroll to position [0, 0]
type input "ewa"
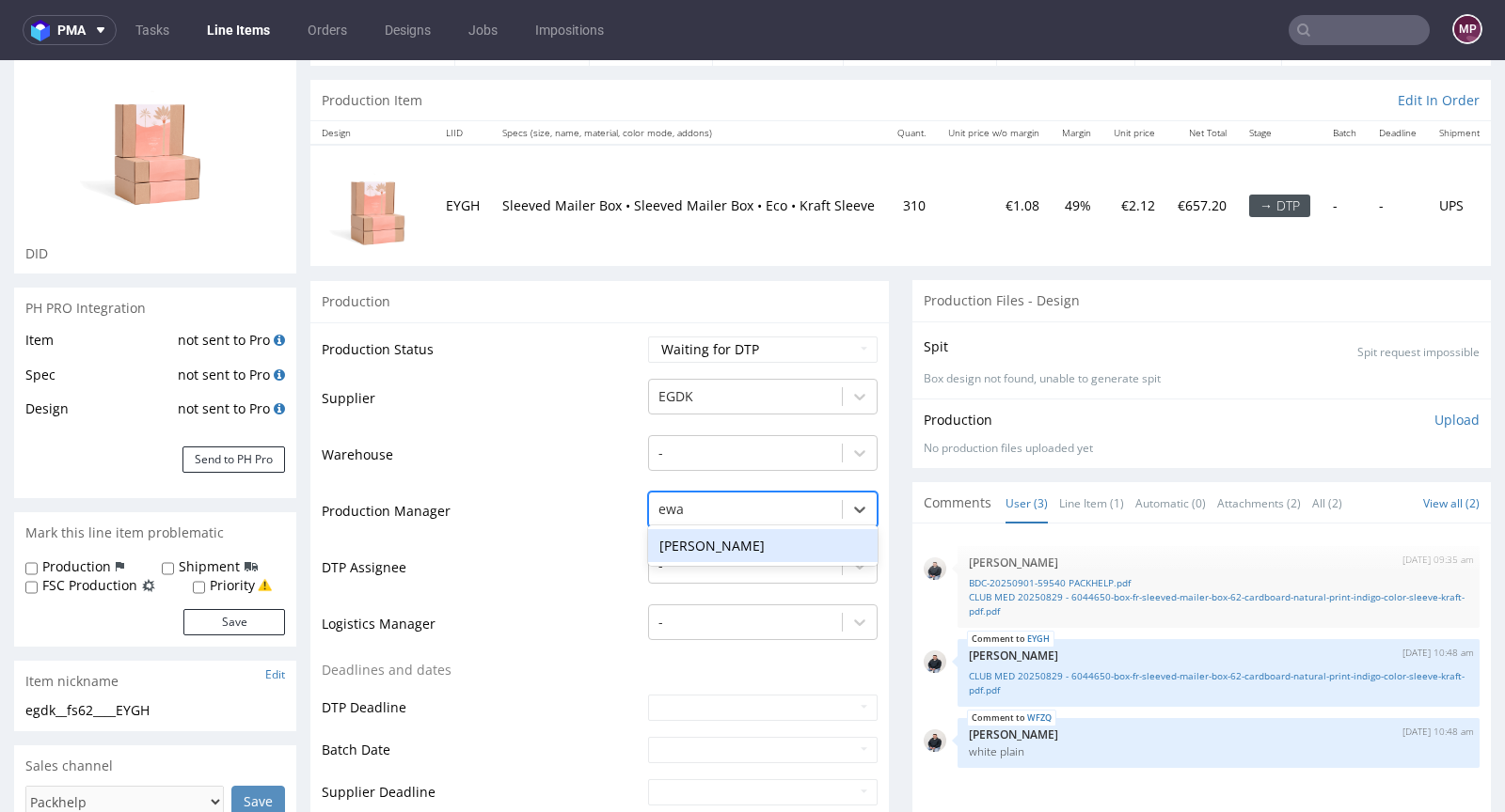
click at [750, 553] on div "Ewa Prus" at bounding box center [763, 546] width 230 height 34
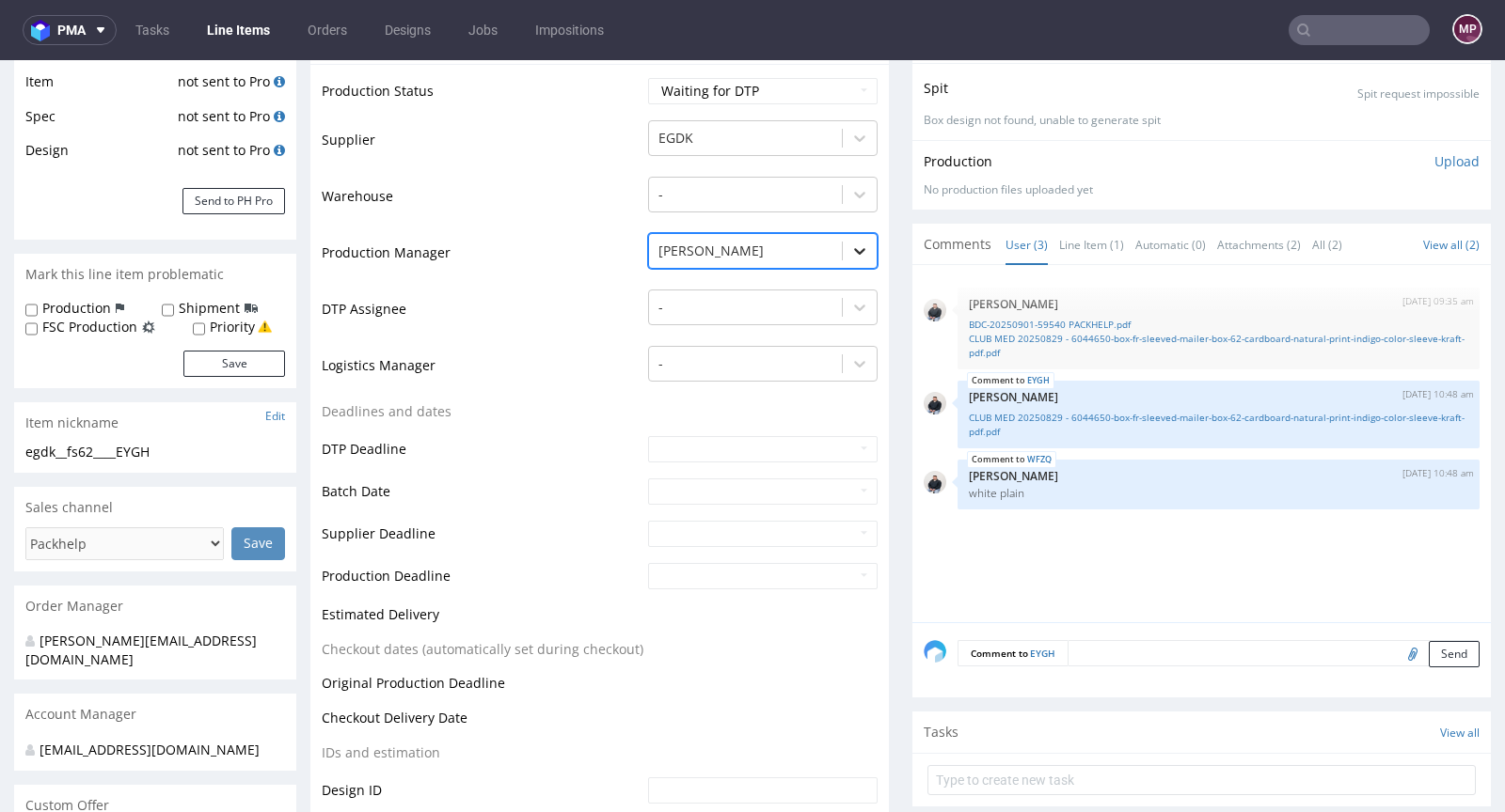
scroll to position [771, 0]
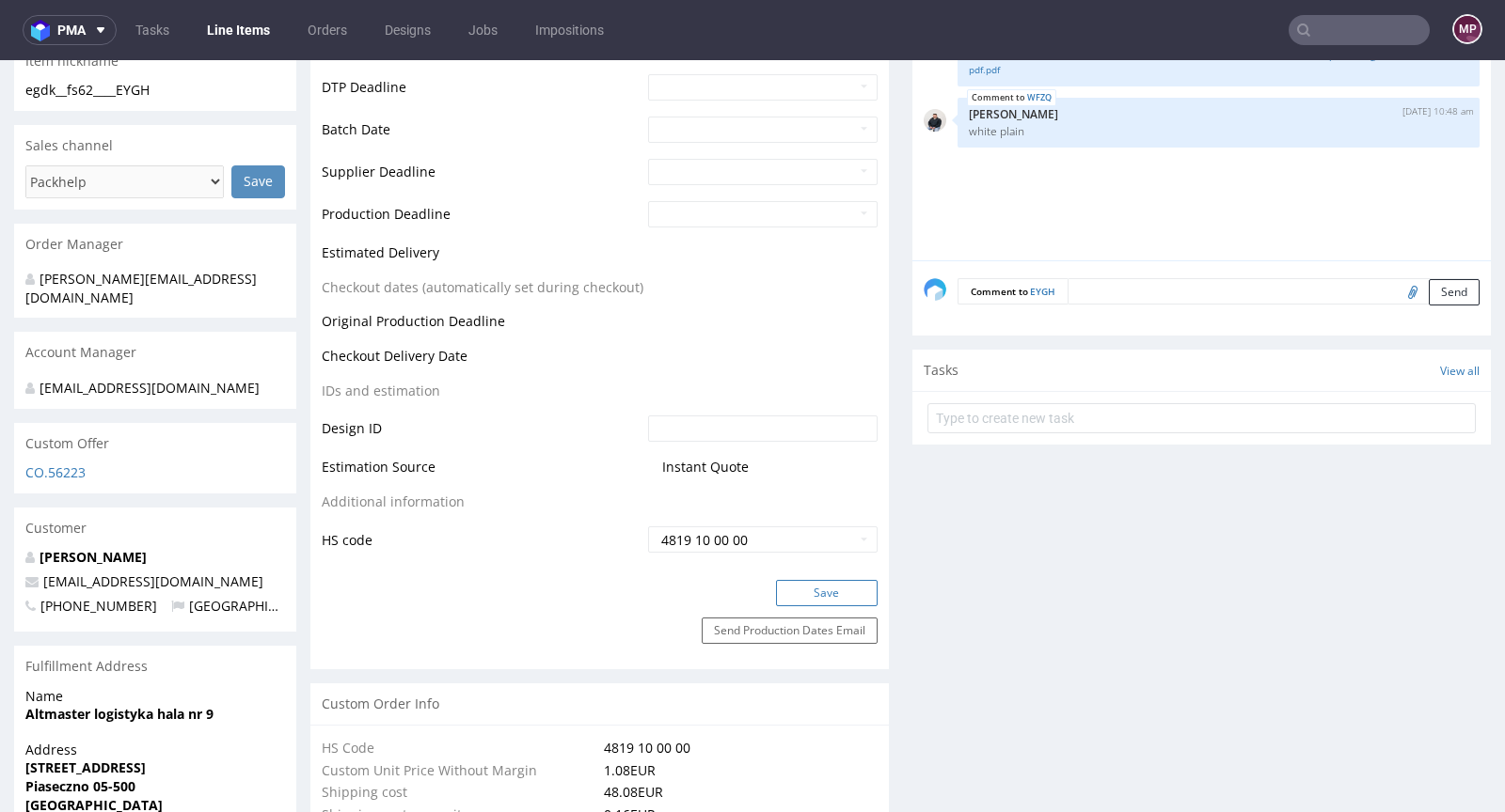
click at [820, 586] on button "Save" at bounding box center [826, 593] width 102 height 27
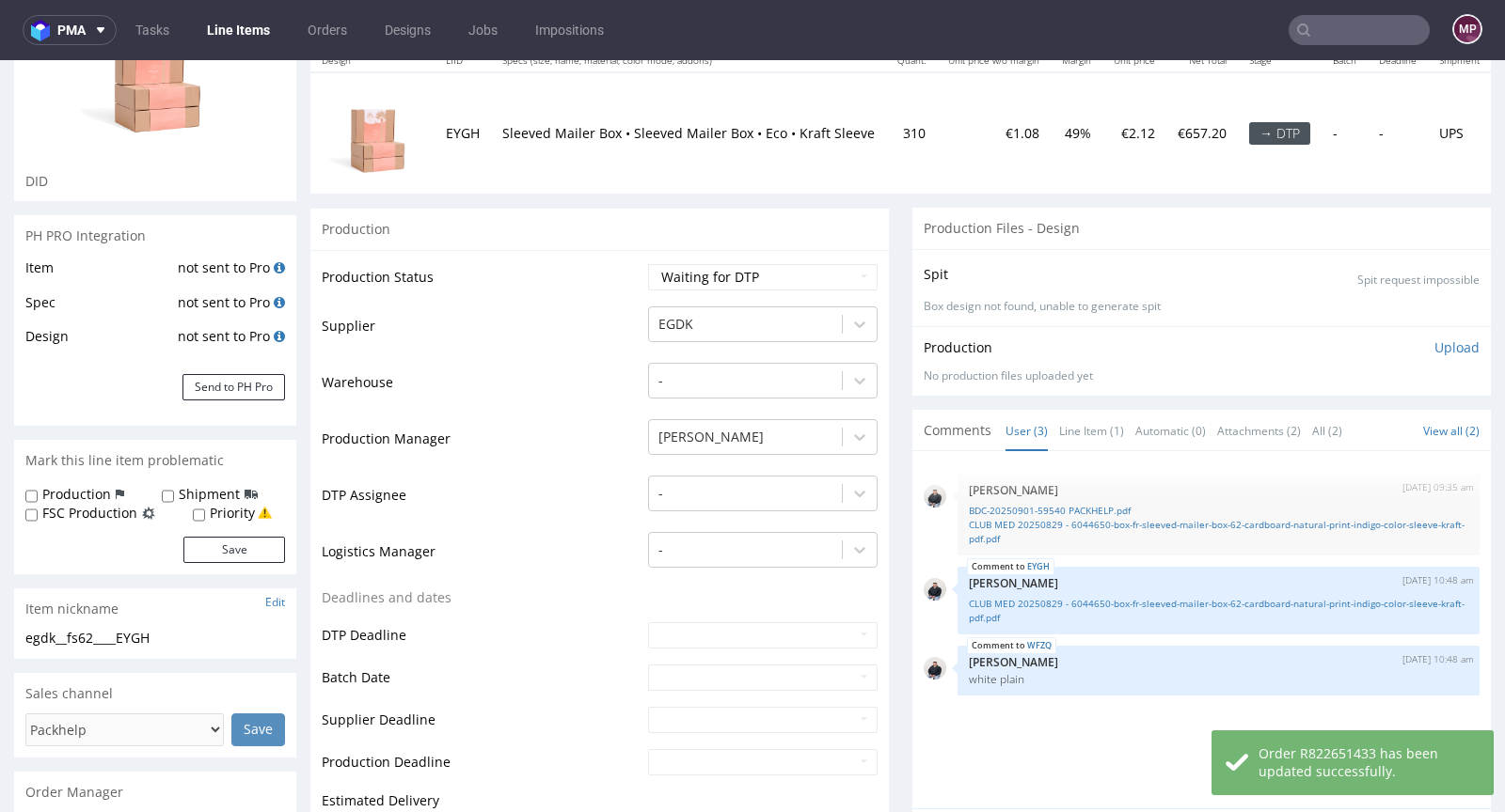
scroll to position [0, 0]
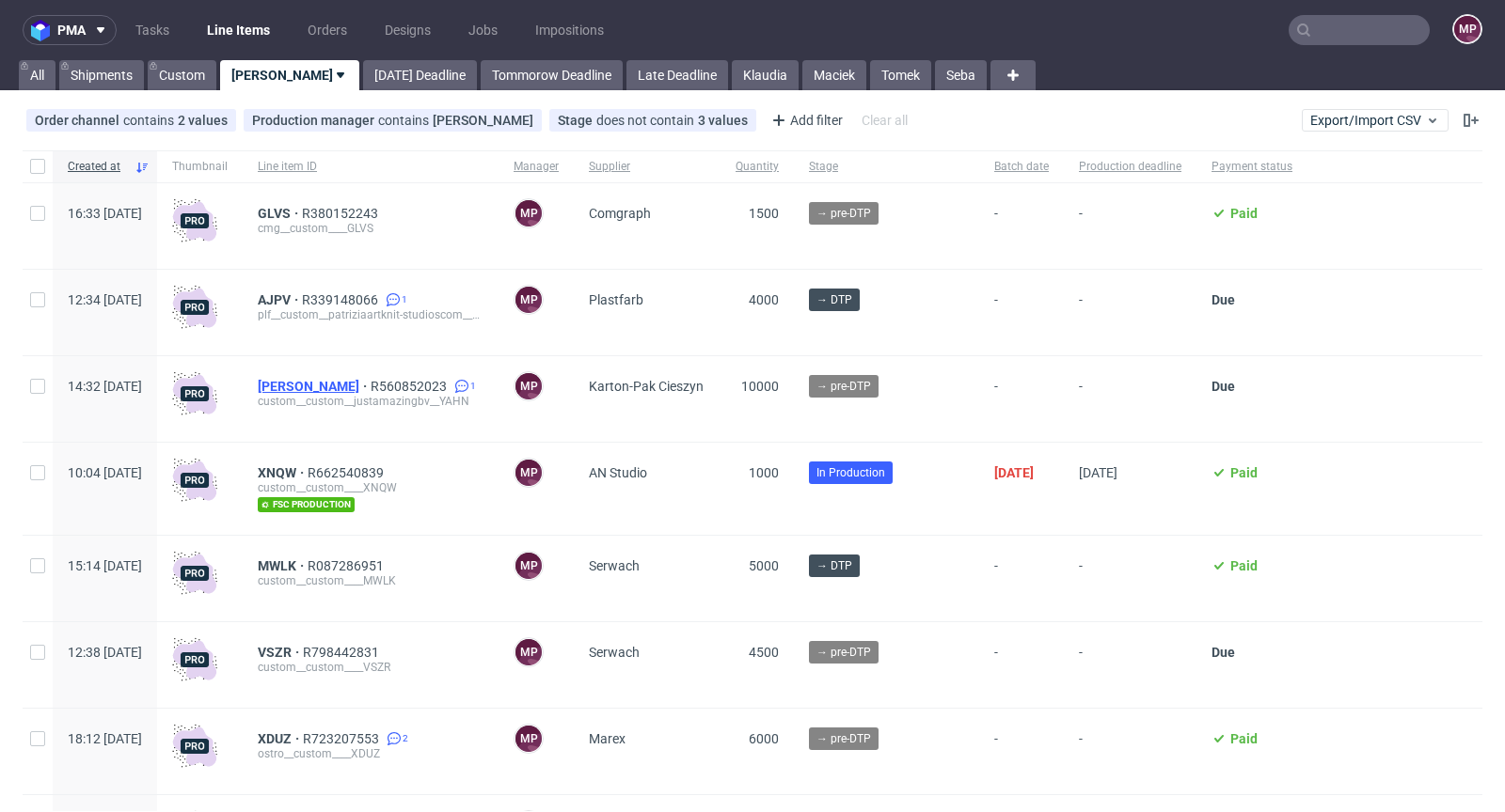
click at [328, 381] on span "[PERSON_NAME]" at bounding box center [314, 386] width 113 height 15
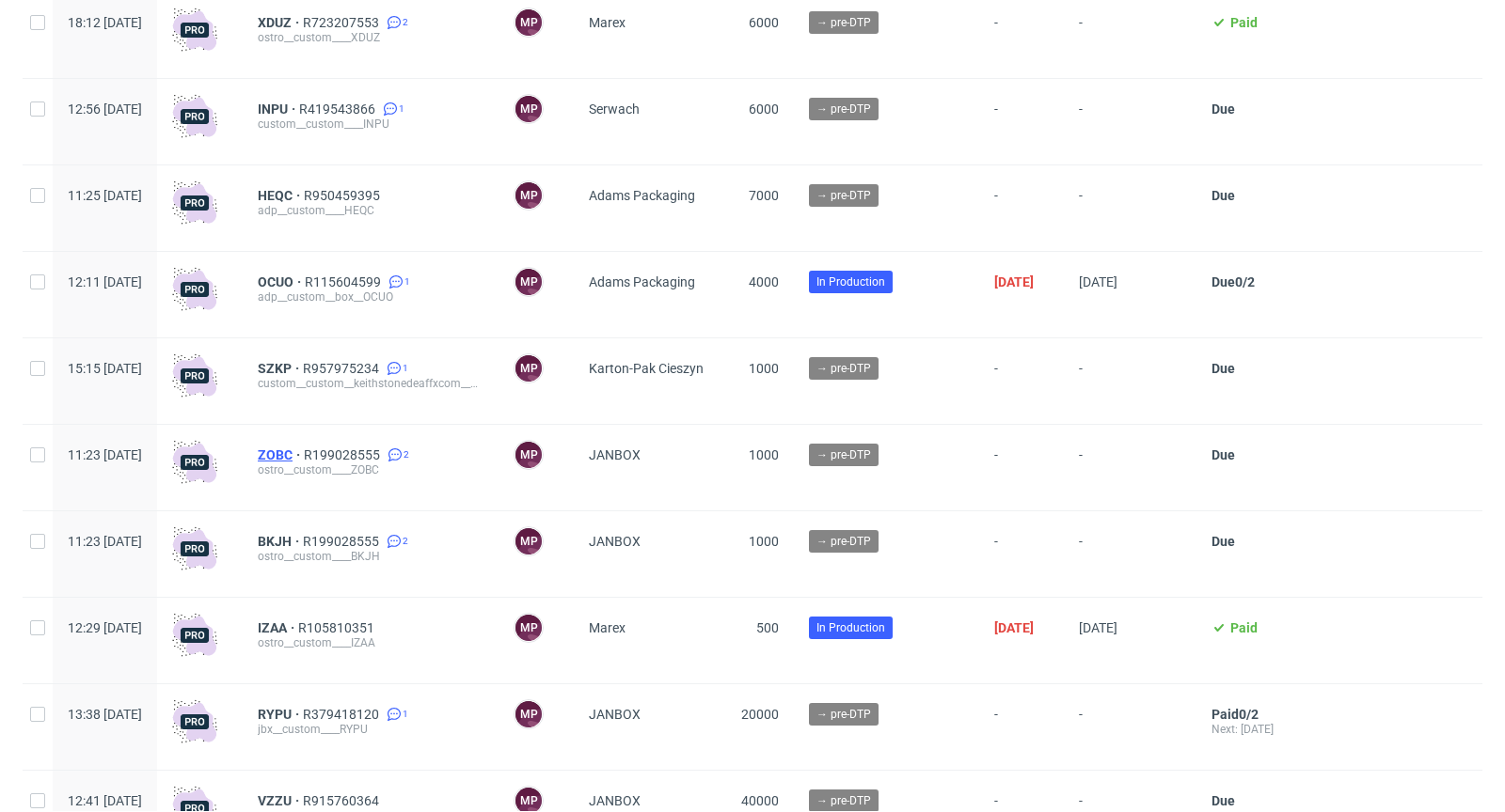
click at [304, 450] on span "ZOBC" at bounding box center [280, 455] width 47 height 15
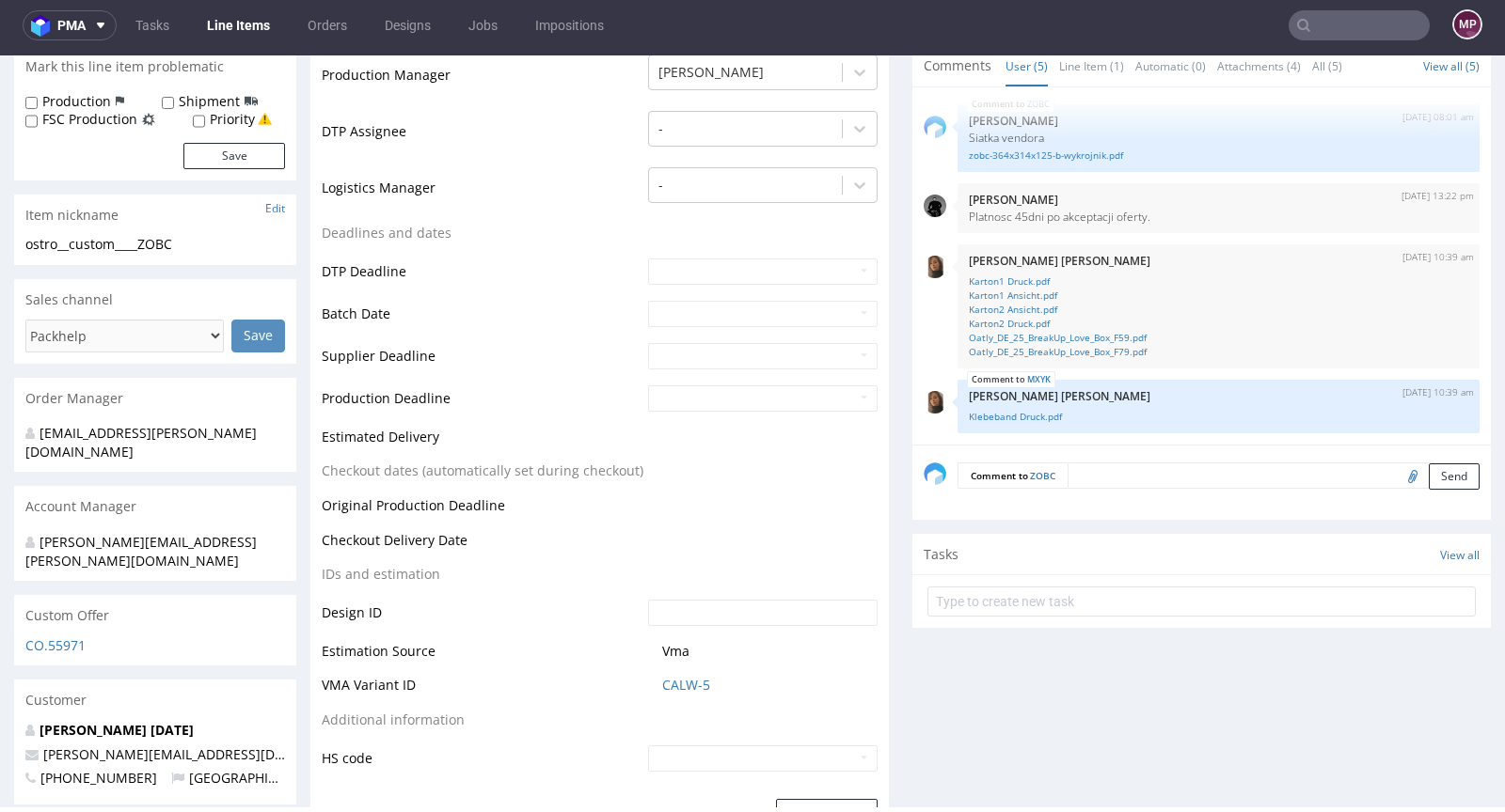
scroll to position [553, 0]
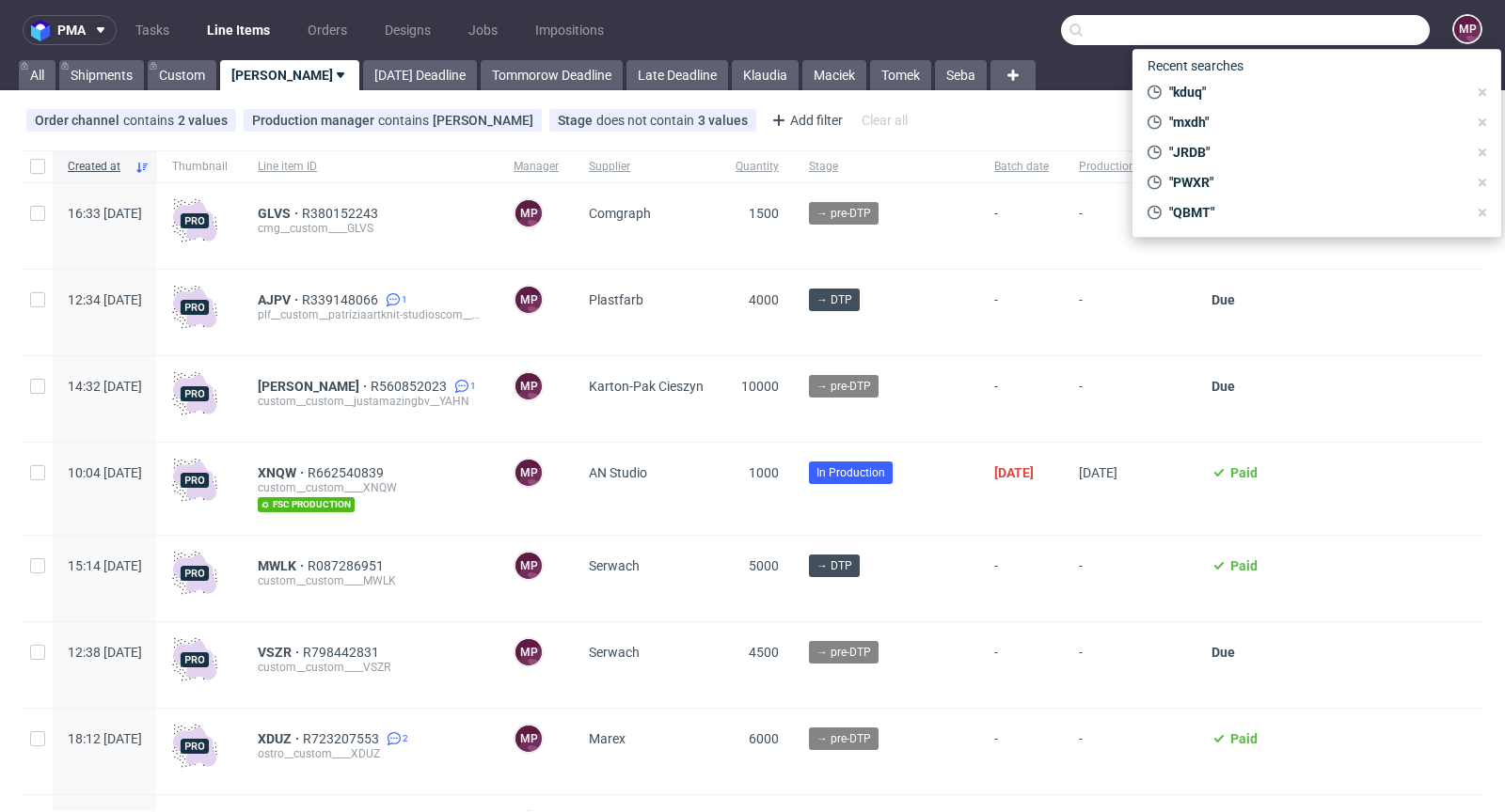
click at [1361, 37] on input "text" at bounding box center [1245, 30] width 369 height 30
paste input "AXDE"
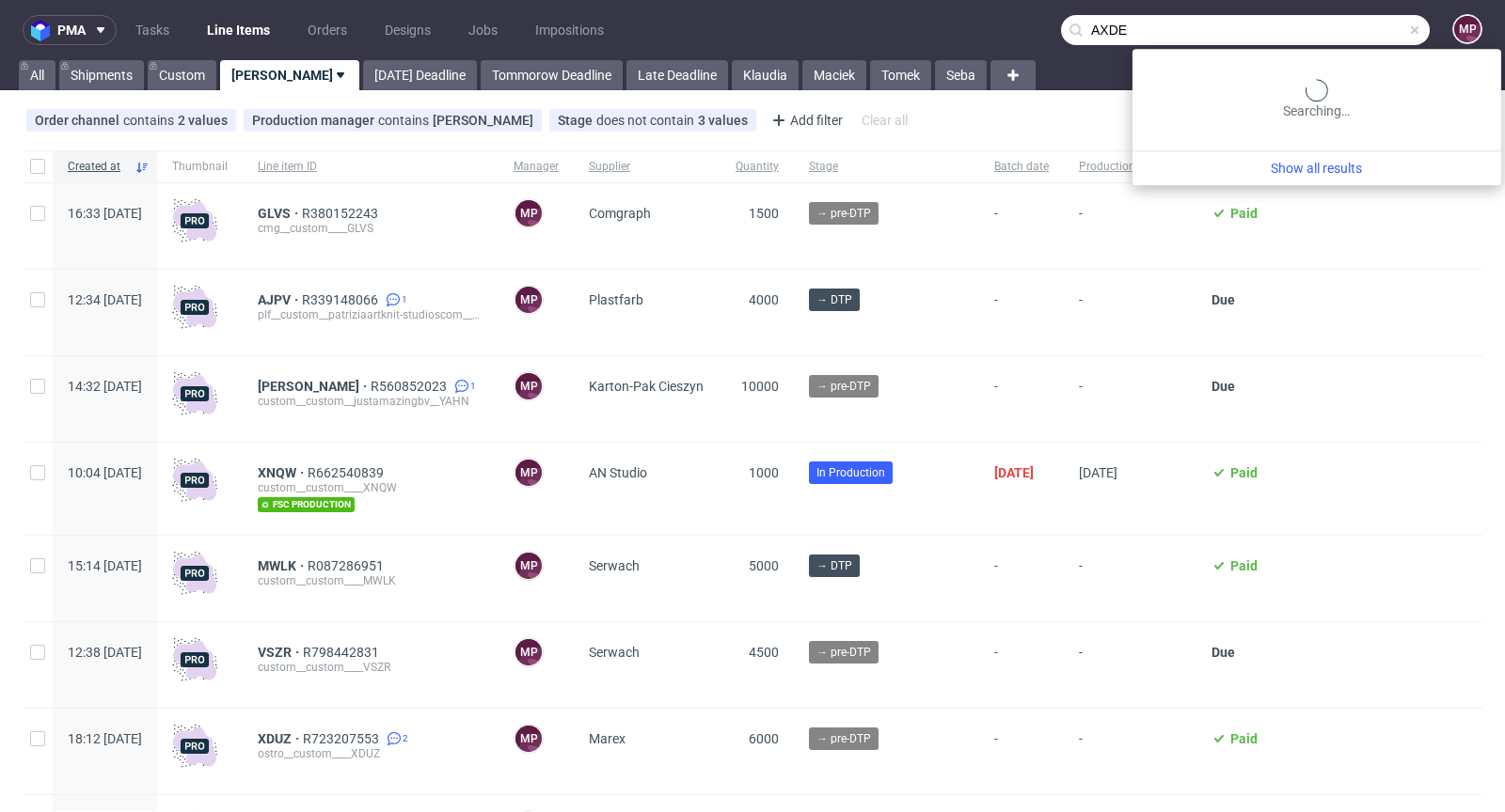
type input "AXDE"
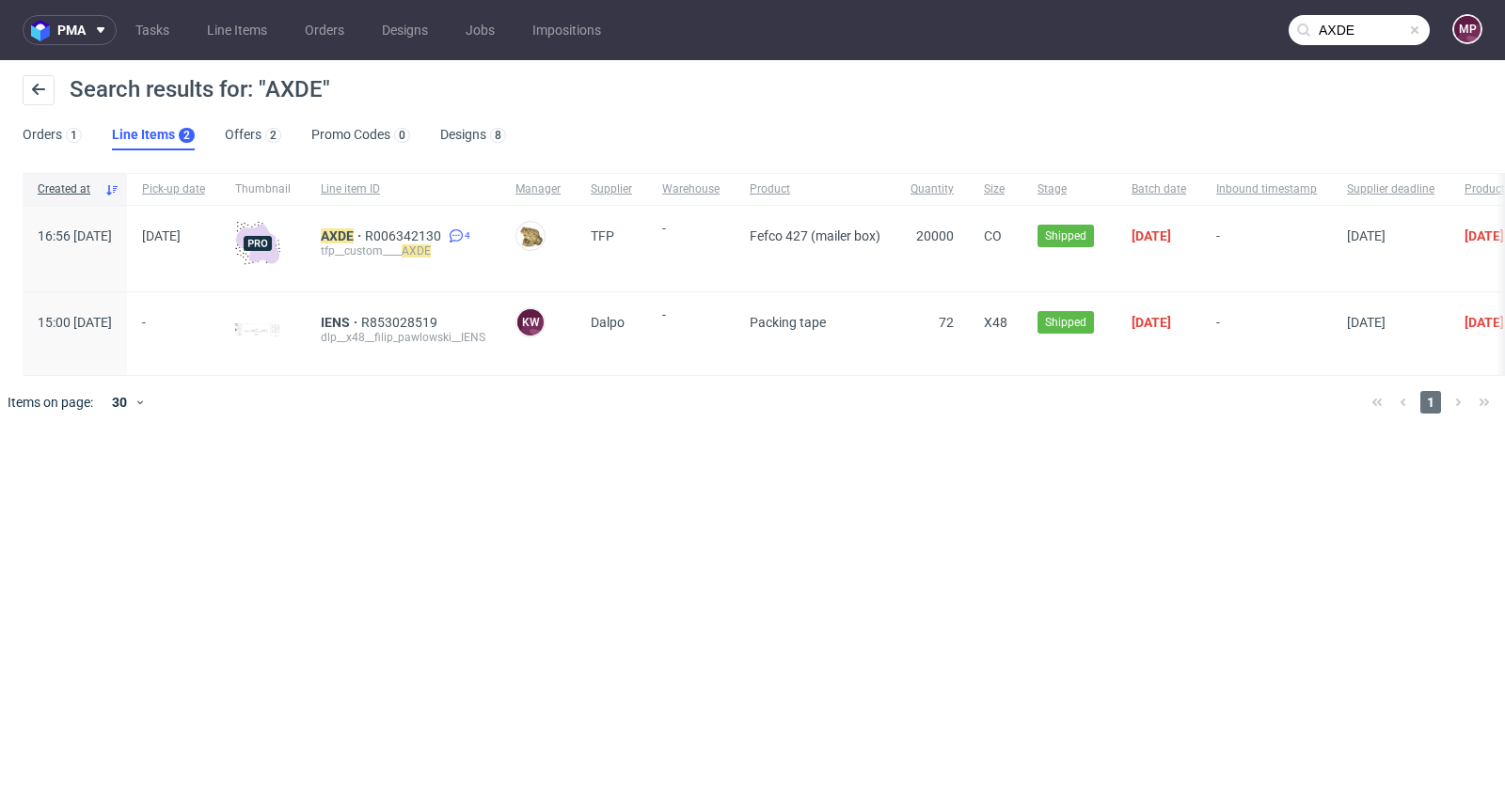
click at [1417, 31] on span at bounding box center [1414, 30] width 15 height 15
click at [1392, 31] on input "text" at bounding box center [1358, 30] width 141 height 30
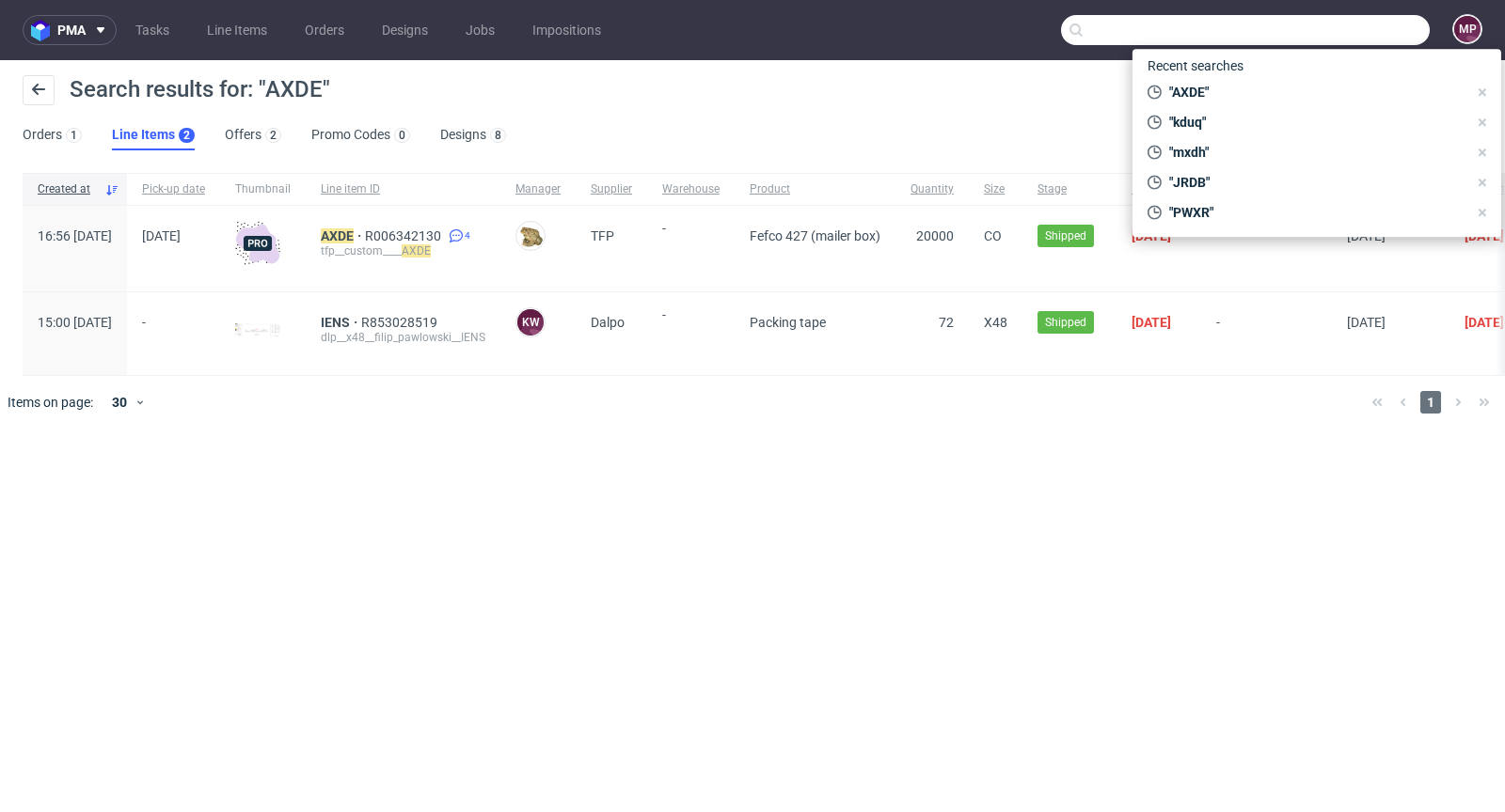
paste input "GXYA"
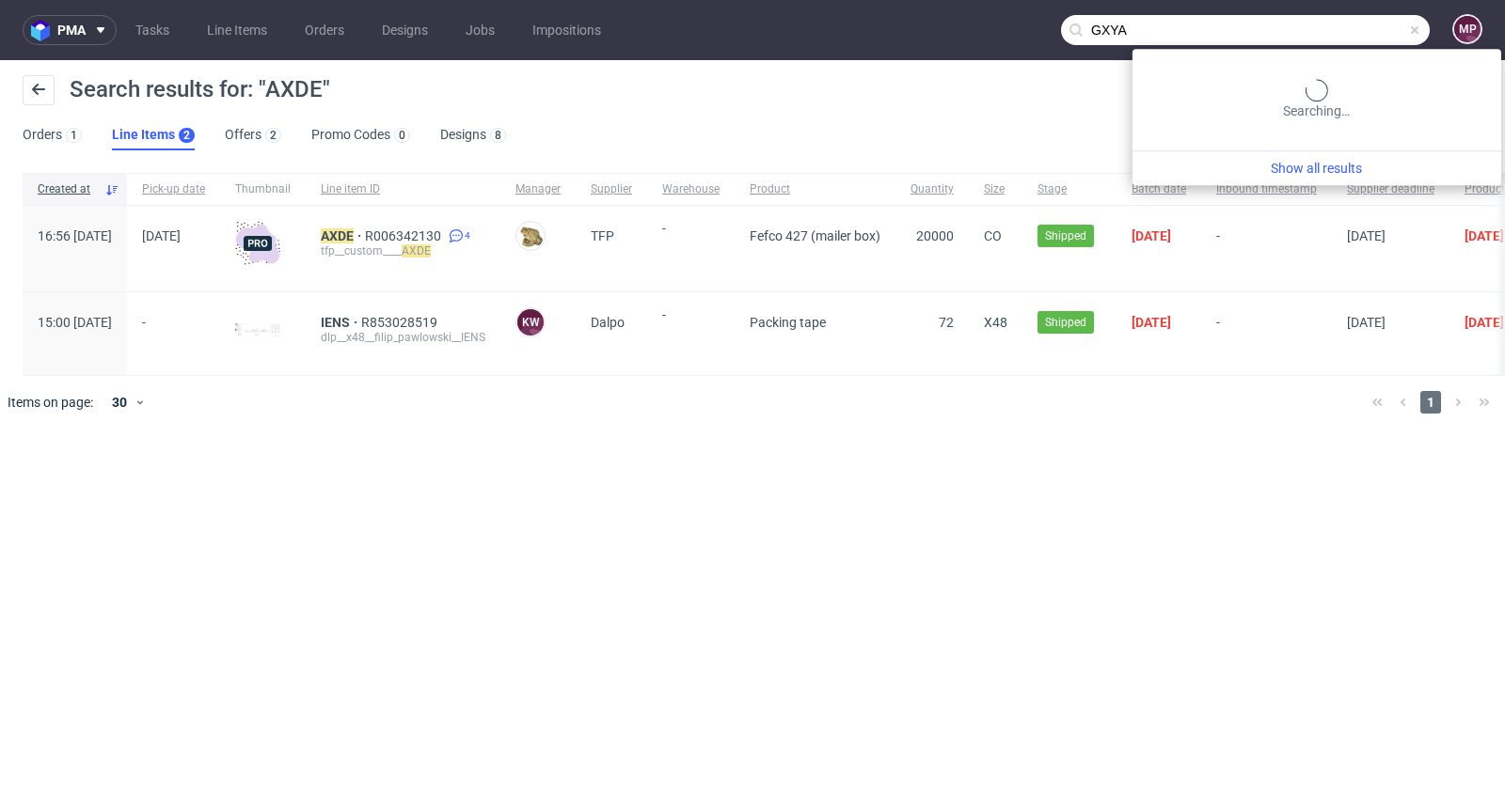
type input "GXYA"
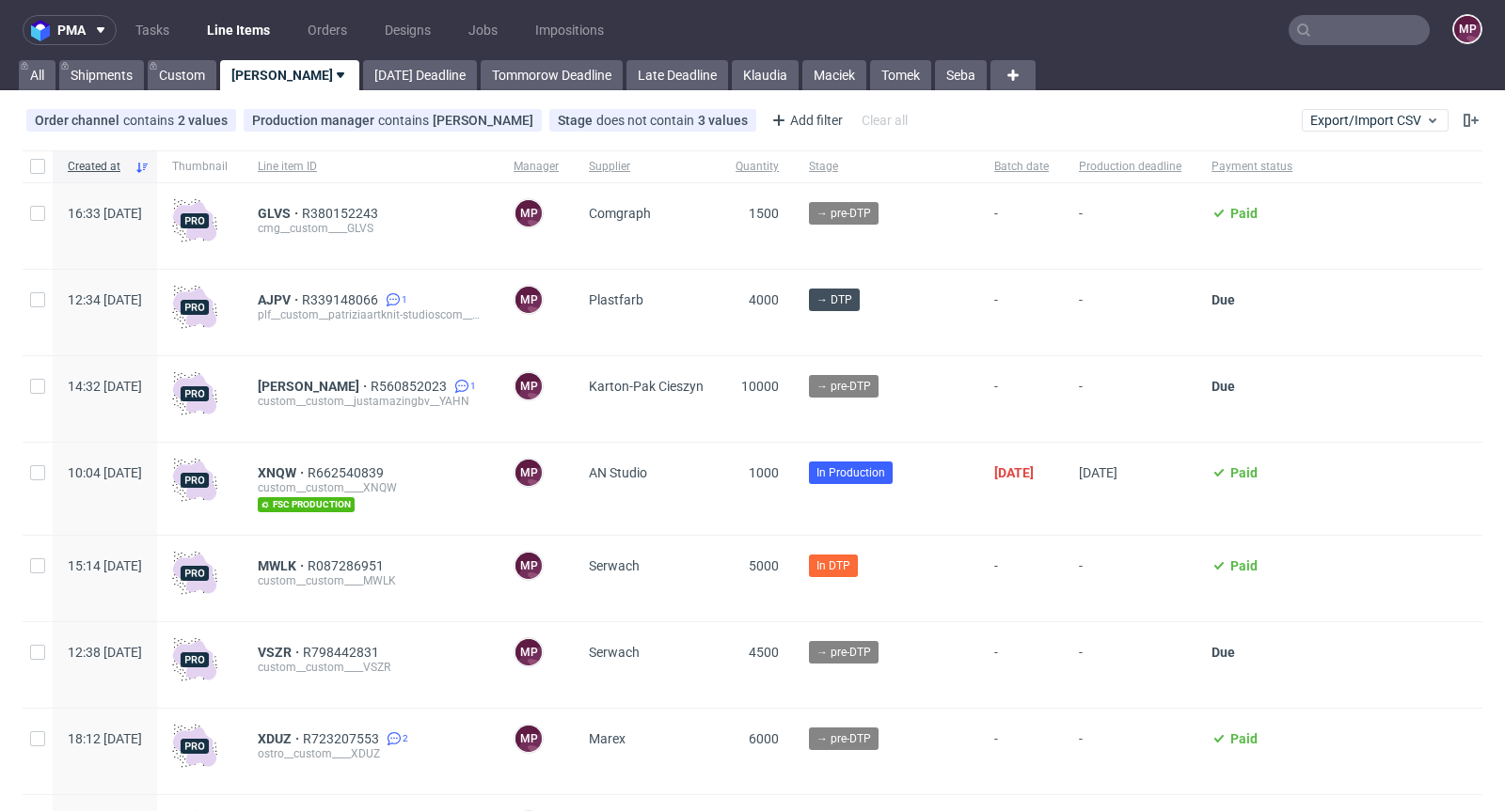
click at [1334, 42] on input "text" at bounding box center [1358, 30] width 141 height 30
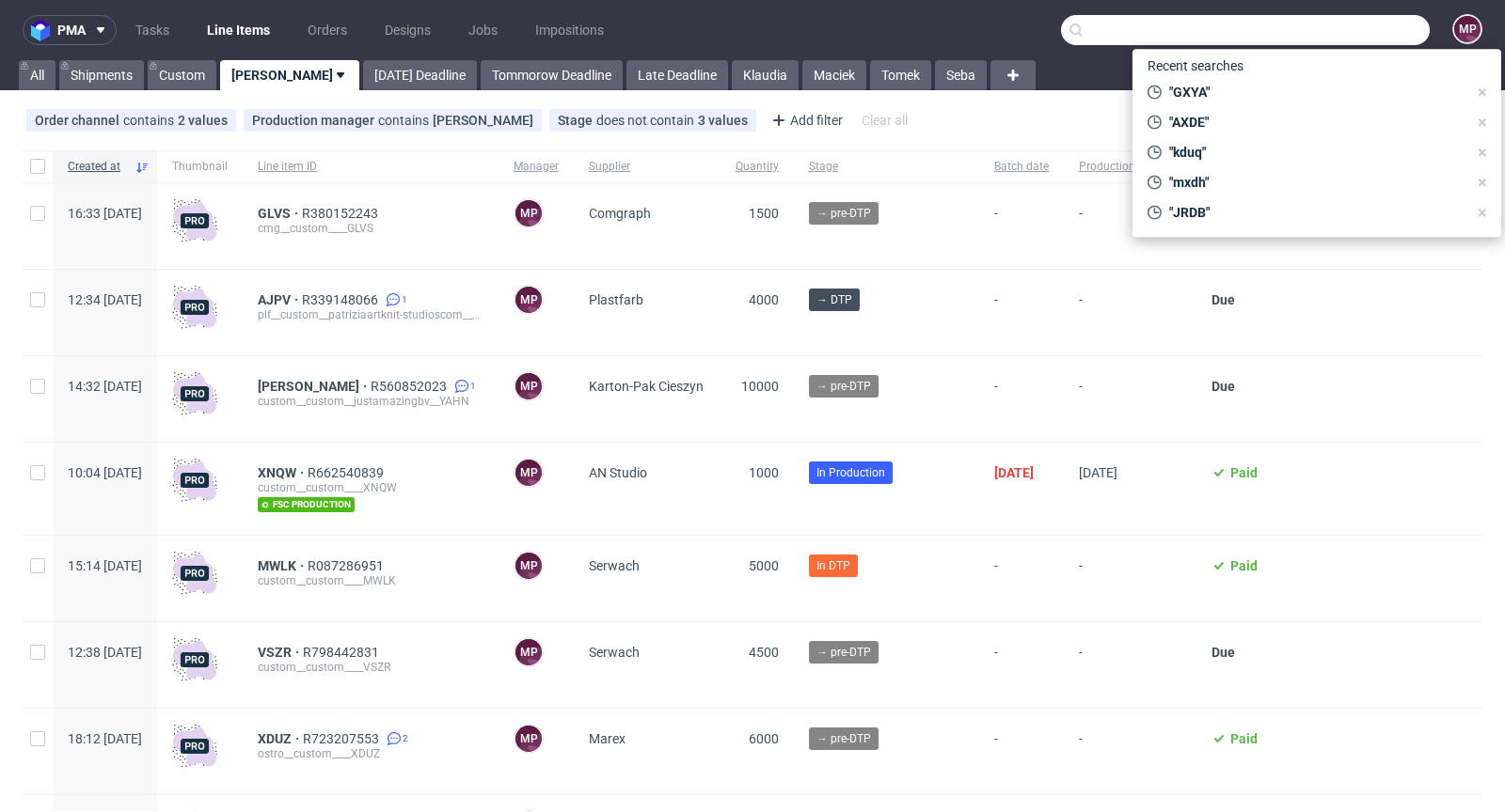
paste input "GXYA"
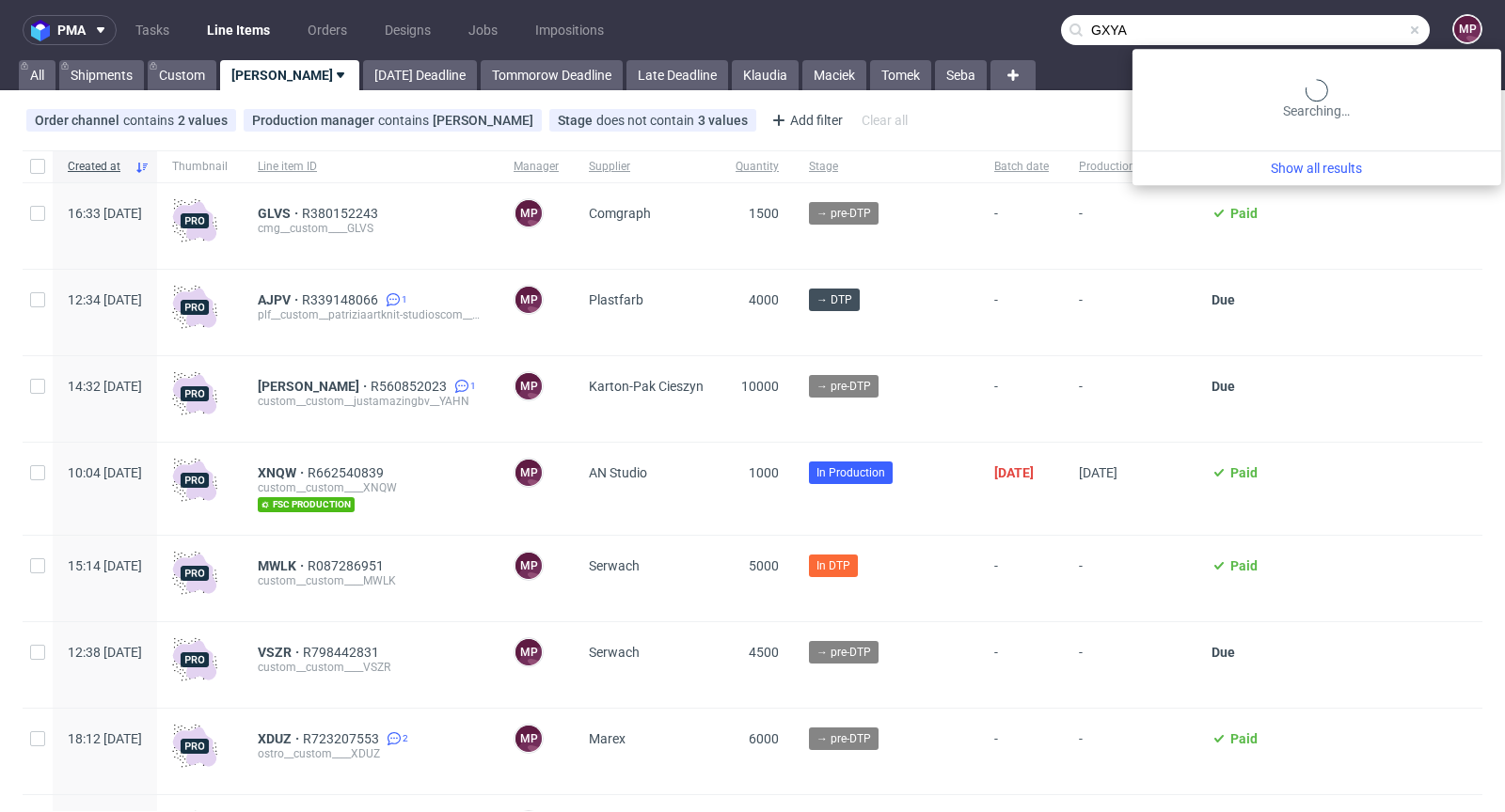
type input "GXYA"
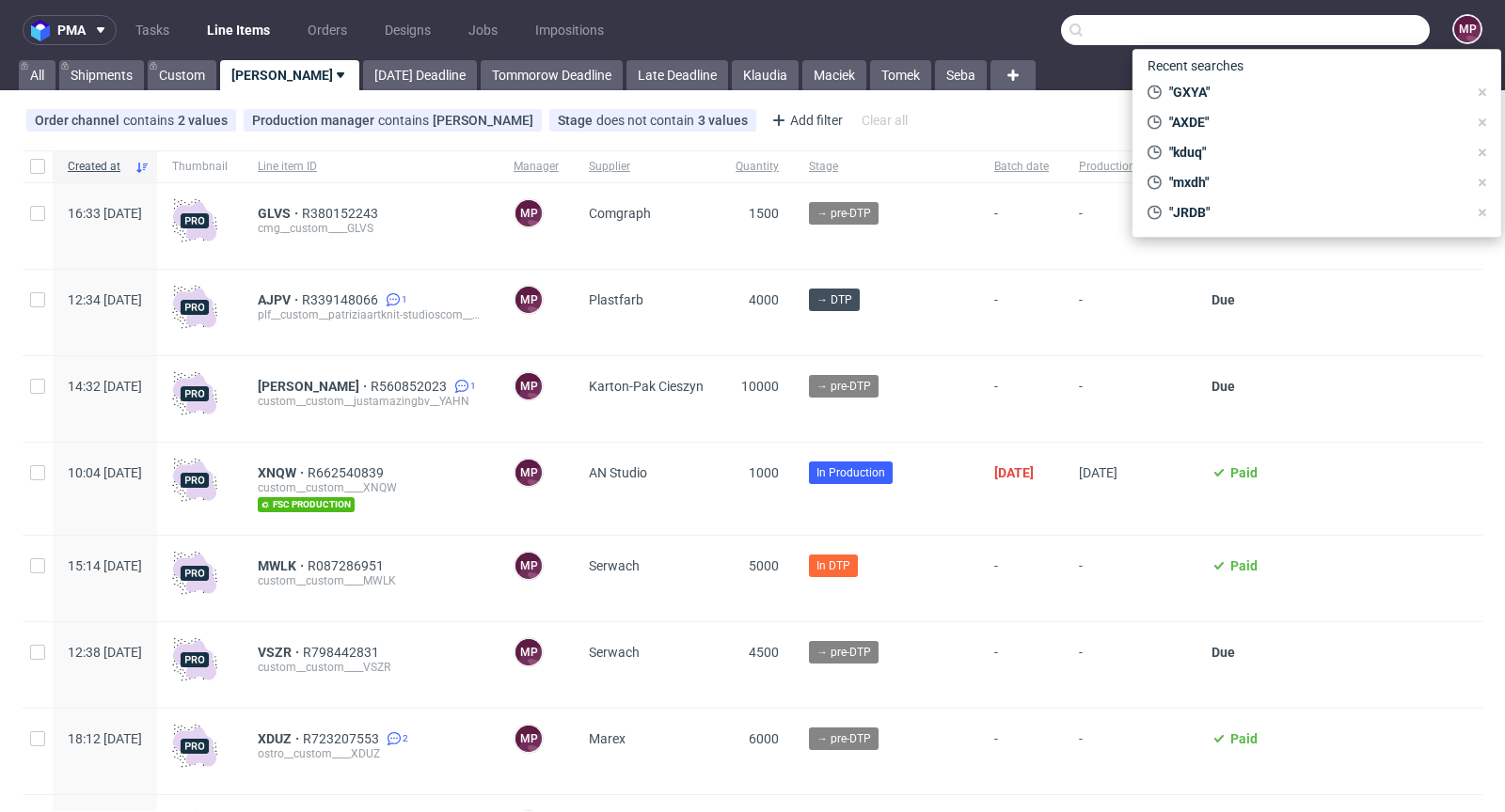
click at [1368, 39] on input "text" at bounding box center [1245, 30] width 369 height 30
paste input "DBIL"
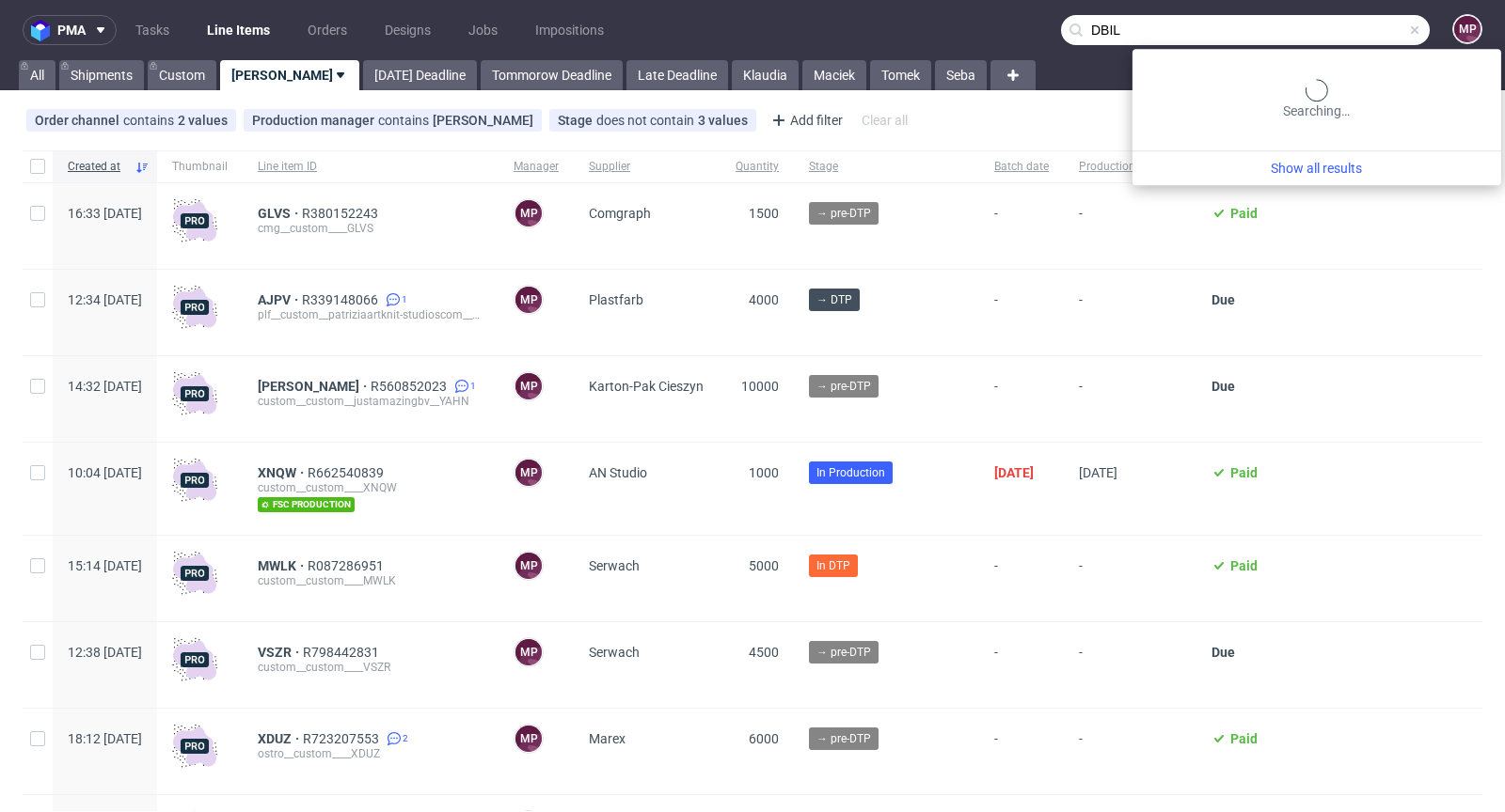
type input "DBIL"
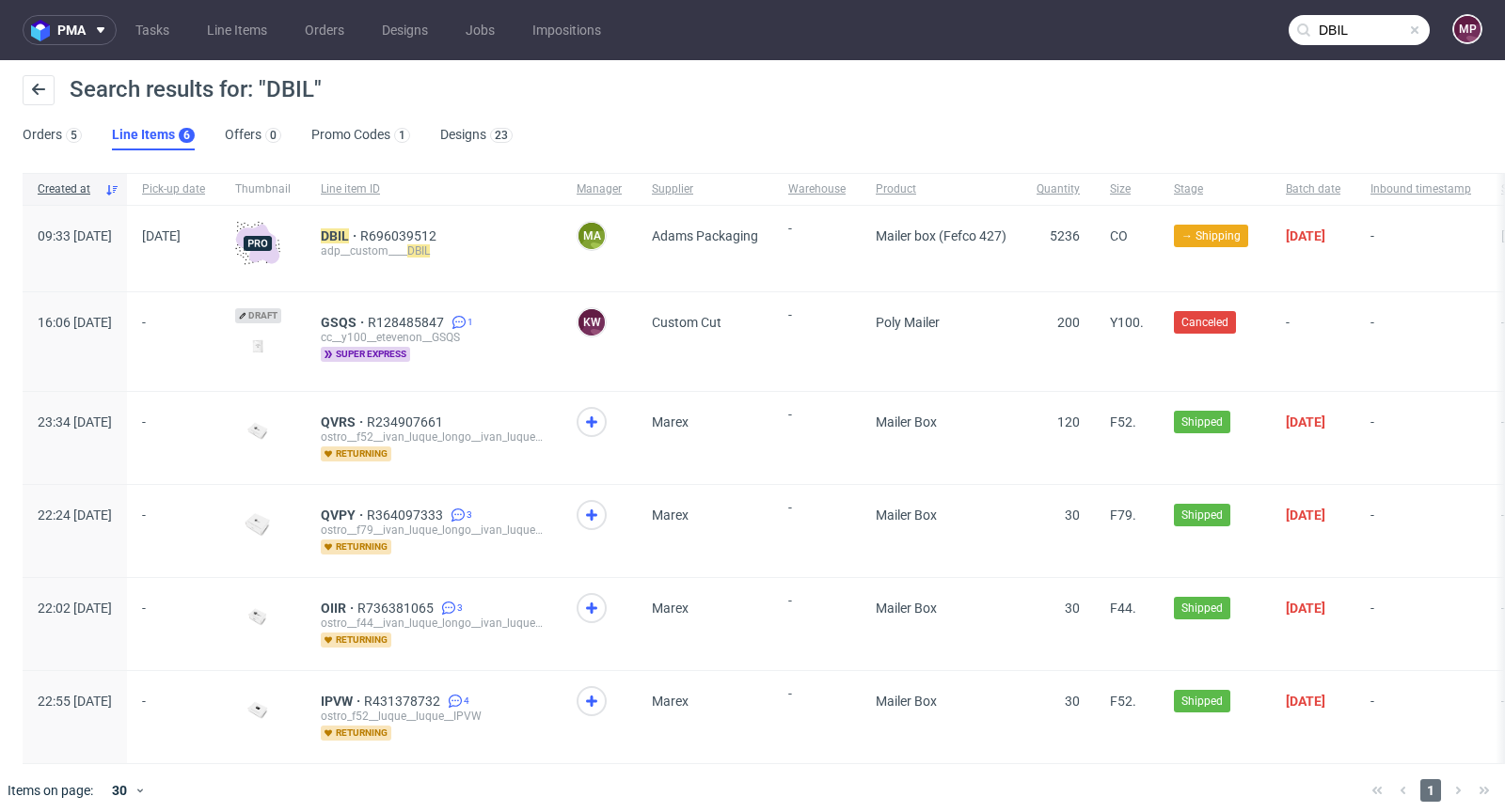
click at [1407, 30] on span at bounding box center [1414, 30] width 15 height 15
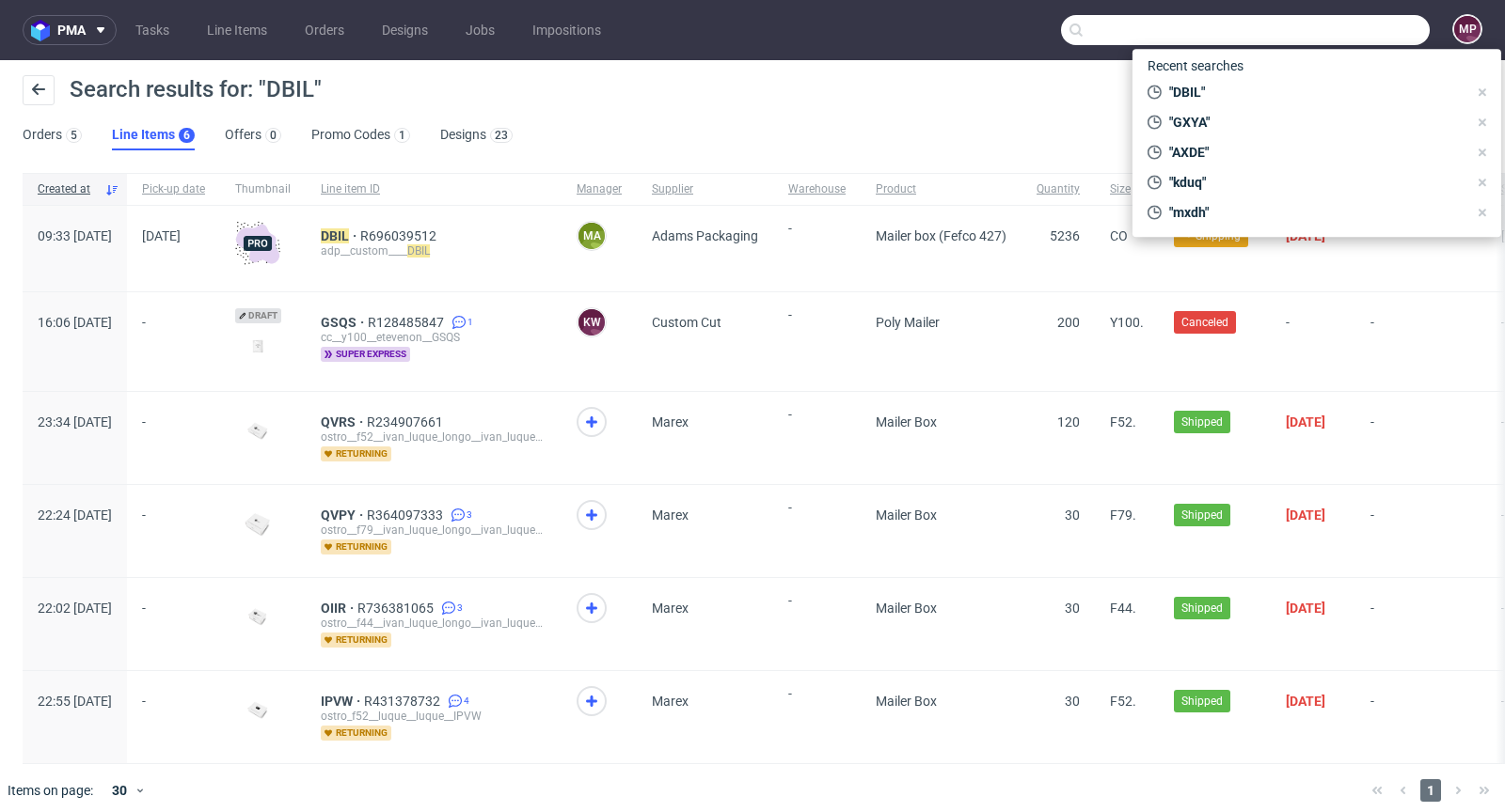
click at [1381, 30] on input "text" at bounding box center [1245, 30] width 369 height 30
paste input "PWXR"
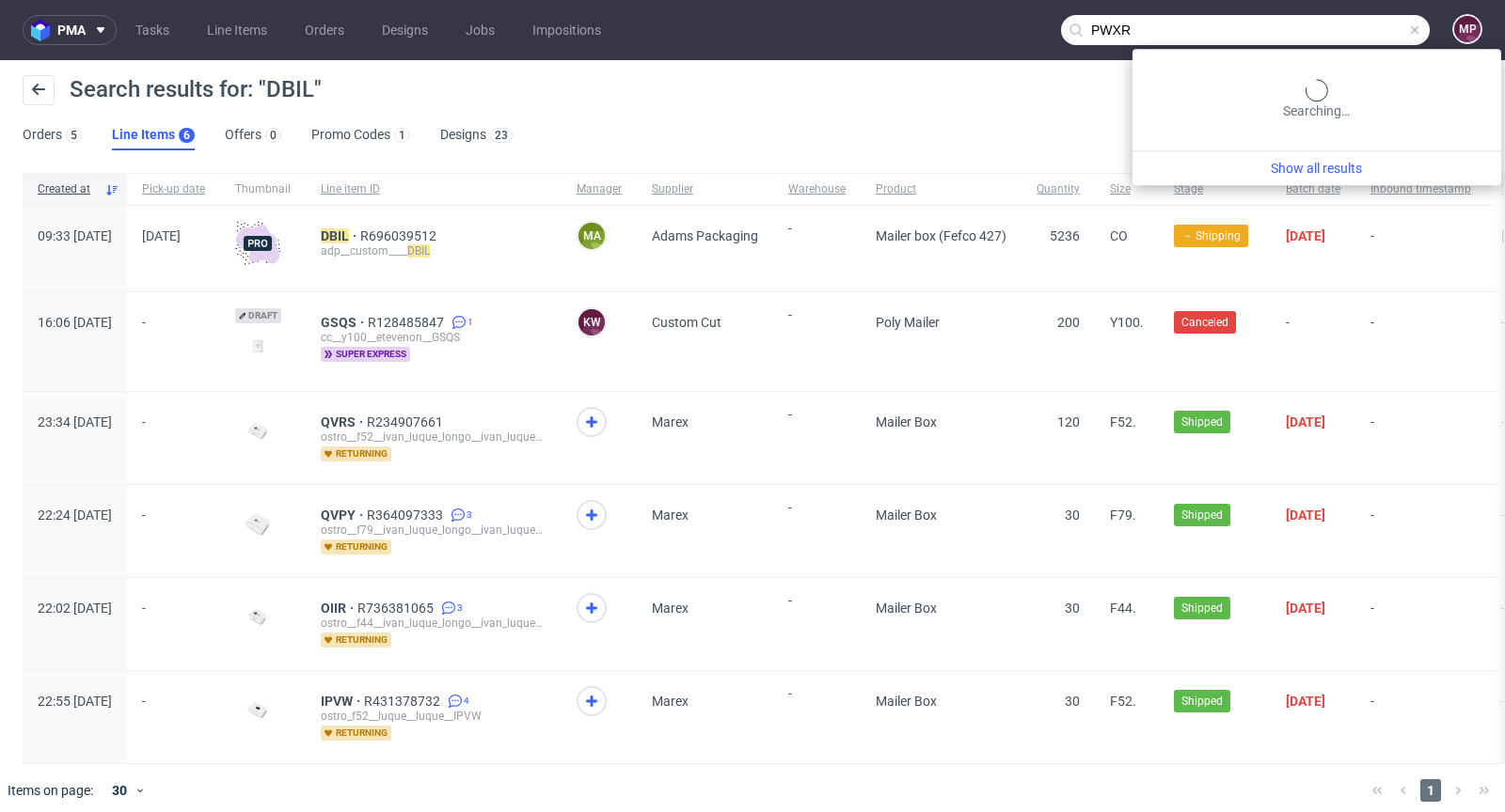
type input "PWXR"
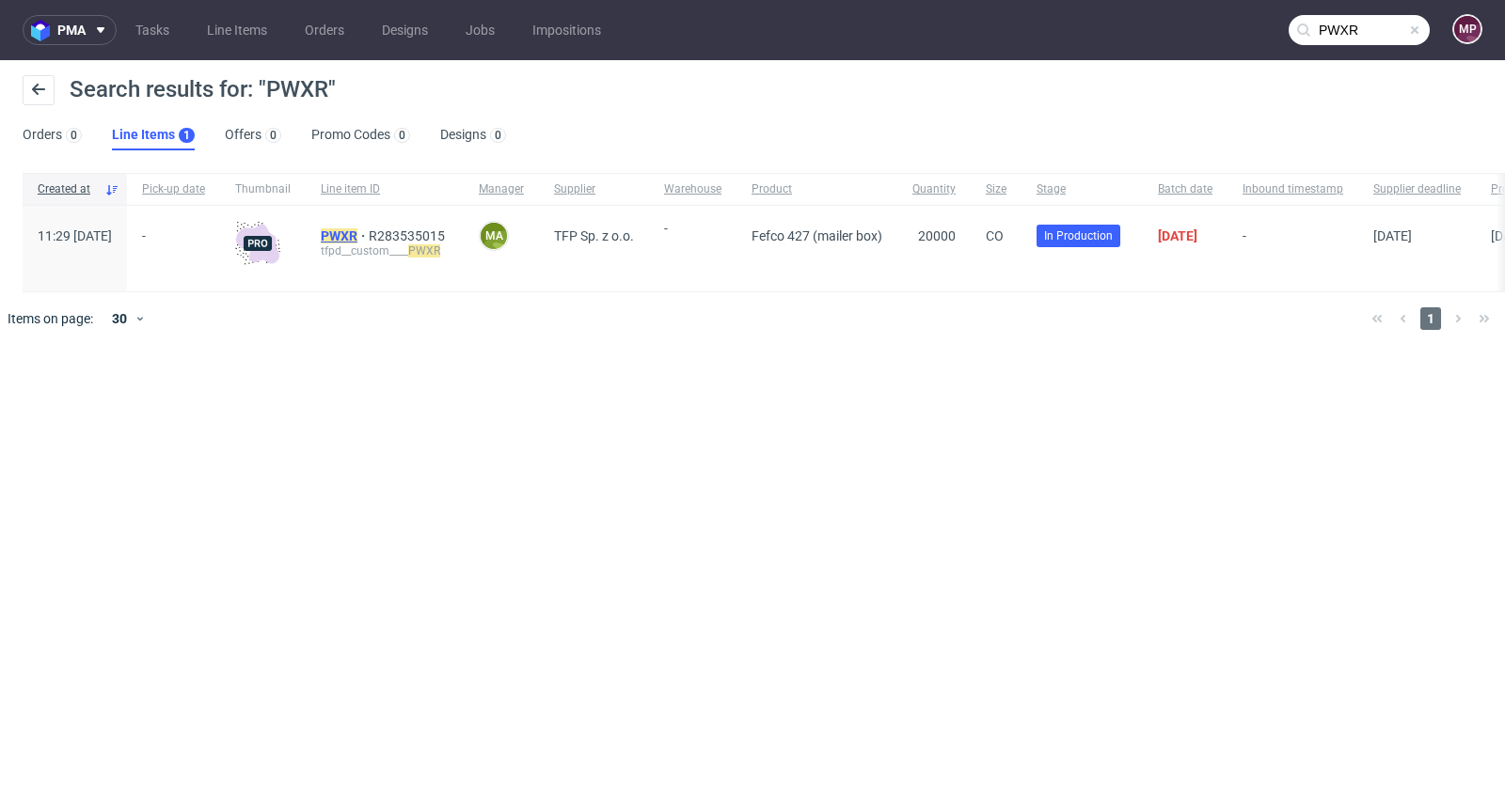
click at [358, 229] on mark "PWXR" at bounding box center [339, 236] width 37 height 15
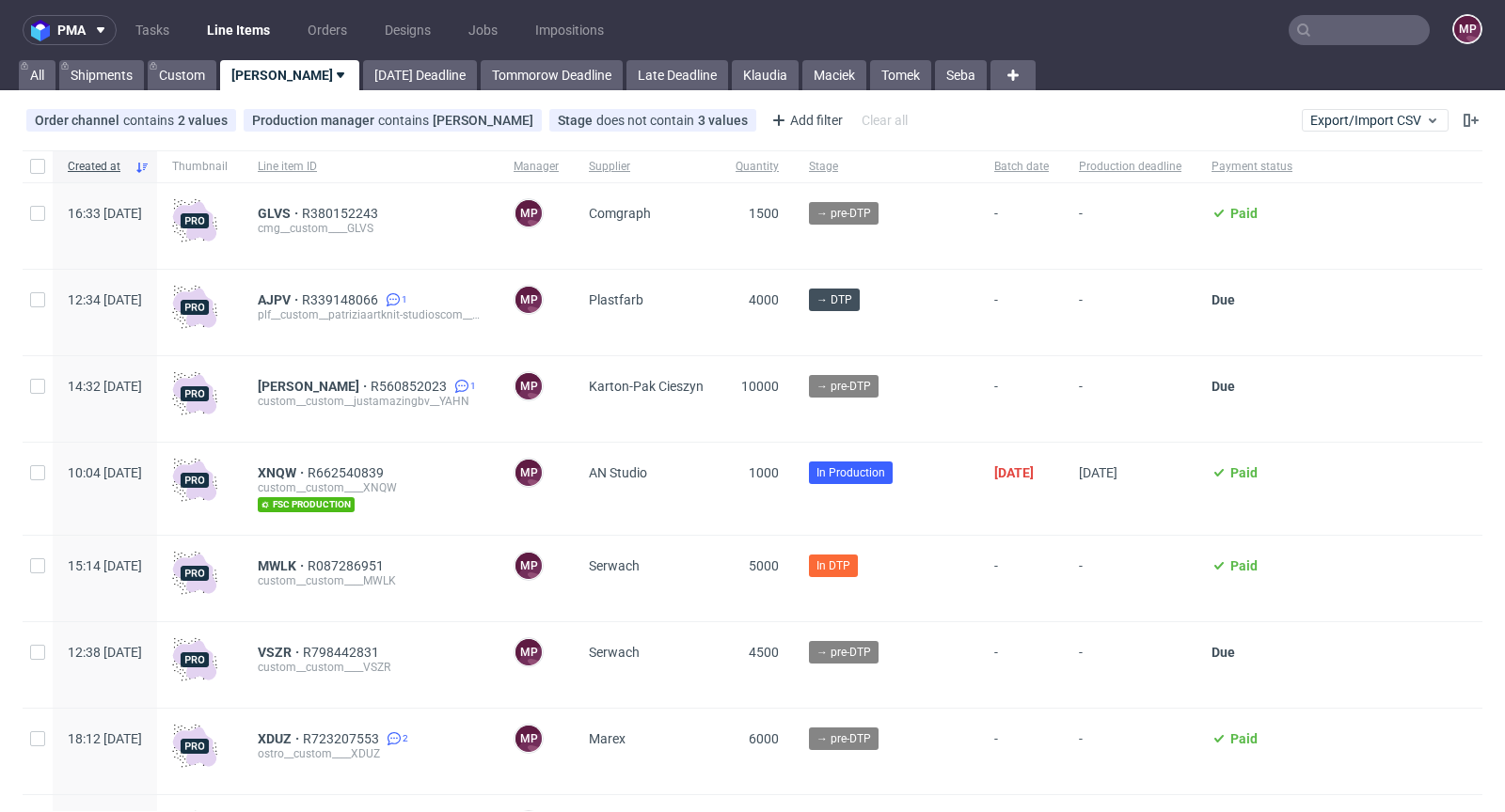
click at [1334, 28] on input "text" at bounding box center [1358, 30] width 141 height 30
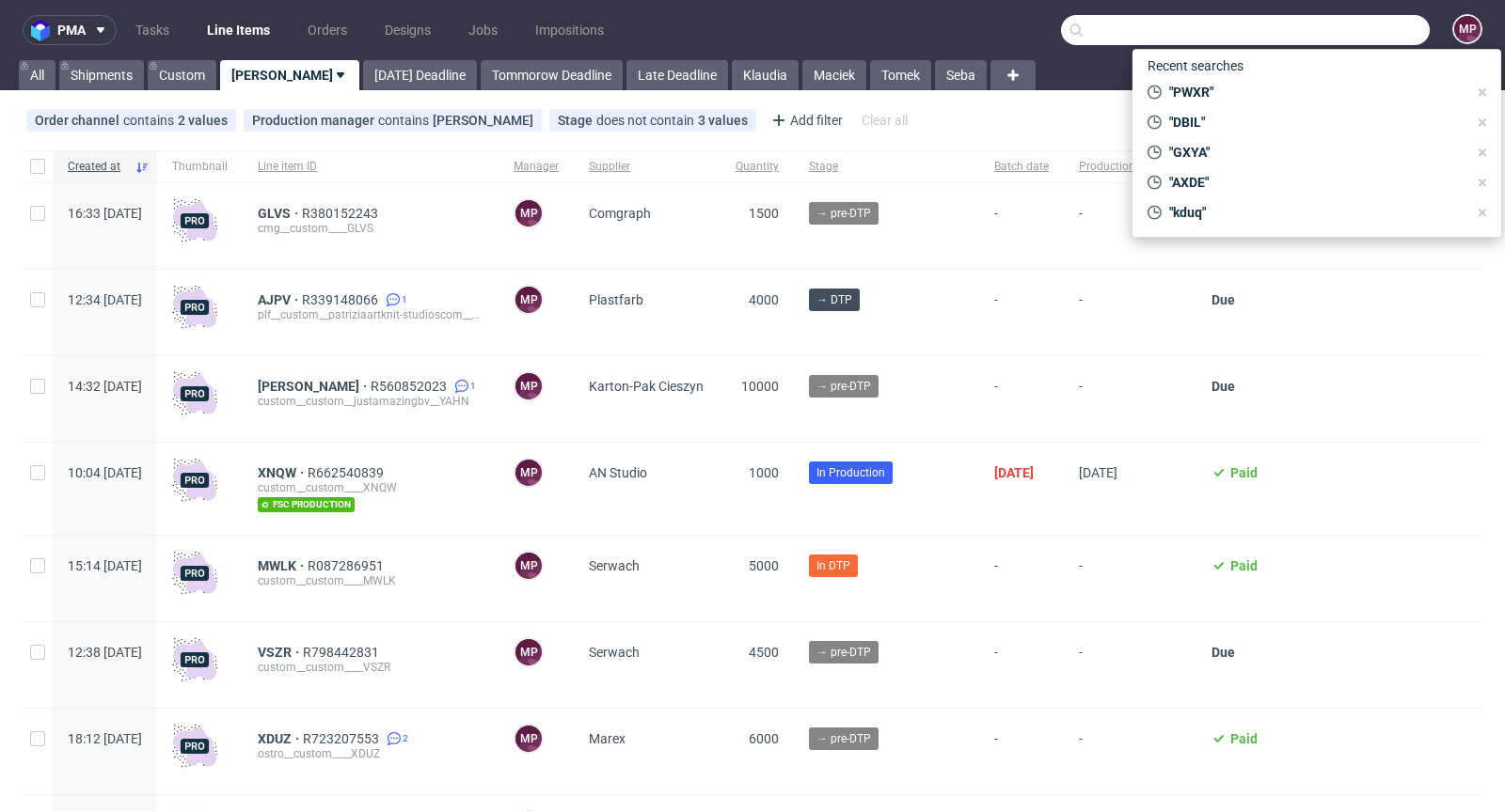
paste input "XYEN"
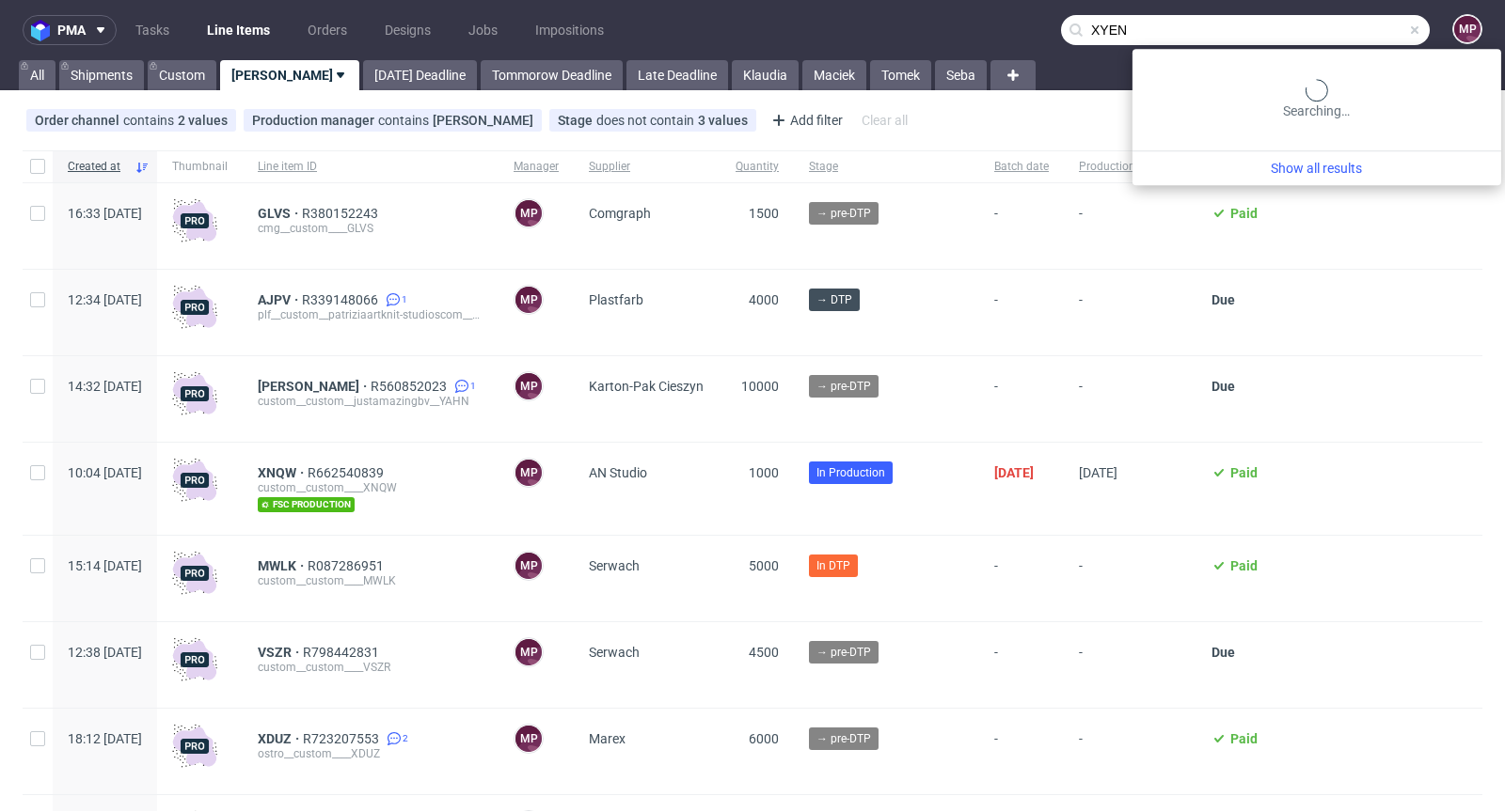
type input "XYEN"
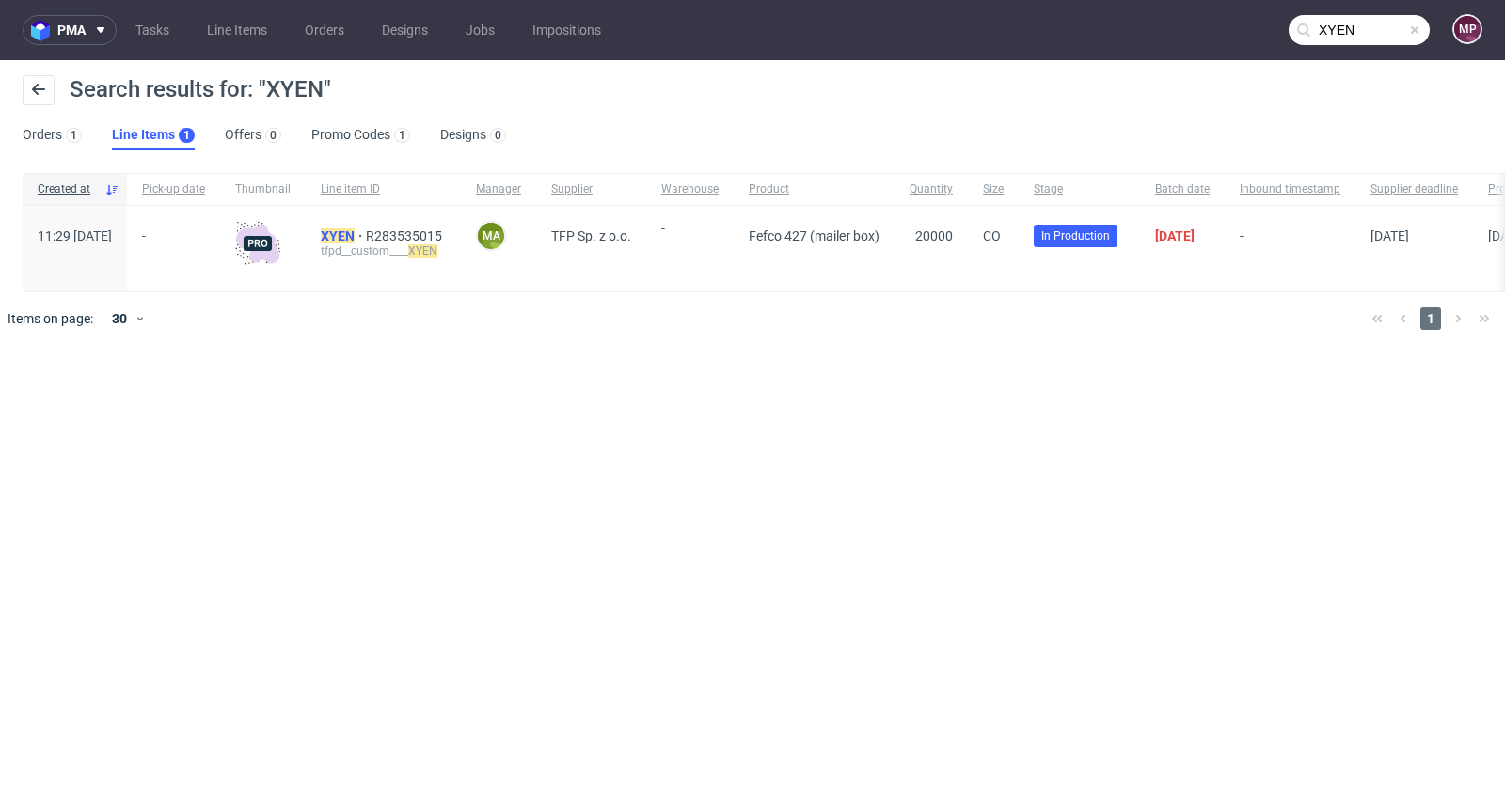
click at [355, 232] on mark "XYEN" at bounding box center [338, 236] width 34 height 15
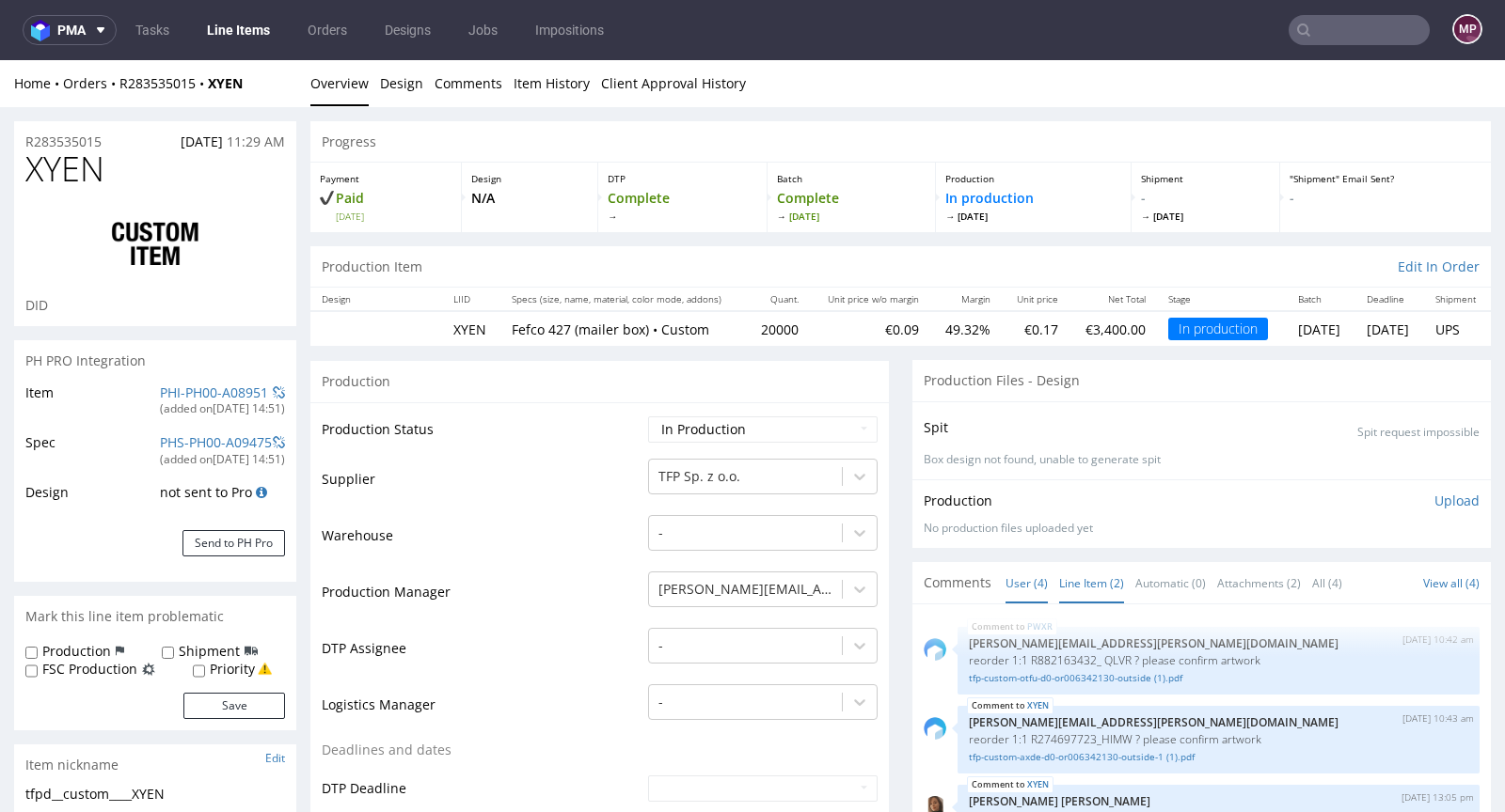
click at [1078, 574] on link "Line Item (2)" at bounding box center [1091, 583] width 64 height 41
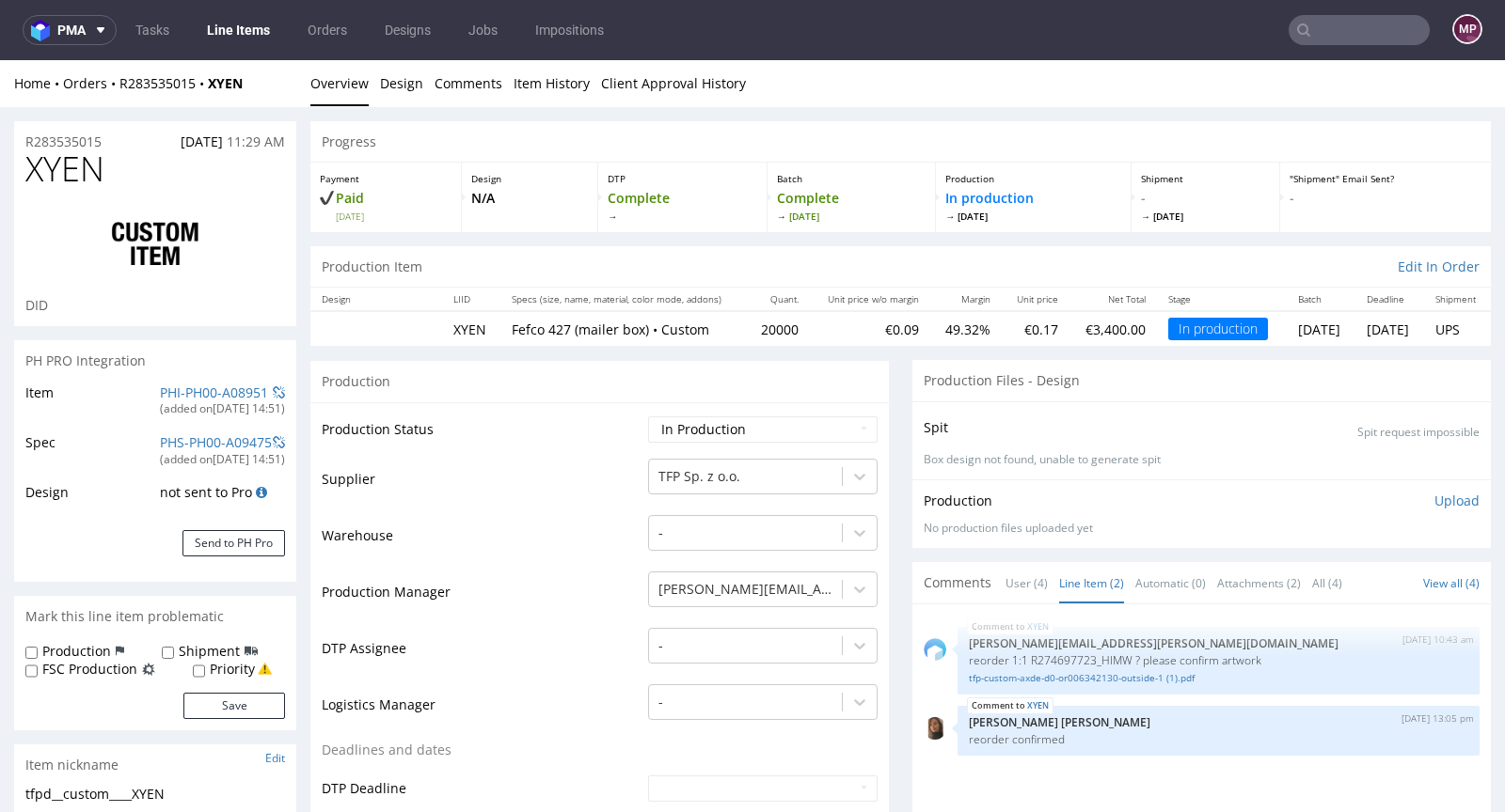
scroll to position [166, 0]
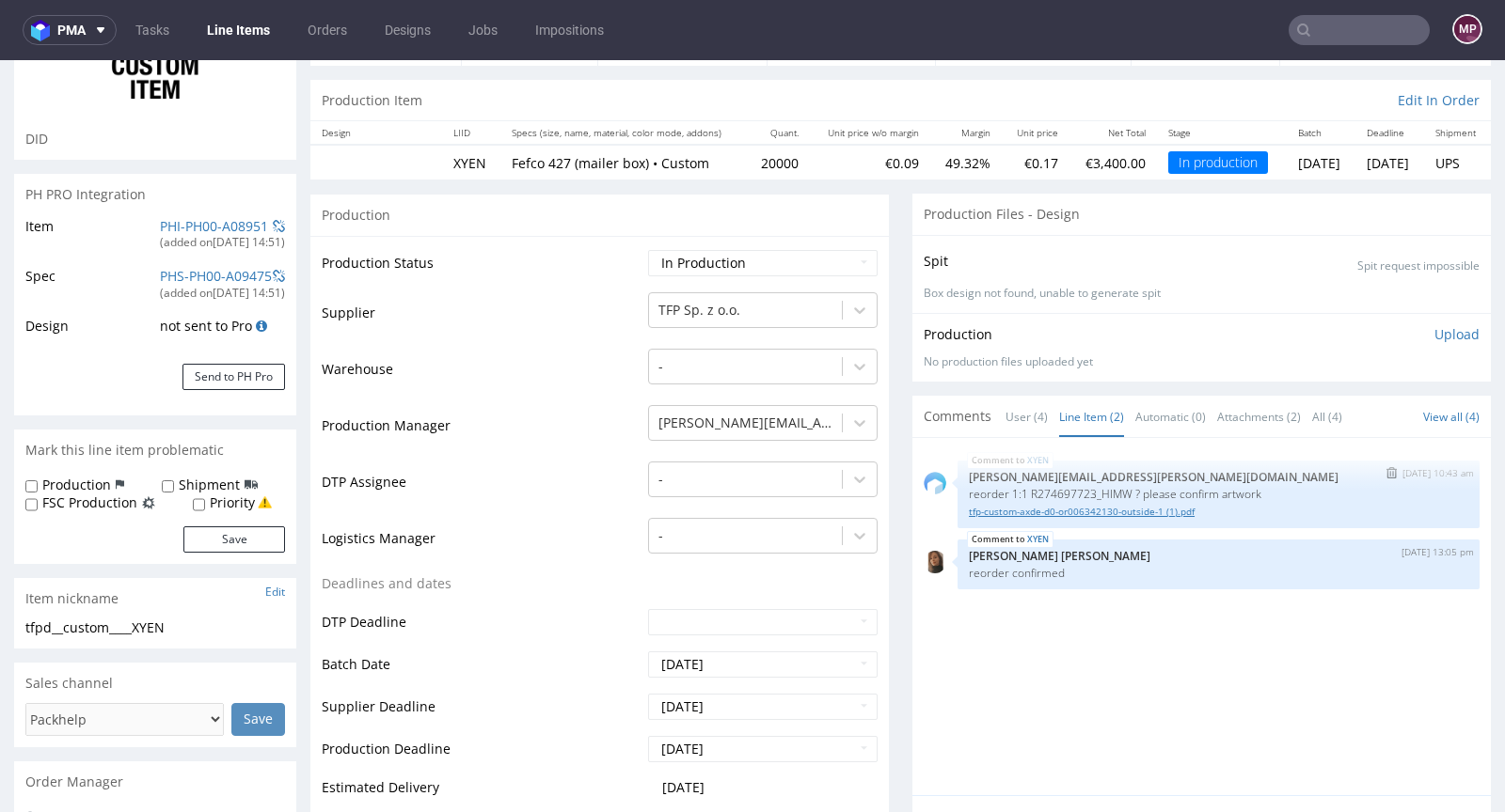
click at [1042, 509] on link "tfp-custom-axde-d0-or006342130-outside-1 (1).pdf" at bounding box center [1219, 512] width 499 height 14
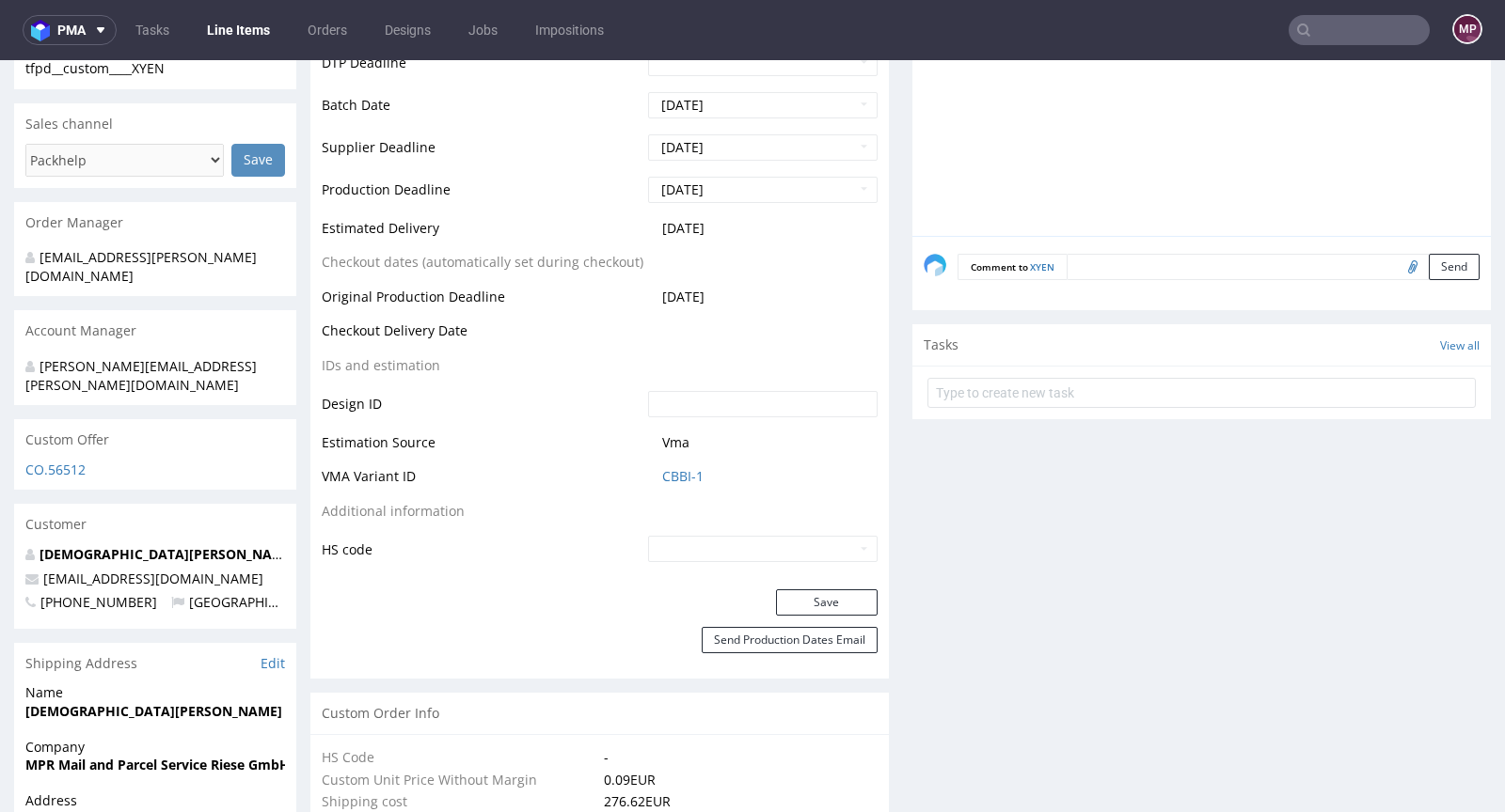
scroll to position [0, 0]
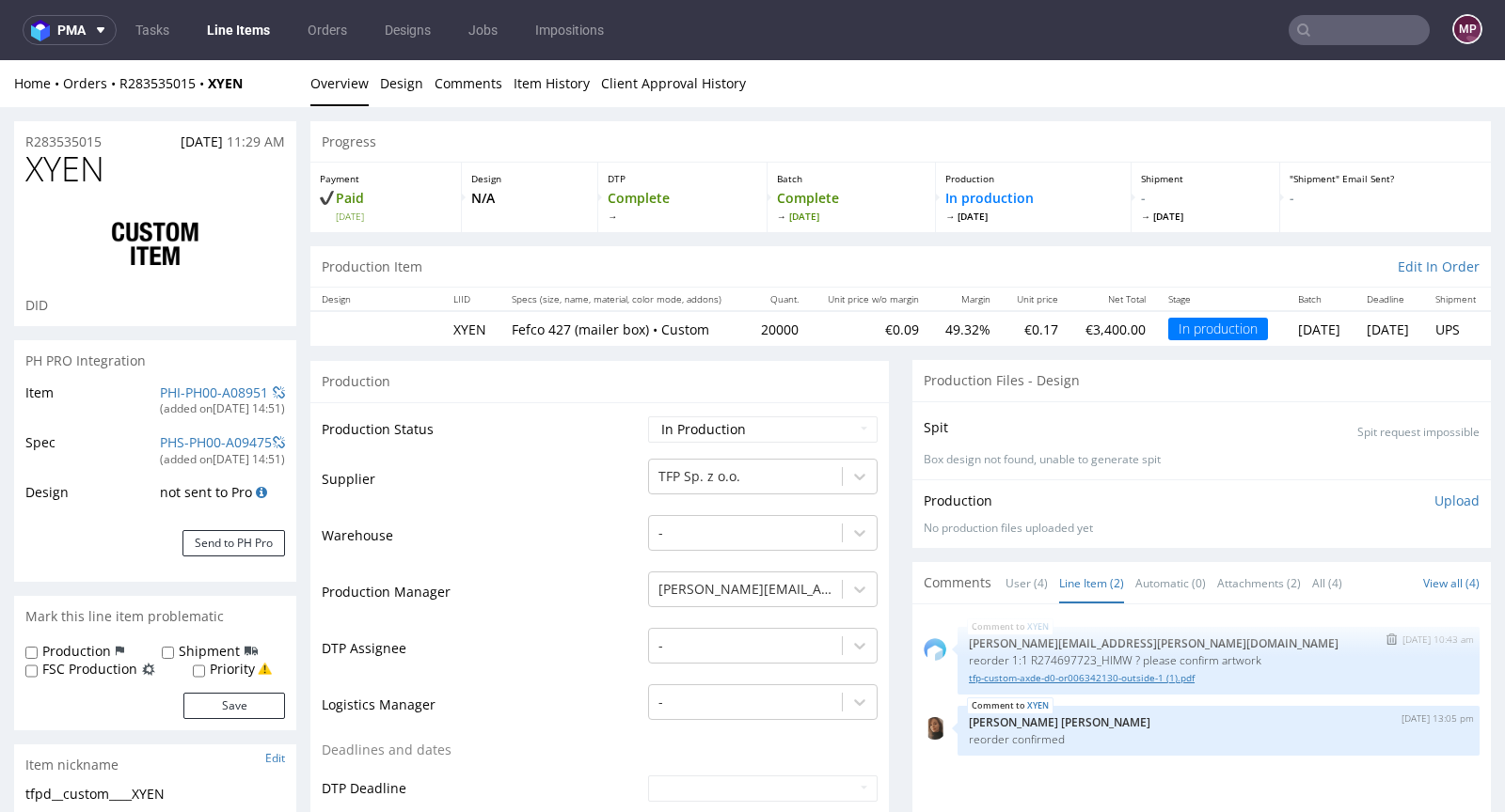
click at [1126, 676] on link "tfp-custom-axde-d0-or006342130-outside-1 (1).pdf" at bounding box center [1219, 678] width 499 height 14
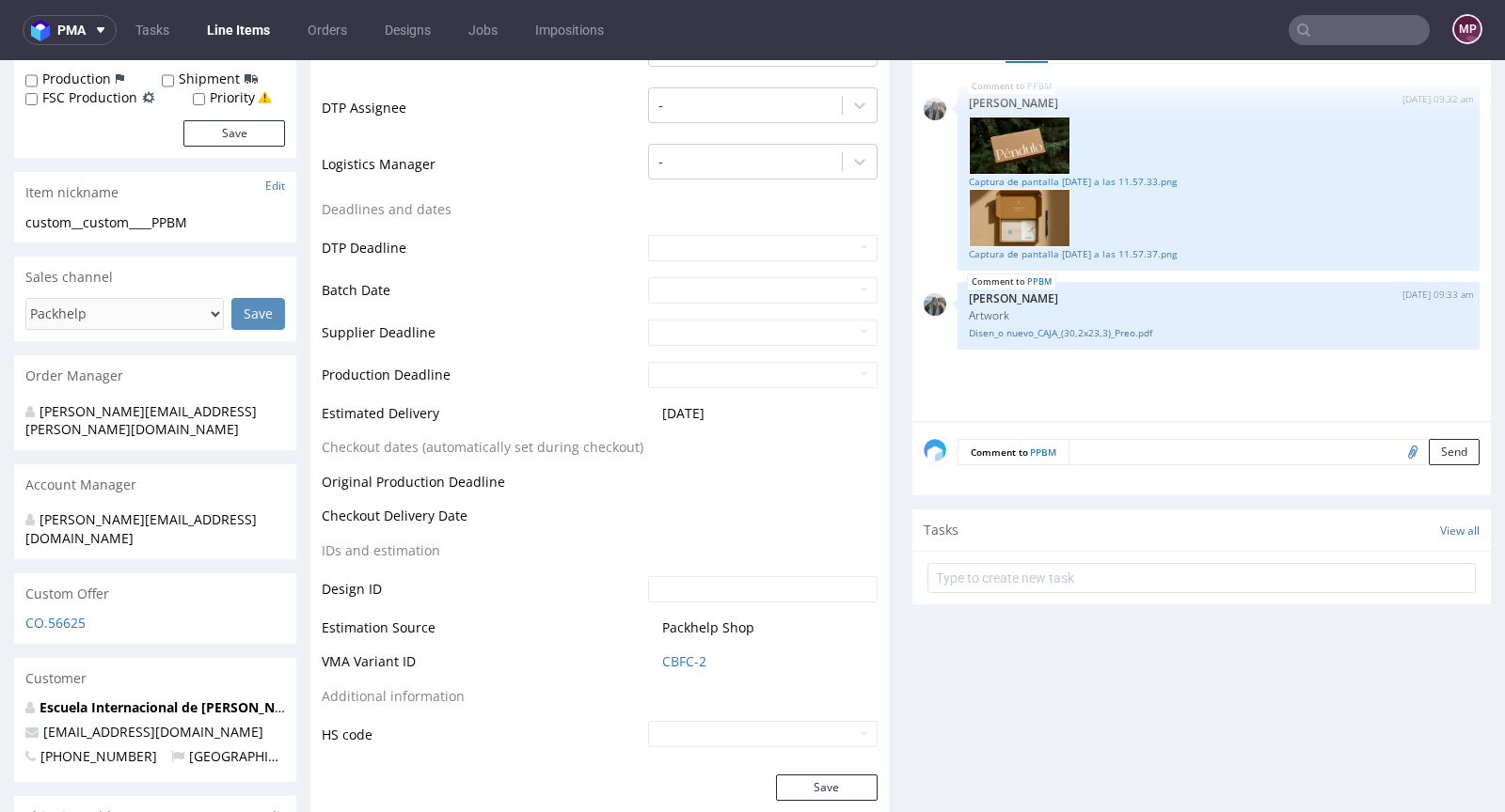
scroll to position [542, 0]
click at [1109, 449] on textarea at bounding box center [1273, 451] width 411 height 27
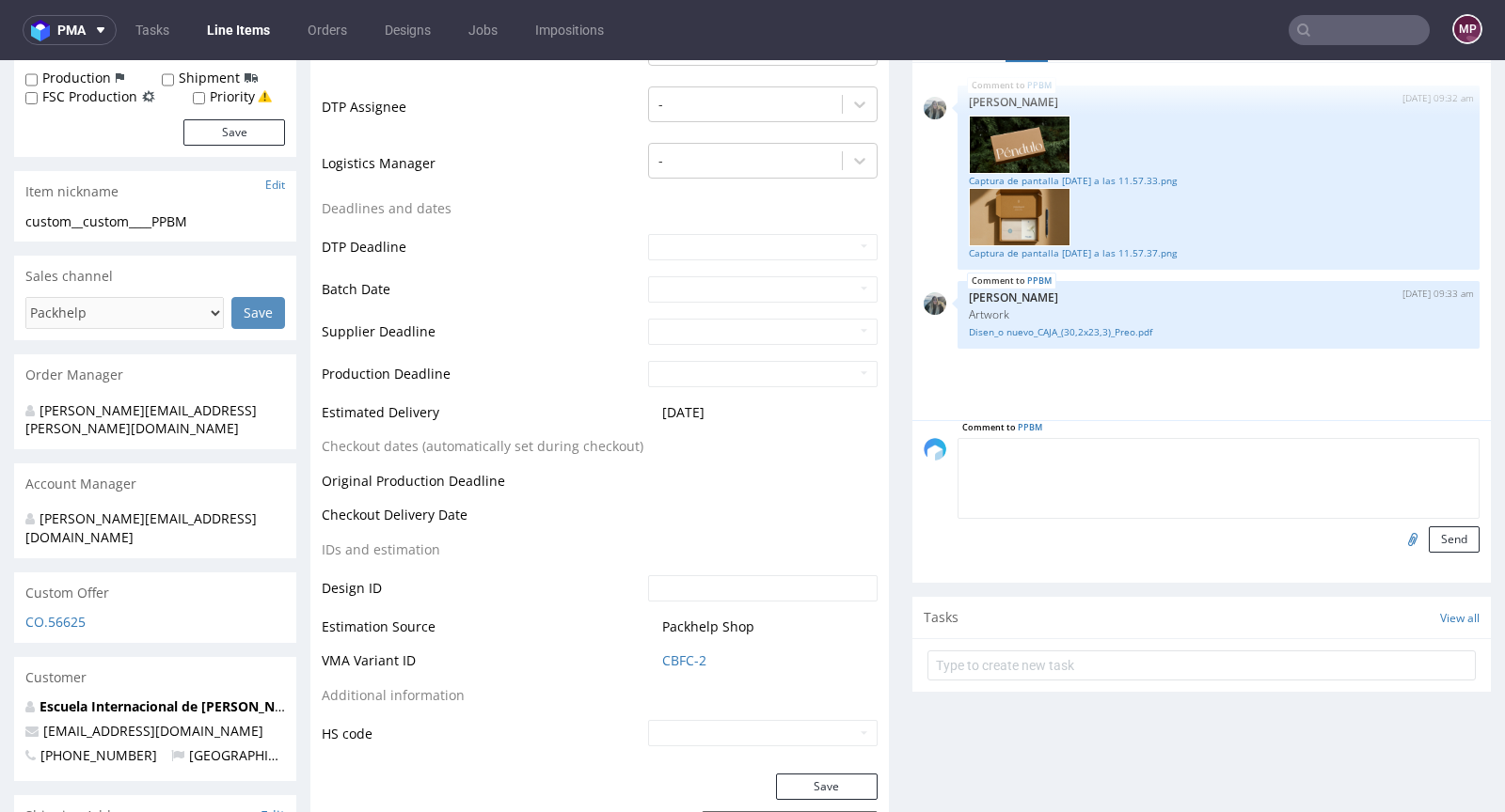
paste textarea "CBFC - 3 sample"
type textarea "CBFC - 3 sample"
click at [1429, 536] on button "Send" at bounding box center [1453, 540] width 51 height 27
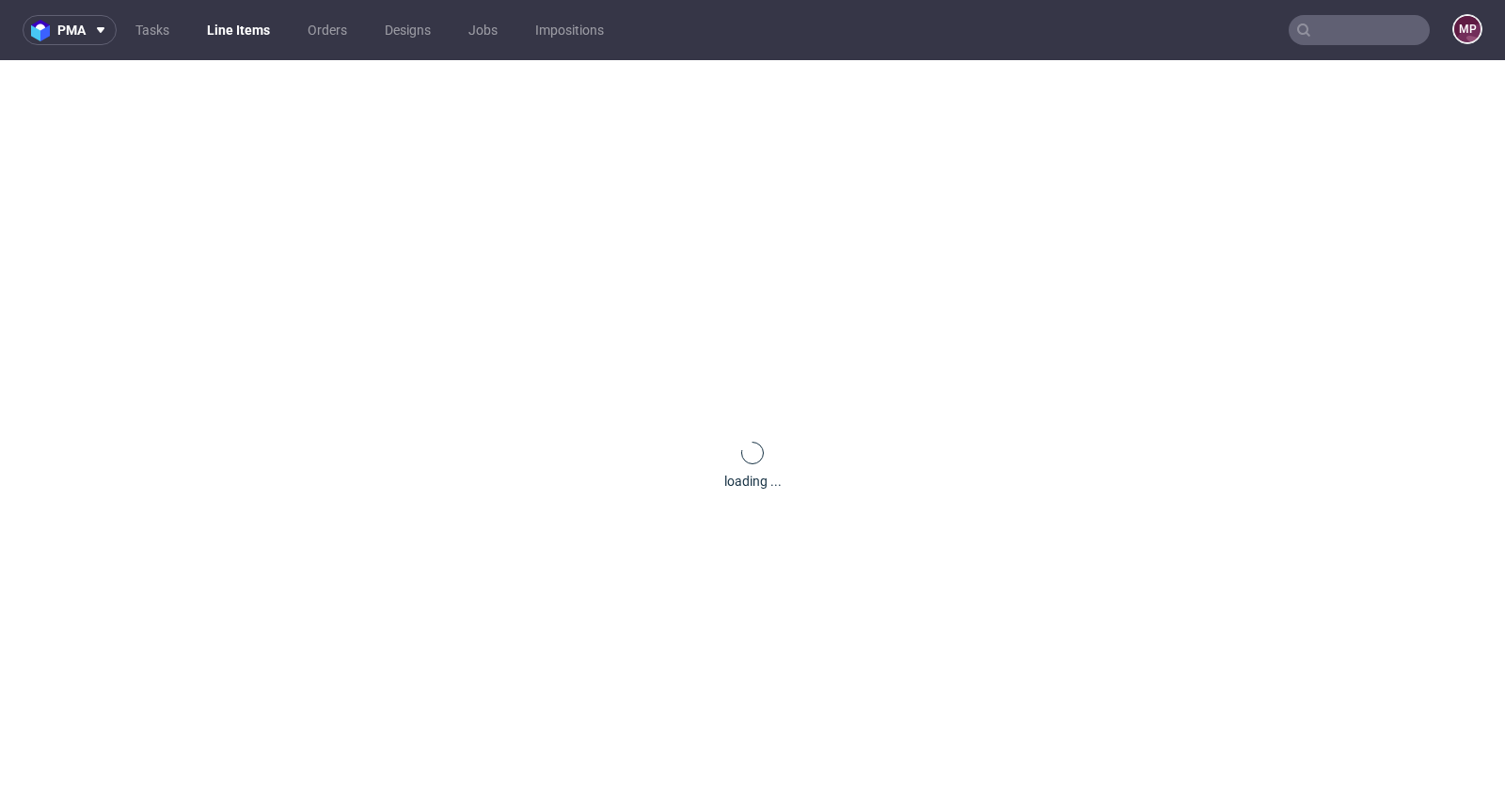
scroll to position [0, 0]
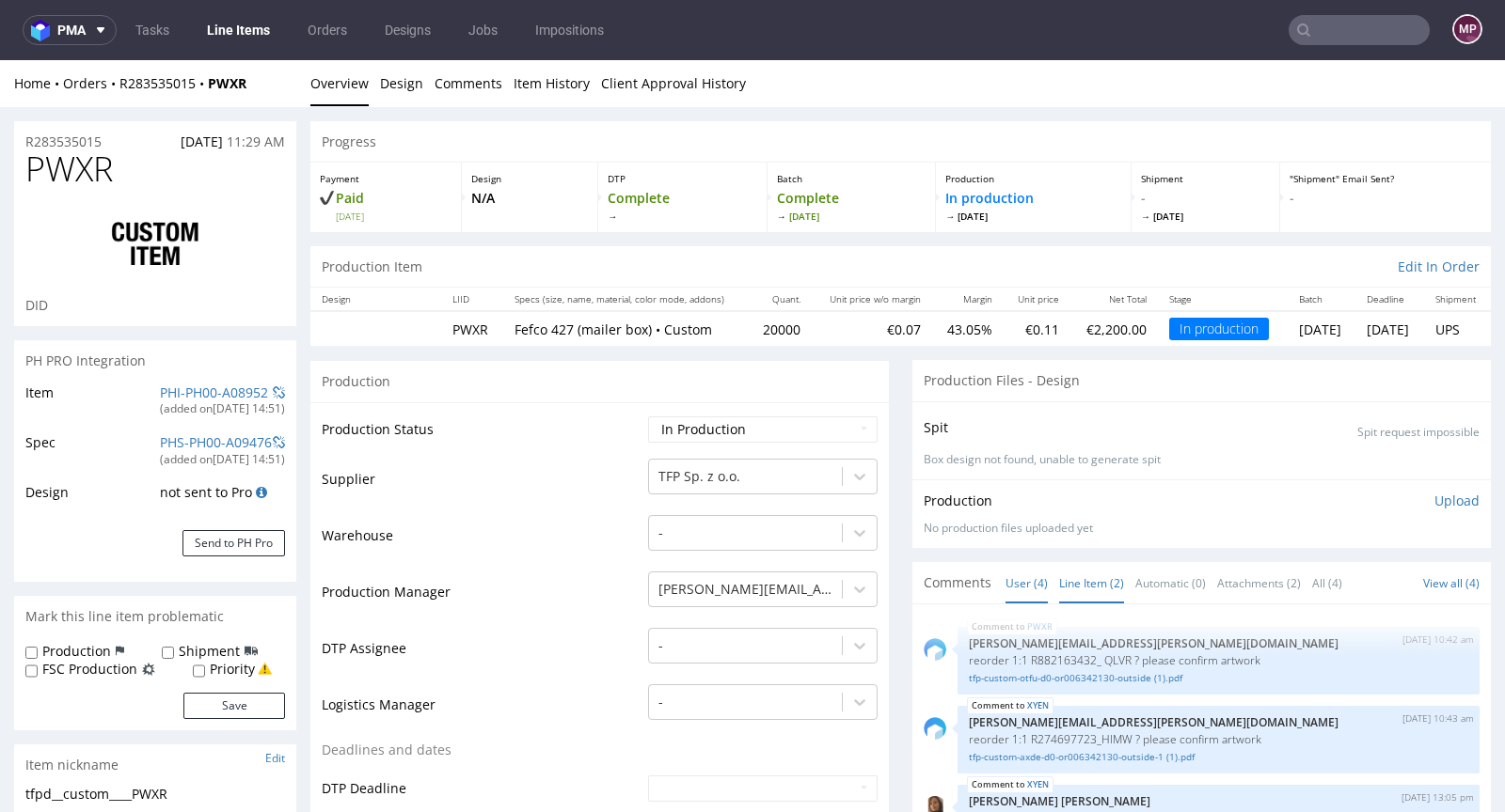
click at [1059, 567] on link "Line Item (2)" at bounding box center [1091, 583] width 64 height 41
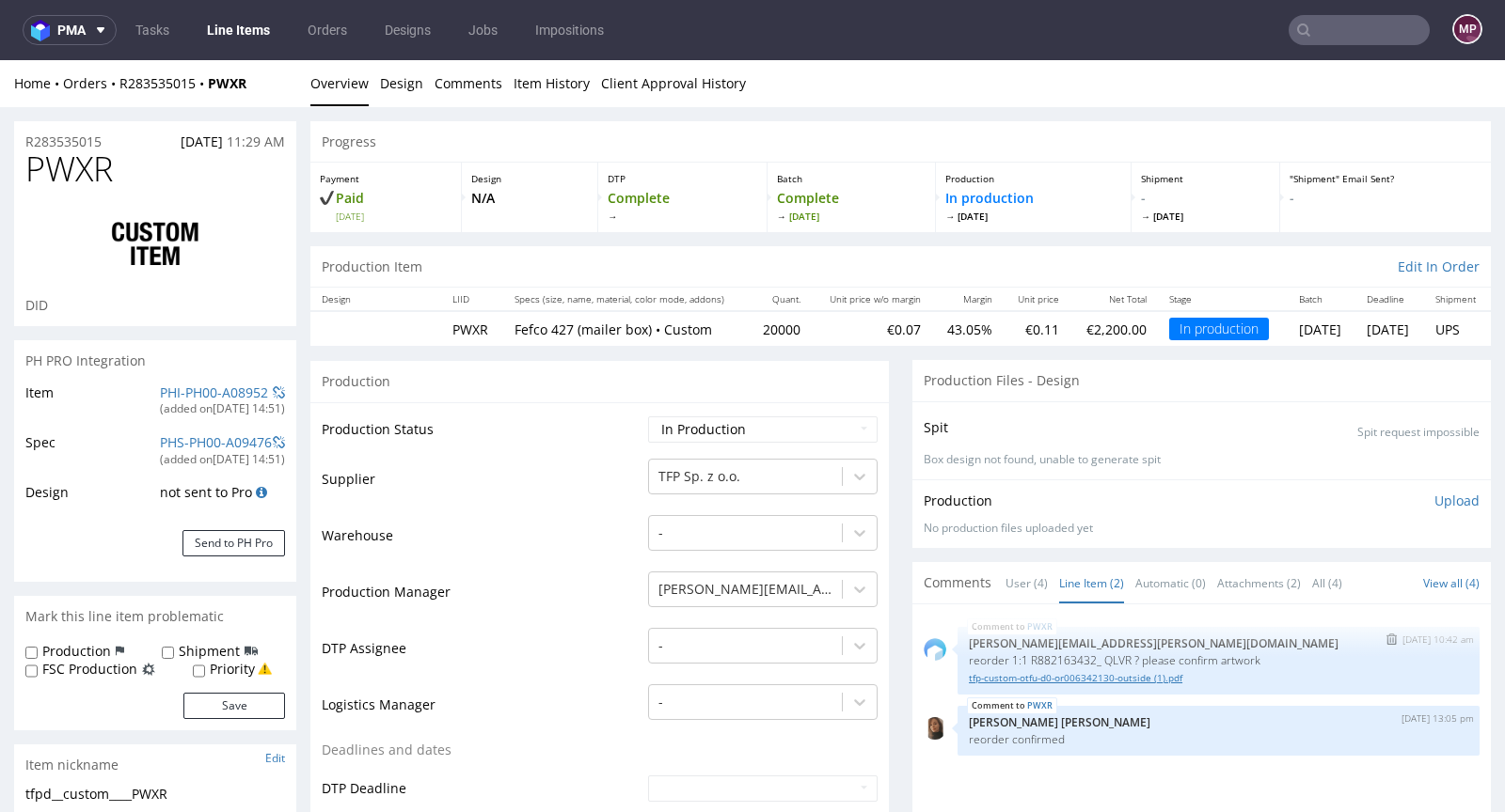
click at [1076, 671] on link "tfp-custom-otfu-d0-or006342130-outside (1).pdf" at bounding box center [1219, 678] width 499 height 14
click at [1132, 679] on link "tfp-custom-otfu-d0-or006342130-outside (1).pdf" at bounding box center [1219, 678] width 499 height 14
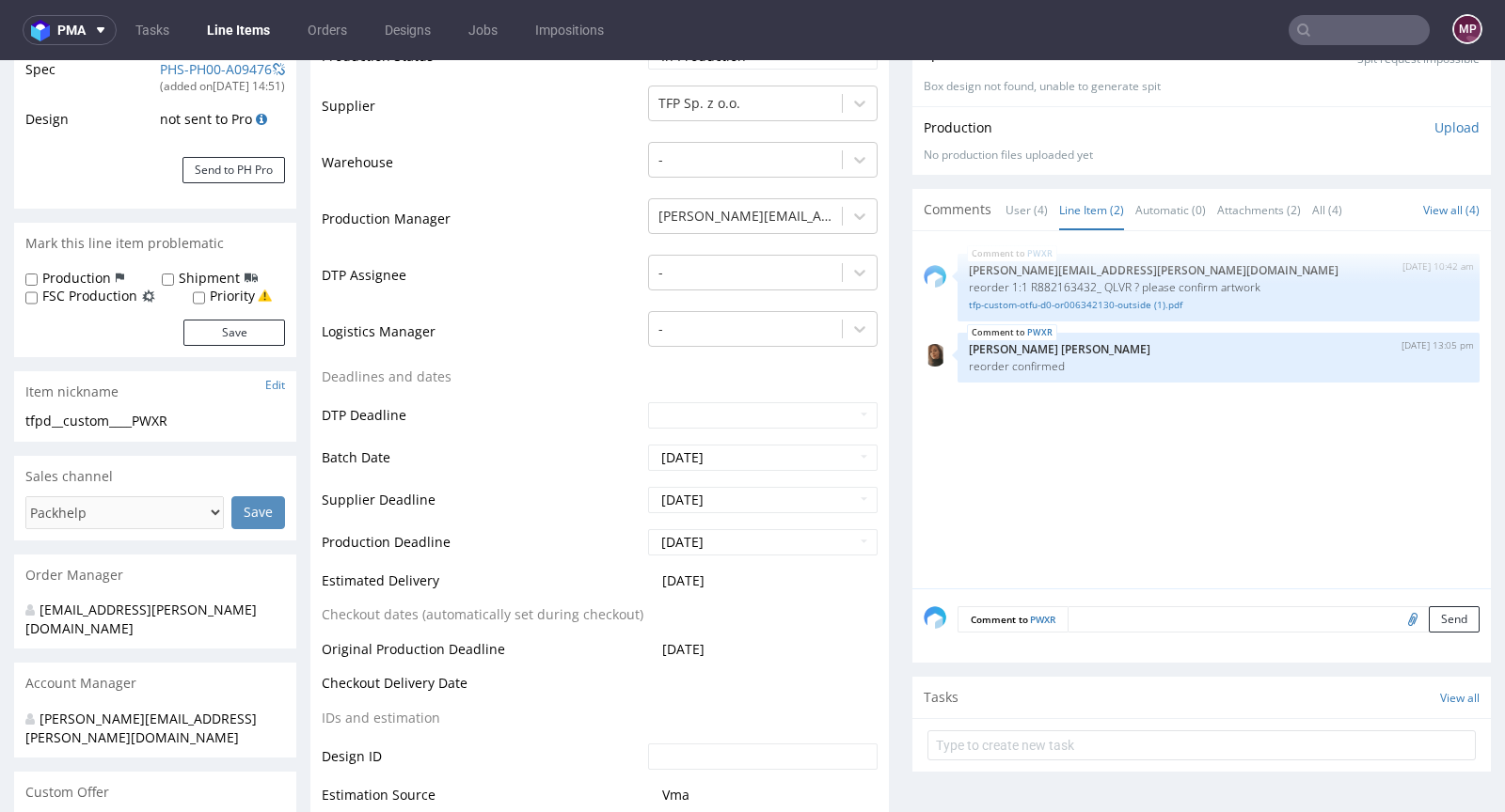
scroll to position [769, 0]
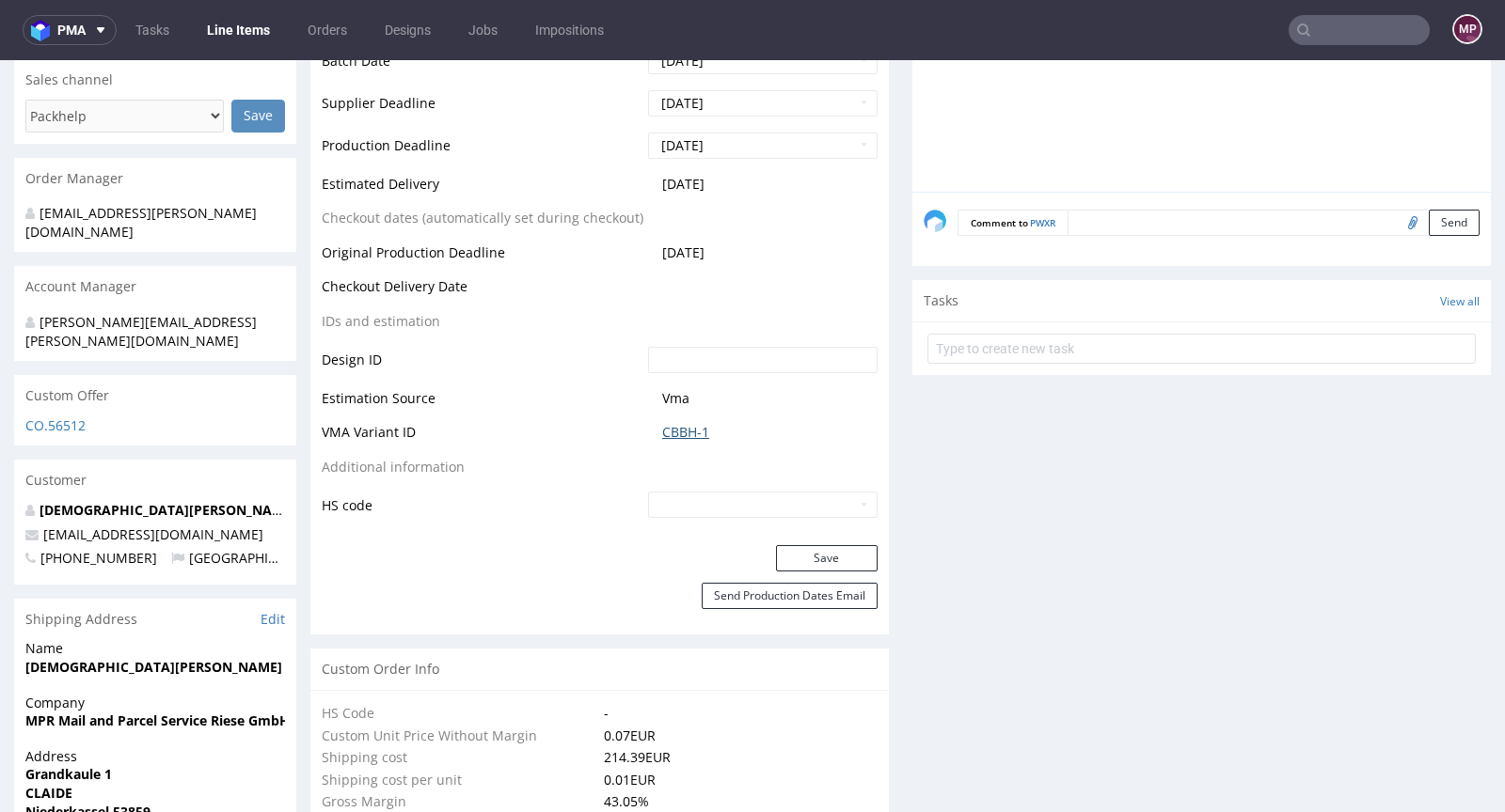
click at [671, 430] on link "CBBH-1" at bounding box center [685, 432] width 47 height 19
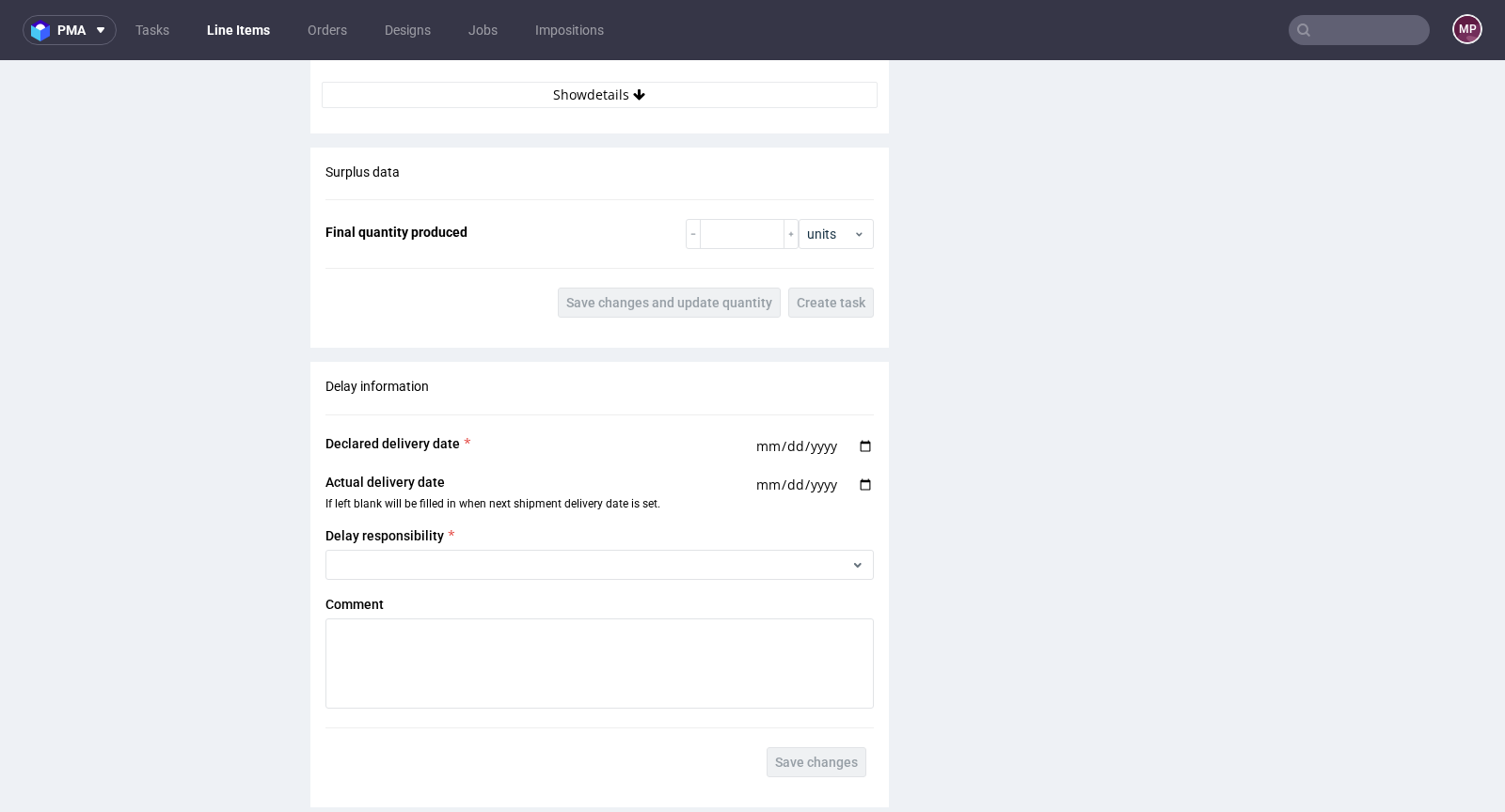
scroll to position [2630, 0]
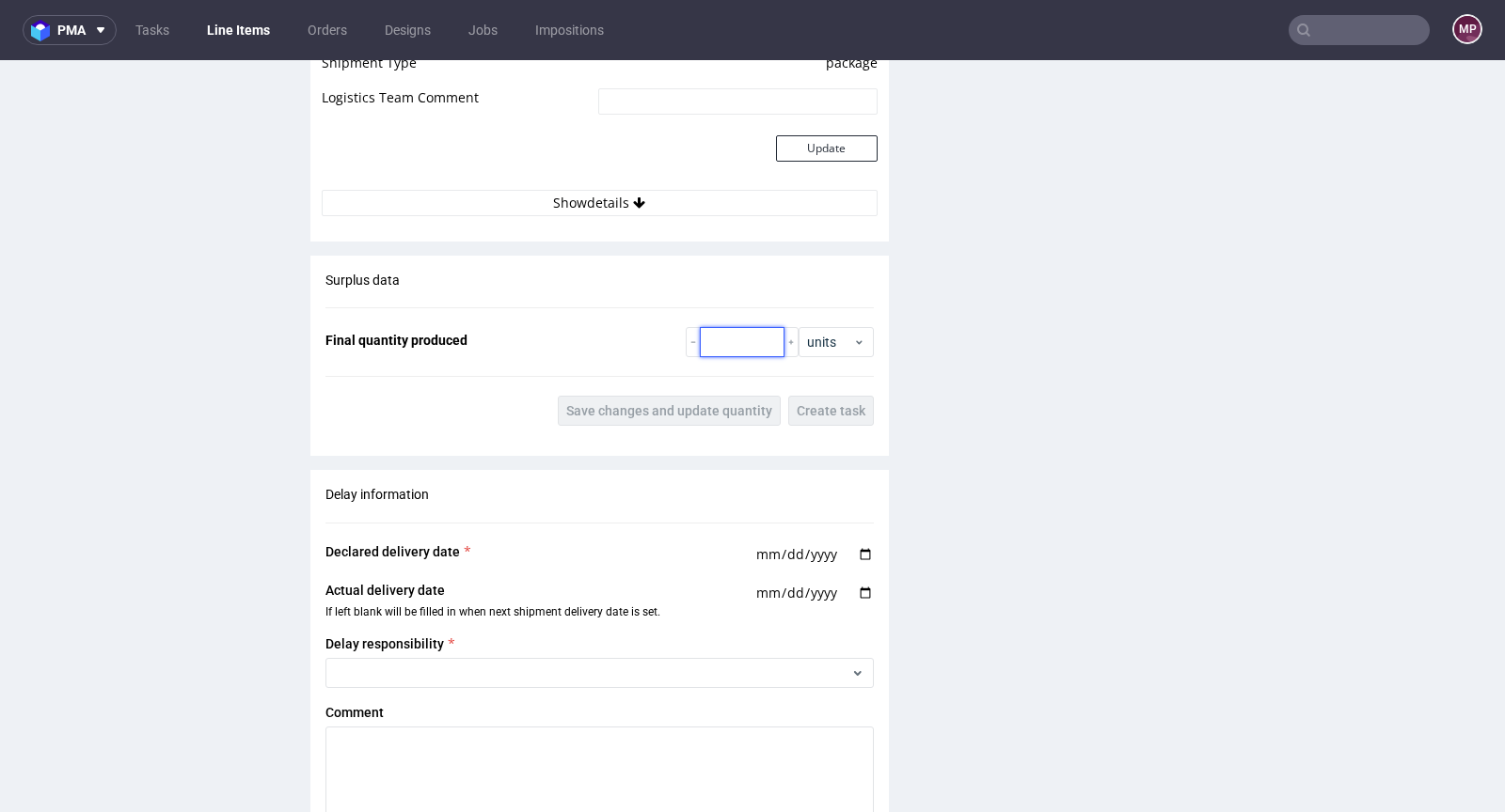
click at [709, 342] on input "number" at bounding box center [741, 342] width 84 height 30
paste input "19962"
type input "19962"
click at [695, 404] on span "Save changes and update quantity" at bounding box center [669, 410] width 206 height 13
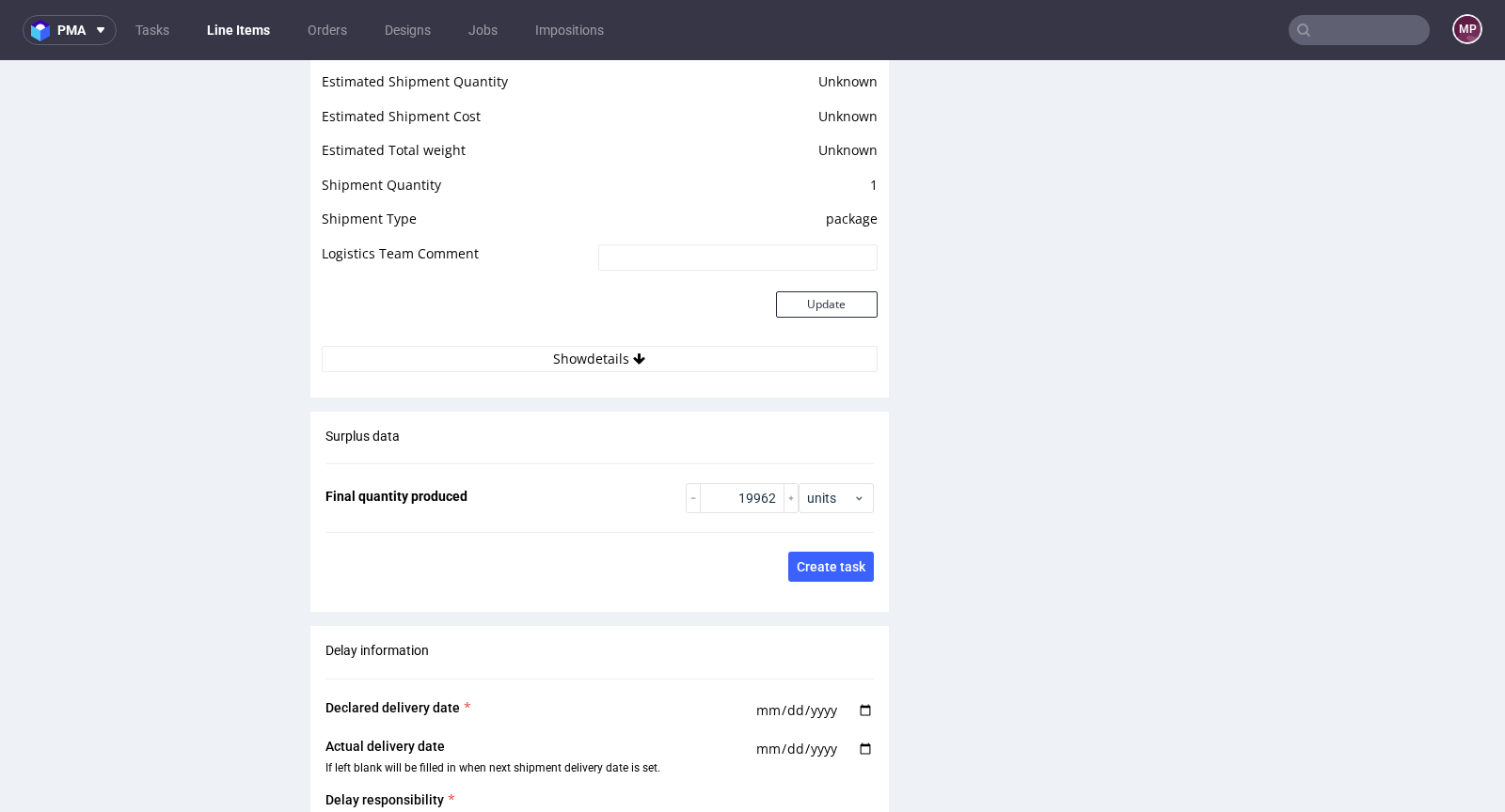
scroll to position [2076, 0]
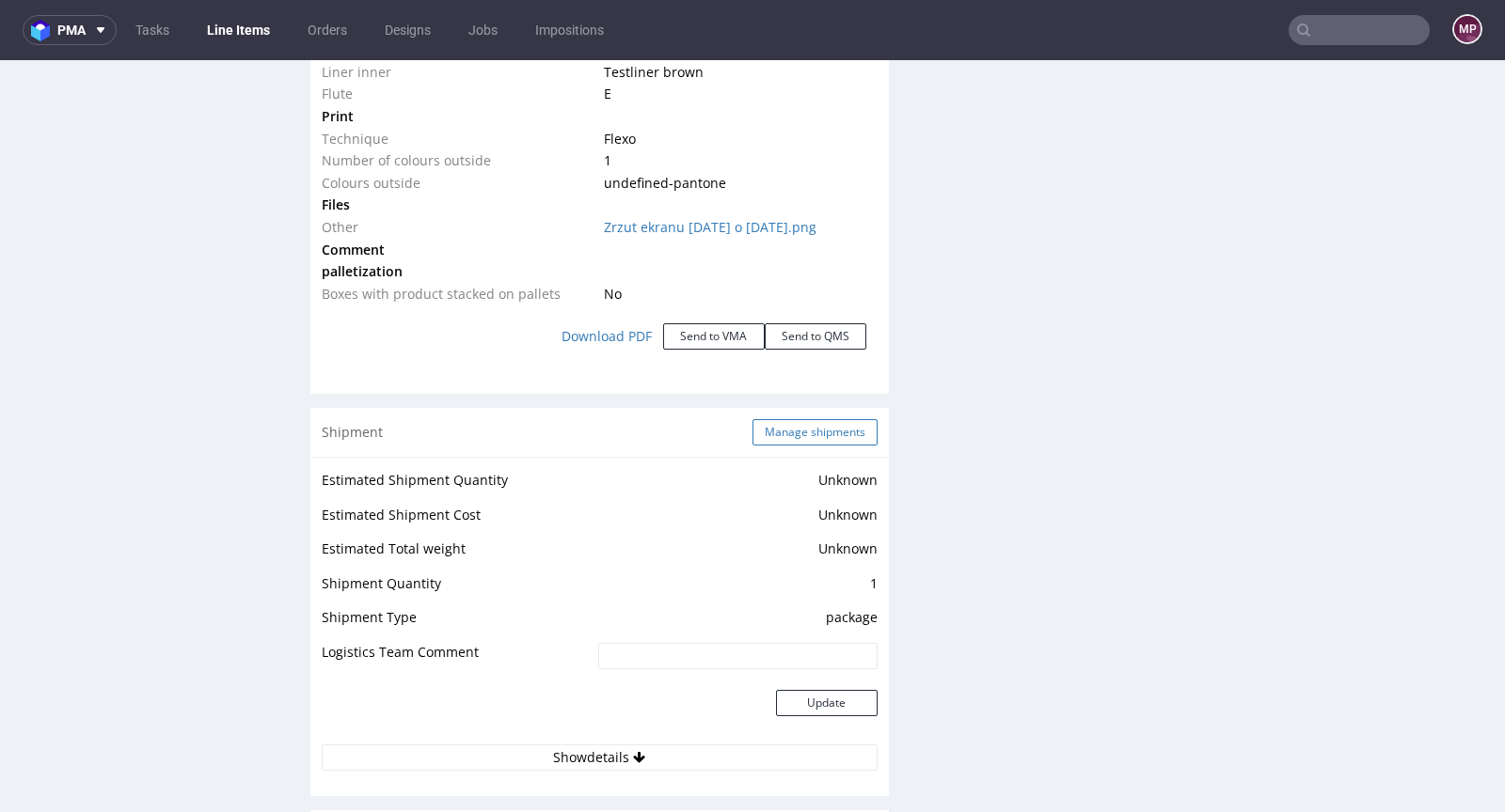
click at [775, 424] on button "Manage shipments" at bounding box center [814, 432] width 125 height 27
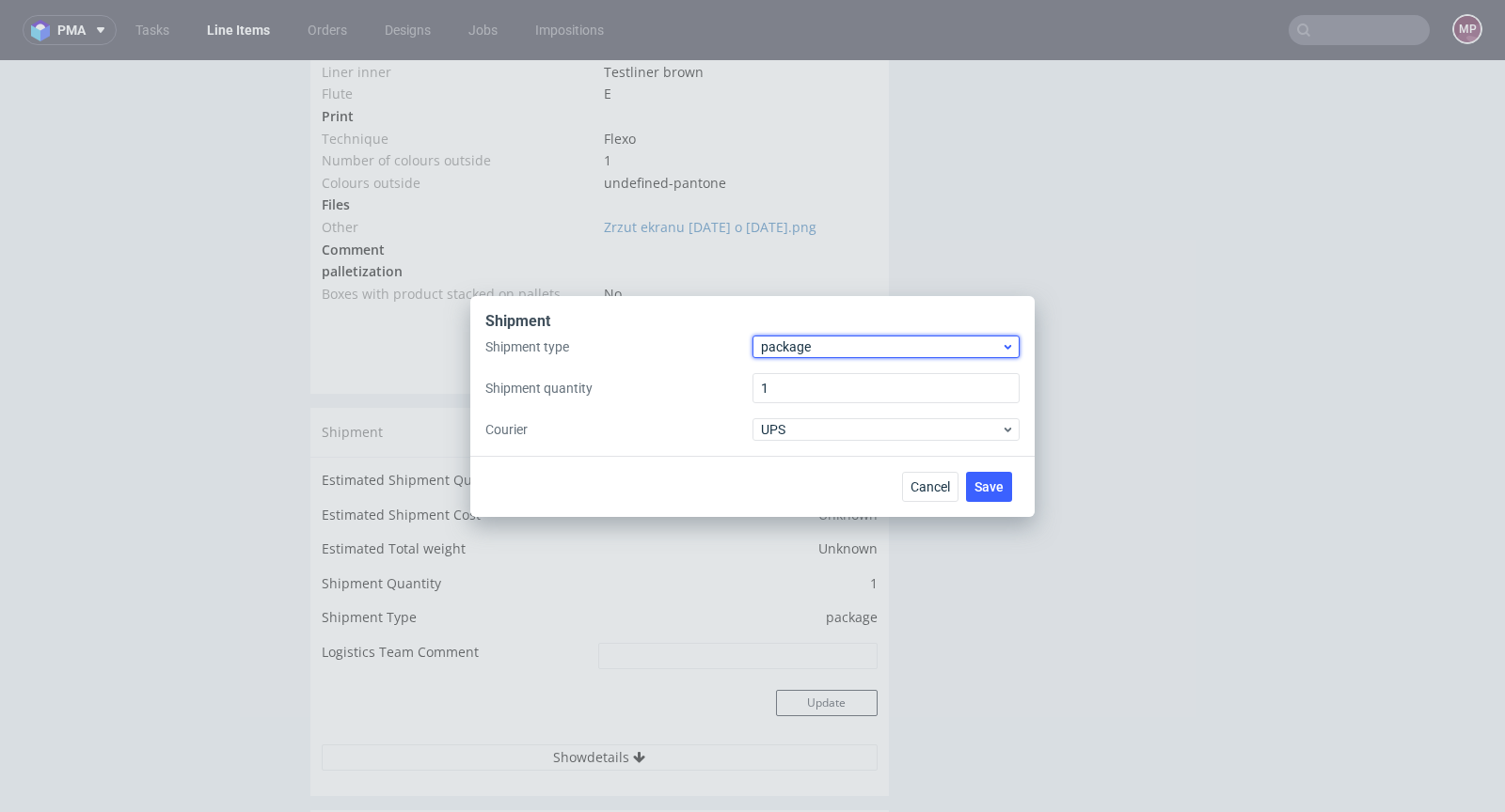
click at [793, 338] on span "package" at bounding box center [881, 347] width 240 height 19
click at [804, 372] on div "pallet" at bounding box center [886, 386] width 252 height 34
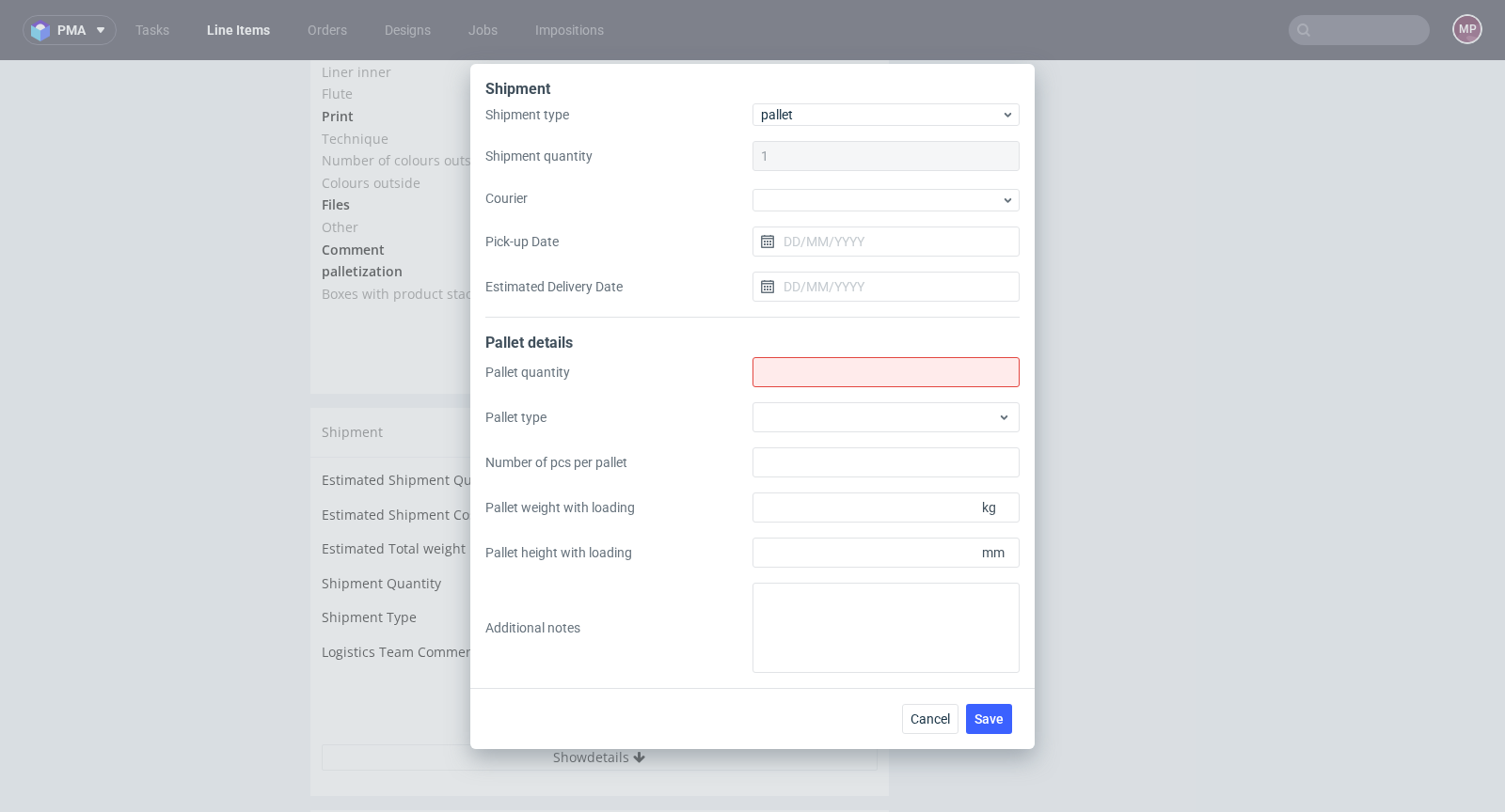
click at [782, 395] on div "Pallet quantity Pallet type Number of pcs per pallet Pallet weight with loading…" at bounding box center [752, 515] width 534 height 316
click at [788, 383] on input "Shipment type" at bounding box center [886, 372] width 268 height 30
type input "3"
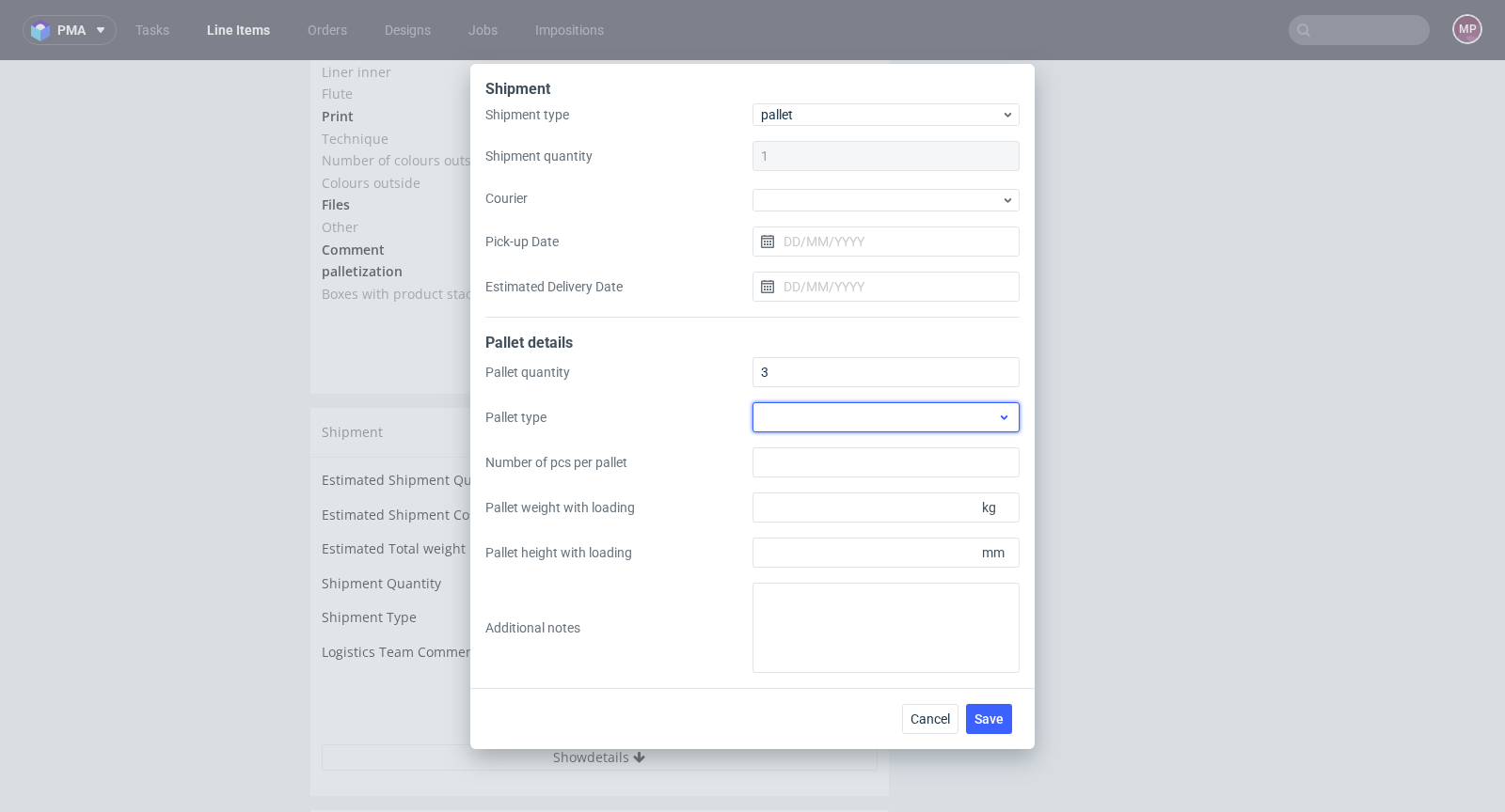
click at [774, 417] on div at bounding box center [886, 417] width 268 height 30
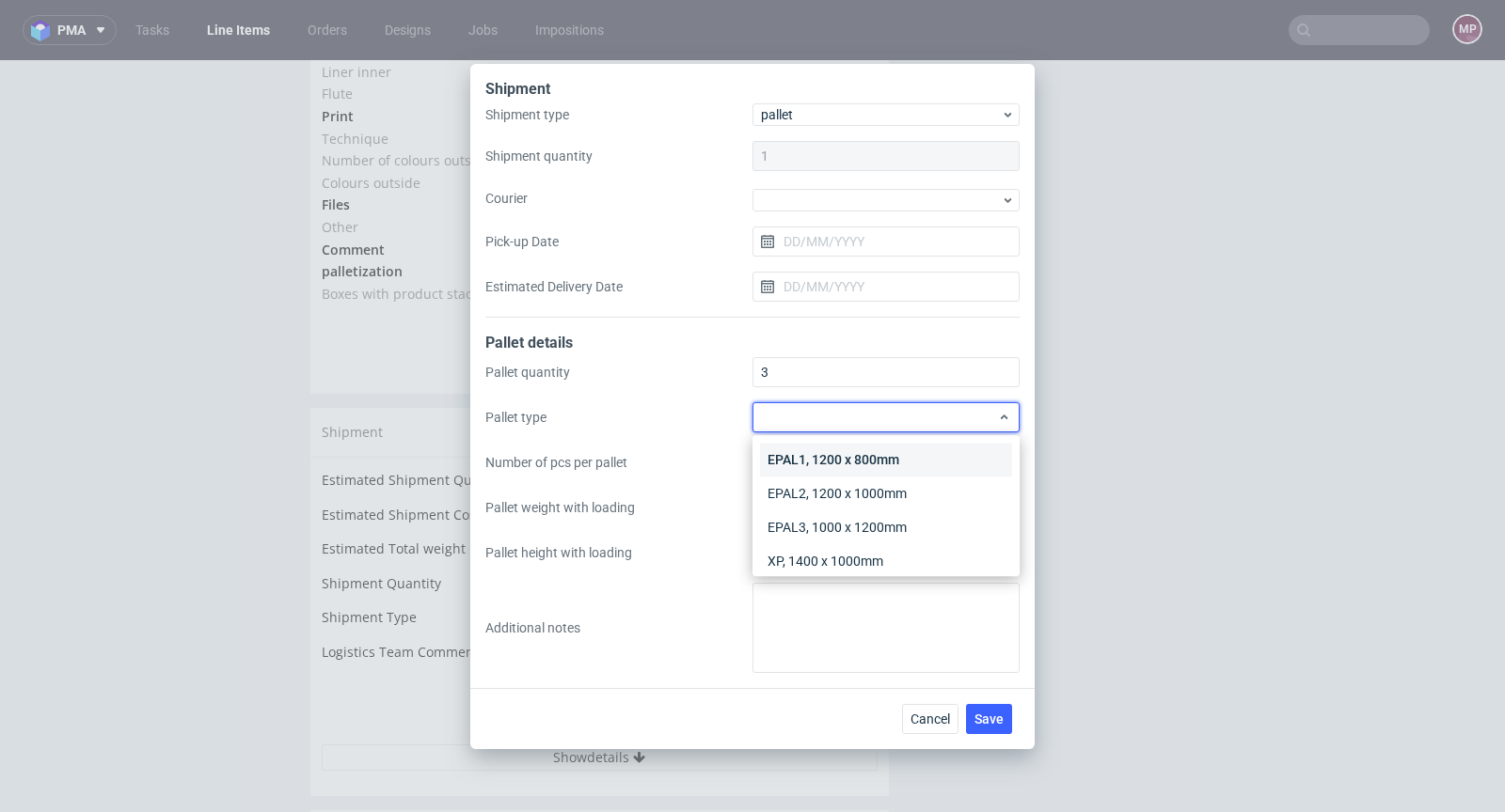
click at [793, 457] on div "EPAL1, 1200 x 800mm" at bounding box center [886, 459] width 252 height 34
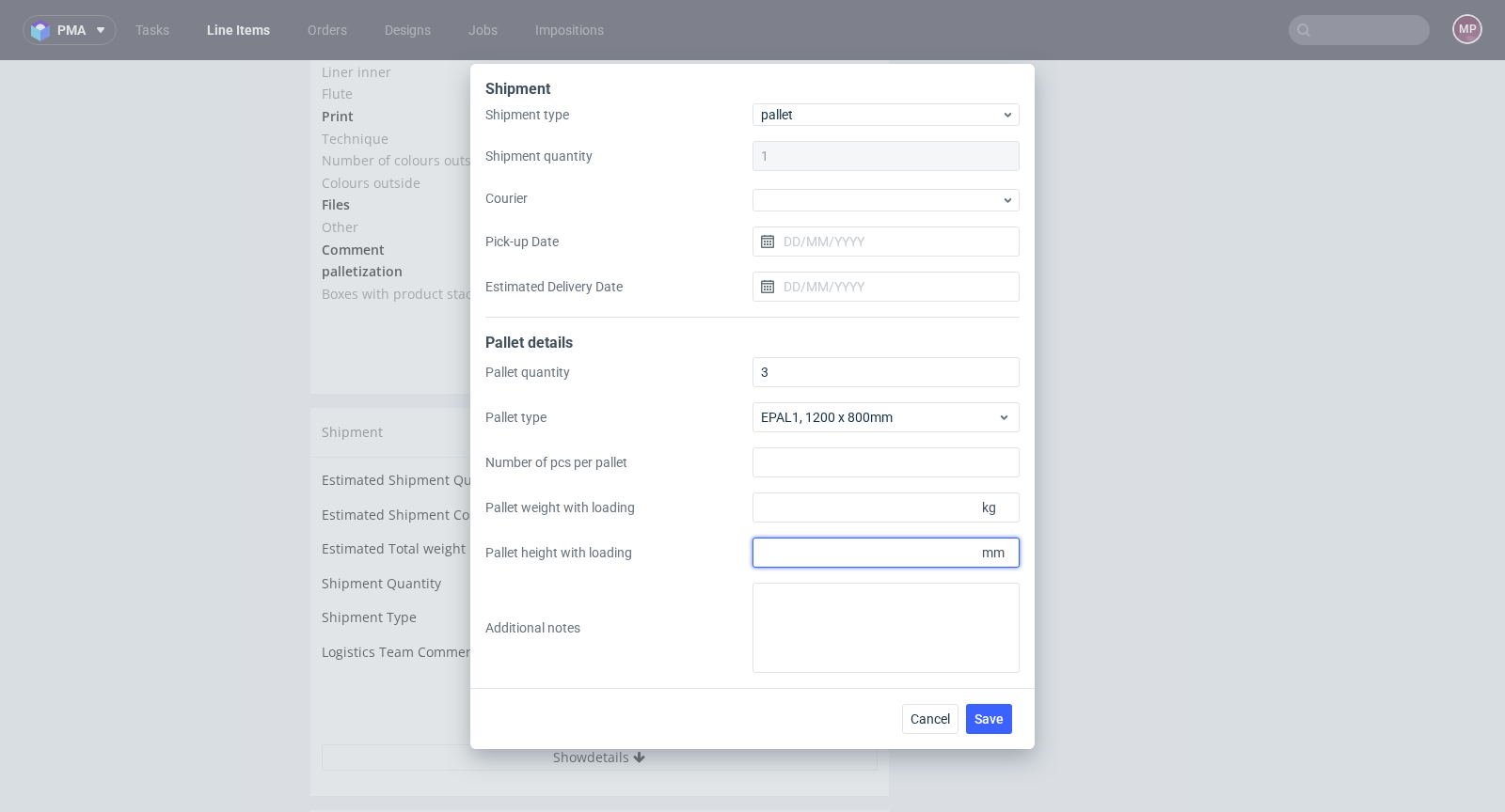
click at [852, 559] on input "Pallet height with loading" at bounding box center [886, 553] width 268 height 30
type input "1750"
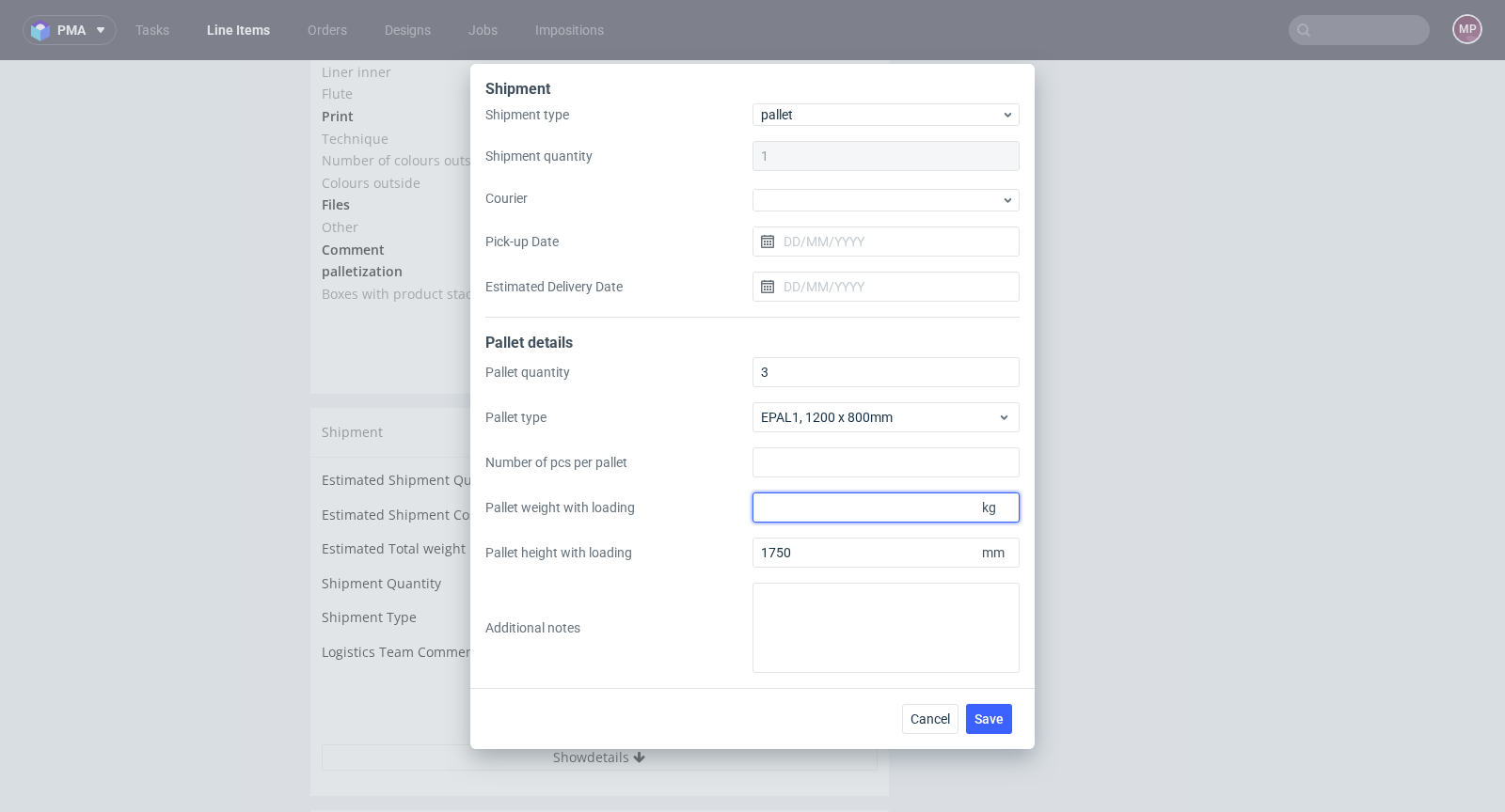
click at [836, 505] on input "Pallet weight with loading" at bounding box center [886, 507] width 268 height 30
type input "265"
click at [998, 721] on span "Save" at bounding box center [988, 719] width 29 height 13
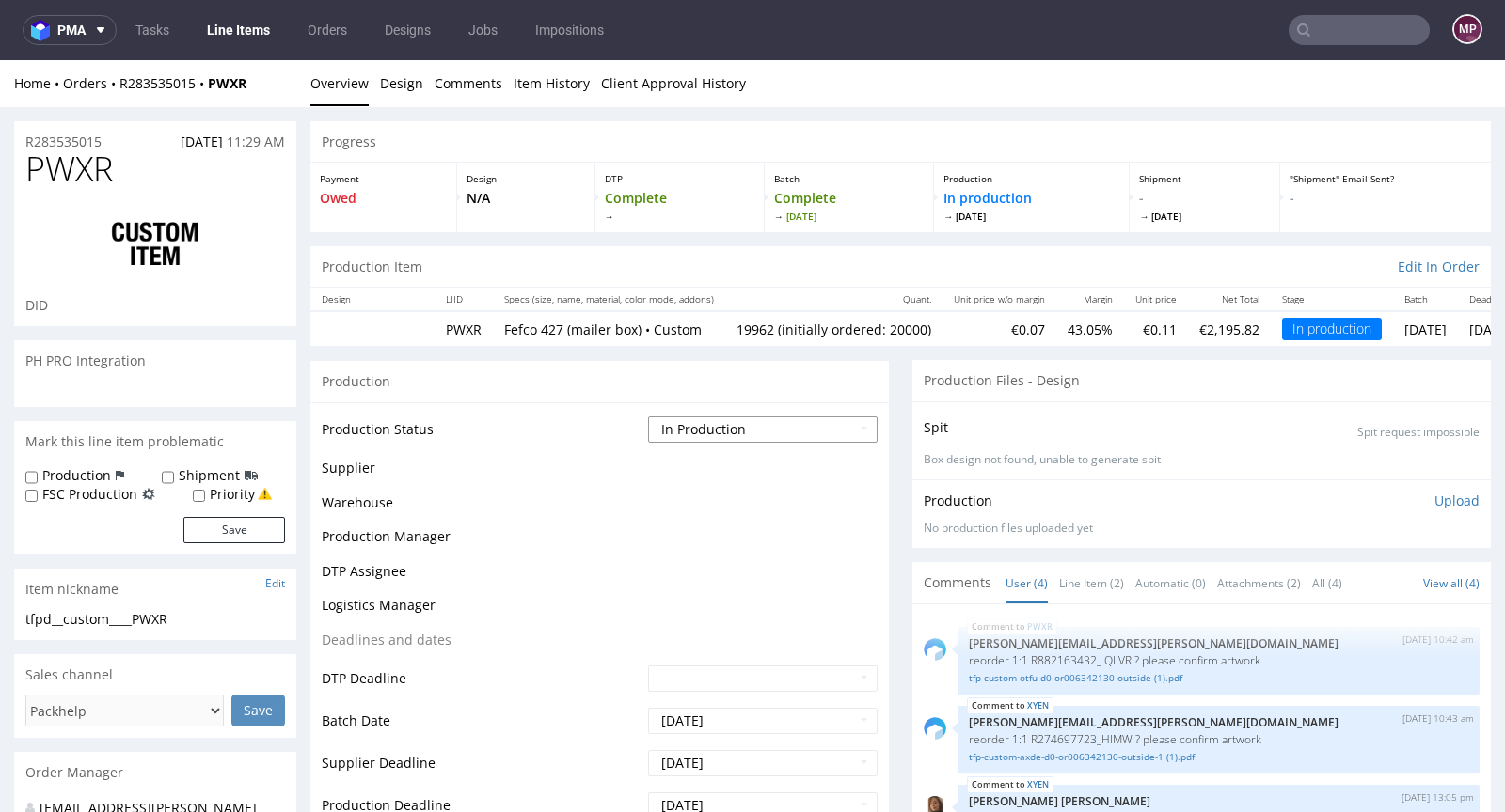
click at [745, 425] on select "Waiting for Artwork Waiting for Diecut Waiting for Mockup Waiting for DTP Waiti…" at bounding box center [763, 430] width 230 height 27
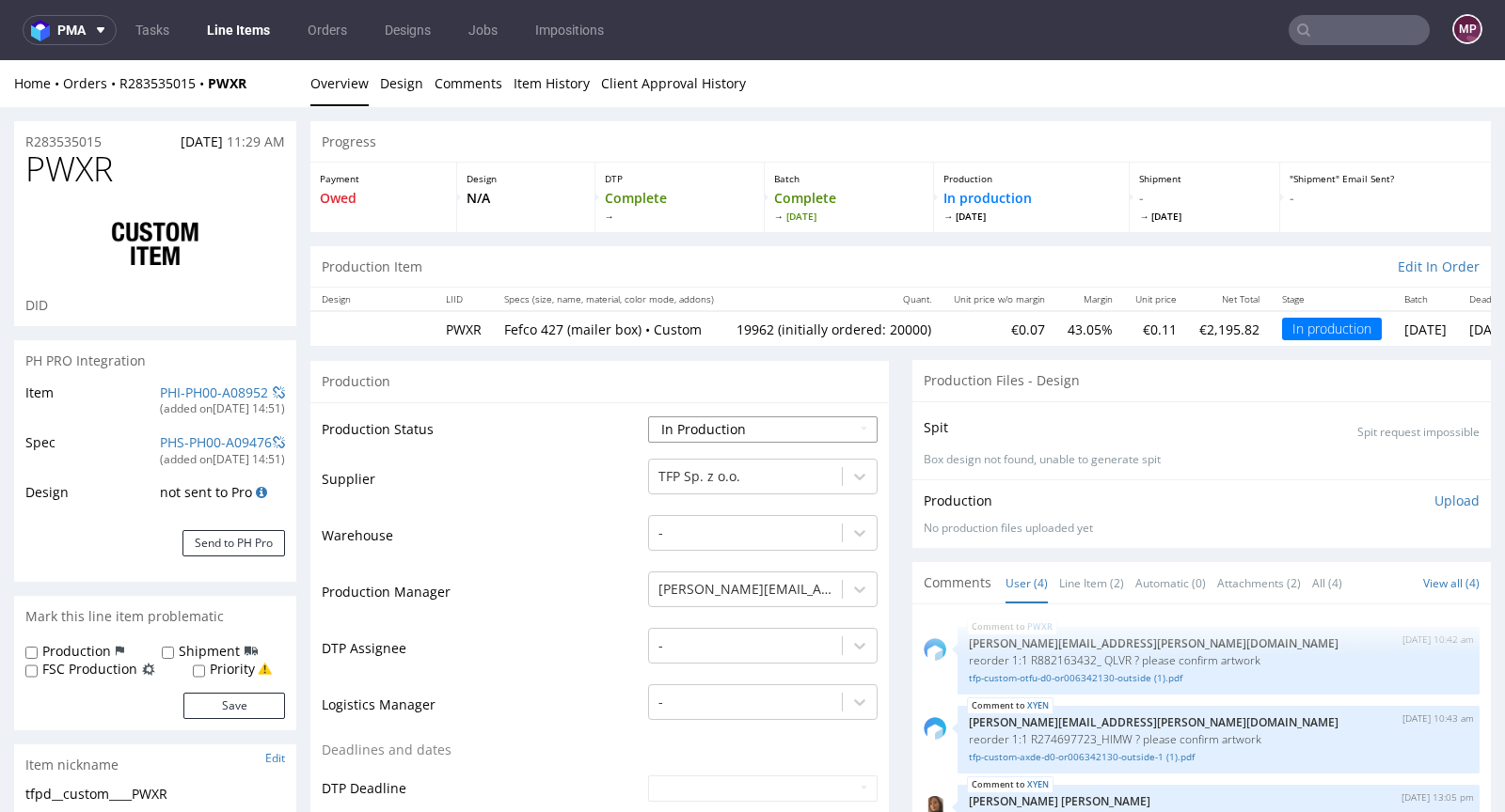
select select "production_complete"
click at [648, 417] on select "Waiting for Artwork Waiting for Diecut Waiting for Mockup Waiting for DTP Waiti…" at bounding box center [763, 430] width 230 height 27
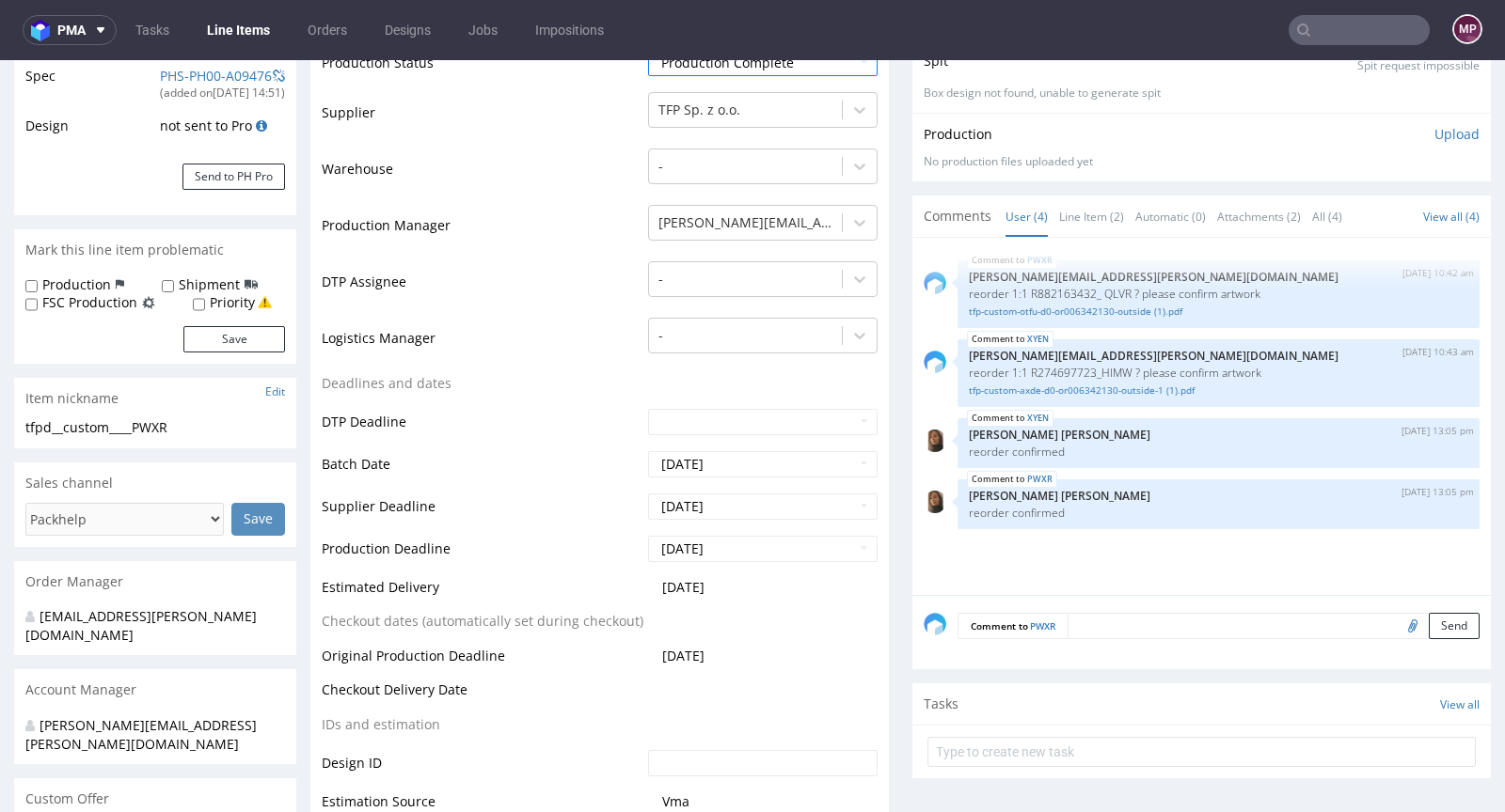
scroll to position [758, 0]
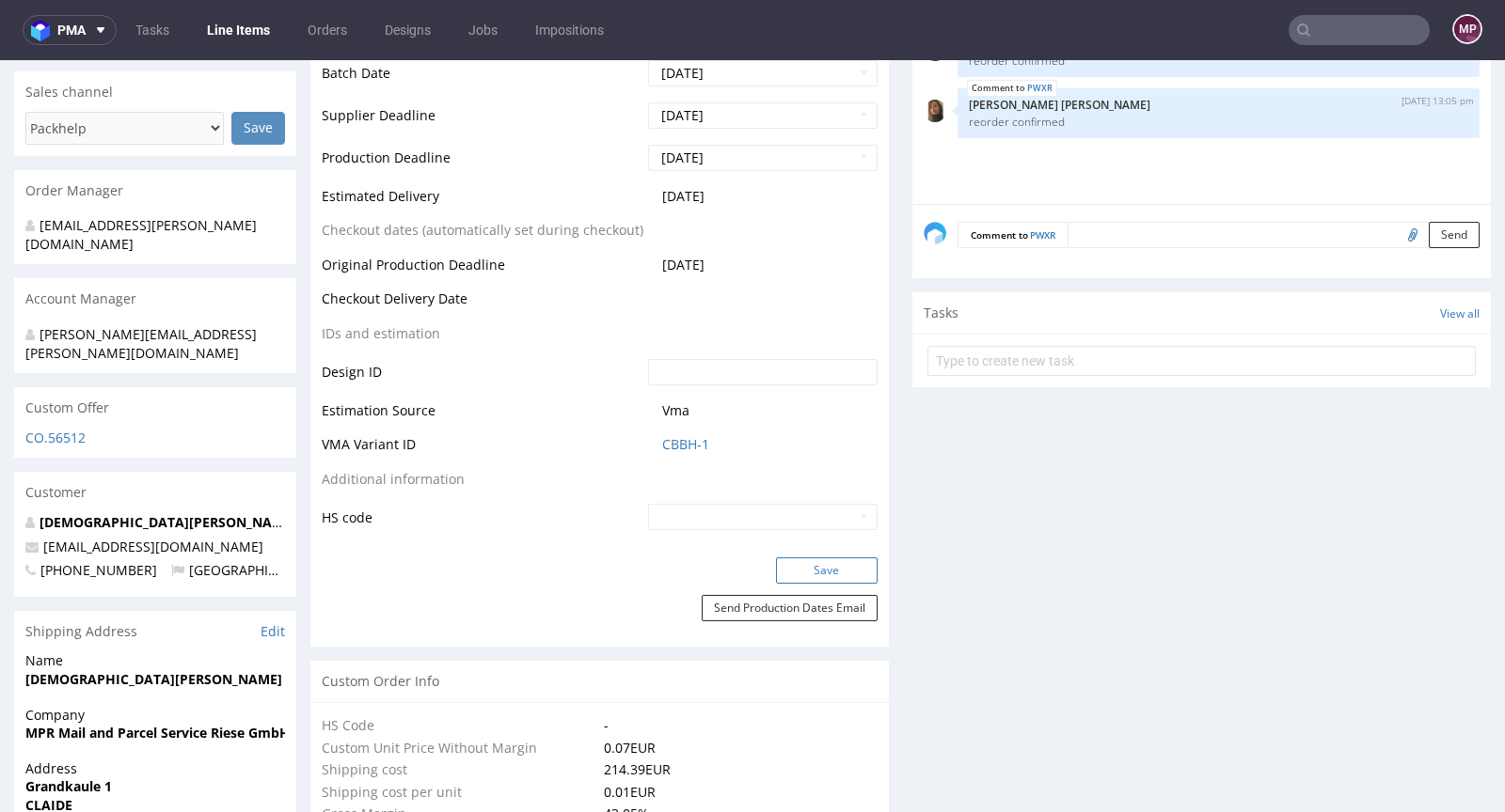
click at [806, 565] on button "Save" at bounding box center [826, 570] width 102 height 27
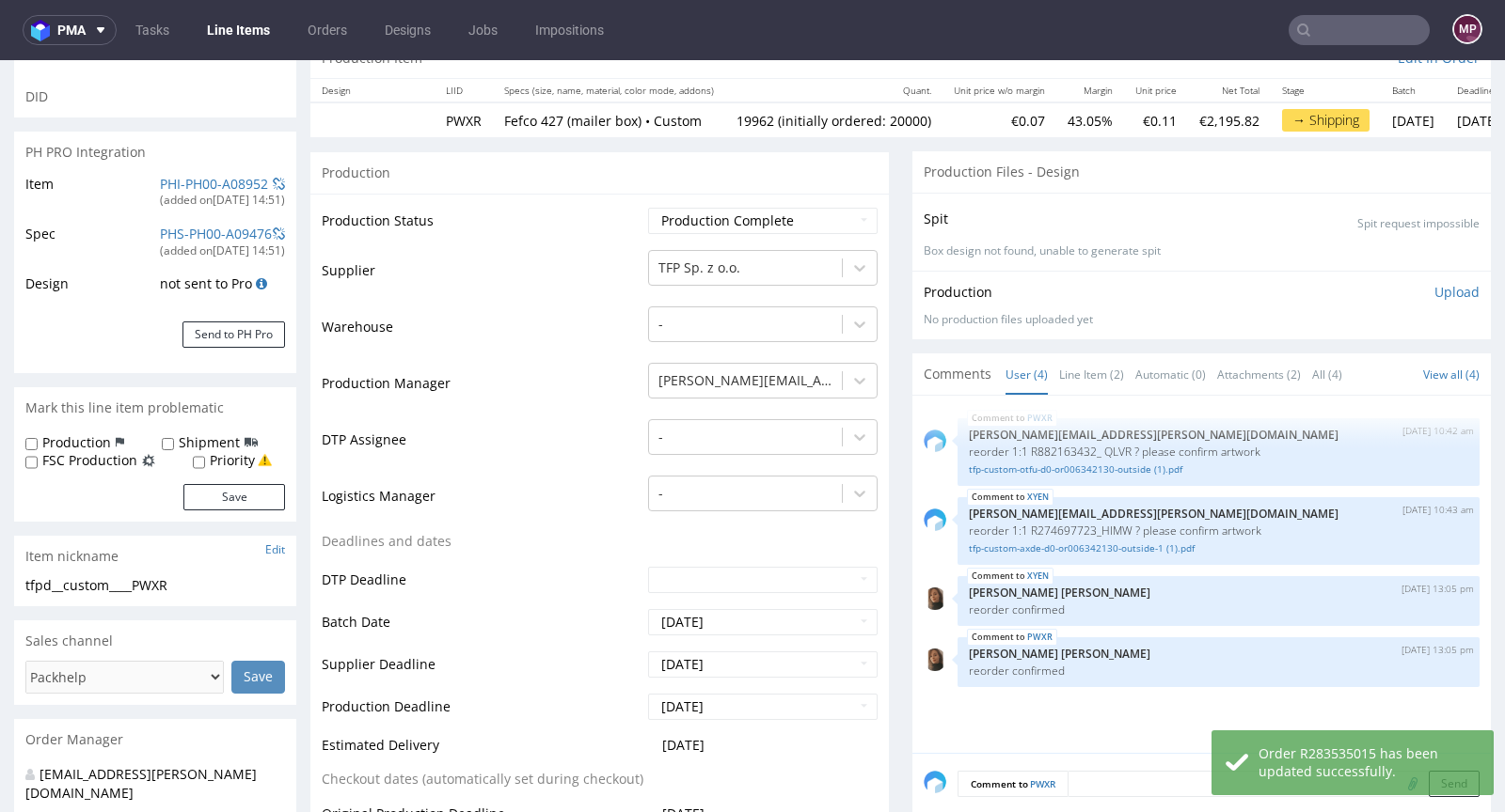
scroll to position [0, 0]
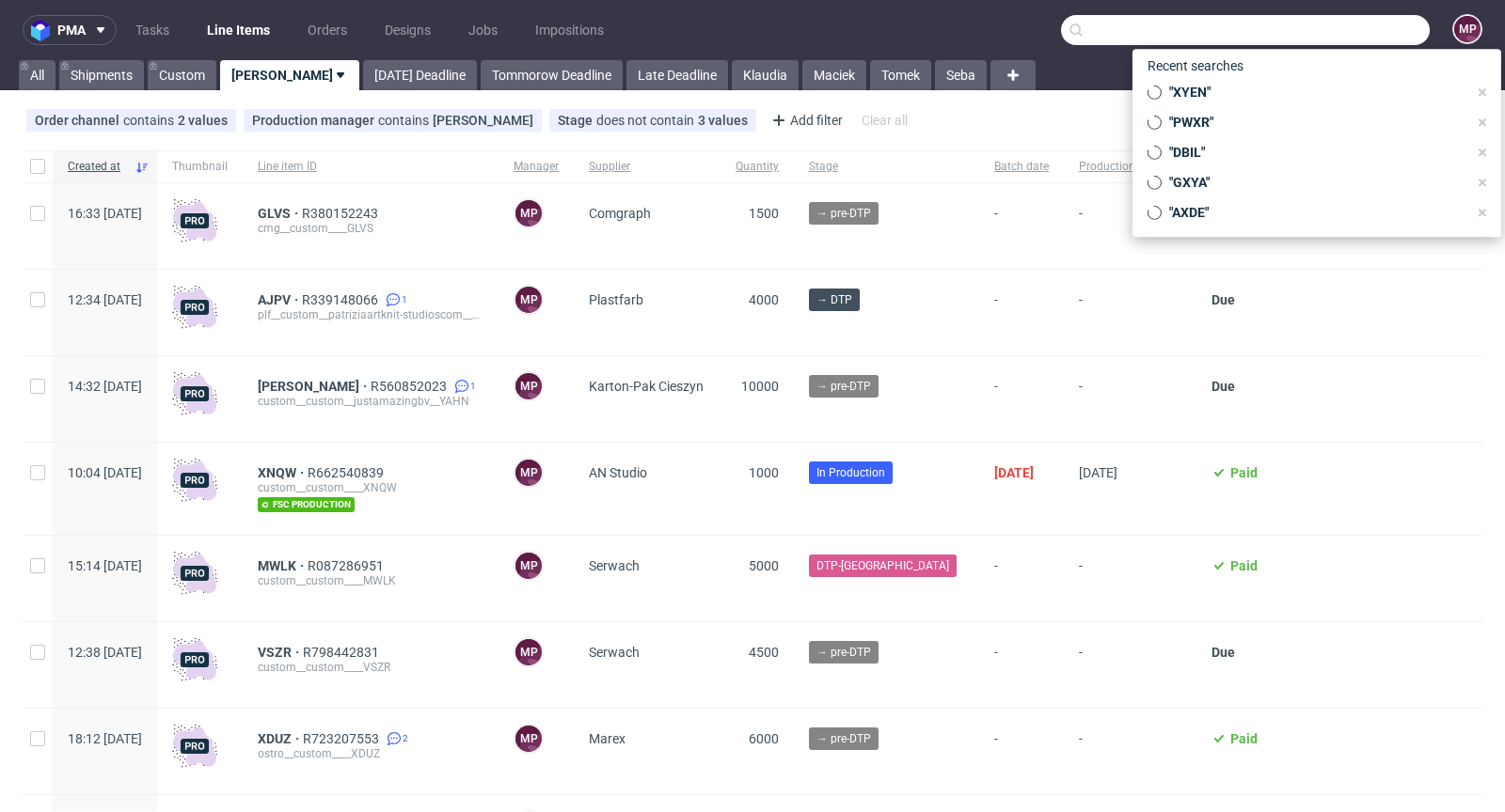
click at [1333, 45] on input "text" at bounding box center [1245, 30] width 369 height 30
paste input "DBIL"
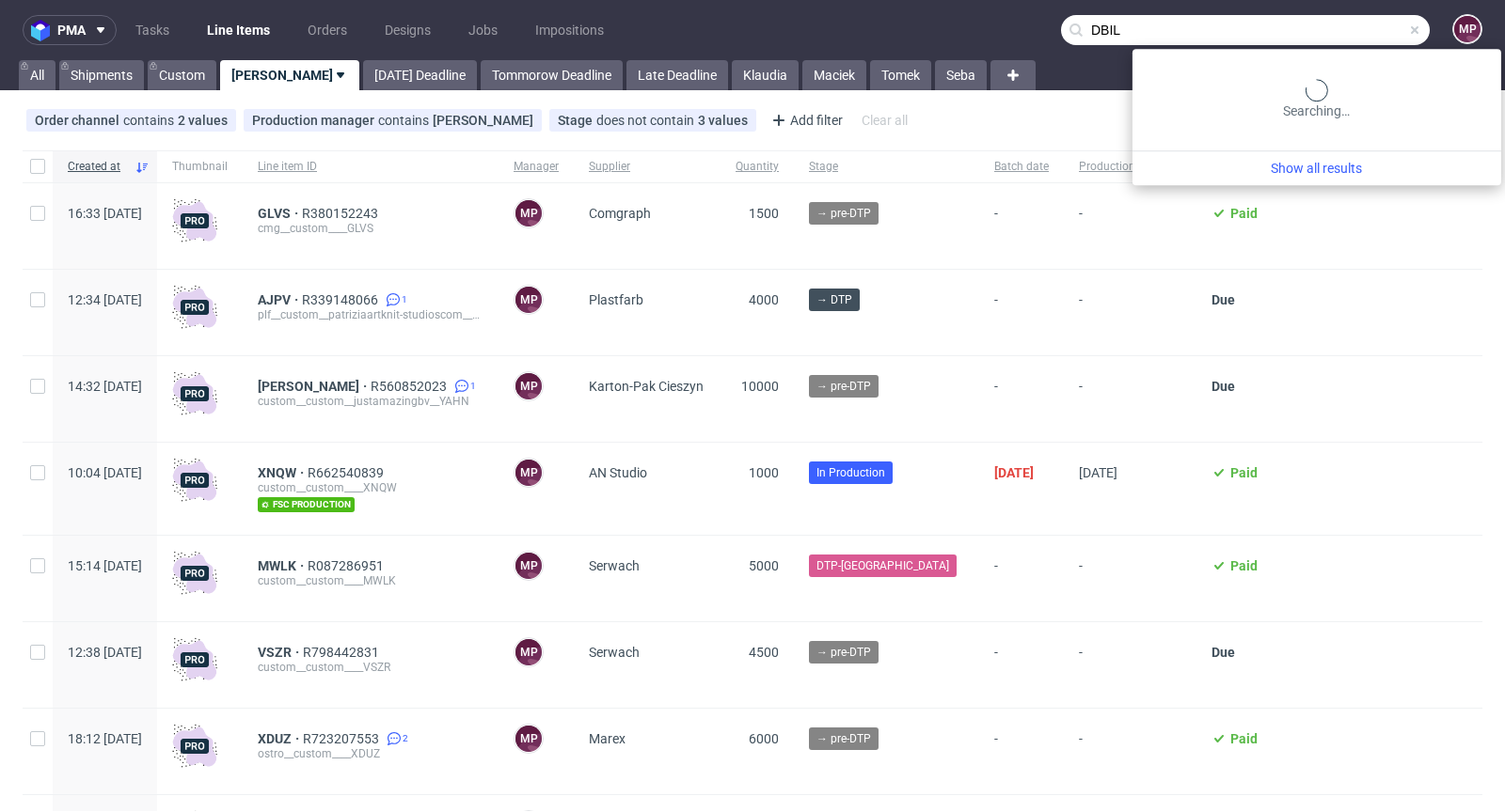
type input "DBIL"
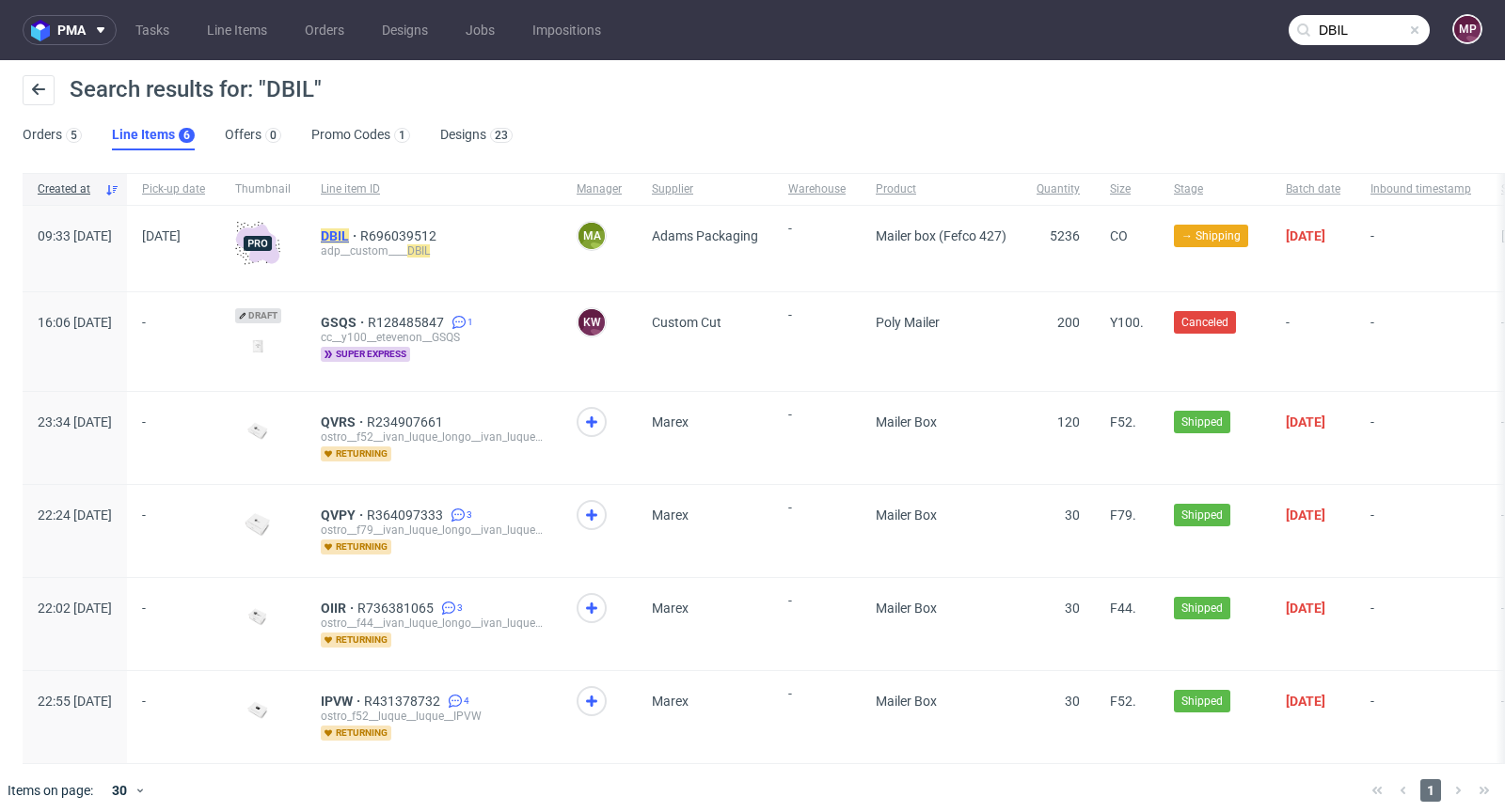
click at [349, 230] on mark "DBIL" at bounding box center [335, 236] width 28 height 15
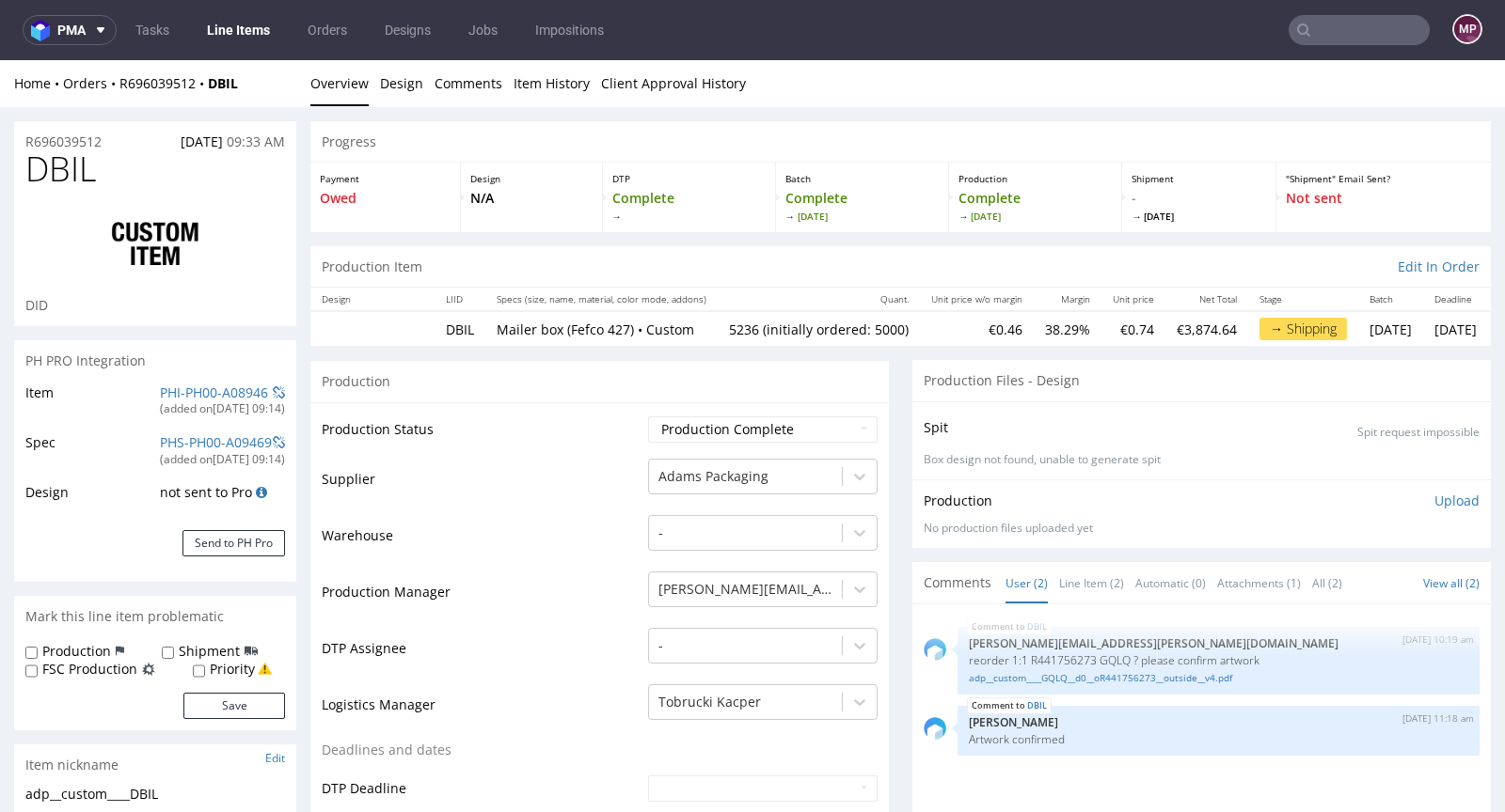
click at [1357, 47] on nav "pma Tasks Line Items Orders Designs Jobs Impositions MP" at bounding box center [752, 30] width 1505 height 60
click at [1357, 45] on input "text" at bounding box center [1358, 30] width 141 height 30
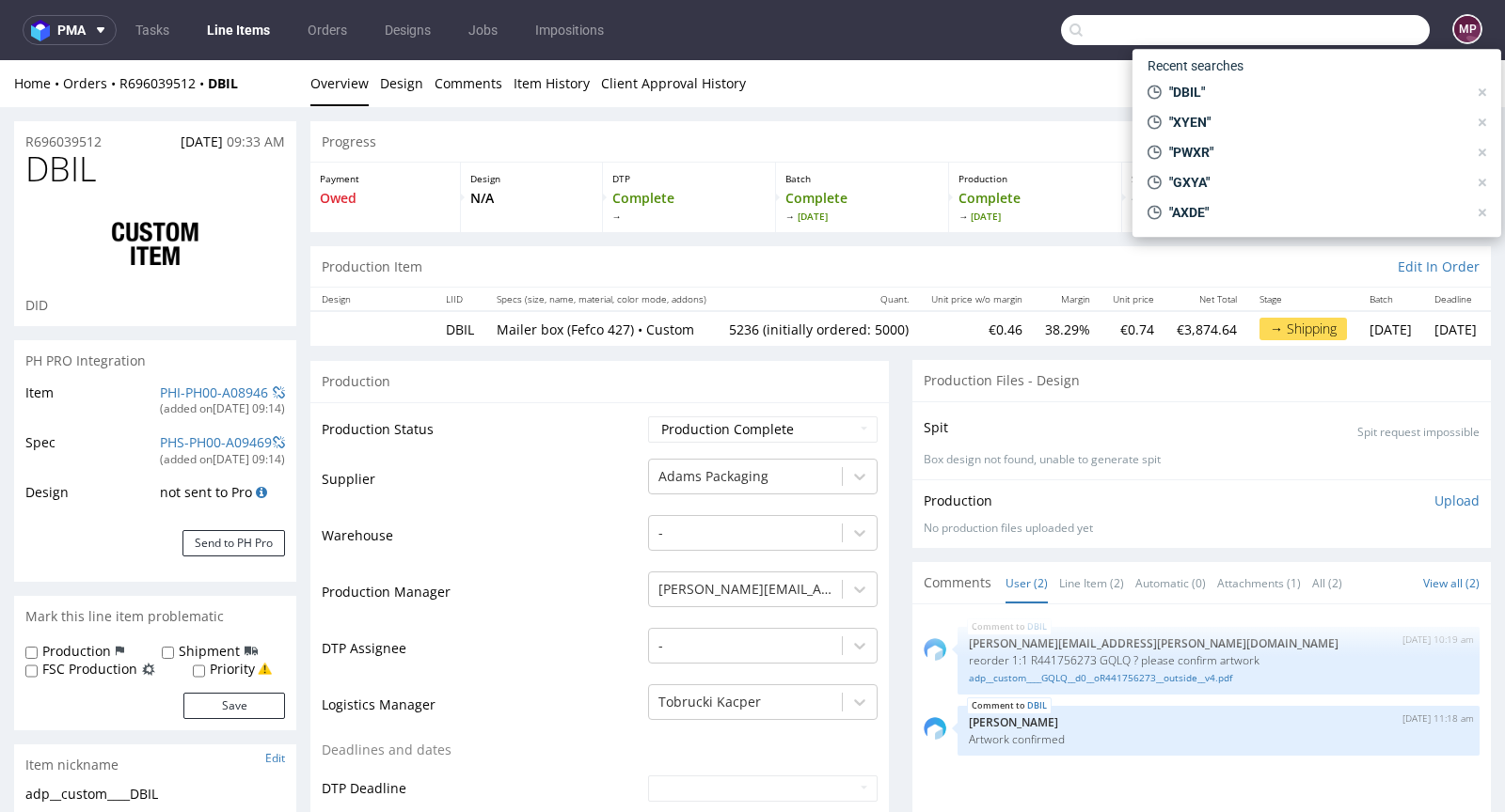
paste input "NZRG"
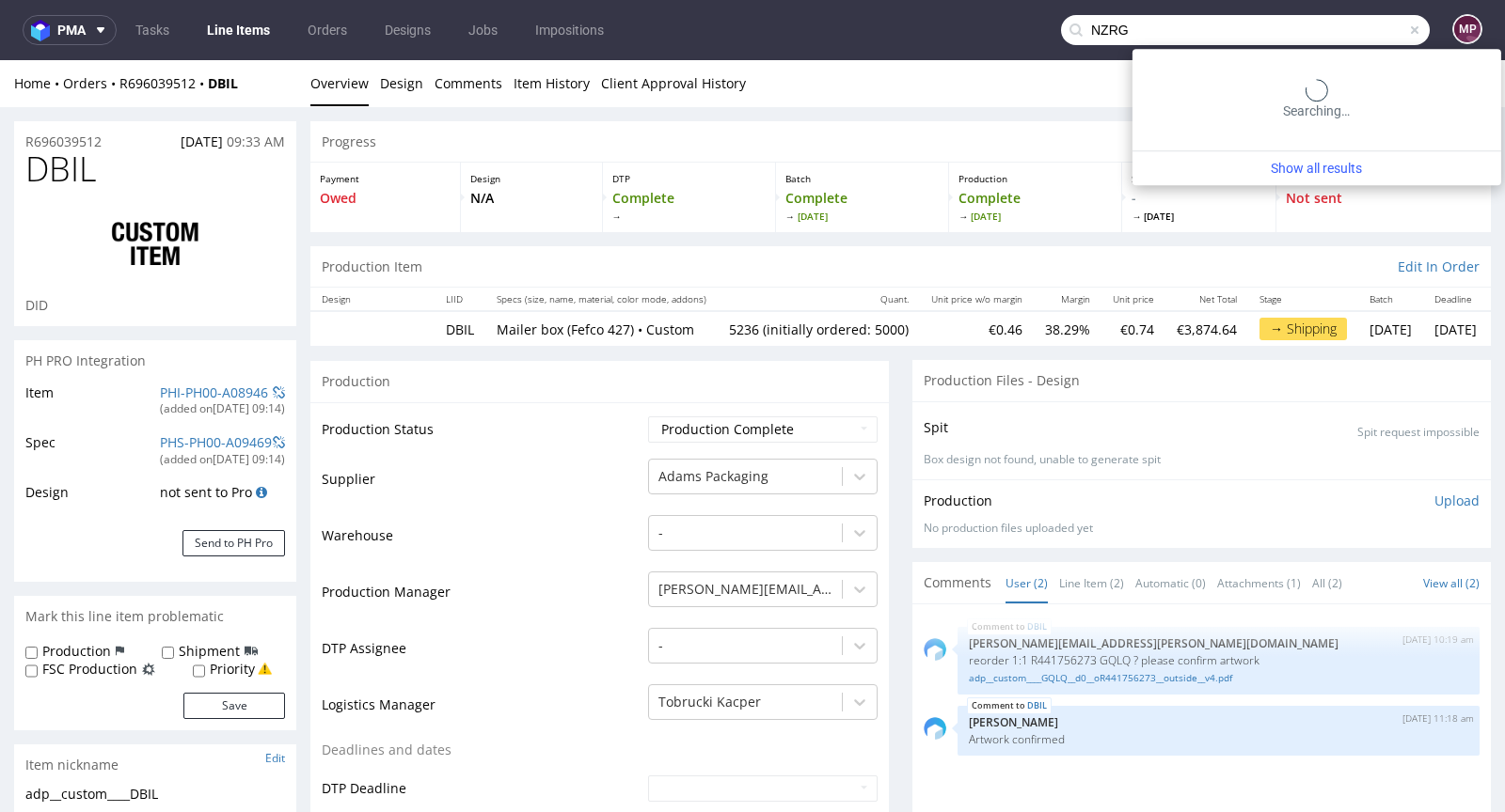
type input "NZRG"
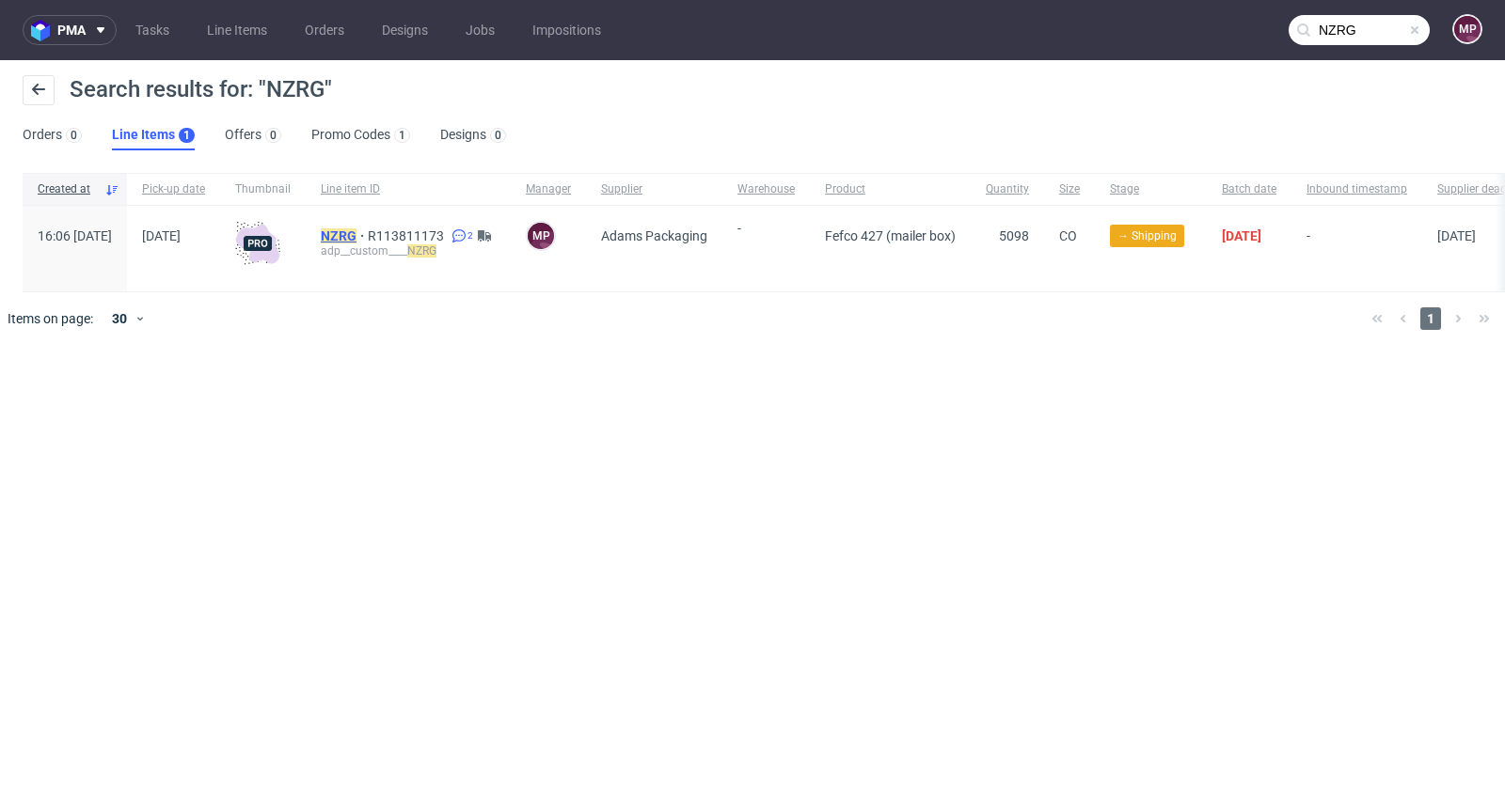
click at [357, 240] on mark "NZRG" at bounding box center [339, 236] width 36 height 15
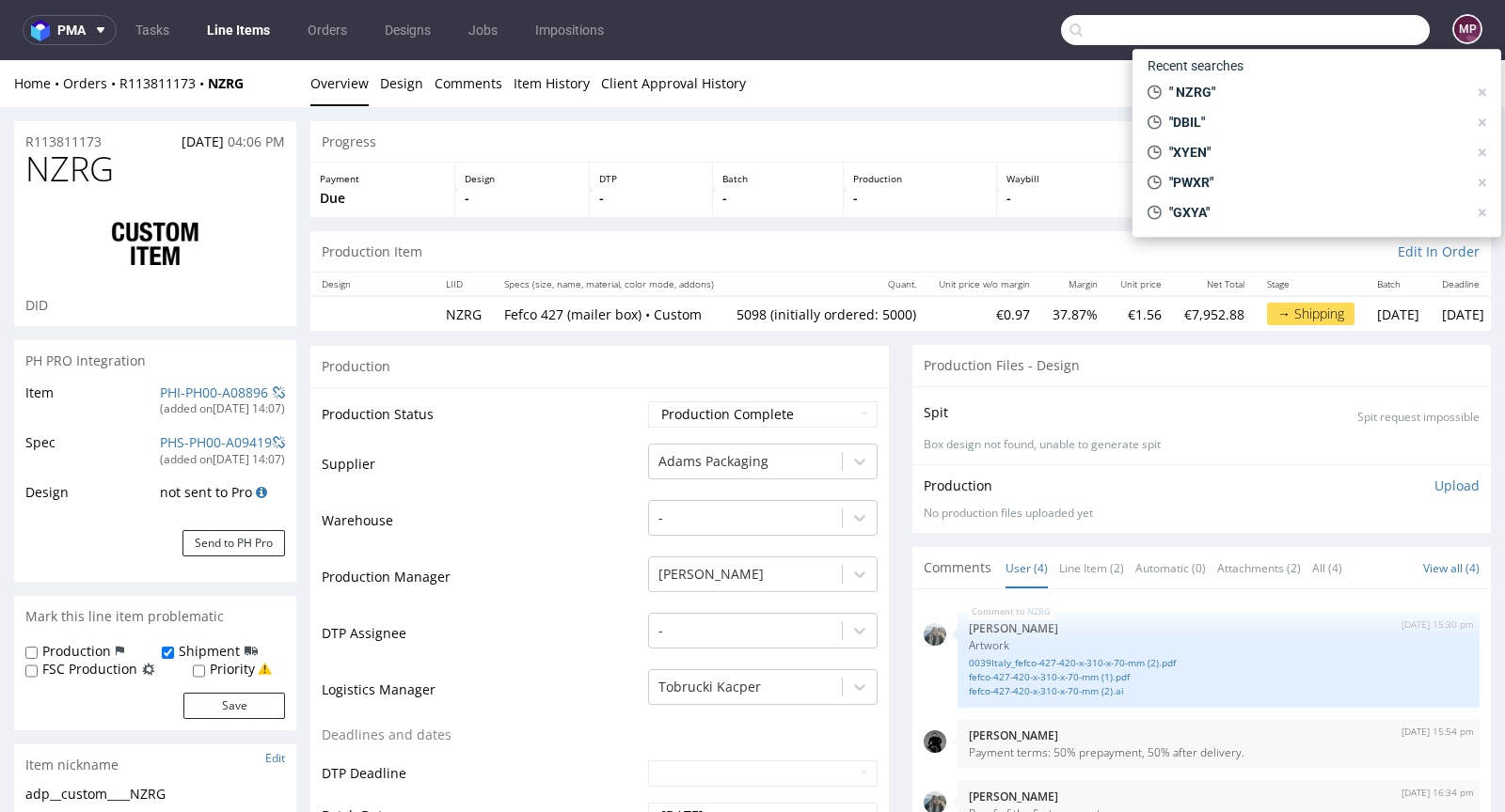
click at [1315, 35] on input "text" at bounding box center [1245, 30] width 369 height 30
paste input "TXEI"
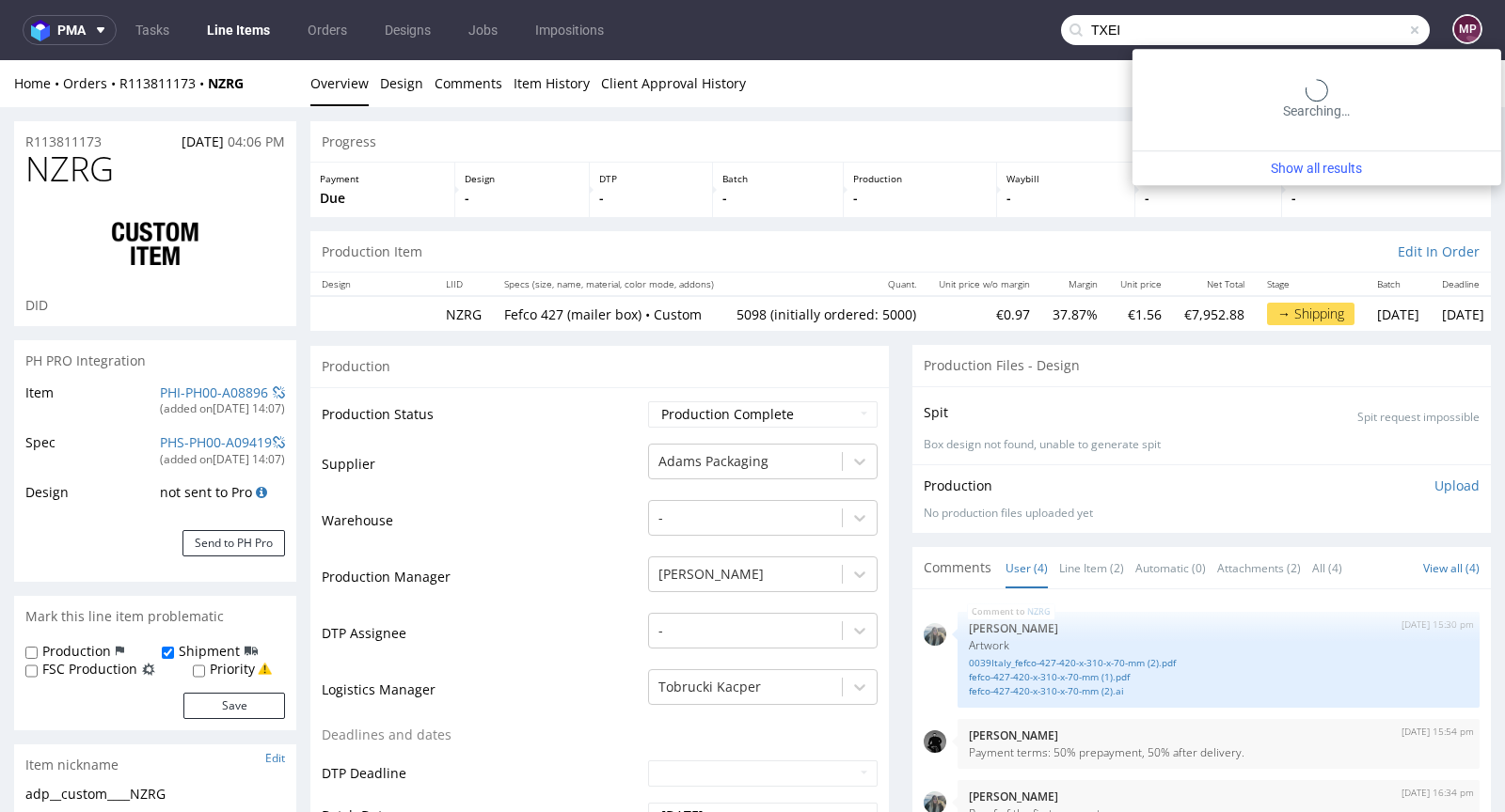
type input "TXEI"
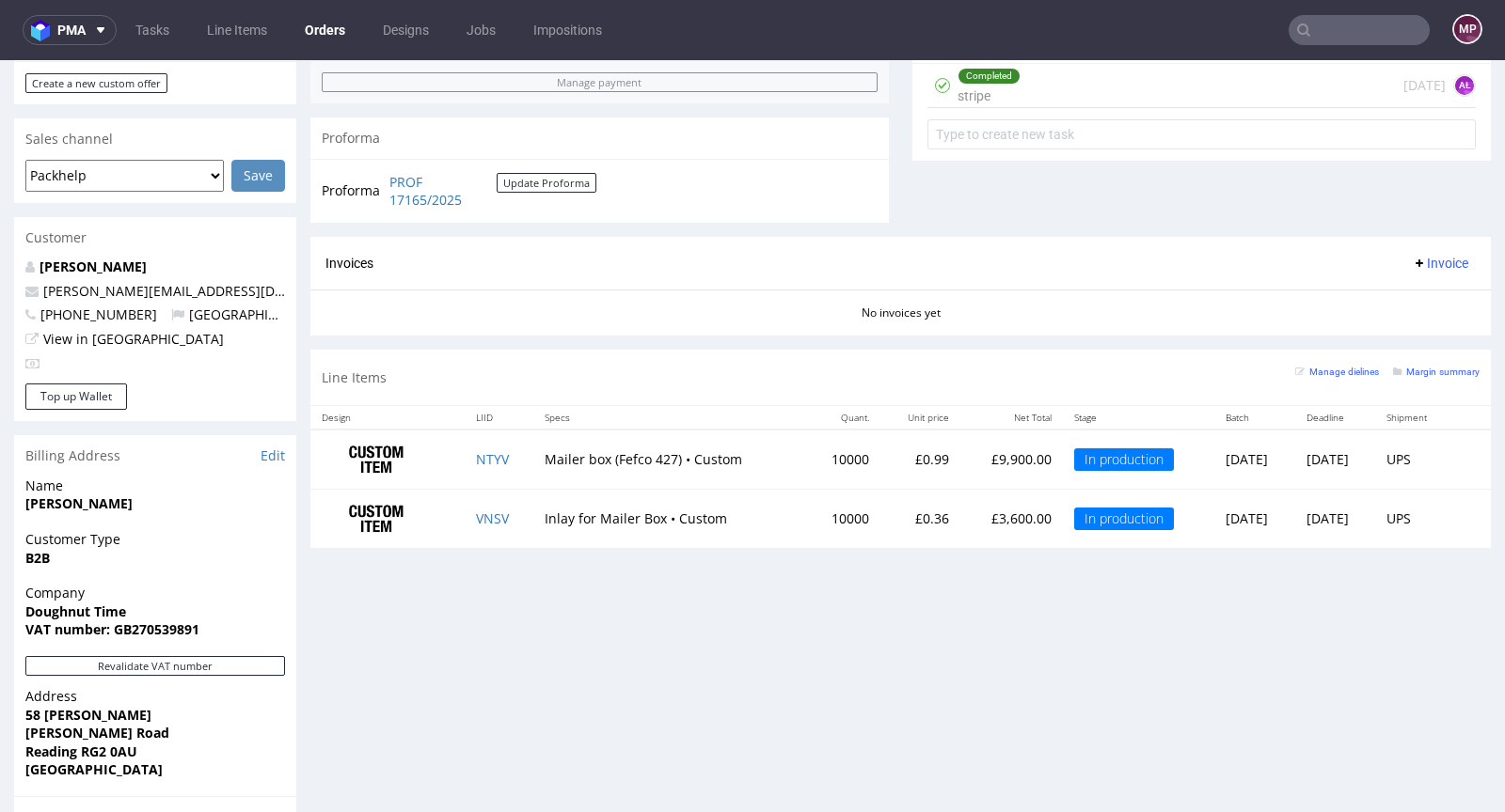
scroll to position [908, 0]
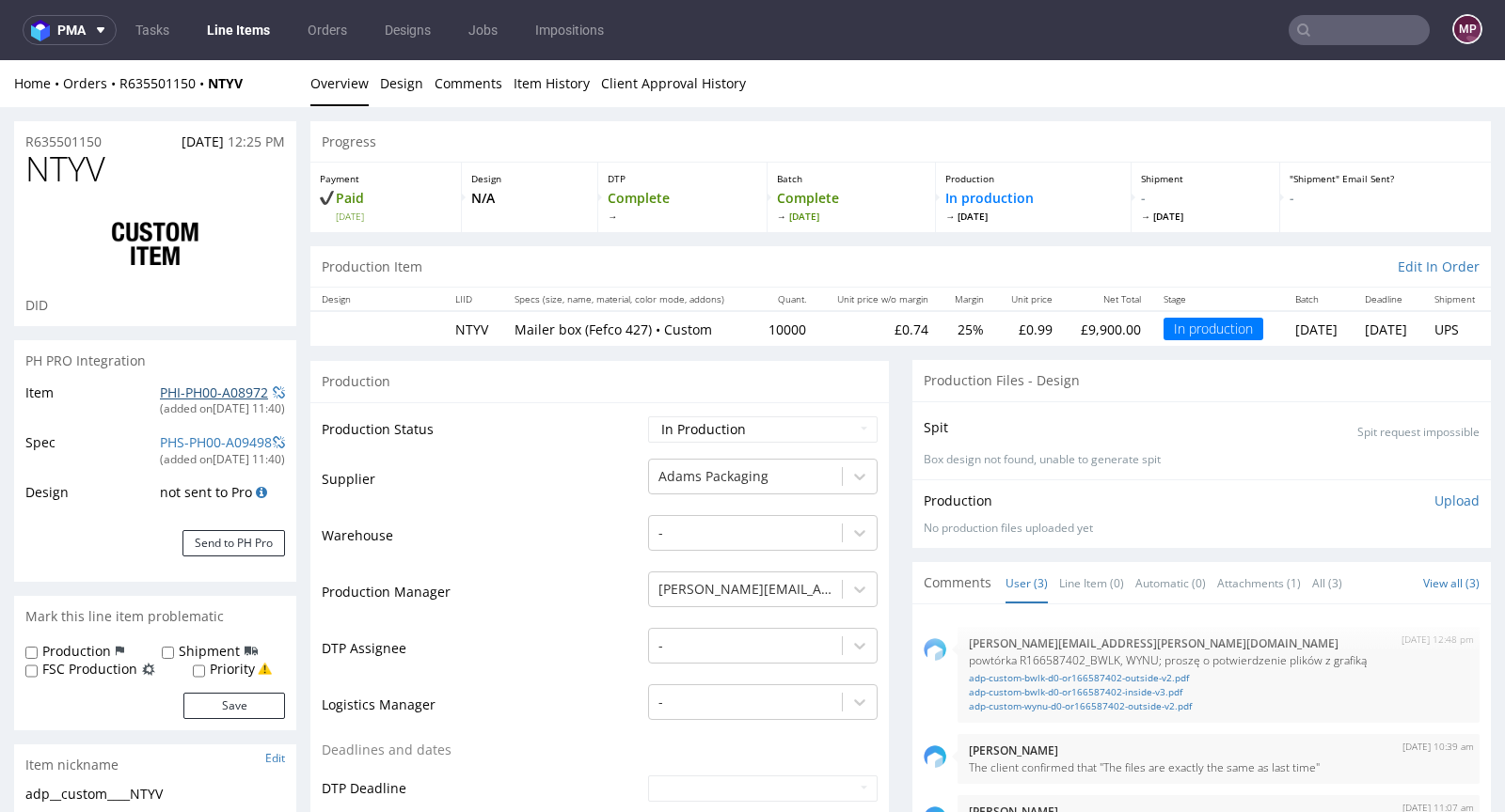
click at [190, 397] on link "PHI-PH00-A08972" at bounding box center [213, 392] width 108 height 18
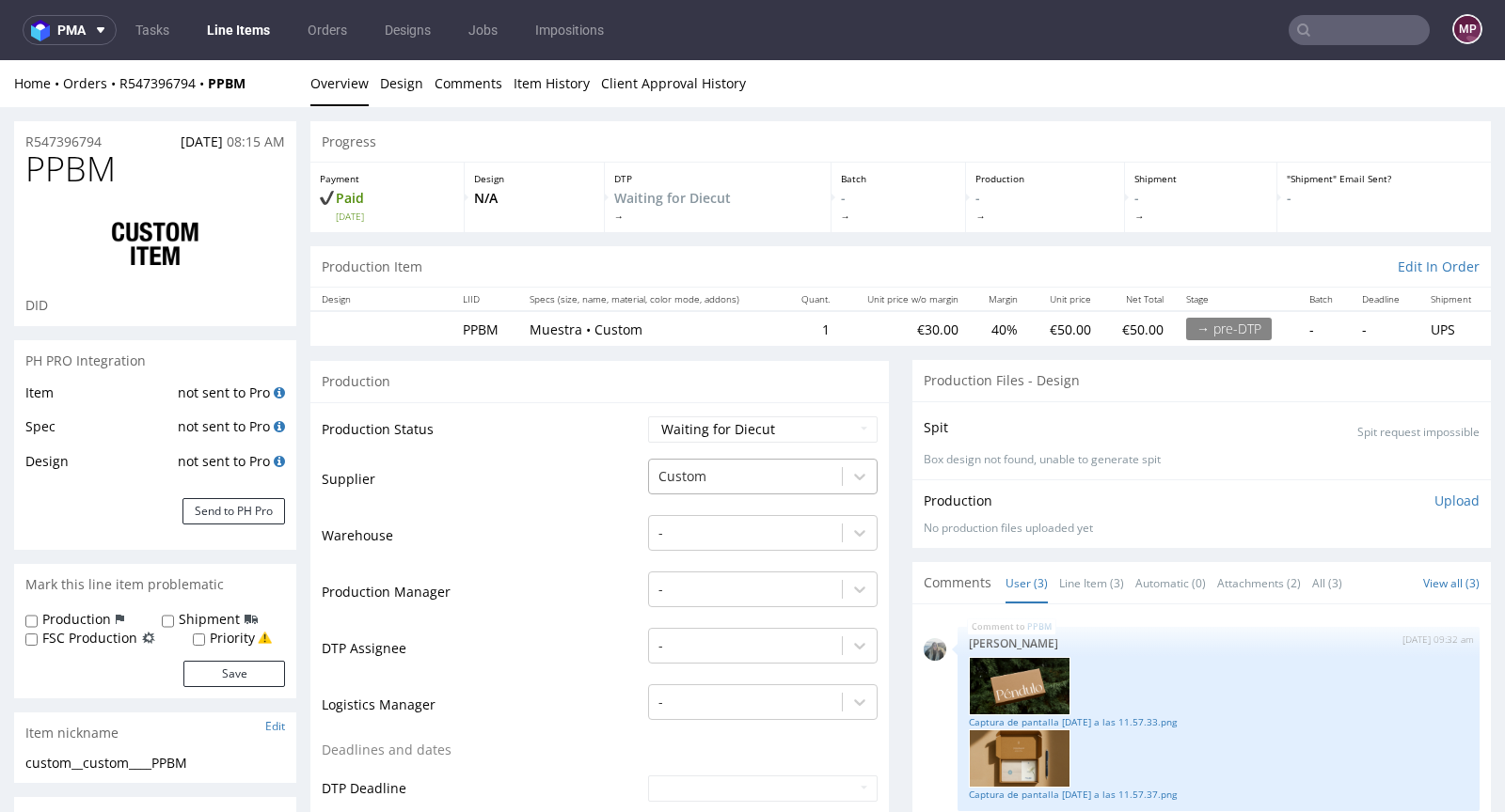
click at [720, 476] on div at bounding box center [745, 476] width 174 height 23
type input "partne"
click at [775, 508] on div "Partners" at bounding box center [763, 513] width 230 height 34
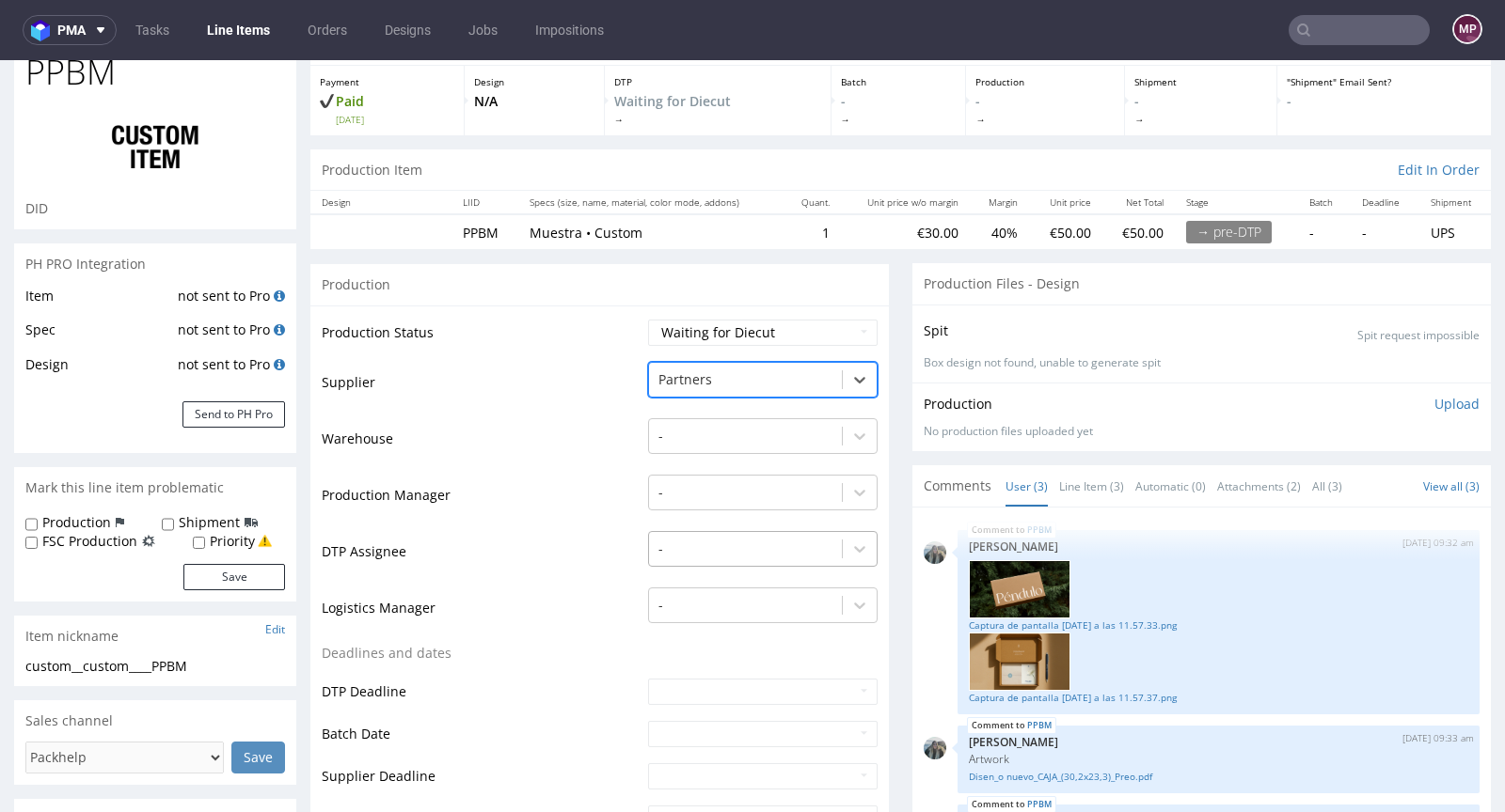
scroll to position [116, 0]
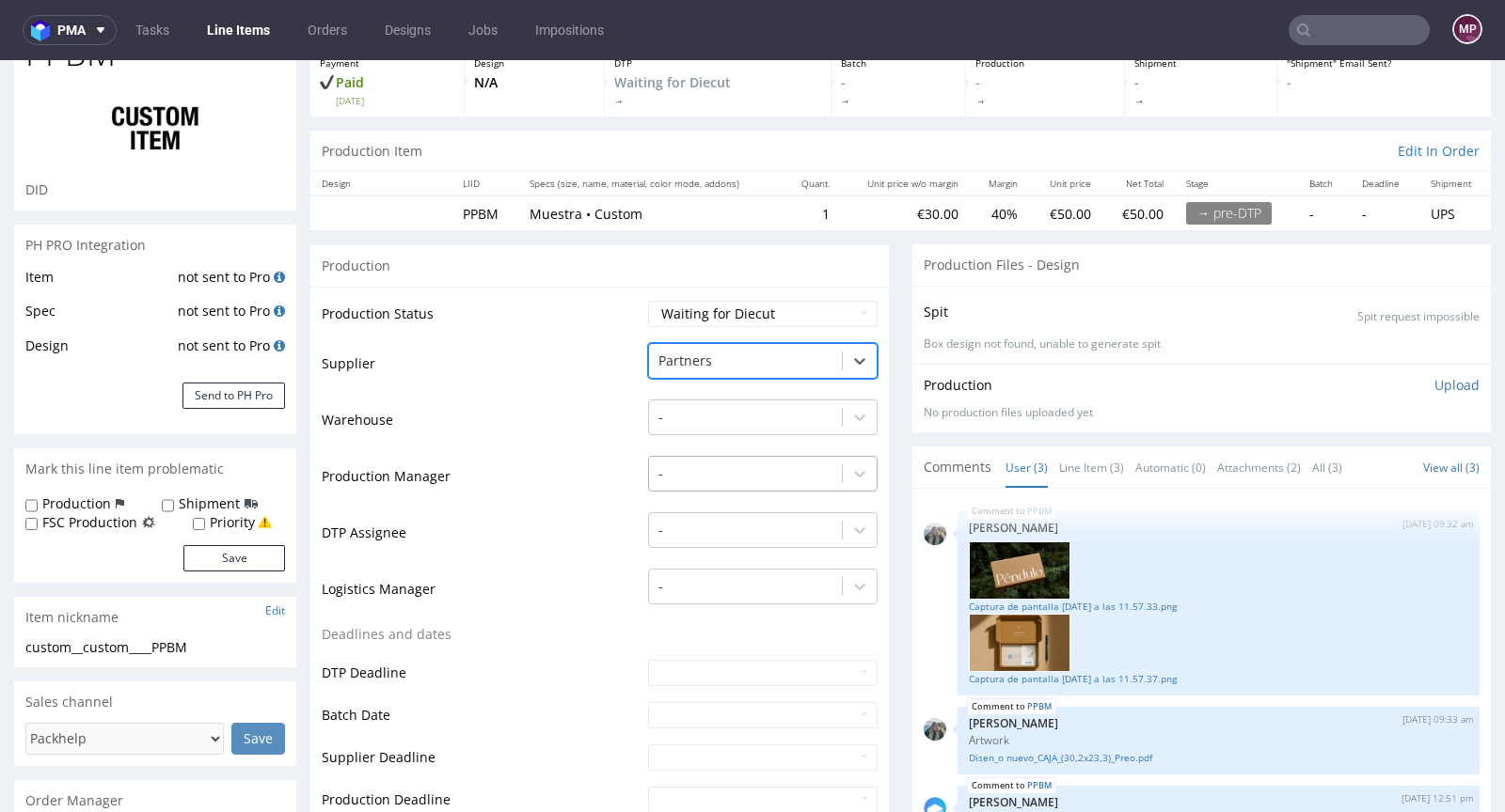
click at [689, 474] on div at bounding box center [745, 473] width 174 height 23
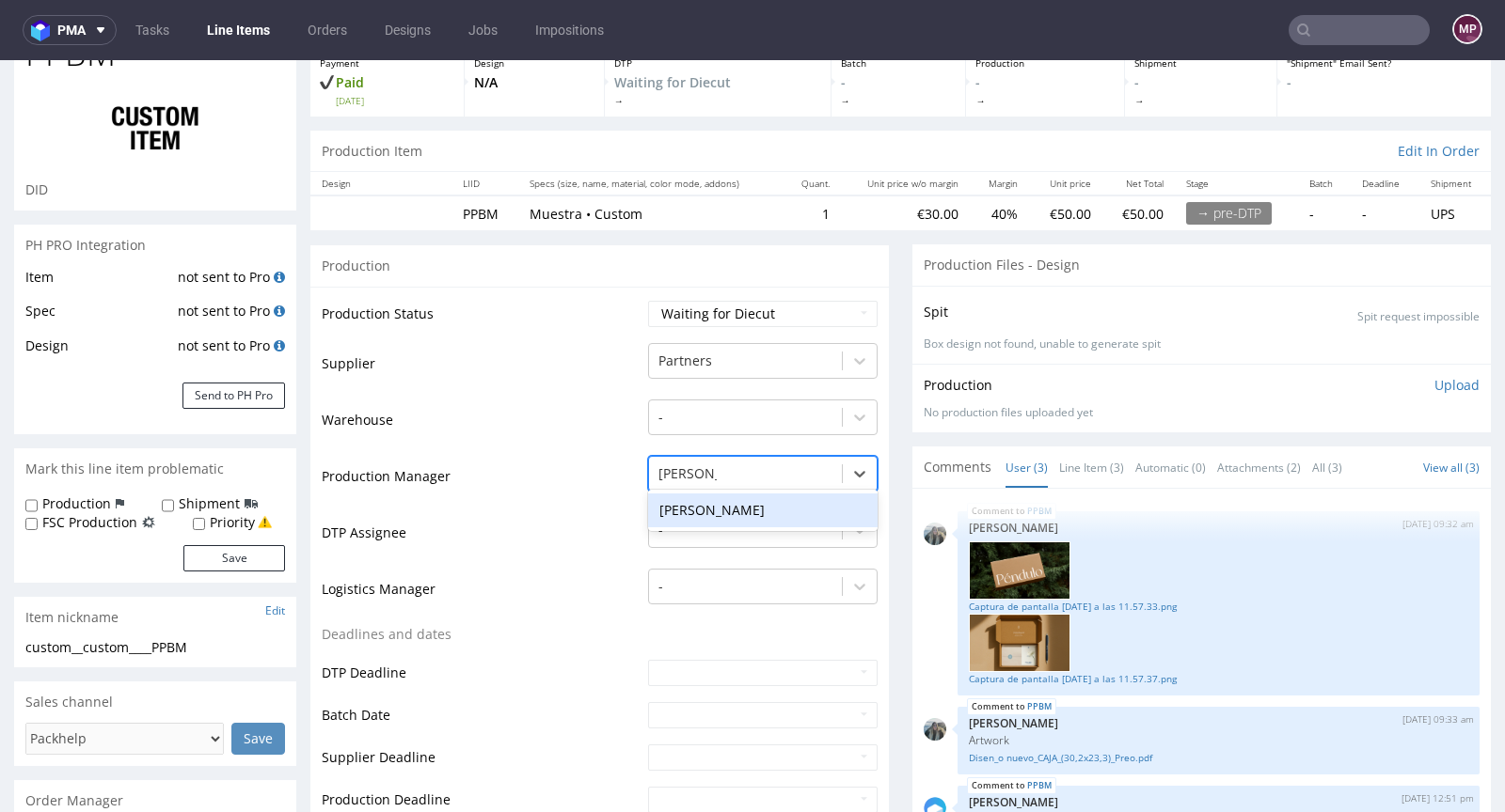
type input "michał pal"
click at [720, 499] on div "[PERSON_NAME]" at bounding box center [763, 510] width 230 height 34
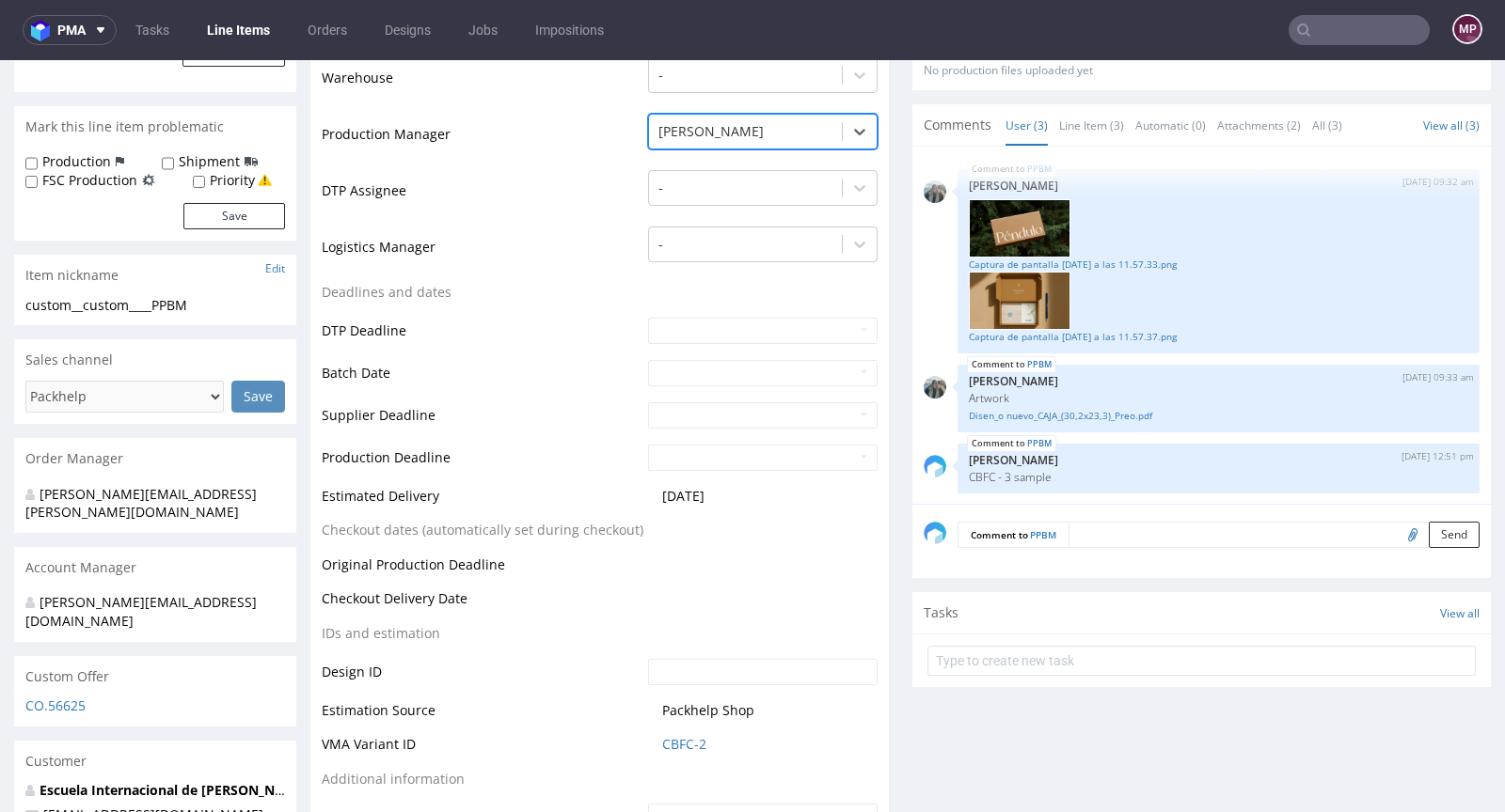
scroll to position [528, 0]
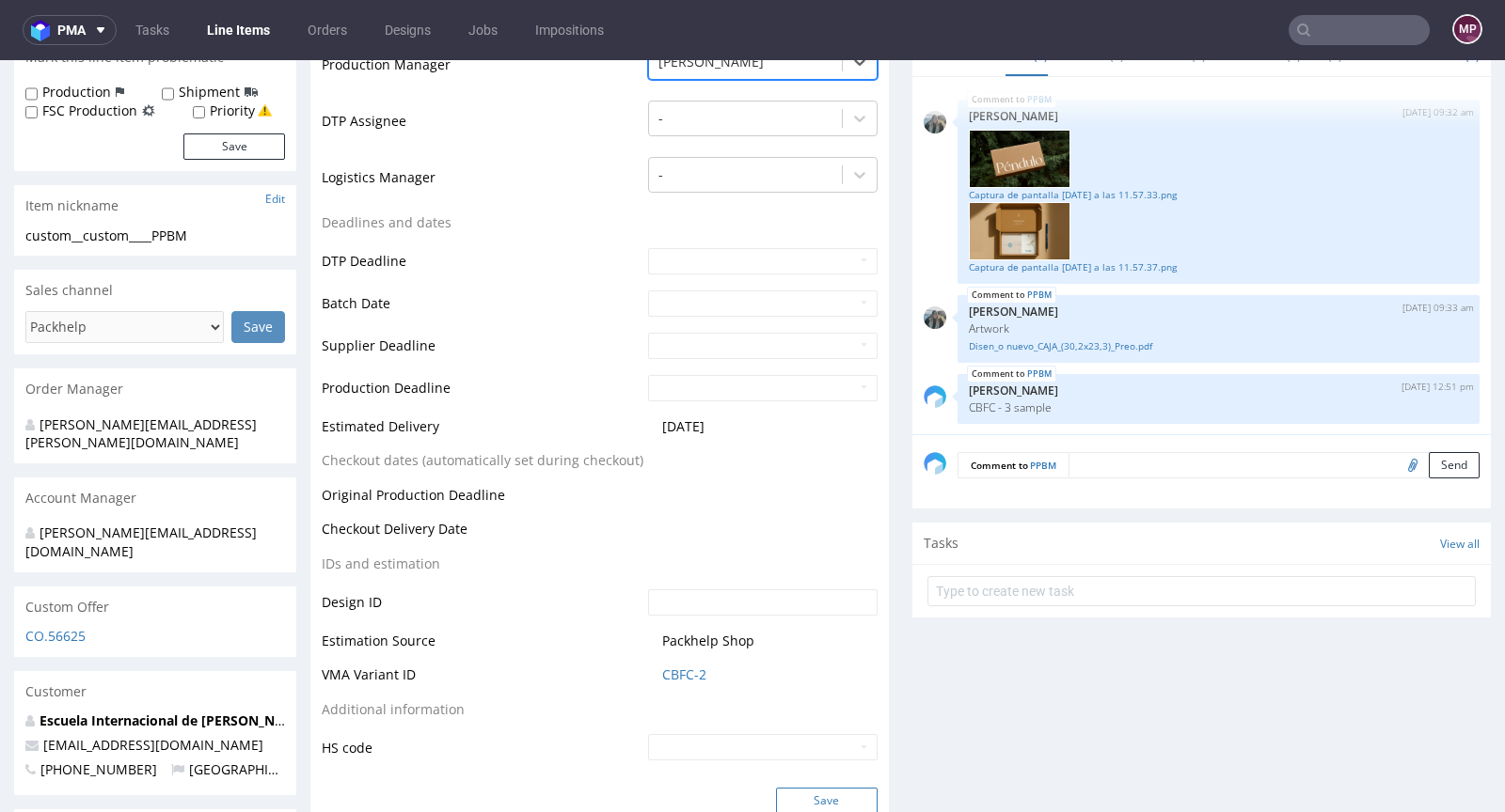
click at [801, 788] on button "Save" at bounding box center [826, 800] width 102 height 27
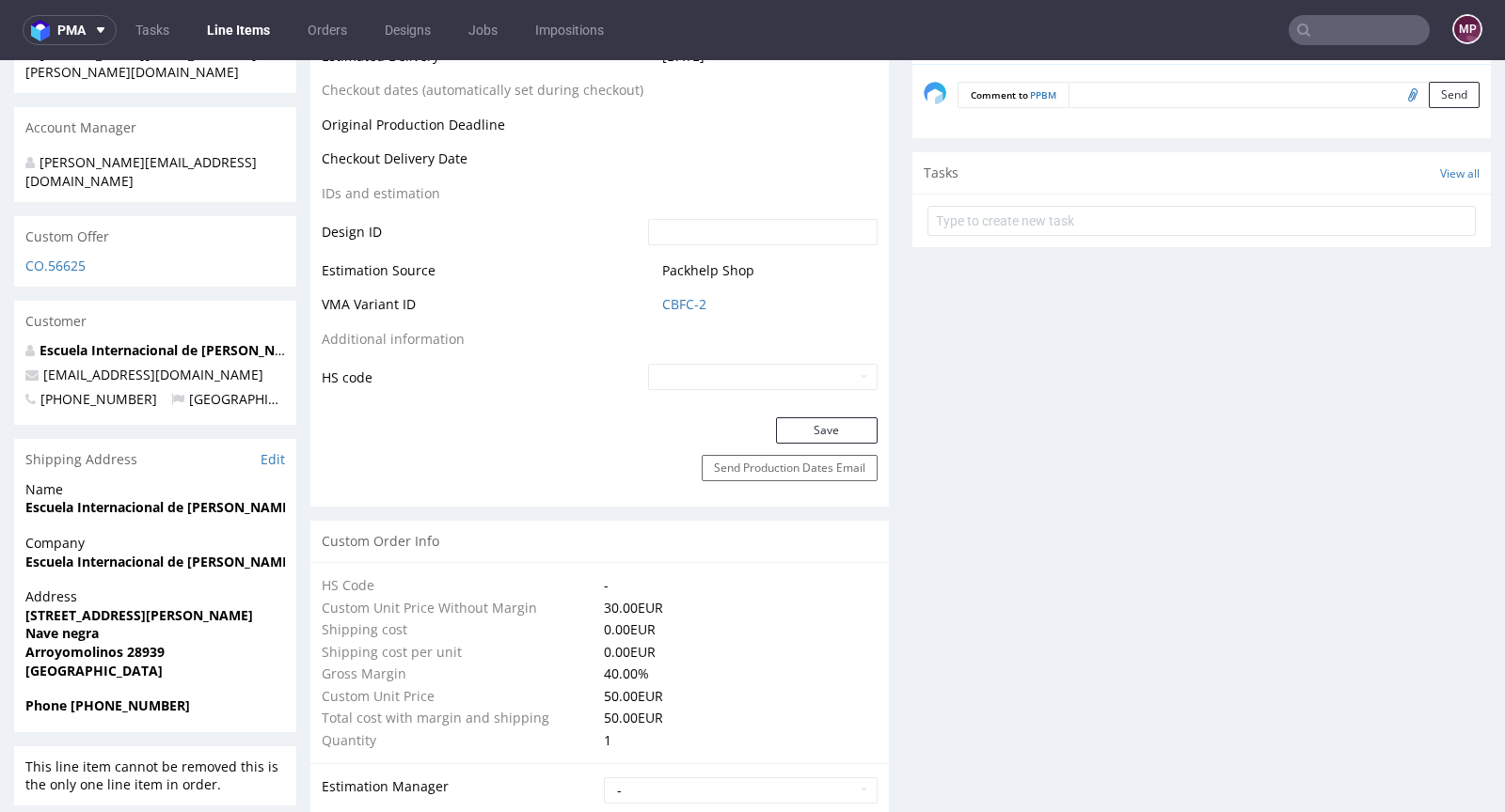
scroll to position [896, 0]
click at [696, 301] on link "CBFC-2" at bounding box center [684, 306] width 45 height 19
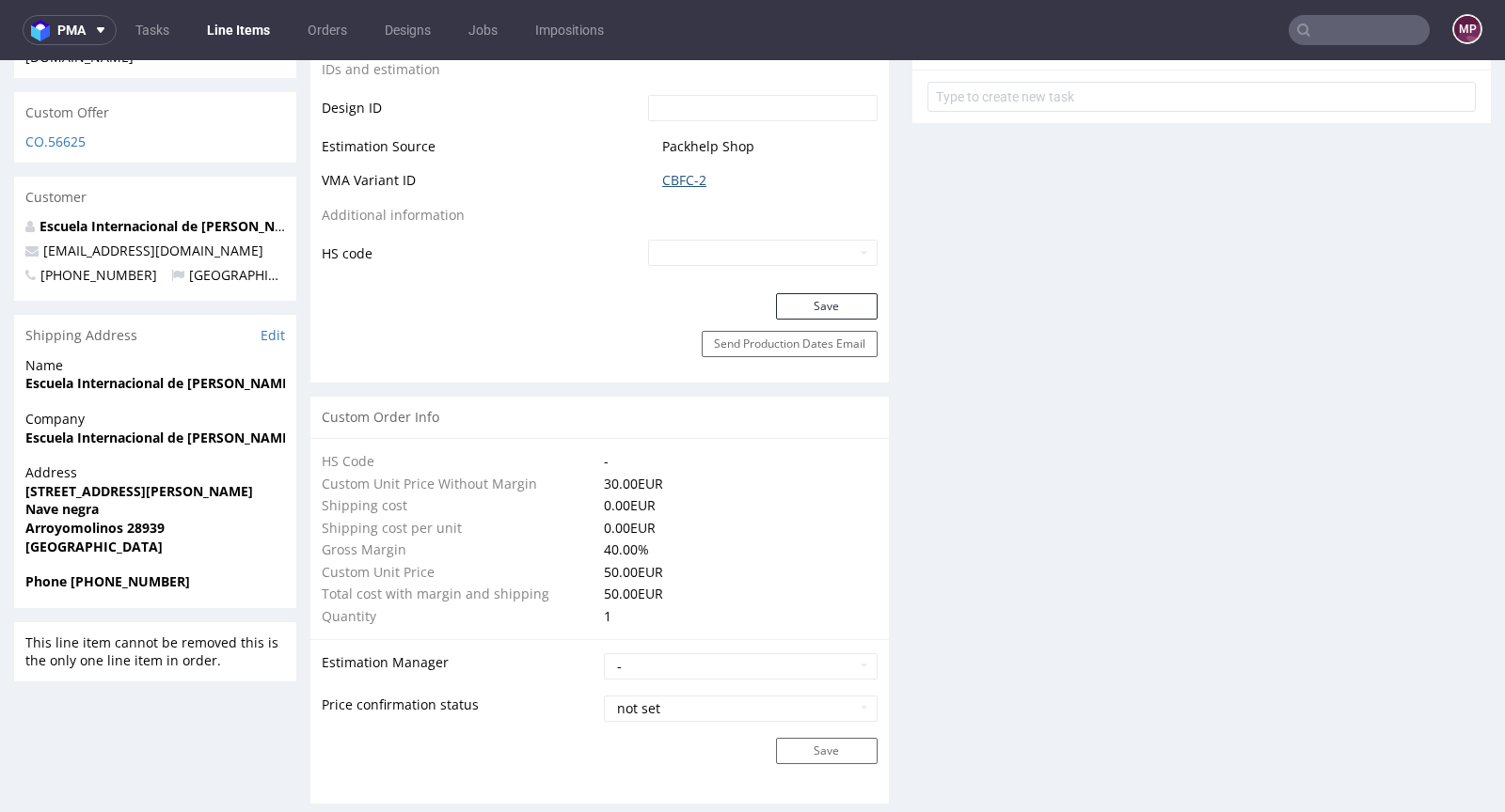
scroll to position [889, 0]
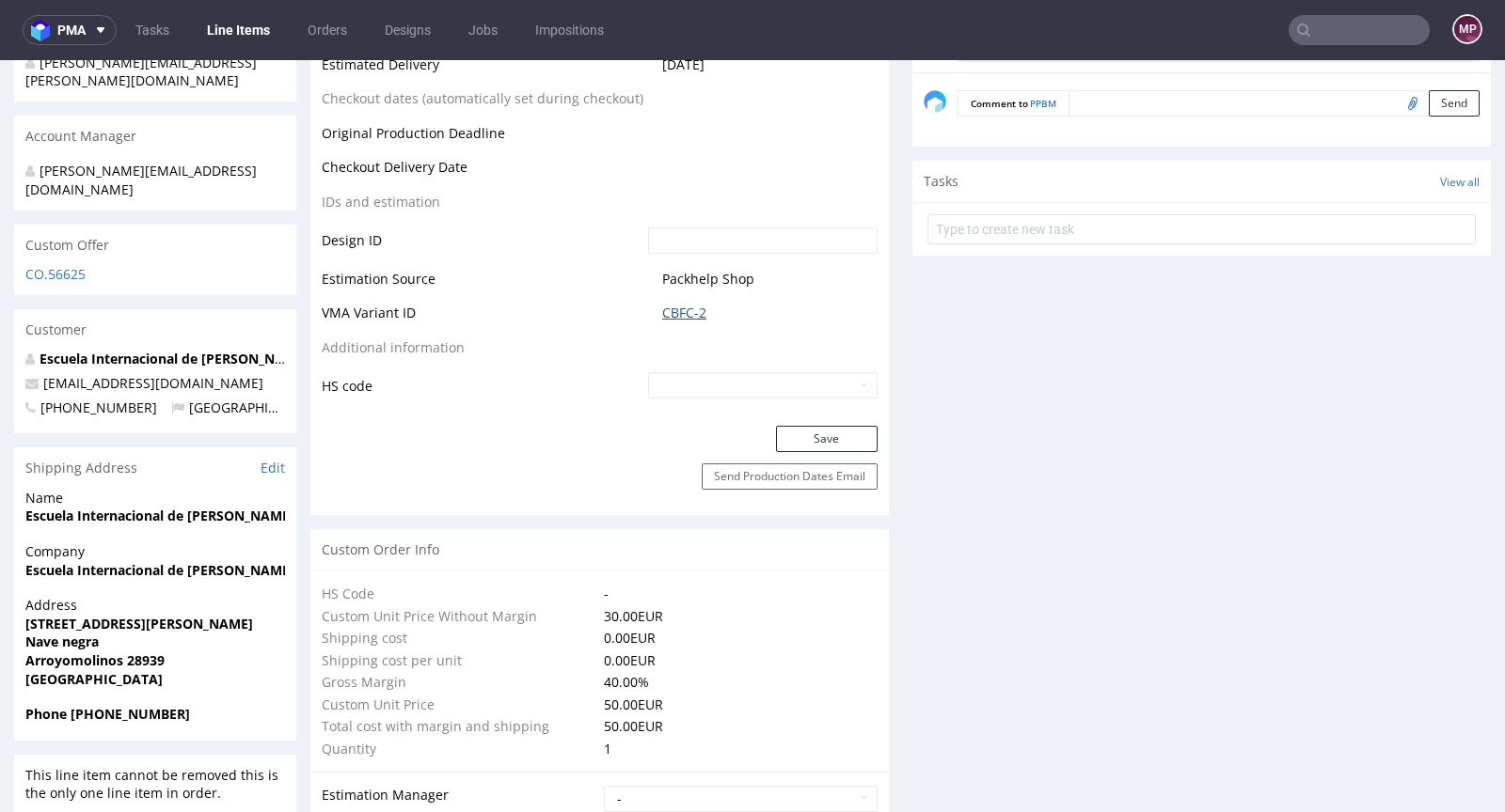
click at [699, 304] on link "CBFC-2" at bounding box center [684, 313] width 45 height 19
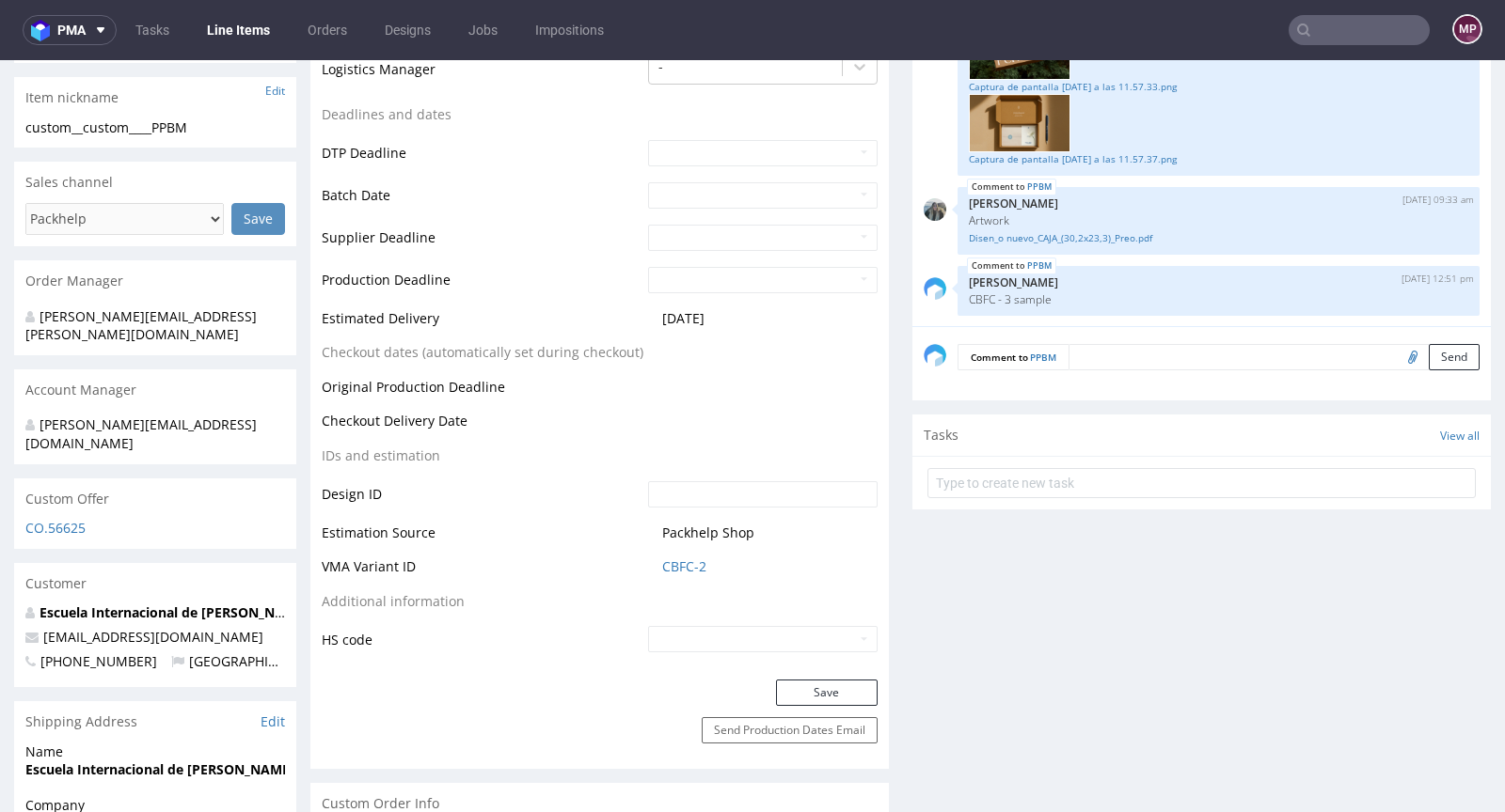
scroll to position [282, 0]
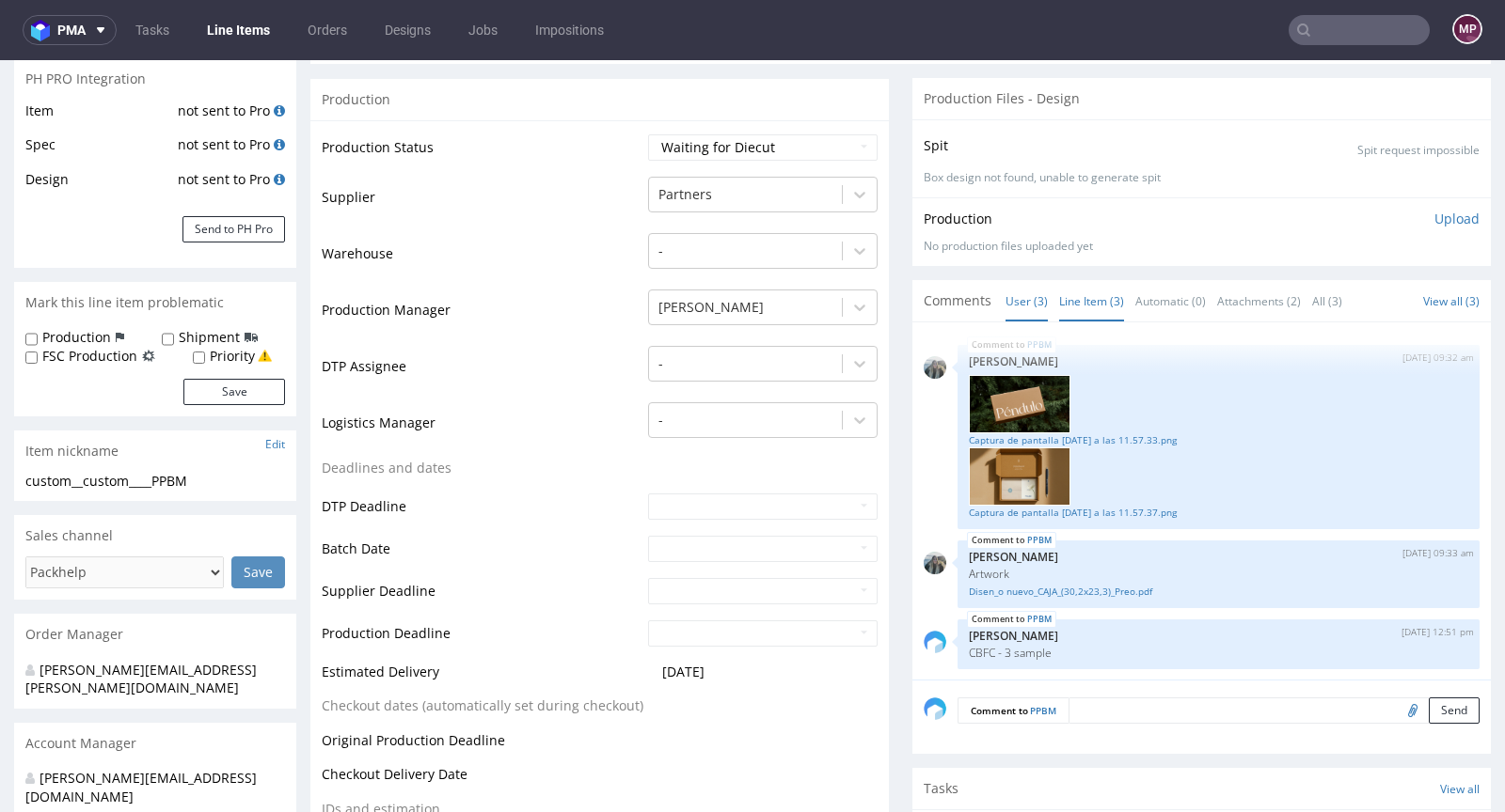
click at [1090, 299] on link "Line Item (3)" at bounding box center [1091, 301] width 64 height 41
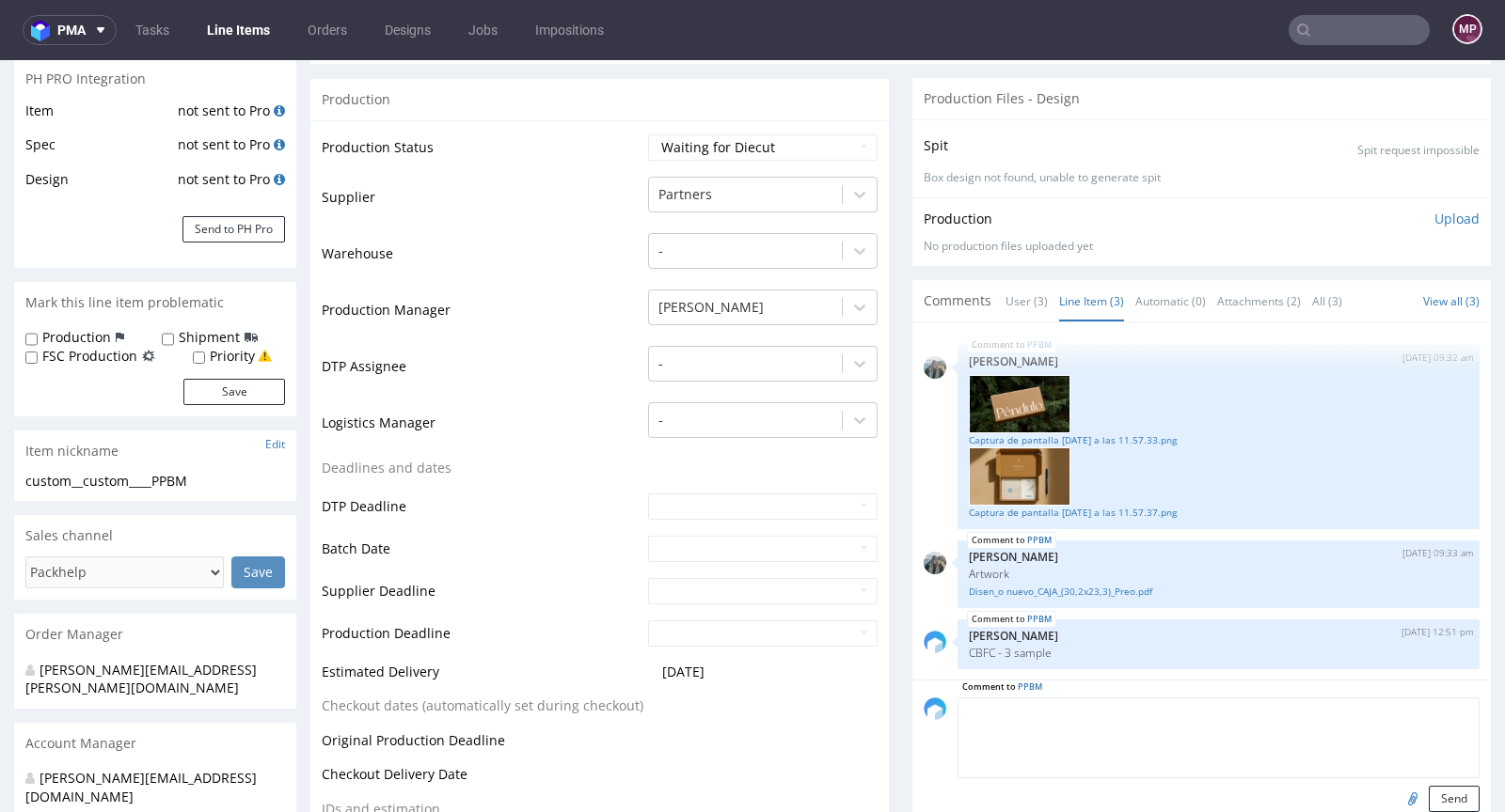
click at [1125, 697] on textarea at bounding box center [1218, 738] width 522 height 81
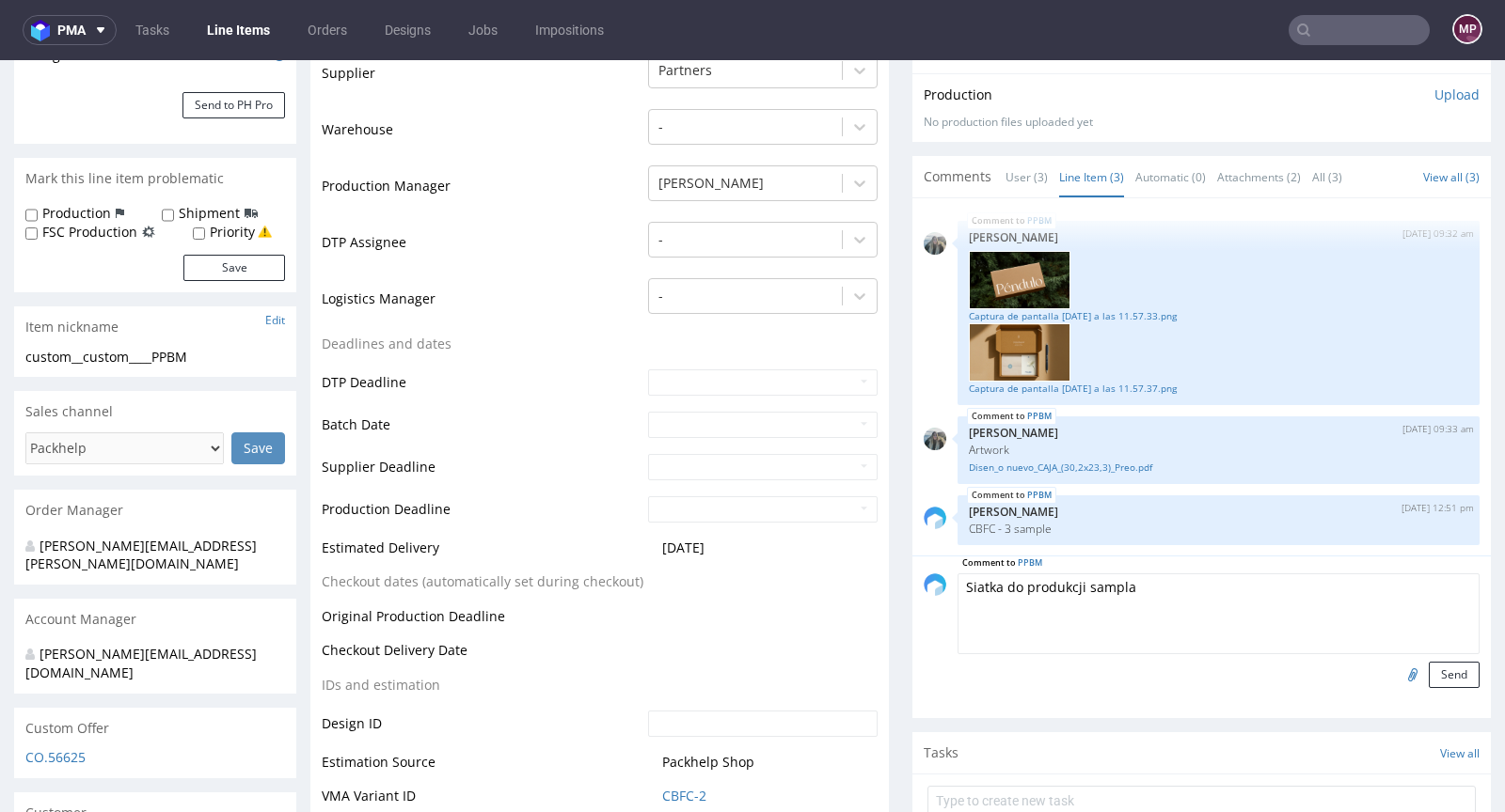
scroll to position [409, 0]
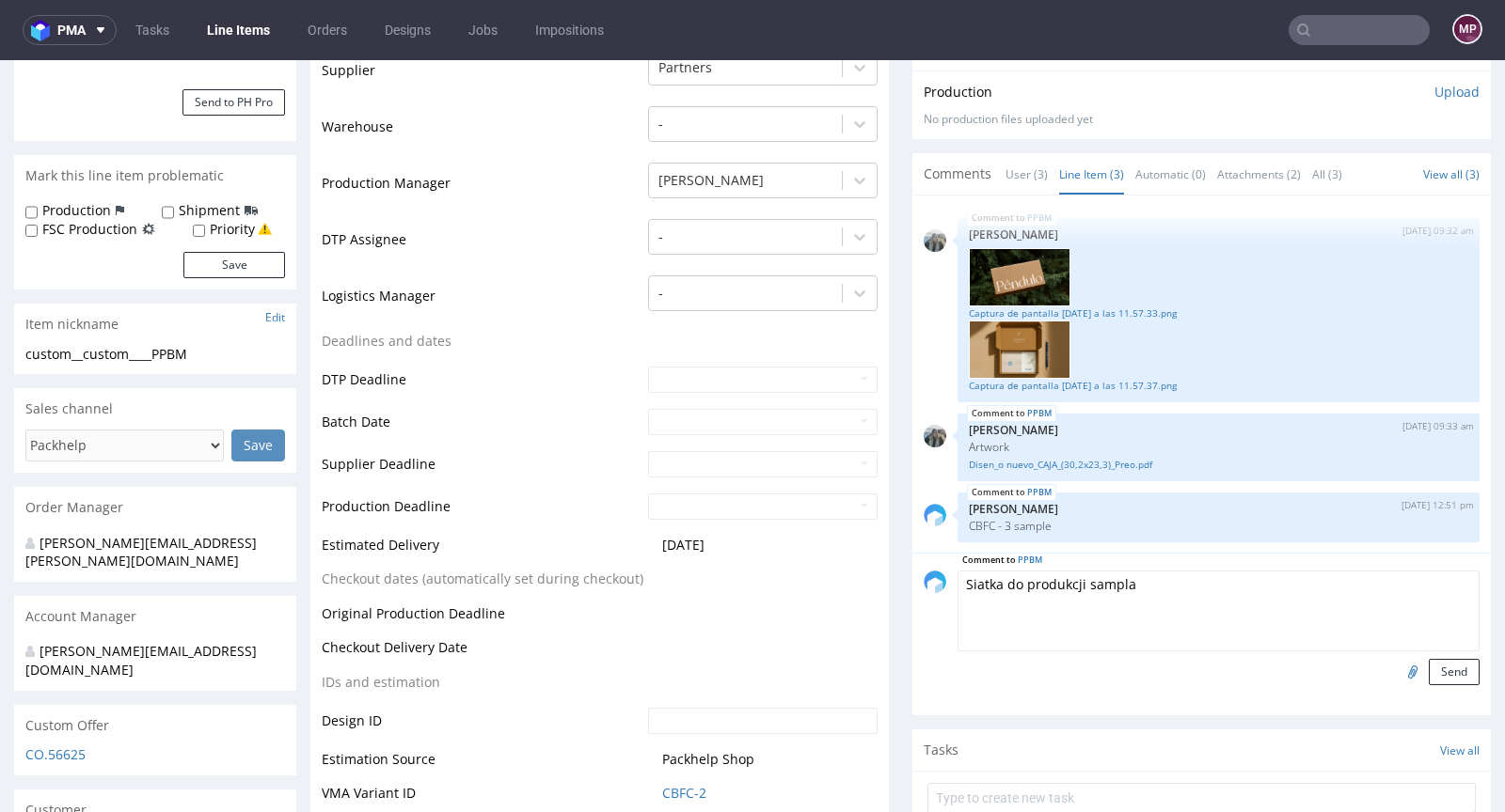
type textarea "Siatka do produkcji sampla"
click at [1397, 667] on input "file" at bounding box center [1410, 670] width 27 height 25
type input "C:\fakepath\fefco-427-300-x-150-x-90-mm.pdf"
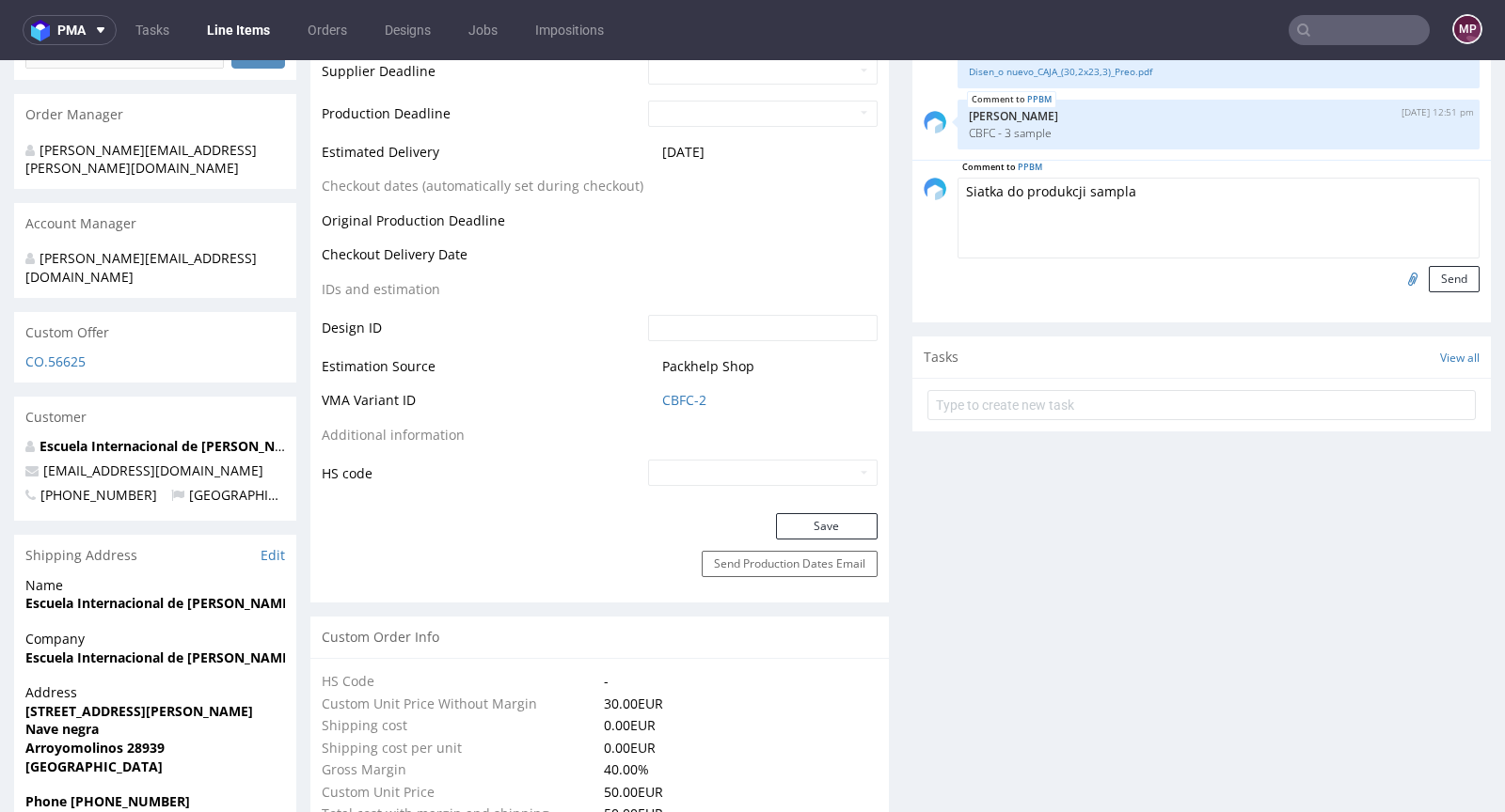
scroll to position [534, 0]
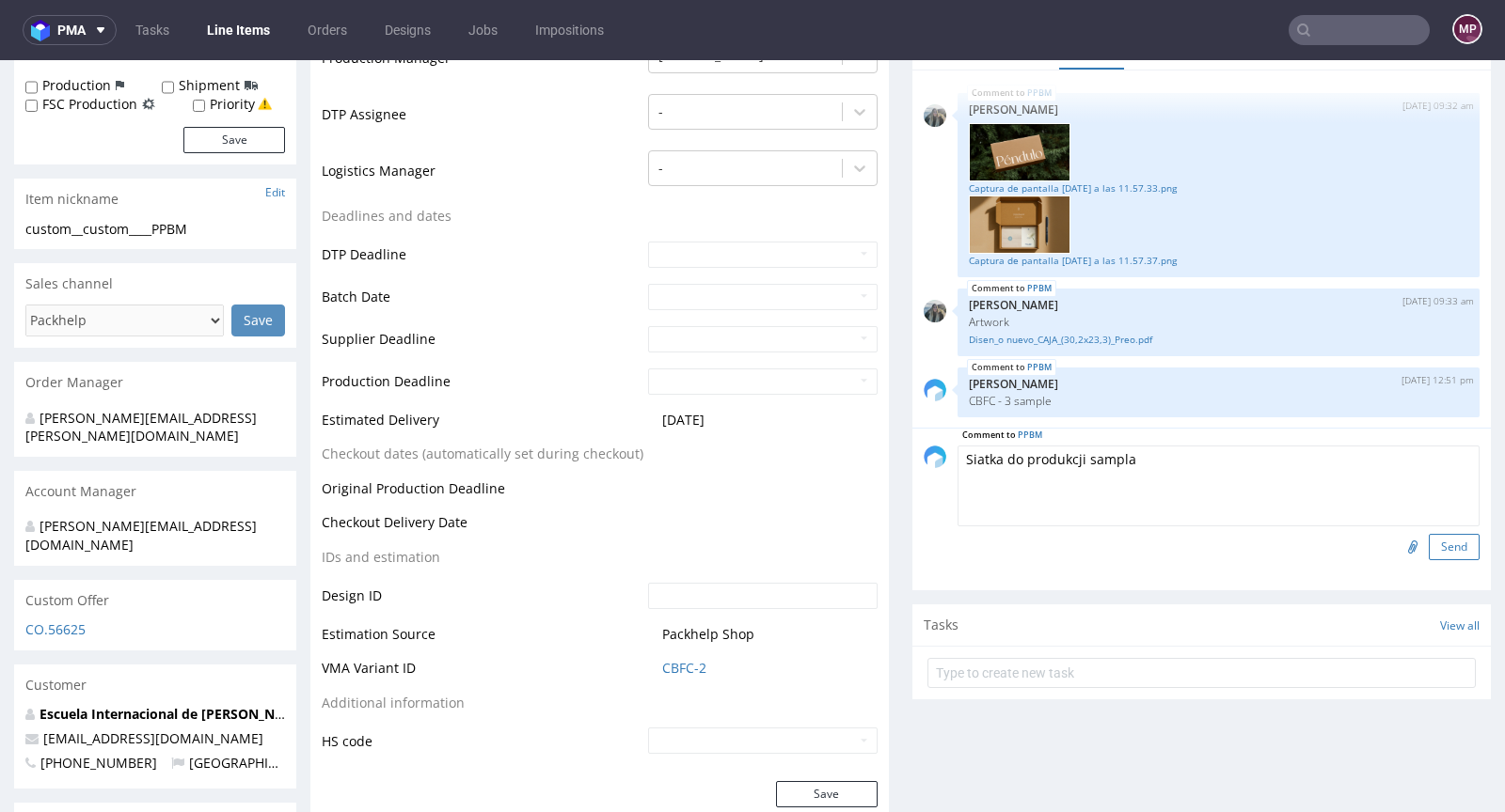
click at [1432, 547] on button "Send" at bounding box center [1453, 547] width 51 height 27
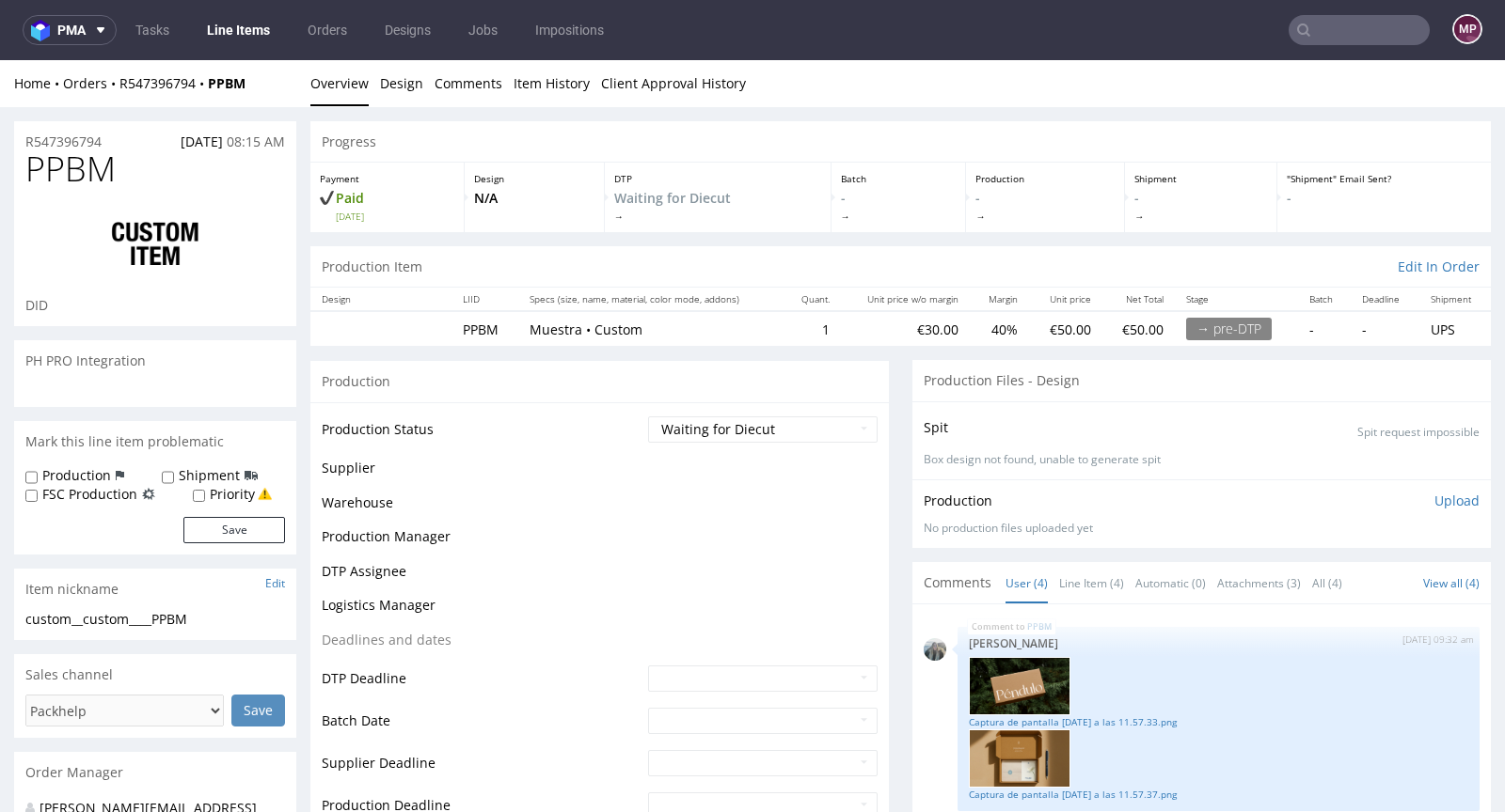
scroll to position [79, 0]
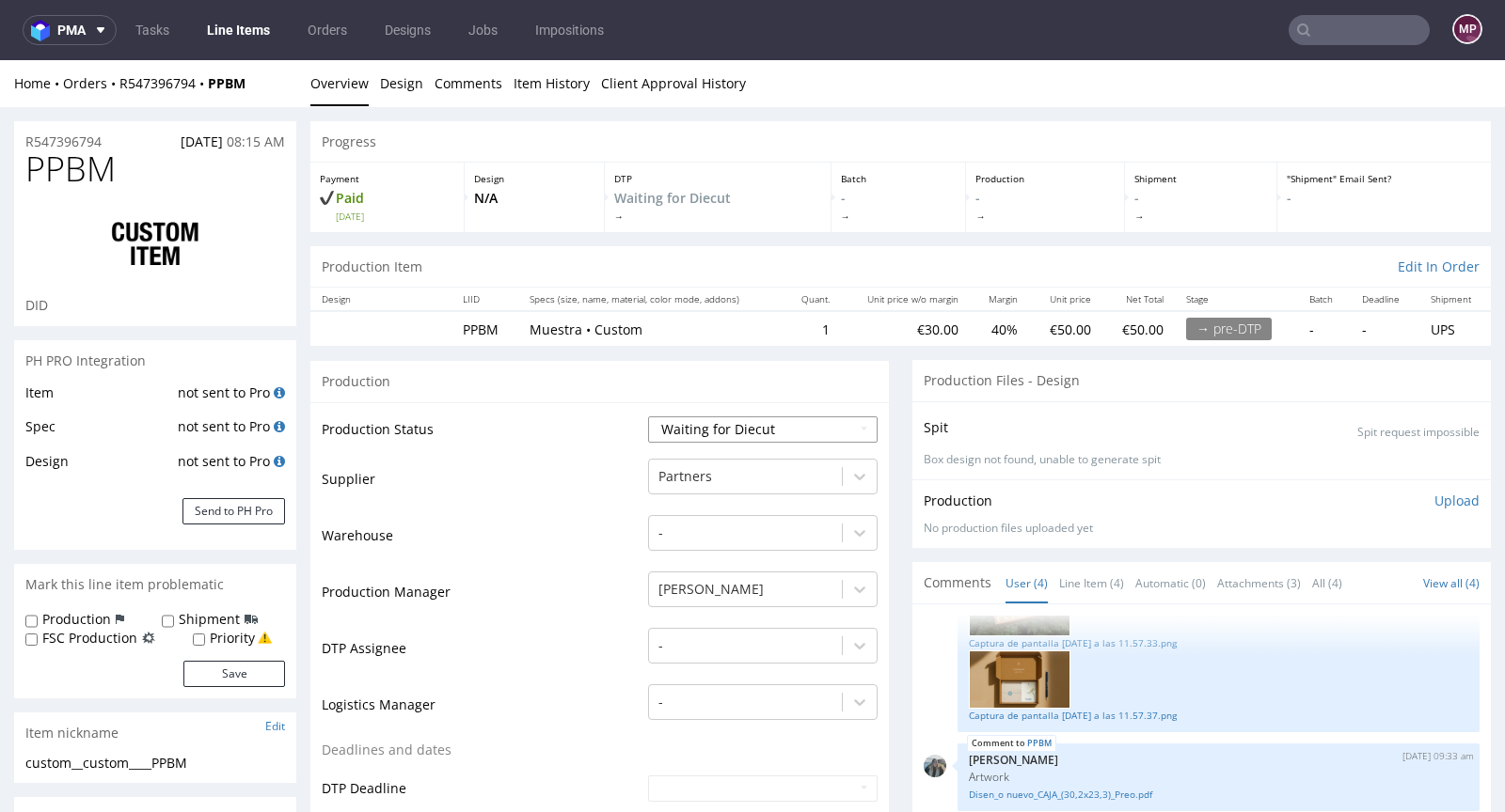
click at [742, 417] on select "Waiting for Artwork Waiting for Diecut Waiting for Mockup Waiting for DTP Waiti…" at bounding box center [763, 430] width 230 height 27
select select "dtp_waiting_for_check"
click at [648, 417] on select "Waiting for Artwork Waiting for Diecut Waiting for Mockup Waiting for DTP Waiti…" at bounding box center [763, 430] width 230 height 27
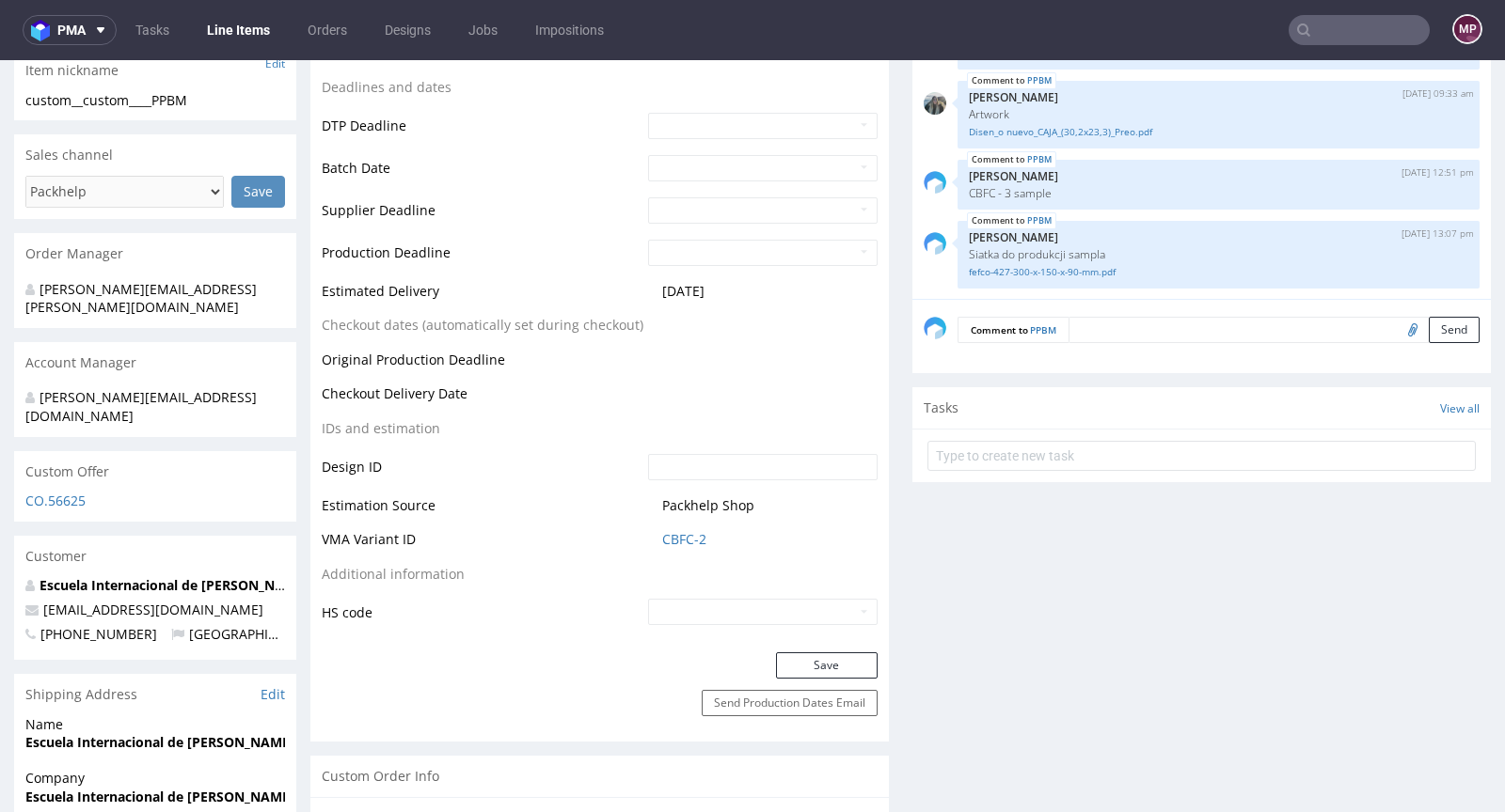
scroll to position [684, 0]
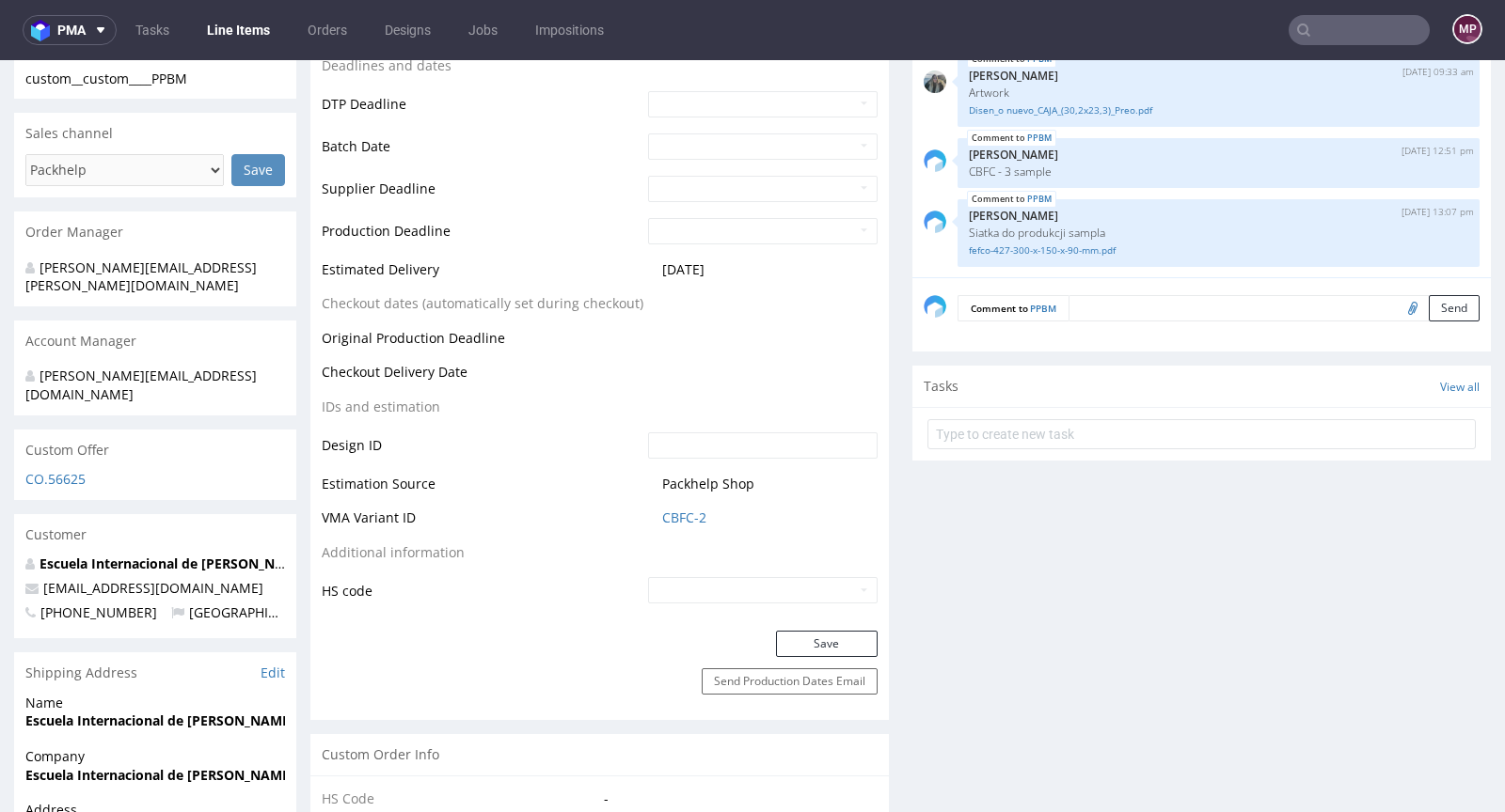
click at [810, 625] on div "Production Status Waiting for Artwork Waiting for Diecut Waiting for Mockup Wai…" at bounding box center [599, 174] width 579 height 913
click at [807, 632] on button "Save" at bounding box center [826, 644] width 102 height 27
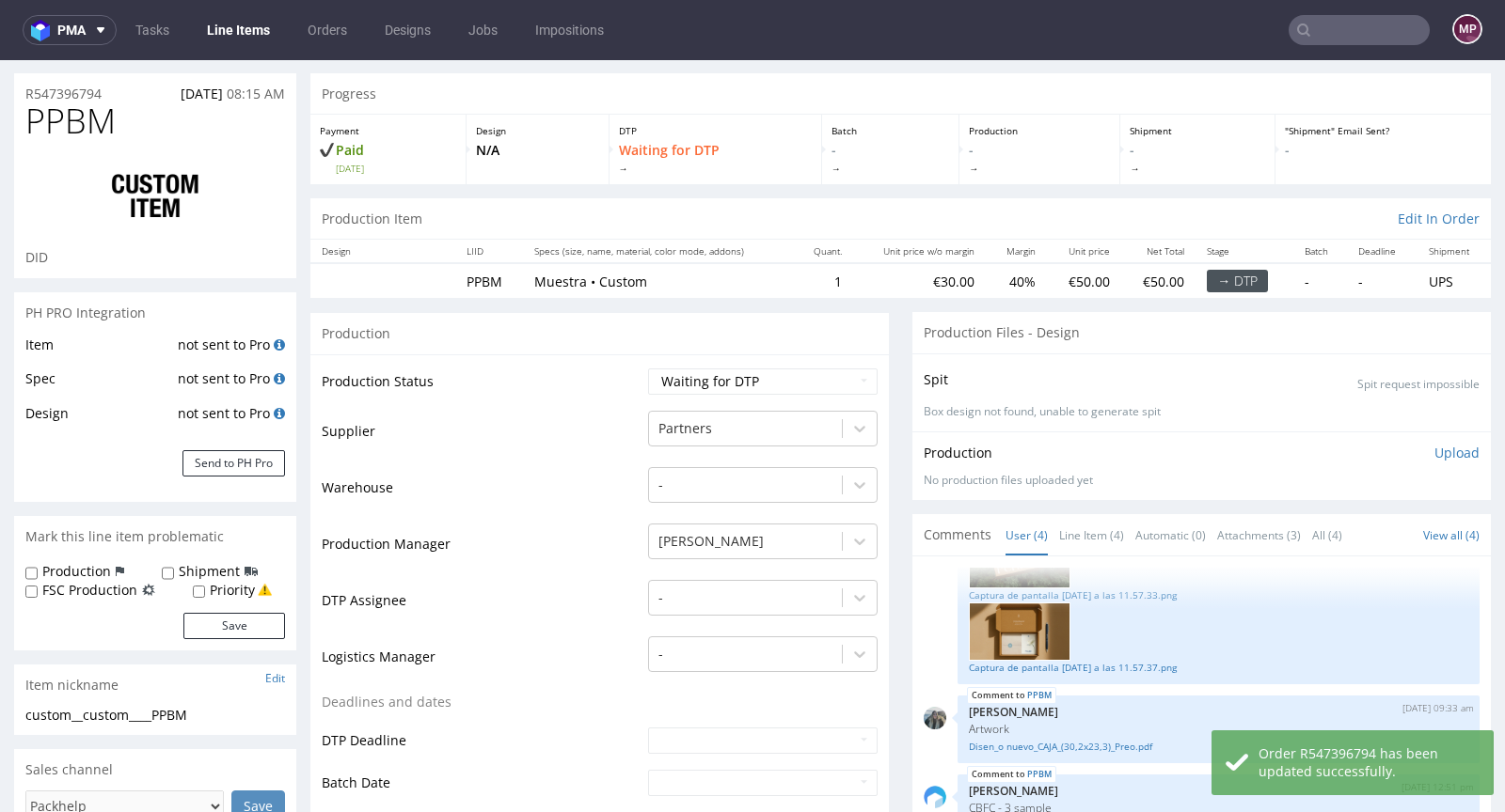
scroll to position [0, 0]
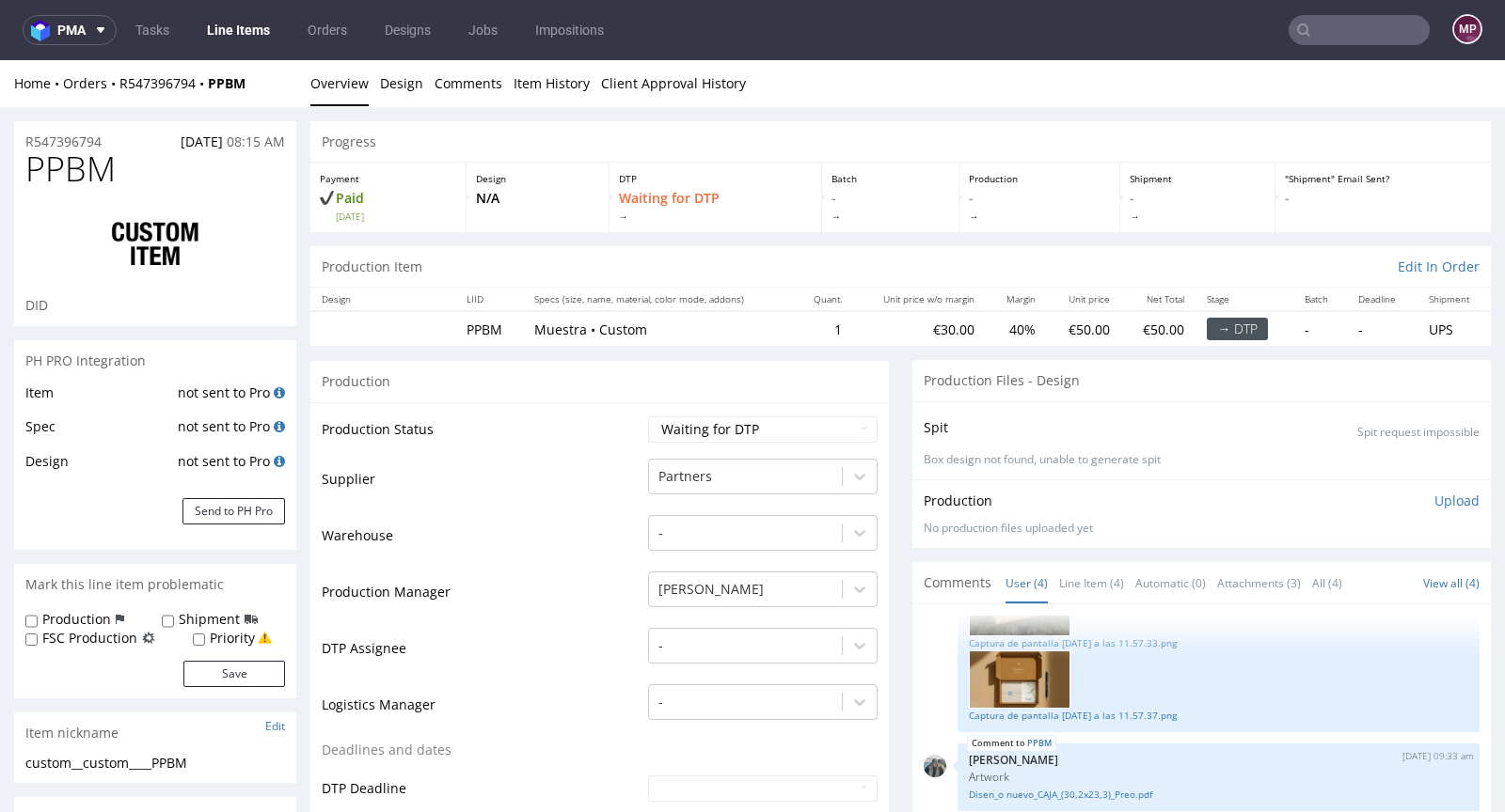
click at [133, 169] on h1 "PPBM" at bounding box center [156, 169] width 260 height 38
drag, startPoint x: 133, startPoint y: 169, endPoint x: 38, endPoint y: 173, distance: 95.1
click at [38, 173] on h1 "PPBM" at bounding box center [156, 169] width 260 height 38
copy span "PPBM"
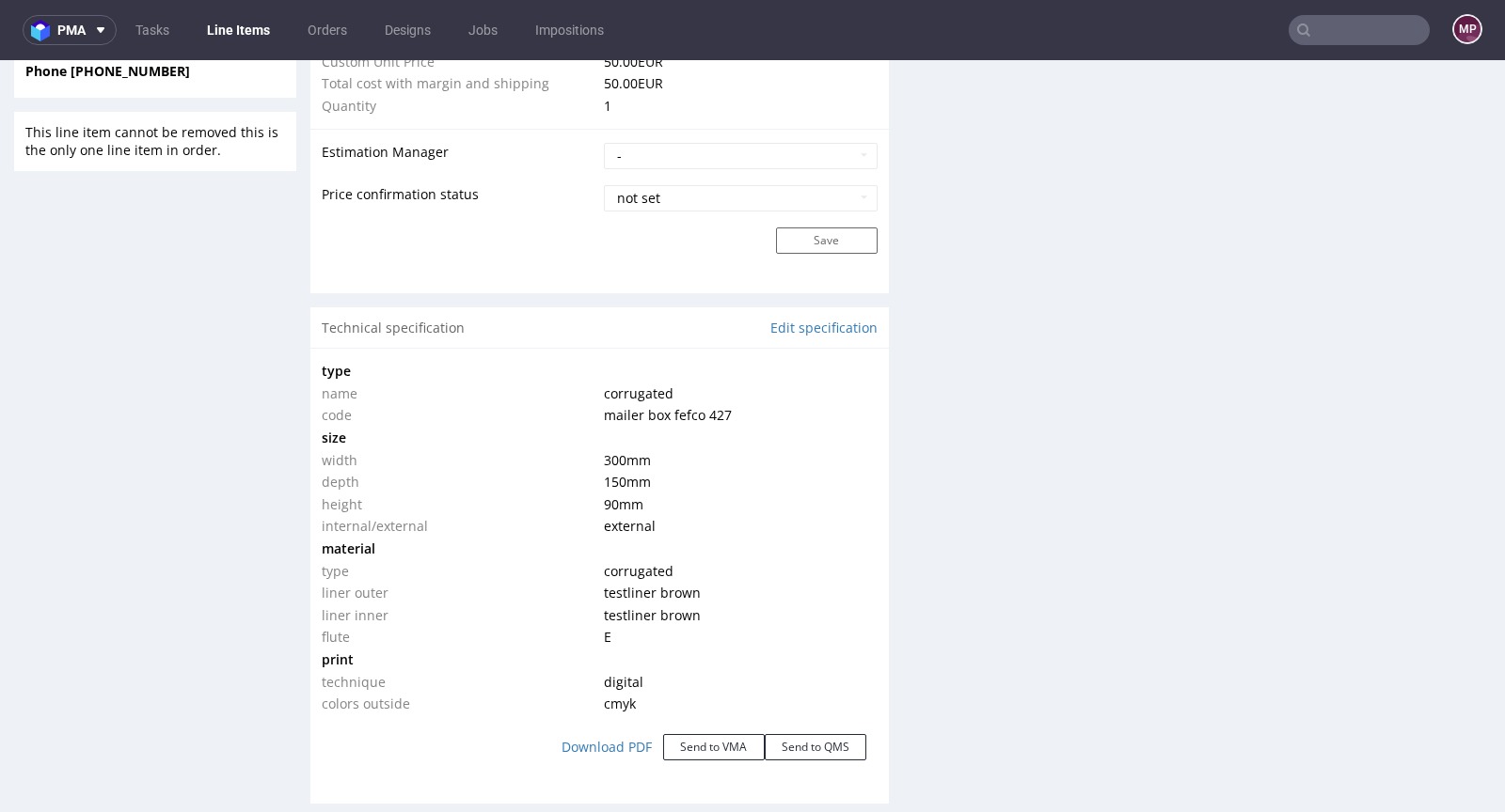
scroll to position [1837, 0]
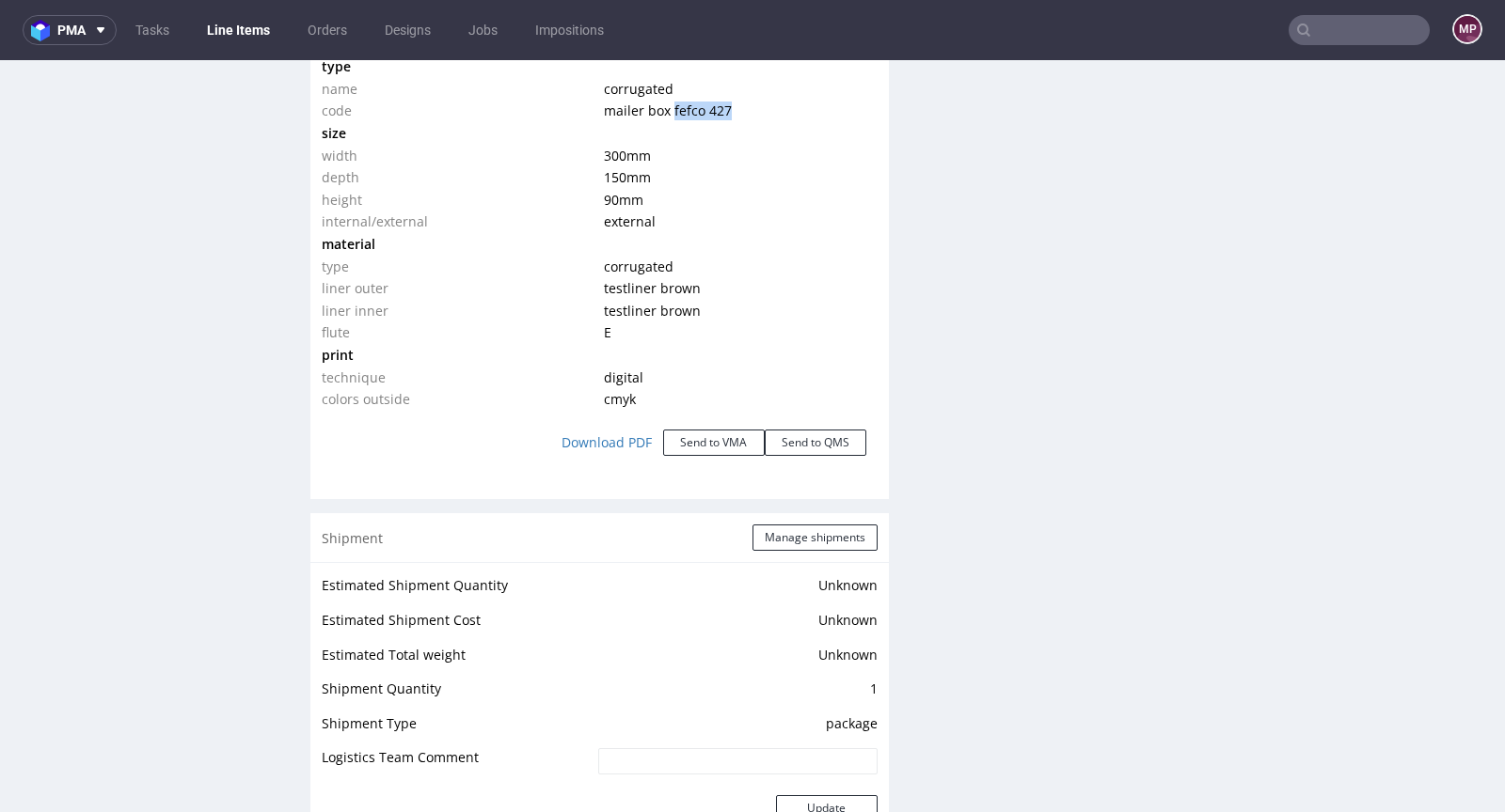
drag, startPoint x: 732, startPoint y: 117, endPoint x: 663, endPoint y: 110, distance: 69.4
click td "mailer box fefco 427"
copy span "fefco 427"
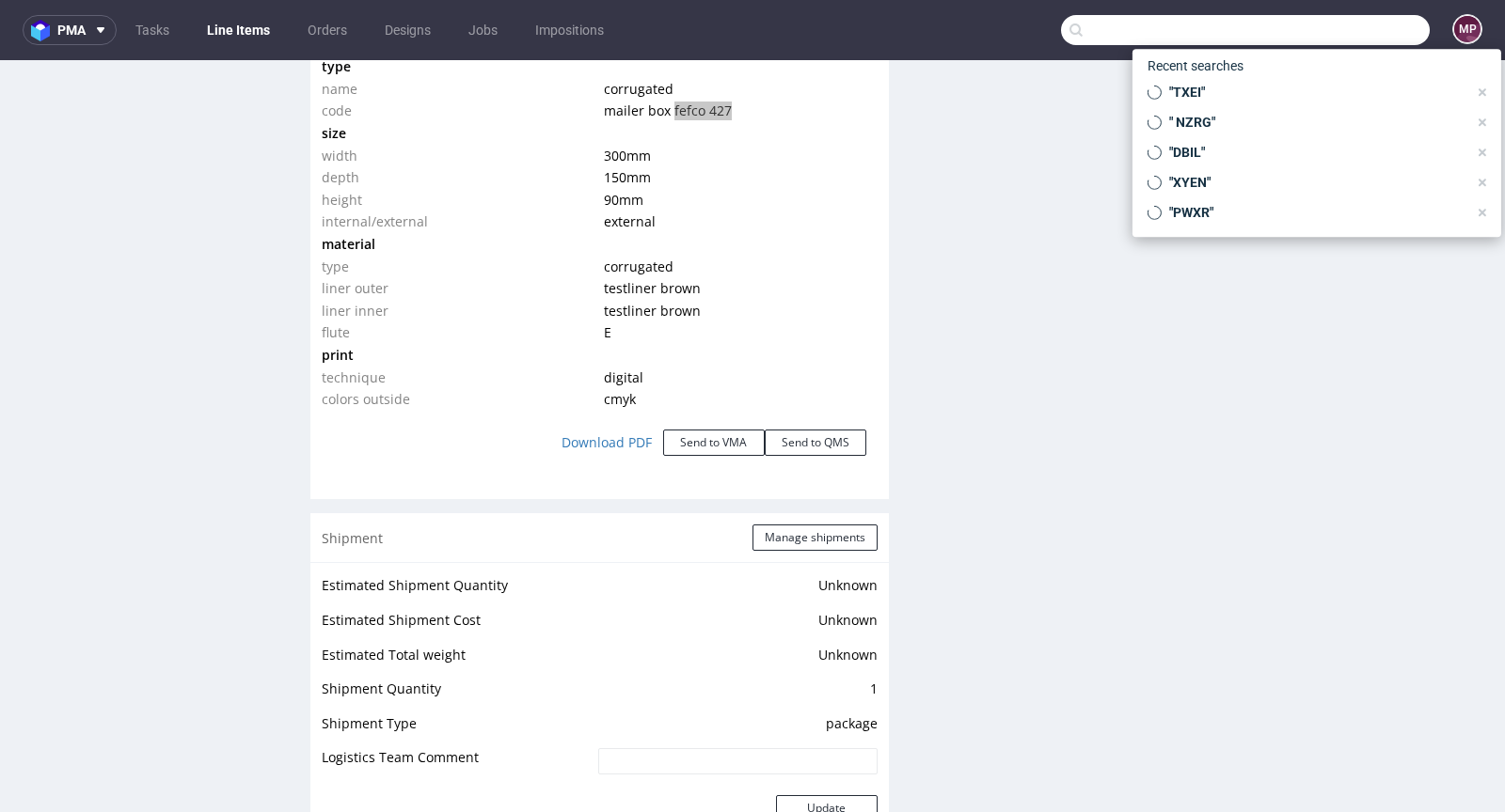
click at [1338, 26] on input "text" at bounding box center [1245, 30] width 369 height 30
paste input "FODU"
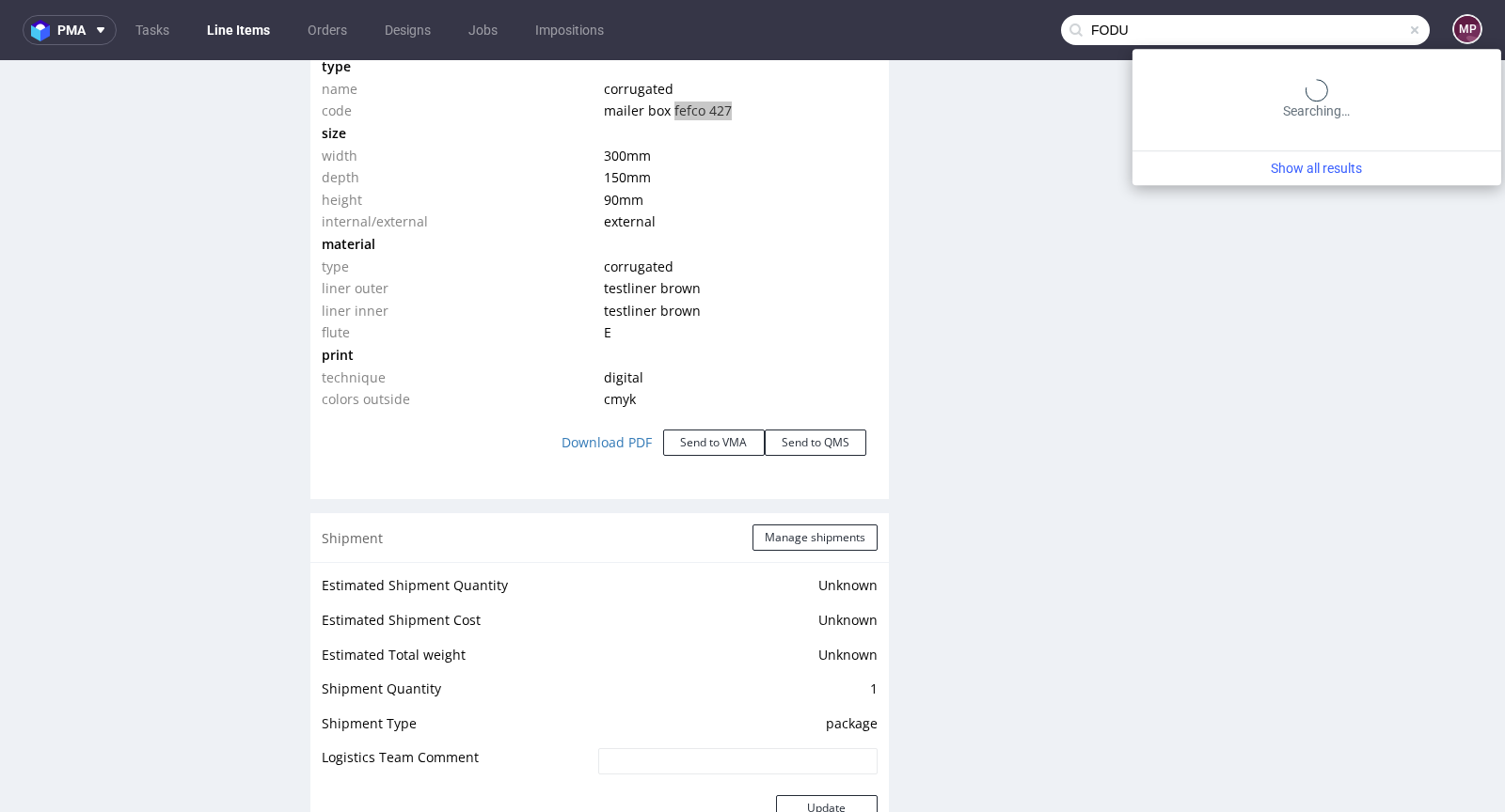
type input "FODU"
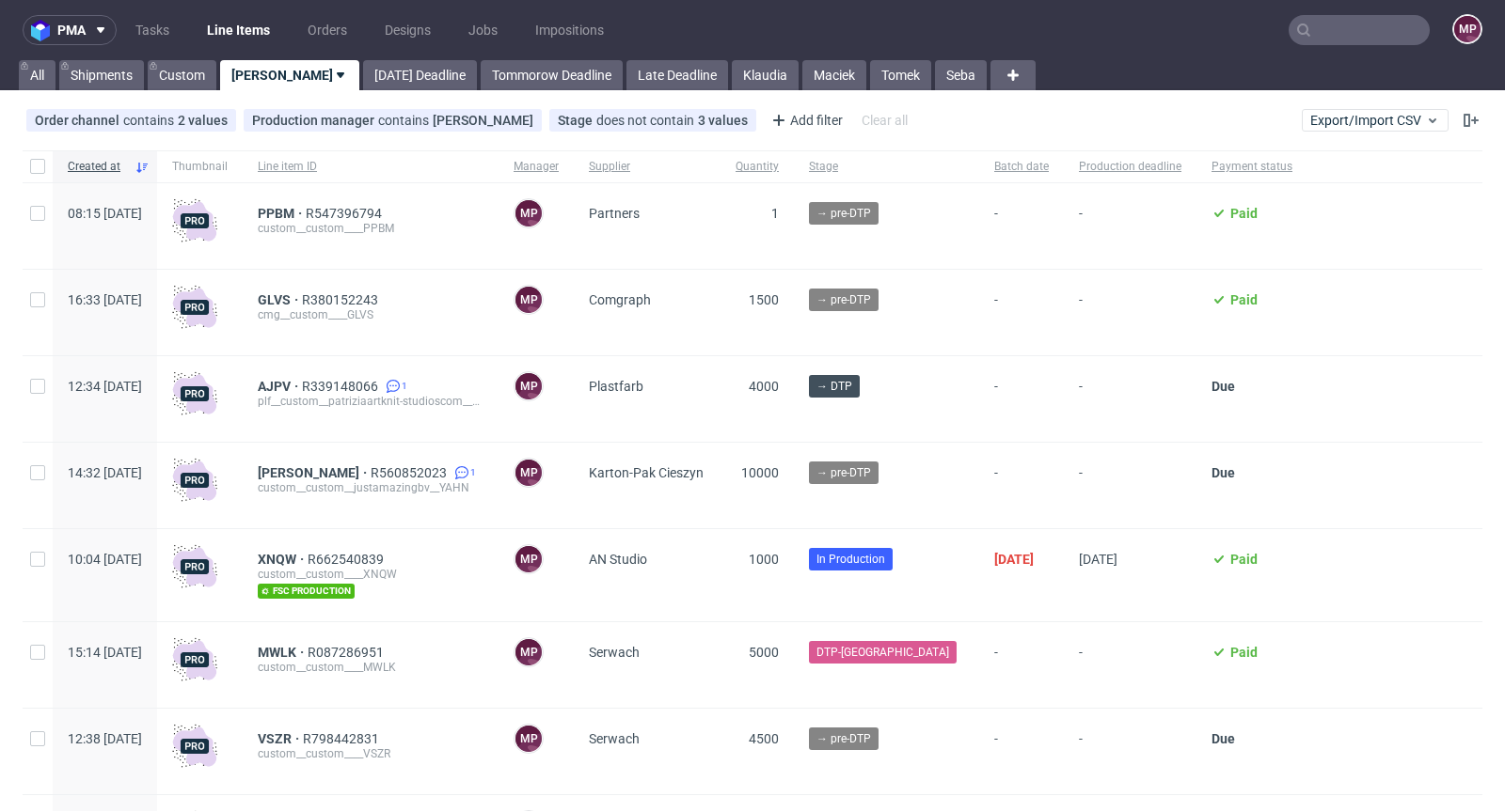
click at [1372, 30] on input "text" at bounding box center [1358, 30] width 141 height 30
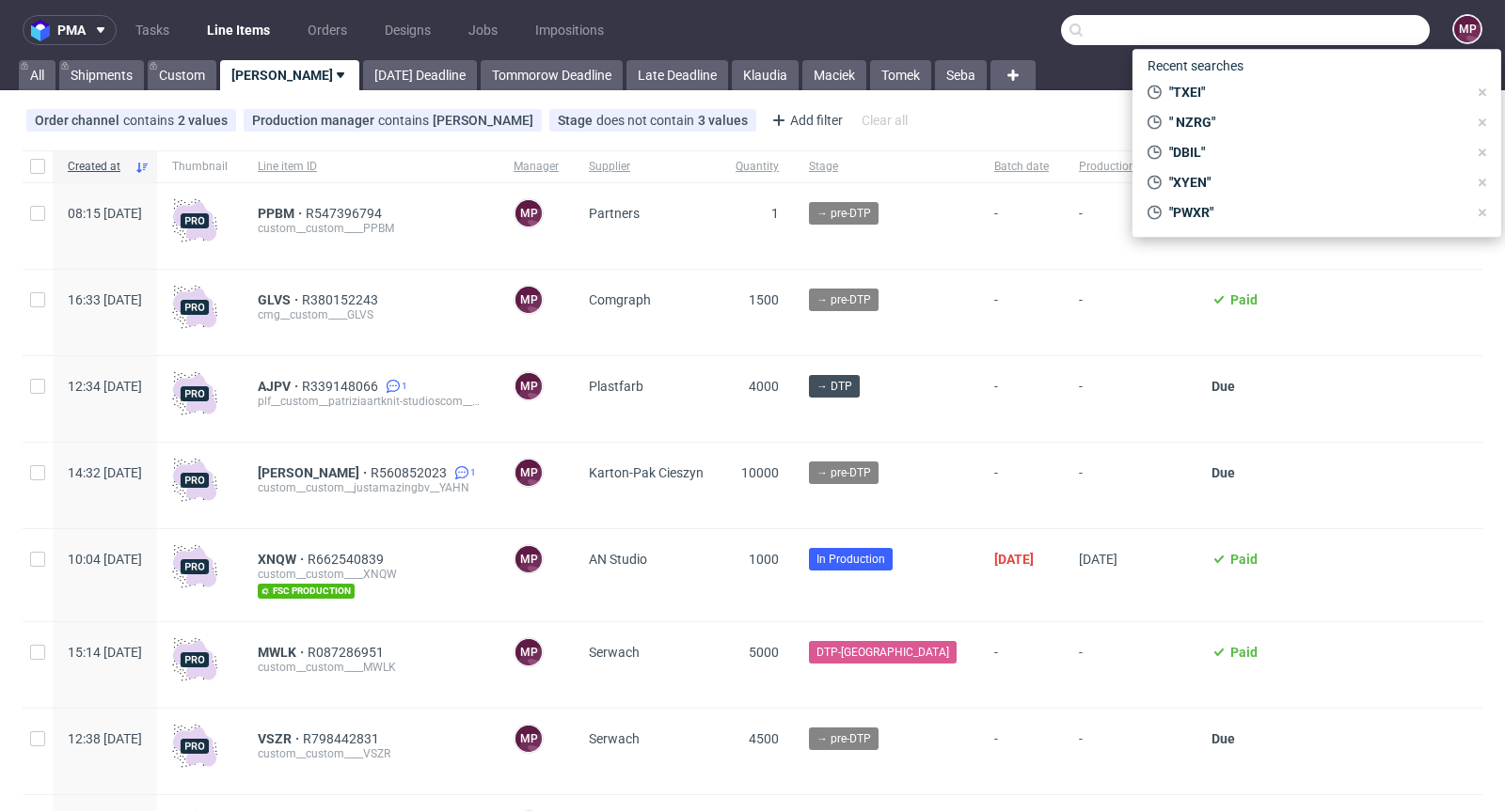
paste input "RULX"
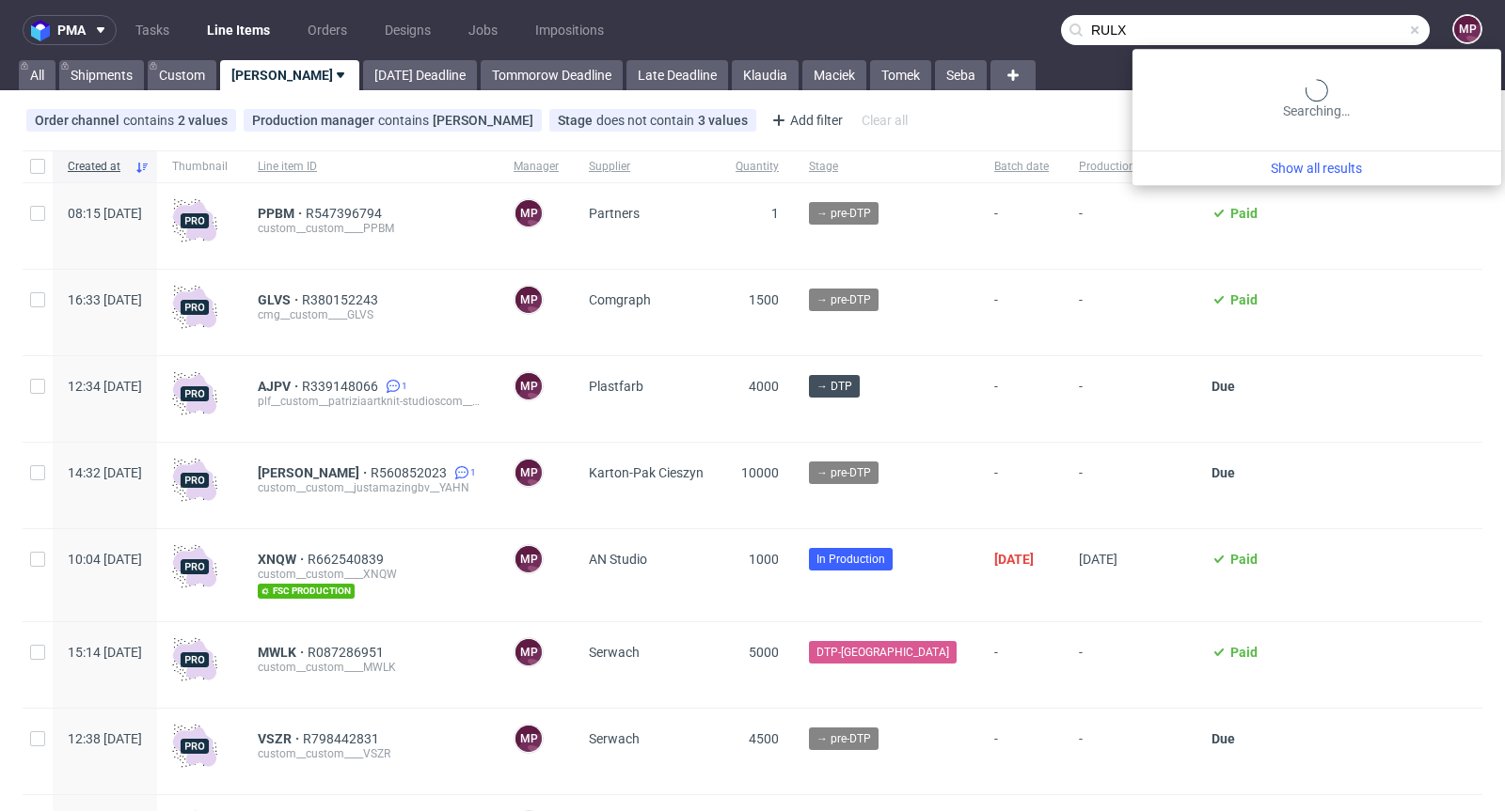
type input "RULX"
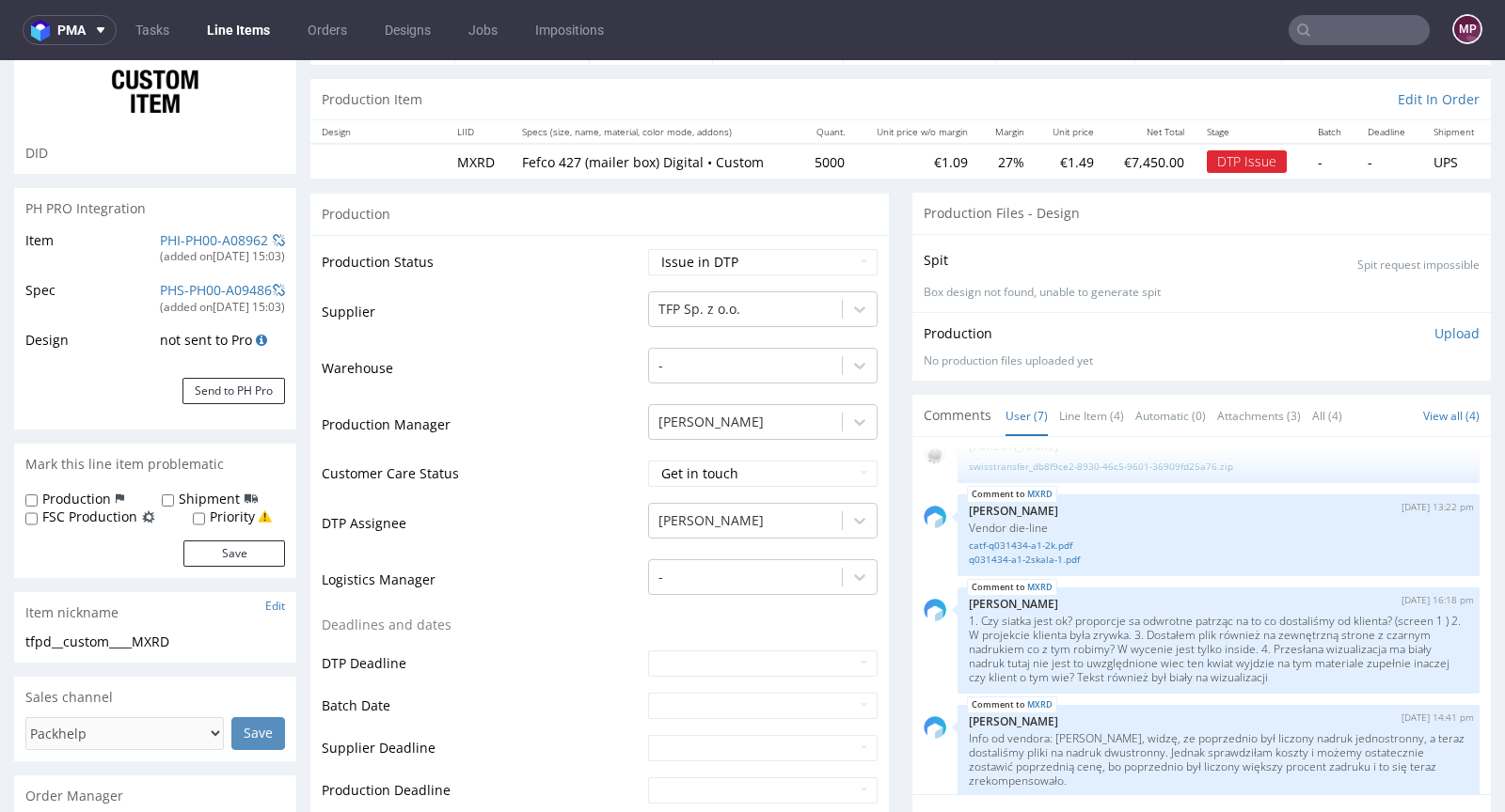
scroll to position [185, 0]
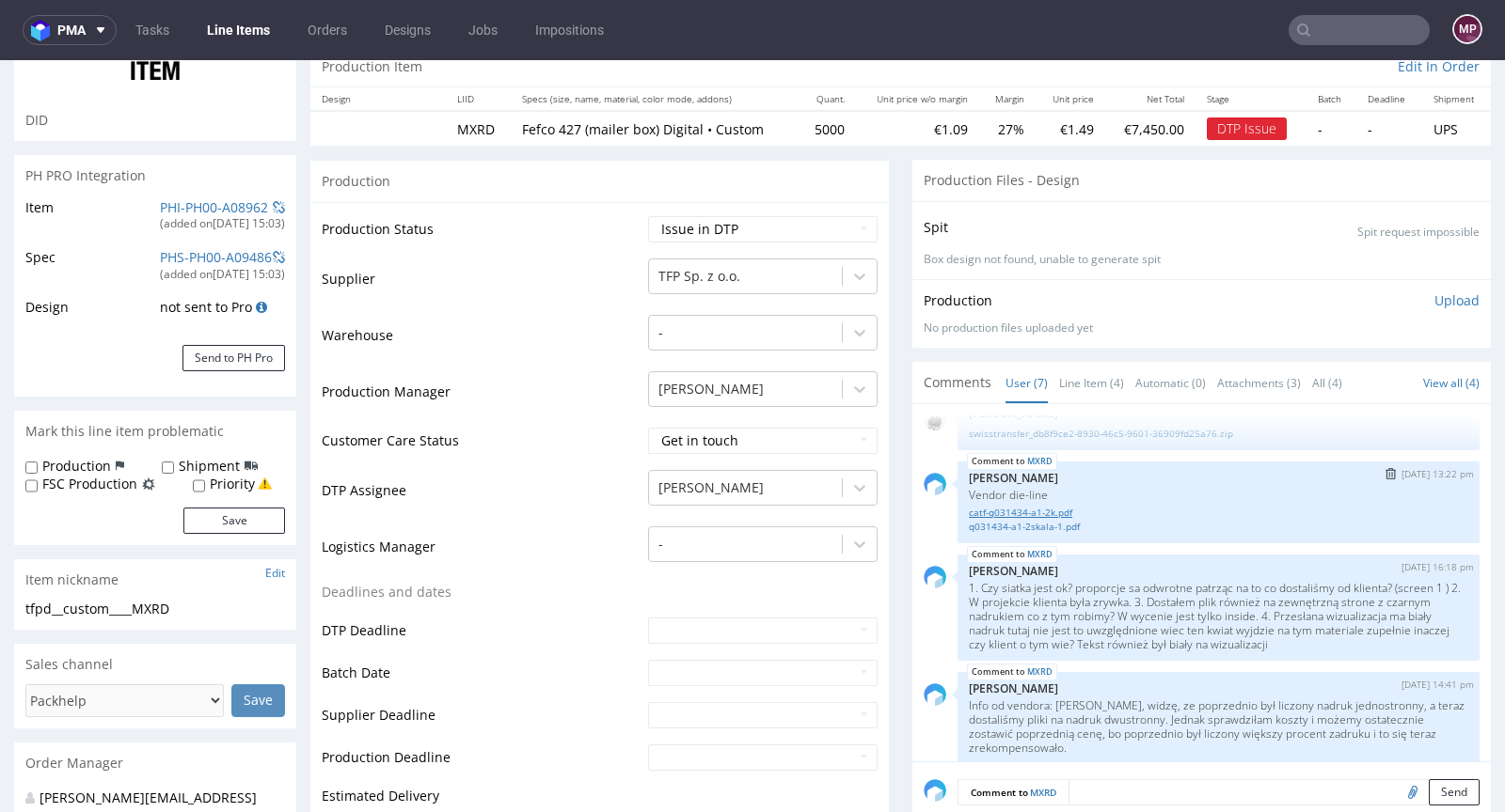
click at [996, 506] on link "catf-q031434-a1-2k.pdf" at bounding box center [1219, 513] width 499 height 14
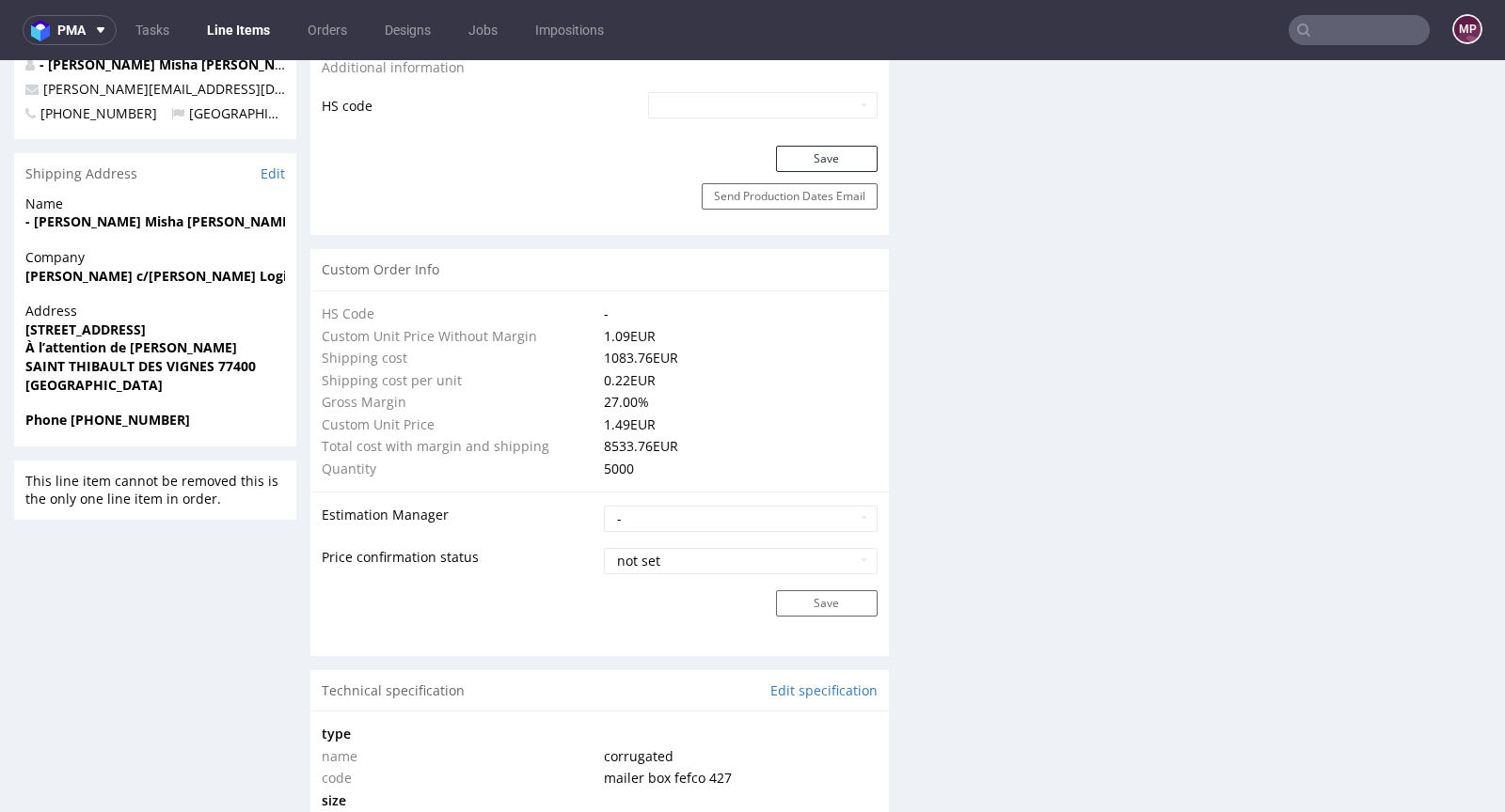
scroll to position [1913, 0]
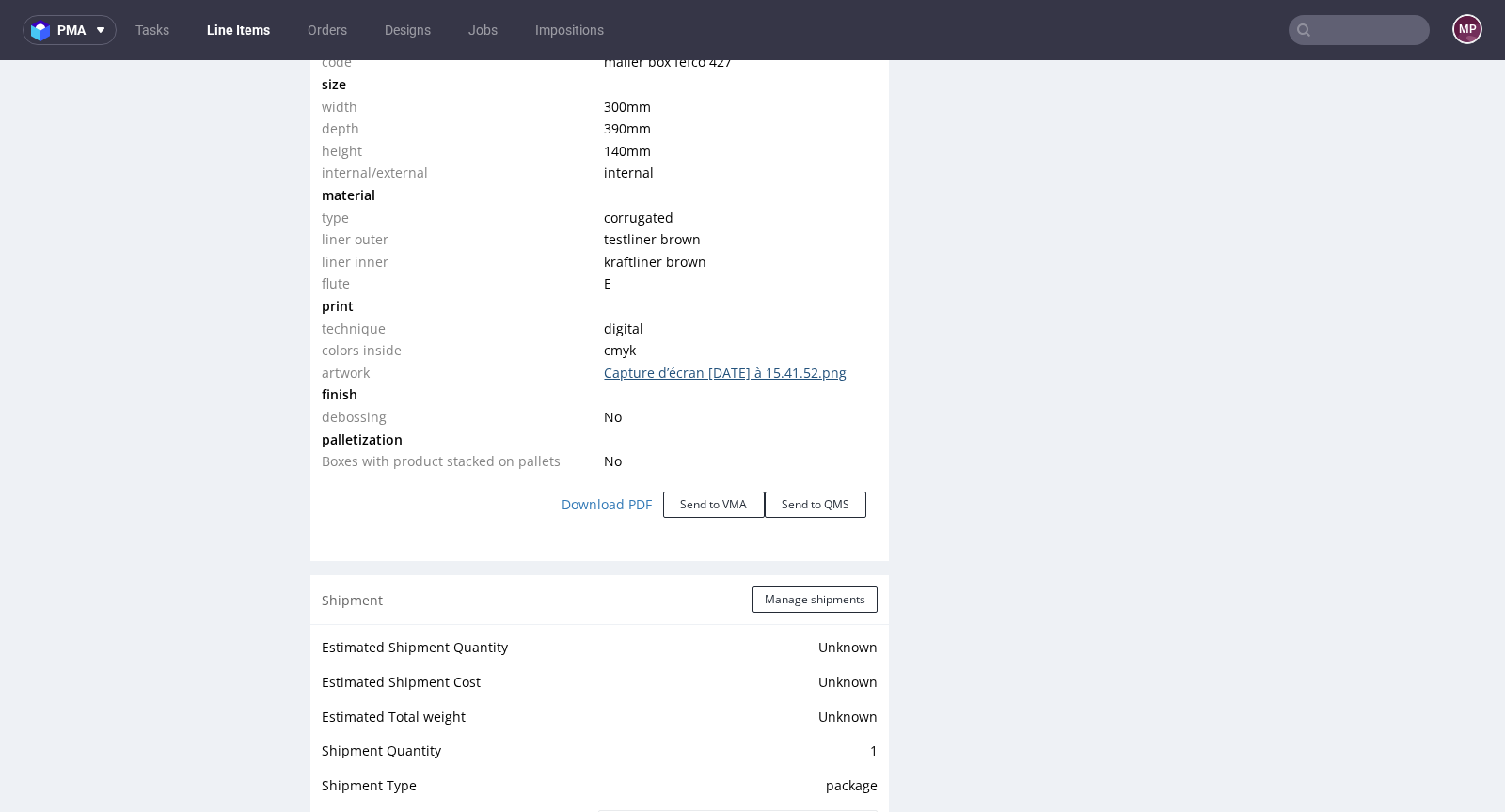
click at [692, 375] on link "Capture d’écran 2025-07-18 à 15.41.52.png" at bounding box center [724, 372] width 243 height 18
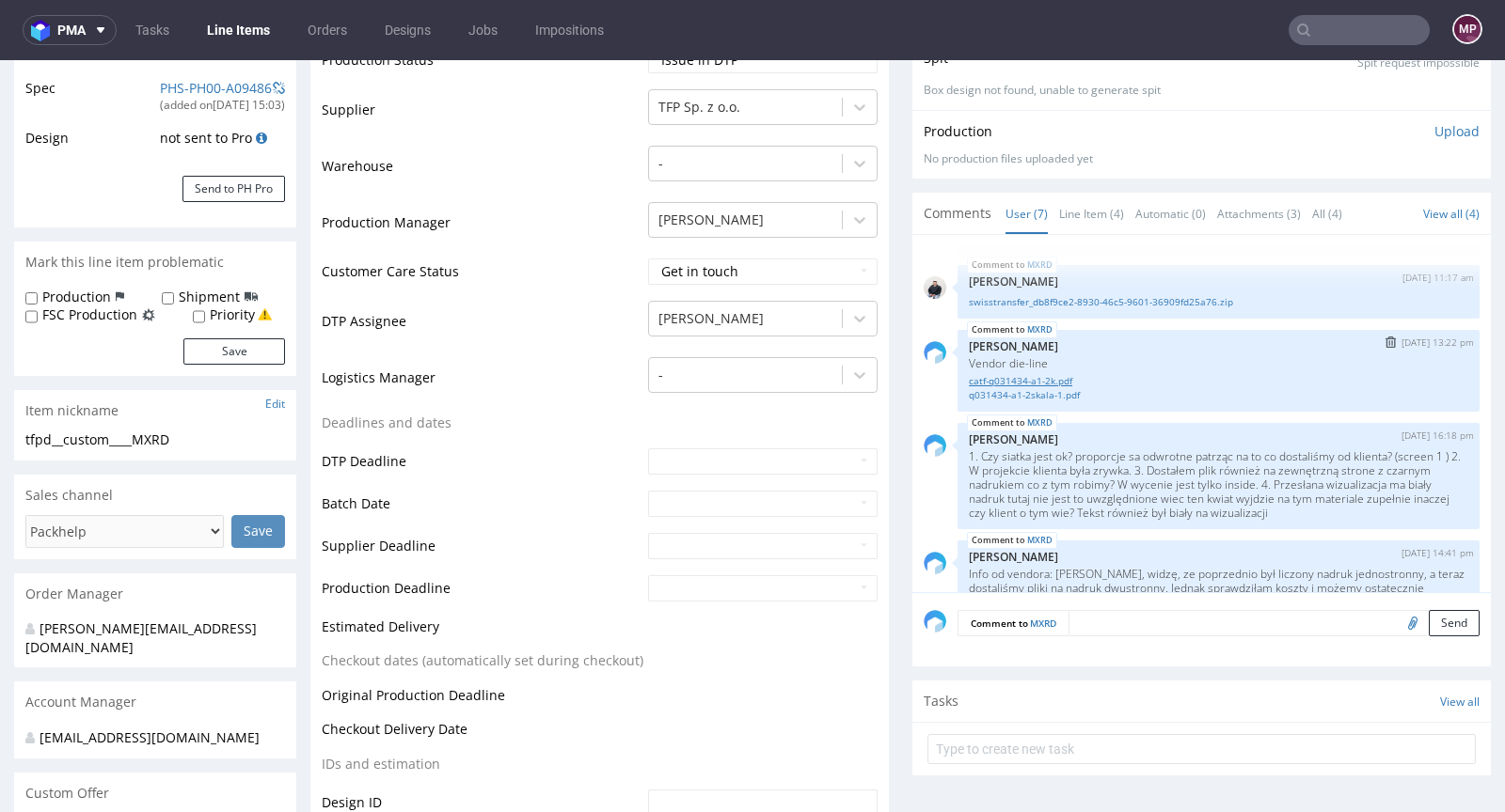
scroll to position [287, 0]
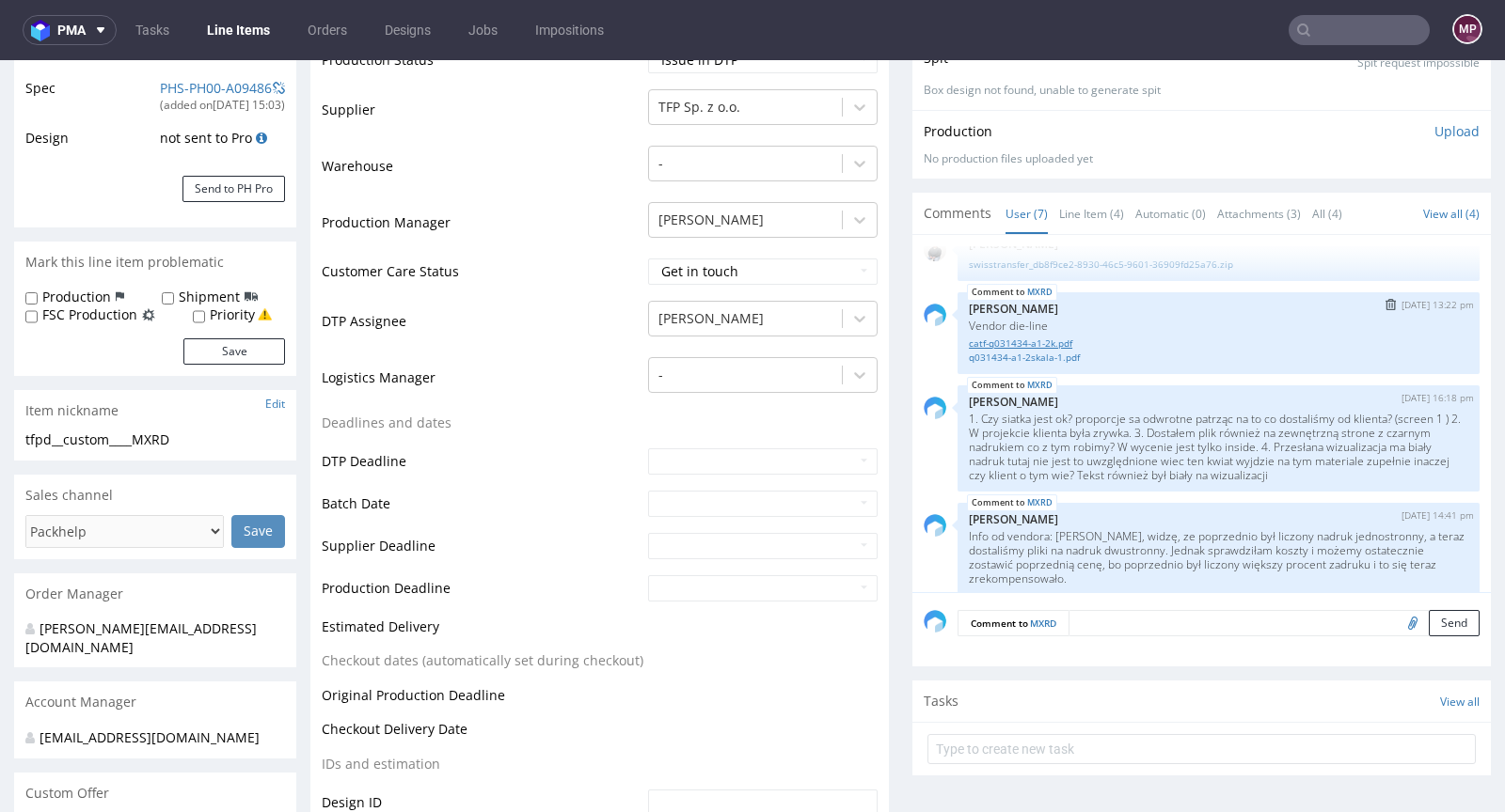
click at [1029, 337] on link "catf-q031434-a1-2k.pdf" at bounding box center [1219, 344] width 499 height 14
click at [1042, 351] on link "q031434-a1-2skala-1.pdf" at bounding box center [1219, 357] width 499 height 14
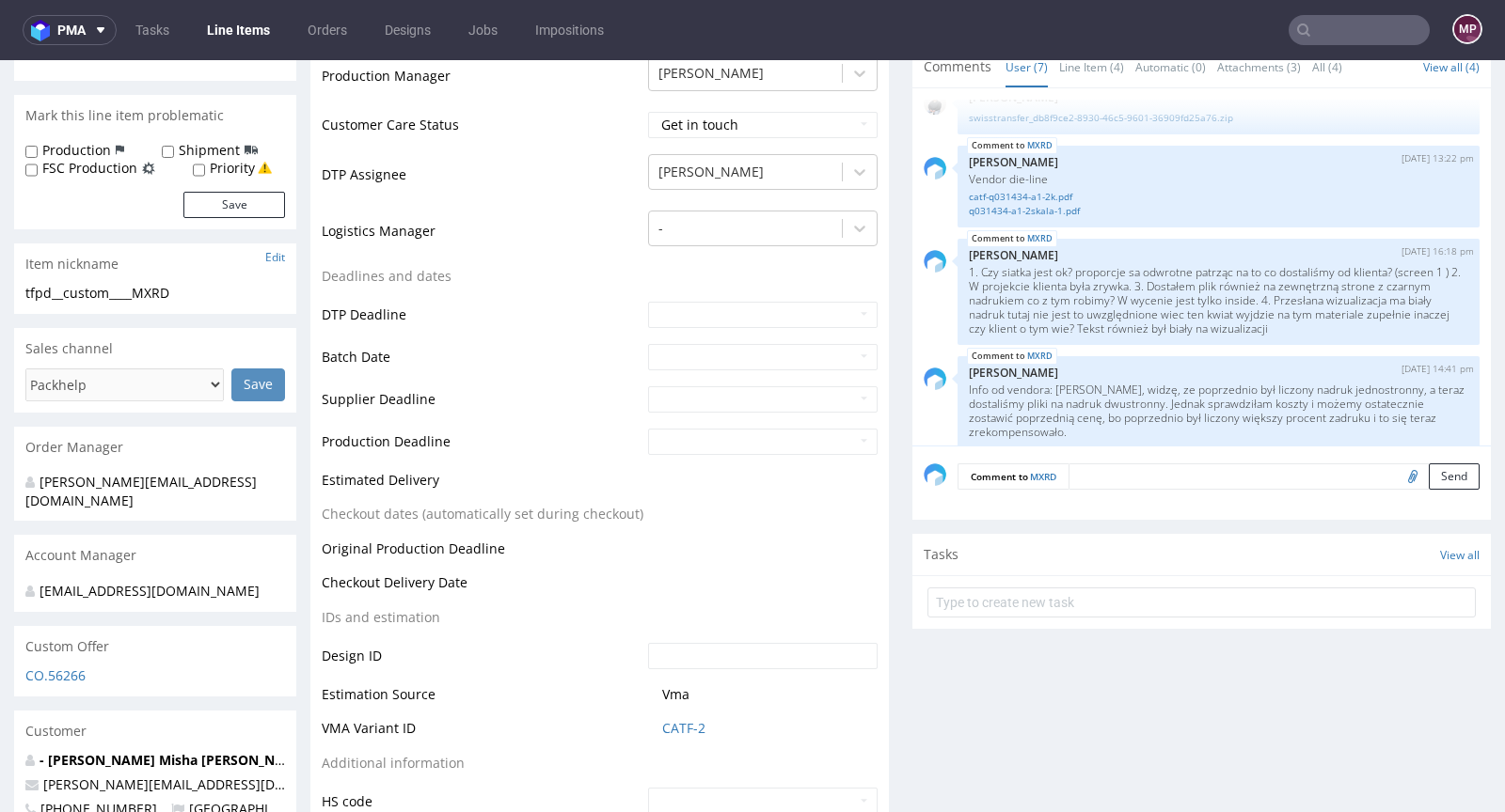
scroll to position [500, 0]
click at [1338, 42] on input "text" at bounding box center [1358, 30] width 141 height 30
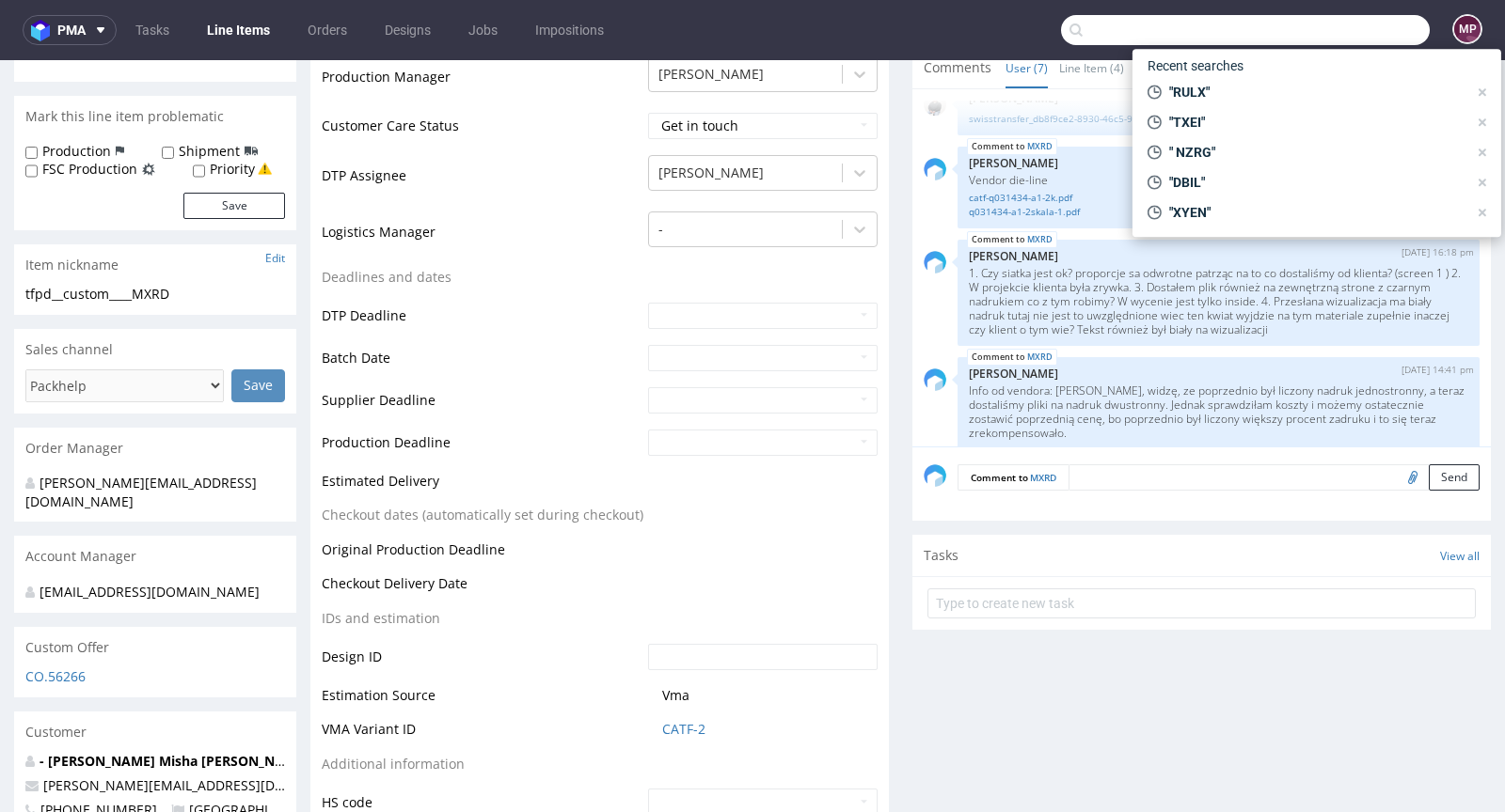
paste input "TXEI"
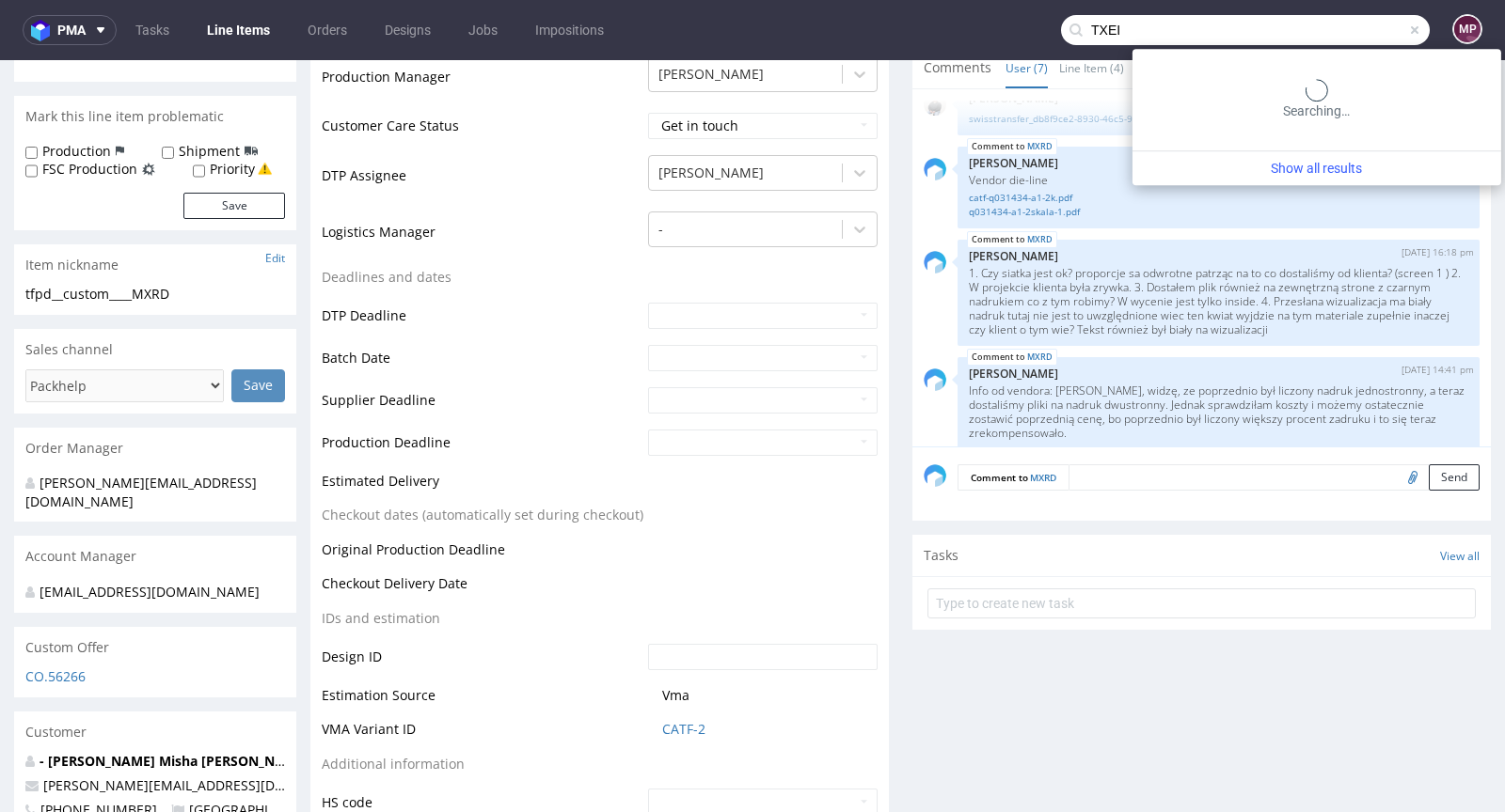
type input "TXEI"
